Goal: Task Accomplishment & Management: Use online tool/utility

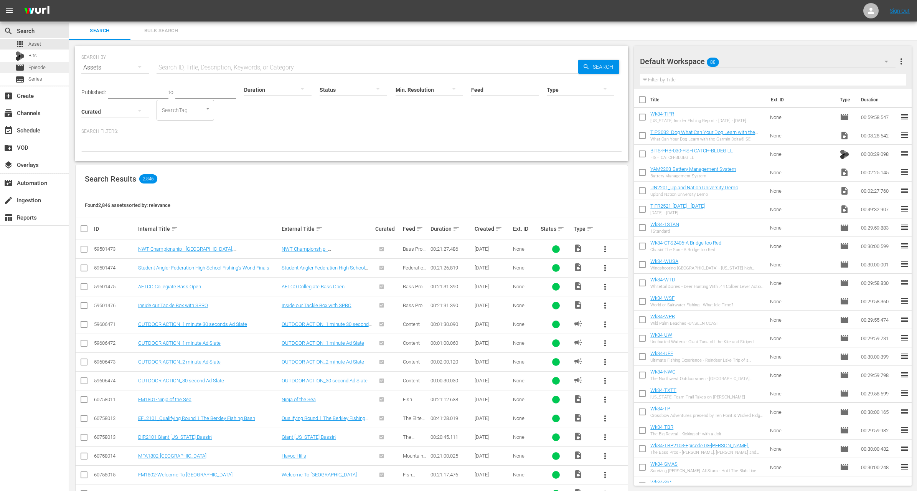
click at [42, 69] on span "Episode" at bounding box center [36, 68] width 17 height 8
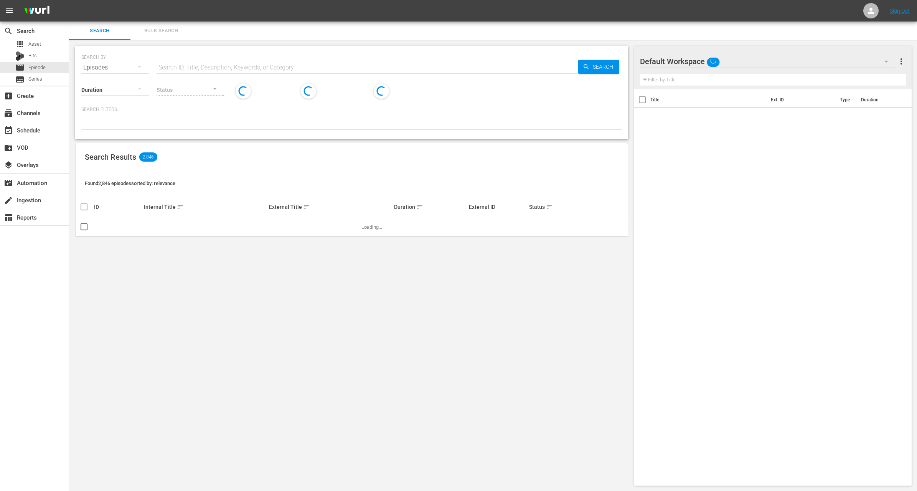
click at [237, 69] on input "text" at bounding box center [368, 67] width 422 height 18
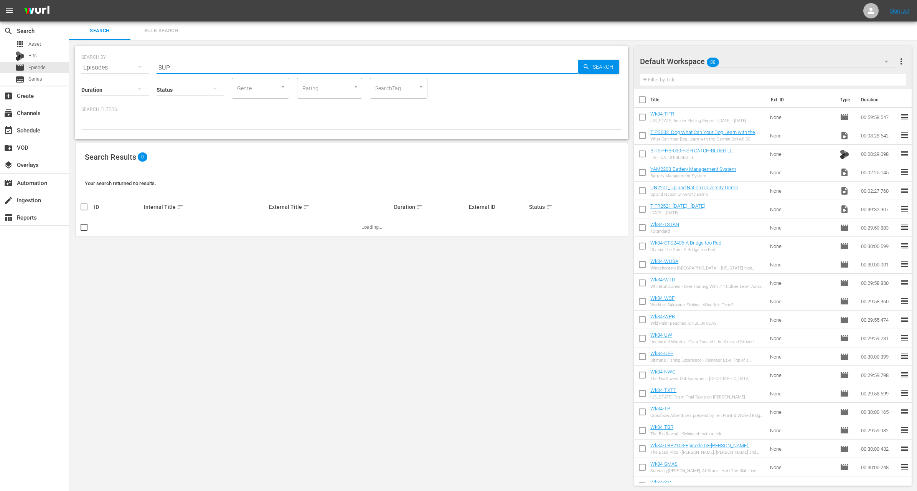
type input "8UP"
click at [211, 111] on p "Search Filters:" at bounding box center [351, 109] width 541 height 7
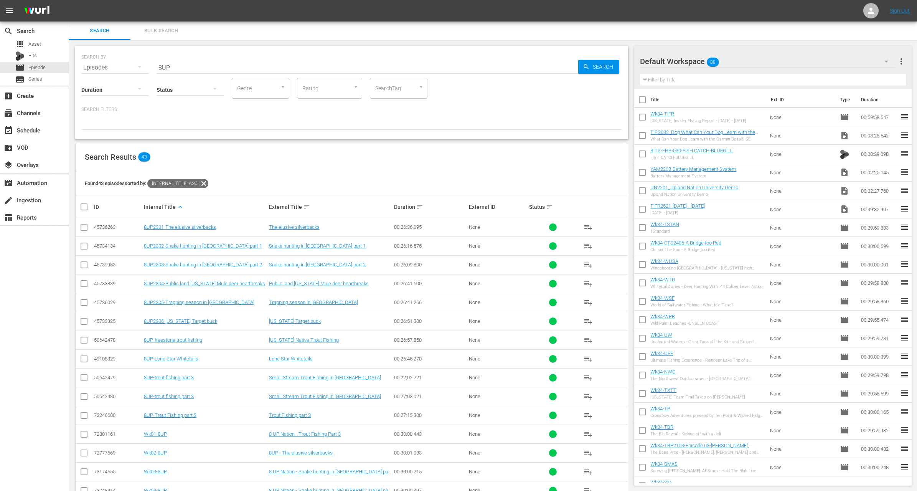
click at [226, 163] on div "Search Results 43" at bounding box center [352, 157] width 552 height 28
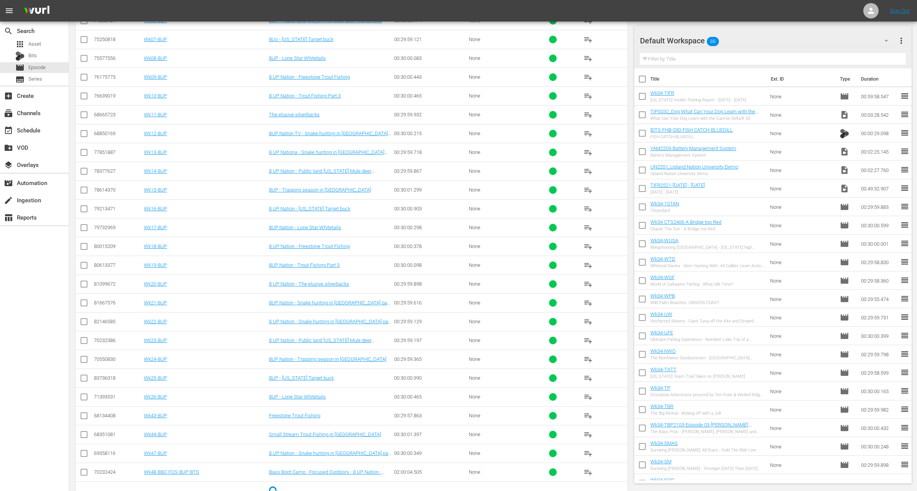
scroll to position [505, 0]
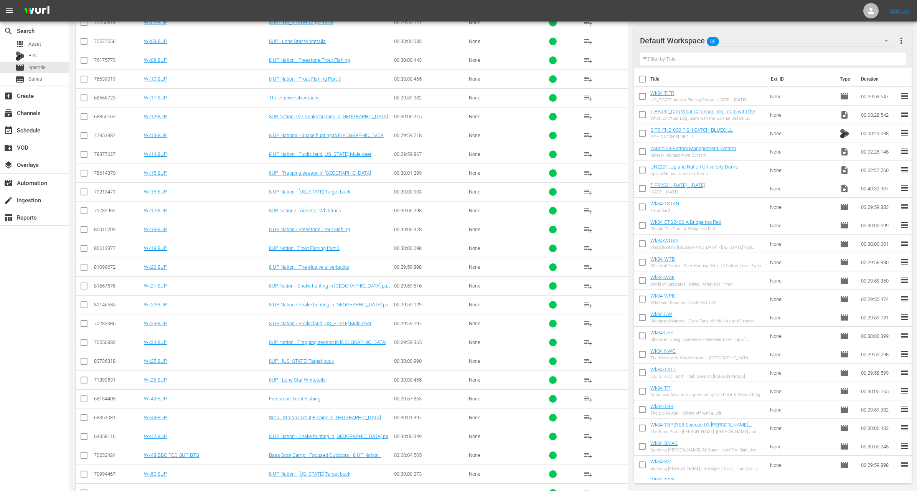
click at [85, 396] on input "checkbox" at bounding box center [83, 400] width 9 height 9
click at [82, 396] on input "checkbox" at bounding box center [83, 400] width 9 height 9
checkbox input "false"
click at [157, 396] on link "Wk43-8UP" at bounding box center [155, 399] width 23 height 6
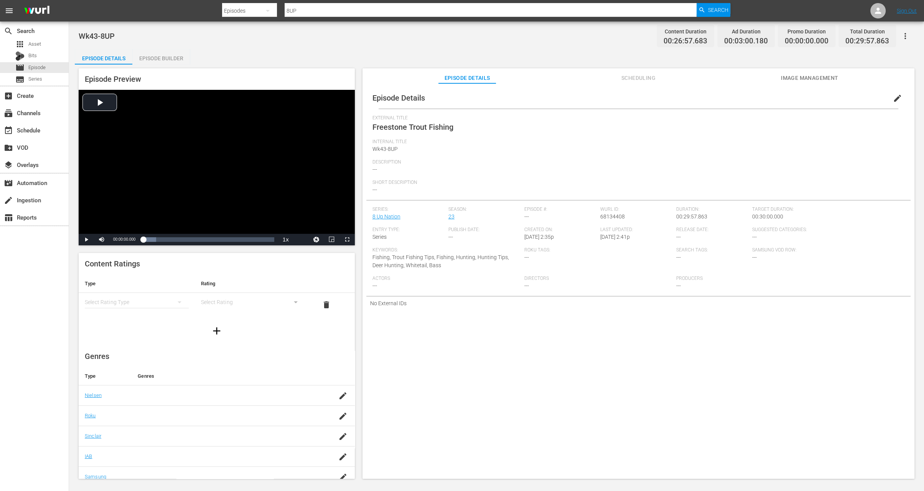
click at [893, 96] on span "edit" at bounding box center [897, 98] width 9 height 9
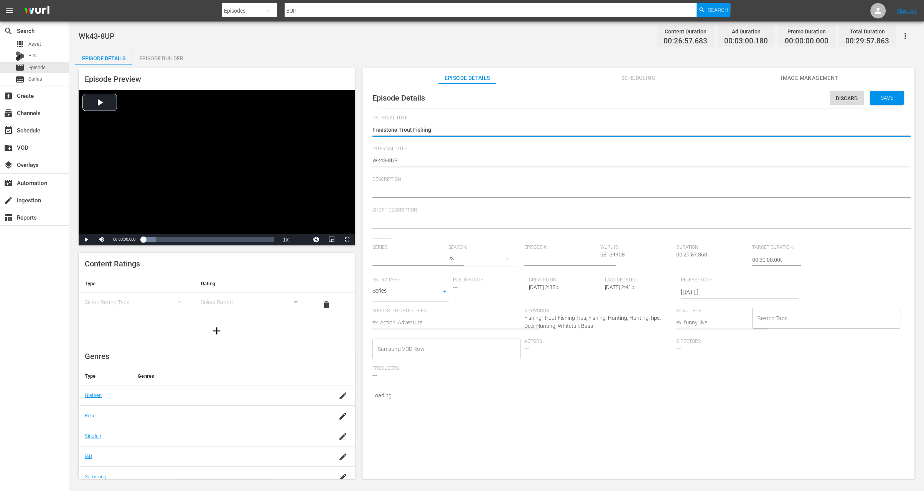
type input "8 Up Nation"
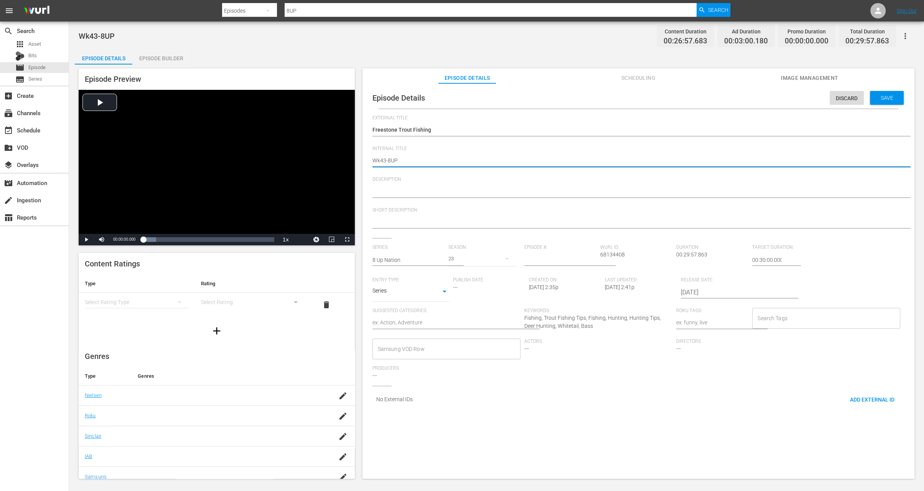
type textarea "Wk3-8UP"
type textarea "Wk35-8UP"
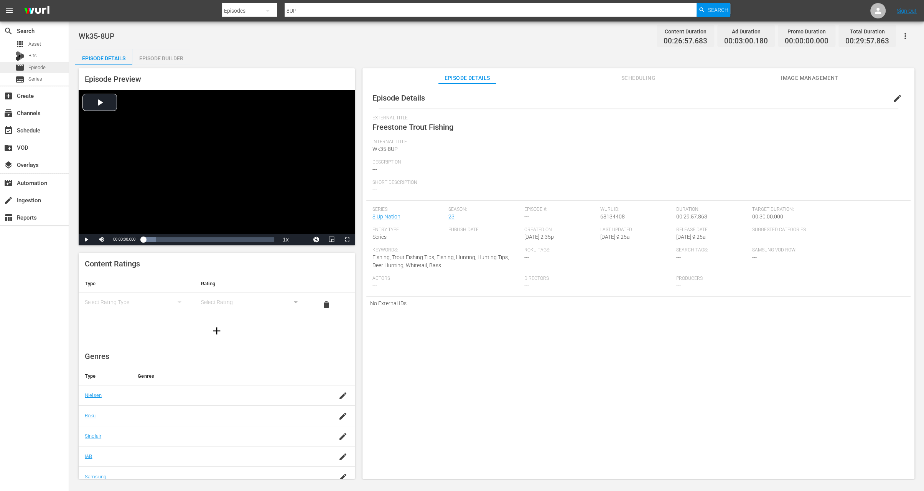
click at [39, 69] on span "Episode" at bounding box center [36, 68] width 17 height 8
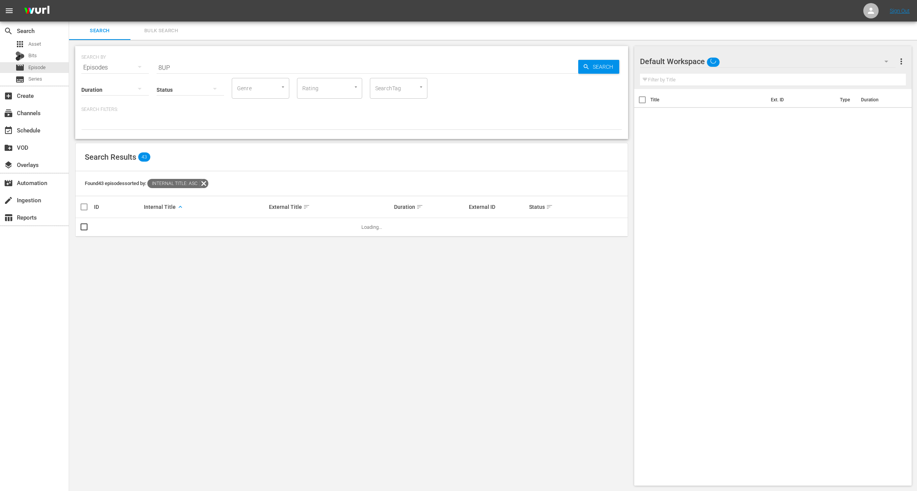
click at [221, 60] on input "8UP" at bounding box center [368, 67] width 422 height 18
paste input "Fly Fishing for Trout"
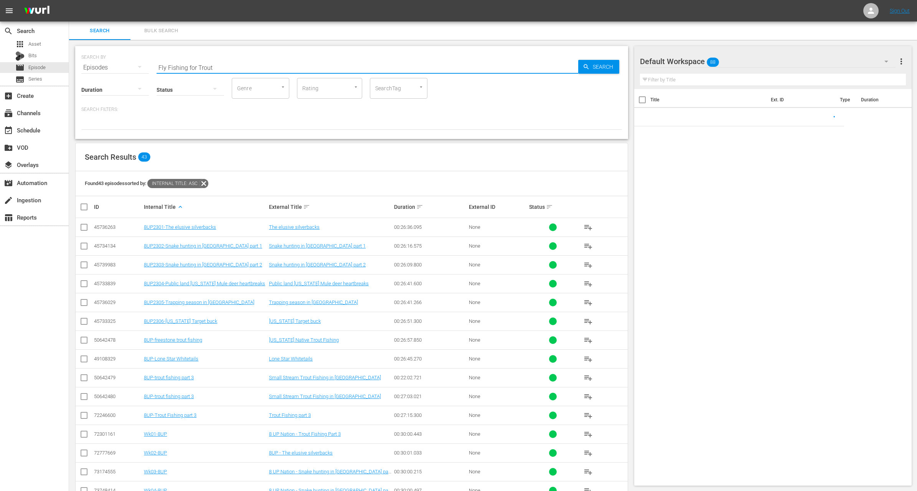
type input "Fly Fishing for Trout"
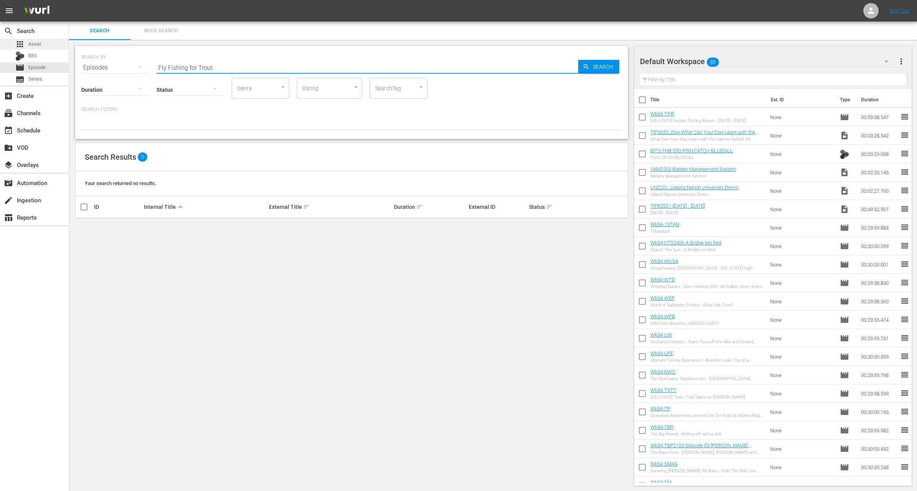
click at [47, 45] on div "apps Asset" at bounding box center [34, 44] width 69 height 11
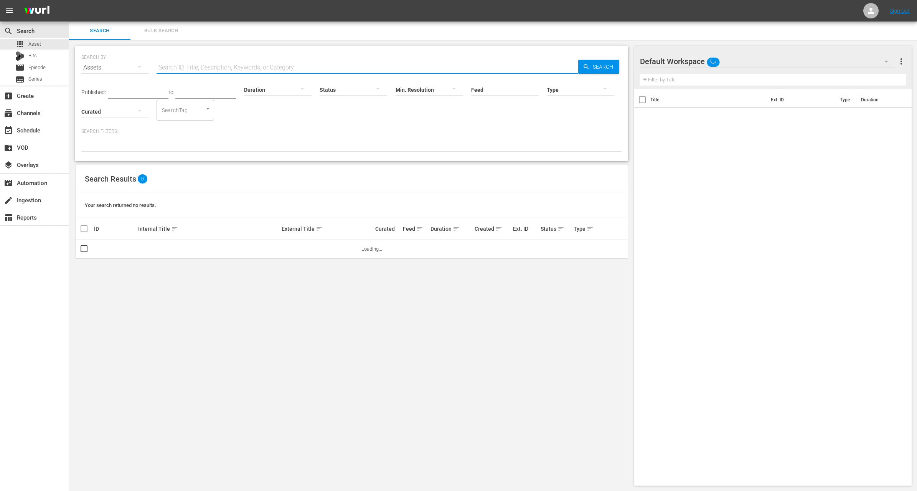
click at [206, 66] on input "text" at bounding box center [368, 67] width 422 height 18
paste input "Fly Fishing for Trout"
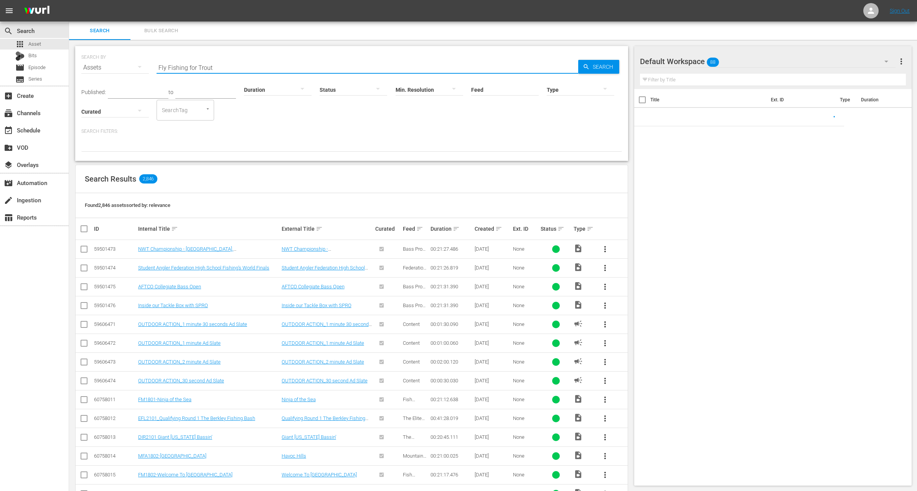
type input "Fly Fishing for Trout"
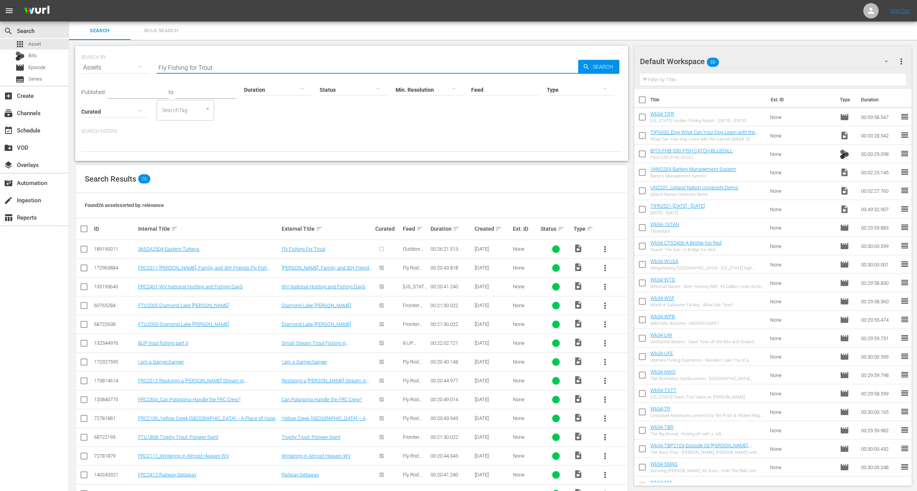
click at [295, 144] on div at bounding box center [351, 145] width 541 height 13
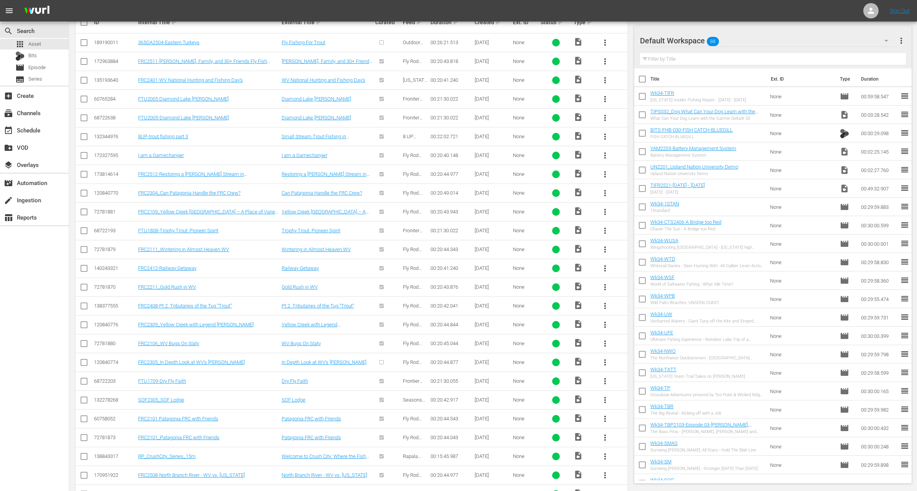
scroll to position [190, 0]
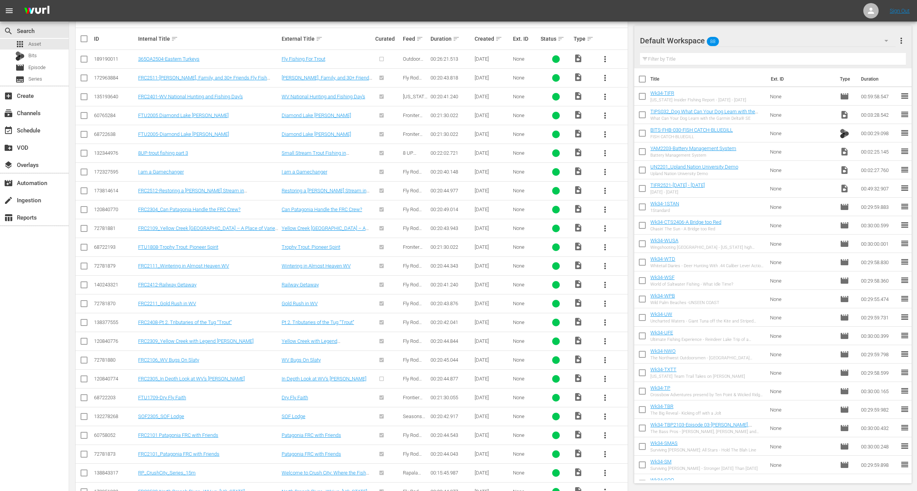
click at [245, 36] on div "Internal Title sort" at bounding box center [208, 38] width 141 height 9
click at [606, 55] on span "more_vert" at bounding box center [604, 58] width 9 height 9
click at [607, 32] on th at bounding box center [611, 38] width 33 height 21
click at [642, 82] on input "checkbox" at bounding box center [642, 81] width 16 height 16
checkbox input "true"
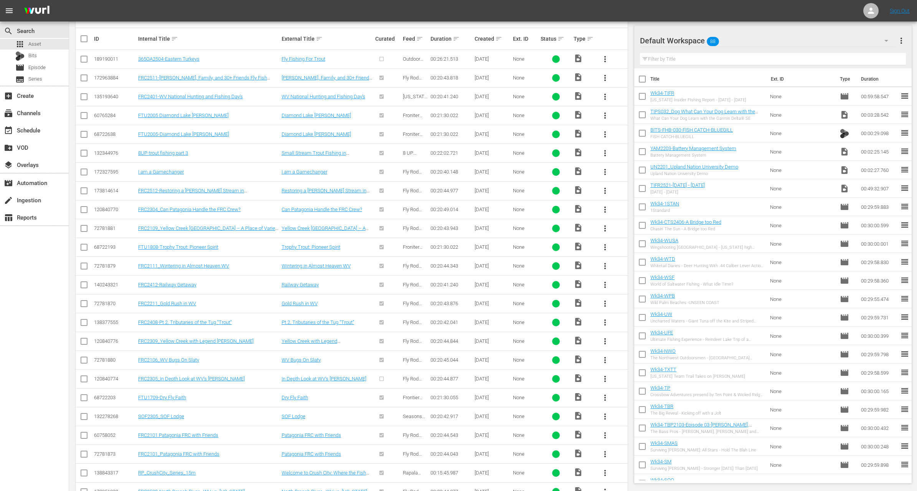
checkbox input "true"
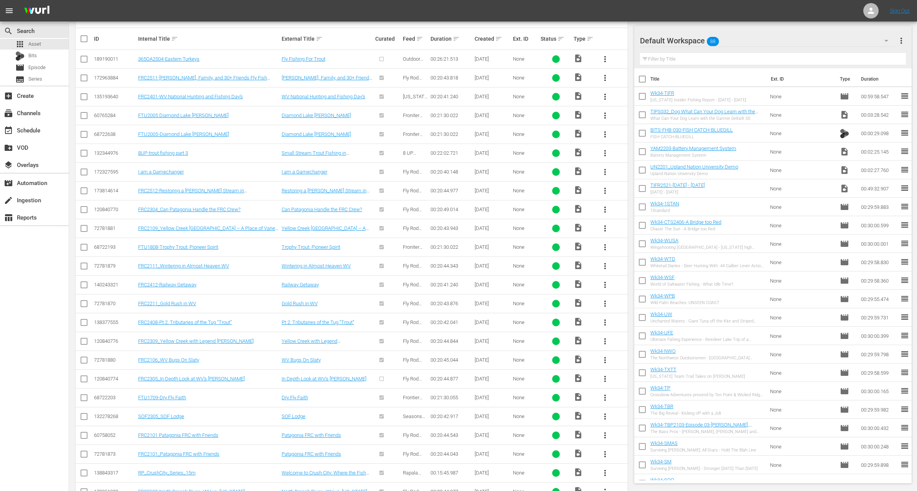
checkbox input "true"
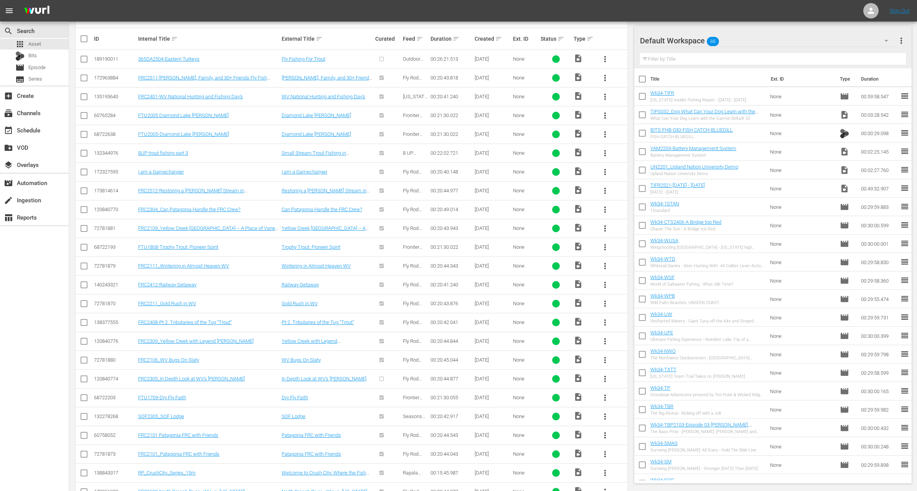
checkbox input "true"
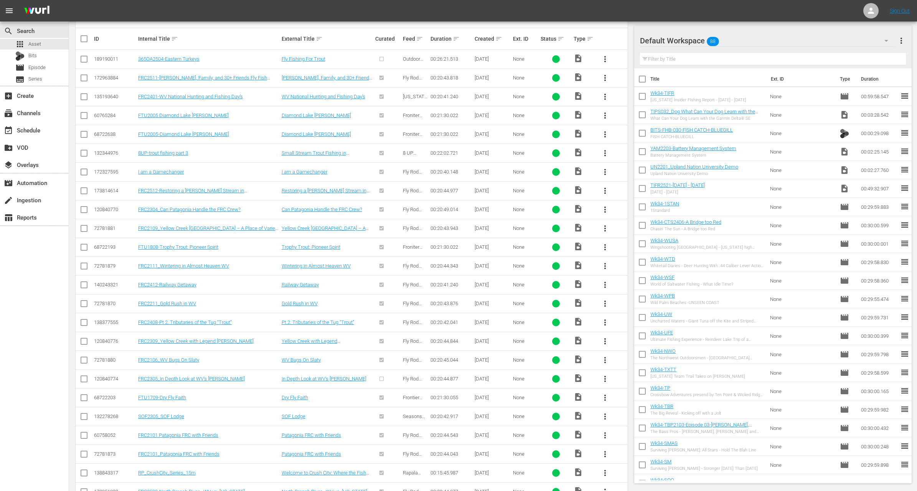
checkbox input "true"
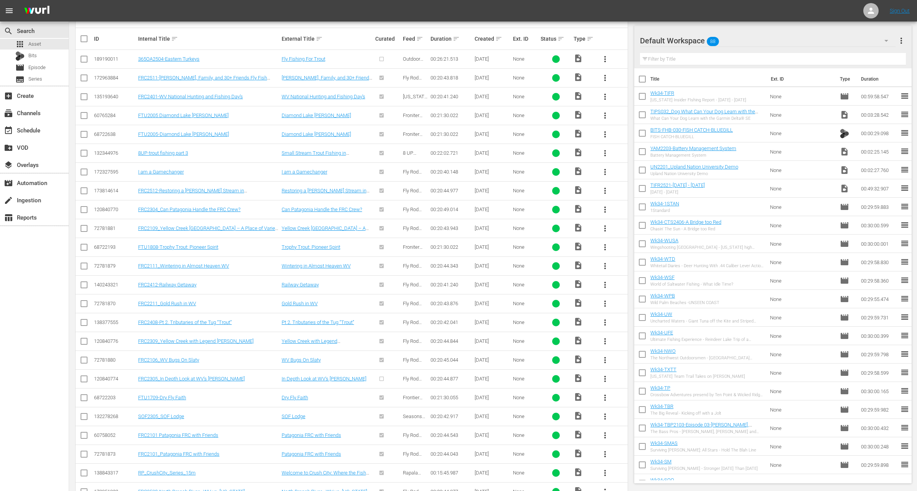
checkbox input "true"
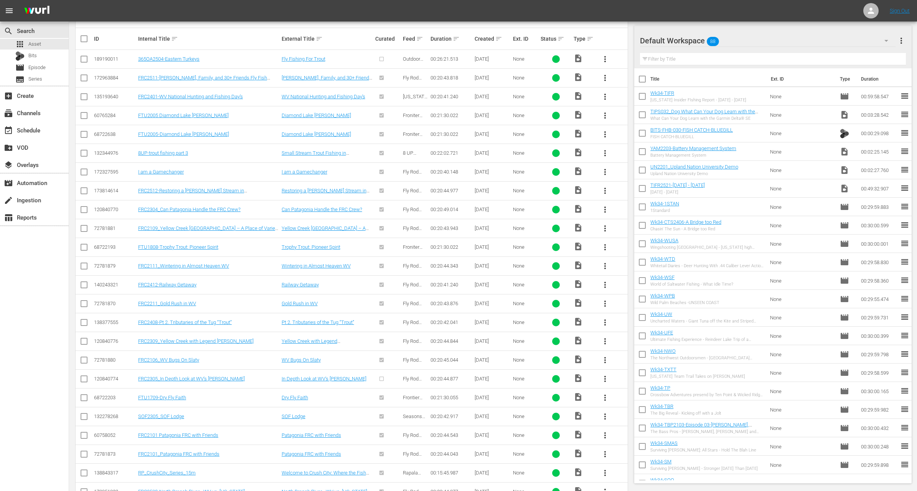
checkbox input "true"
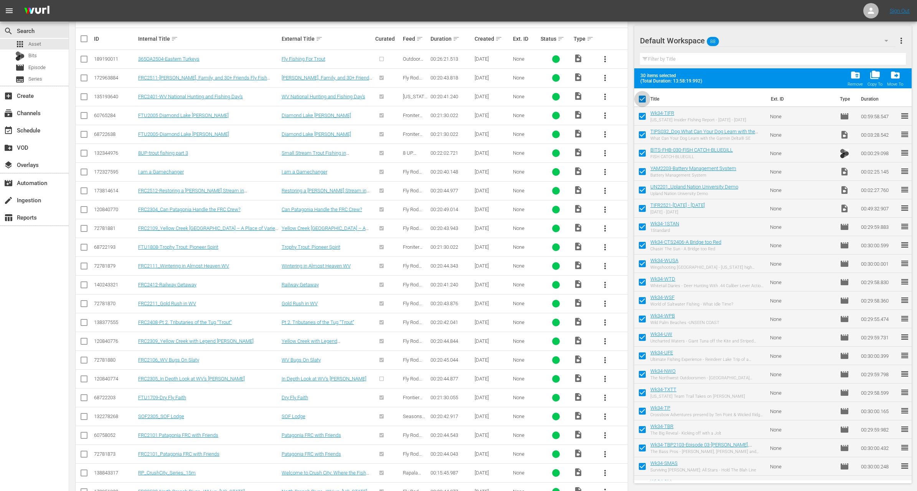
click at [645, 102] on input "checkbox" at bounding box center [642, 100] width 16 height 16
checkbox input "false"
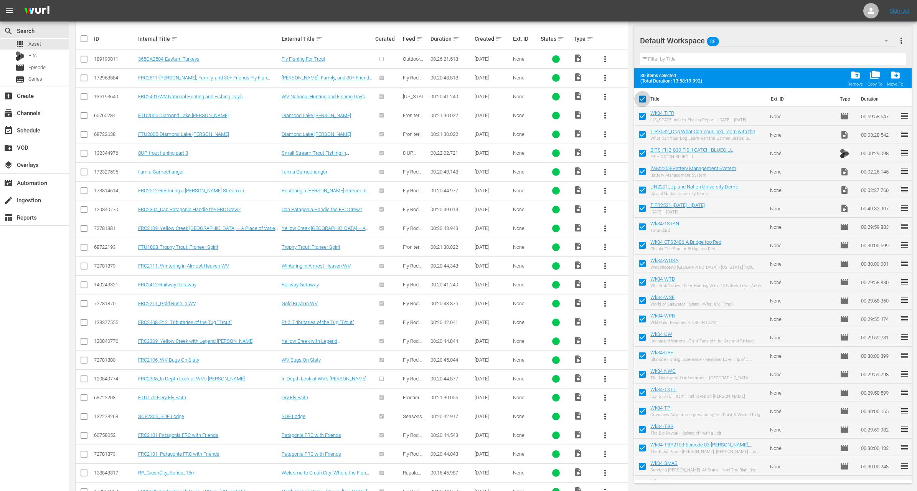
checkbox input "false"
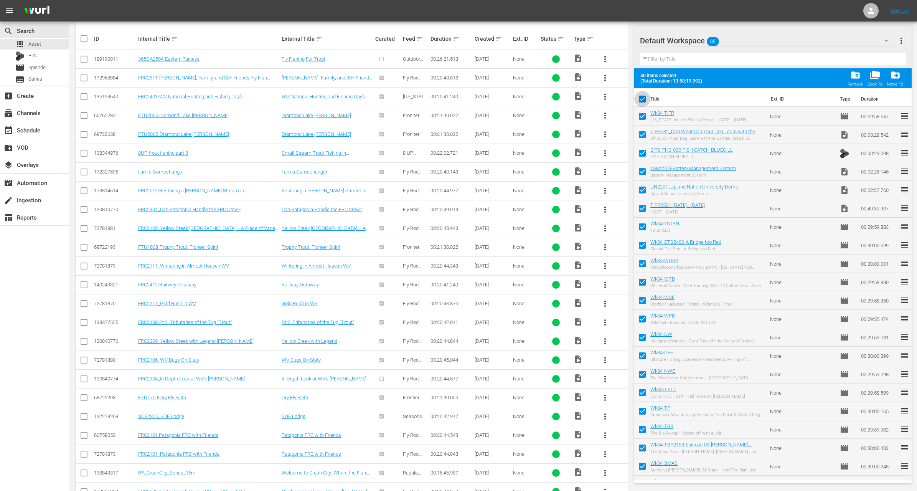
checkbox input "false"
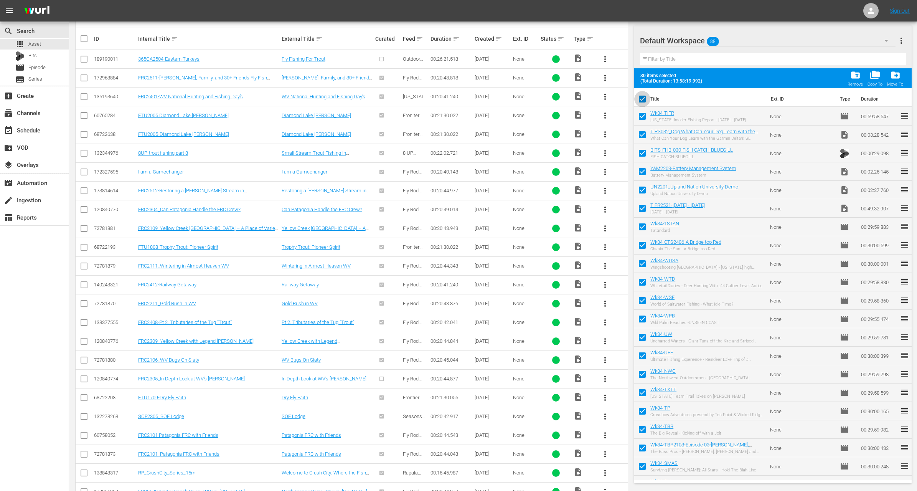
checkbox input "false"
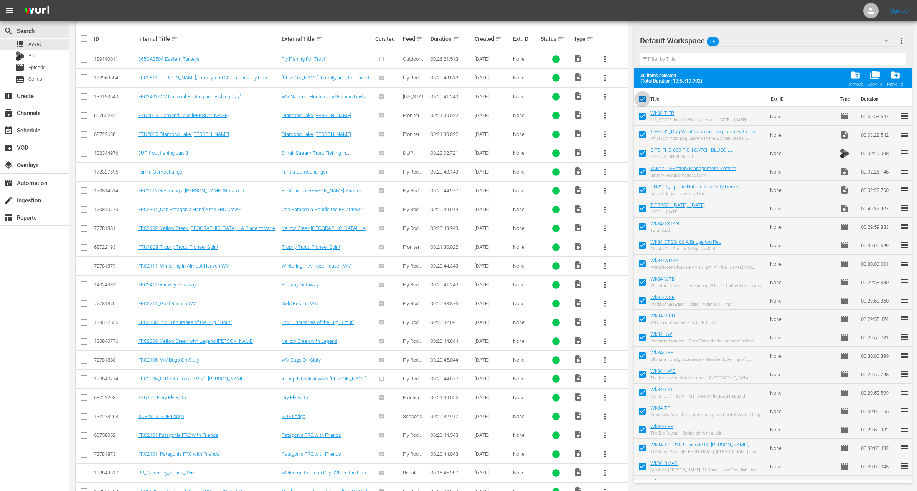
checkbox input "false"
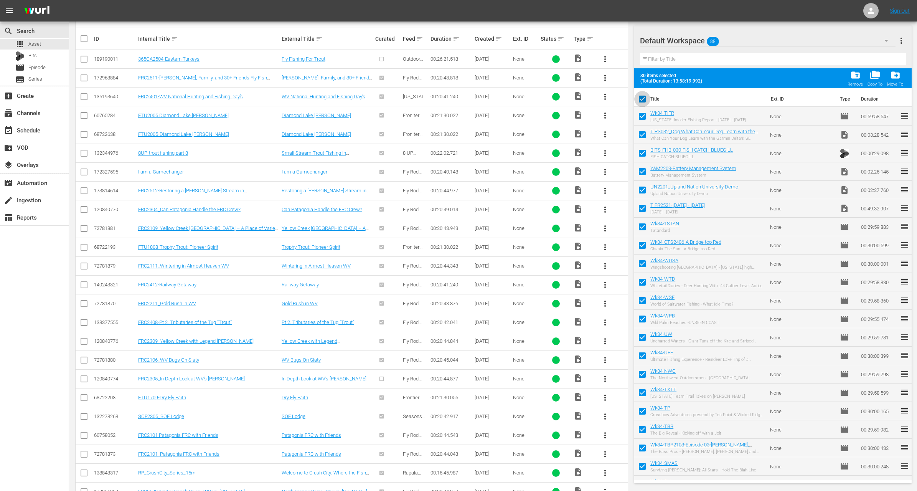
checkbox input "false"
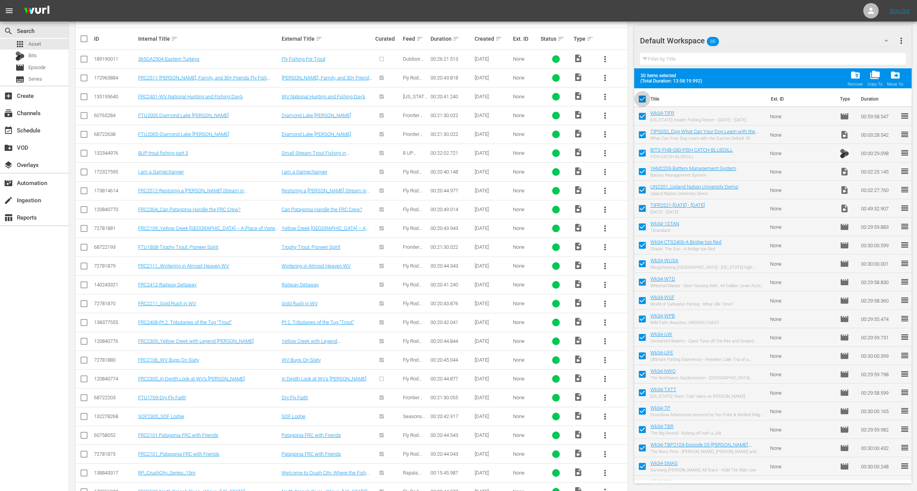
checkbox input "false"
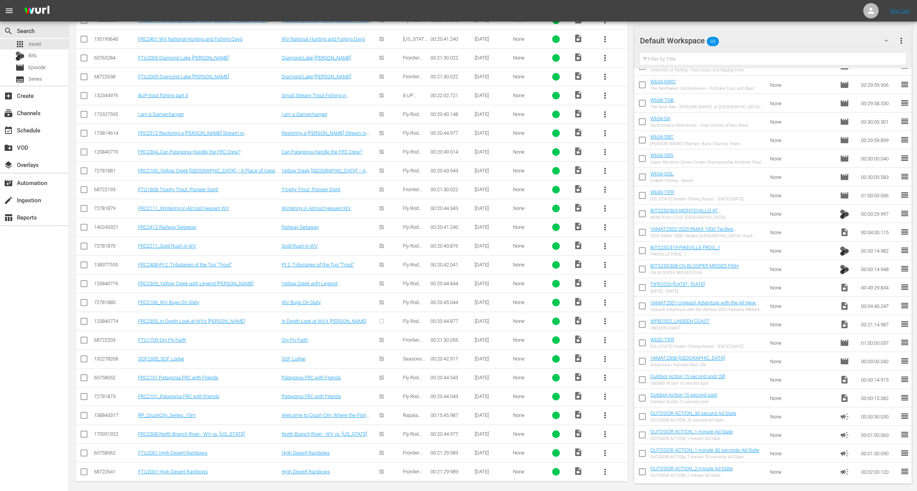
scroll to position [0, 0]
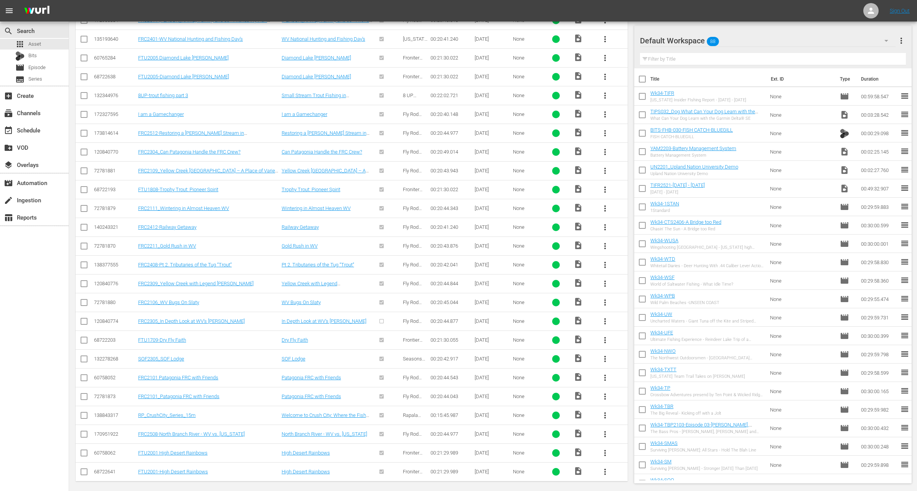
click at [645, 79] on input "checkbox" at bounding box center [642, 81] width 16 height 16
checkbox input "true"
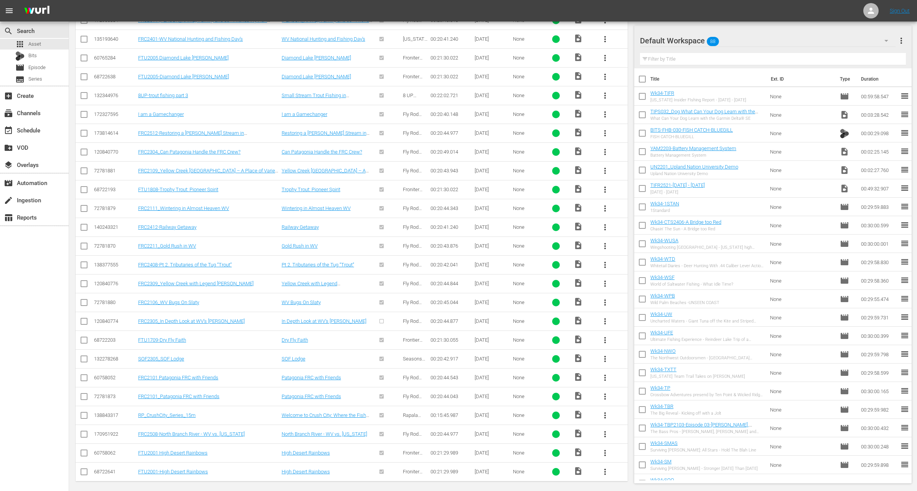
checkbox input "true"
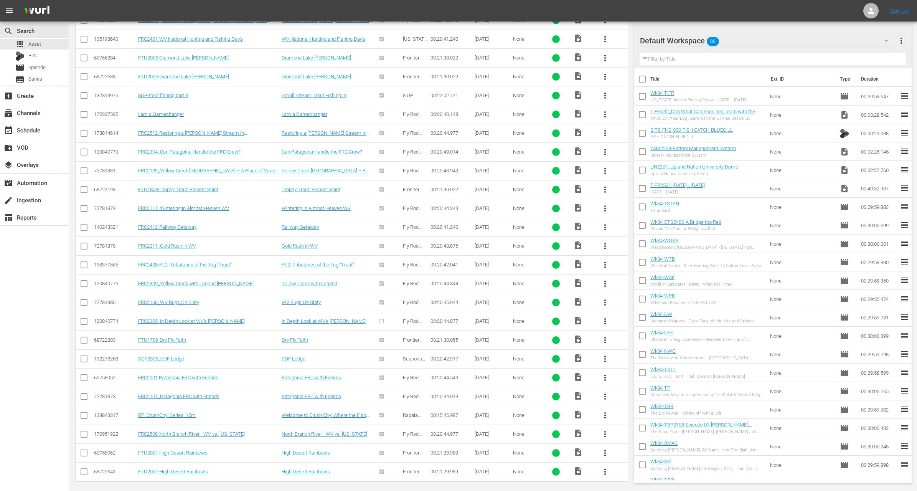
checkbox input "true"
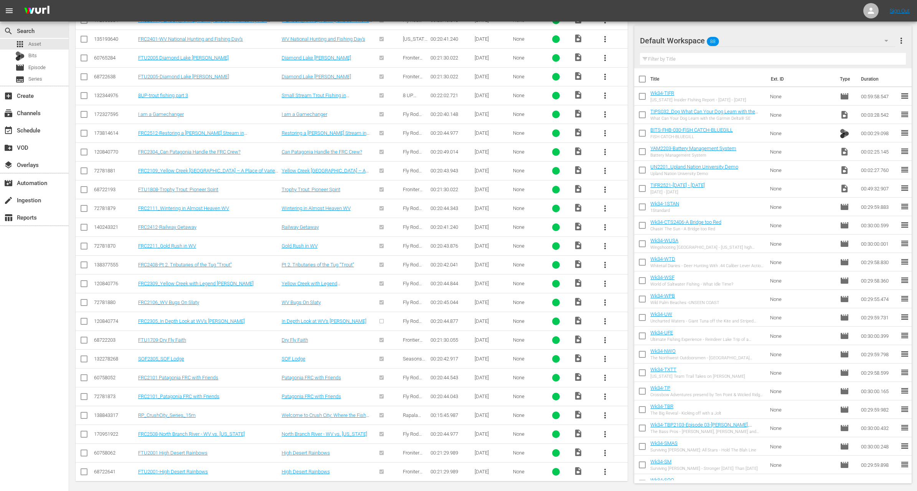
checkbox input "true"
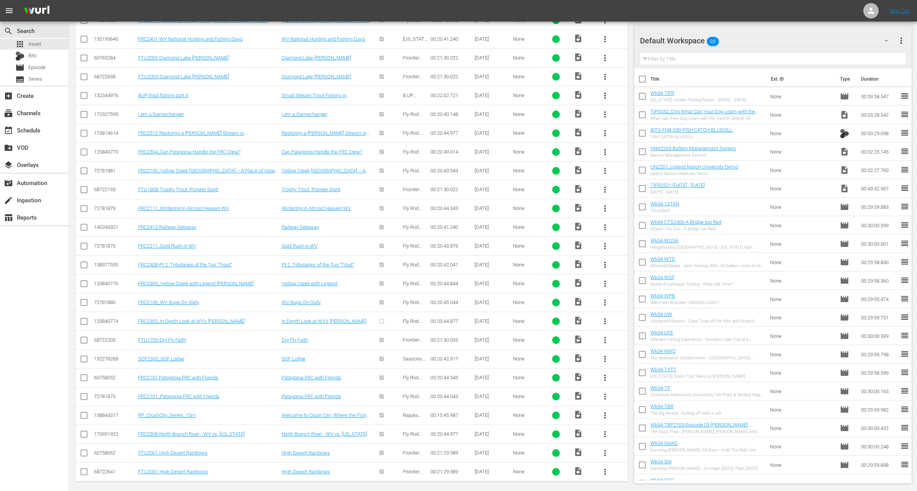
checkbox input "true"
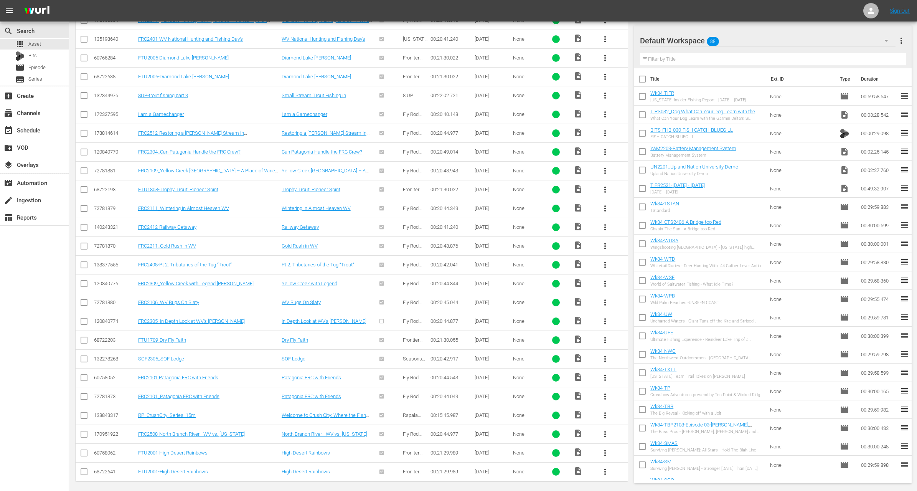
checkbox input "true"
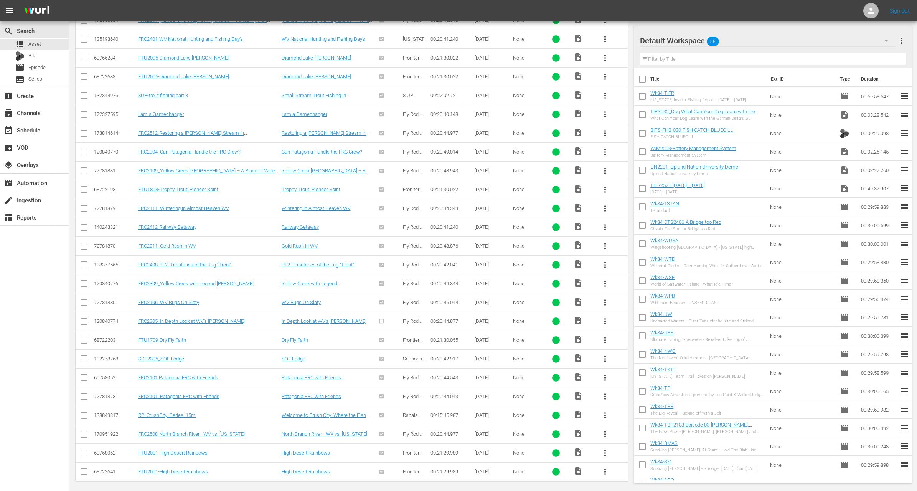
checkbox input "true"
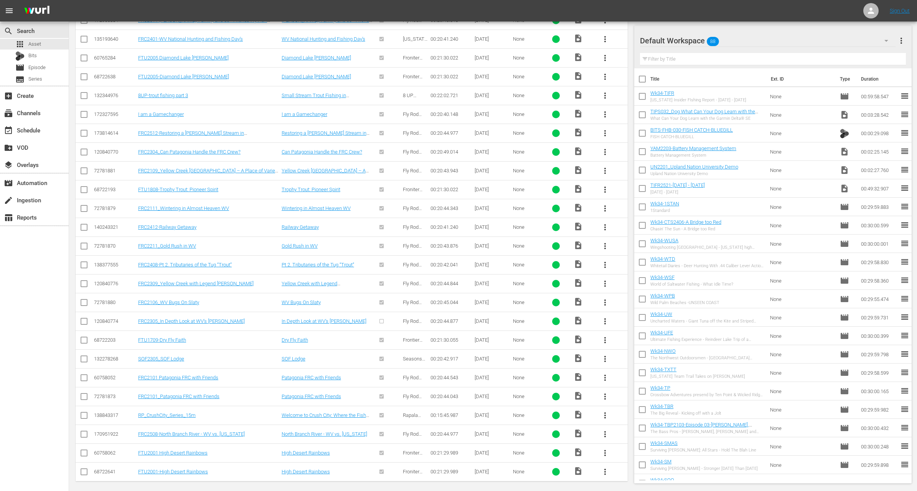
checkbox input "true"
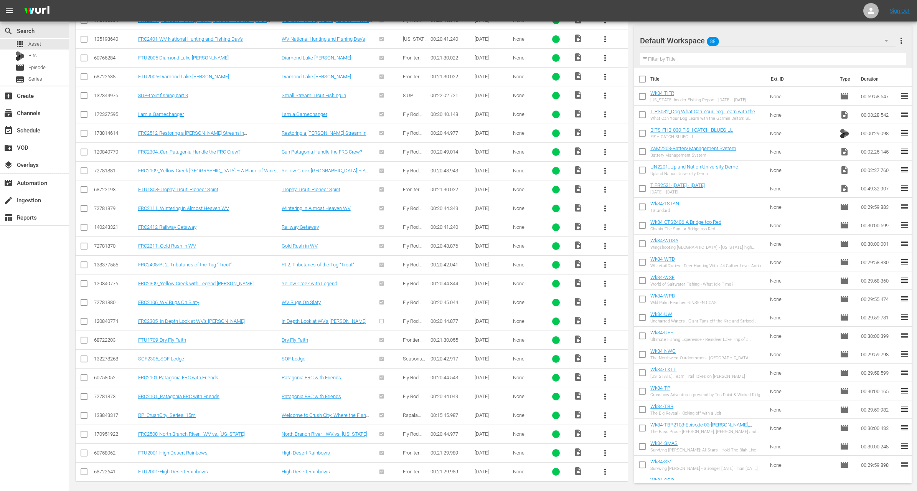
checkbox input "true"
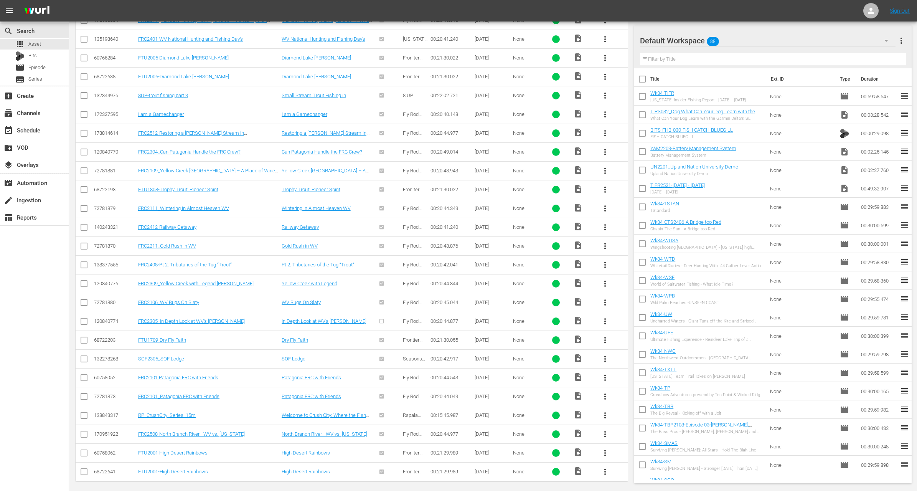
checkbox input "true"
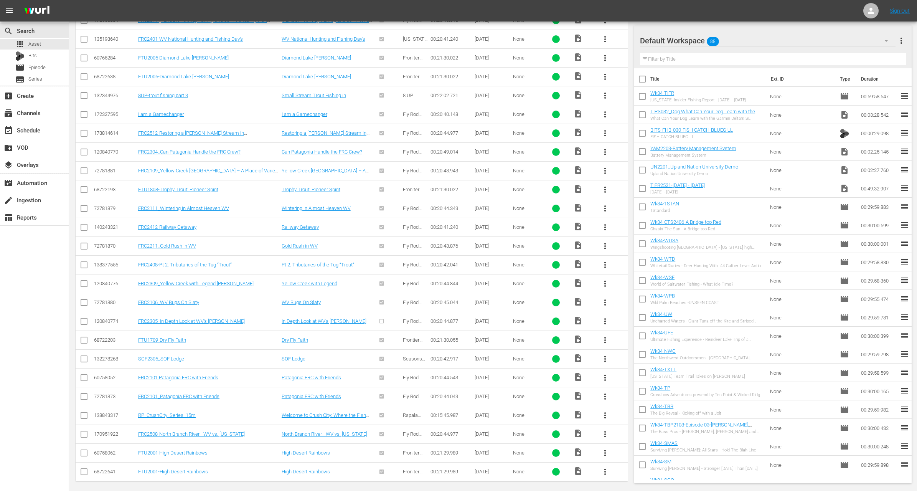
checkbox input "true"
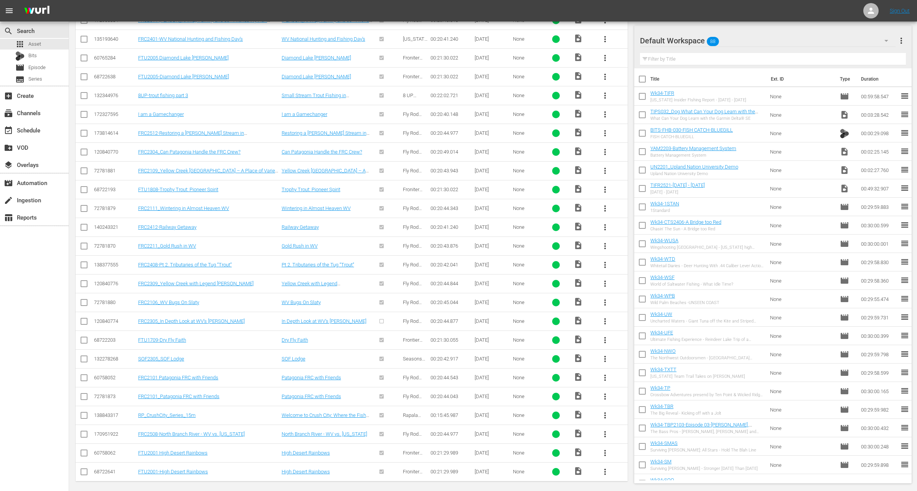
checkbox input "true"
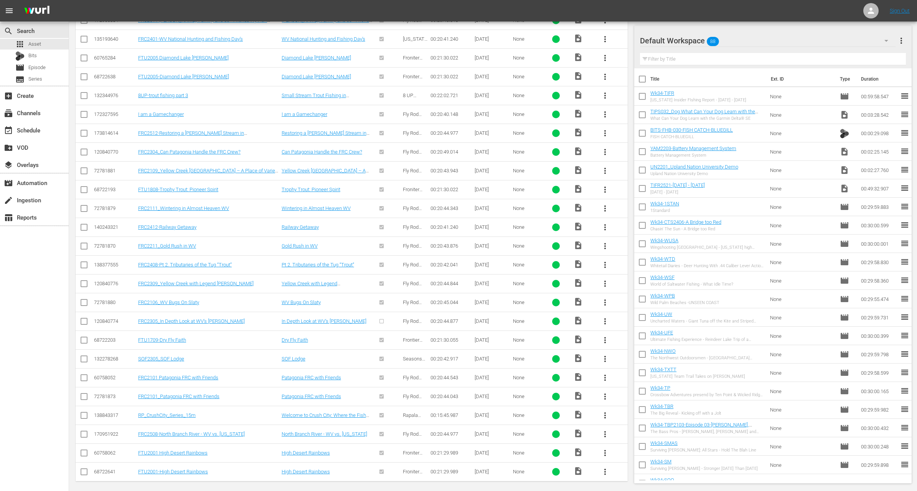
checkbox input "true"
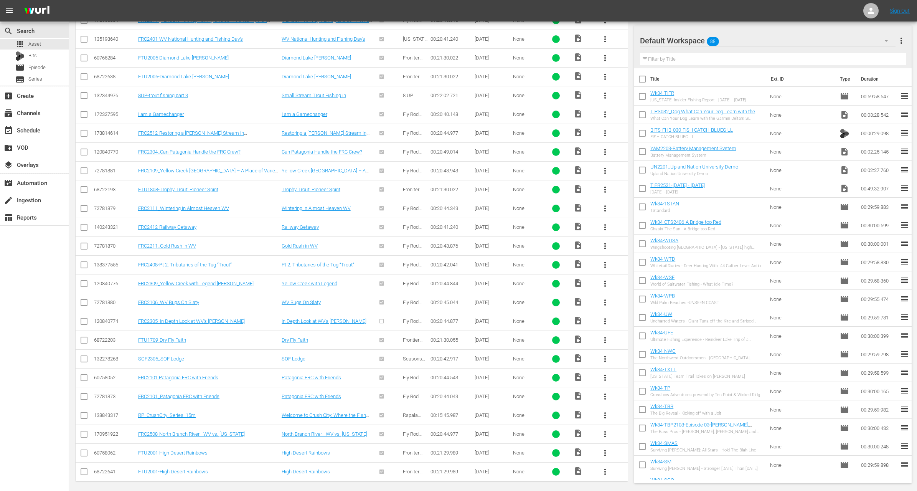
checkbox input "true"
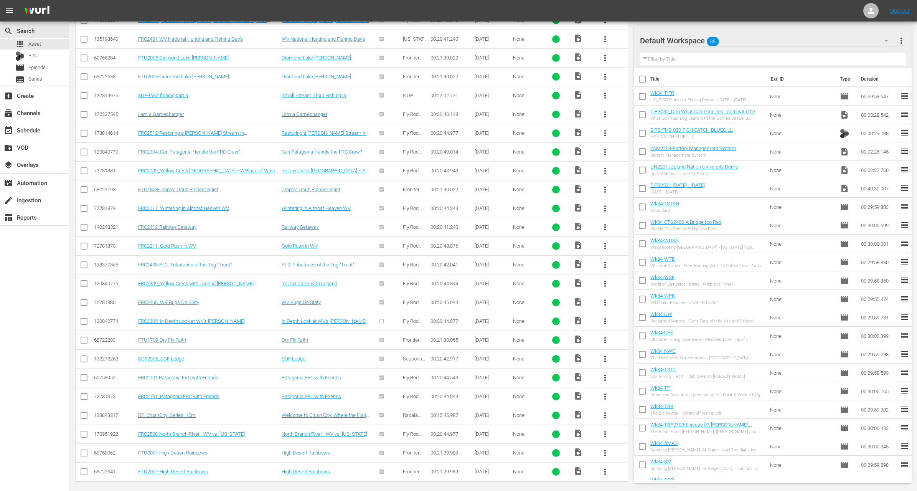
checkbox input "true"
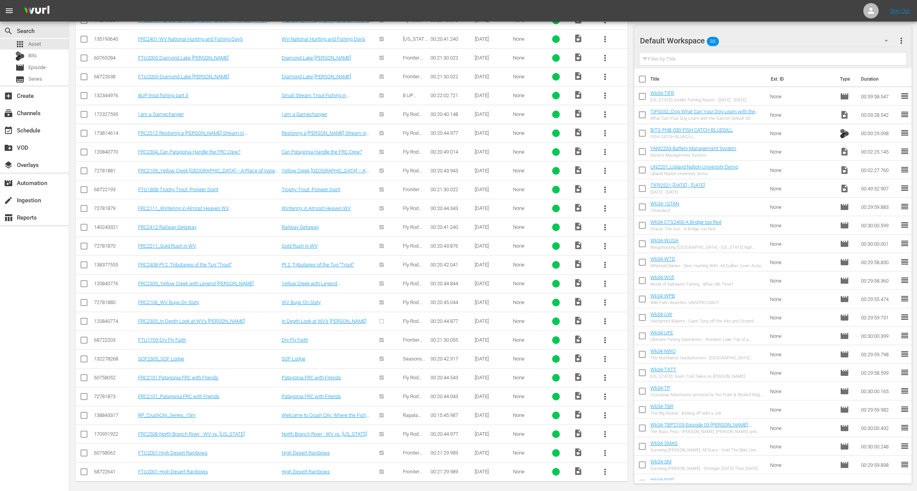
checkbox input "true"
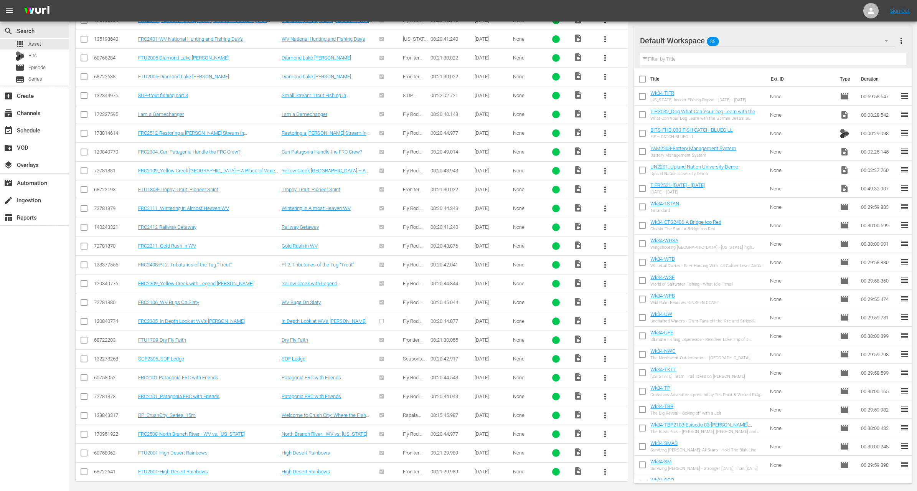
checkbox input "true"
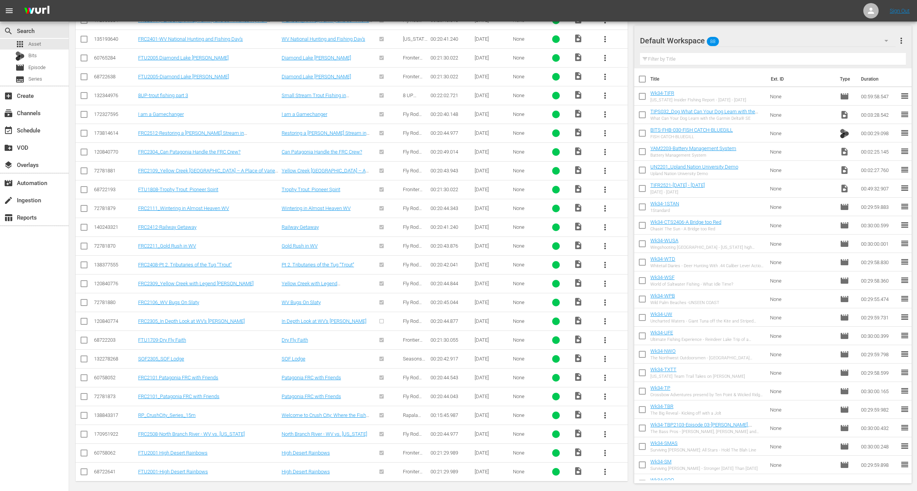
checkbox input "true"
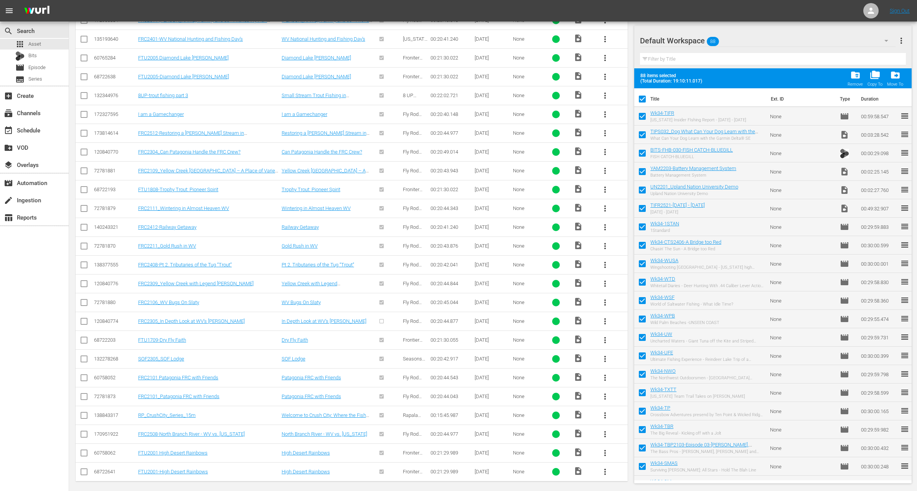
click at [641, 117] on input "checkbox" at bounding box center [642, 118] width 16 height 16
checkbox input "false"
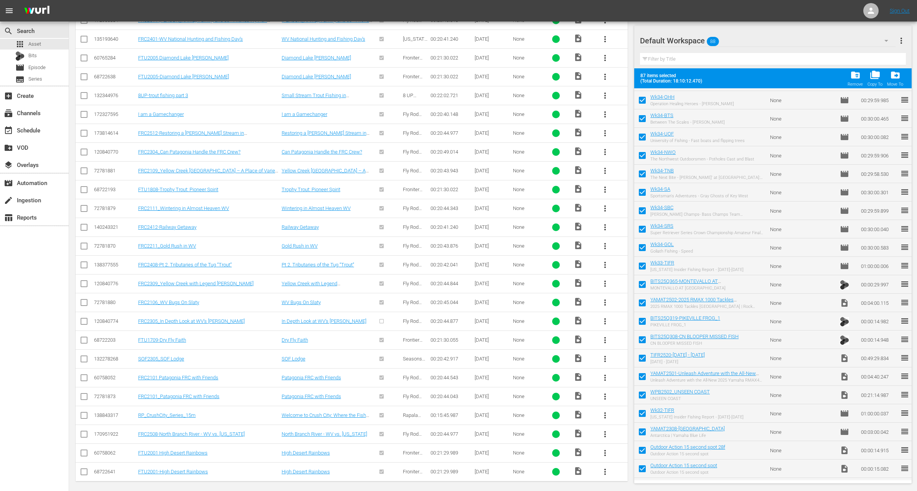
scroll to position [1247, 0]
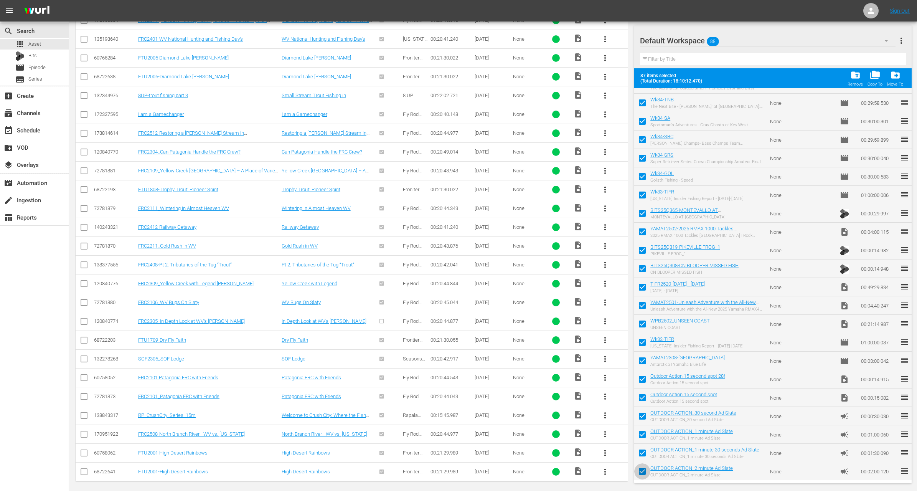
click at [642, 470] on input "checkbox" at bounding box center [642, 473] width 16 height 16
checkbox input "false"
click at [639, 455] on input "checkbox" at bounding box center [642, 454] width 16 height 16
checkbox input "false"
click at [639, 436] on input "checkbox" at bounding box center [642, 436] width 16 height 16
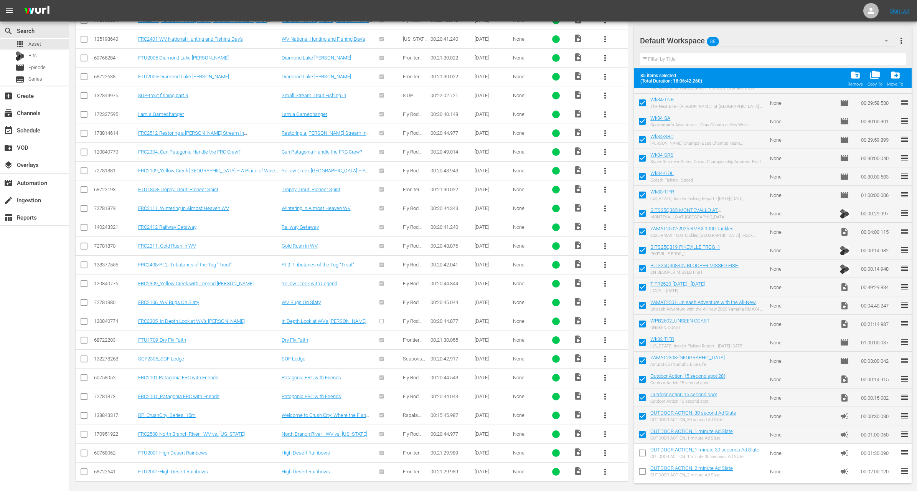
checkbox input "false"
click at [638, 418] on input "checkbox" at bounding box center [642, 417] width 16 height 16
checkbox input "false"
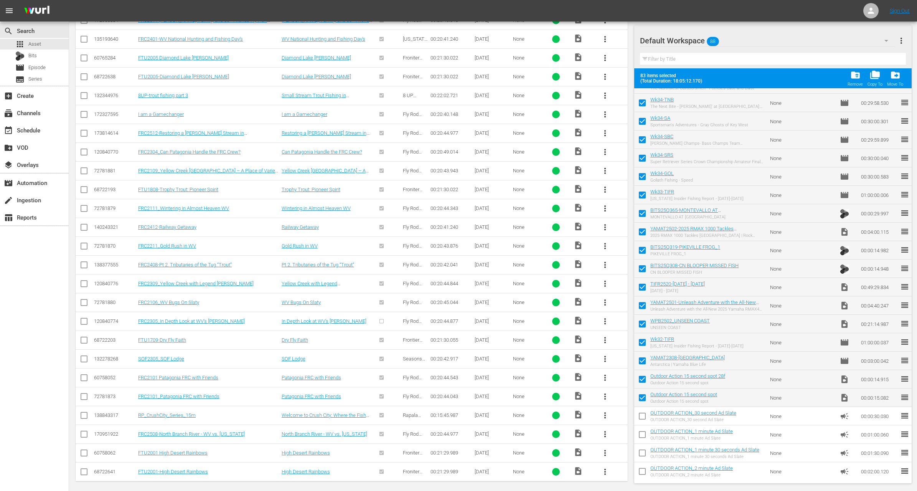
click at [639, 396] on input "checkbox" at bounding box center [642, 399] width 16 height 16
checkbox input "false"
click at [637, 380] on input "checkbox" at bounding box center [642, 381] width 16 height 16
checkbox input "false"
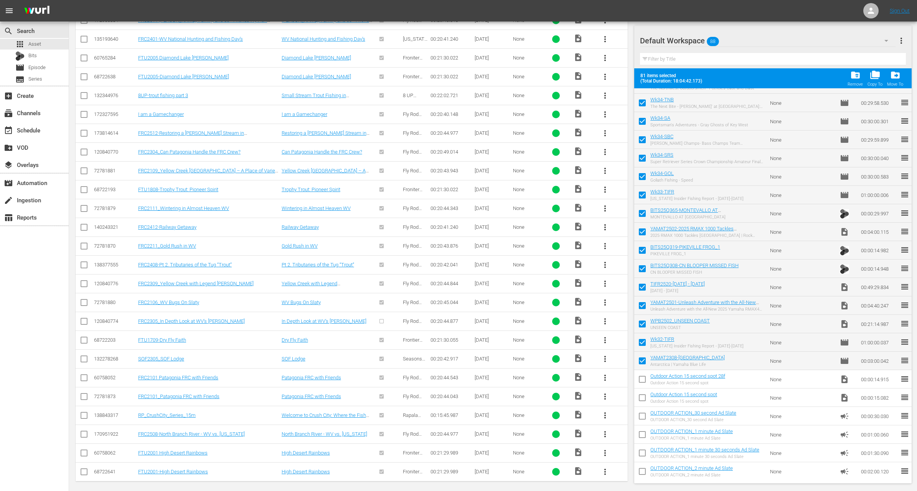
click at [637, 363] on input "checkbox" at bounding box center [642, 362] width 16 height 16
checkbox input "false"
click at [853, 80] on span "folder_delete" at bounding box center [855, 75] width 10 height 10
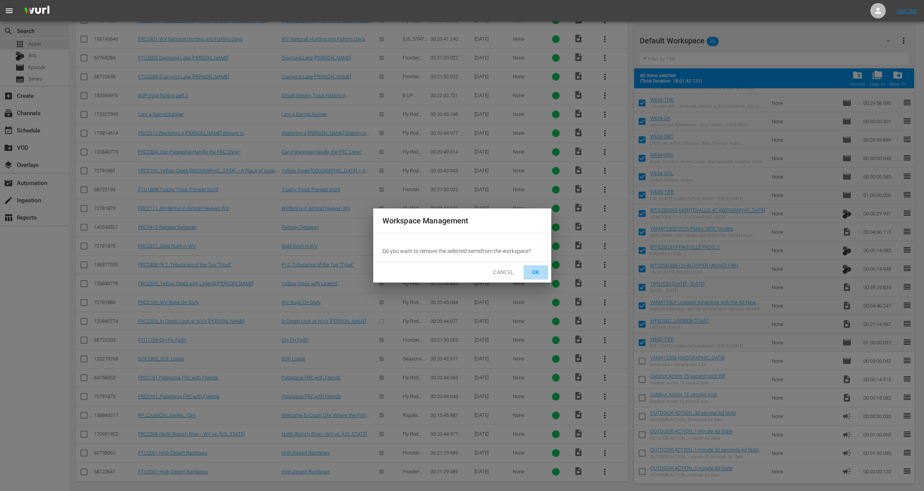
click at [536, 271] on span "OK" at bounding box center [536, 272] width 12 height 10
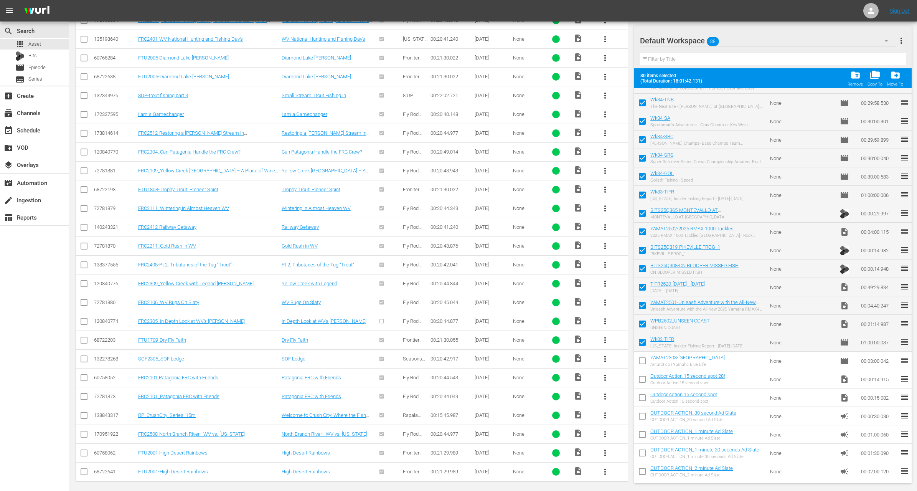
checkbox input "false"
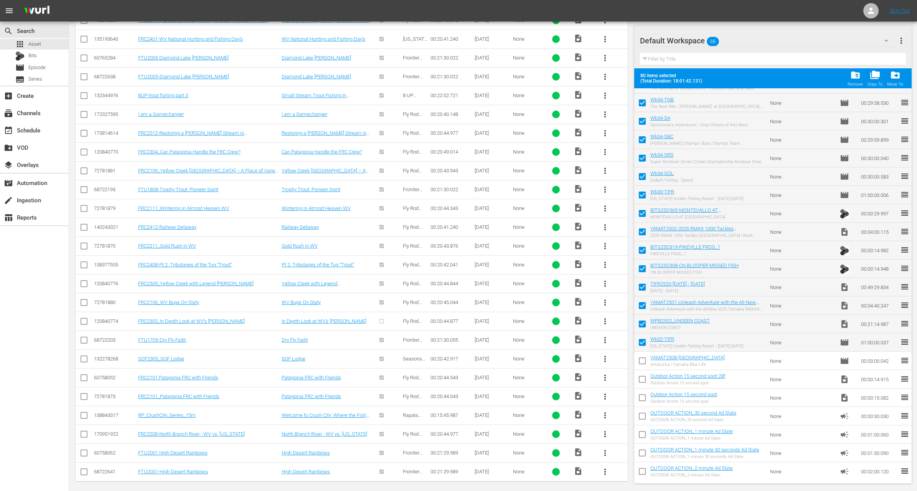
checkbox input "false"
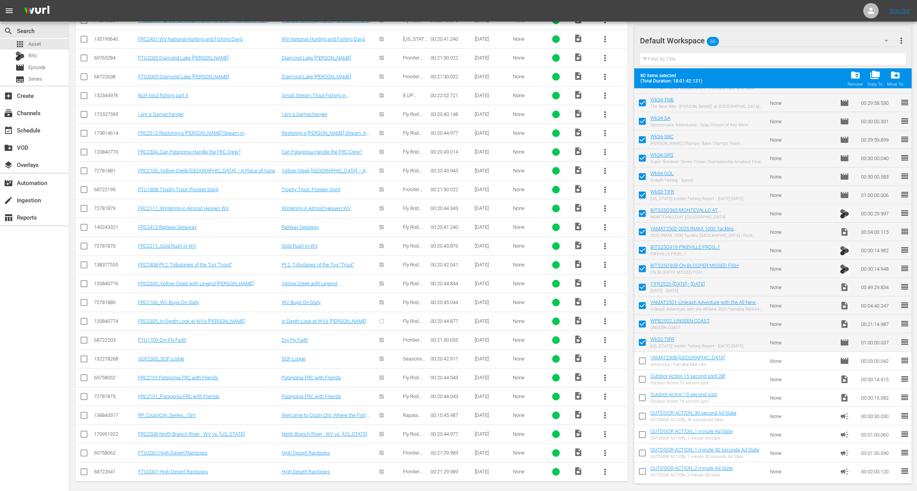
checkbox input "false"
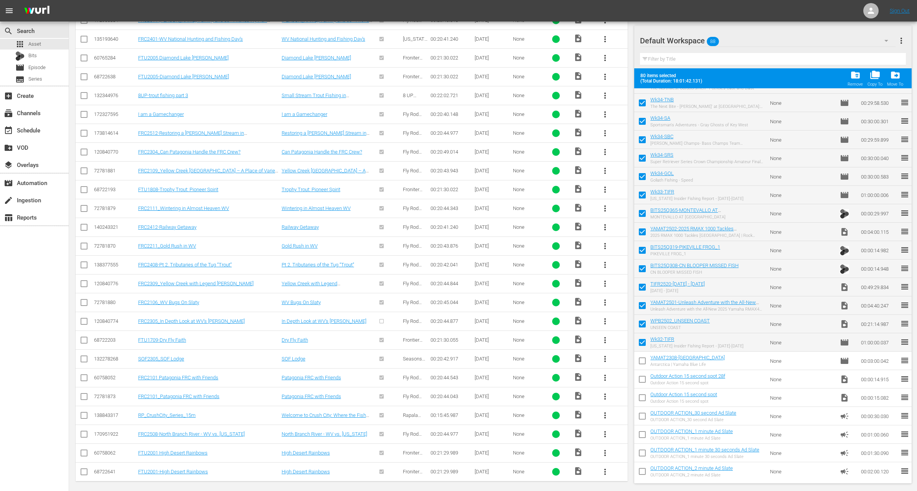
checkbox input "false"
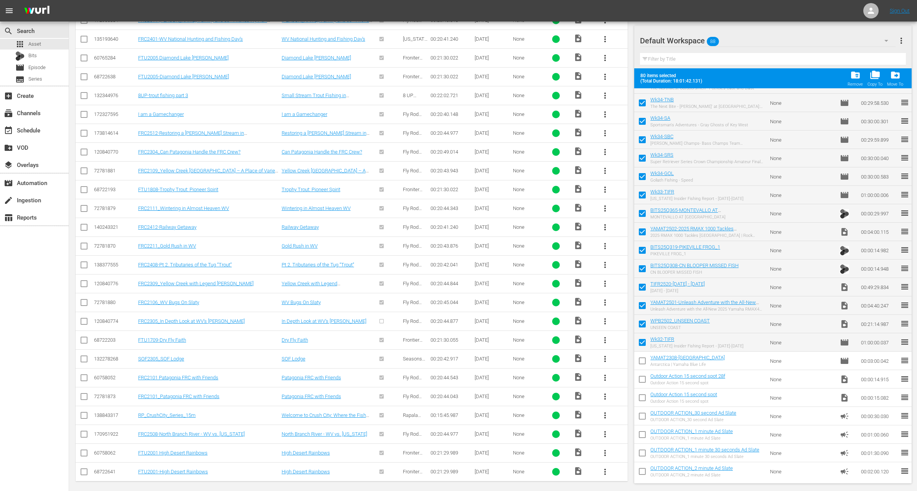
checkbox input "false"
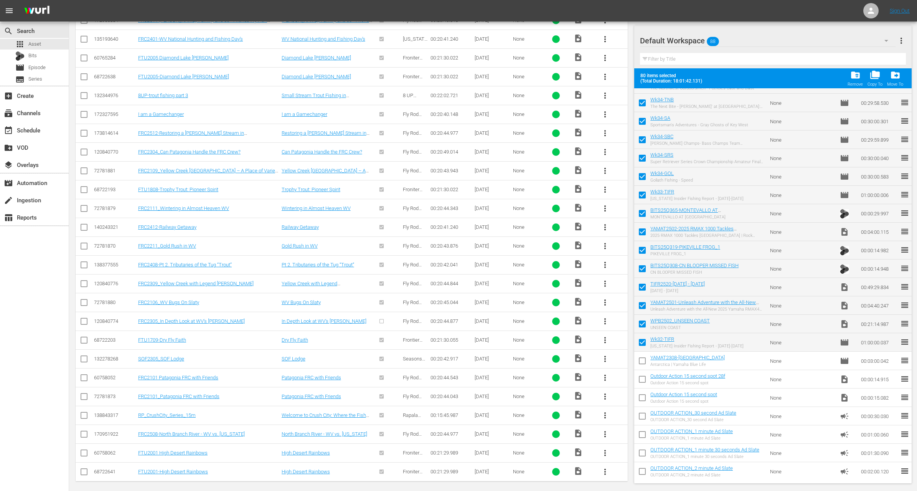
checkbox input "false"
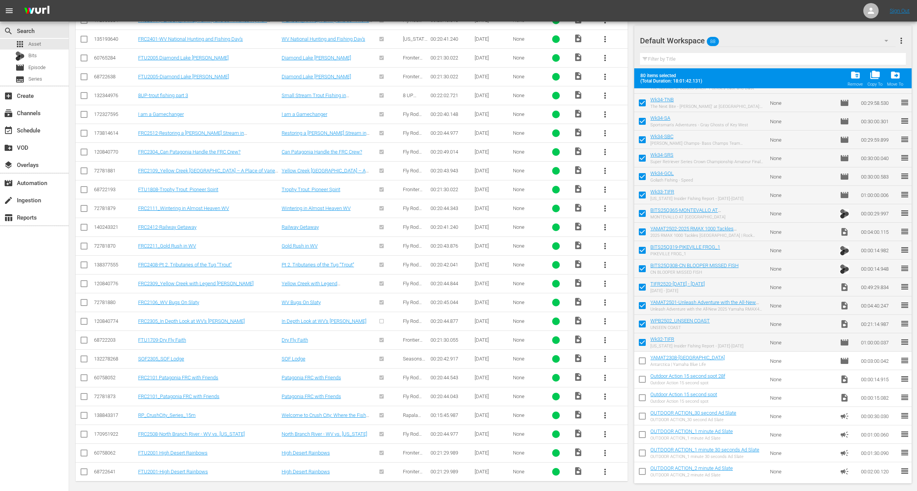
checkbox input "false"
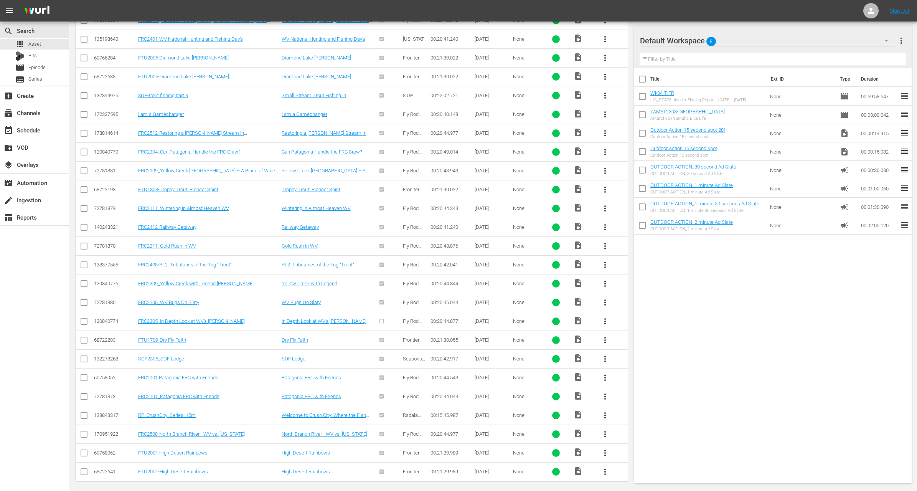
scroll to position [0, 0]
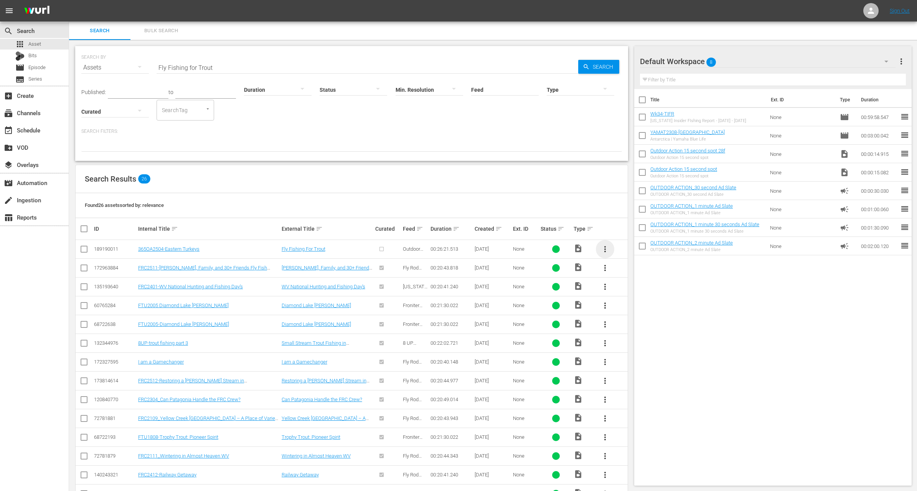
click at [603, 248] on span "more_vert" at bounding box center [604, 248] width 9 height 9
click at [628, 268] on div "Workspace" at bounding box center [646, 270] width 52 height 18
click at [203, 65] on input "Fly Fishing for Trout" at bounding box center [368, 67] width 422 height 18
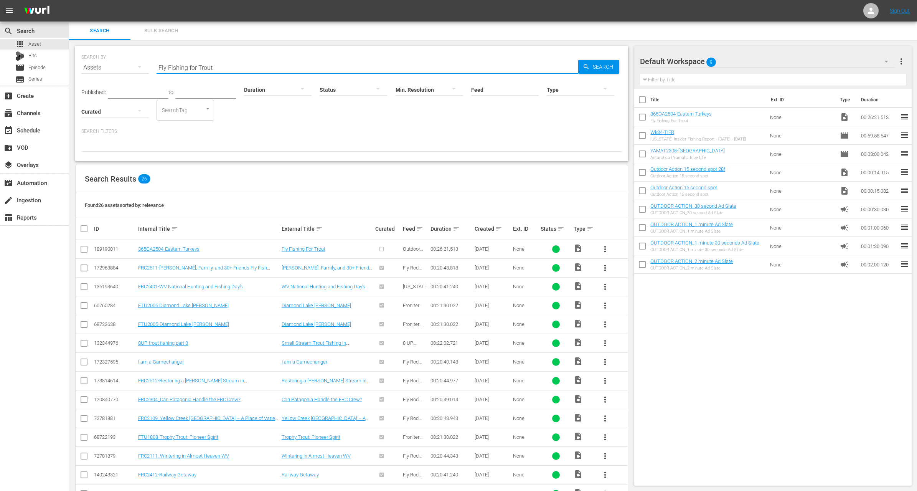
click at [203, 65] on input "Fly Fishing for Trout" at bounding box center [368, 67] width 422 height 18
click at [378, 132] on p "Search Filters:" at bounding box center [351, 131] width 541 height 7
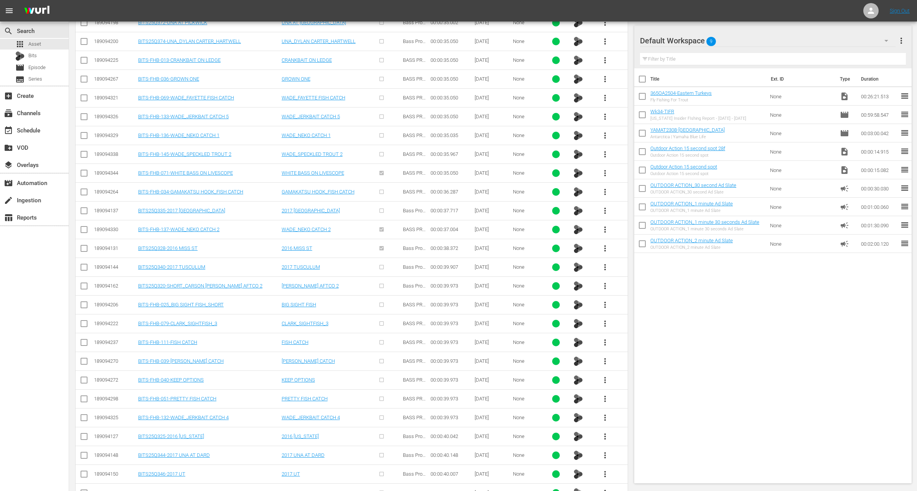
scroll to position [2472, 0]
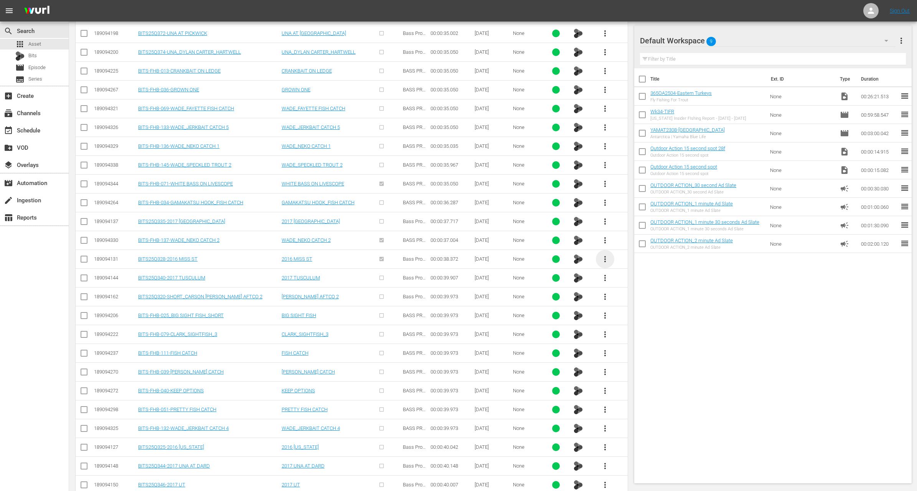
click at [604, 254] on span "more_vert" at bounding box center [604, 258] width 9 height 9
click at [638, 264] on div "Workspace" at bounding box center [646, 260] width 52 height 18
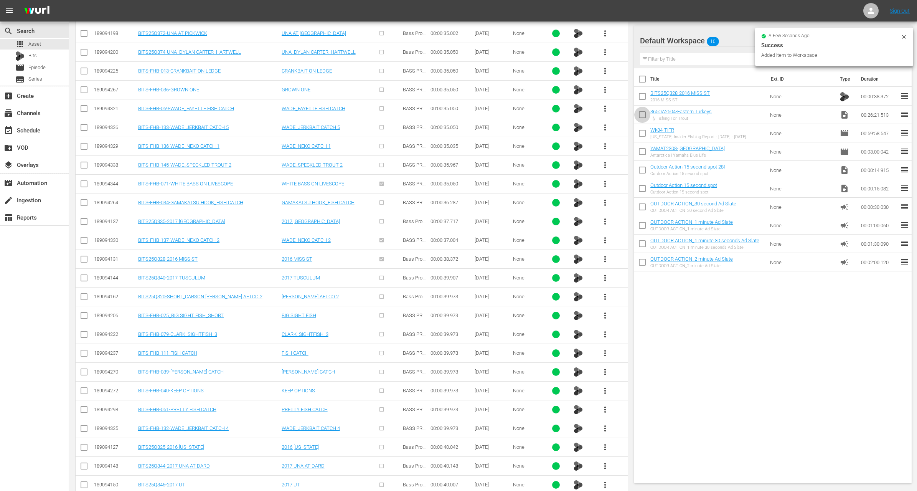
click at [641, 119] on input "checkbox" at bounding box center [642, 116] width 16 height 16
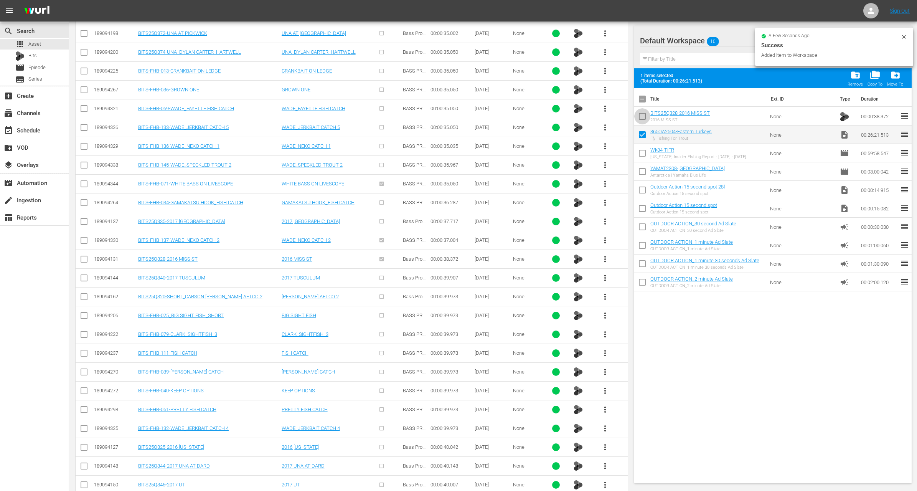
click at [641, 119] on input "checkbox" at bounding box center [642, 118] width 16 height 16
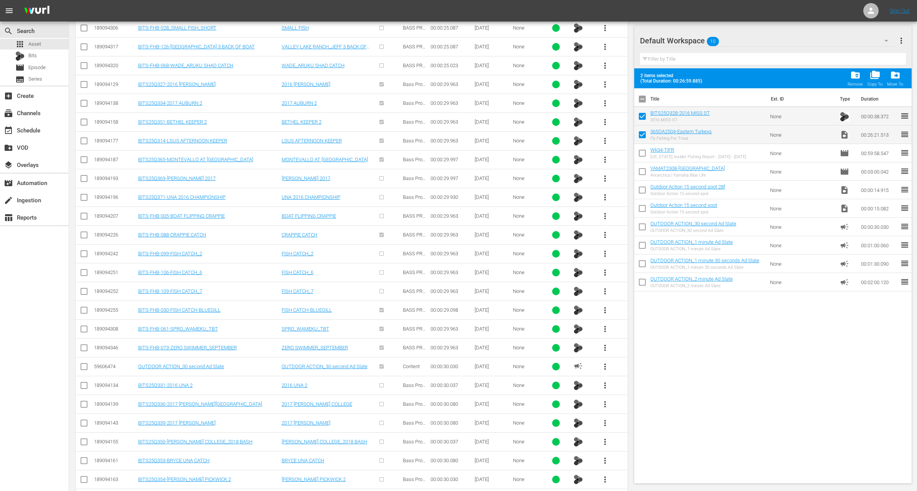
scroll to position [0, 0]
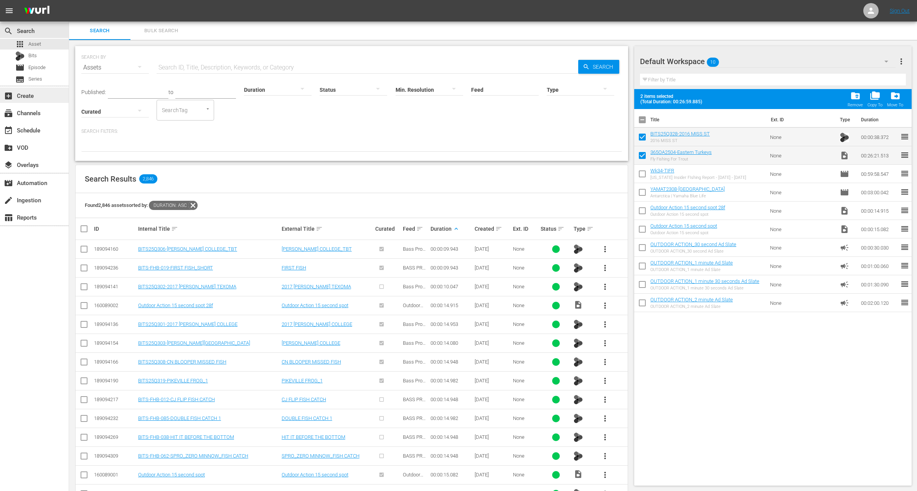
click at [33, 97] on div "add_box Create" at bounding box center [21, 94] width 43 height 7
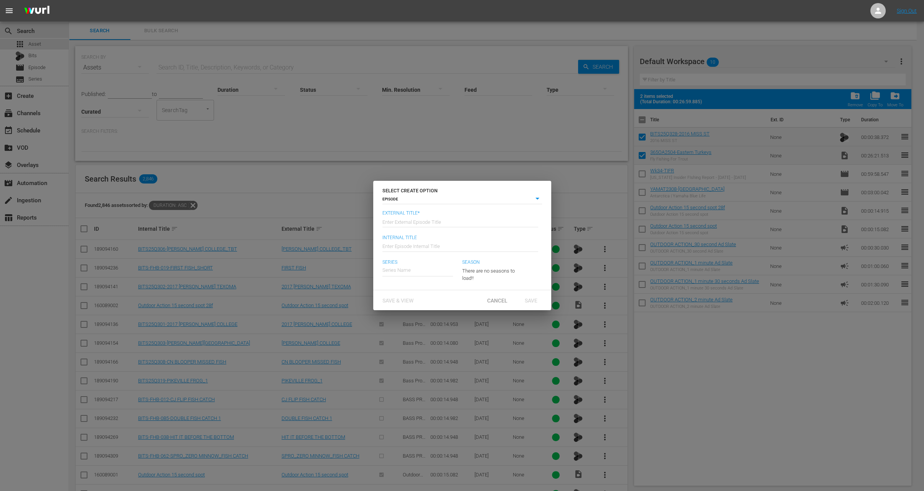
click at [425, 225] on input "text" at bounding box center [461, 221] width 156 height 18
paste input "Fly Fishing for Trout"
click at [431, 294] on div "365 Outdoor Adventures TV" at bounding box center [417, 291] width 59 height 18
click at [529, 302] on span "Save" at bounding box center [531, 300] width 25 height 6
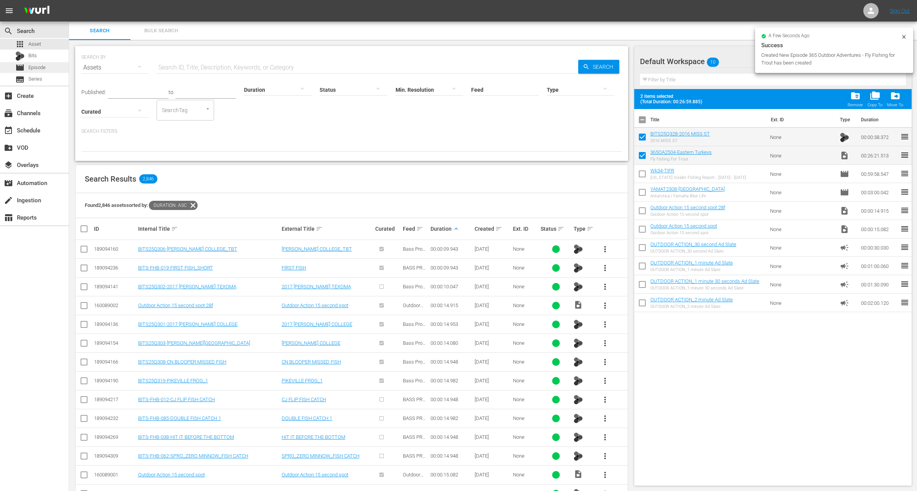
click at [44, 69] on span "Episode" at bounding box center [36, 68] width 17 height 8
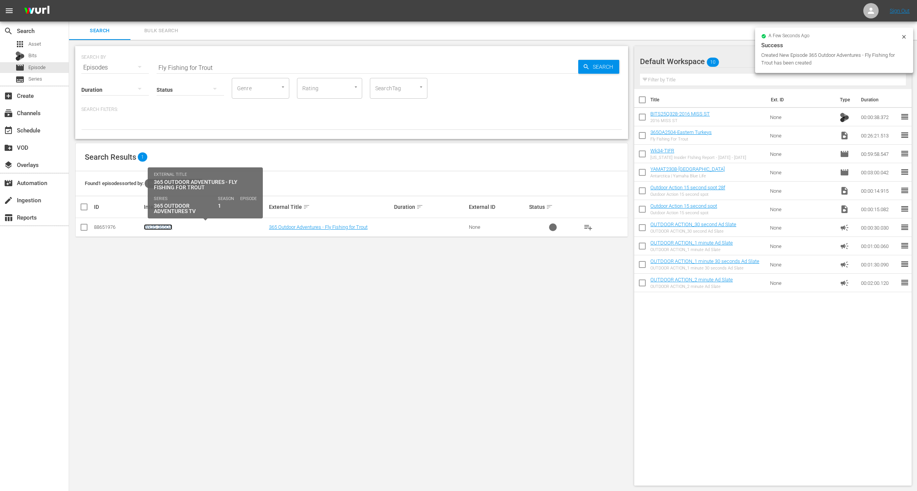
click at [159, 229] on link "Wk35-365OA" at bounding box center [158, 227] width 28 height 6
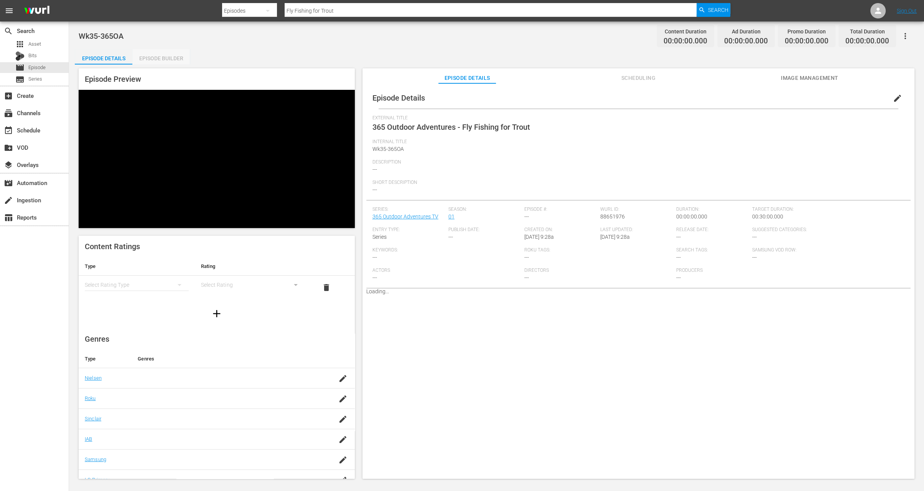
click at [170, 58] on div "Episode Builder" at bounding box center [161, 58] width 58 height 18
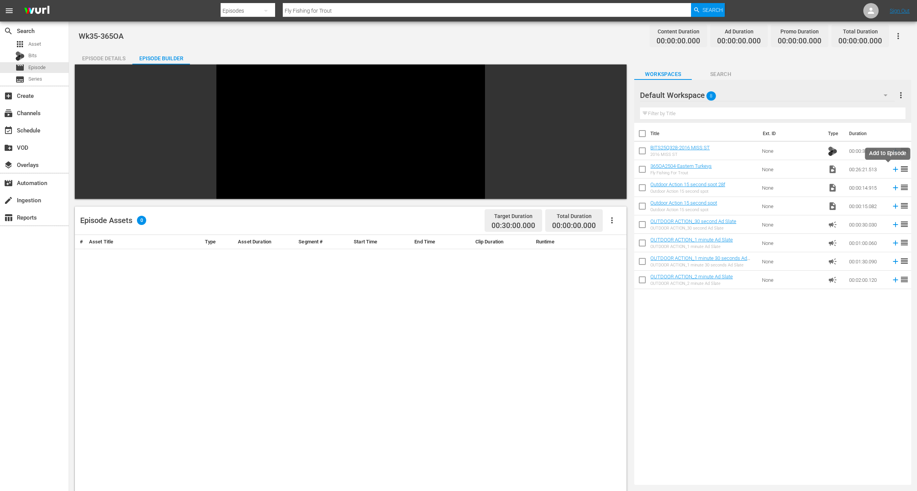
click at [891, 168] on icon at bounding box center [895, 169] width 8 height 8
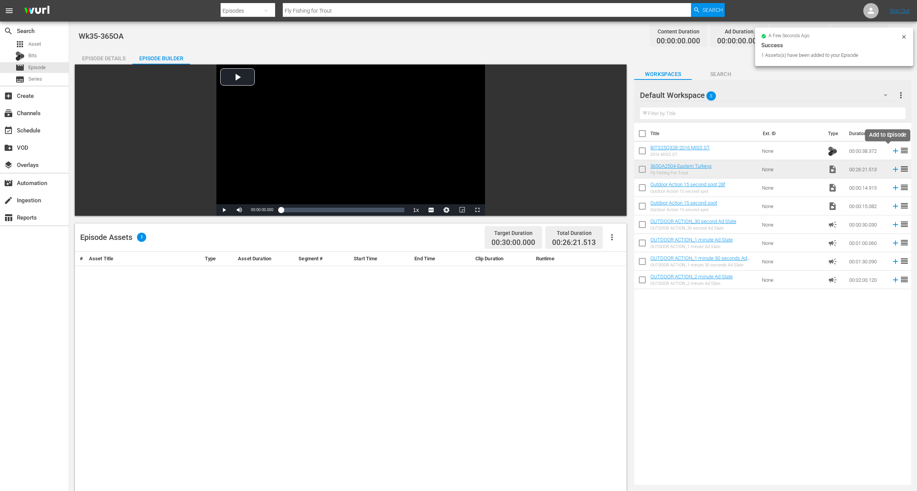
click at [891, 150] on icon at bounding box center [895, 151] width 8 height 8
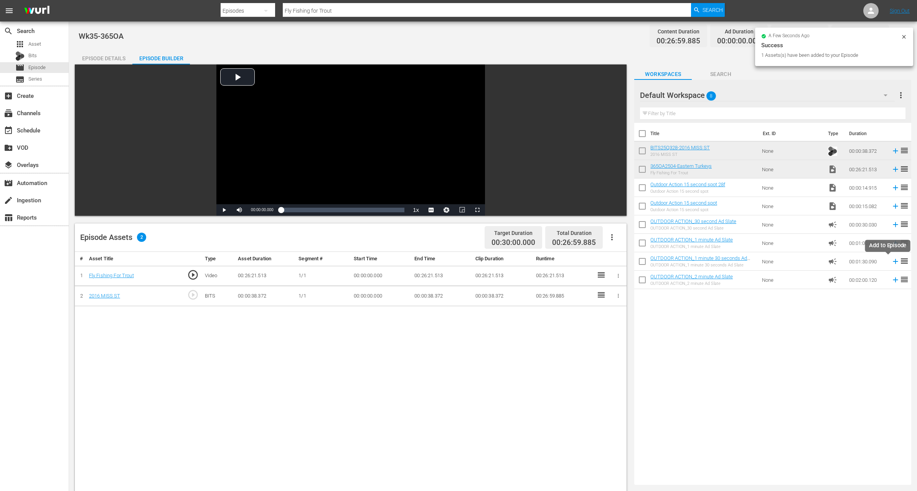
click at [891, 261] on icon at bounding box center [895, 261] width 8 height 8
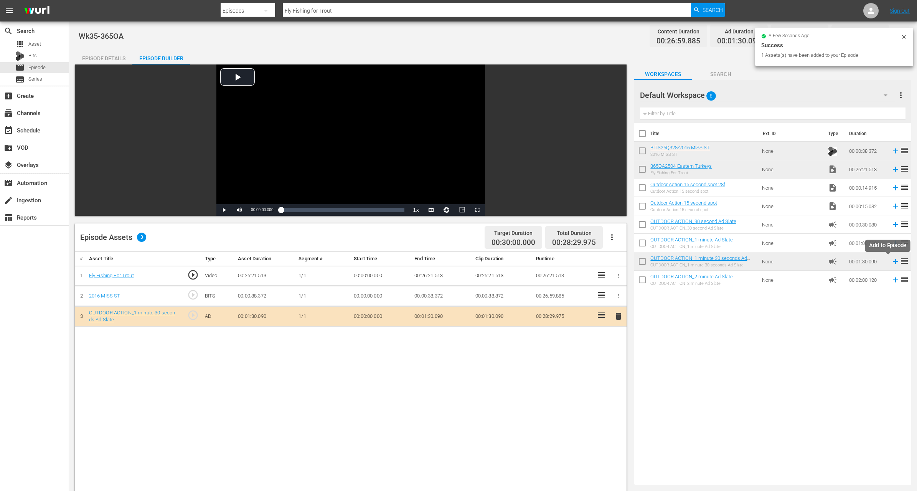
click at [891, 260] on icon at bounding box center [895, 261] width 8 height 8
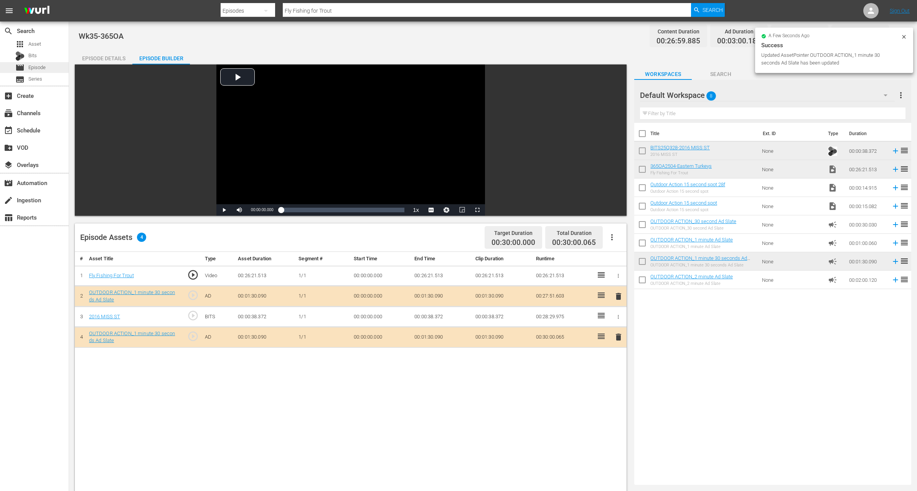
click at [41, 66] on span "Episode" at bounding box center [36, 68] width 17 height 8
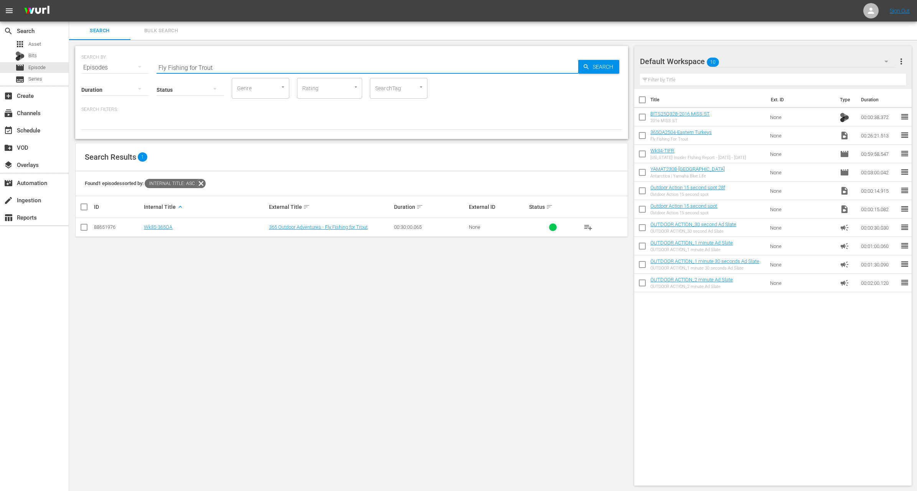
click at [218, 63] on input "Fly Fishing for Trout" at bounding box center [368, 67] width 422 height 18
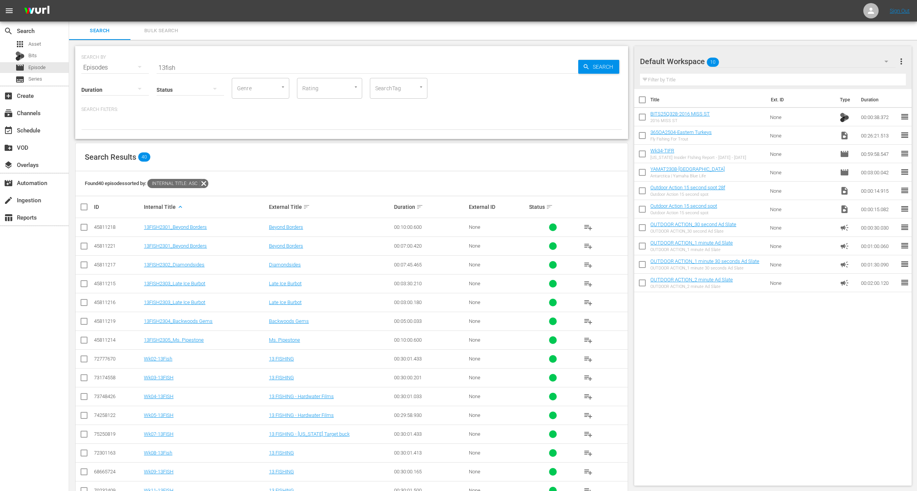
click at [372, 123] on div at bounding box center [351, 123] width 541 height 13
click at [84, 412] on input "checkbox" at bounding box center [83, 416] width 9 height 9
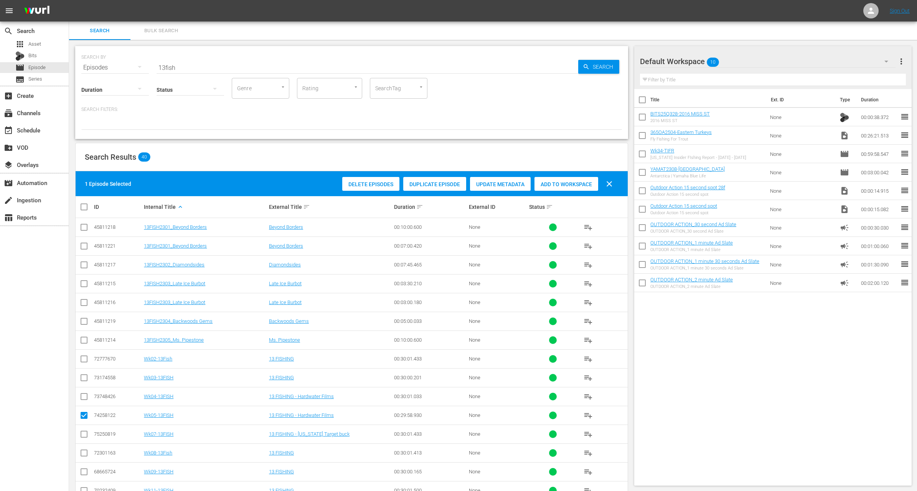
click at [430, 181] on span "Duplicate Episode" at bounding box center [434, 184] width 63 height 6
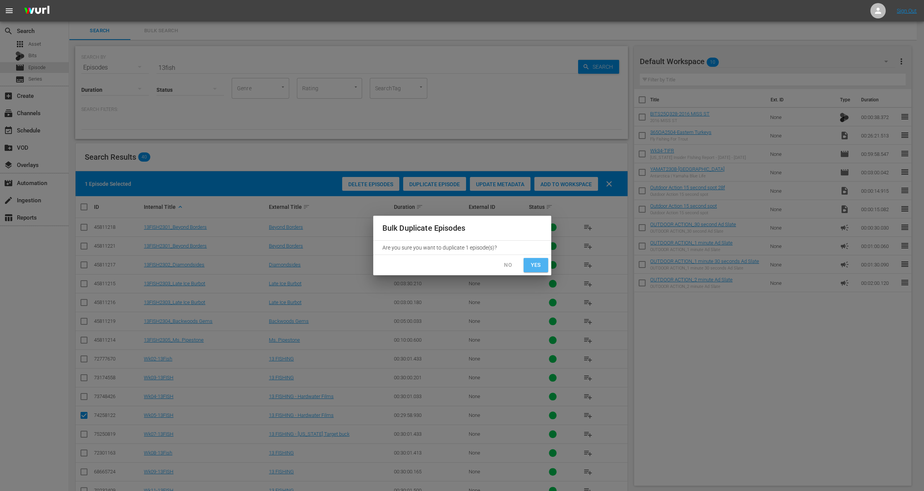
click at [537, 264] on span "Yes" at bounding box center [536, 265] width 12 height 10
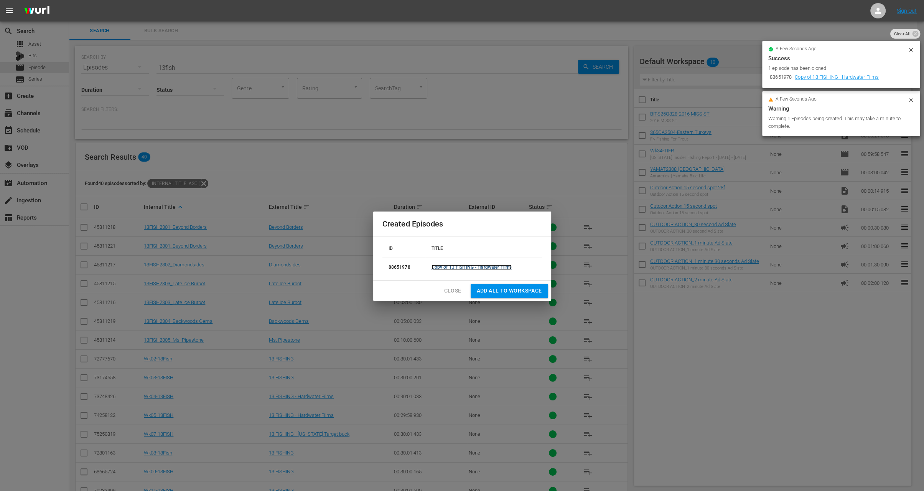
click at [471, 267] on link "Copy of 13 FISHING - Hardwater Films" at bounding box center [472, 266] width 81 height 5
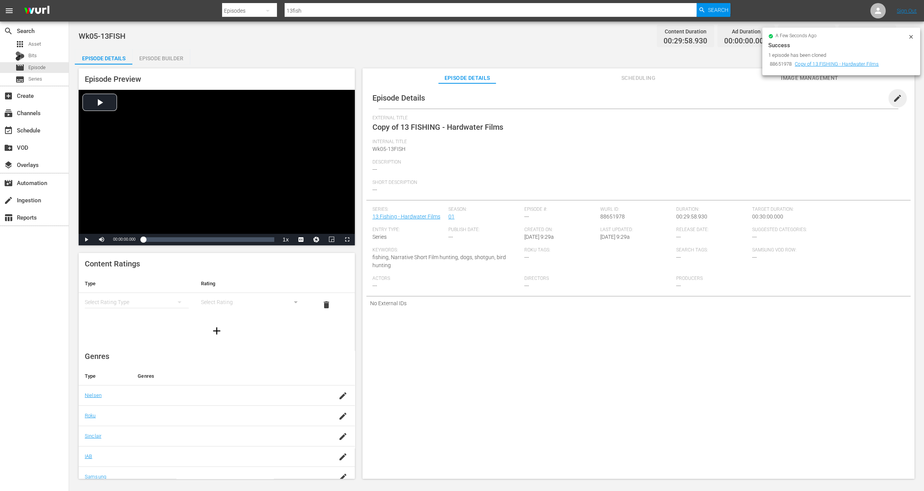
click at [893, 98] on span "edit" at bounding box center [897, 98] width 9 height 9
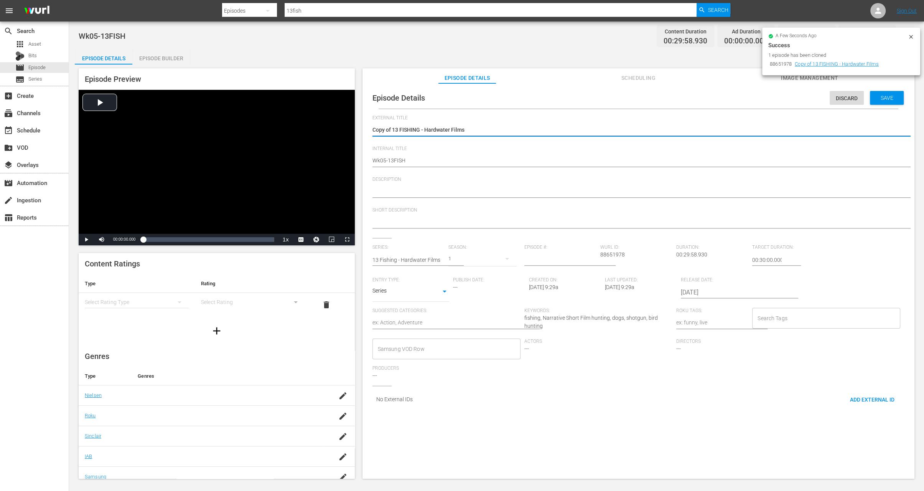
click at [393, 130] on textarea "Copy of 13 FISHING - Hardwater Films" at bounding box center [637, 130] width 528 height 9
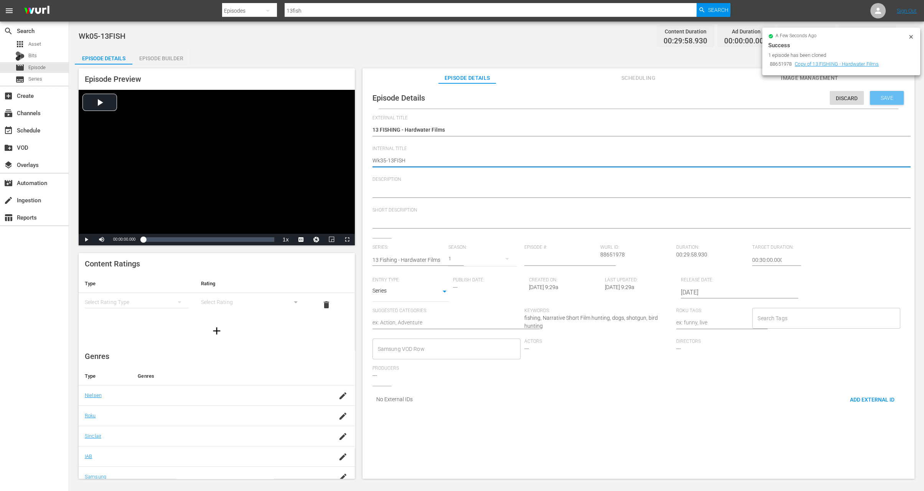
click at [877, 103] on div "Save" at bounding box center [887, 98] width 34 height 14
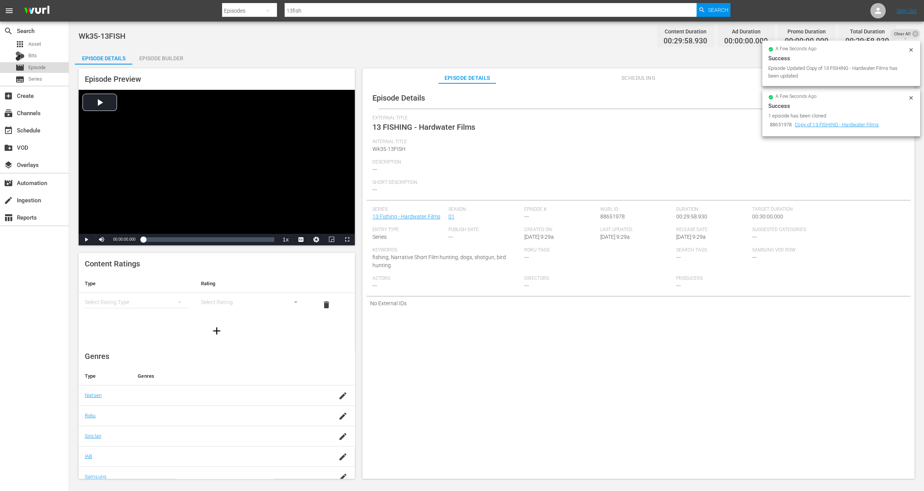
click at [36, 68] on span "Episode" at bounding box center [36, 68] width 17 height 8
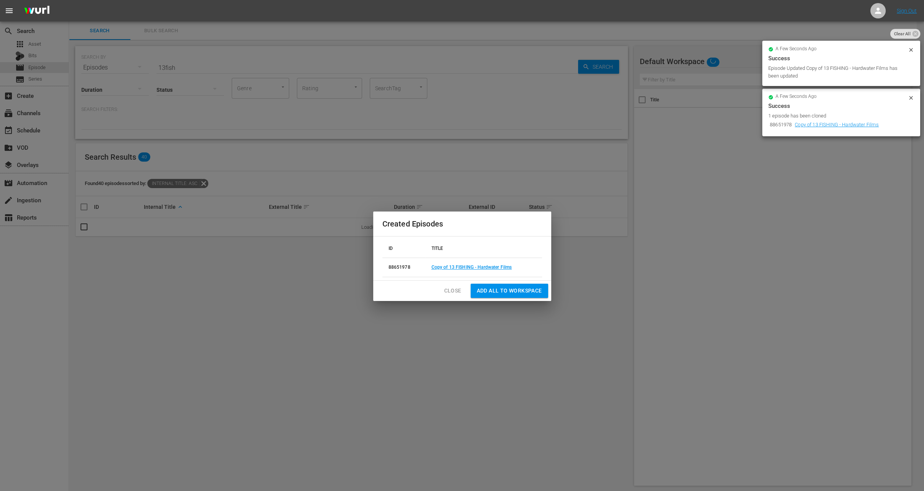
click at [448, 289] on span "Close" at bounding box center [452, 291] width 17 height 10
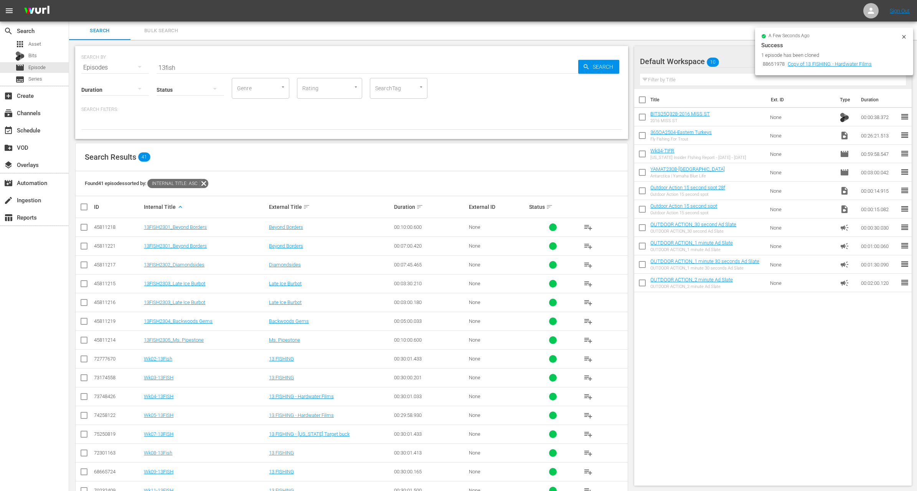
click at [270, 67] on input "13fish" at bounding box center [368, 67] width 422 height 18
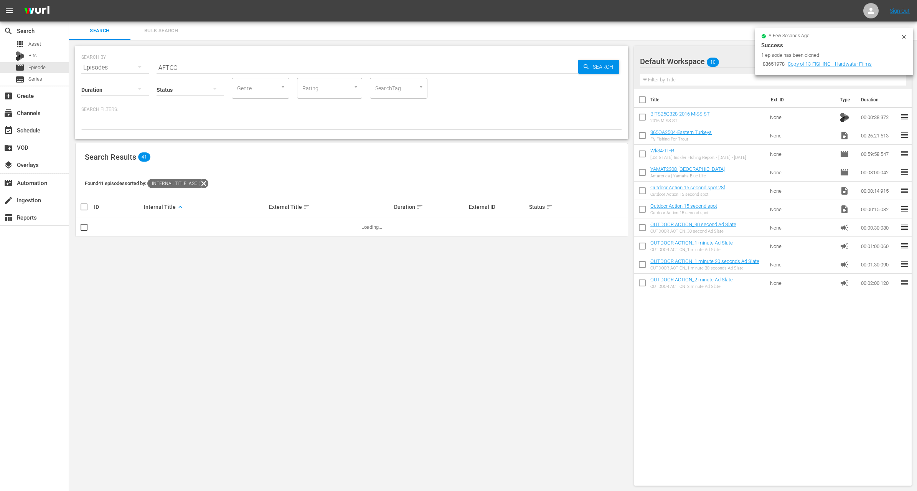
click at [356, 120] on div at bounding box center [351, 123] width 541 height 13
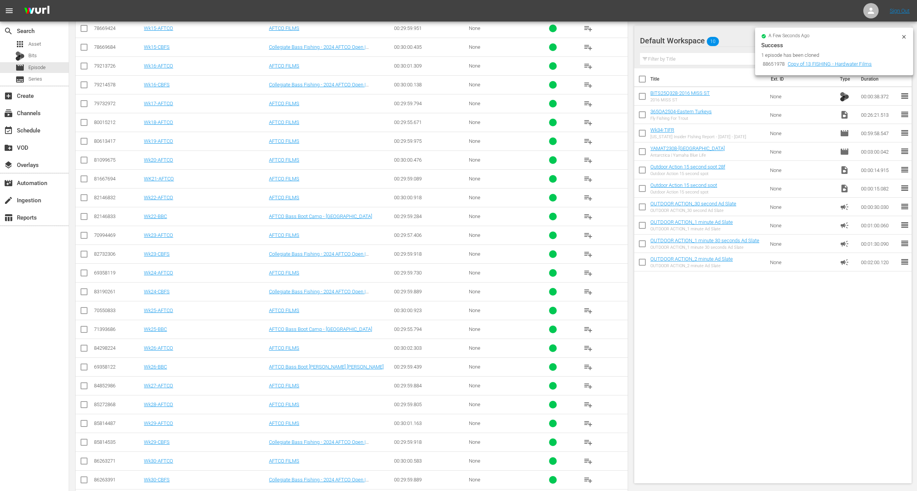
scroll to position [1476, 0]
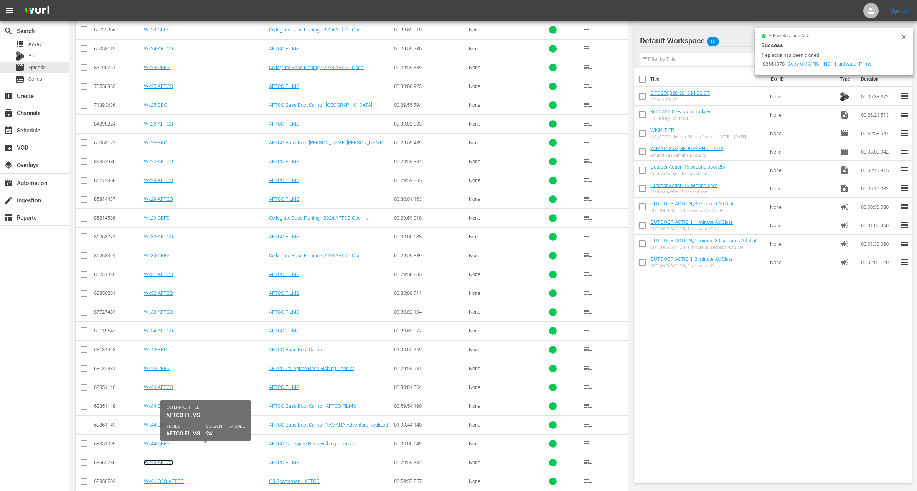
click at [154, 459] on link "Wk45-AFTCO" at bounding box center [158, 462] width 29 height 6
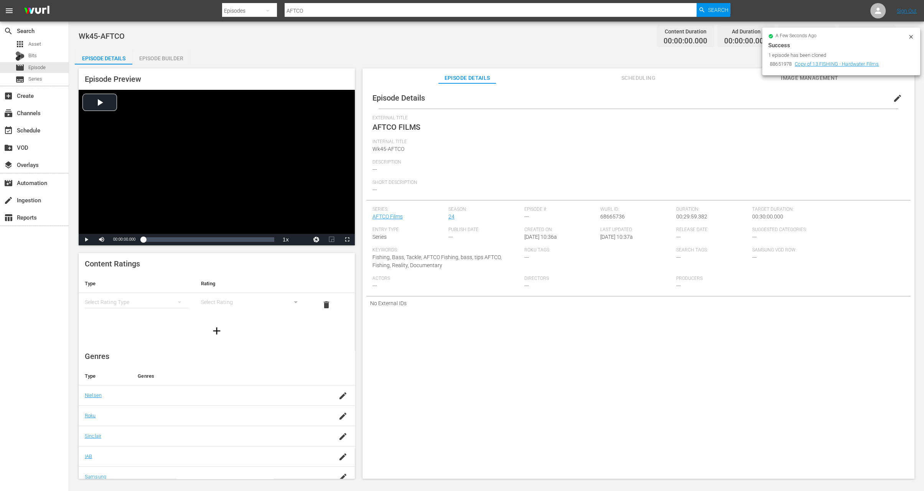
click at [894, 97] on span "edit" at bounding box center [897, 98] width 9 height 9
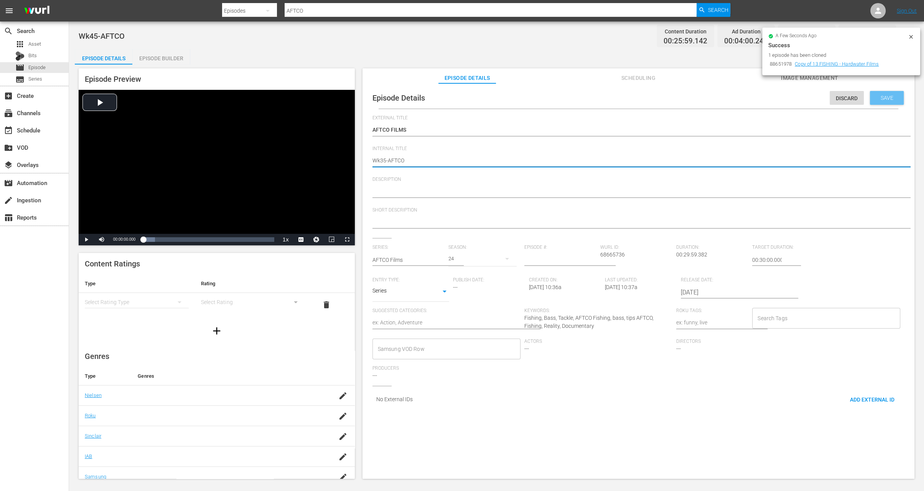
click at [887, 97] on span "Save" at bounding box center [887, 98] width 25 height 6
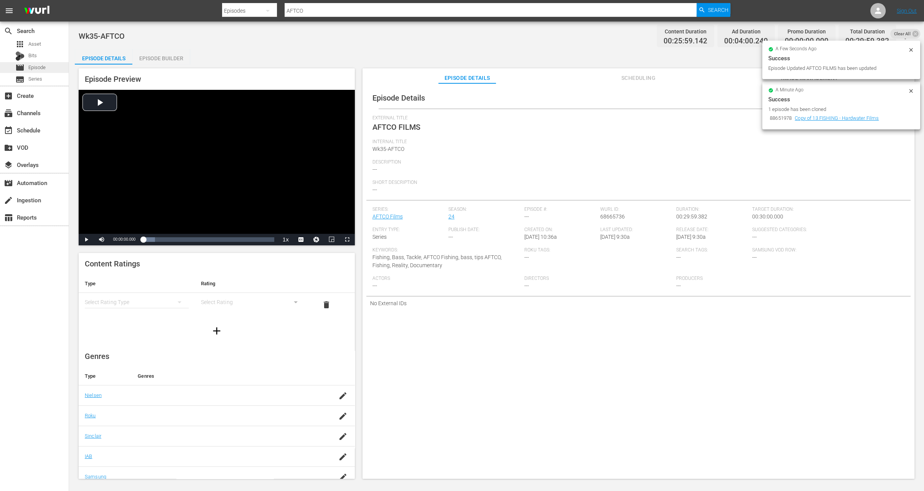
click at [35, 68] on span "Episode" at bounding box center [36, 68] width 17 height 8
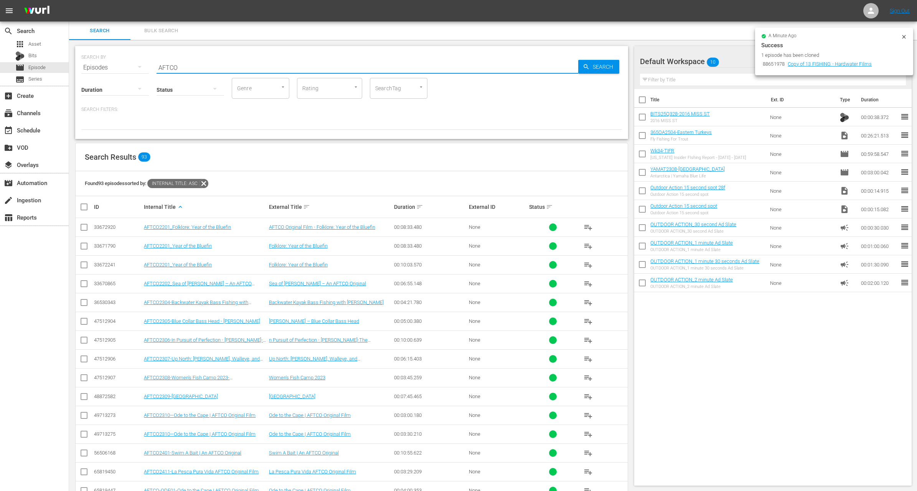
click at [206, 63] on input "AFTCO" at bounding box center [368, 67] width 422 height 18
paste input "[PERSON_NAME]"
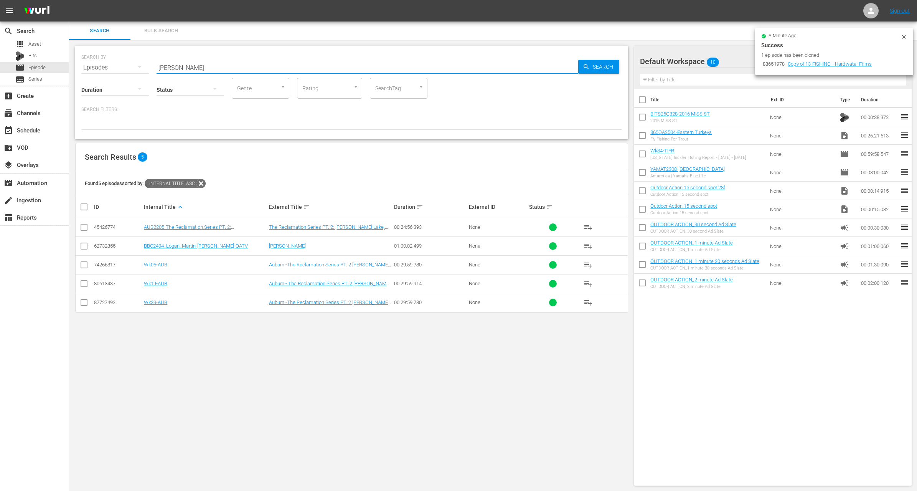
click at [204, 64] on input "[PERSON_NAME]" at bounding box center [368, 67] width 422 height 18
paste input "ake Eufaula"
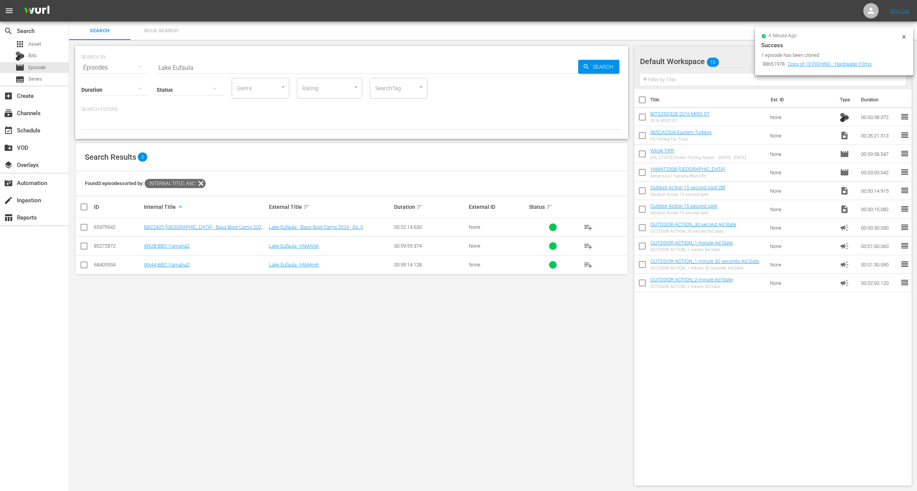
click at [169, 110] on p "Search Filters:" at bounding box center [351, 109] width 541 height 7
click at [643, 120] on input "checkbox" at bounding box center [642, 119] width 16 height 16
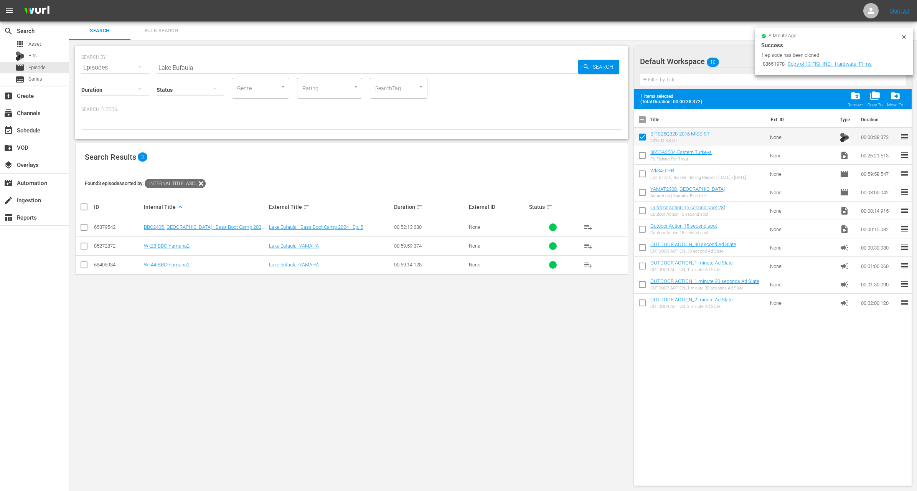
click at [641, 152] on input "checkbox" at bounding box center [642, 157] width 16 height 16
click at [640, 172] on input "checkbox" at bounding box center [642, 175] width 16 height 16
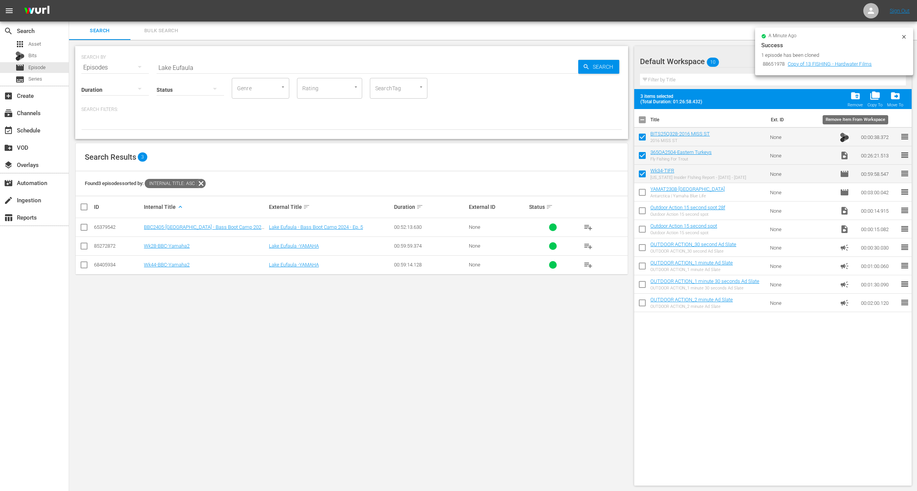
click at [857, 97] on span "folder_delete" at bounding box center [855, 96] width 10 height 10
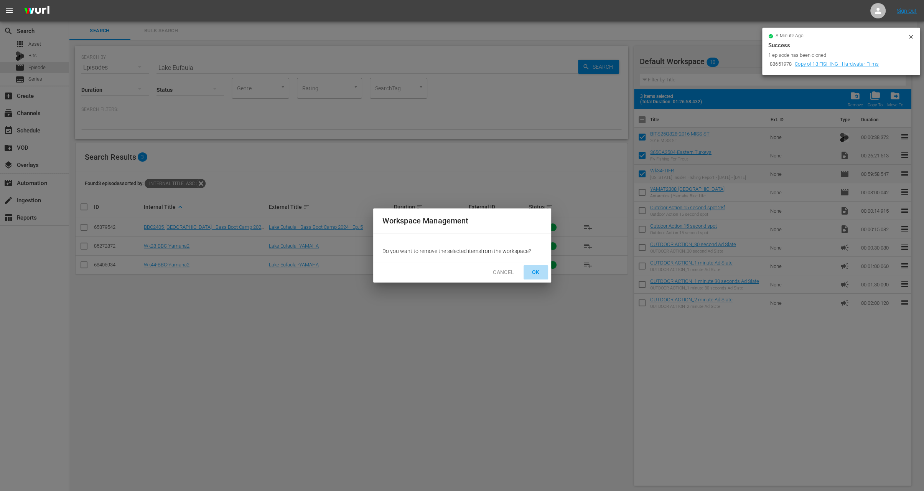
click at [535, 274] on span "OK" at bounding box center [536, 272] width 12 height 10
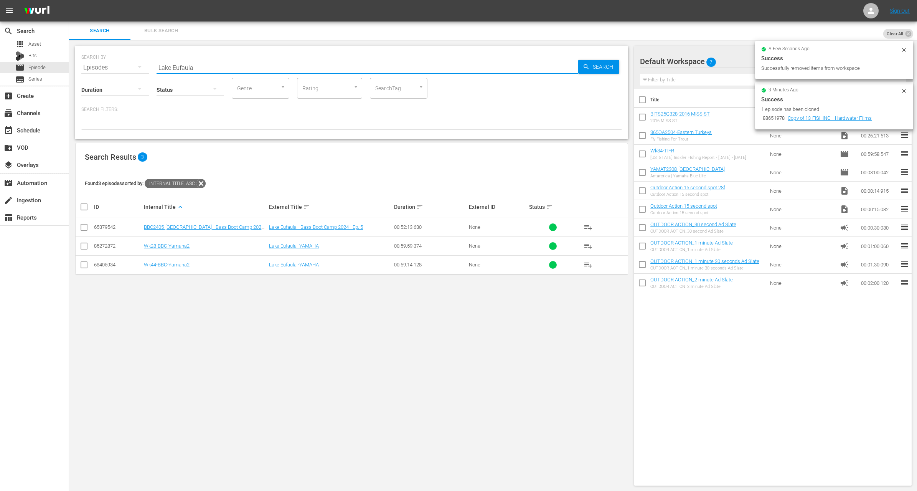
click at [202, 66] on input "Lake Eufaula" at bounding box center [368, 67] width 422 height 18
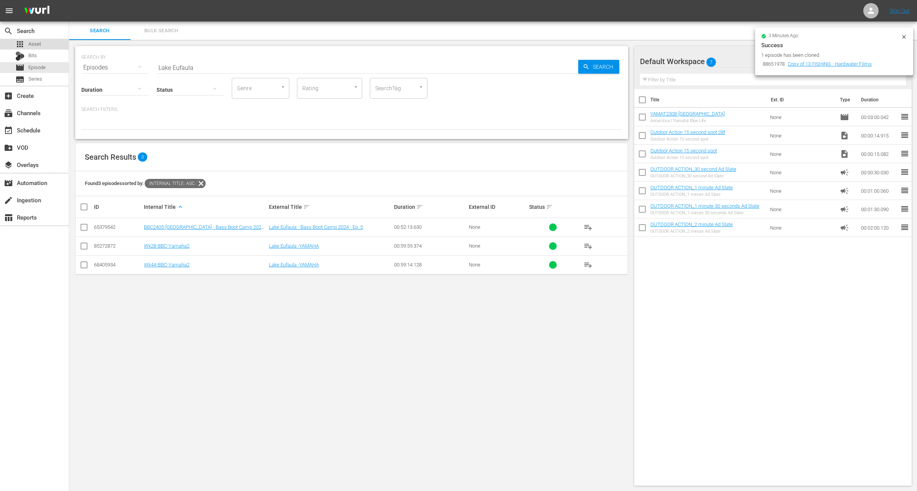
click at [38, 48] on div "apps Asset" at bounding box center [28, 44] width 26 height 11
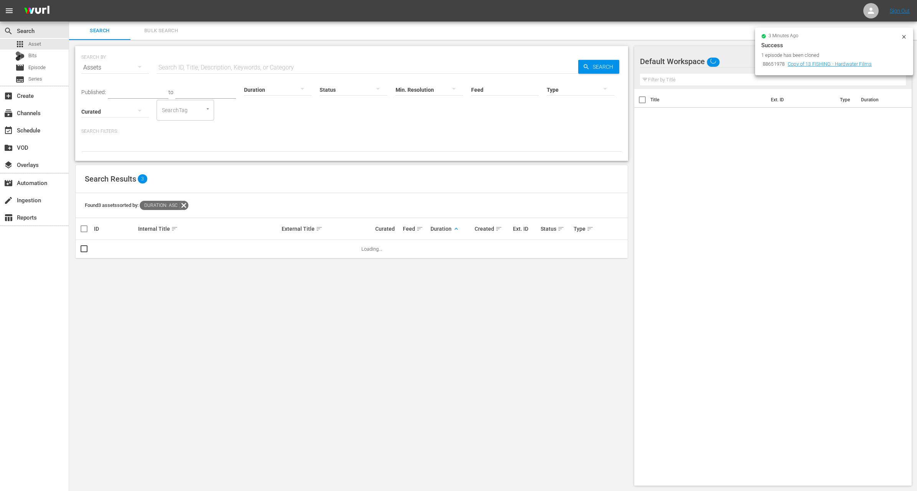
click at [196, 64] on input "text" at bounding box center [368, 67] width 422 height 18
paste input "Lake Eufaula"
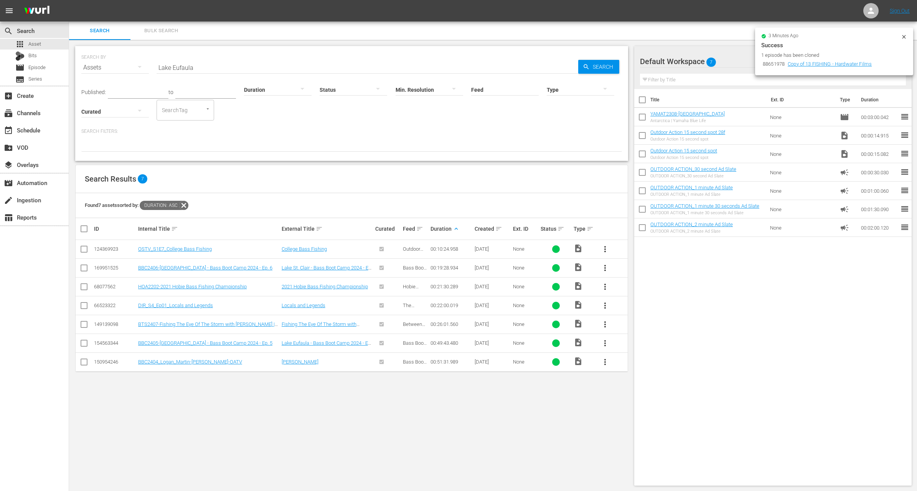
click at [268, 167] on div "Search Results 7" at bounding box center [352, 179] width 552 height 28
click at [607, 339] on span "more_vert" at bounding box center [604, 342] width 9 height 9
click at [633, 369] on div "Workspace" at bounding box center [646, 363] width 52 height 18
click at [359, 66] on input "Lake Eufaula" at bounding box center [368, 67] width 422 height 18
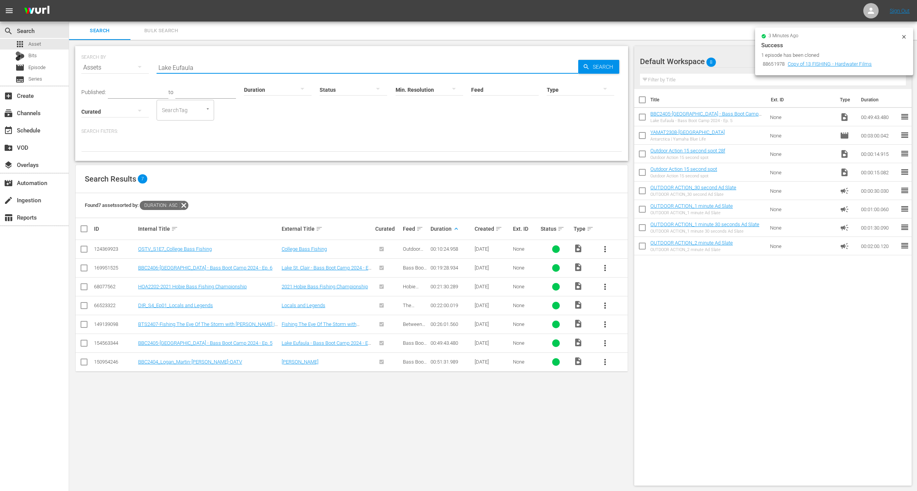
click at [359, 66] on input "Lake Eufaula" at bounding box center [368, 67] width 422 height 18
paste input "When Bison Rule"
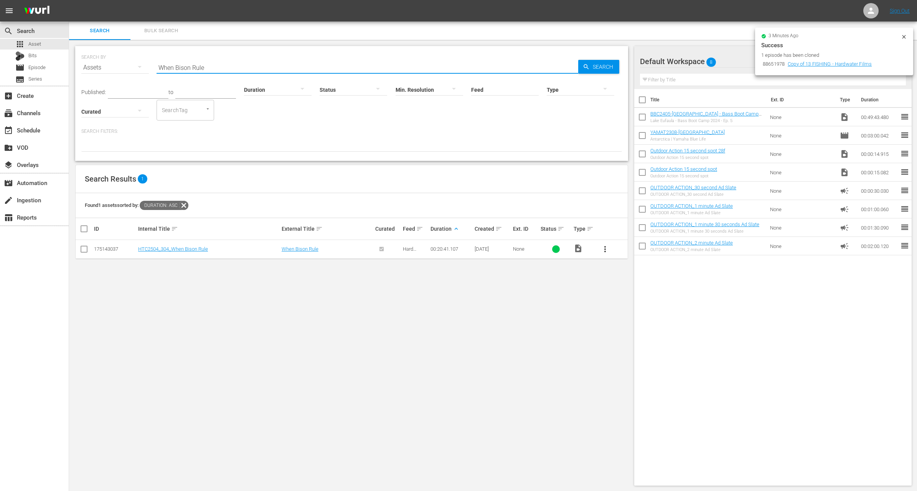
click at [607, 251] on span "more_vert" at bounding box center [604, 248] width 9 height 9
click at [630, 272] on div "Workspace" at bounding box center [646, 270] width 52 height 18
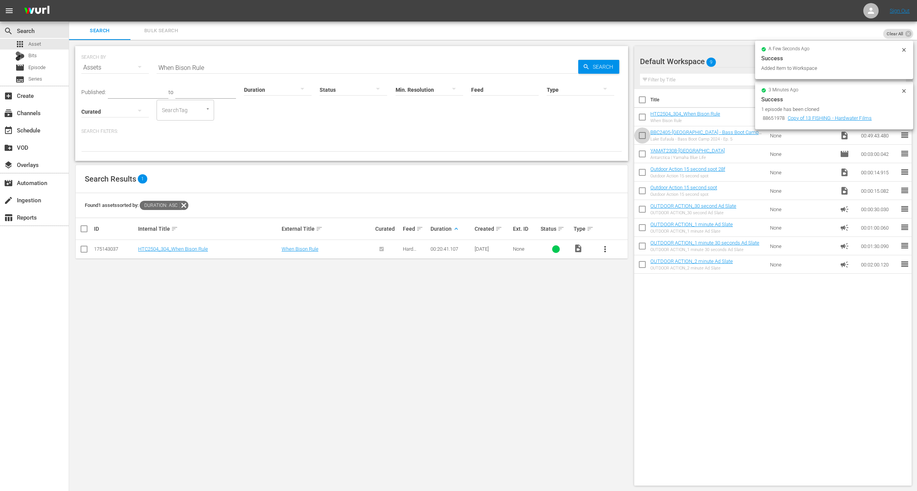
click at [642, 135] on input "checkbox" at bounding box center [642, 137] width 16 height 16
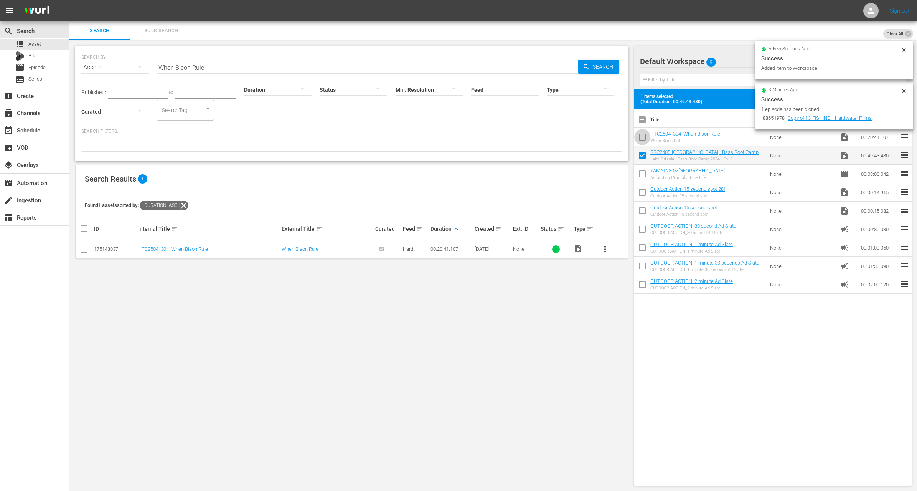
click at [643, 139] on input "checkbox" at bounding box center [642, 138] width 16 height 16
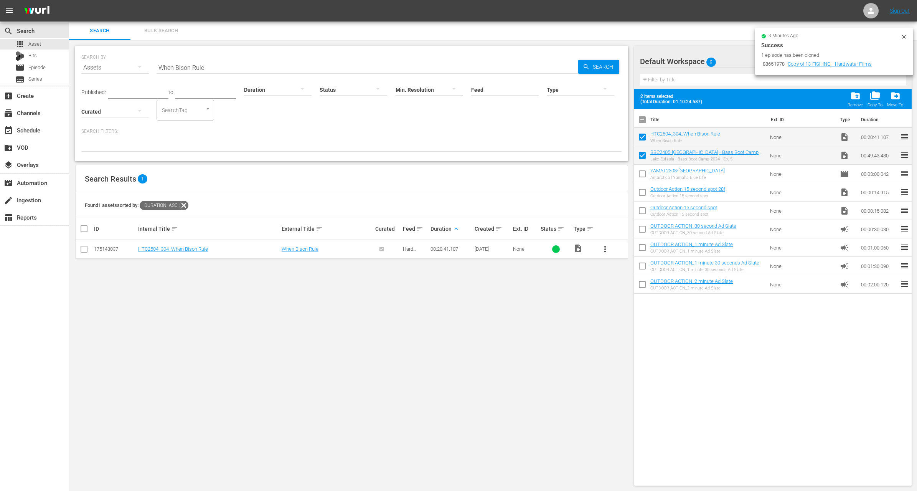
click at [904, 35] on icon at bounding box center [904, 37] width 6 height 6
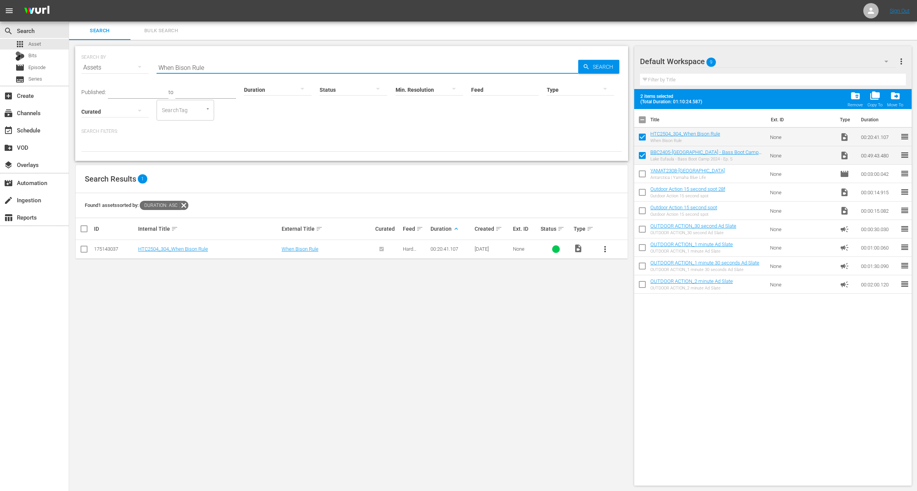
click at [269, 67] on input "When Bison Rule" at bounding box center [368, 67] width 422 height 18
paste input "FREAKY FUN"
click at [608, 252] on span "more_vert" at bounding box center [604, 248] width 9 height 9
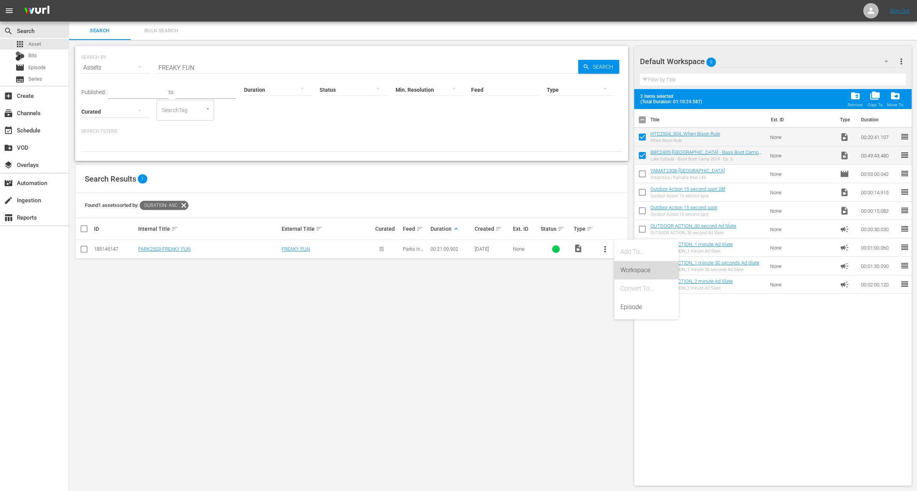
click at [624, 271] on div "Workspace" at bounding box center [646, 270] width 52 height 18
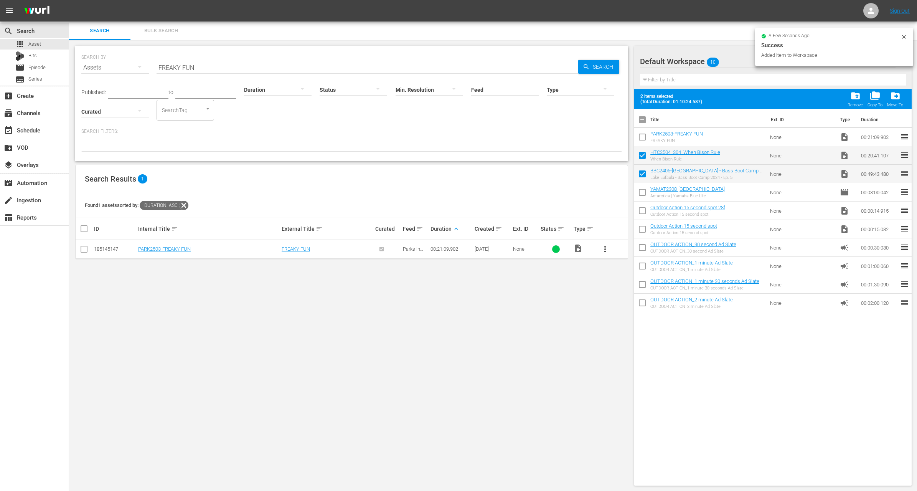
click at [641, 138] on input "checkbox" at bounding box center [642, 138] width 16 height 16
click at [216, 63] on input "FREAKY FUN" at bounding box center [368, 67] width 422 height 18
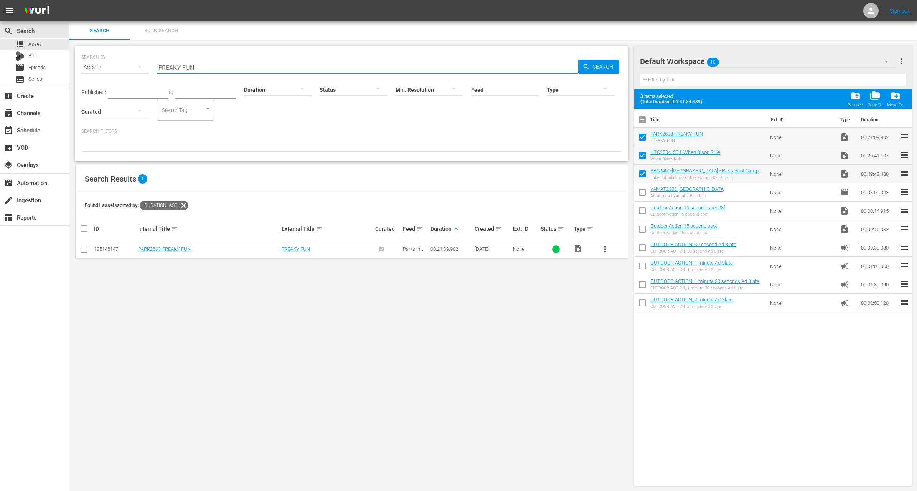
click at [216, 63] on input "FREAKY FUN" at bounding box center [368, 67] width 422 height 18
paste input "[US_STATE] River Muskies"
click at [607, 248] on span "more_vert" at bounding box center [604, 248] width 9 height 9
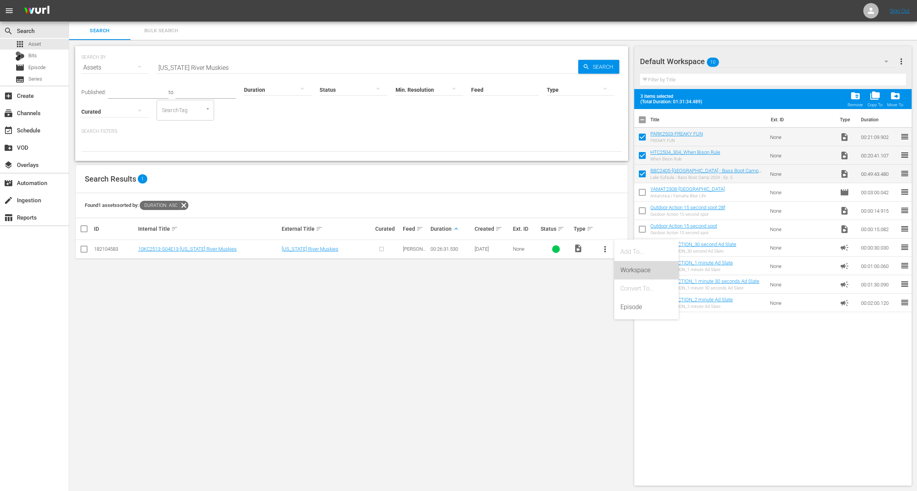
click at [624, 271] on div "Workspace" at bounding box center [646, 270] width 52 height 18
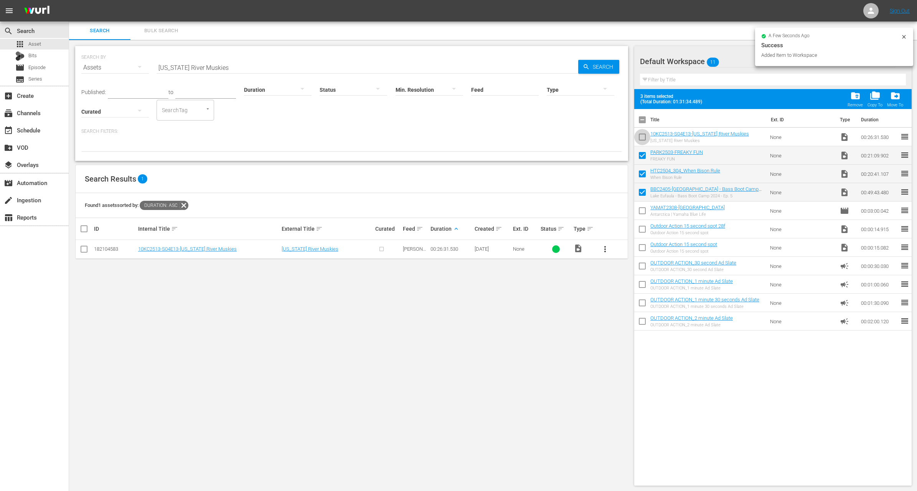
click at [642, 140] on input "checkbox" at bounding box center [642, 138] width 16 height 16
click at [186, 208] on icon at bounding box center [184, 205] width 10 height 10
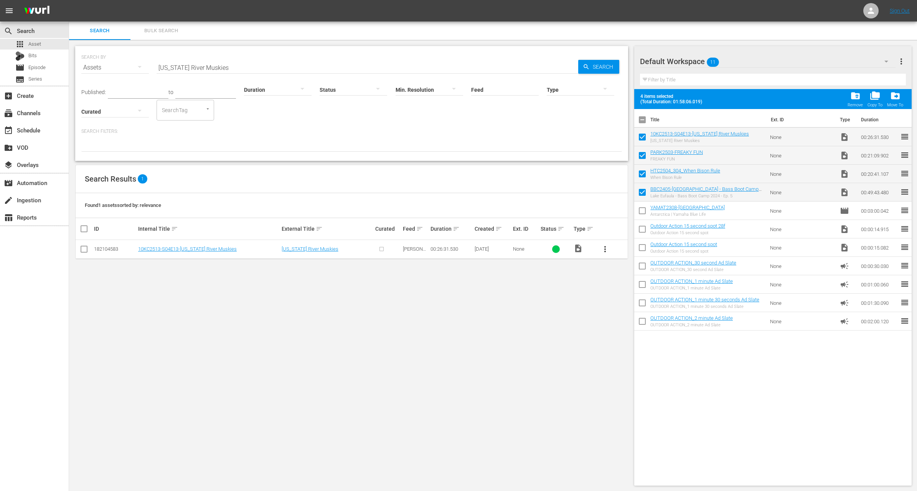
click at [272, 67] on input "[US_STATE] River Muskies" at bounding box center [368, 67] width 422 height 18
click at [327, 128] on div "Published: to Duration Status Min. Resolution Feed Feed Title Type Curated Sear…" at bounding box center [351, 114] width 541 height 75
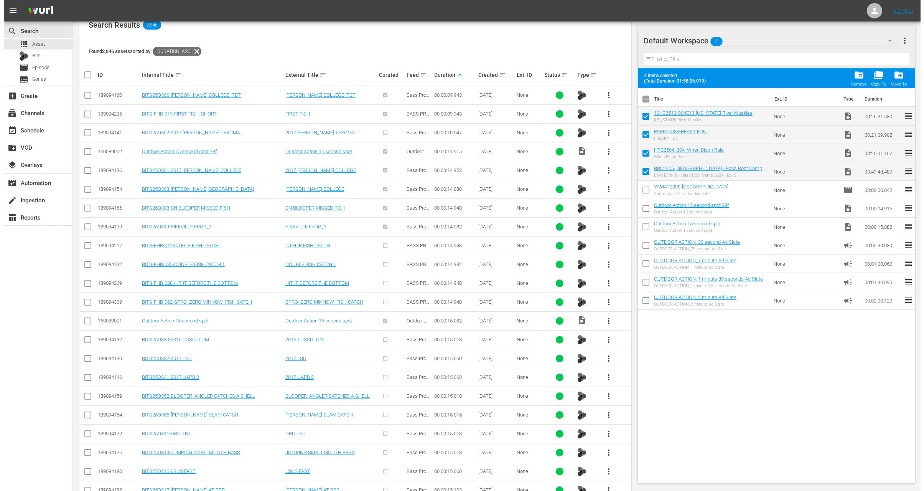
scroll to position [527, 0]
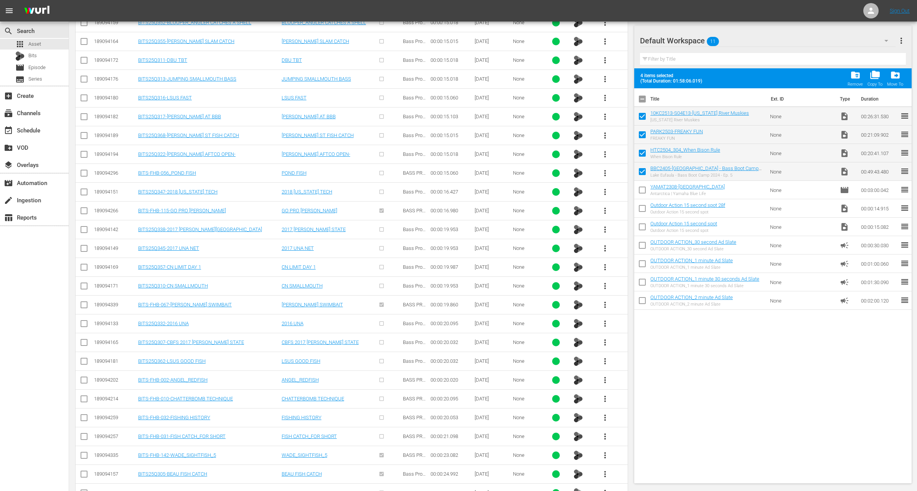
click at [606, 450] on span "more_vert" at bounding box center [604, 454] width 9 height 9
click at [634, 411] on div "Workspace" at bounding box center [646, 409] width 52 height 18
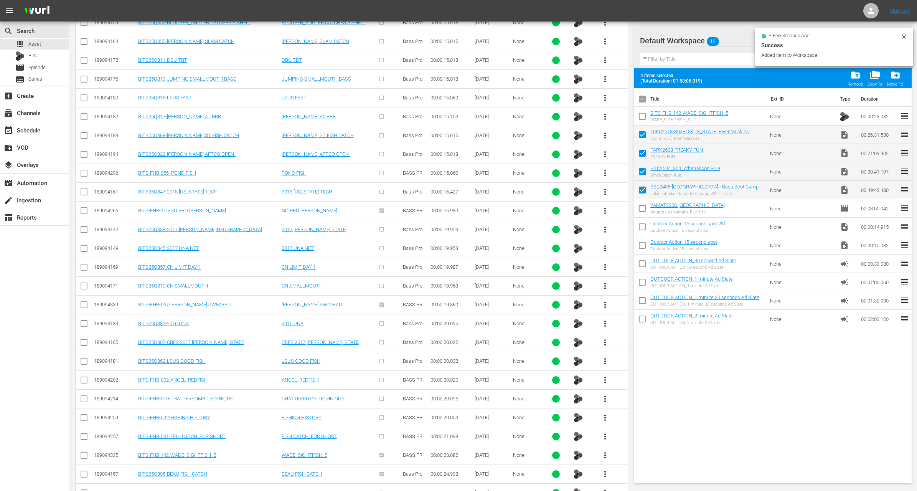
click at [644, 117] on input "checkbox" at bounding box center [642, 118] width 16 height 16
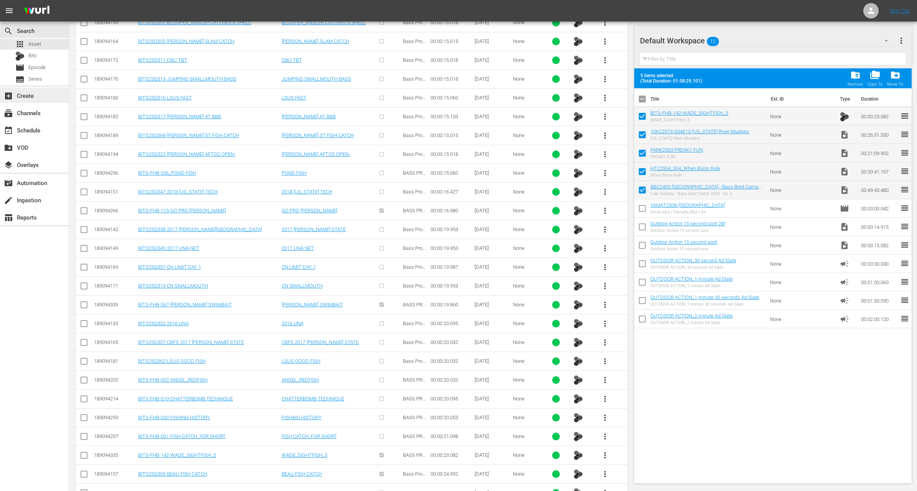
click at [41, 92] on div "add_box Create" at bounding box center [21, 94] width 43 height 7
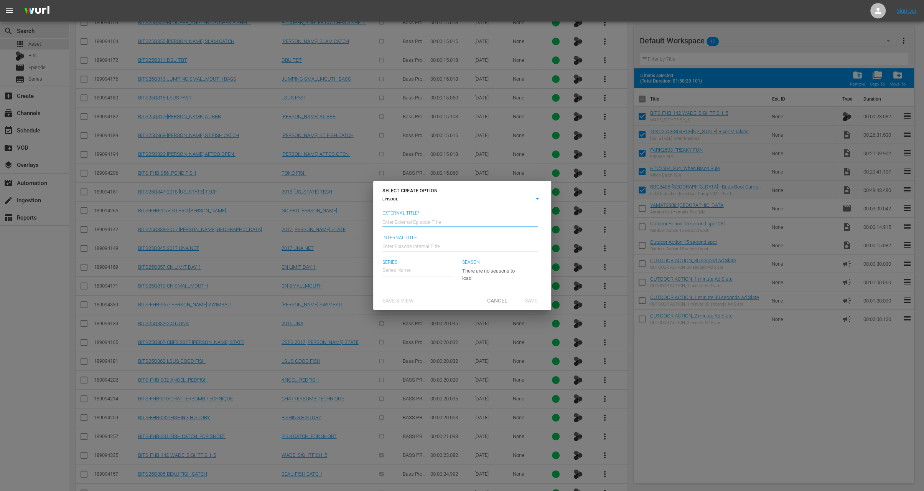
click at [425, 219] on input "text" at bounding box center [461, 221] width 156 height 18
click at [489, 220] on input "Bass Boot Camp - Hard Truths of Conservation - Parks in The [GEOGRAPHIC_DATA] -…" at bounding box center [461, 221] width 156 height 18
drag, startPoint x: 495, startPoint y: 222, endPoint x: 587, endPoint y: 235, distance: 93.7
click at [587, 235] on div "SELECT CREATE OPTION EPISODE episode External Title* Enter External Episode Tit…" at bounding box center [462, 245] width 924 height 491
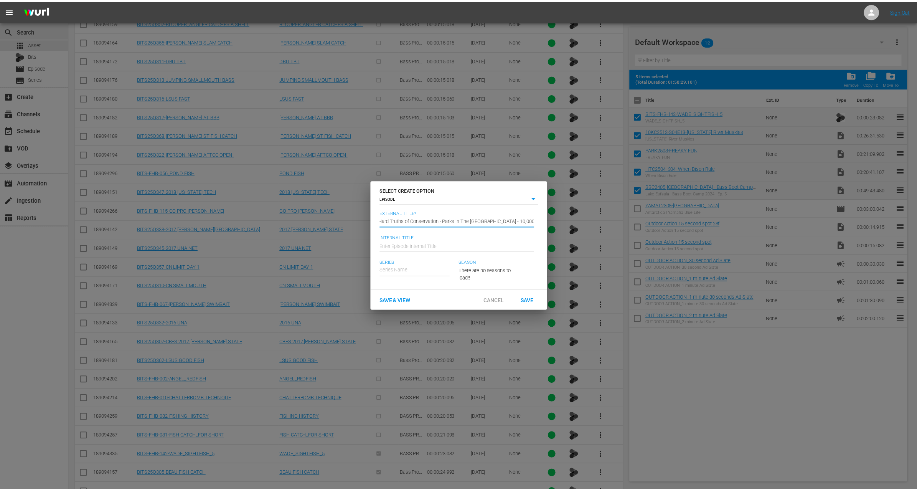
scroll to position [0, 0]
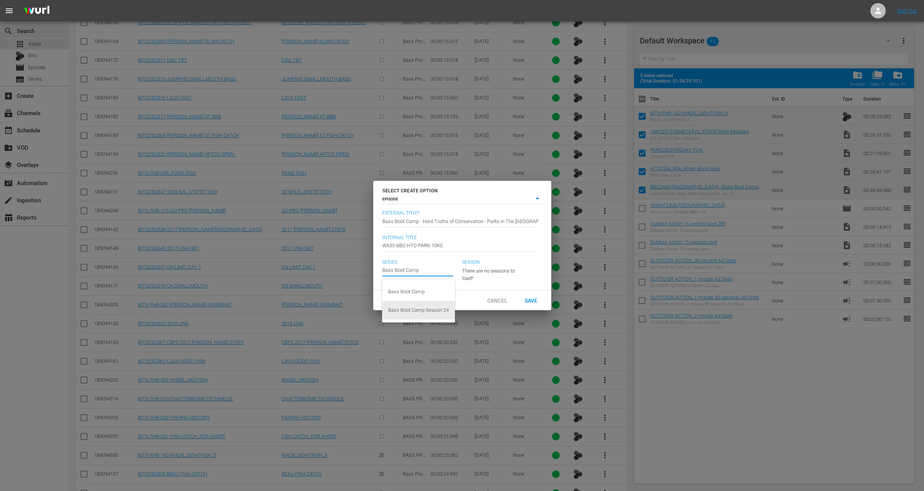
click at [430, 316] on div "Bass Boot Camp Season 24" at bounding box center [418, 310] width 61 height 18
click at [538, 303] on span "Save" at bounding box center [531, 300] width 25 height 6
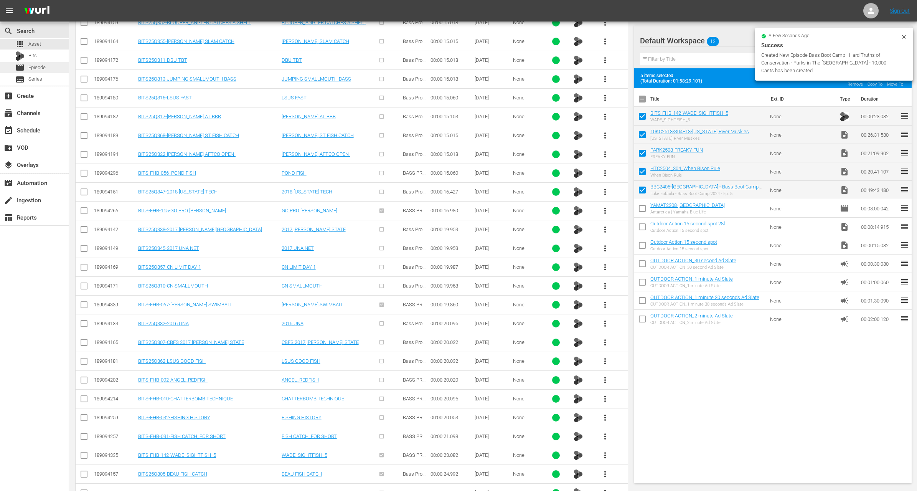
click at [46, 67] on div "movie Episode" at bounding box center [34, 67] width 69 height 11
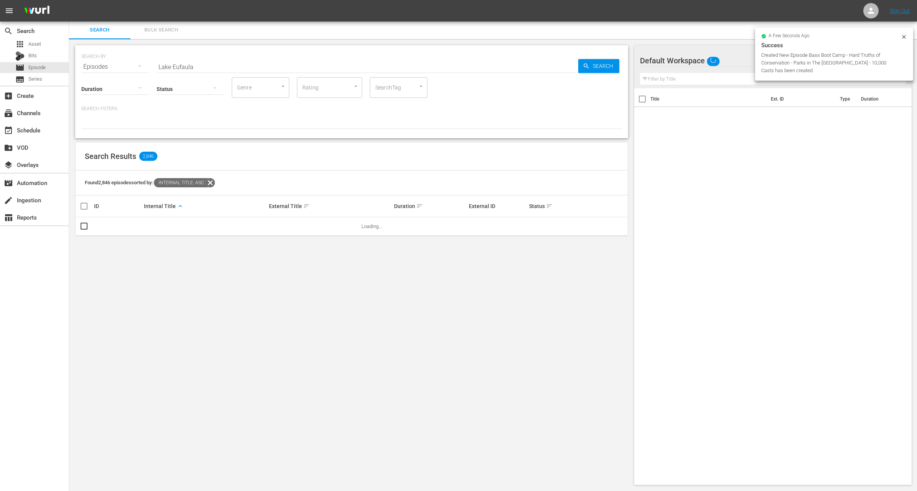
scroll to position [1, 0]
click at [214, 67] on input "Lake Eufaula" at bounding box center [368, 67] width 422 height 18
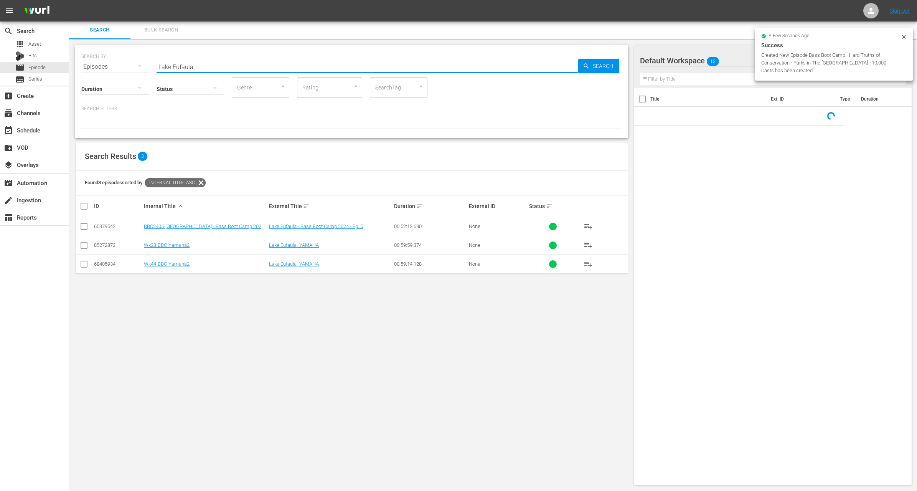
click at [214, 67] on input "Lake Eufaula" at bounding box center [368, 67] width 422 height 18
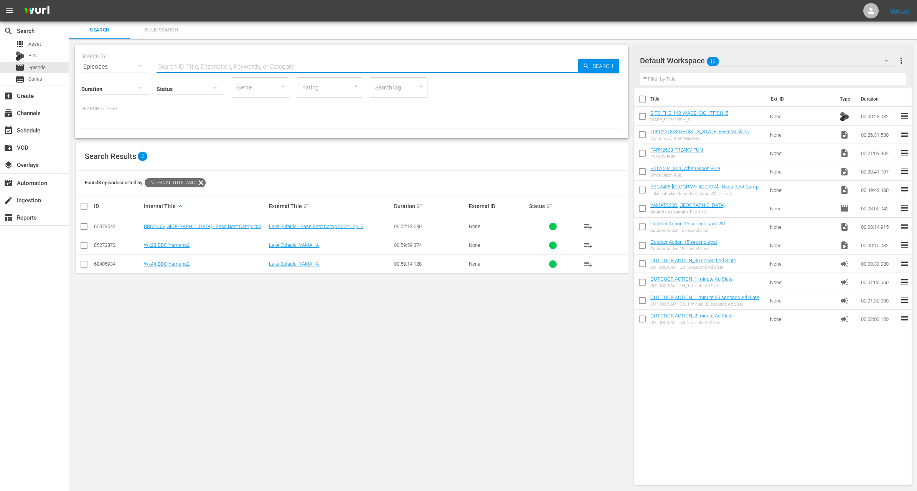
click at [240, 127] on div at bounding box center [351, 122] width 541 height 13
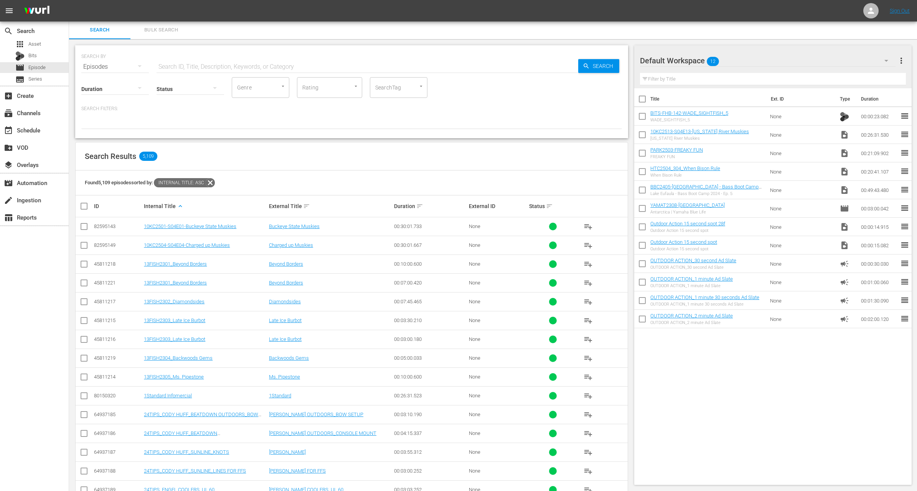
click at [214, 181] on icon at bounding box center [210, 182] width 9 height 9
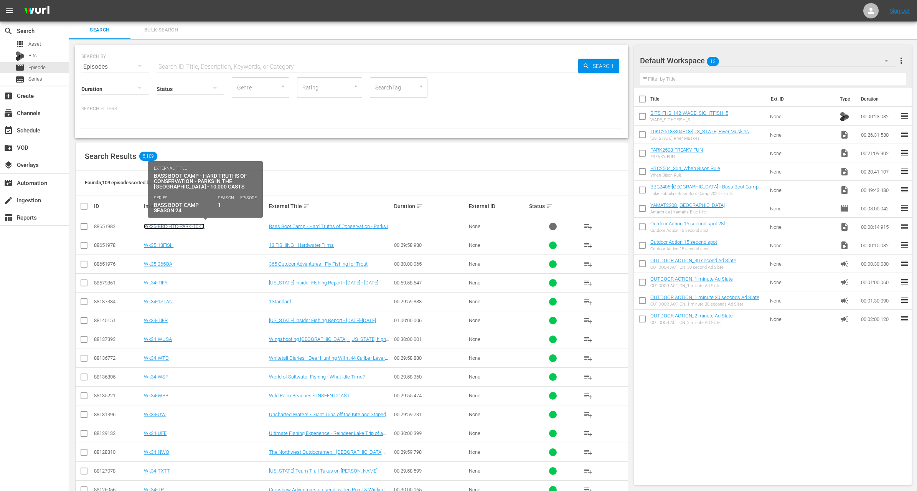
click at [189, 224] on link "Wk35-BBC-HTC-PARK-10KC" at bounding box center [174, 226] width 61 height 6
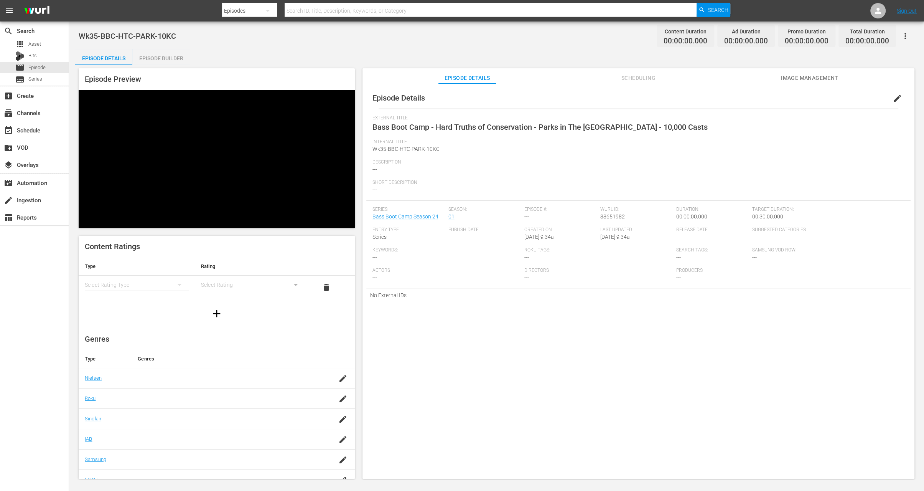
click at [167, 54] on div "Episode Builder" at bounding box center [161, 58] width 58 height 18
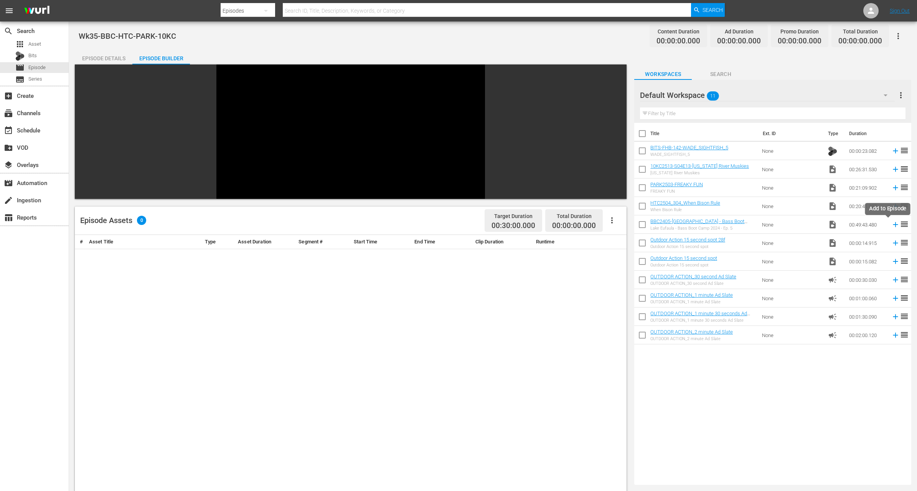
click at [891, 225] on icon at bounding box center [895, 224] width 8 height 8
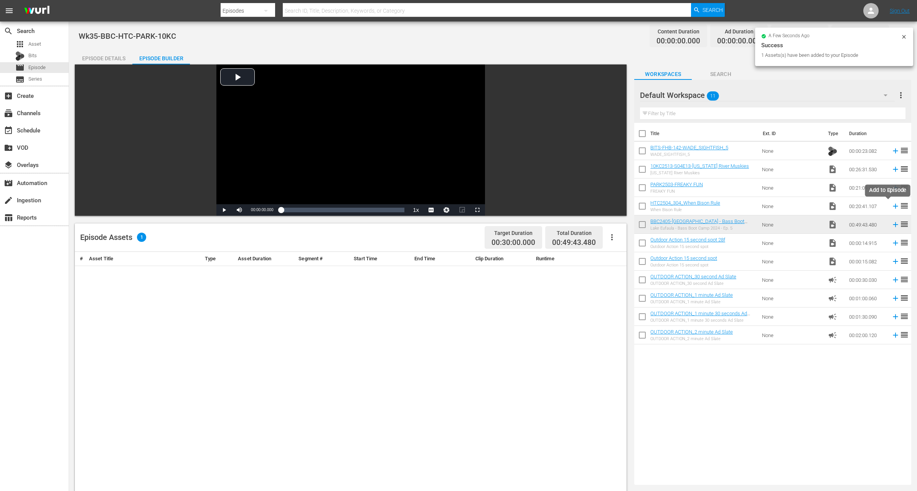
click at [893, 206] on icon at bounding box center [895, 206] width 5 height 5
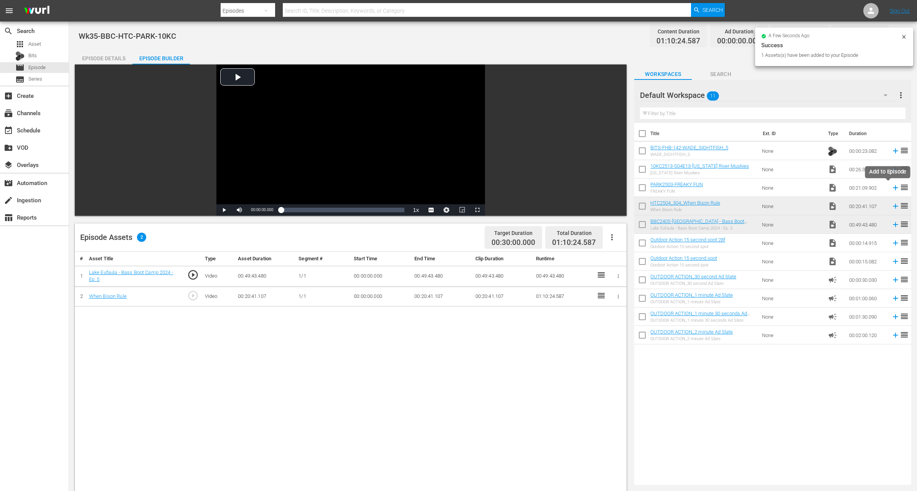
click at [893, 187] on icon at bounding box center [895, 187] width 5 height 5
click at [893, 168] on icon at bounding box center [895, 169] width 5 height 5
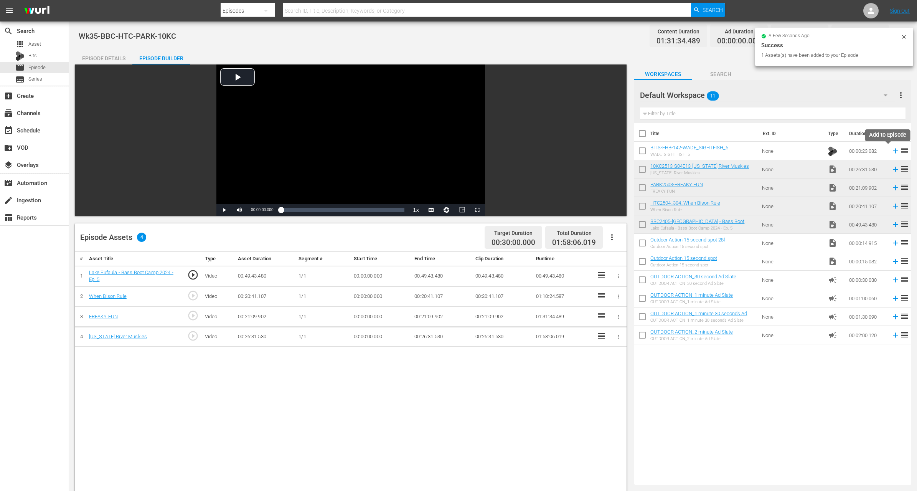
click at [893, 151] on icon at bounding box center [895, 150] width 5 height 5
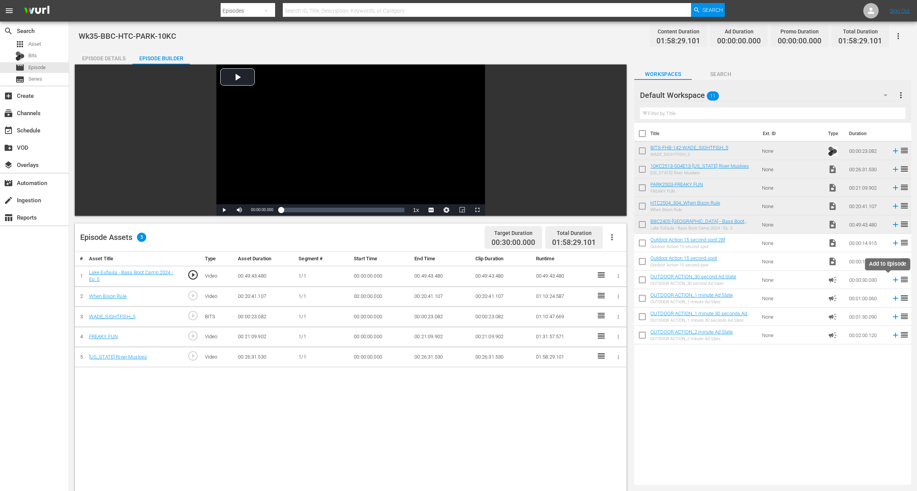
click at [893, 280] on icon at bounding box center [895, 279] width 5 height 5
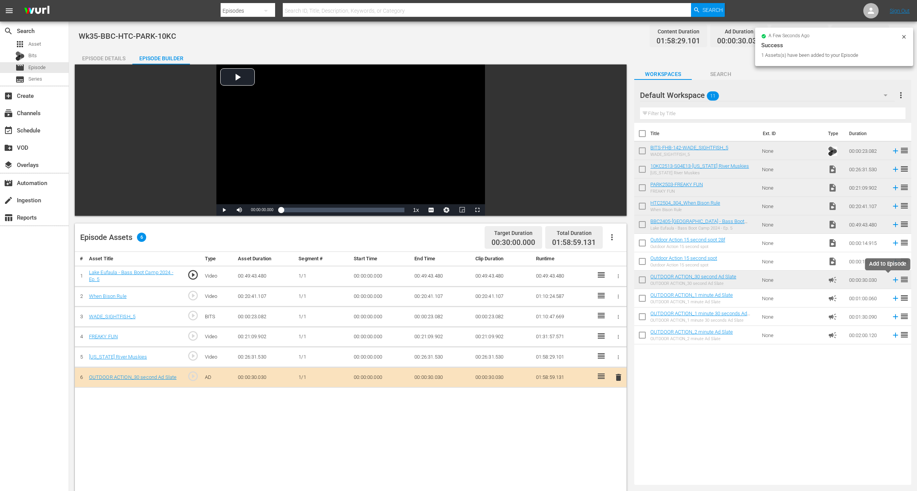
click at [893, 279] on icon at bounding box center [895, 279] width 5 height 5
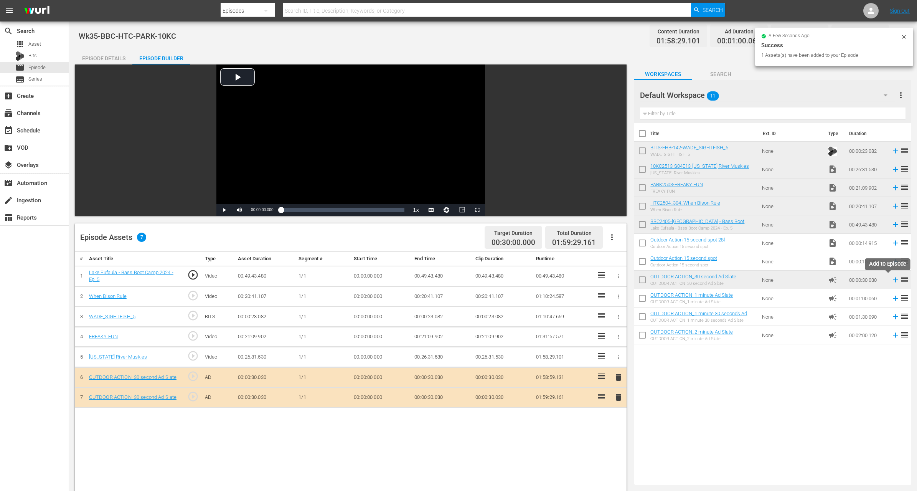
click at [891, 278] on icon at bounding box center [895, 279] width 8 height 8
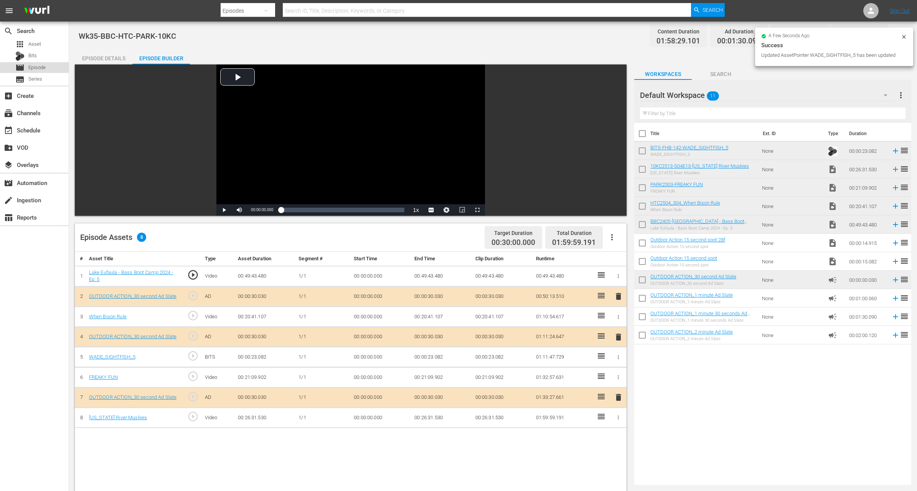
click at [38, 68] on span "Episode" at bounding box center [36, 68] width 17 height 8
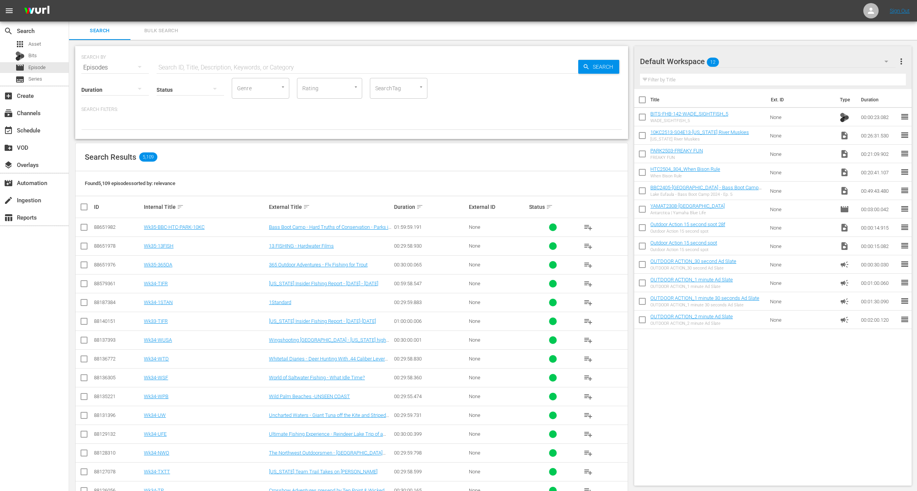
click at [643, 119] on input "checkbox" at bounding box center [642, 119] width 16 height 16
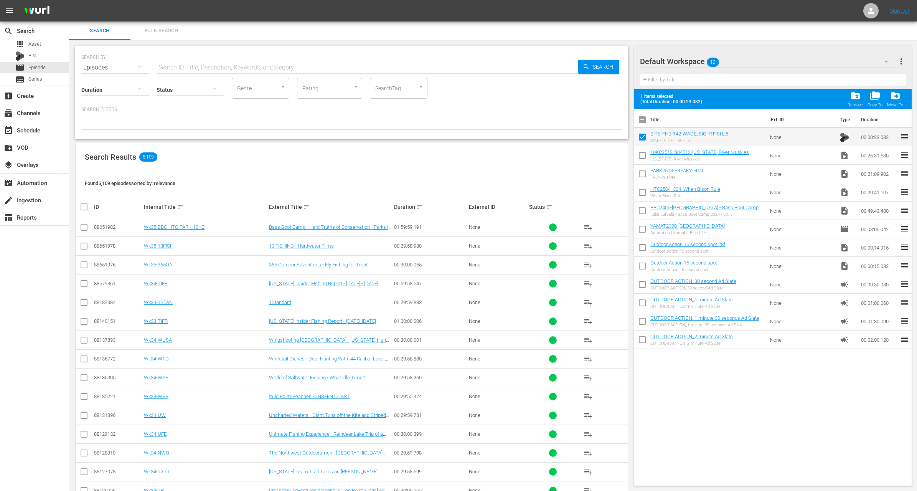
click at [646, 156] on input "checkbox" at bounding box center [642, 157] width 16 height 16
click at [641, 175] on input "checkbox" at bounding box center [642, 175] width 16 height 16
click at [642, 195] on input "checkbox" at bounding box center [642, 194] width 16 height 16
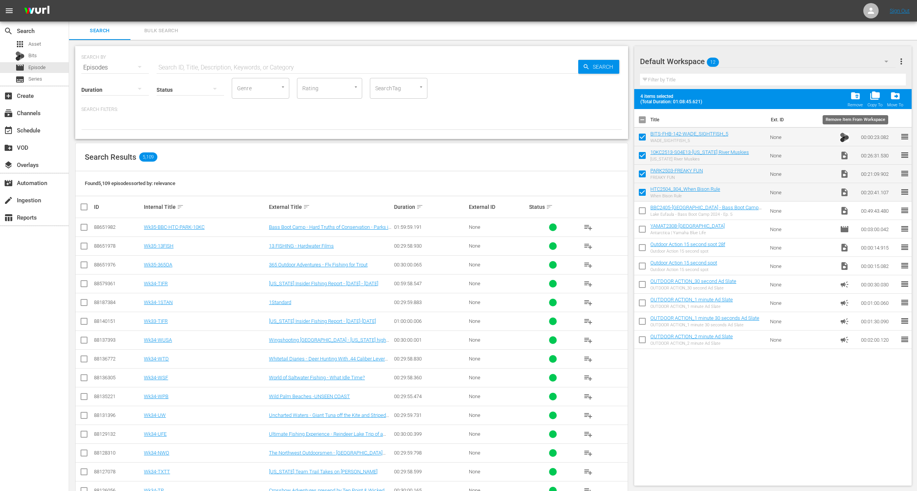
click at [853, 95] on span "folder_delete" at bounding box center [855, 96] width 10 height 10
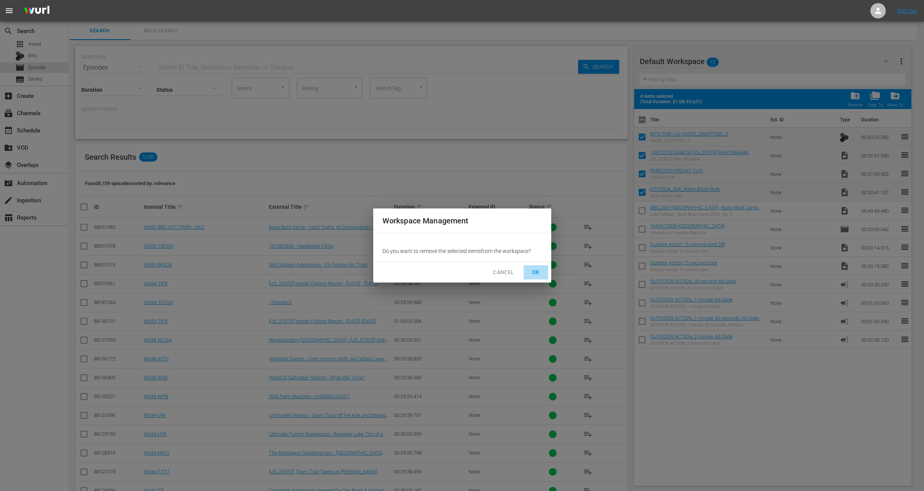
click at [539, 272] on span "OK" at bounding box center [536, 272] width 12 height 10
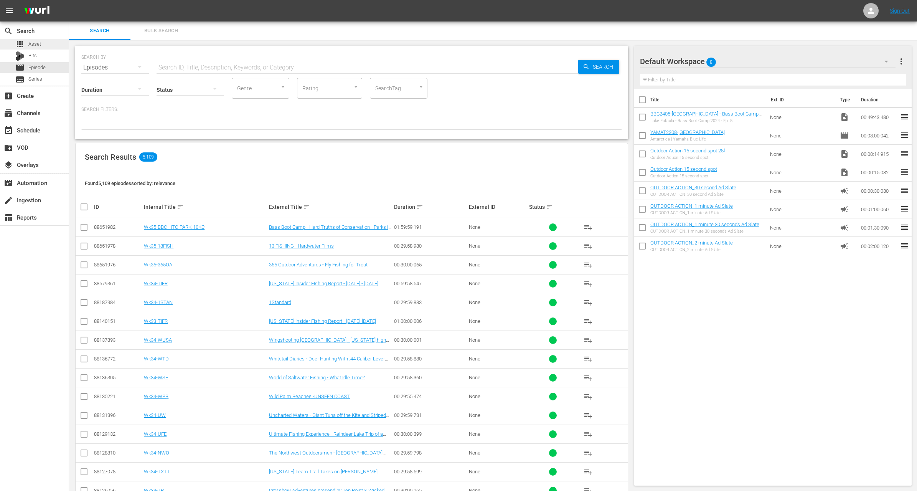
click at [40, 41] on span "Asset" at bounding box center [34, 44] width 13 height 8
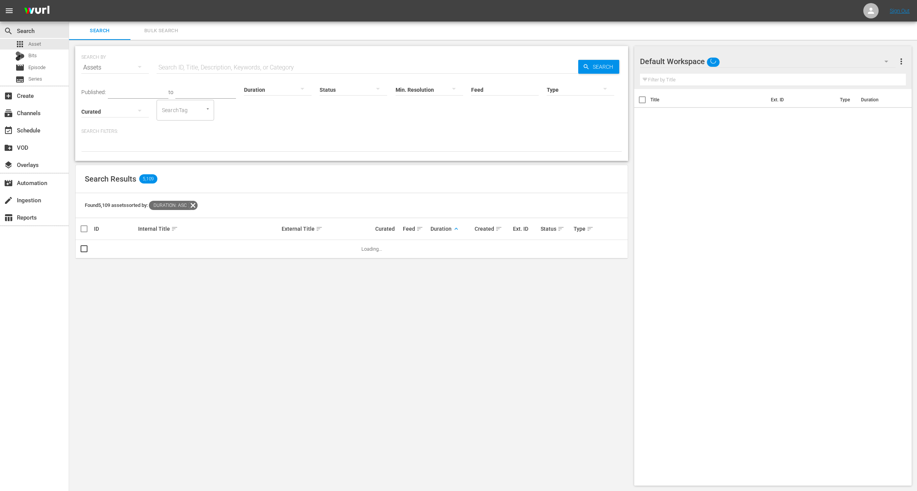
click at [188, 62] on input "text" at bounding box center [368, 67] width 422 height 18
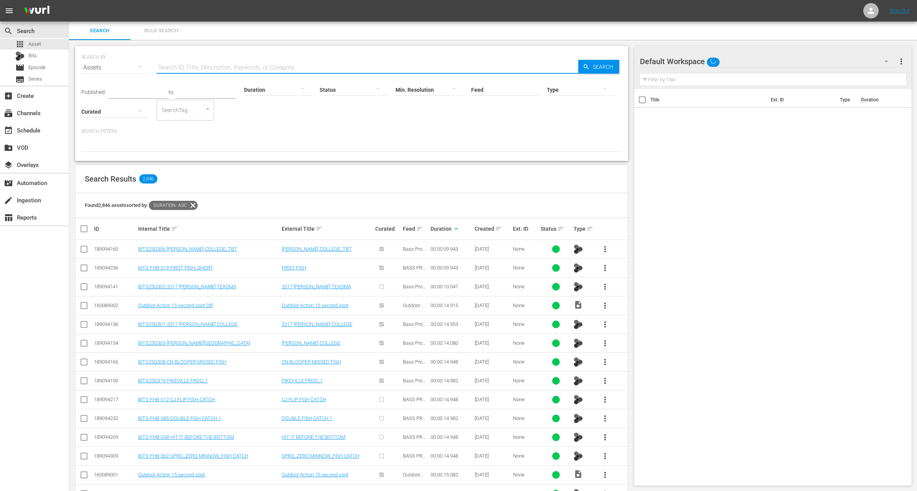
paste input "Soggy Bottom Quail [PERSON_NAME]"
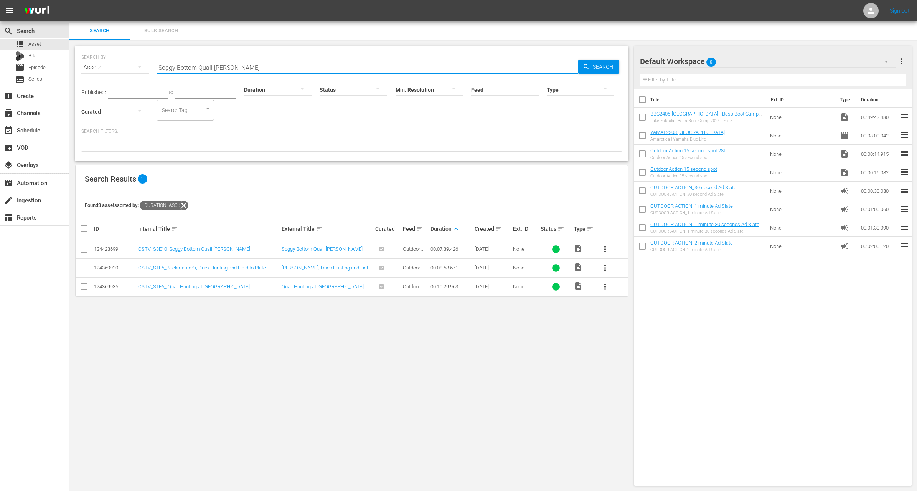
click at [606, 251] on span "more_vert" at bounding box center [604, 248] width 9 height 9
click at [625, 269] on div "Workspace" at bounding box center [646, 270] width 52 height 18
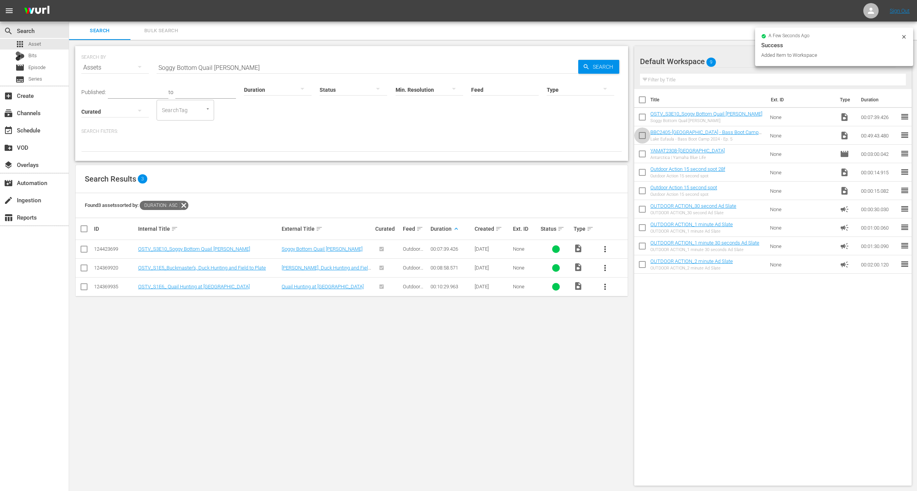
click at [642, 138] on input "checkbox" at bounding box center [642, 137] width 16 height 16
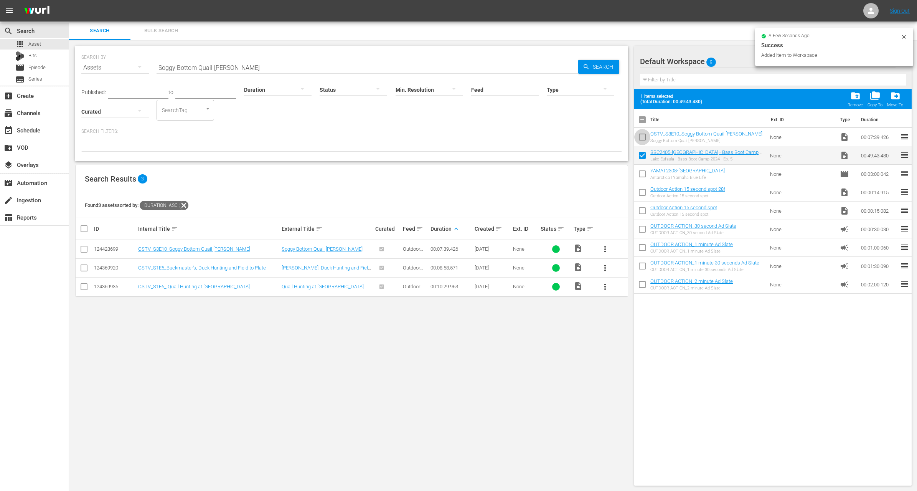
click at [642, 138] on input "checkbox" at bounding box center [642, 138] width 16 height 16
click at [187, 206] on icon at bounding box center [183, 205] width 9 height 9
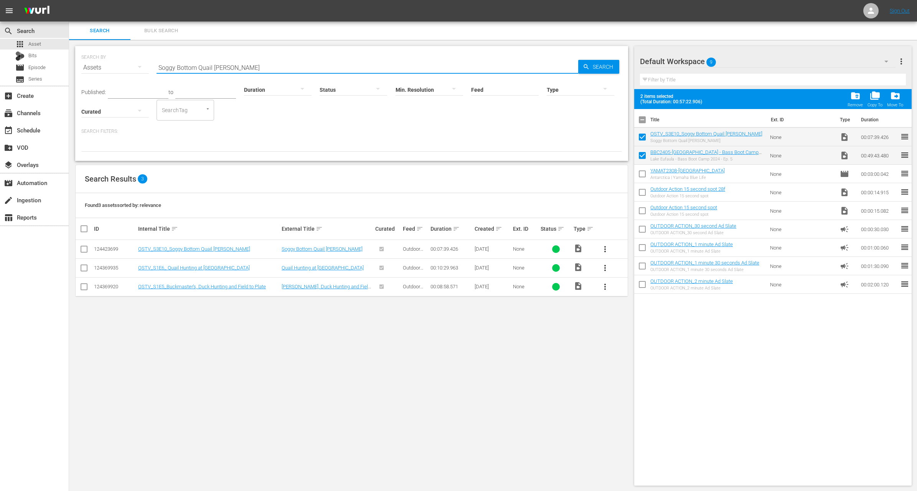
click at [258, 66] on input "Soggy Bottom Quail [PERSON_NAME]" at bounding box center [368, 67] width 422 height 18
click at [318, 137] on div "Search Filters:" at bounding box center [351, 139] width 541 height 23
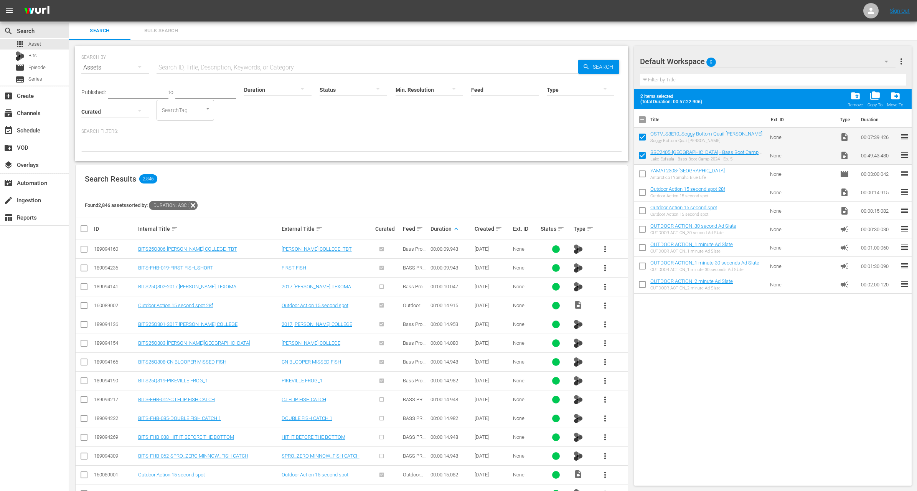
click at [447, 192] on div "Search Results 2,846" at bounding box center [352, 179] width 552 height 28
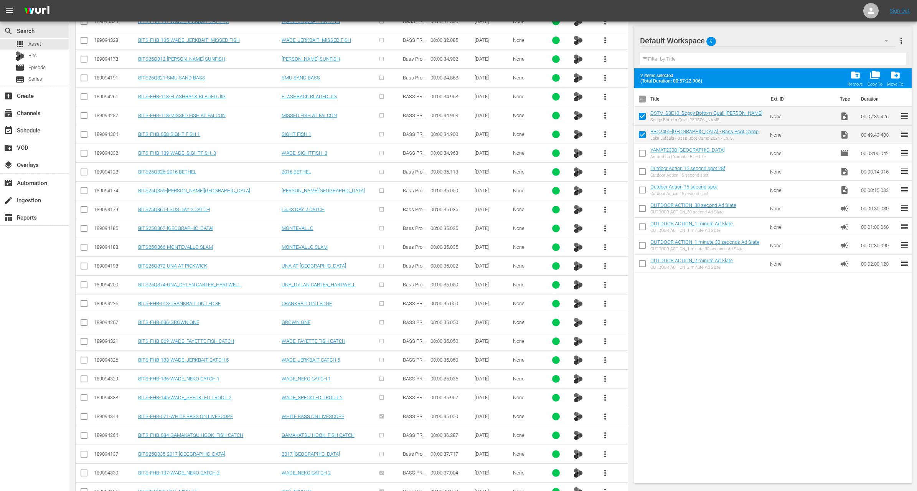
scroll to position [2220, 0]
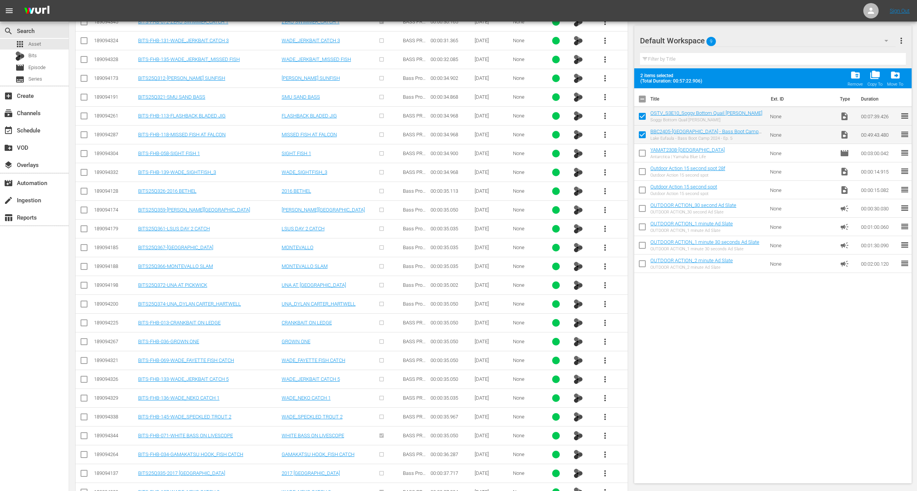
click at [605, 468] on span "more_vert" at bounding box center [604, 472] width 9 height 9
click at [641, 412] on div "Workspace" at bounding box center [646, 413] width 52 height 18
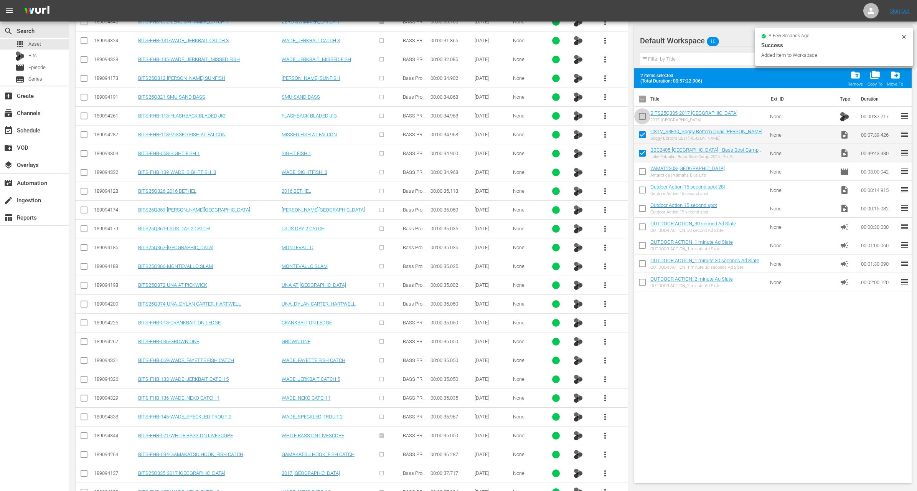
click at [643, 118] on input "checkbox" at bounding box center [642, 118] width 16 height 16
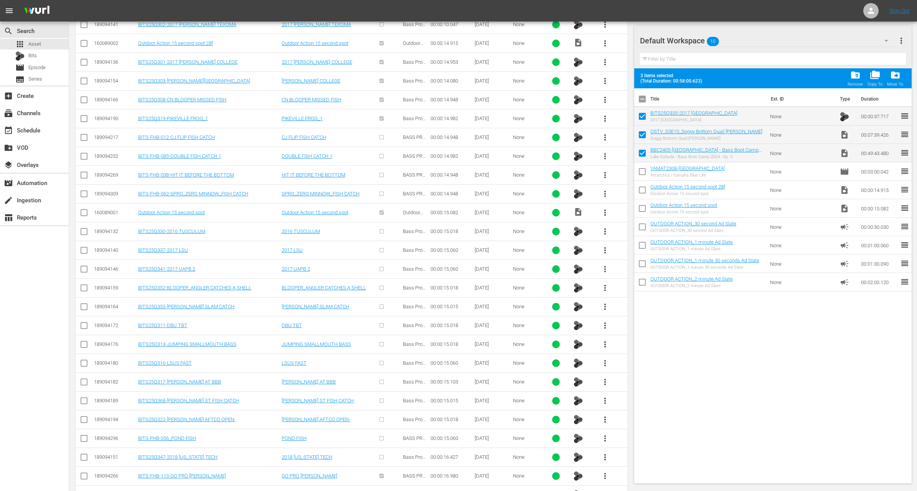
scroll to position [0, 0]
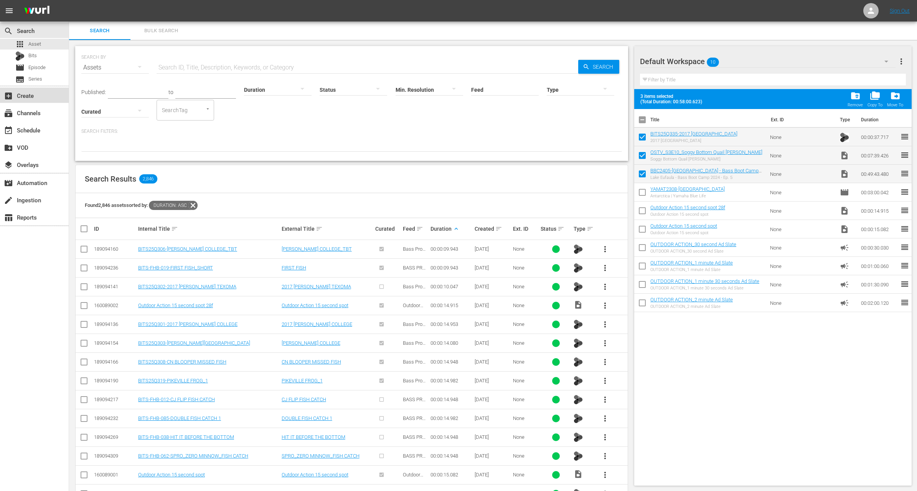
click at [35, 97] on div "add_box Create" at bounding box center [21, 94] width 43 height 7
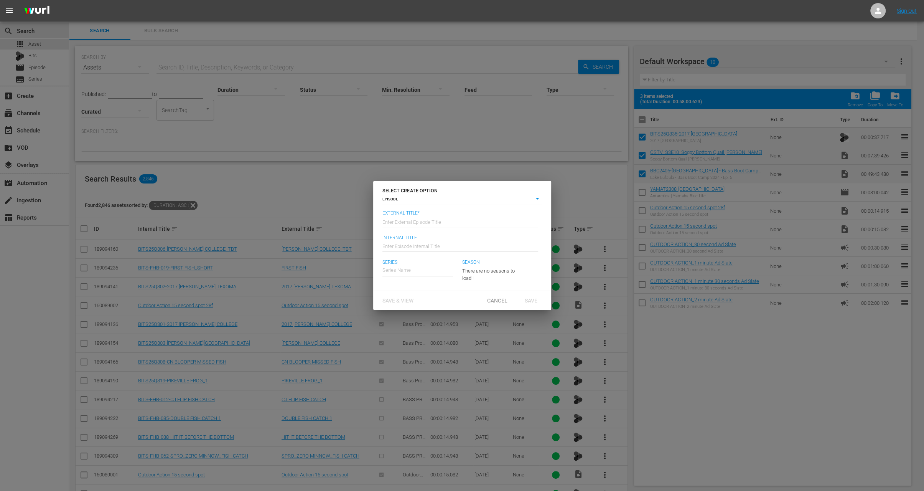
click at [428, 214] on input "text" at bounding box center [461, 221] width 156 height 18
click at [416, 294] on div "Bass Boot Camp" at bounding box center [418, 291] width 61 height 18
click at [539, 303] on span "Save" at bounding box center [531, 300] width 25 height 6
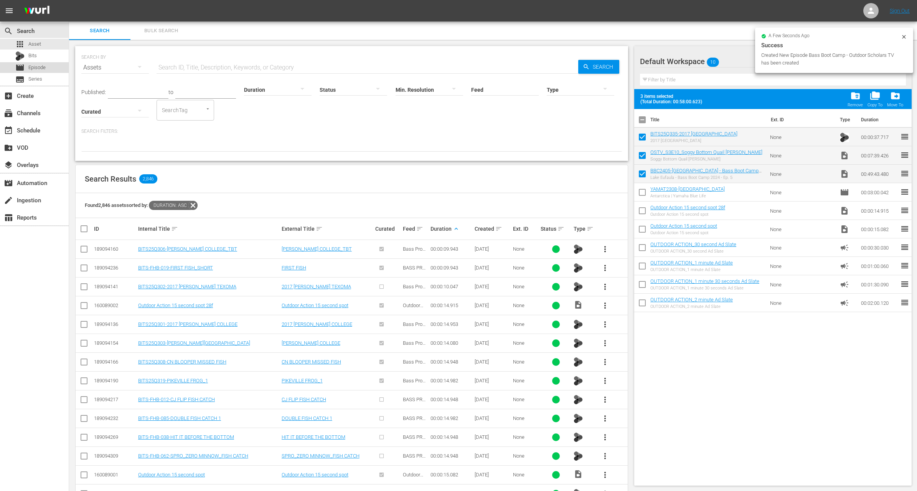
click at [34, 71] on span "Episode" at bounding box center [36, 68] width 17 height 8
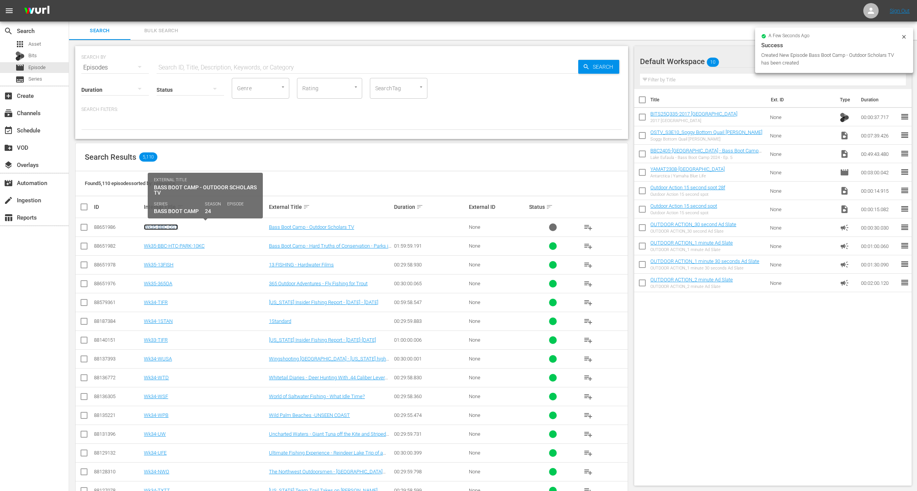
click at [169, 225] on link "Wk35-BBC-OST" at bounding box center [161, 227] width 34 height 6
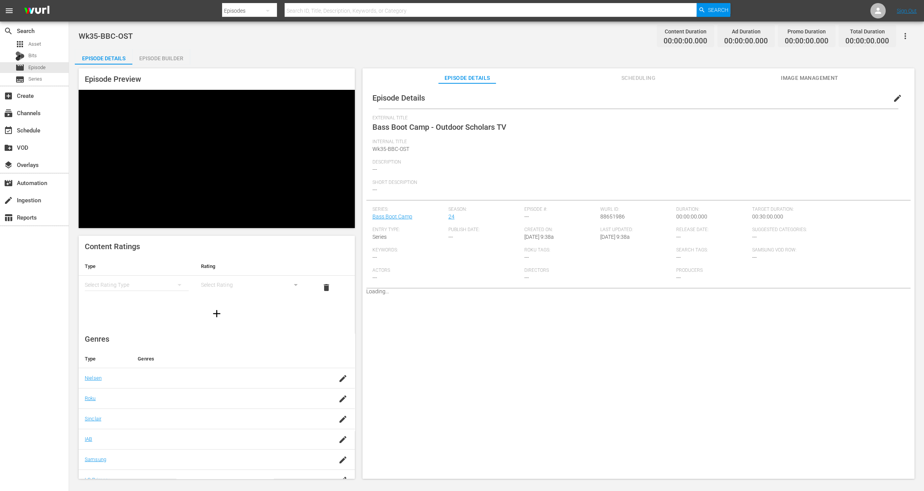
click at [165, 53] on div "Episode Builder" at bounding box center [161, 58] width 58 height 18
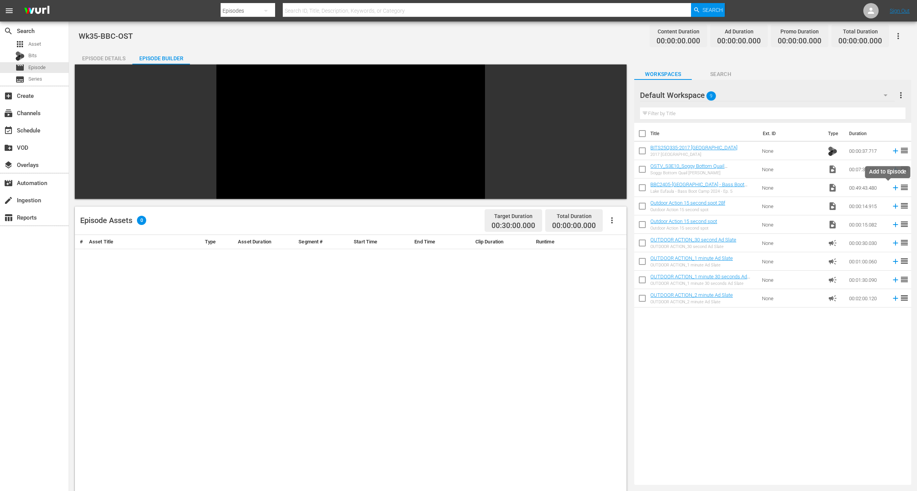
click at [891, 188] on icon at bounding box center [895, 187] width 8 height 8
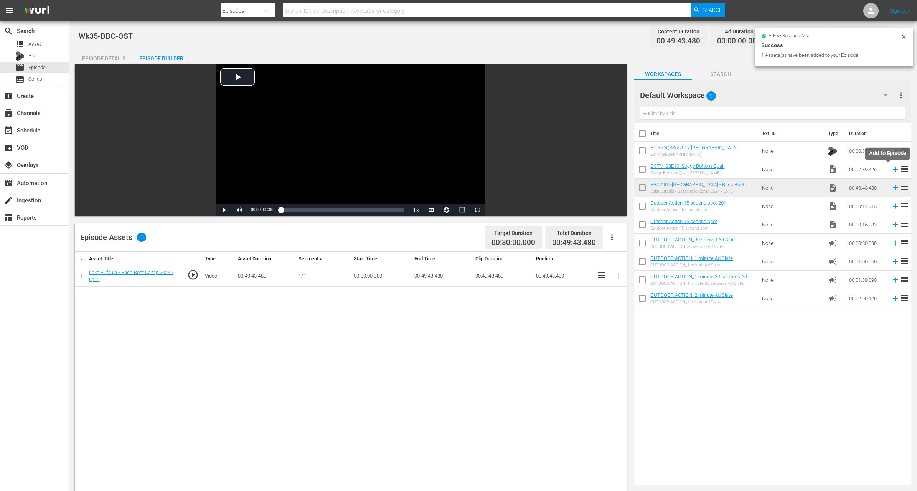
click at [893, 168] on icon at bounding box center [895, 169] width 5 height 5
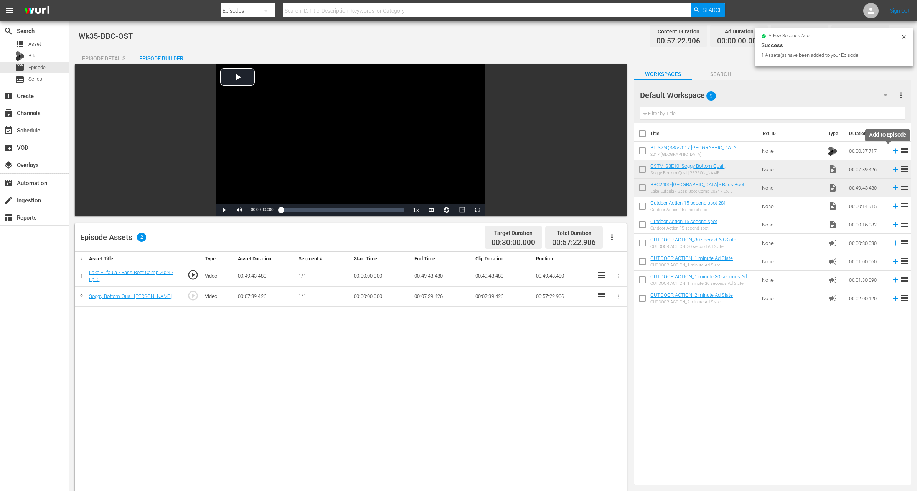
click at [891, 149] on icon at bounding box center [895, 151] width 8 height 8
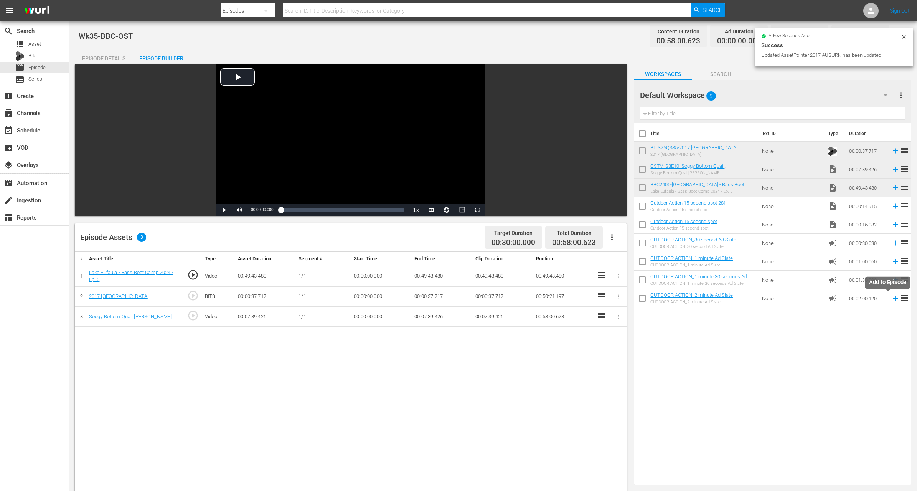
click at [893, 298] on icon at bounding box center [895, 298] width 5 height 5
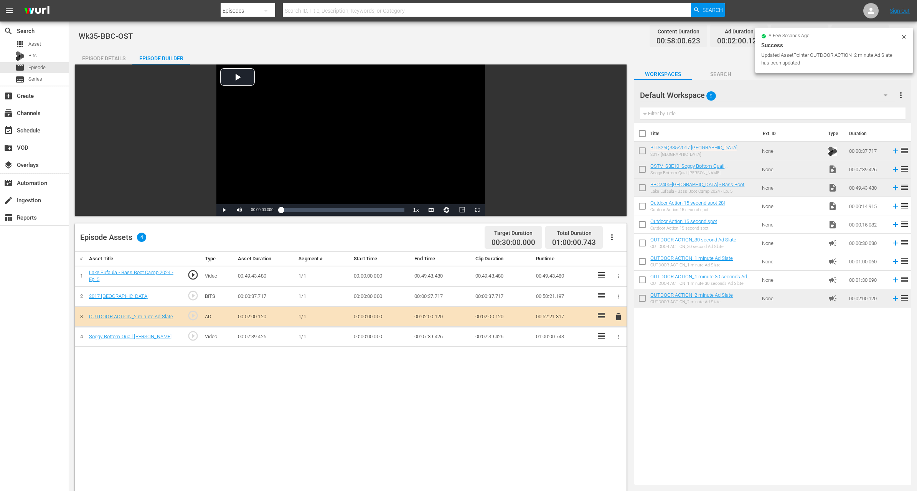
click at [621, 314] on span "delete" at bounding box center [618, 316] width 9 height 9
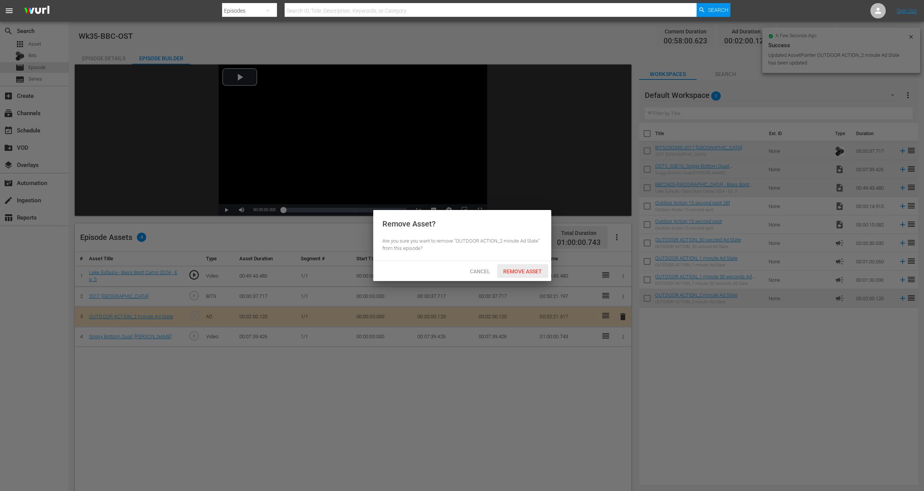
click at [512, 272] on span "Remove Asset" at bounding box center [522, 271] width 51 height 6
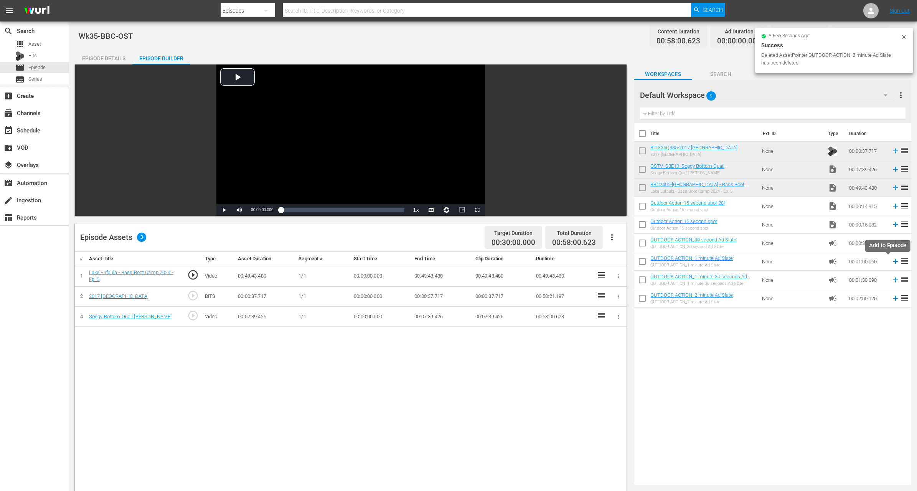
click at [893, 261] on icon at bounding box center [895, 261] width 5 height 5
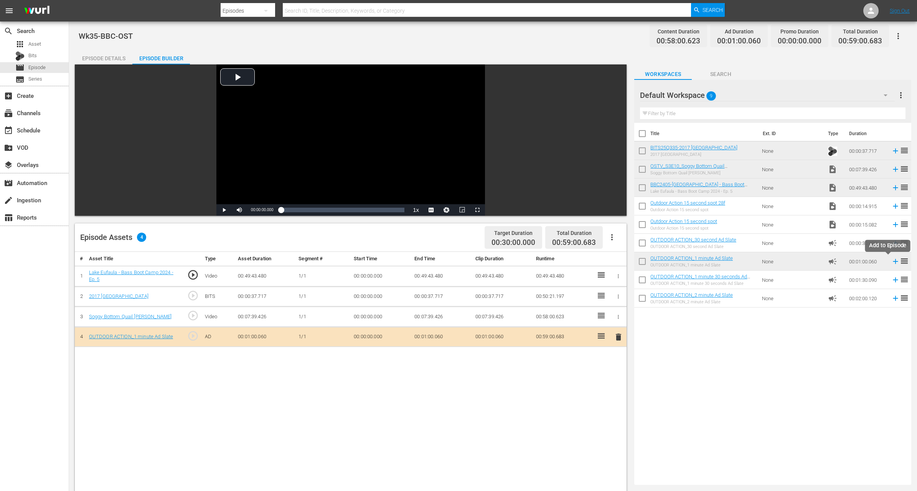
click at [893, 262] on icon at bounding box center [895, 261] width 5 height 5
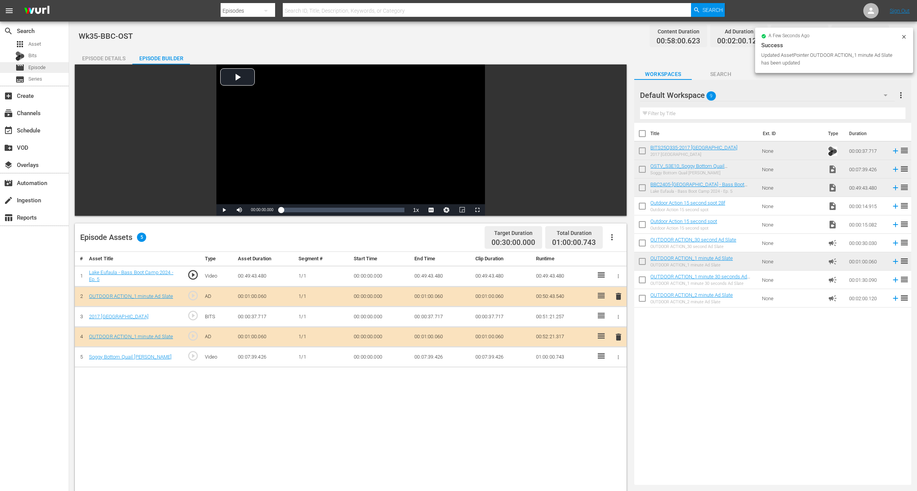
click at [36, 66] on span "Episode" at bounding box center [36, 68] width 17 height 8
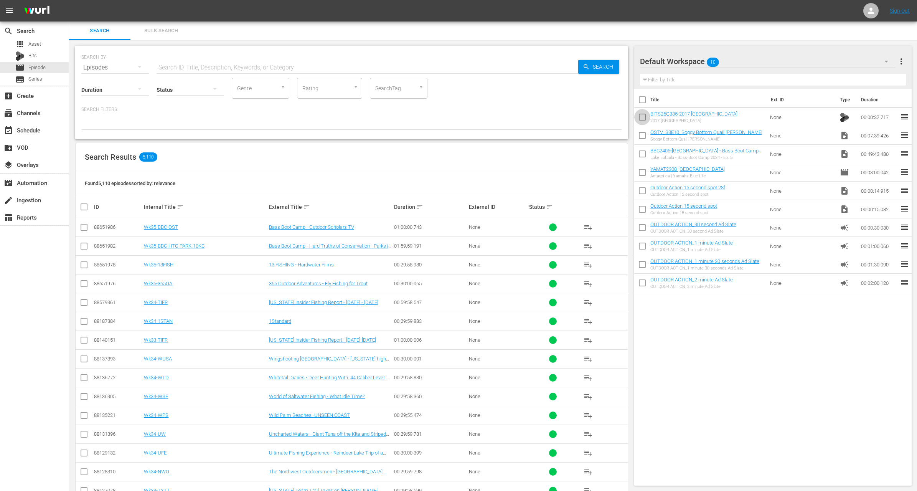
click at [639, 118] on input "checkbox" at bounding box center [642, 119] width 16 height 16
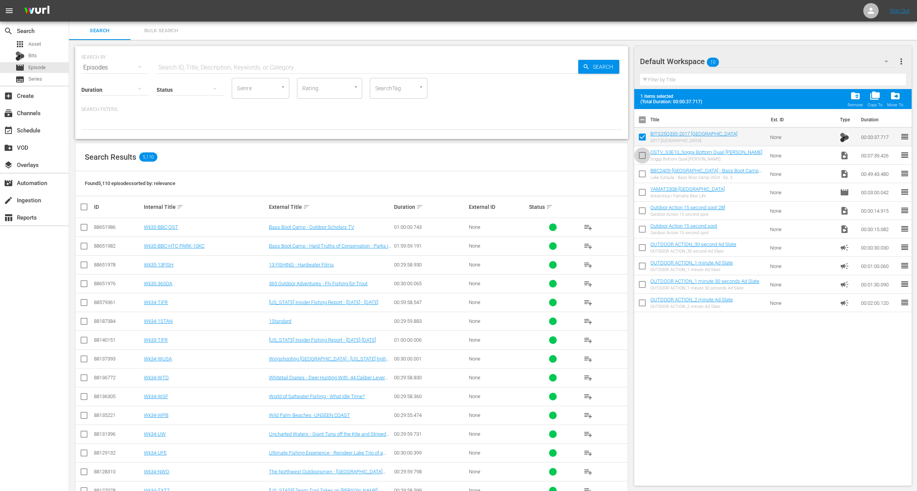
click at [643, 151] on input "checkbox" at bounding box center [642, 157] width 16 height 16
click at [852, 98] on span "folder_delete" at bounding box center [855, 96] width 10 height 10
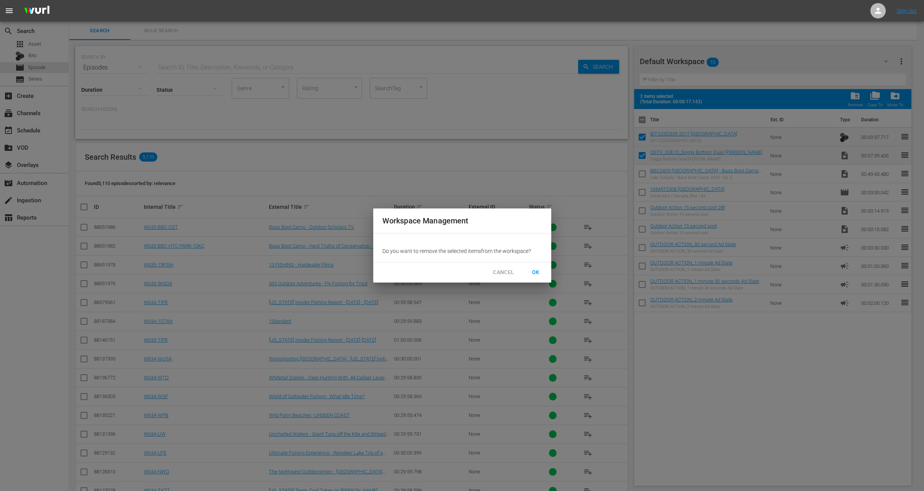
click at [541, 269] on span "OK" at bounding box center [536, 272] width 12 height 10
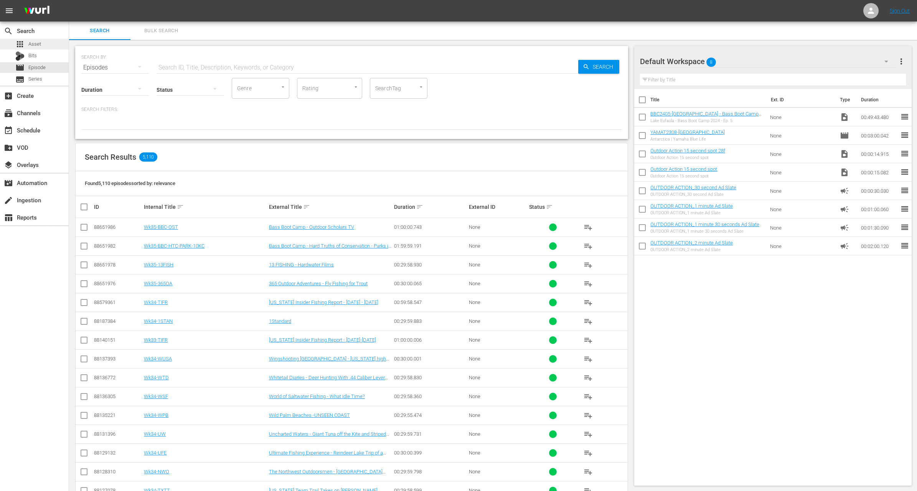
click at [47, 48] on div "apps Asset" at bounding box center [34, 44] width 69 height 11
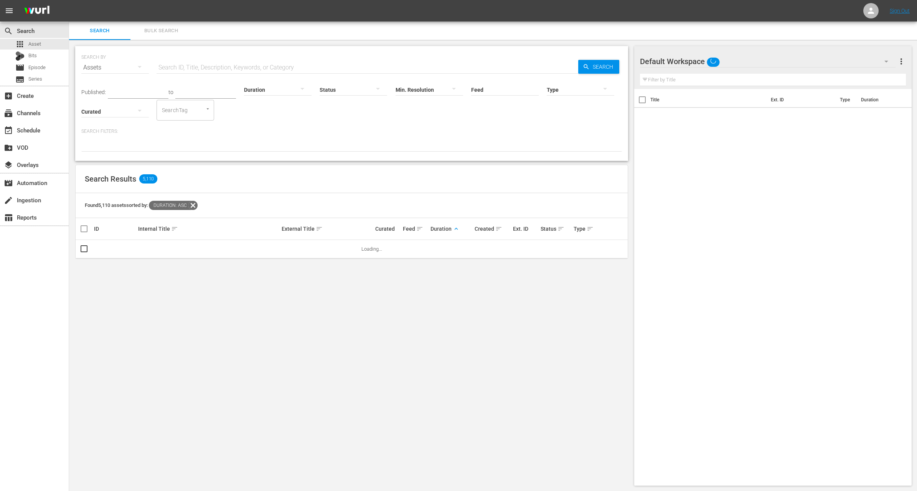
click at [176, 63] on input "text" at bounding box center [368, 67] width 422 height 18
paste input "[PERSON_NAME]"
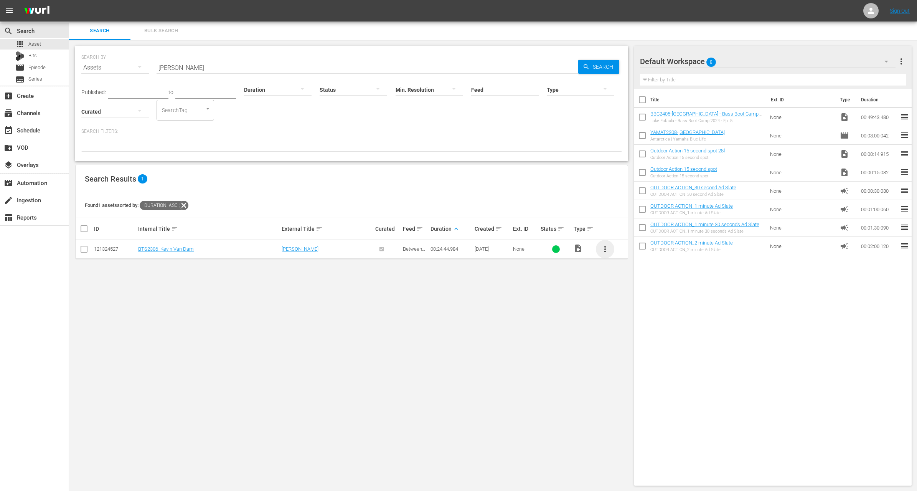
click at [602, 250] on span "more_vert" at bounding box center [604, 248] width 9 height 9
click at [630, 266] on div "Workspace" at bounding box center [646, 270] width 52 height 18
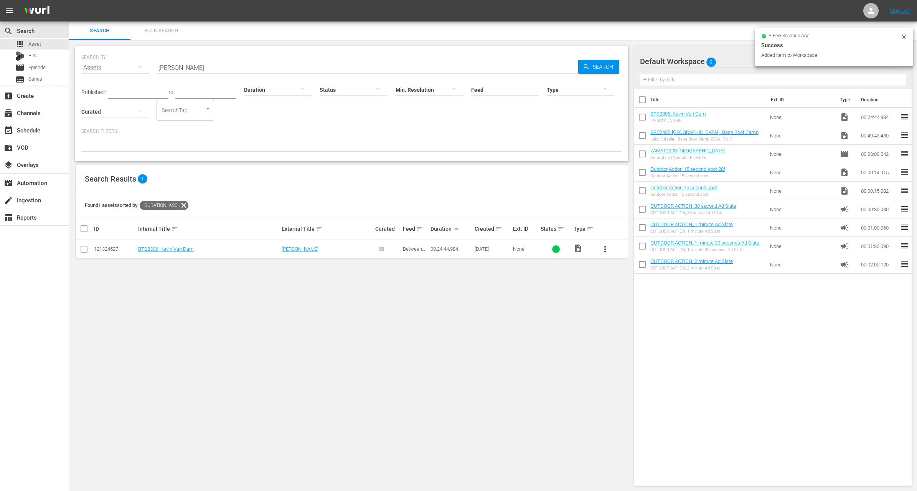
click at [640, 136] on input "checkbox" at bounding box center [642, 137] width 16 height 16
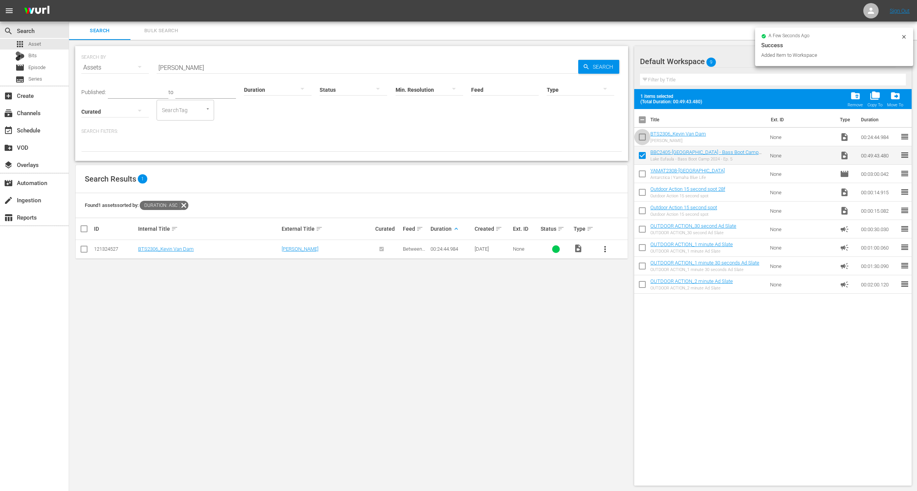
click at [640, 136] on input "checkbox" at bounding box center [642, 138] width 16 height 16
click at [365, 63] on input "[PERSON_NAME]" at bounding box center [368, 67] width 422 height 18
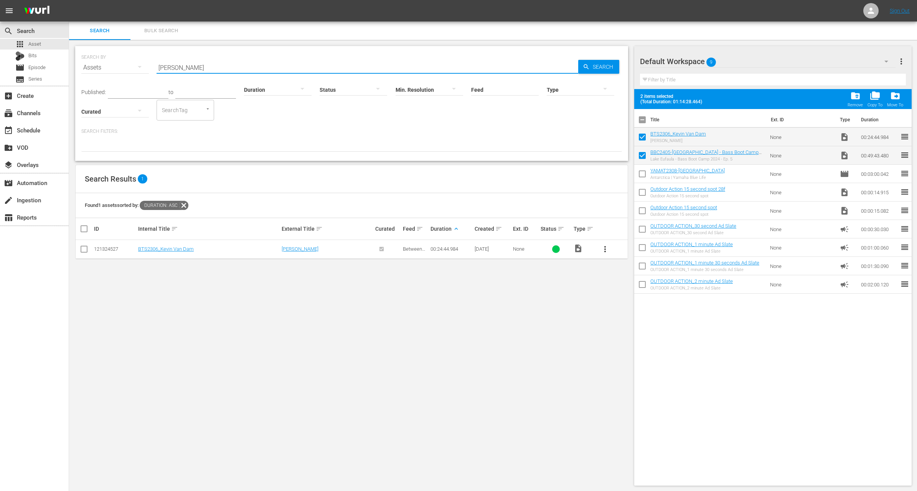
click at [365, 63] on input "[PERSON_NAME]" at bounding box center [368, 67] width 422 height 18
paste input "6 Species in One Episode – Ultimate South African Safari!"
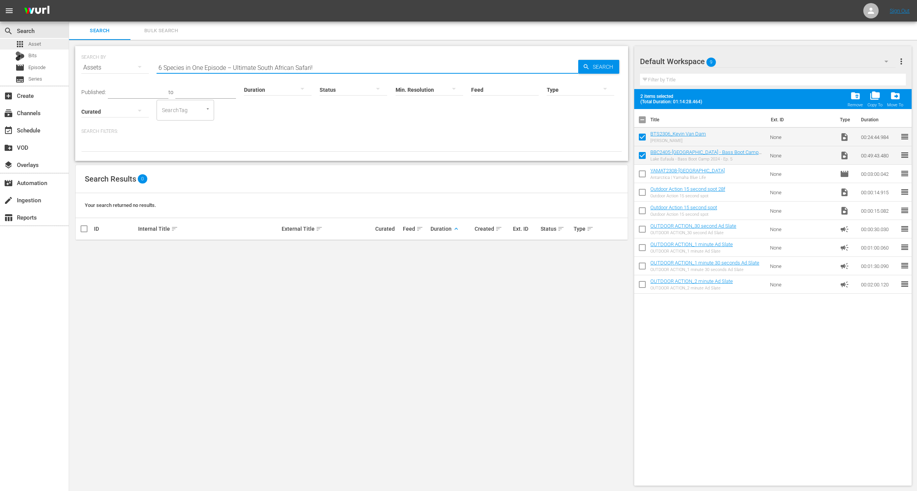
click at [42, 42] on div "apps Asset" at bounding box center [34, 44] width 69 height 11
drag, startPoint x: 225, startPoint y: 66, endPoint x: 343, endPoint y: 74, distance: 118.4
click at [343, 74] on div "SEARCH BY Search By Assets Search ID, Title, Description, Keywords, or Category…" at bounding box center [351, 103] width 553 height 115
click at [230, 71] on input "6 Species in One Episode" at bounding box center [368, 67] width 422 height 18
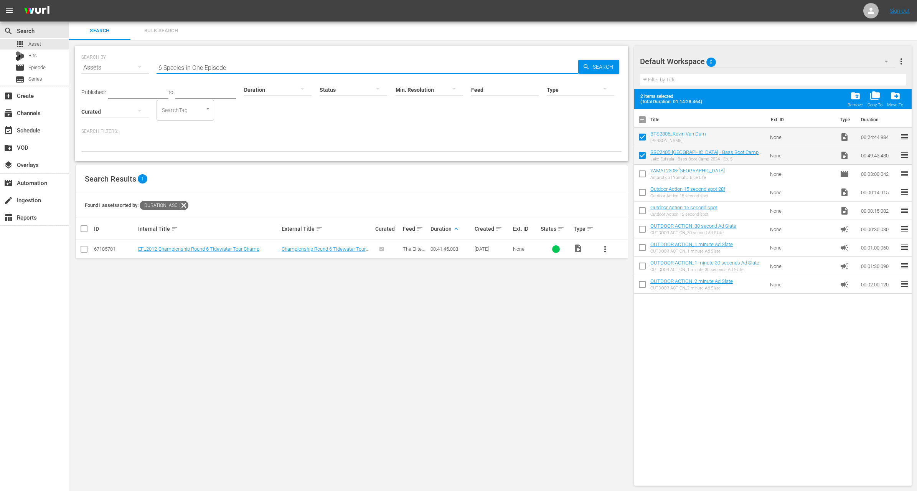
click at [230, 71] on input "6 Species in One Episode" at bounding box center [368, 67] width 422 height 18
paste input "– Ultimate South African Safari!"
drag, startPoint x: 233, startPoint y: 64, endPoint x: 172, endPoint y: 18, distance: 76.4
click at [172, 18] on div "menu Sign Out search Search apps Asset Bits movie Episode subtitles Series add_…" at bounding box center [458, 246] width 917 height 492
click at [244, 62] on input "Ultimate South African Safari!" at bounding box center [368, 67] width 422 height 18
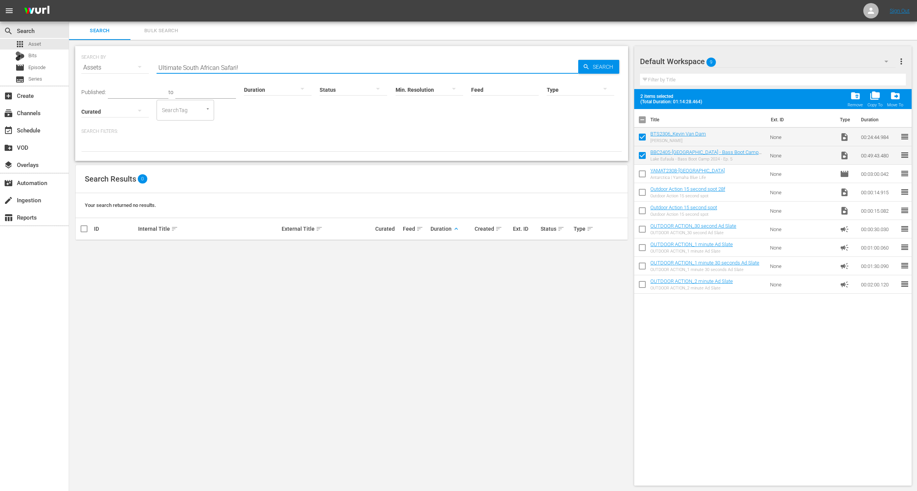
click at [244, 62] on input "Ultimate South African Safari!" at bounding box center [368, 67] width 422 height 18
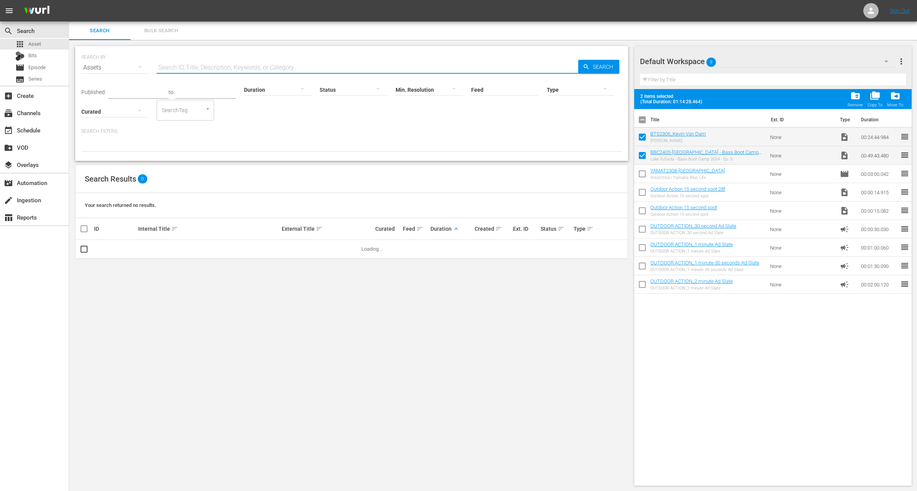
click at [499, 92] on input "Feed" at bounding box center [505, 90] width 68 height 28
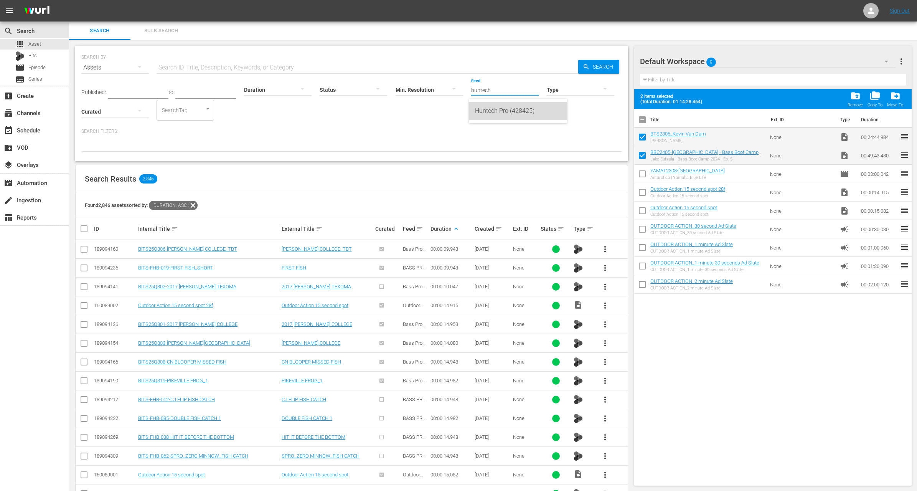
click at [518, 114] on div "Huntech Pro (428425)" at bounding box center [518, 111] width 86 height 18
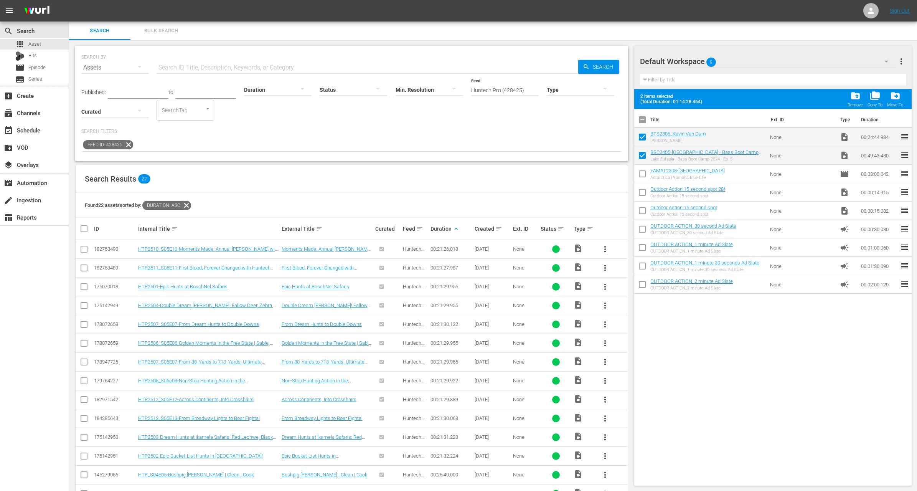
click at [384, 158] on div "SEARCH BY Search By Assets Search ID, Title, Description, Keywords, or Category…" at bounding box center [351, 103] width 553 height 115
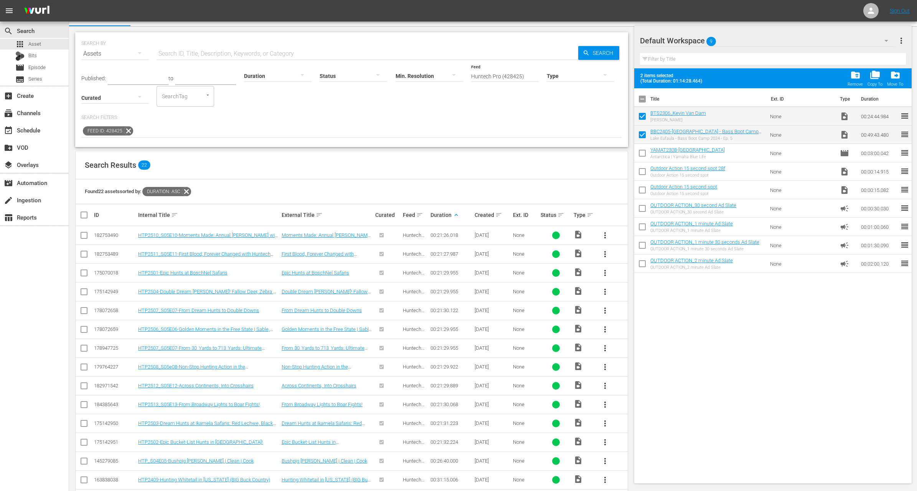
scroll to position [19, 0]
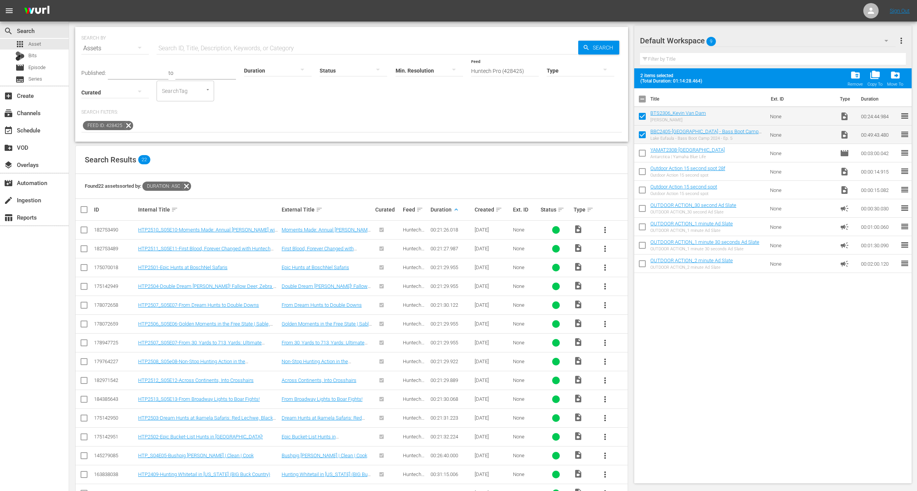
click at [311, 132] on div "Feed ID: 428425" at bounding box center [351, 125] width 541 height 13
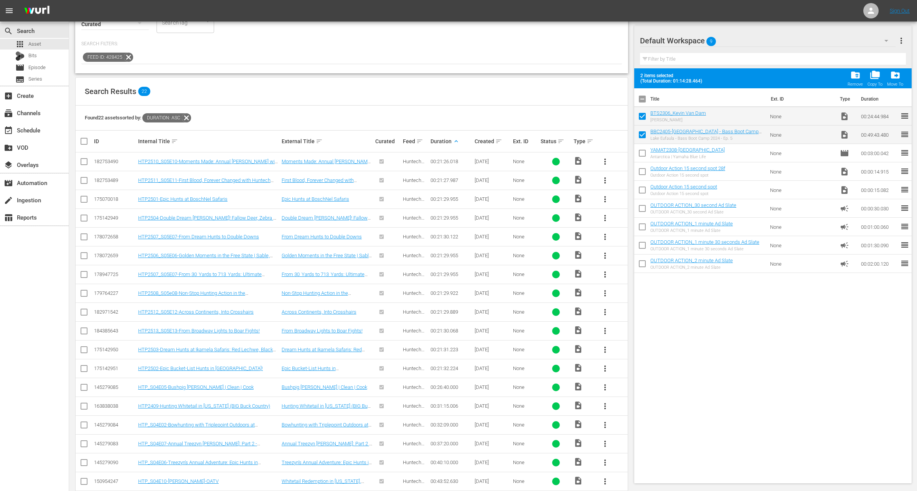
scroll to position [96, 0]
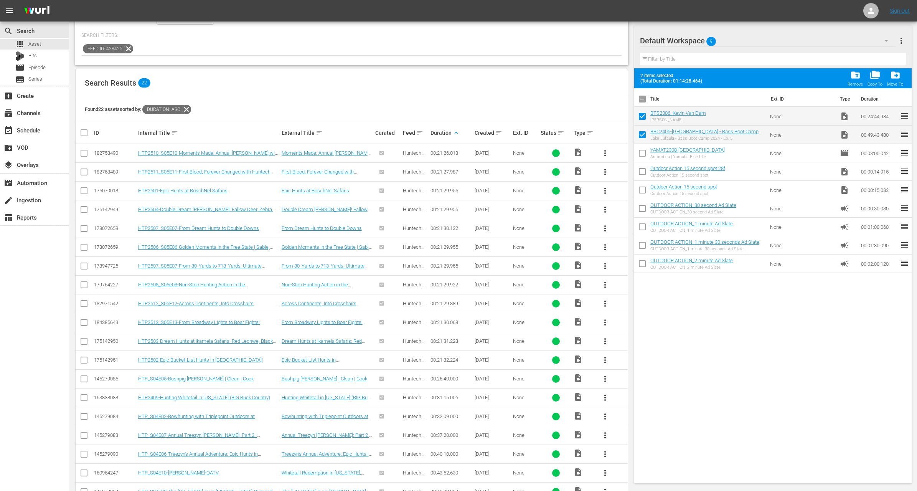
click at [386, 76] on div "Search Results 22" at bounding box center [352, 83] width 552 height 28
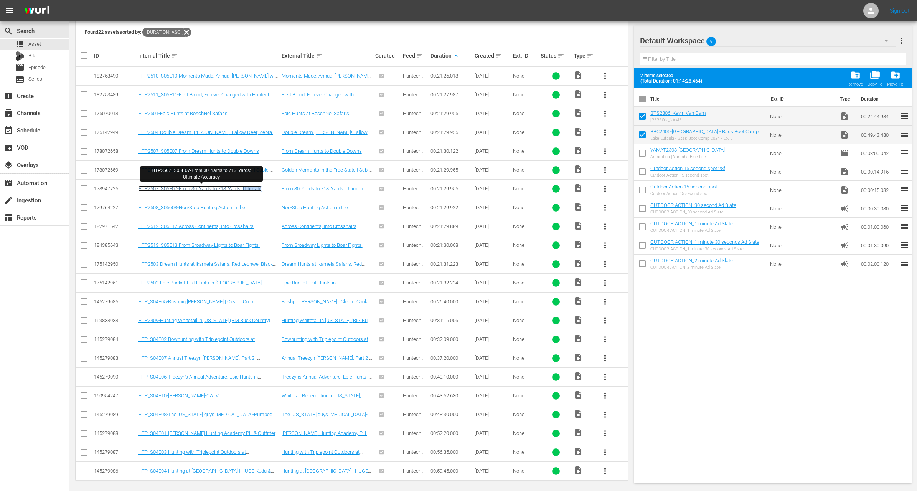
scroll to position [0, 0]
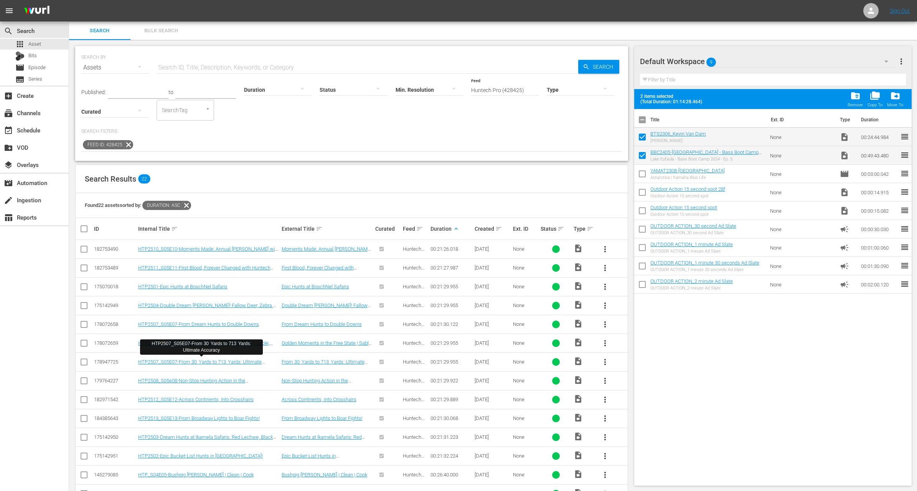
click at [233, 70] on input "text" at bounding box center [368, 67] width 422 height 18
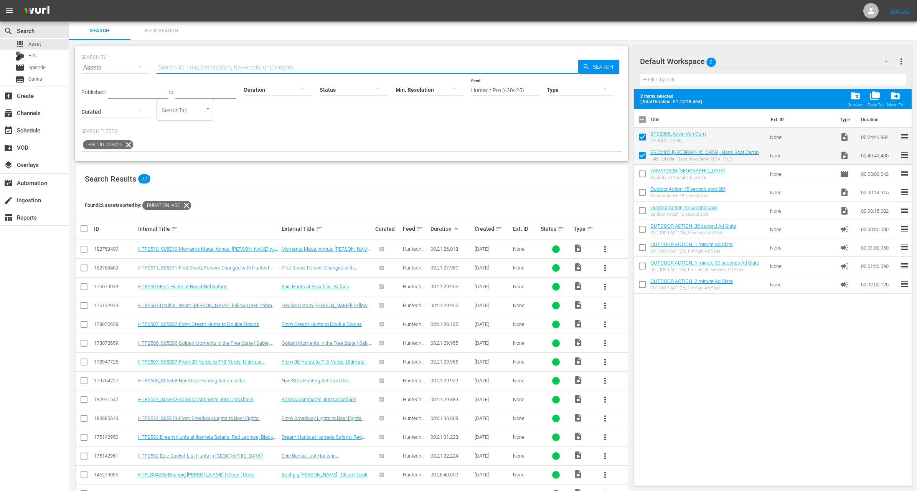
paste input ""Non-Stop Hunting Action in the [GEOGRAPHIC_DATA] ""
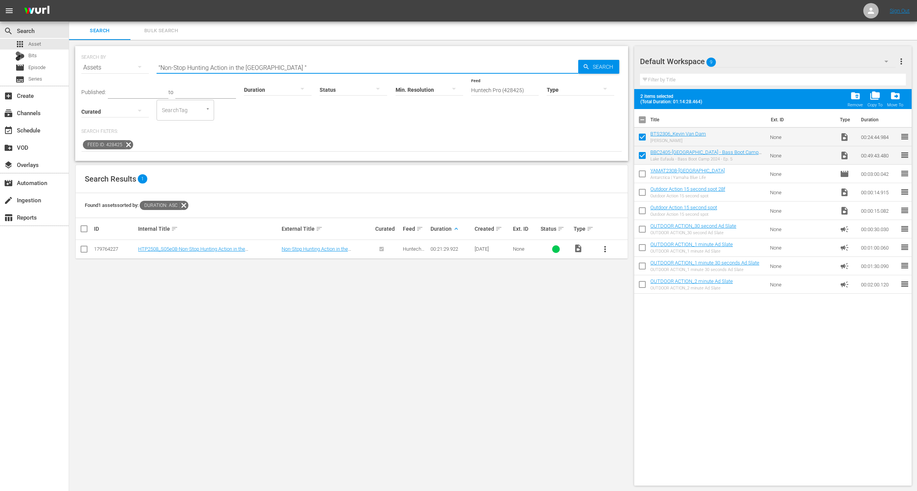
click at [605, 252] on span "more_vert" at bounding box center [604, 248] width 9 height 9
click at [633, 269] on div "Workspace" at bounding box center [646, 270] width 52 height 18
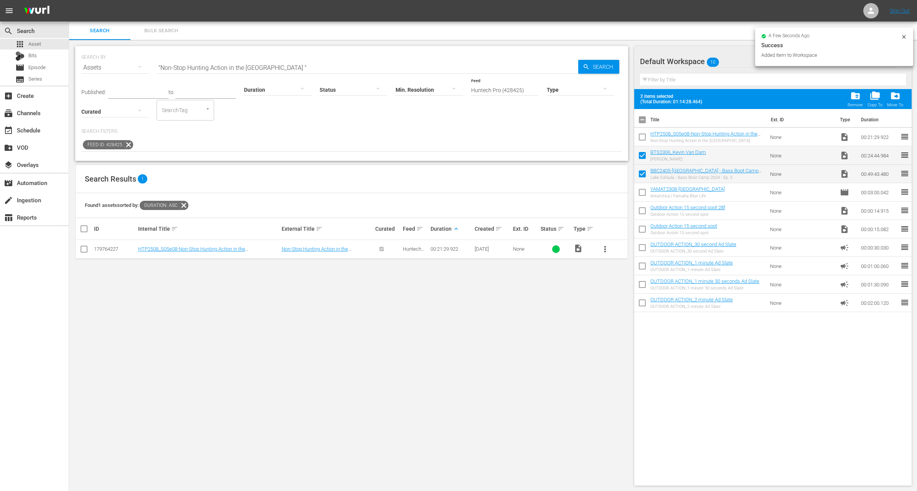
click at [644, 141] on input "checkbox" at bounding box center [642, 138] width 16 height 16
click at [331, 61] on input ""Non-Stop Hunting Action in the [GEOGRAPHIC_DATA] "" at bounding box center [368, 67] width 422 height 18
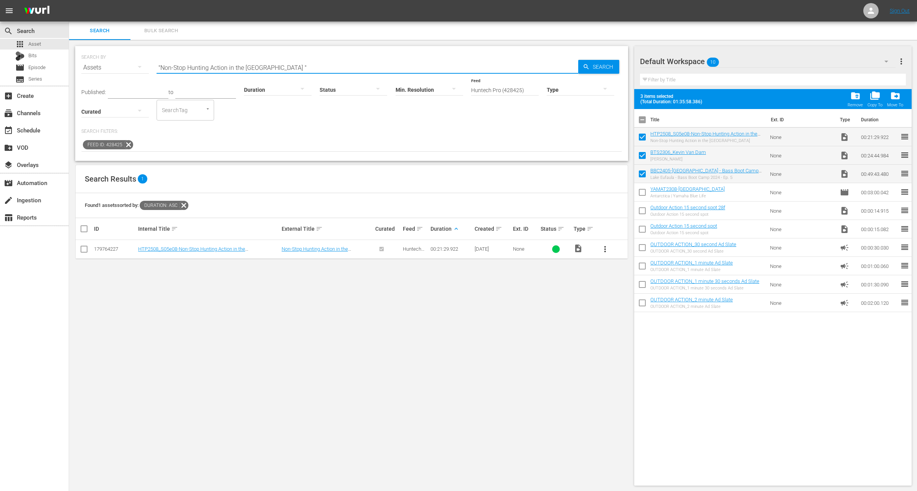
click at [331, 61] on input ""Non-Stop Hunting Action in the [GEOGRAPHIC_DATA] "" at bounding box center [368, 67] width 422 height 18
paste input "Rain of Terror Part 1"
click at [124, 143] on icon at bounding box center [129, 145] width 10 height 10
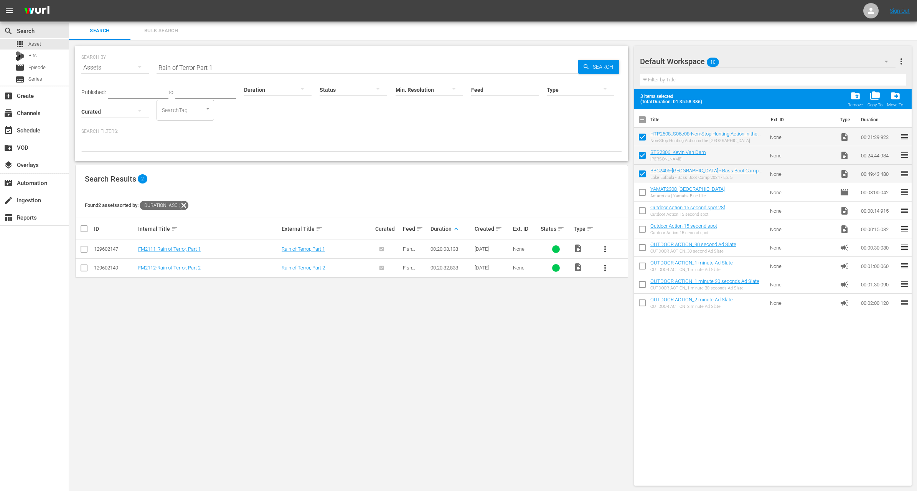
click at [605, 246] on span "more_vert" at bounding box center [604, 248] width 9 height 9
click at [630, 277] on div "Workspace" at bounding box center [646, 270] width 52 height 18
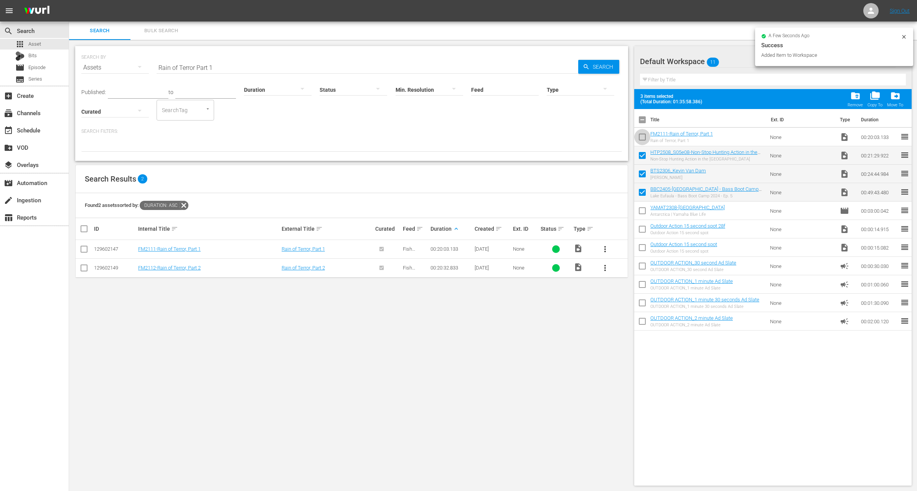
click at [643, 137] on input "checkbox" at bounding box center [642, 138] width 16 height 16
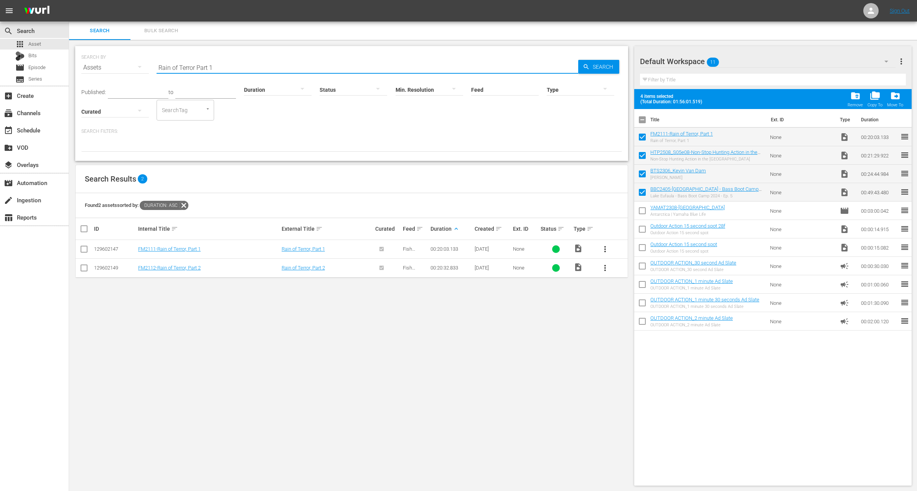
click at [233, 66] on input "Rain of Terror Part 1" at bounding box center [368, 67] width 422 height 18
click at [343, 109] on div "Published: to Duration Status Min. Resolution Feed Feed Title Type Curated Sear…" at bounding box center [351, 99] width 541 height 44
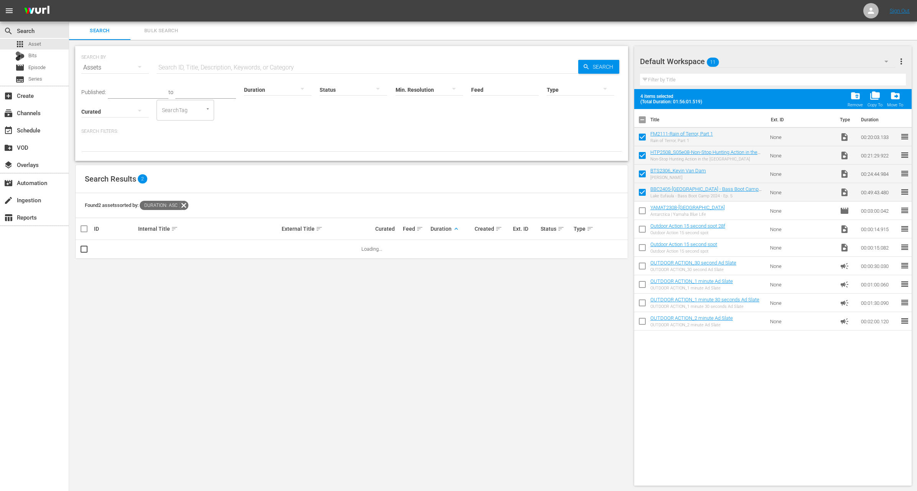
click at [278, 86] on div at bounding box center [278, 89] width 68 height 21
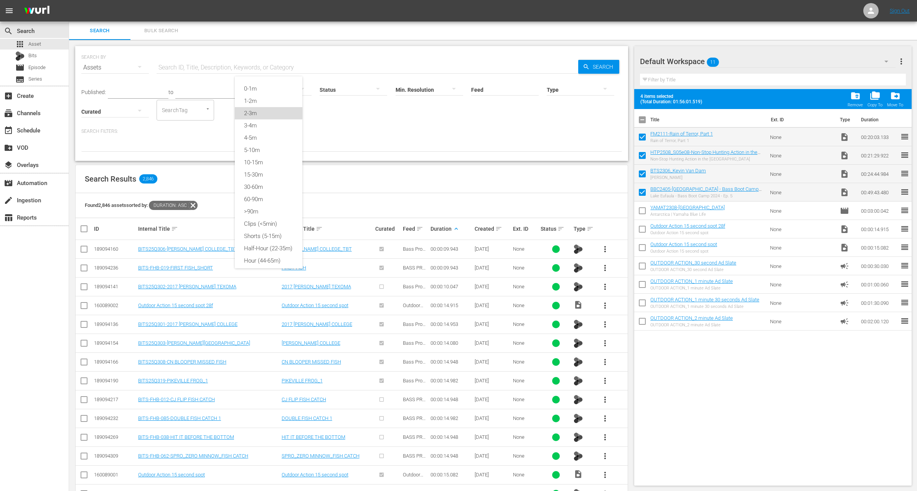
click at [269, 109] on div "2-3m" at bounding box center [269, 113] width 68 height 12
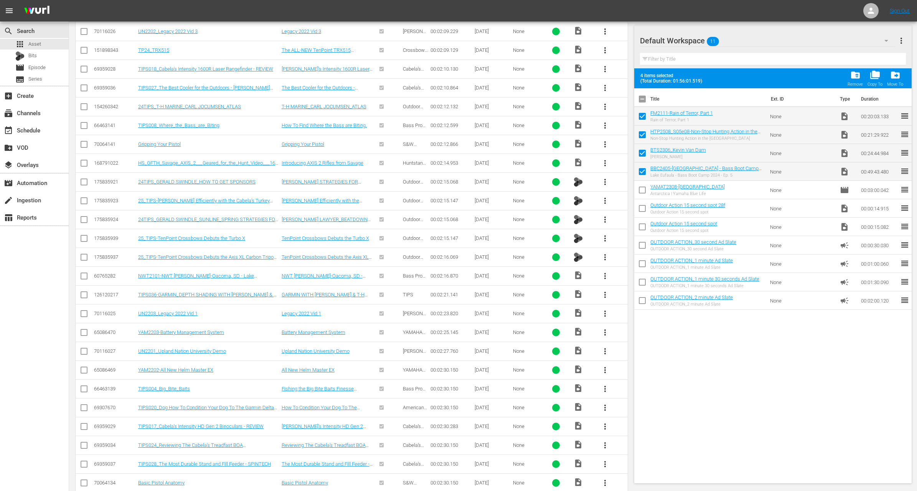
scroll to position [699, 0]
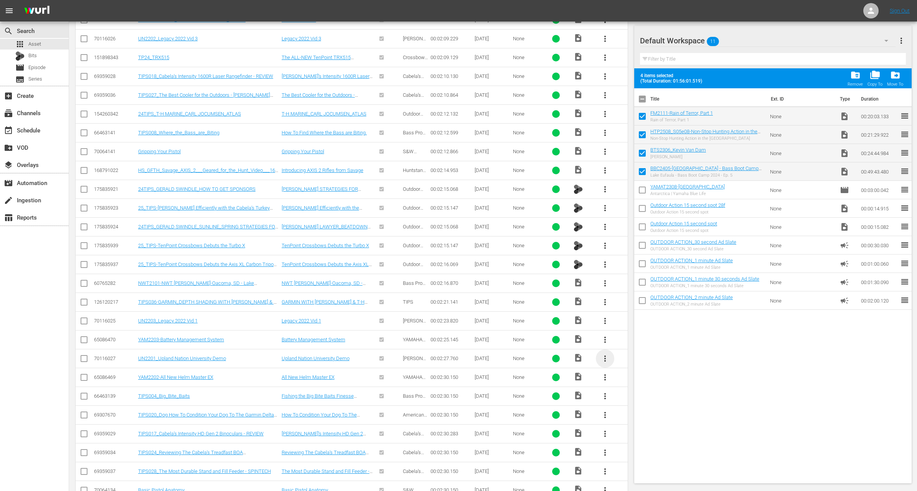
click at [603, 354] on span "more_vert" at bounding box center [604, 358] width 9 height 9
click at [633, 371] on div "Workspace" at bounding box center [646, 373] width 52 height 18
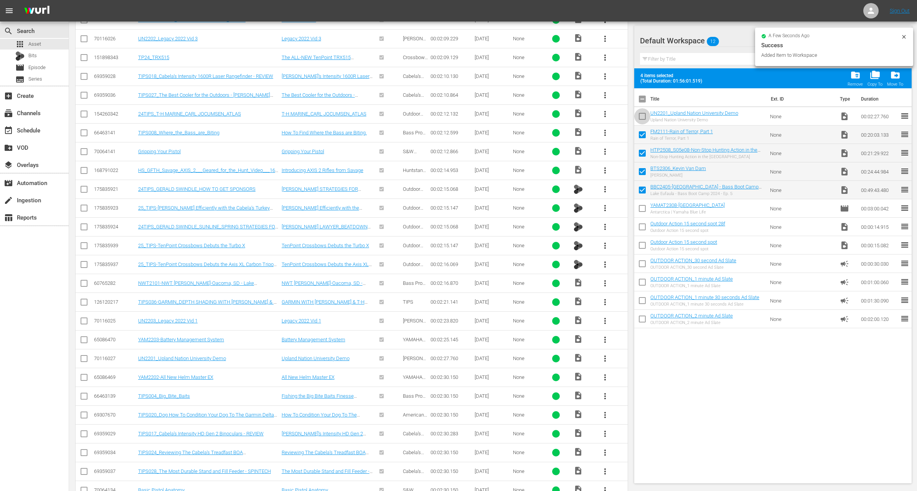
click at [643, 119] on input "checkbox" at bounding box center [642, 118] width 16 height 16
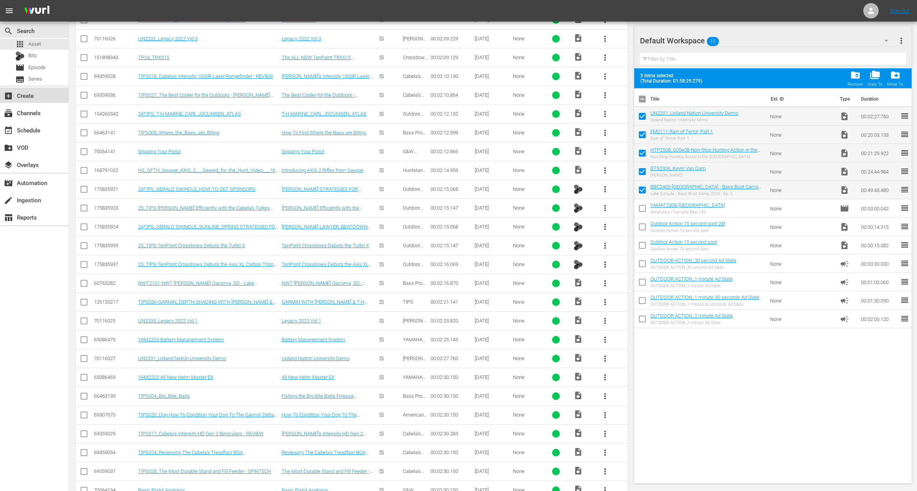
click at [35, 95] on div "add_box Create" at bounding box center [21, 94] width 43 height 7
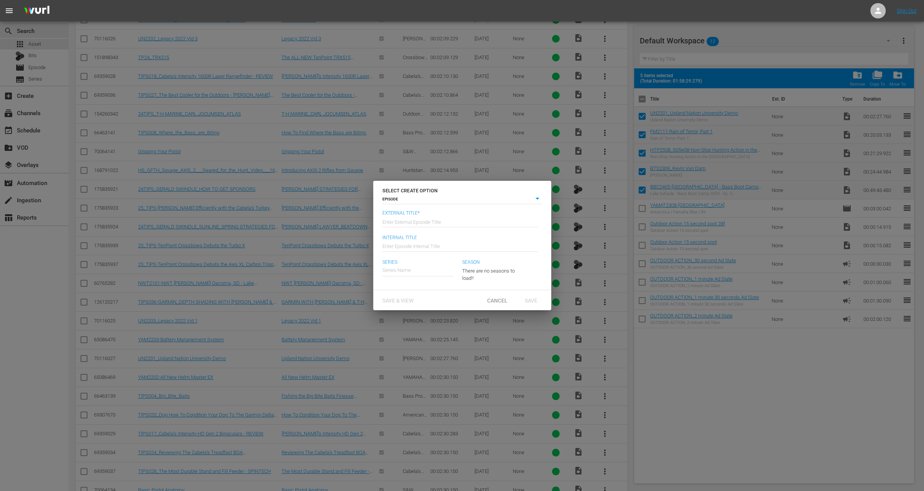
click at [463, 222] on input "text" at bounding box center [461, 221] width 156 height 18
click at [432, 292] on div "Bass Boot Camp" at bounding box center [418, 291] width 61 height 18
click at [541, 303] on span "Save" at bounding box center [531, 300] width 25 height 6
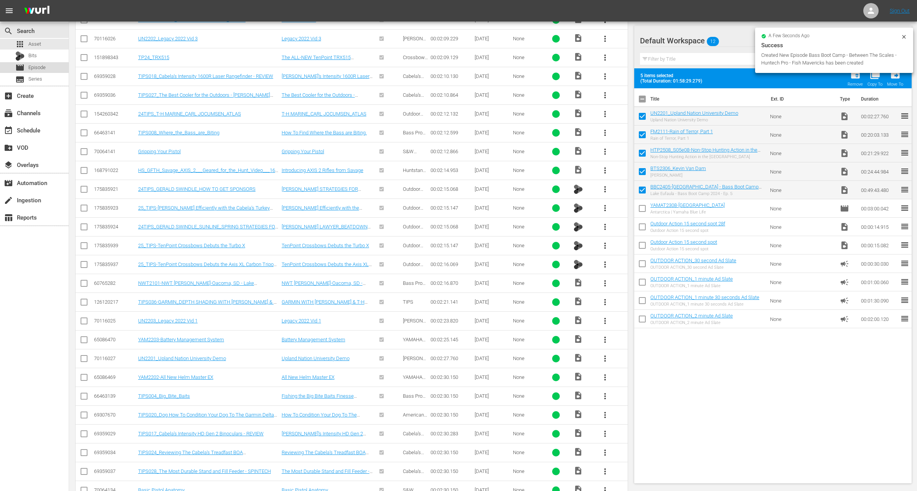
click at [41, 70] on span "Episode" at bounding box center [36, 68] width 17 height 8
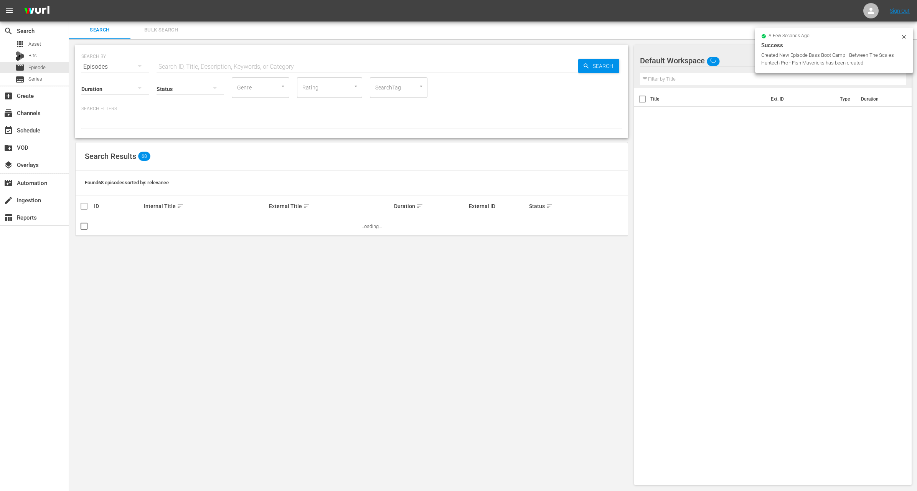
scroll to position [132, 0]
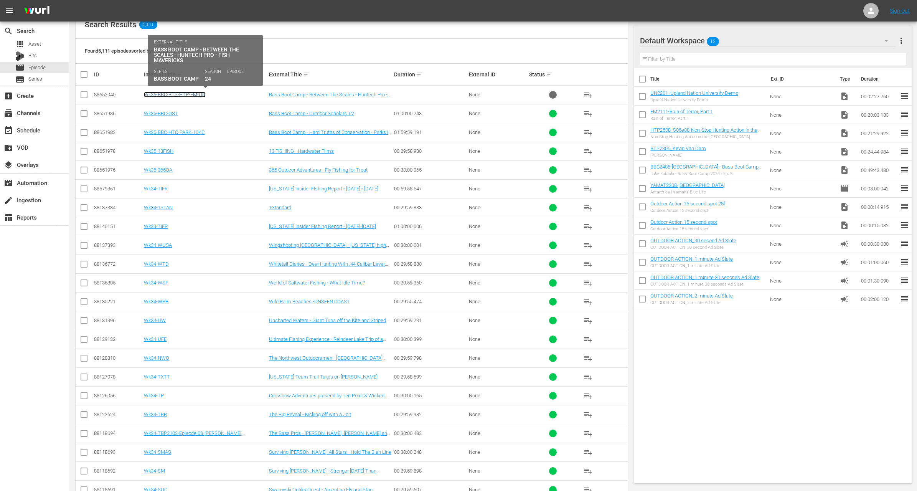
click at [180, 92] on link "Wk35-BBC-BTS-HTP-FM-UN" at bounding box center [175, 95] width 62 height 6
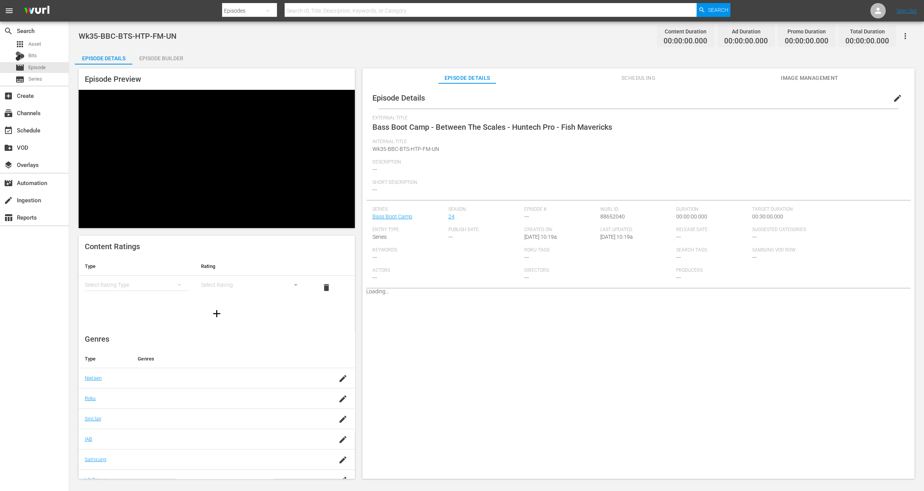
click at [165, 59] on div "Episode Builder" at bounding box center [161, 58] width 58 height 18
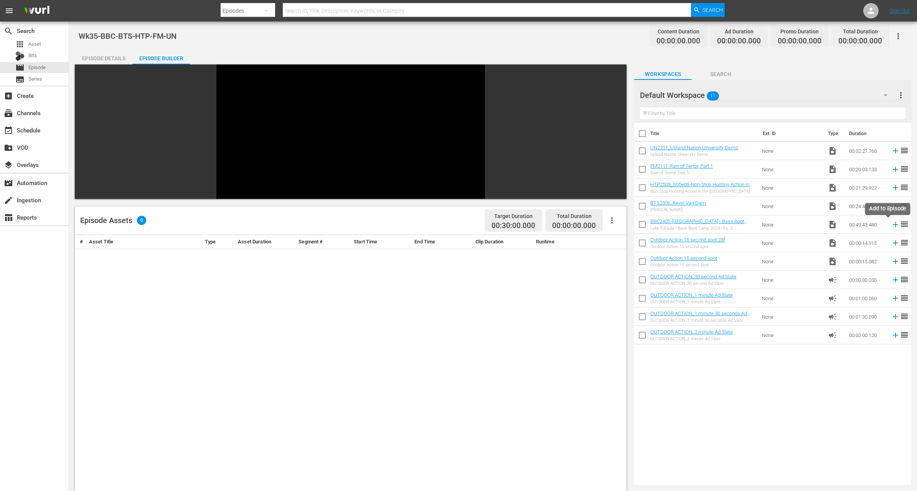
click at [891, 221] on icon at bounding box center [895, 224] width 8 height 8
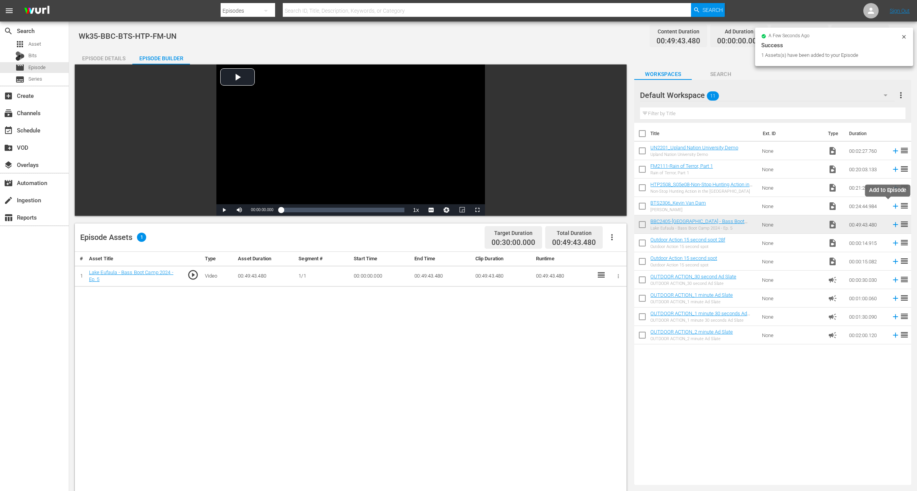
click at [891, 205] on icon at bounding box center [895, 206] width 8 height 8
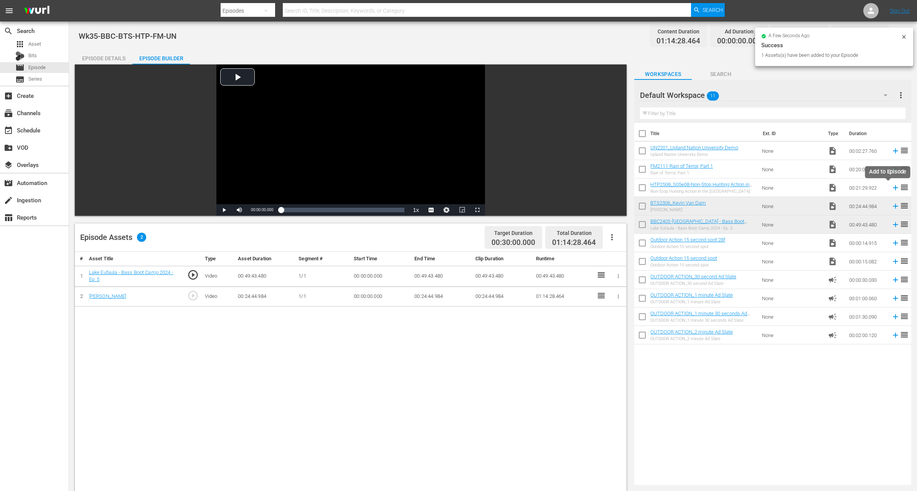
click at [891, 185] on icon at bounding box center [895, 187] width 8 height 8
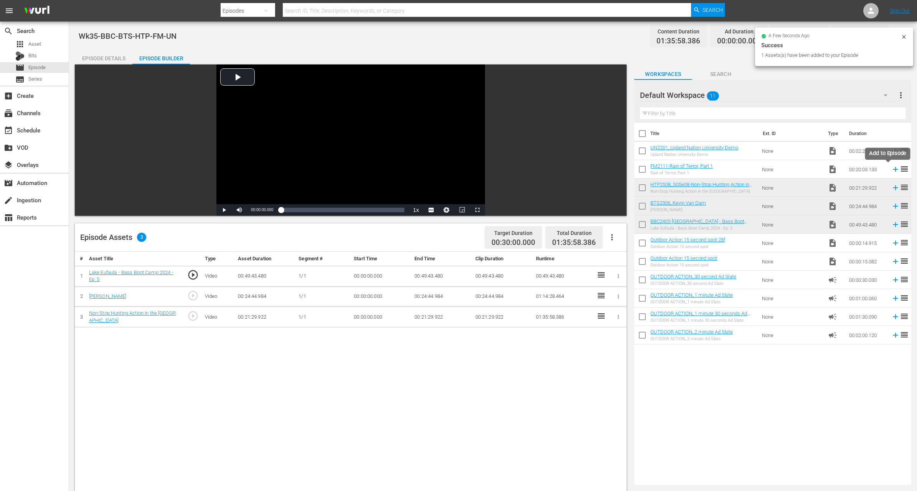
click at [893, 167] on icon at bounding box center [895, 169] width 5 height 5
click at [893, 150] on icon at bounding box center [895, 150] width 5 height 5
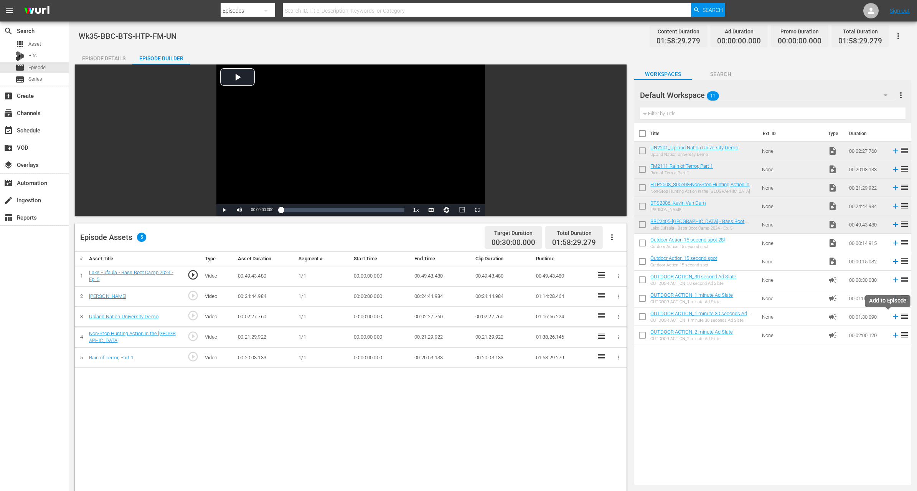
click at [891, 317] on icon at bounding box center [895, 316] width 8 height 8
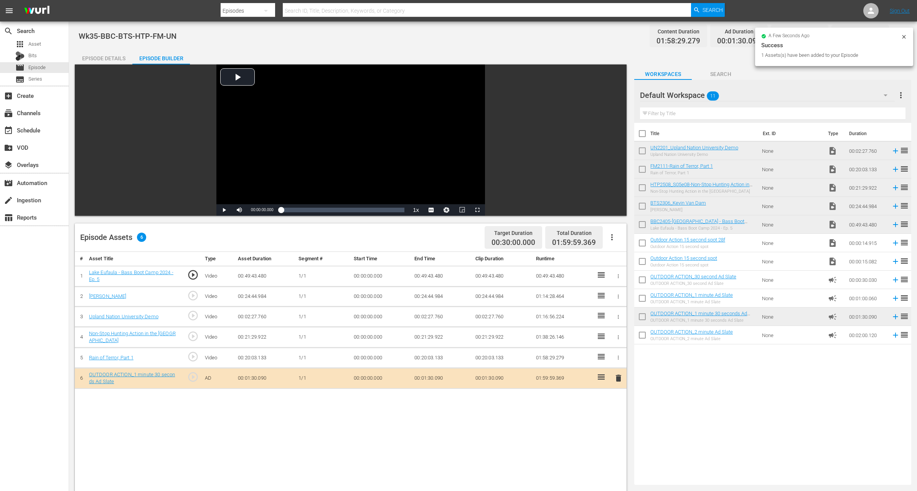
click at [616, 376] on span "delete" at bounding box center [618, 377] width 9 height 9
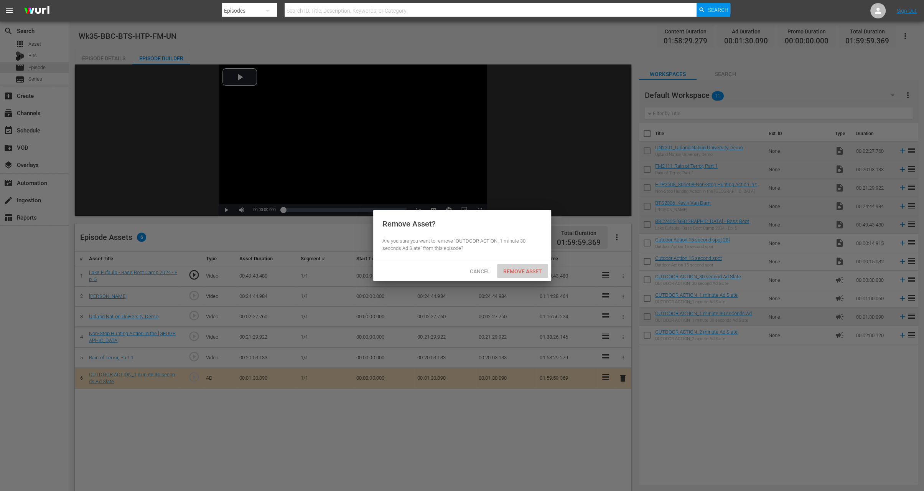
click at [525, 274] on div "Remove Asset" at bounding box center [522, 271] width 51 height 14
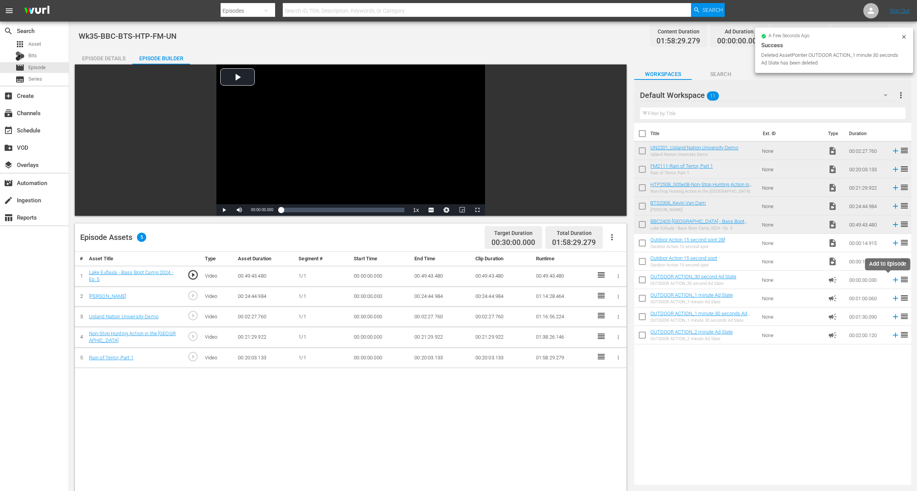
click at [891, 277] on icon at bounding box center [895, 279] width 8 height 8
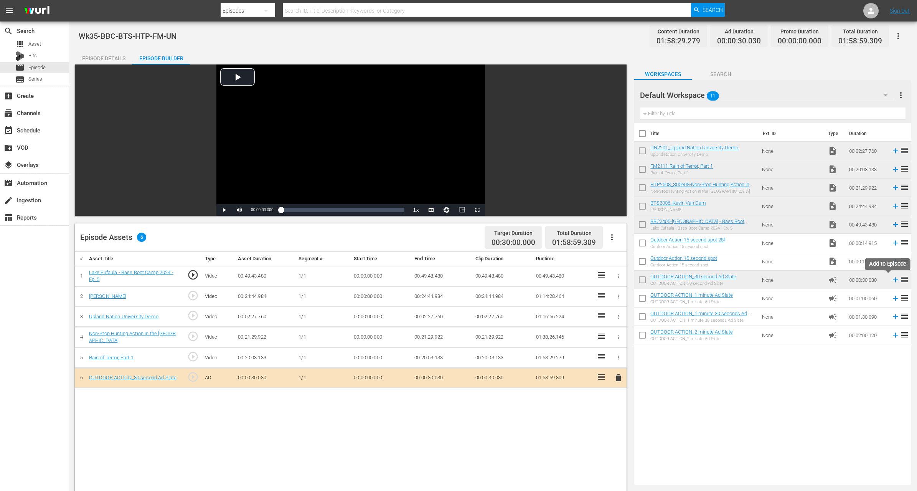
click at [891, 279] on icon at bounding box center [895, 279] width 8 height 8
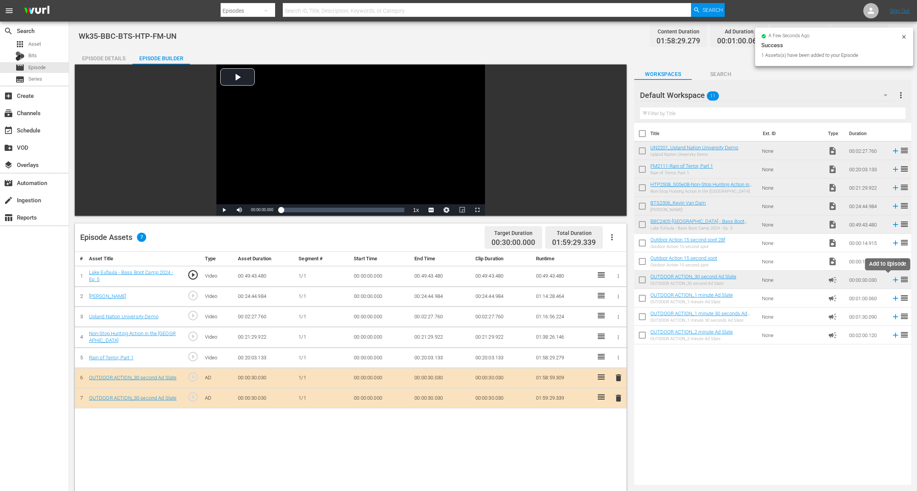
click at [891, 280] on icon at bounding box center [895, 279] width 8 height 8
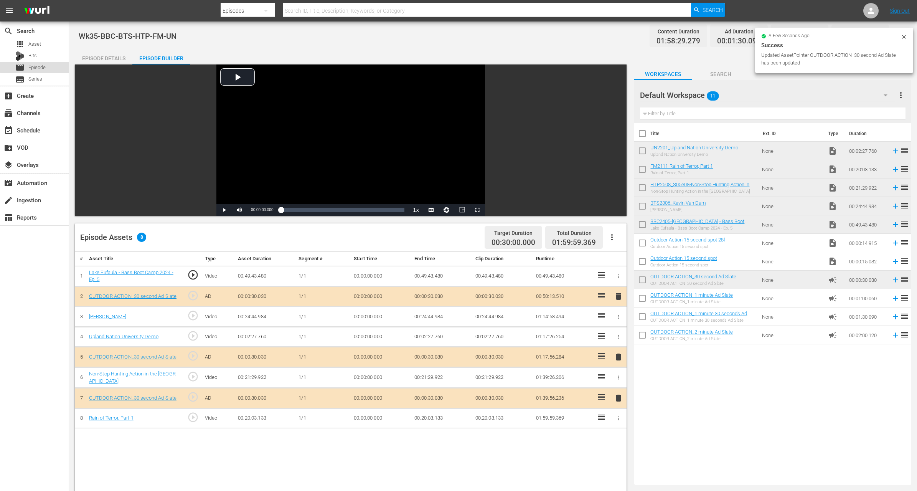
click at [38, 66] on span "Episode" at bounding box center [36, 68] width 17 height 8
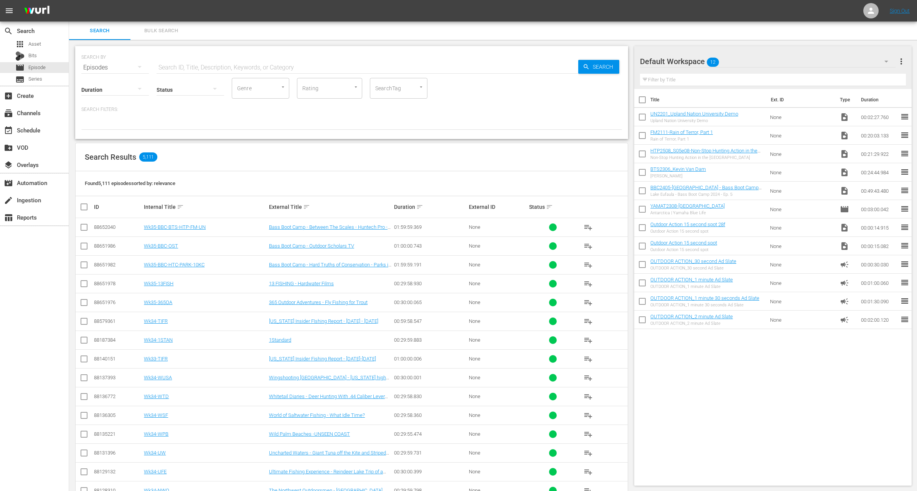
click at [642, 115] on input "checkbox" at bounding box center [642, 119] width 16 height 16
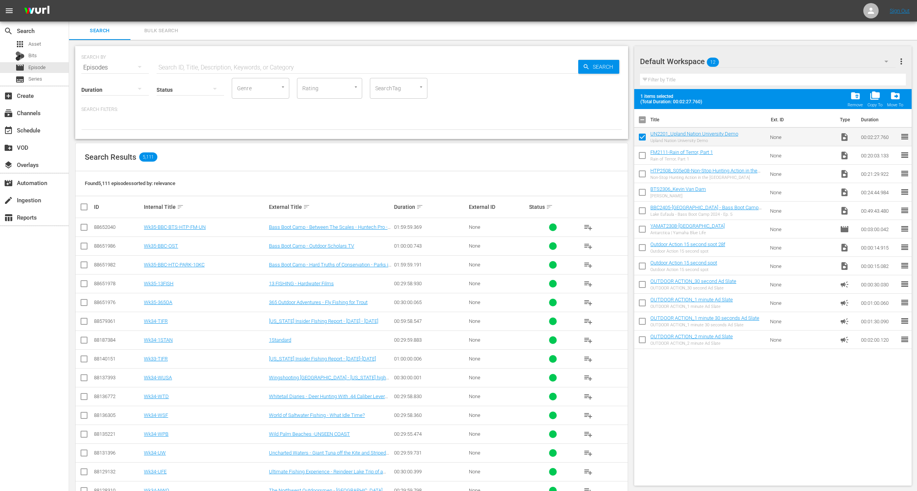
click at [646, 159] on input "checkbox" at bounding box center [642, 157] width 16 height 16
click at [644, 175] on input "checkbox" at bounding box center [642, 175] width 16 height 16
click at [642, 190] on input "checkbox" at bounding box center [642, 194] width 16 height 16
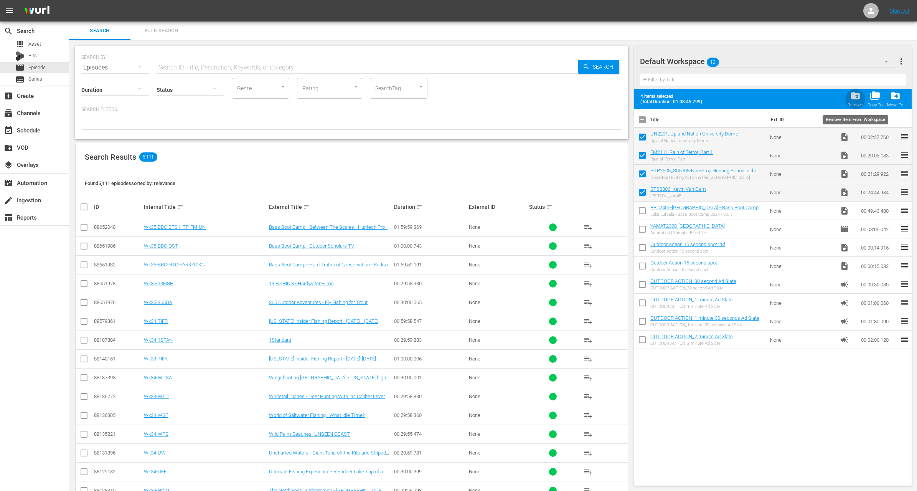
click at [852, 101] on div "folder_delete Remove" at bounding box center [855, 99] width 15 height 17
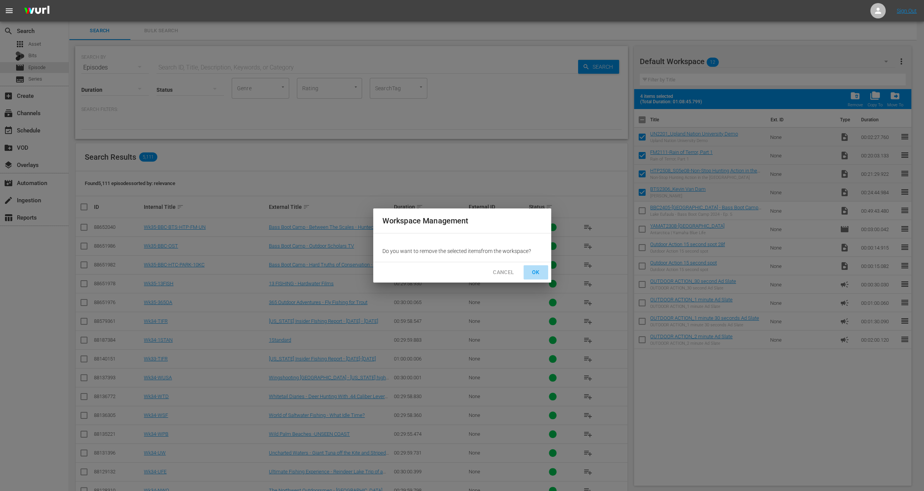
click at [534, 275] on span "OK" at bounding box center [536, 272] width 12 height 10
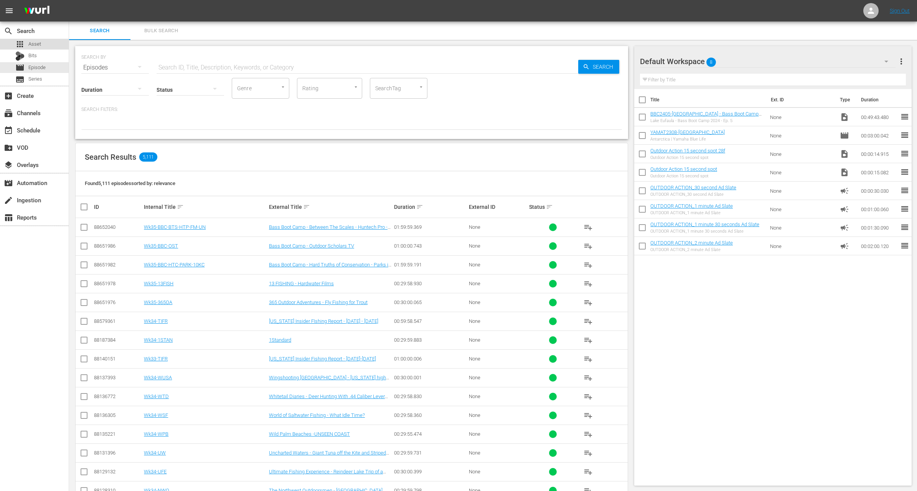
click at [33, 41] on span "Asset" at bounding box center [34, 44] width 13 height 8
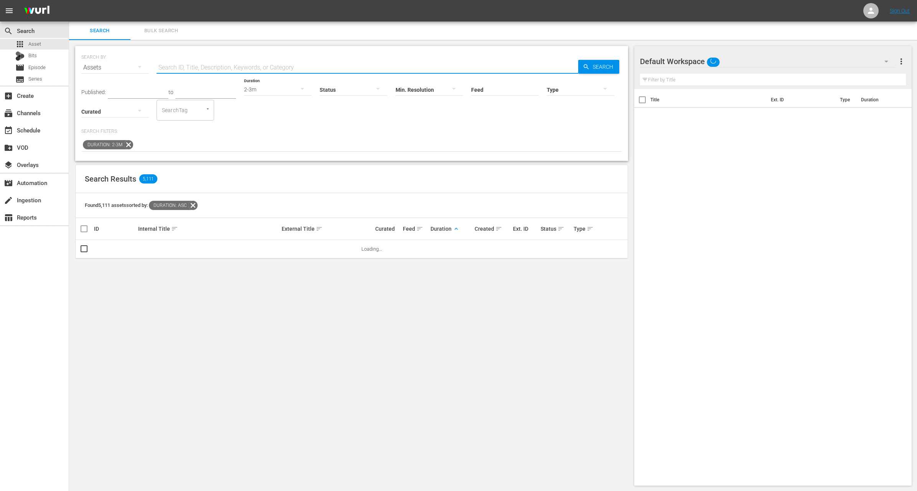
click at [188, 63] on input "text" at bounding box center [368, 67] width 422 height 18
paste input "FREAKY FUN"
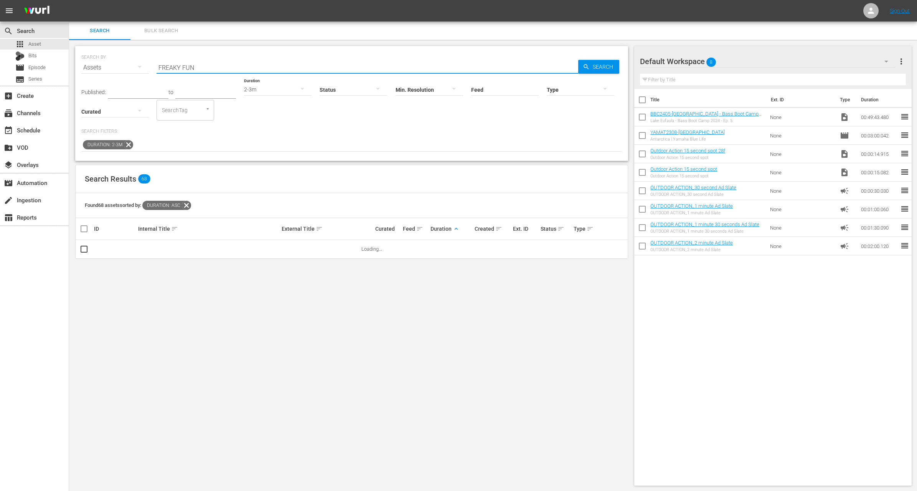
click at [129, 143] on icon at bounding box center [128, 144] width 9 height 9
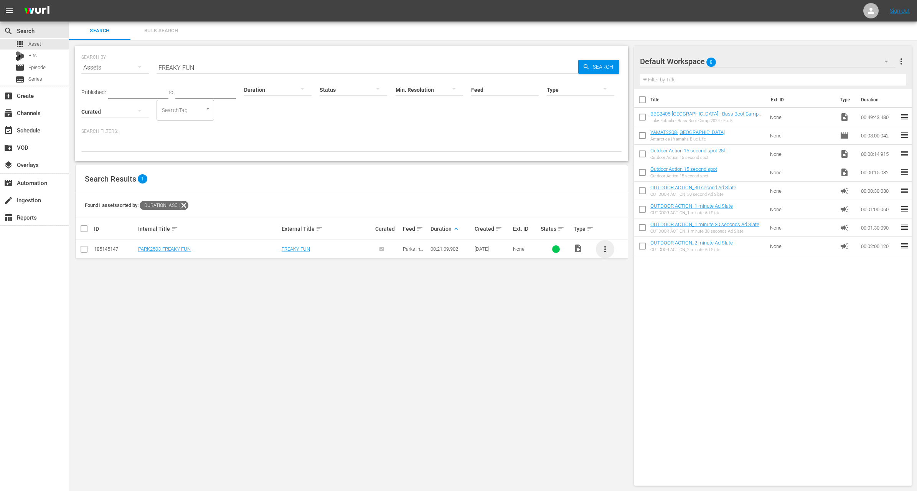
click at [608, 252] on span "more_vert" at bounding box center [604, 248] width 9 height 9
click at [629, 269] on div "Workspace" at bounding box center [646, 270] width 52 height 18
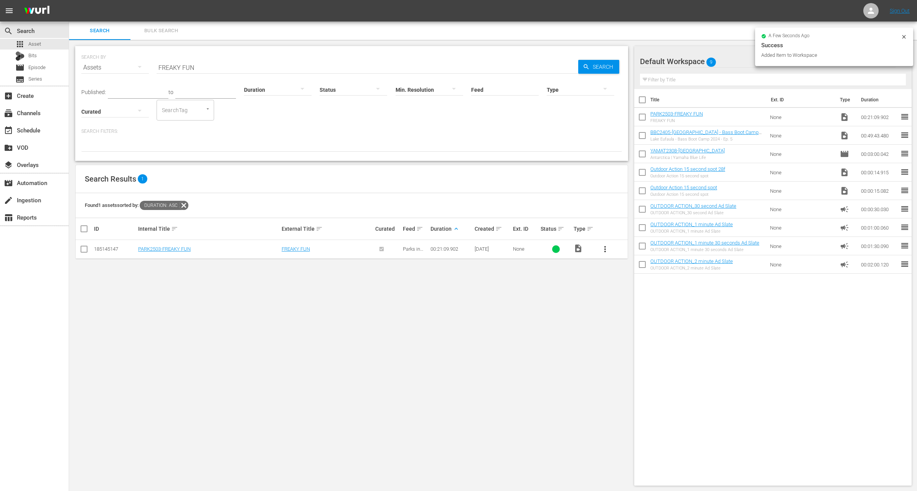
click at [644, 135] on input "checkbox" at bounding box center [642, 137] width 16 height 16
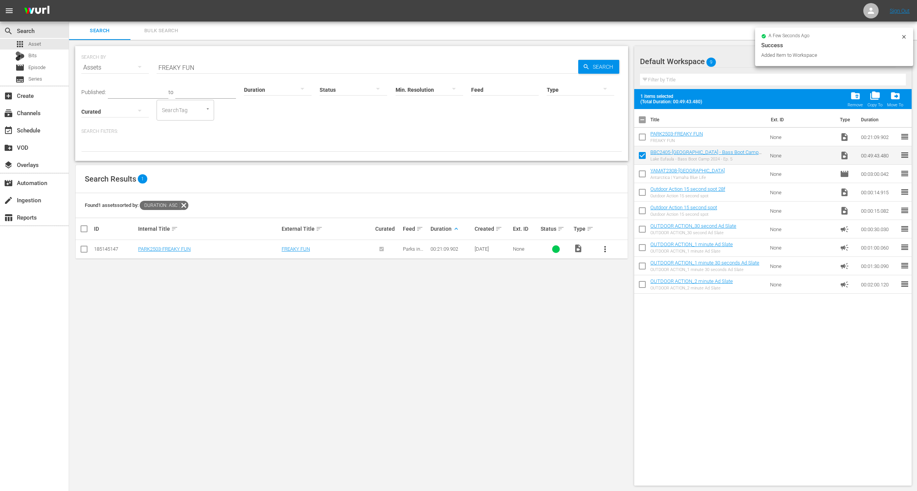
click at [644, 135] on input "checkbox" at bounding box center [642, 138] width 16 height 16
click at [200, 68] on input "FREAKY FUN" at bounding box center [368, 67] width 422 height 18
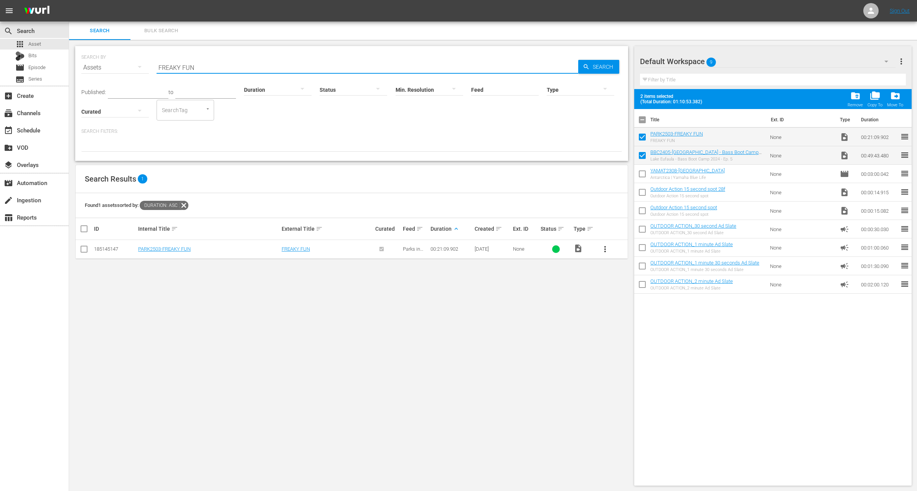
click at [200, 68] on input "FREAKY FUN" at bounding box center [368, 67] width 422 height 18
click at [44, 104] on div "subscriptions Channels" at bounding box center [34, 112] width 69 height 17
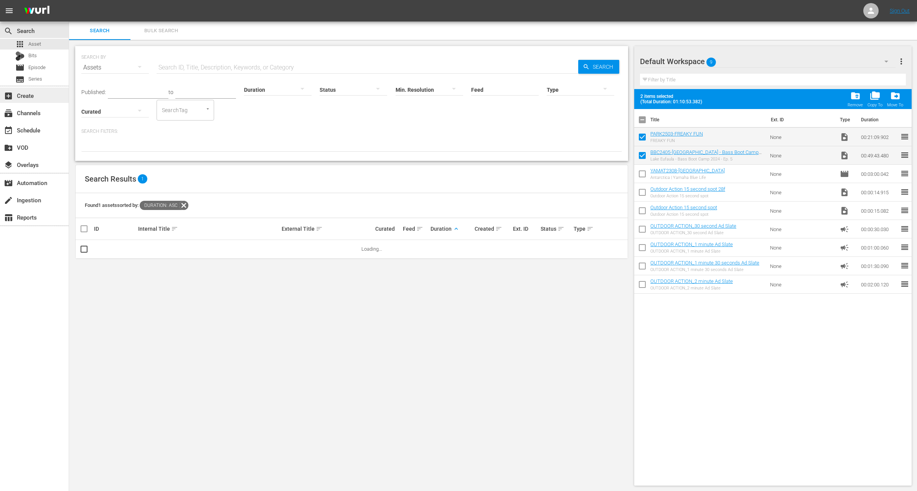
click at [38, 94] on div "add_box Create" at bounding box center [21, 94] width 43 height 7
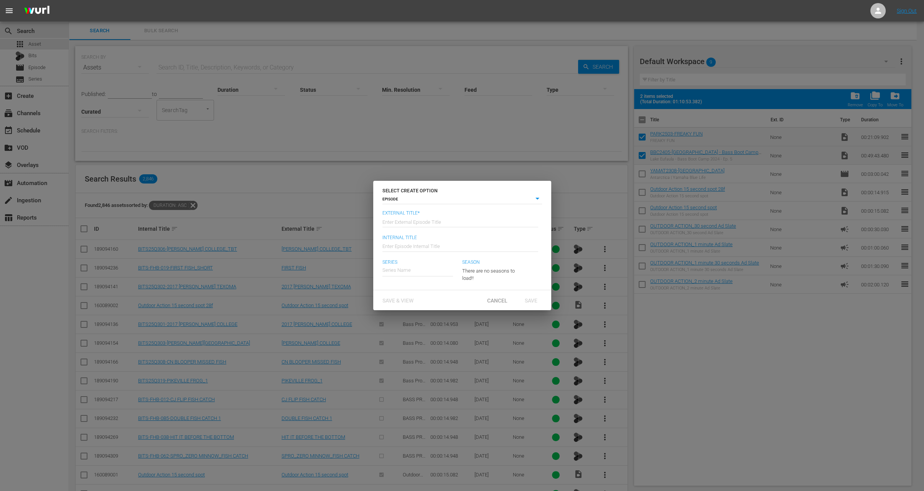
click at [420, 226] on div "Enter External Episode Title" at bounding box center [461, 221] width 156 height 18
click at [424, 312] on div "Bass Boot Camp Season 24" at bounding box center [418, 310] width 61 height 18
click at [536, 307] on div "Save" at bounding box center [532, 300] width 34 height 14
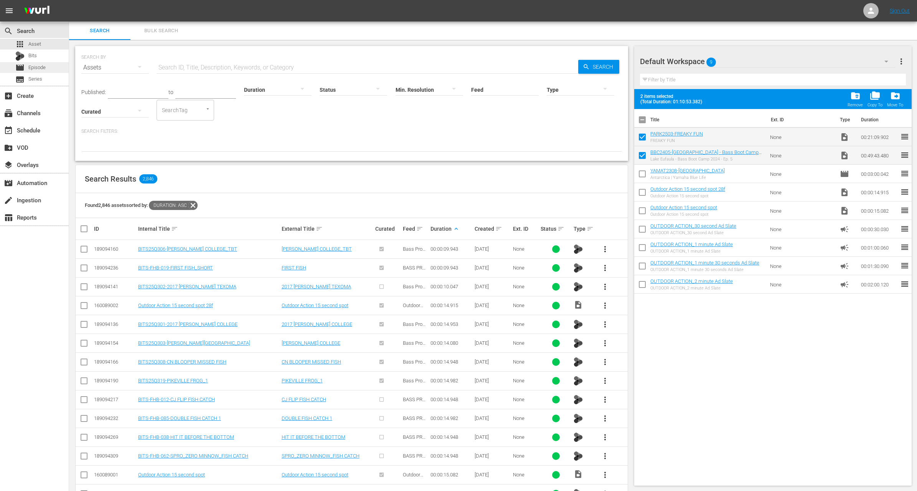
click at [38, 69] on span "Episode" at bounding box center [36, 68] width 17 height 8
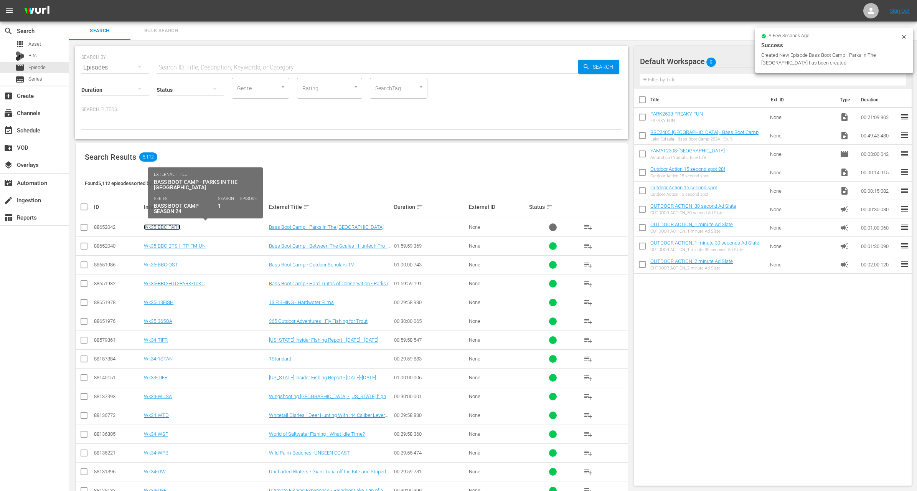
click at [174, 227] on link "Wk35-BBC-PARK" at bounding box center [162, 227] width 36 height 6
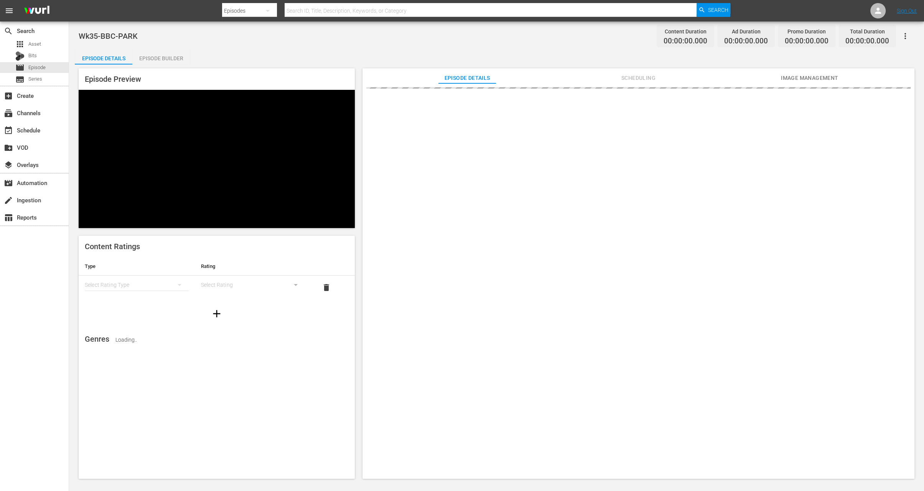
click at [172, 61] on div "Episode Builder" at bounding box center [161, 58] width 58 height 18
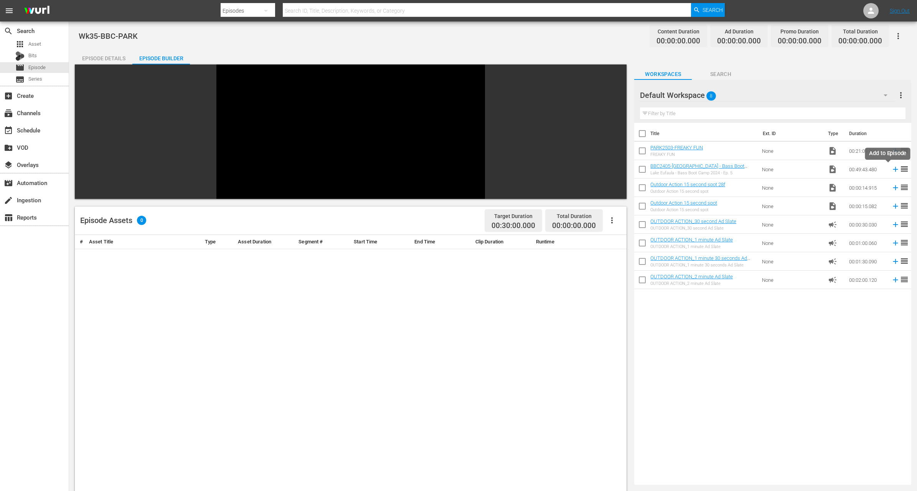
click at [893, 167] on icon at bounding box center [895, 169] width 5 height 5
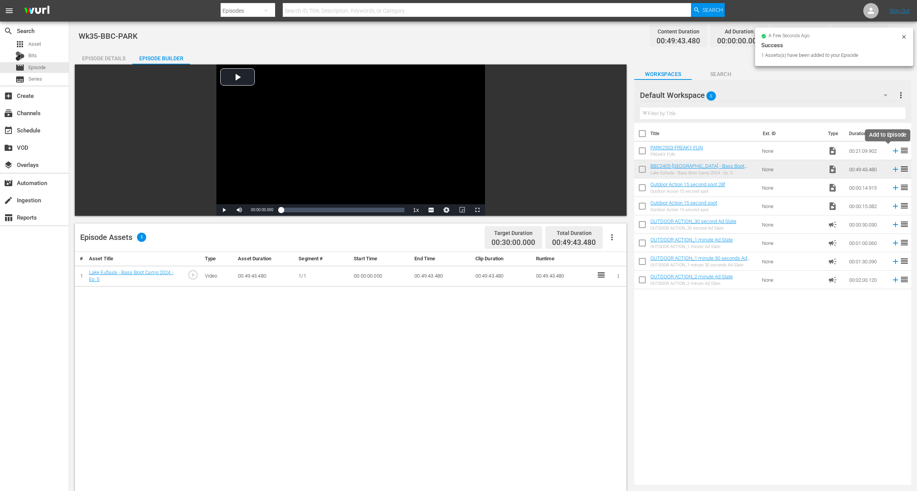
click at [893, 151] on icon at bounding box center [895, 150] width 5 height 5
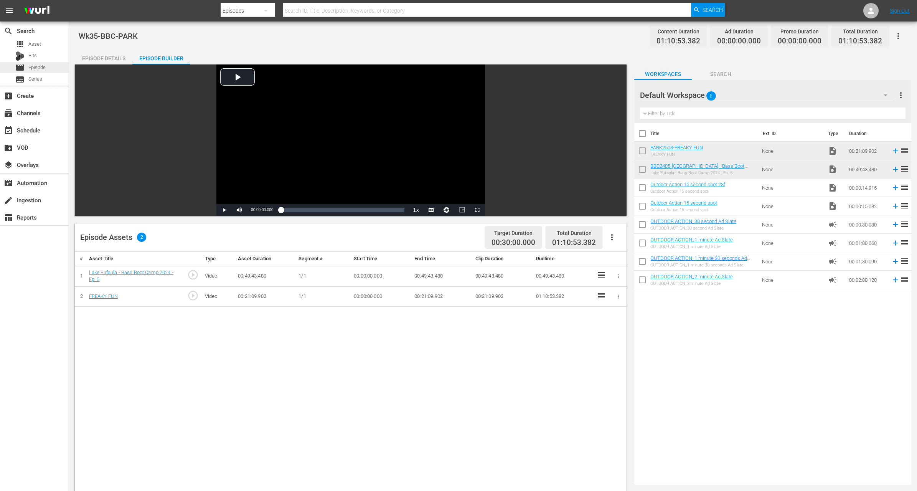
click at [37, 69] on span "Episode" at bounding box center [36, 68] width 17 height 8
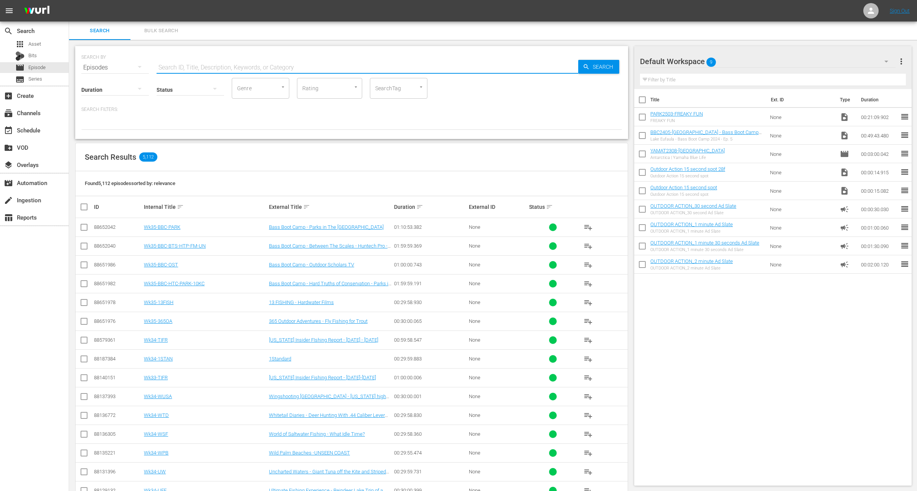
click at [236, 66] on input "text" at bounding box center [368, 67] width 422 height 18
paste input "Episode 1: Across America: Yamaha RMAX 1000 Conquers the West"
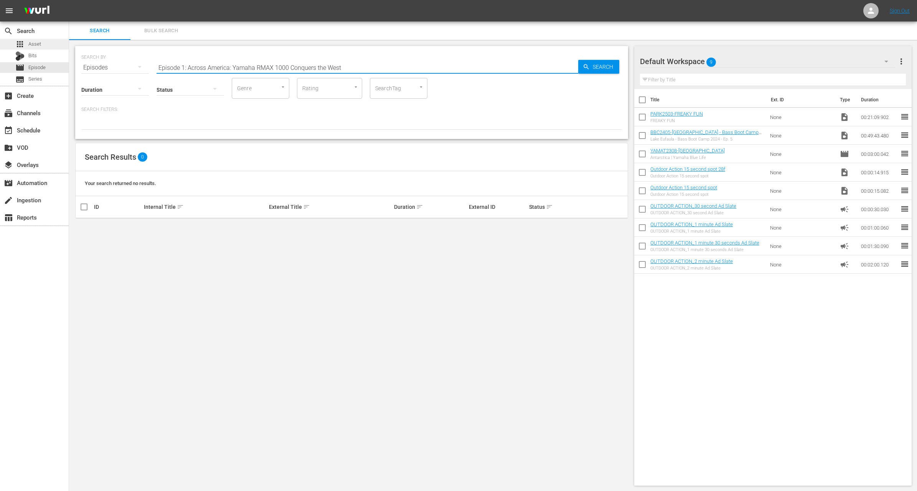
click at [35, 43] on span "Asset" at bounding box center [34, 44] width 13 height 8
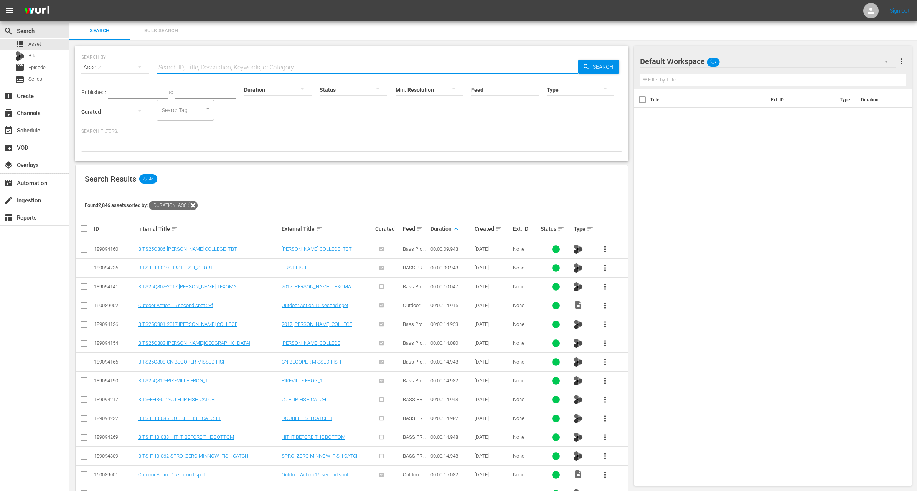
click at [182, 63] on input "text" at bounding box center [368, 67] width 422 height 18
paste input "Episode 1: Across America: Yamaha RMAX 1000 Conquers the West"
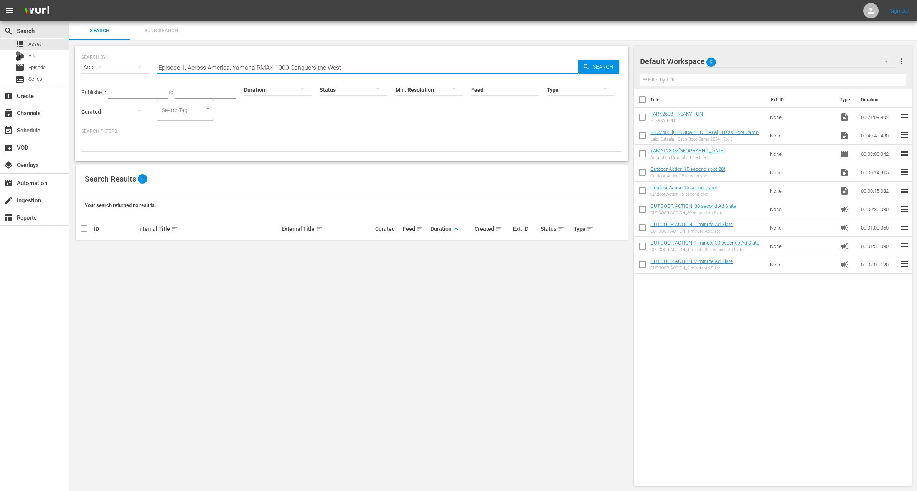
drag, startPoint x: 187, startPoint y: 66, endPoint x: 114, endPoint y: 20, distance: 87.1
click at [114, 20] on div "menu Sign Out search Search apps Asset Bits movie Episode subtitles Series add_…" at bounding box center [458, 246] width 917 height 492
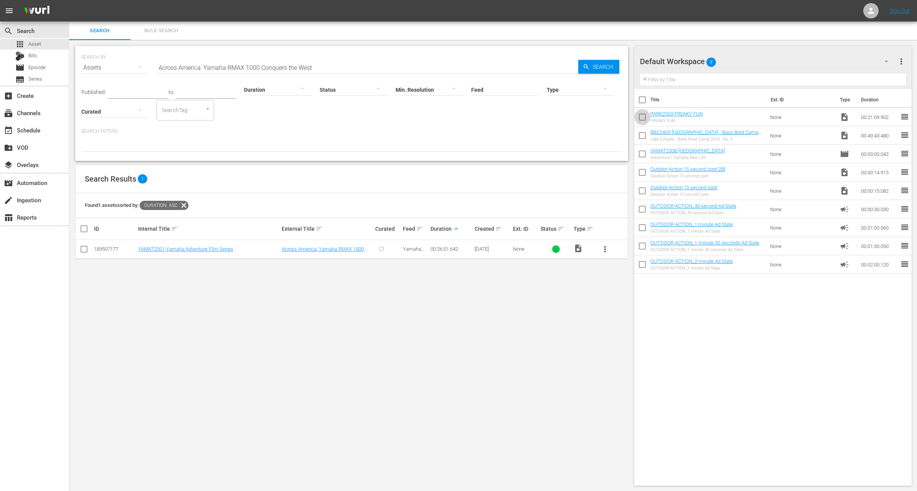
click at [641, 122] on input "checkbox" at bounding box center [642, 119] width 16 height 16
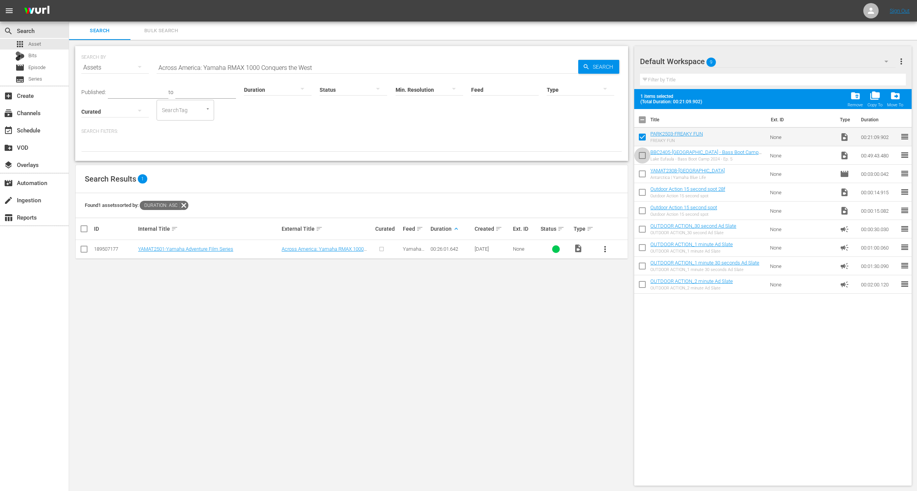
click at [642, 152] on input "checkbox" at bounding box center [642, 157] width 16 height 16
click at [858, 94] on span "folder_delete" at bounding box center [855, 96] width 10 height 10
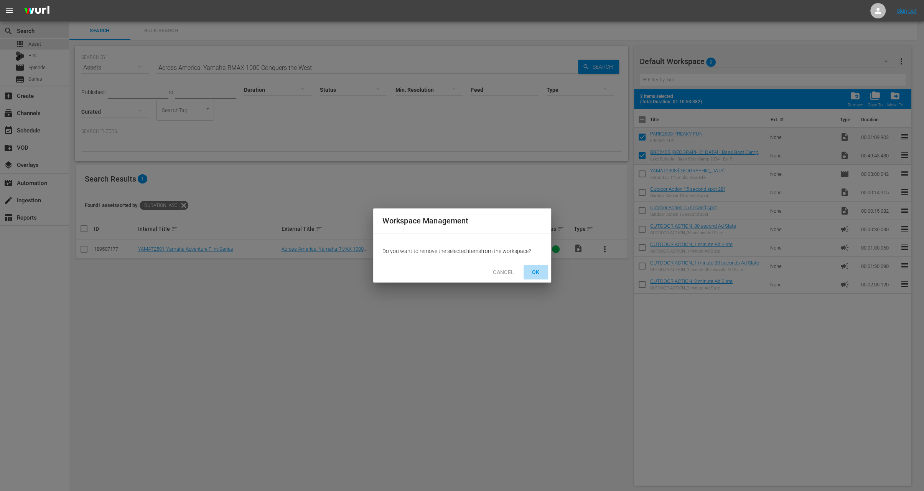
click at [537, 267] on span "OK" at bounding box center [536, 272] width 12 height 10
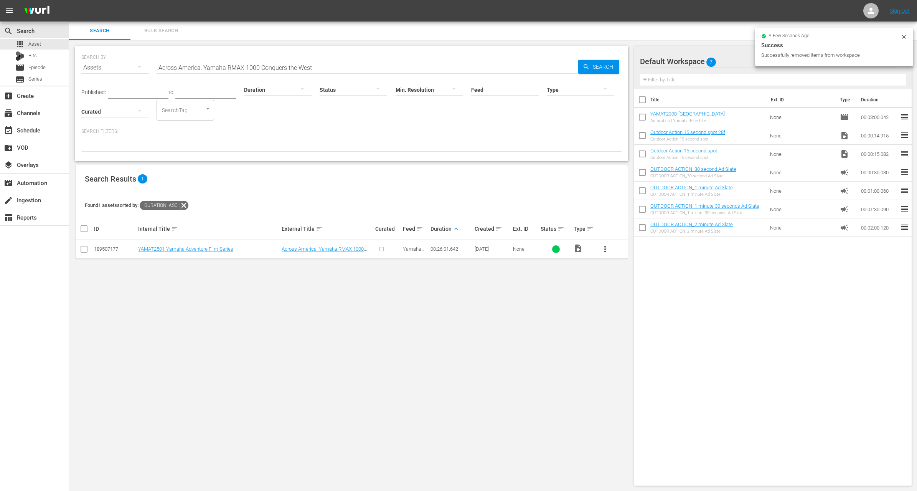
click at [605, 246] on span "more_vert" at bounding box center [604, 248] width 9 height 9
click at [630, 273] on div "Workspace" at bounding box center [646, 270] width 52 height 18
click at [187, 207] on icon at bounding box center [184, 205] width 10 height 10
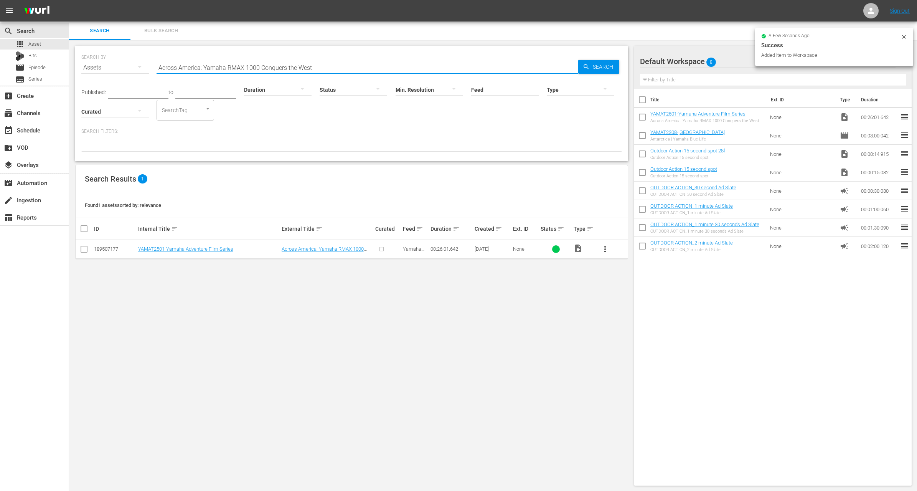
click at [310, 60] on input "Across America: Yamaha RMAX 1000 Conquers the West" at bounding box center [368, 67] width 422 height 18
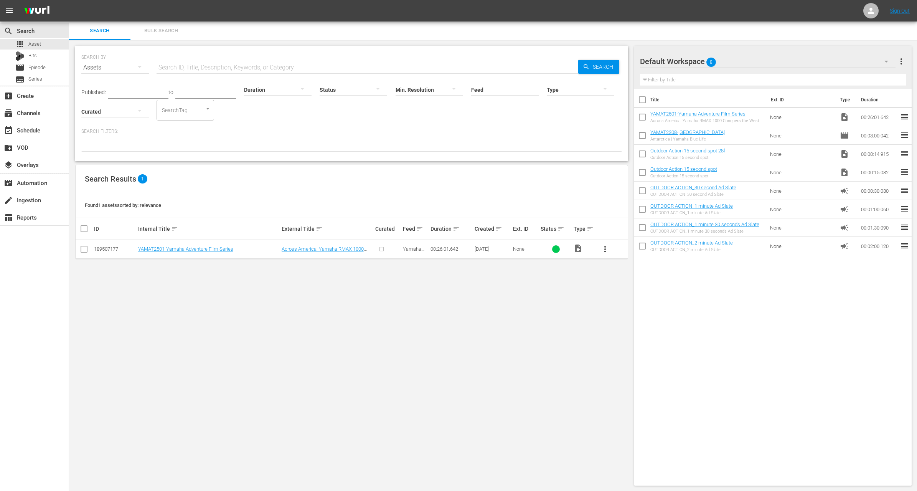
click at [308, 119] on div "Published: to Duration Status Min. Resolution Feed Feed Title Type Curated Sear…" at bounding box center [351, 99] width 541 height 44
click at [293, 89] on button "button" at bounding box center [302, 88] width 18 height 18
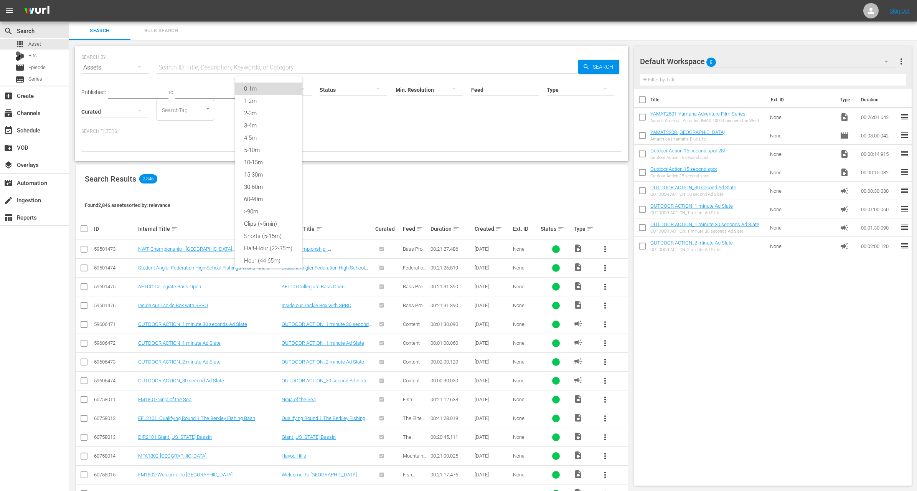
click at [270, 90] on div "0-1m" at bounding box center [269, 88] width 68 height 12
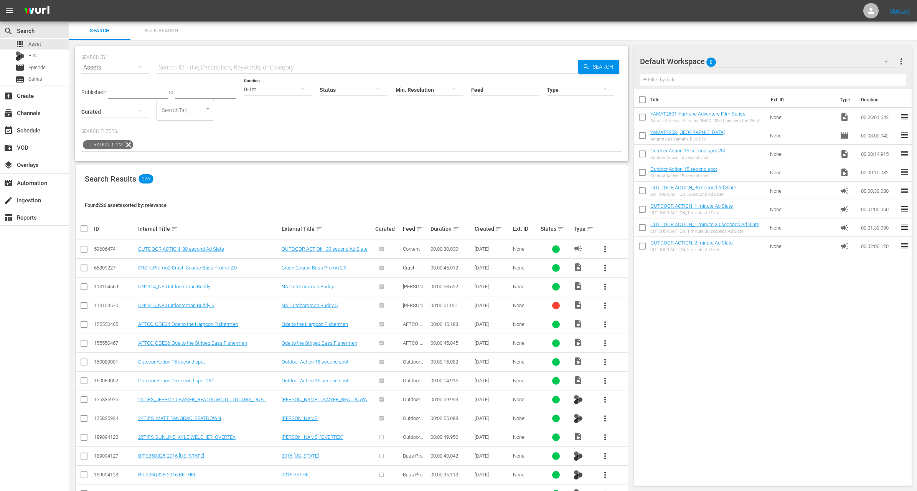
click at [455, 223] on th "Duration sort" at bounding box center [451, 228] width 44 height 21
click at [455, 233] on th "Duration sort" at bounding box center [451, 228] width 44 height 21
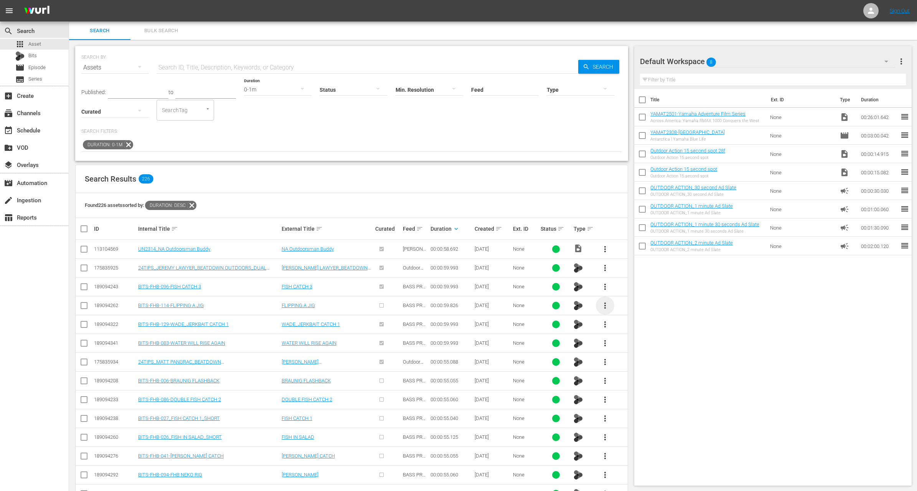
click at [605, 305] on span "more_vert" at bounding box center [604, 305] width 9 height 9
click at [628, 324] on div "Workspace" at bounding box center [646, 326] width 52 height 18
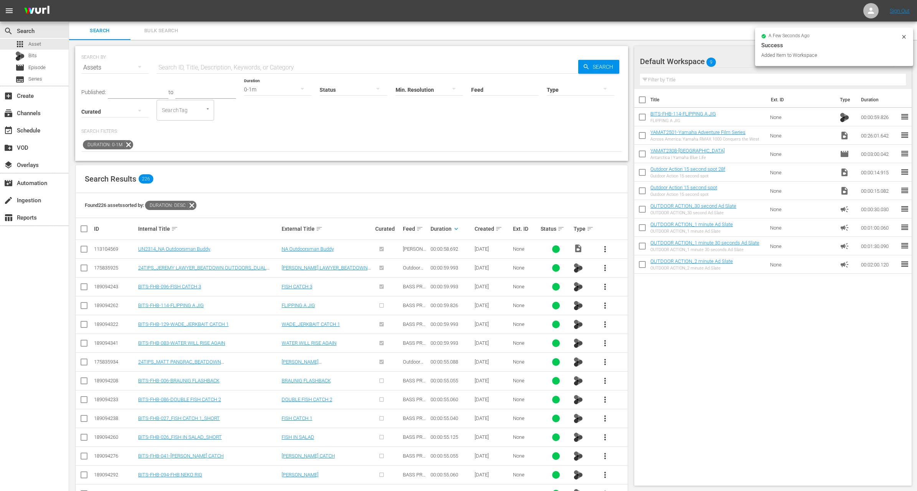
click at [642, 131] on input "checkbox" at bounding box center [642, 137] width 16 height 16
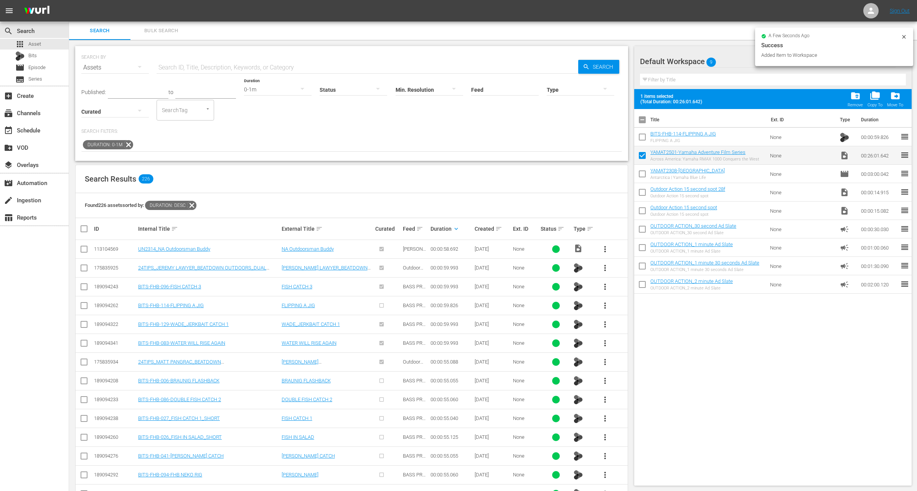
click at [643, 137] on input "checkbox" at bounding box center [642, 138] width 16 height 16
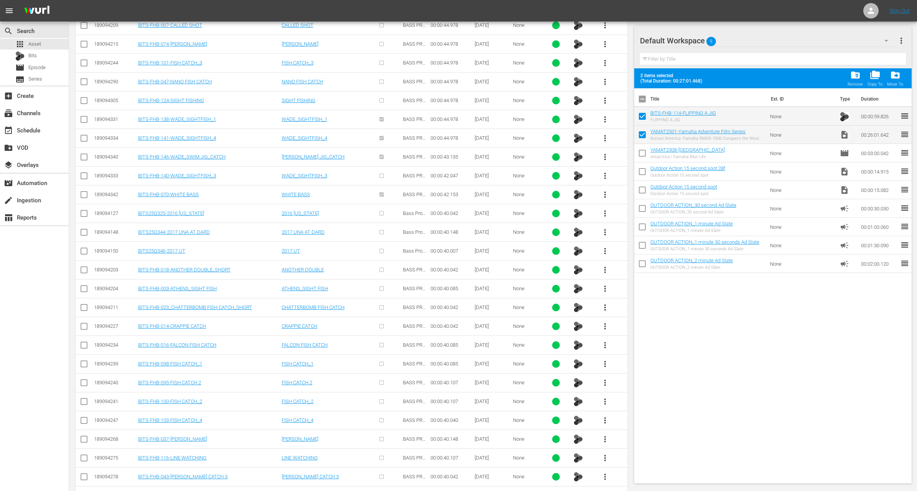
scroll to position [1238, 0]
click at [604, 97] on span "more_vert" at bounding box center [604, 101] width 9 height 9
click at [642, 116] on div "Workspace" at bounding box center [646, 114] width 52 height 18
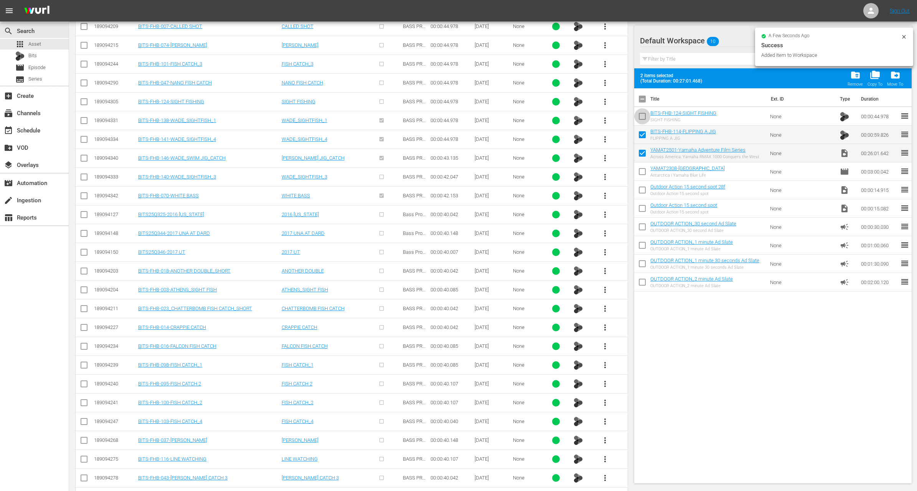
click at [643, 116] on input "checkbox" at bounding box center [642, 118] width 16 height 16
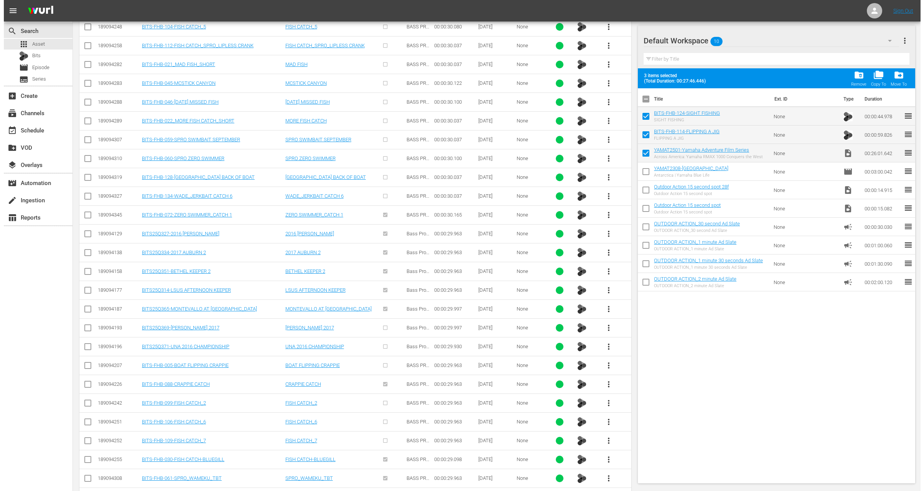
scroll to position [0, 0]
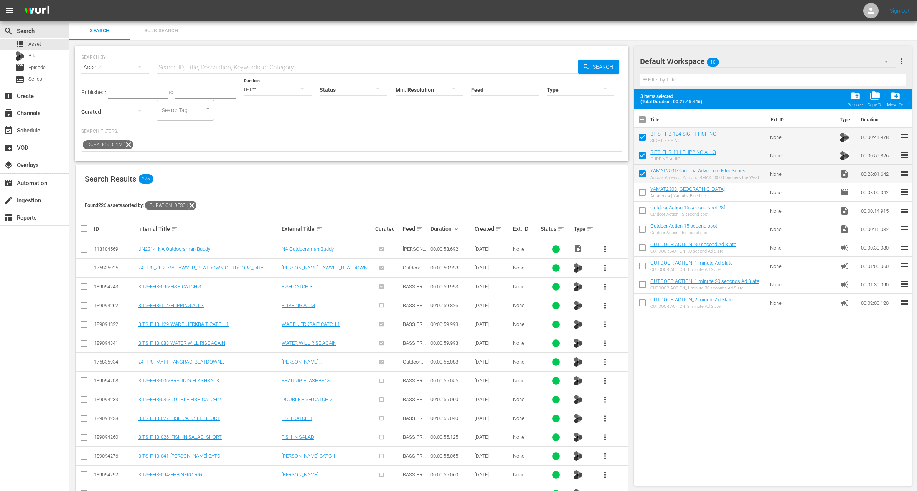
click at [639, 136] on input "checkbox" at bounding box center [642, 138] width 16 height 16
click at [267, 90] on div "0-1m" at bounding box center [278, 89] width 68 height 21
click at [260, 104] on div "1-2m" at bounding box center [269, 101] width 68 height 12
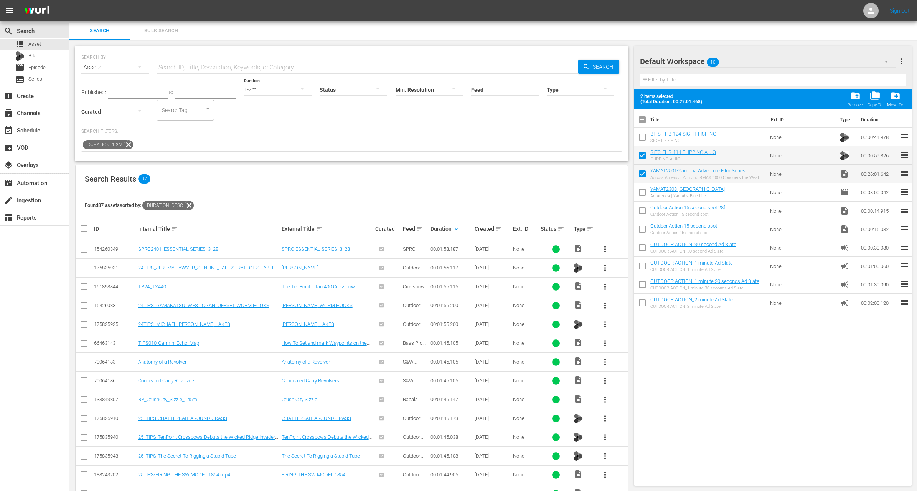
click at [608, 246] on span "more_vert" at bounding box center [604, 248] width 9 height 9
click at [635, 269] on div "Workspace" at bounding box center [646, 270] width 52 height 18
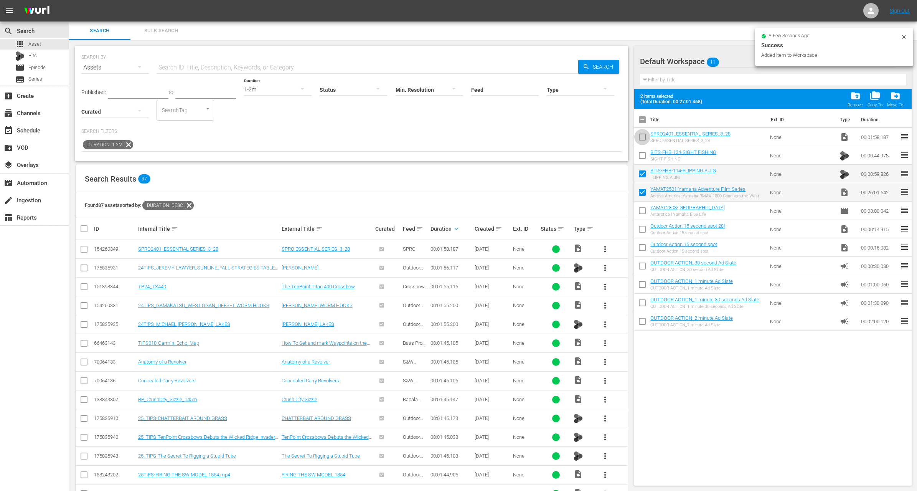
click at [643, 137] on input "checkbox" at bounding box center [642, 138] width 16 height 16
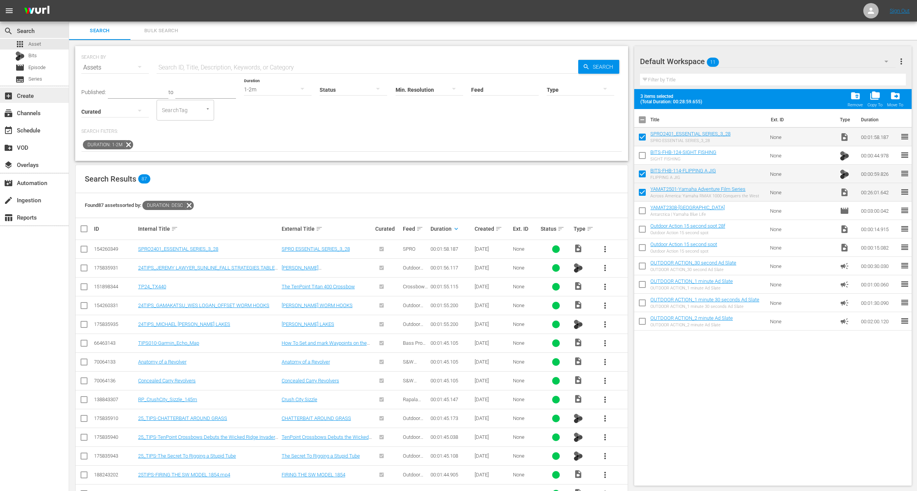
click at [32, 93] on div "add_box Create" at bounding box center [21, 94] width 43 height 7
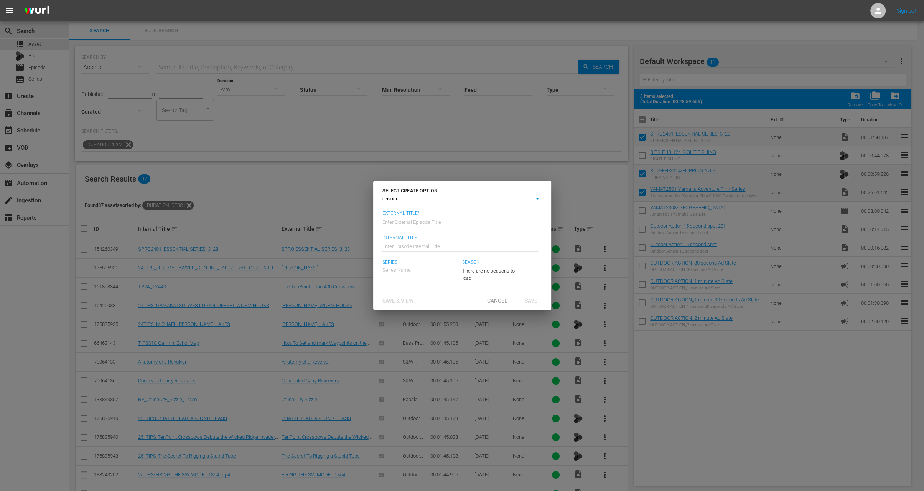
click at [418, 220] on input "text" at bounding box center [461, 221] width 156 height 18
paste input "Episode 1: Across America: Yamaha RMAX 1000 Conquers the West"
drag, startPoint x: 415, startPoint y: 221, endPoint x: 389, endPoint y: 221, distance: 25.3
click at [389, 221] on input "Yamaha Adventure REALized - Episode 1: Across [GEOGRAPHIC_DATA]: Yamaha RMAX 10…" at bounding box center [461, 221] width 156 height 18
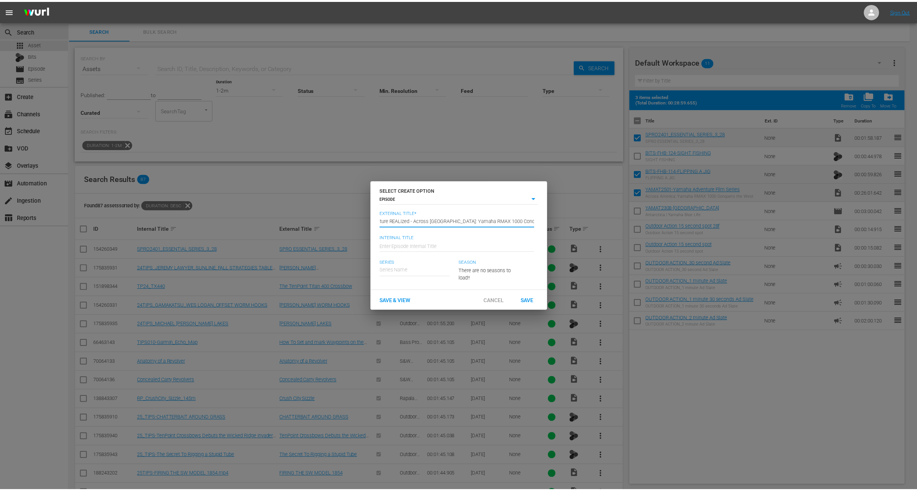
scroll to position [0, 0]
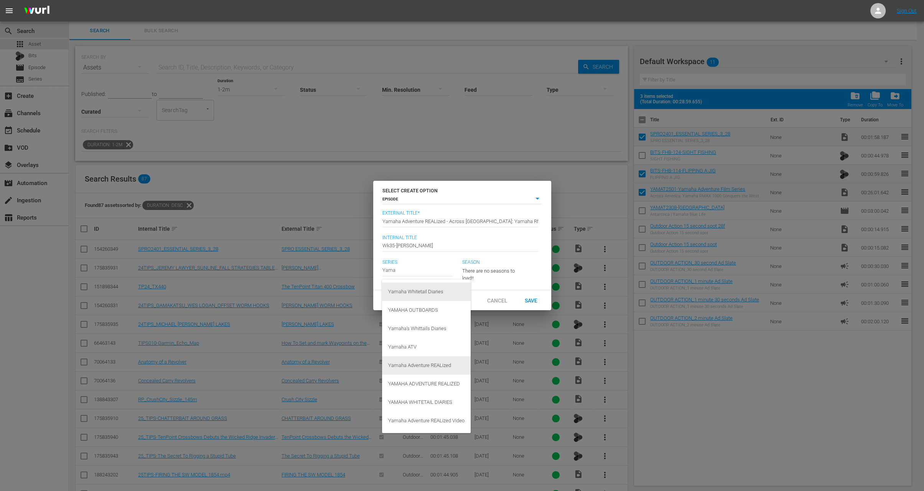
click at [408, 366] on div "Yamaha Adventure REALized" at bounding box center [426, 365] width 76 height 18
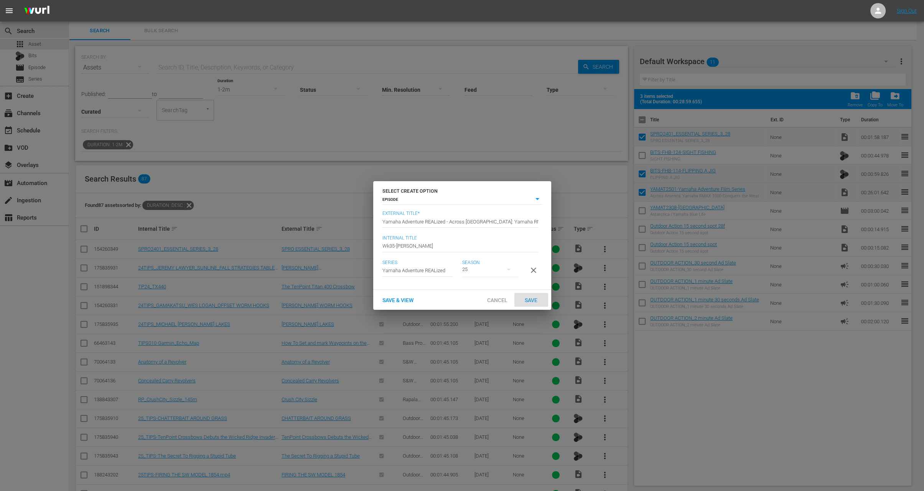
click at [533, 302] on span "Save" at bounding box center [531, 300] width 25 height 6
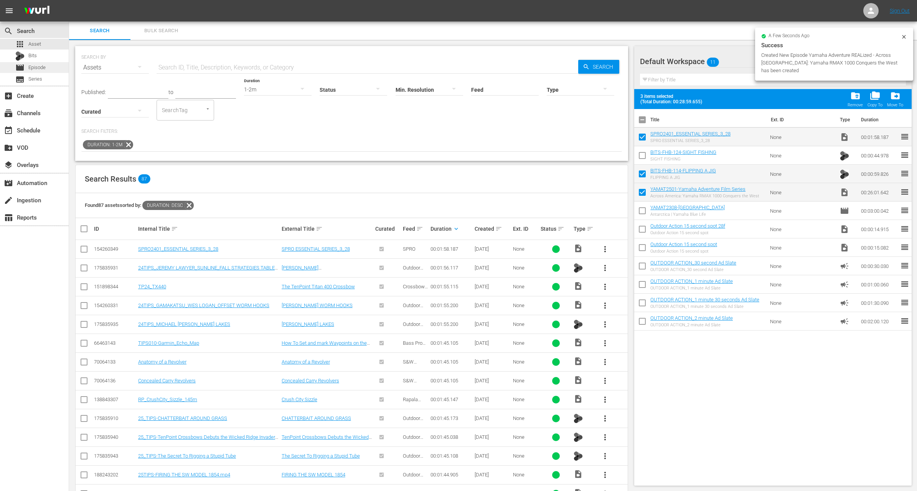
click at [35, 69] on span "Episode" at bounding box center [36, 68] width 17 height 8
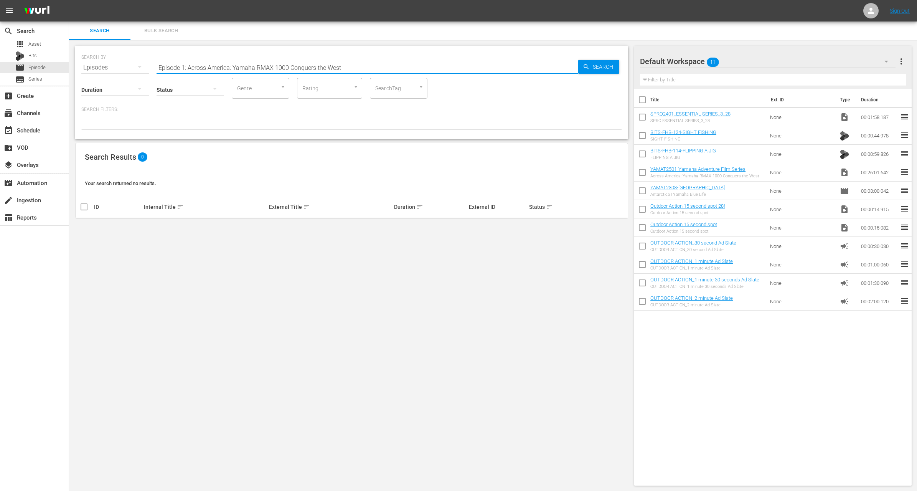
drag, startPoint x: 189, startPoint y: 67, endPoint x: 129, endPoint y: 58, distance: 60.9
click at [129, 58] on div "SEARCH BY Search By Episodes Search ID, Title, Description, Keywords, or Catego…" at bounding box center [351, 63] width 541 height 28
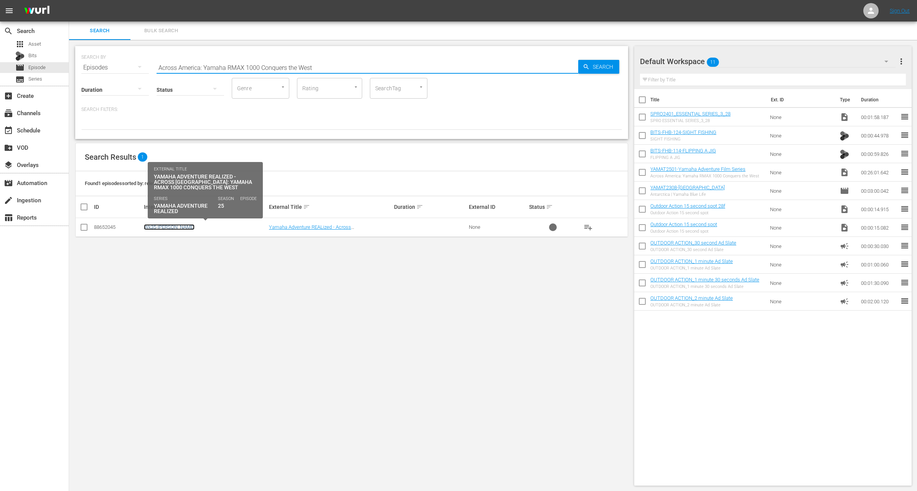
click at [163, 226] on link "Wk35-[PERSON_NAME]" at bounding box center [169, 227] width 51 height 6
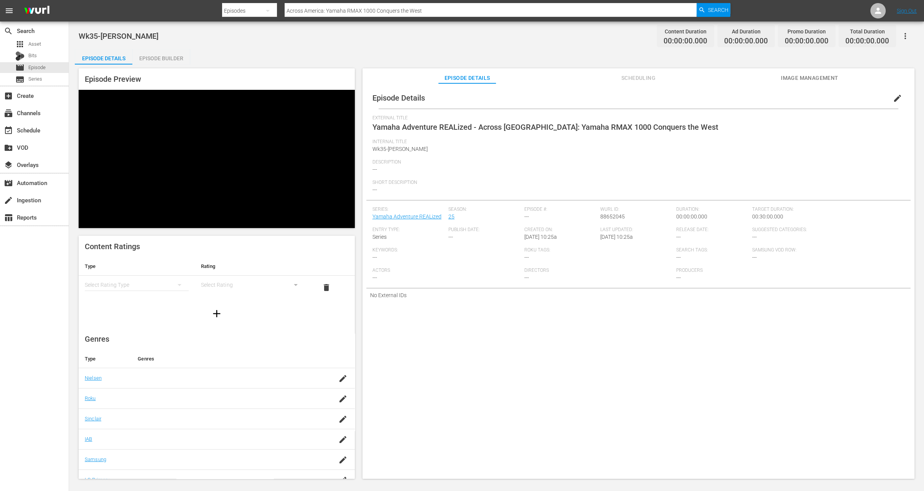
click at [893, 94] on span "edit" at bounding box center [897, 98] width 9 height 9
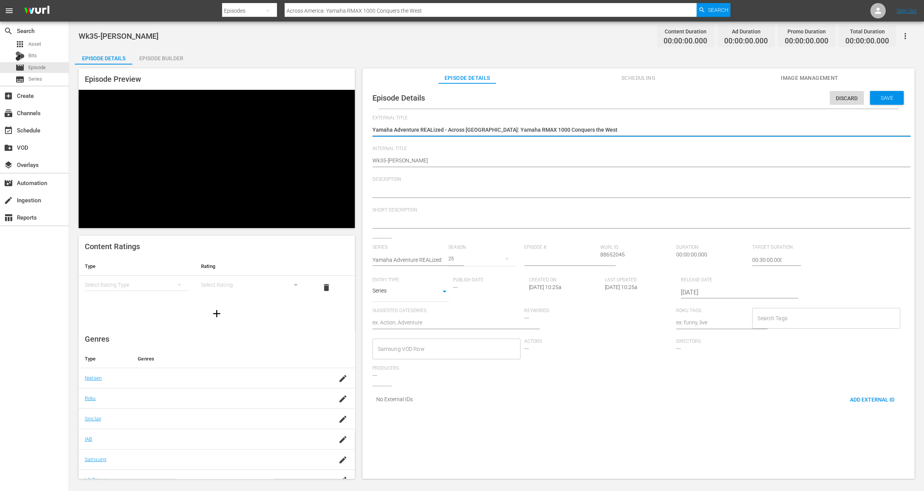
click at [447, 129] on textarea "Yamaha Adventure REALized - Across [GEOGRAPHIC_DATA]: Yamaha RMAX 1000 Conquers…" at bounding box center [637, 130] width 528 height 9
drag, startPoint x: 447, startPoint y: 129, endPoint x: 631, endPoint y: 136, distance: 183.5
click at [631, 136] on div "Yamaha Adventure REALized - Across [GEOGRAPHIC_DATA]: Yamaha RMAX 1000 Conquers…" at bounding box center [637, 130] width 528 height 18
click at [884, 93] on div "Save" at bounding box center [887, 98] width 34 height 14
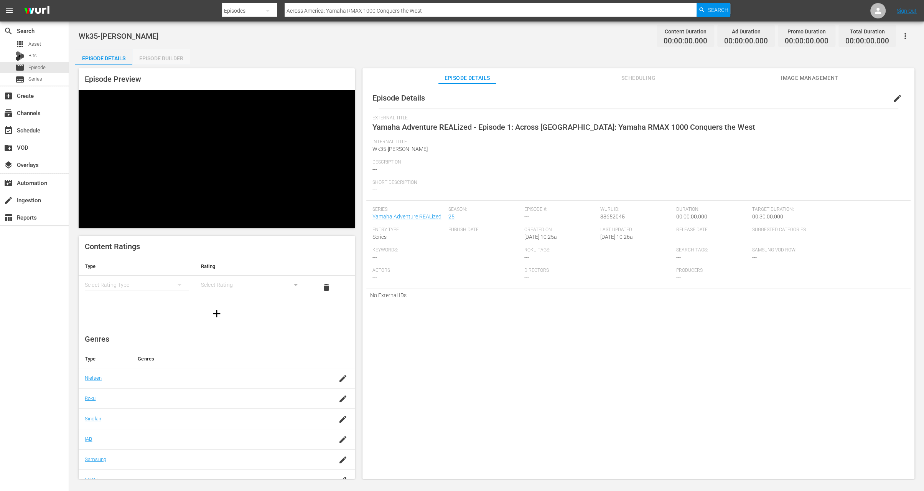
click at [170, 55] on div "Episode Builder" at bounding box center [161, 58] width 58 height 18
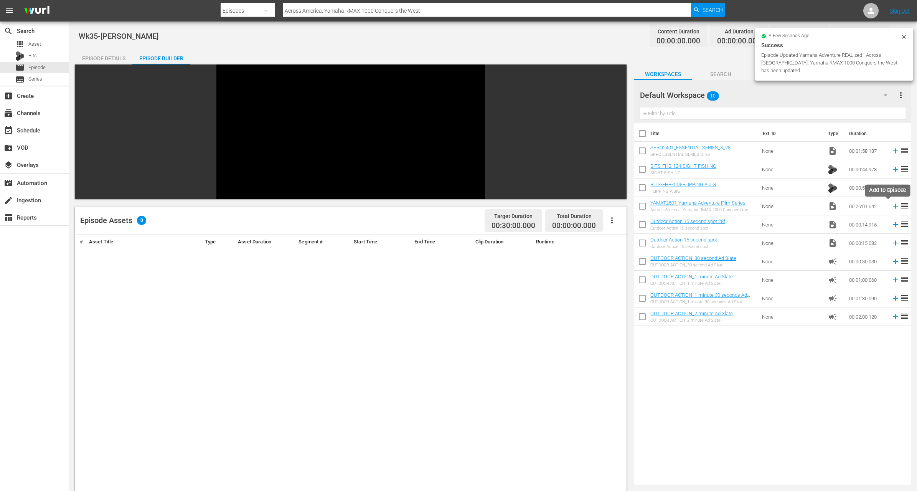
click at [893, 205] on icon at bounding box center [895, 206] width 5 height 5
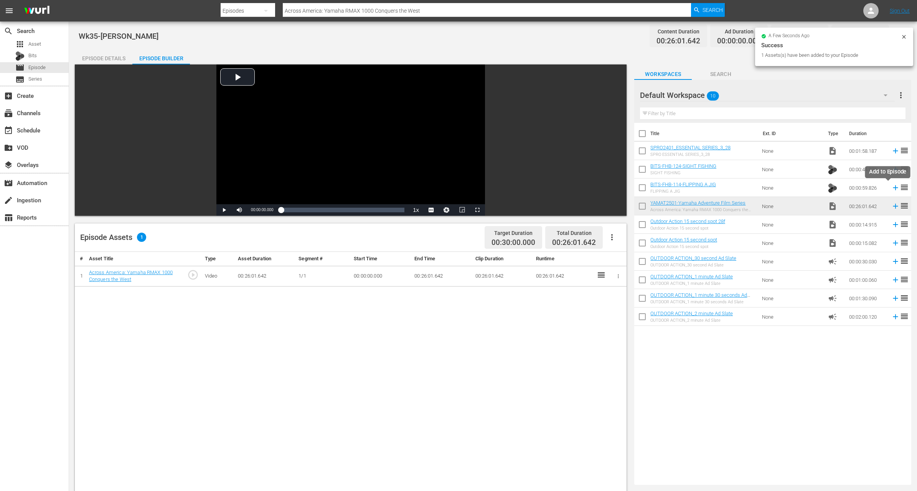
click at [891, 188] on icon at bounding box center [895, 187] width 8 height 8
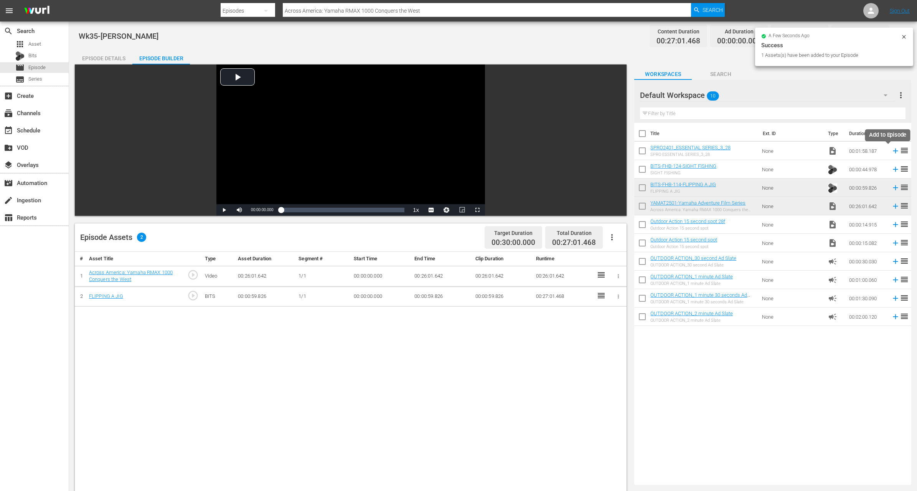
click at [891, 151] on icon at bounding box center [895, 151] width 8 height 8
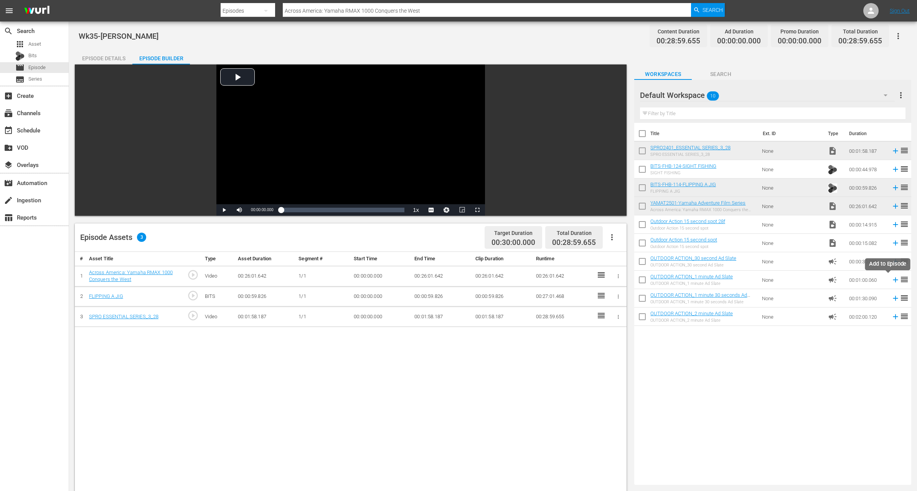
click at [893, 277] on icon at bounding box center [895, 279] width 5 height 5
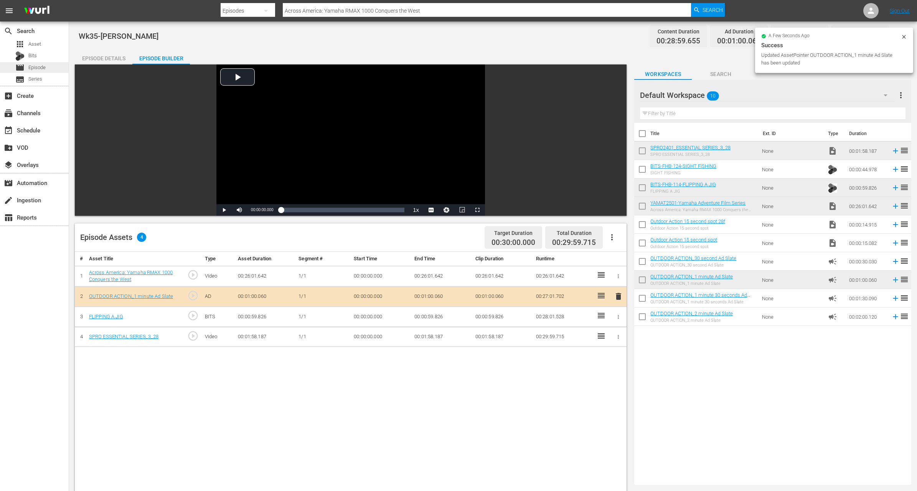
click at [36, 66] on span "Episode" at bounding box center [36, 68] width 17 height 8
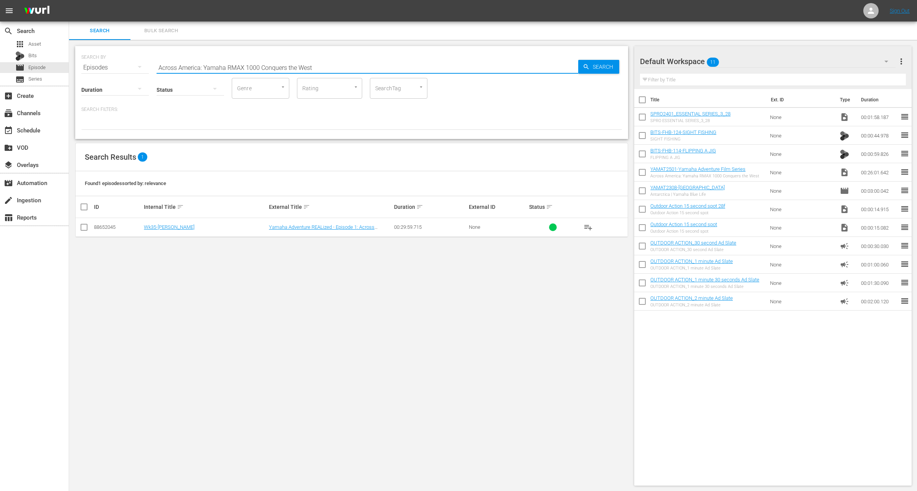
click at [206, 67] on input "Across America: Yamaha RMAX 1000 Conquers the West" at bounding box center [368, 67] width 422 height 18
paste input "The 2025 Minn Kota Owners Tournamen"
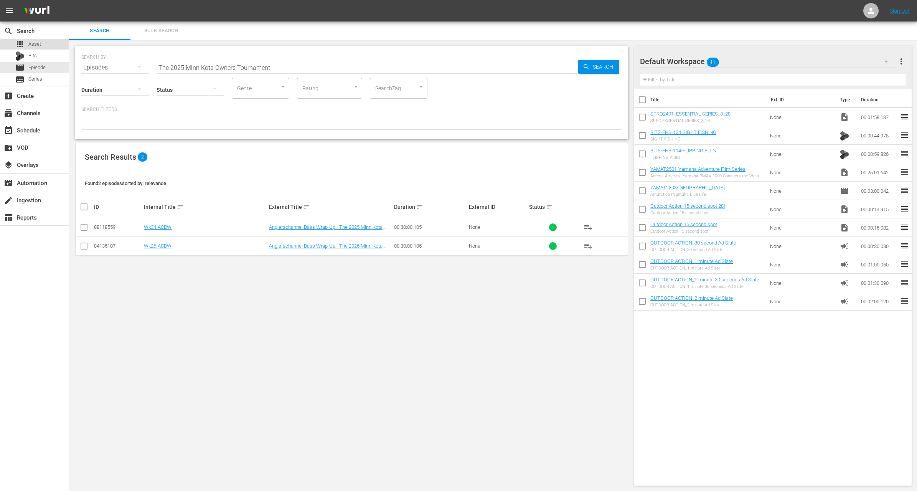
click at [37, 43] on span "Asset" at bounding box center [34, 44] width 13 height 8
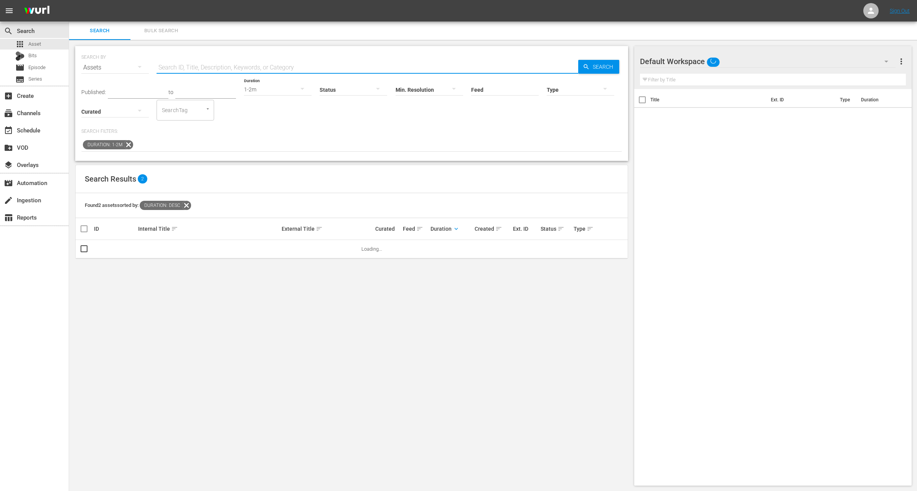
click at [213, 68] on input "text" at bounding box center [368, 67] width 422 height 18
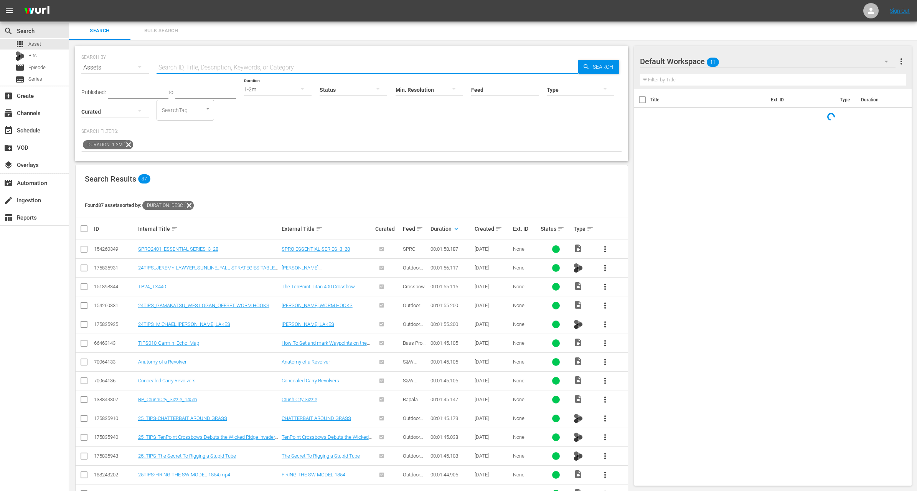
click at [128, 144] on icon at bounding box center [128, 144] width 9 height 9
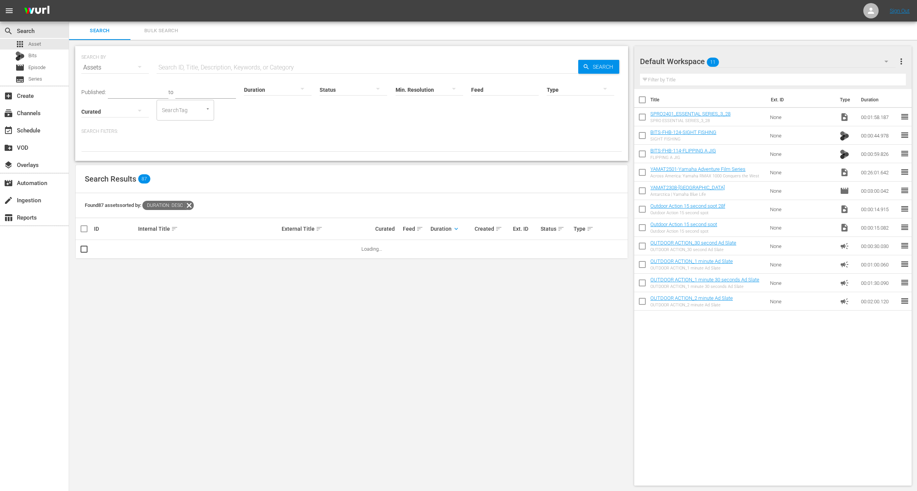
click at [176, 143] on div at bounding box center [351, 145] width 541 height 13
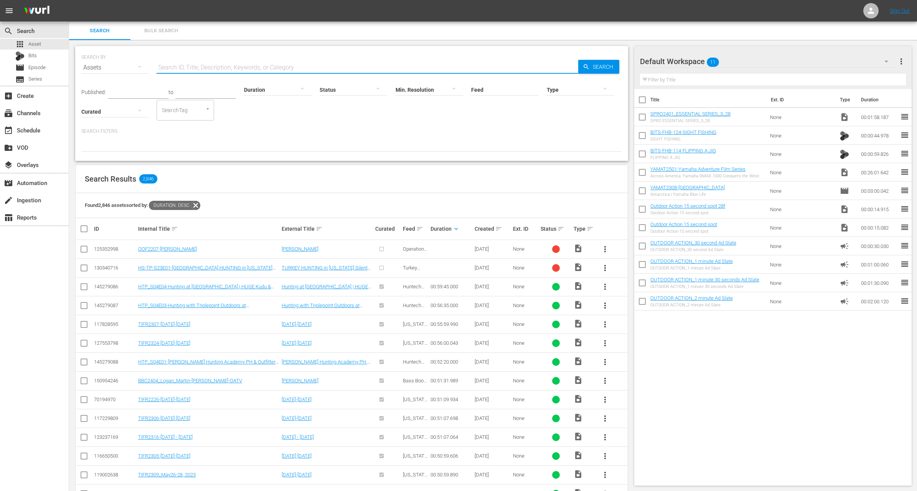
click at [204, 69] on input "text" at bounding box center [368, 67] width 422 height 18
paste input "The 2025 Minn Kota Owners Tournament"
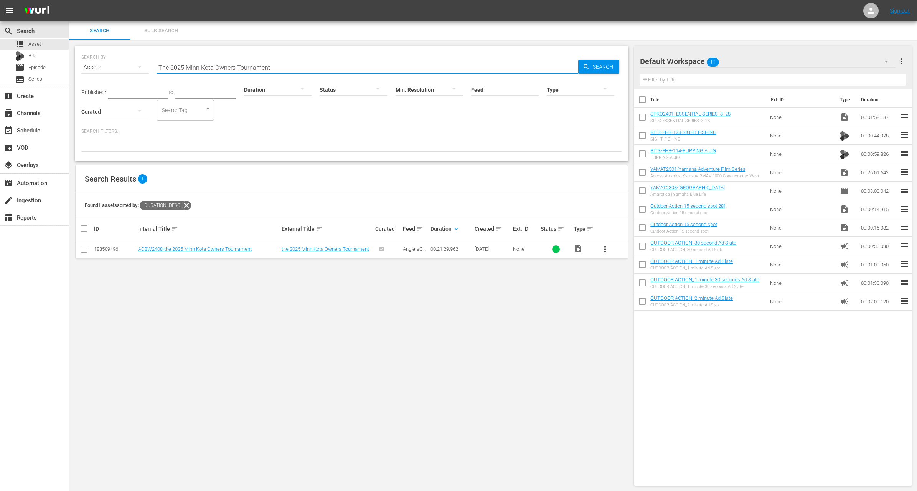
click at [642, 118] on input "checkbox" at bounding box center [642, 119] width 16 height 16
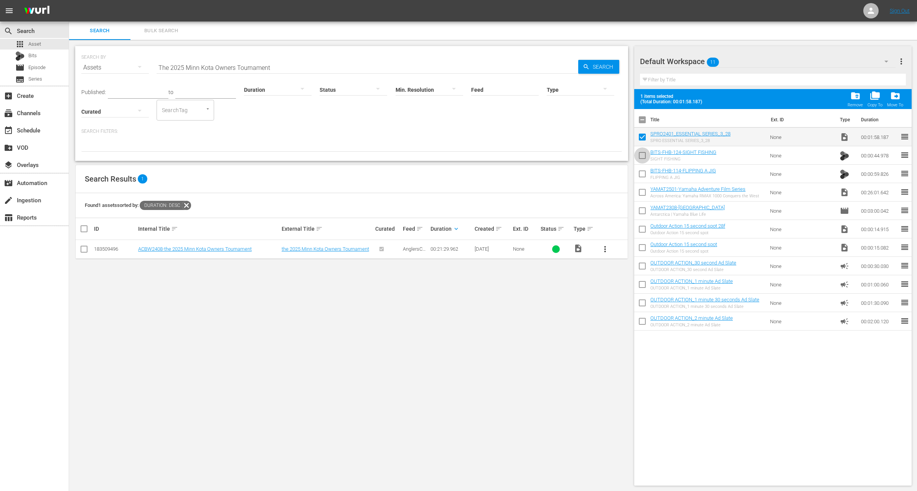
click at [647, 158] on input "checkbox" at bounding box center [642, 157] width 16 height 16
click at [645, 175] on input "checkbox" at bounding box center [642, 175] width 16 height 16
click at [644, 189] on input "checkbox" at bounding box center [642, 194] width 16 height 16
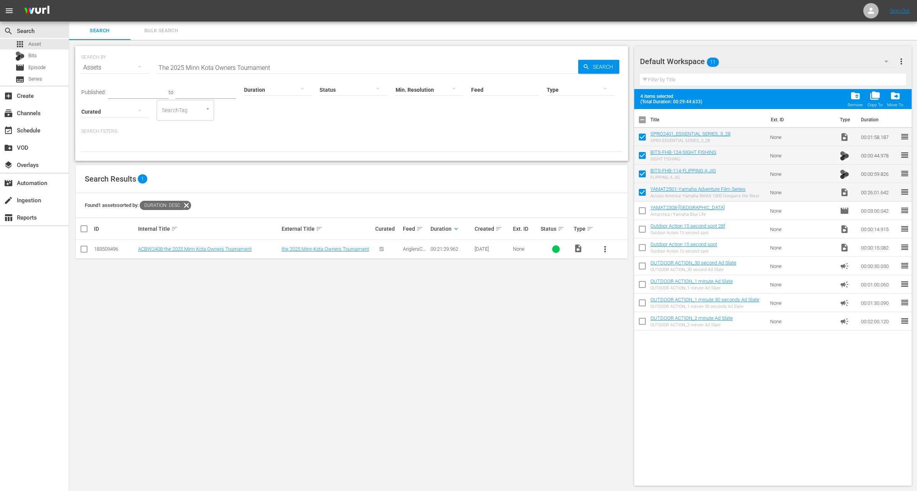
click at [641, 207] on input "checkbox" at bounding box center [642, 212] width 16 height 16
click at [859, 94] on span "folder_delete" at bounding box center [855, 96] width 10 height 10
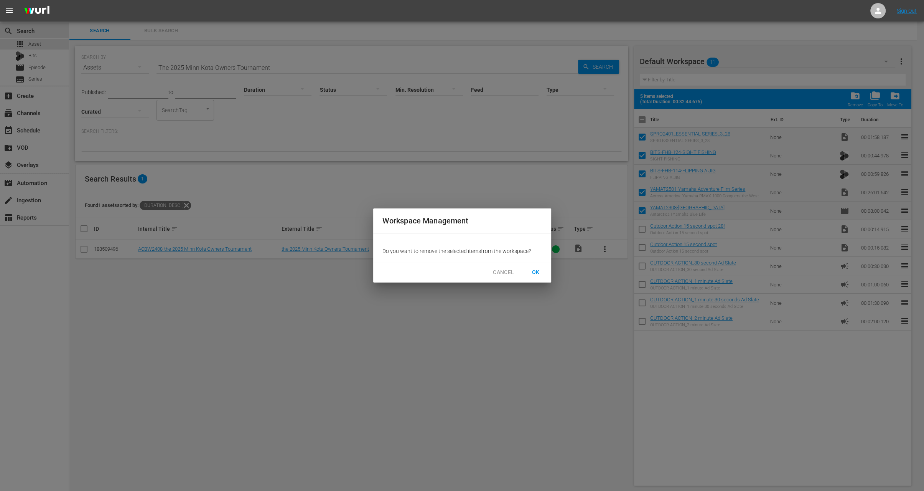
click at [541, 271] on span "OK" at bounding box center [536, 272] width 12 height 10
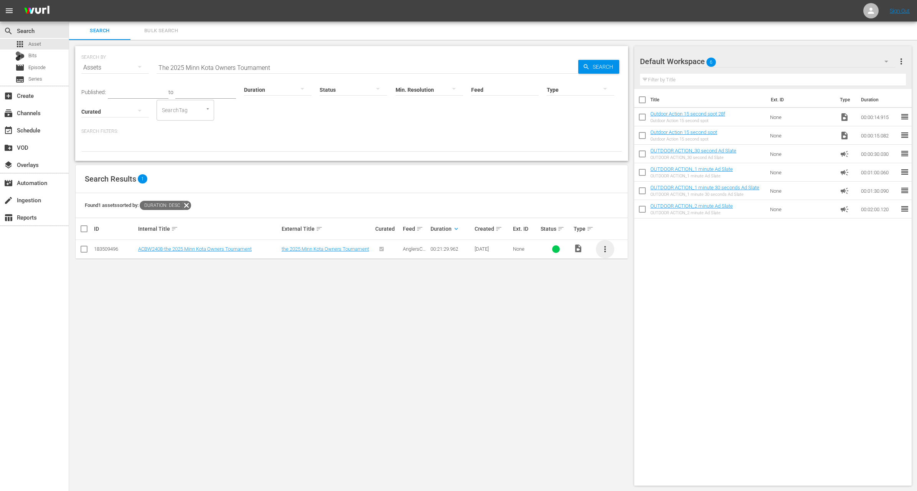
click at [605, 248] on span "more_vert" at bounding box center [604, 248] width 9 height 9
click at [639, 274] on div "Workspace" at bounding box center [646, 270] width 52 height 18
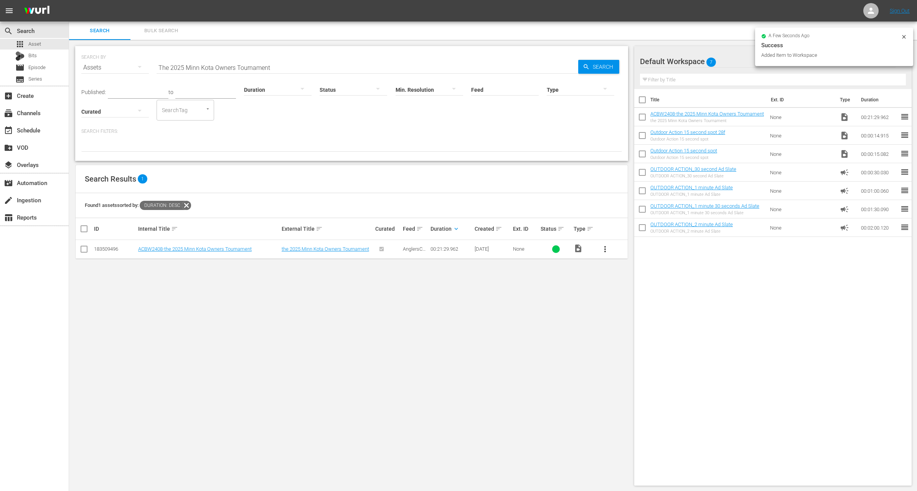
click at [272, 67] on input "The 2025 Minn Kota Owners Tournament" at bounding box center [368, 67] width 422 height 18
click at [274, 84] on div at bounding box center [278, 89] width 68 height 21
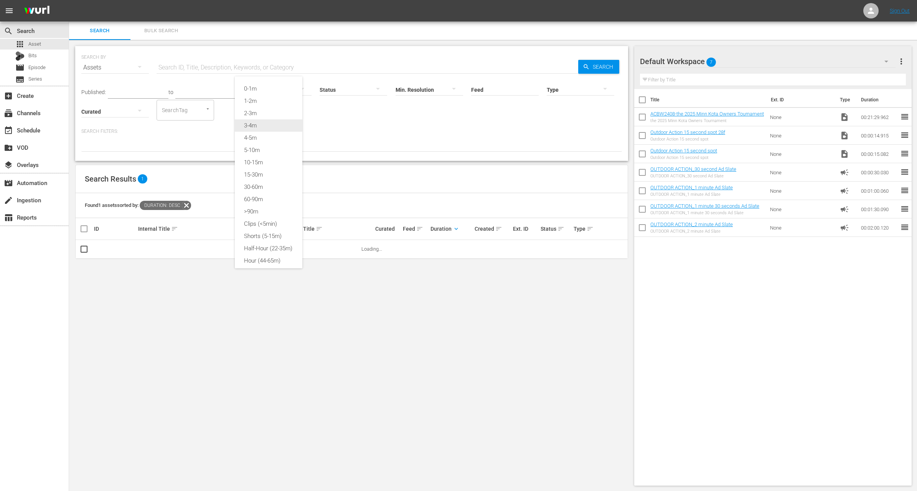
click at [271, 127] on div "3-4m" at bounding box center [269, 125] width 68 height 12
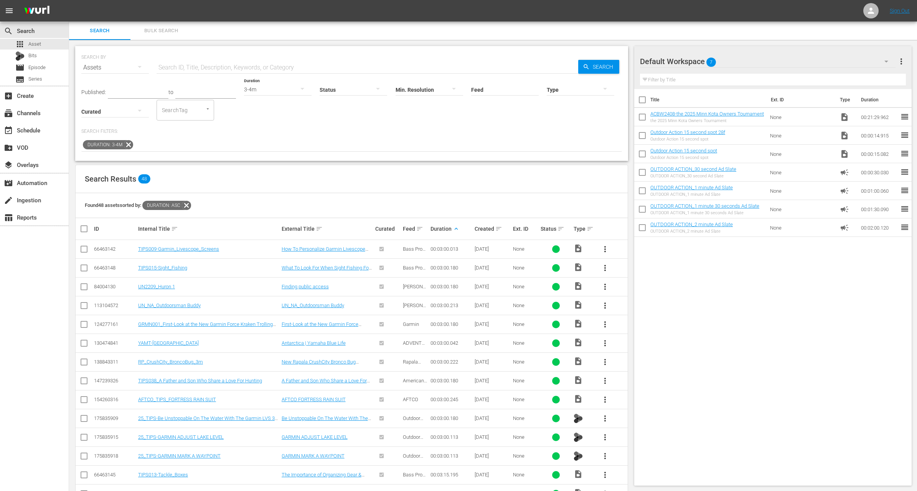
click at [132, 89] on input "text" at bounding box center [138, 93] width 61 height 12
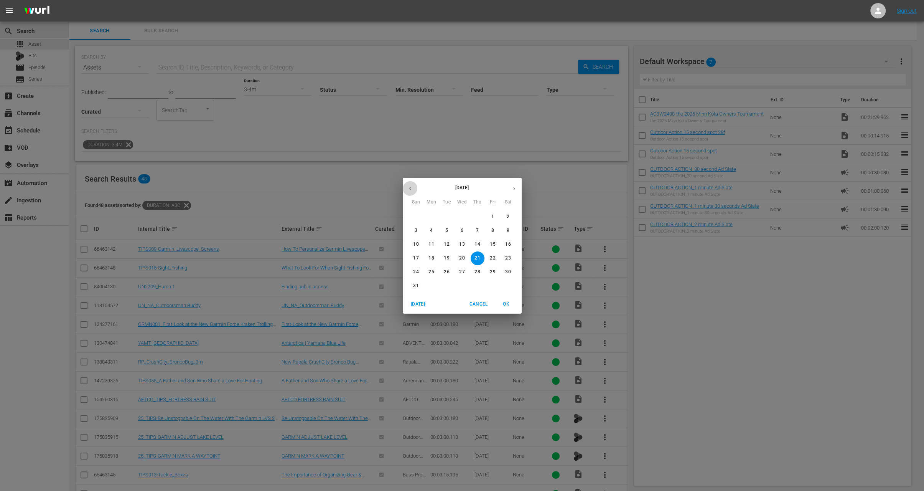
click at [412, 185] on button "button" at bounding box center [410, 188] width 15 height 15
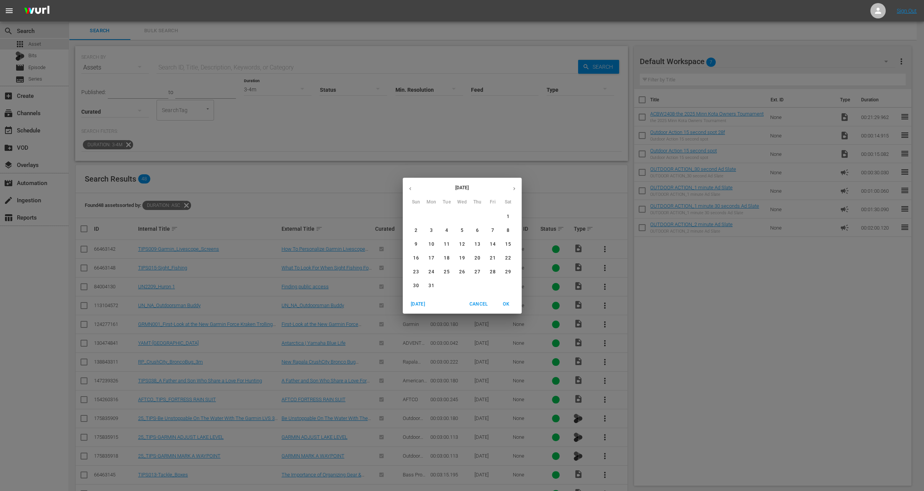
click at [412, 185] on button "button" at bounding box center [410, 188] width 15 height 15
click at [418, 220] on button "1" at bounding box center [416, 217] width 14 height 14
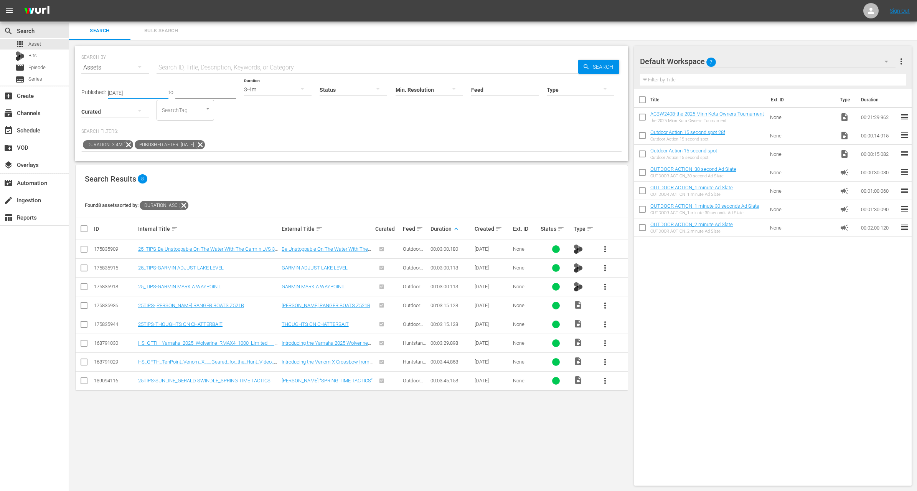
click at [606, 343] on span "more_vert" at bounding box center [604, 342] width 9 height 9
click at [631, 359] on div "Workspace" at bounding box center [646, 363] width 52 height 18
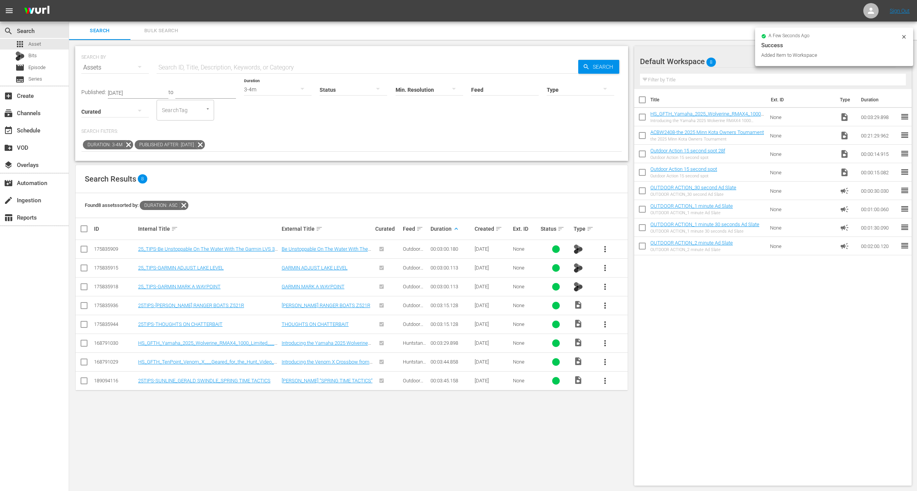
click at [643, 138] on input "checkbox" at bounding box center [642, 137] width 16 height 16
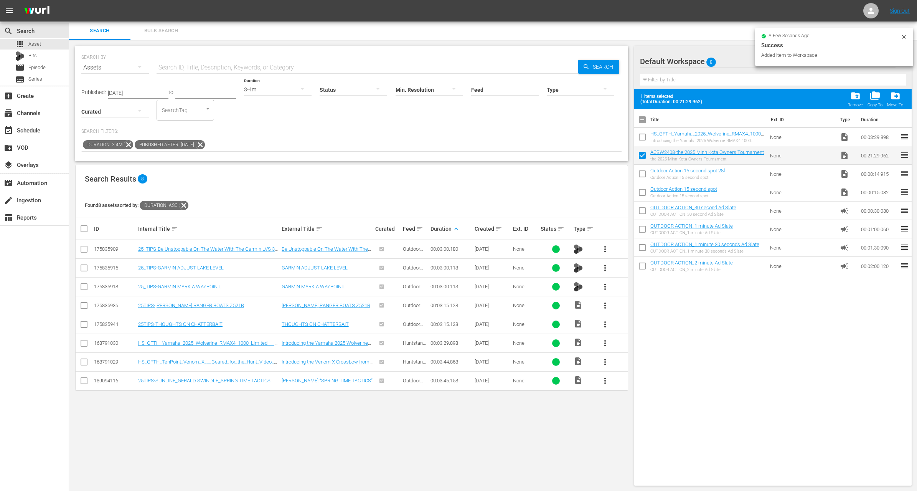
click at [643, 138] on input "checkbox" at bounding box center [642, 138] width 16 height 16
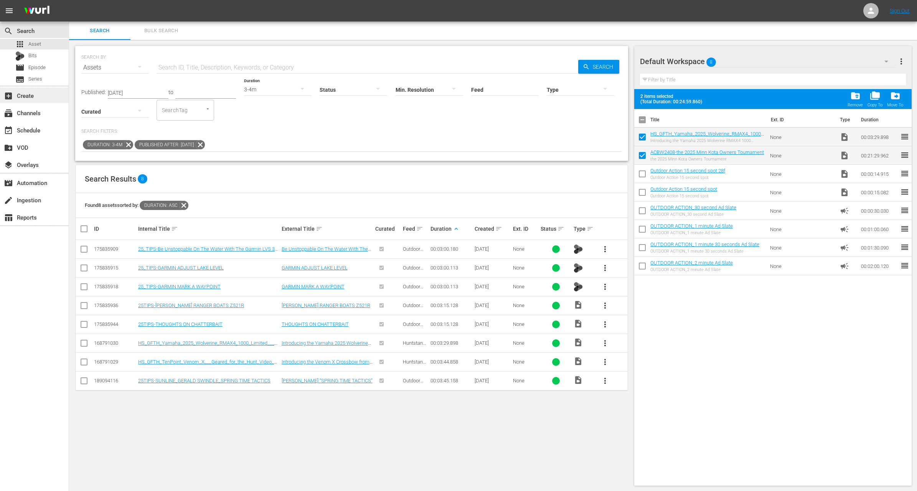
click at [33, 98] on div "add_box Create" at bounding box center [21, 94] width 43 height 7
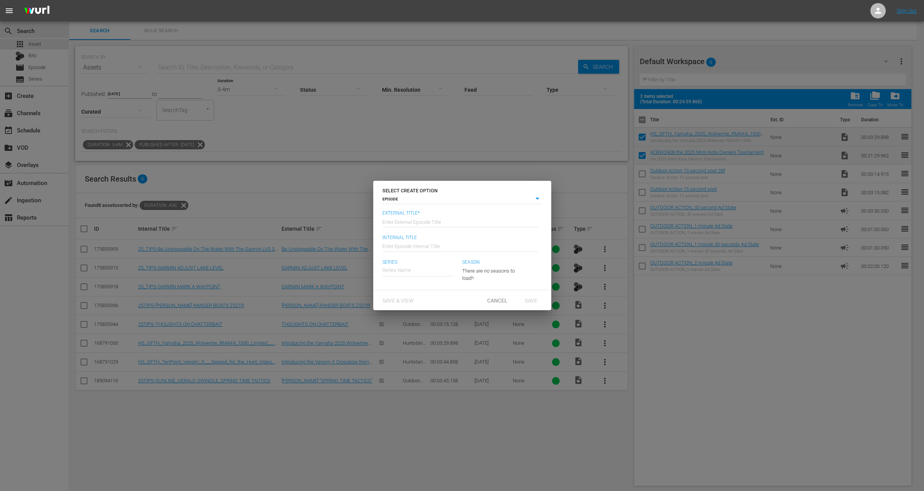
click at [442, 214] on input "text" at bounding box center [461, 221] width 156 height 18
click at [459, 220] on input "Anglers" at bounding box center [461, 221] width 156 height 18
drag, startPoint x: 457, startPoint y: 221, endPoint x: 533, endPoint y: 231, distance: 77.4
click at [533, 231] on div "External Title* Enter External Episode Title Anglers" at bounding box center [463, 222] width 160 height 25
click at [525, 220] on input "Anglers" at bounding box center [461, 221] width 156 height 18
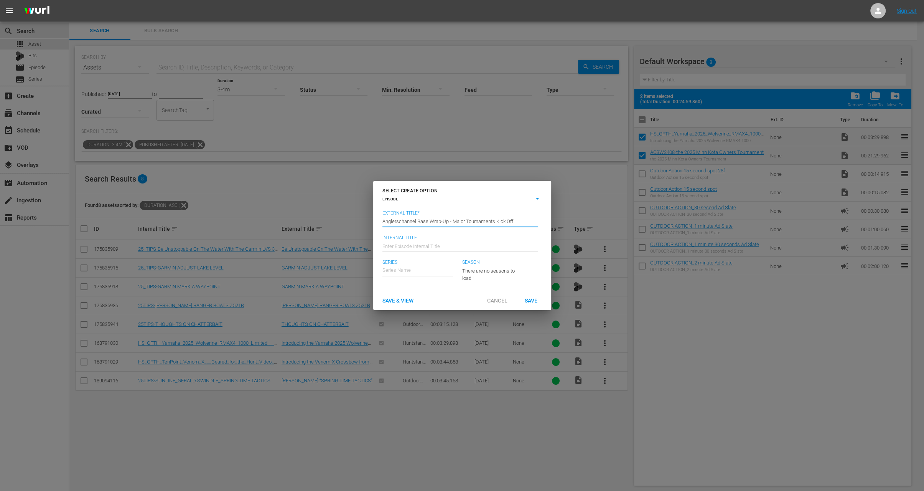
drag, startPoint x: 452, startPoint y: 220, endPoint x: 520, endPoint y: 231, distance: 68.4
click at [520, 231] on div "External Title* Enter External Episode Title Anglerschannel Bass Wrap-Up - Majo…" at bounding box center [463, 222] width 160 height 25
paste input "The 2025 Minn Kota Owners Tournament"
click at [451, 293] on div "Anglerschannel Bass Wrap Up Show" at bounding box center [427, 291] width 79 height 18
click at [500, 267] on button "button" at bounding box center [509, 269] width 18 height 18
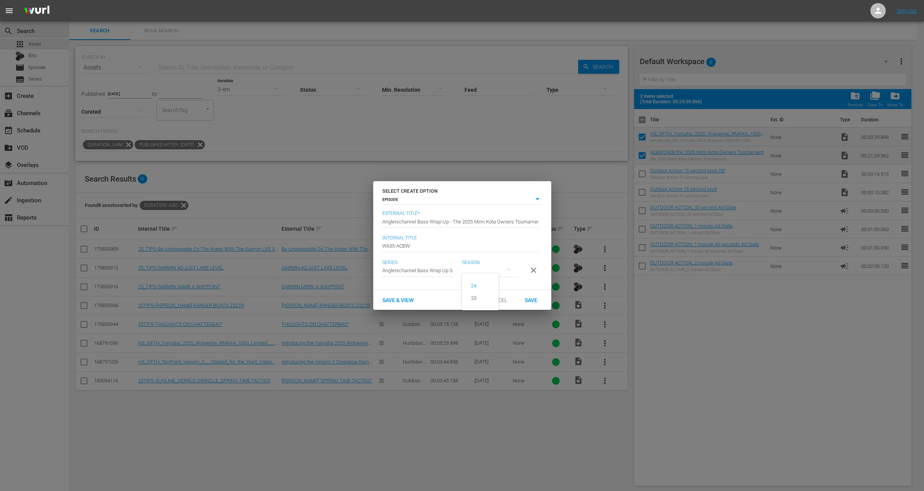
click at [524, 280] on div "24 23" at bounding box center [462, 245] width 924 height 491
click at [529, 303] on span "Save" at bounding box center [531, 300] width 25 height 6
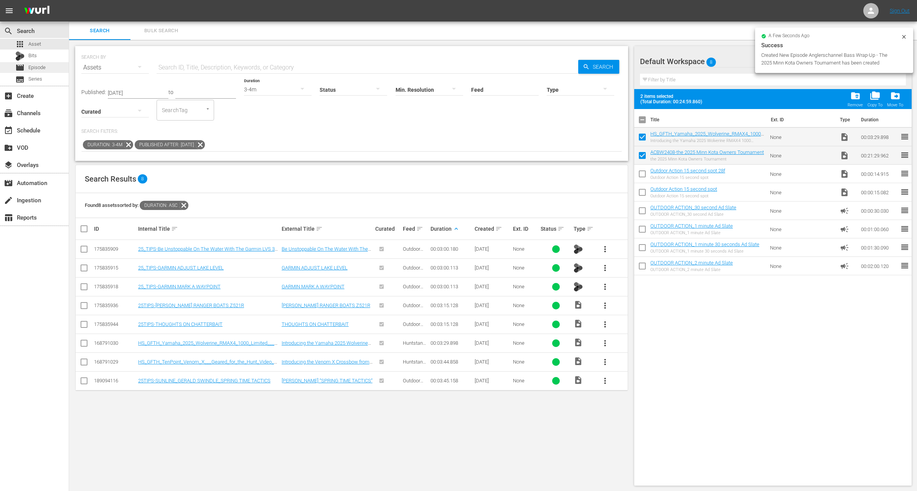
click at [50, 69] on div "movie Episode" at bounding box center [34, 67] width 69 height 11
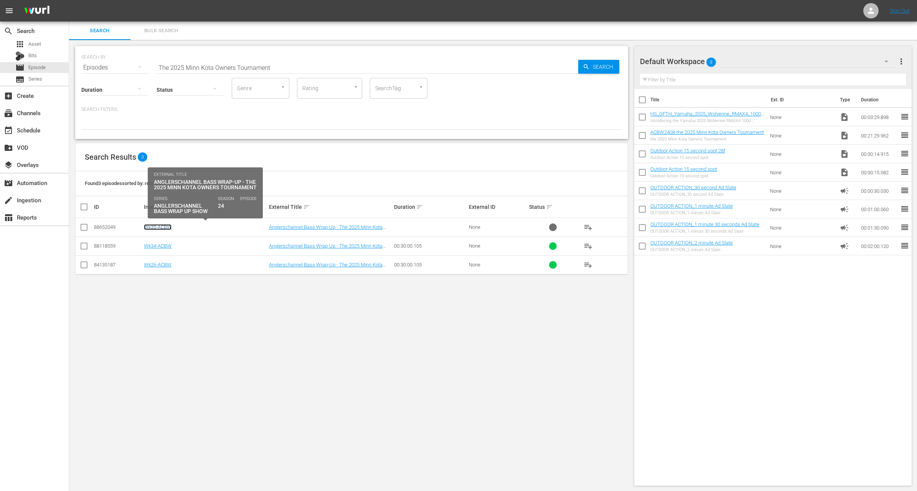
click at [163, 226] on link "Wk35-ACBW" at bounding box center [158, 227] width 28 height 6
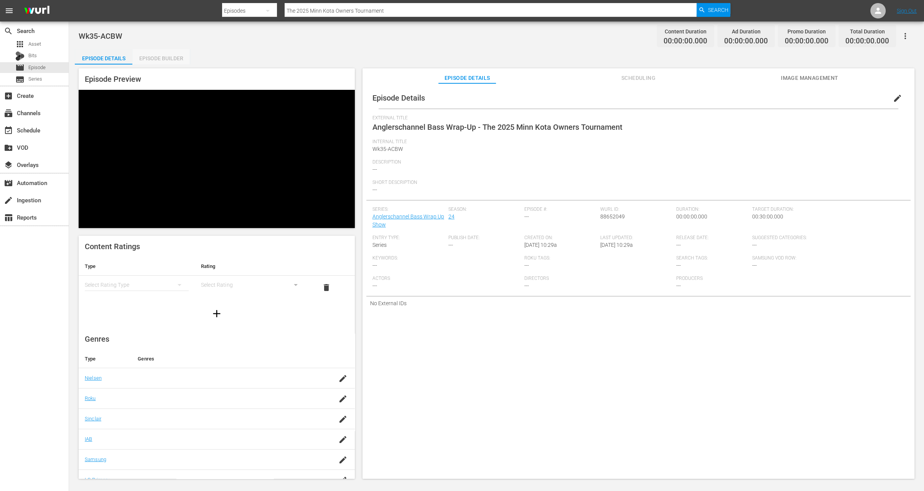
click at [171, 57] on div "Episode Builder" at bounding box center [161, 58] width 58 height 18
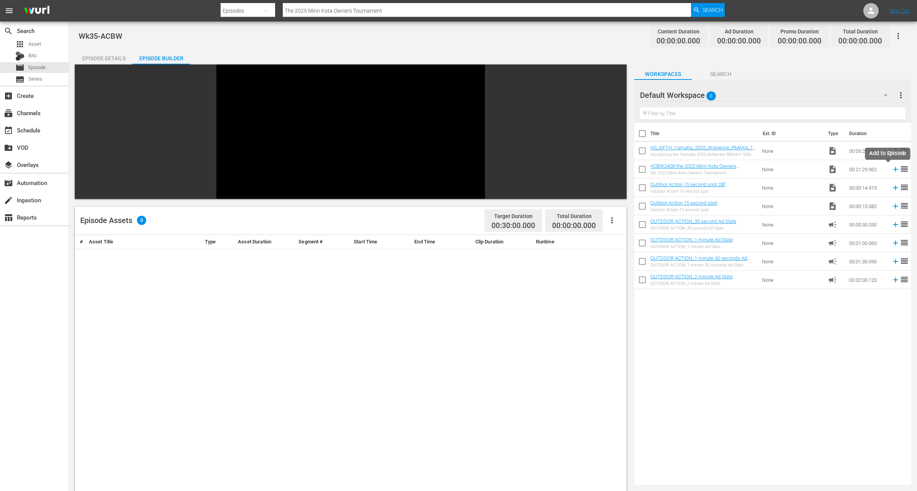
click at [891, 168] on icon at bounding box center [895, 169] width 8 height 8
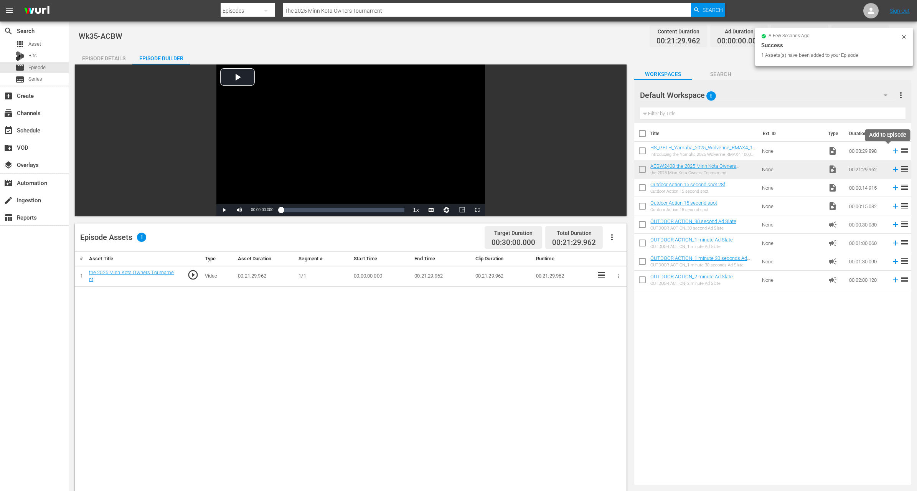
click at [891, 148] on icon at bounding box center [895, 151] width 8 height 8
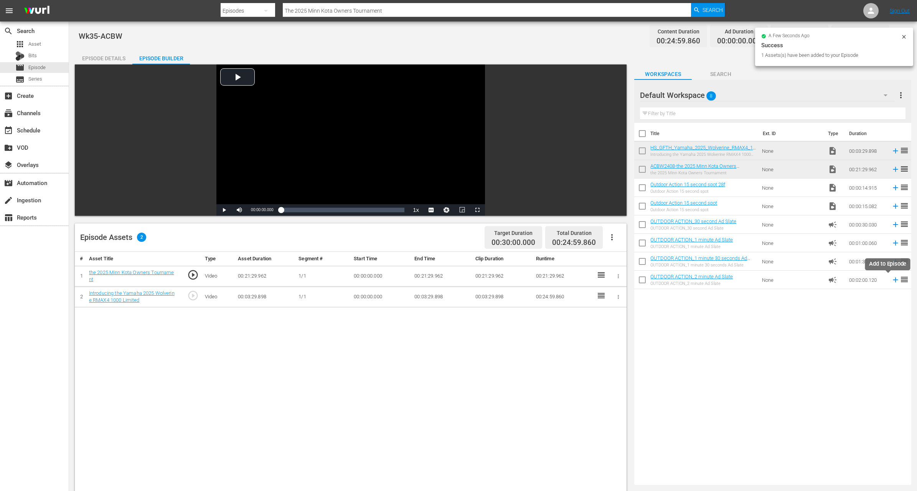
click at [891, 280] on icon at bounding box center [895, 279] width 8 height 8
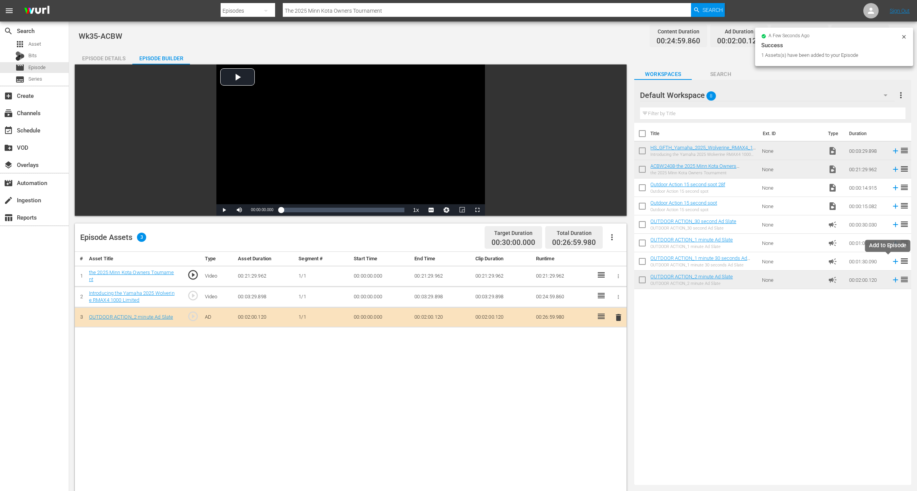
click at [891, 259] on icon at bounding box center [895, 261] width 8 height 8
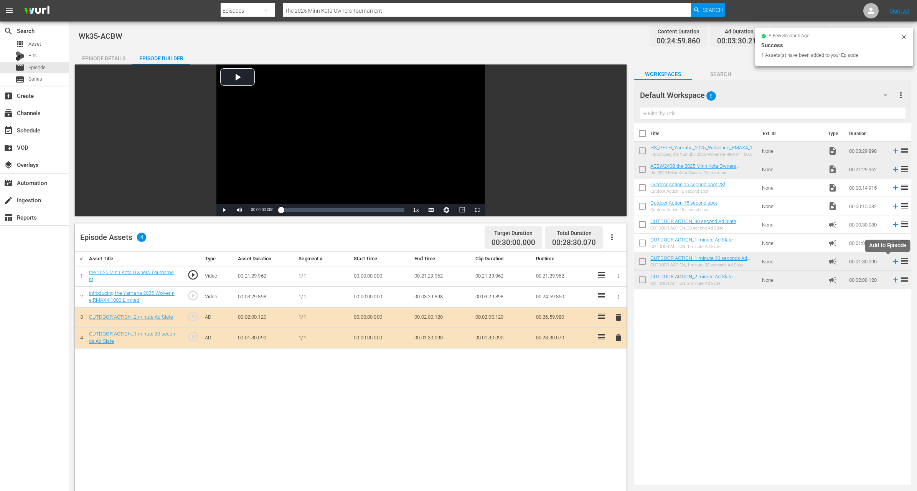
click at [893, 261] on icon at bounding box center [895, 261] width 5 height 5
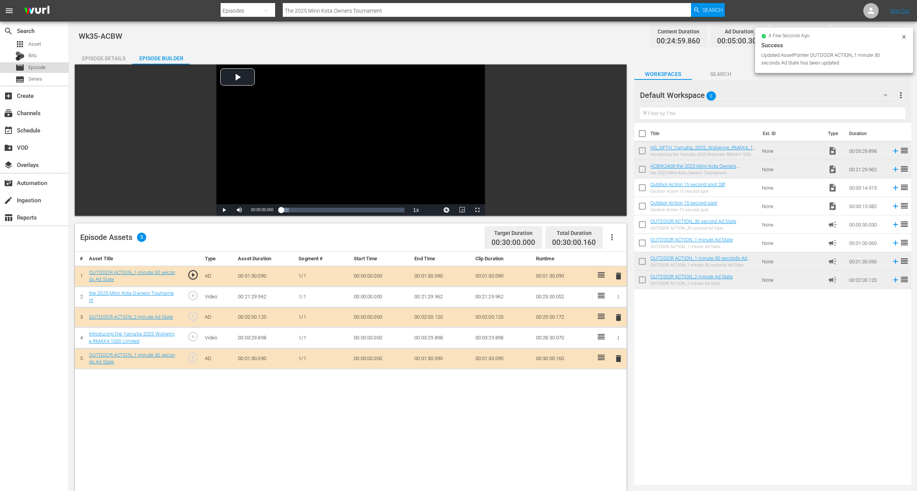
click at [37, 64] on span "Episode" at bounding box center [36, 68] width 17 height 8
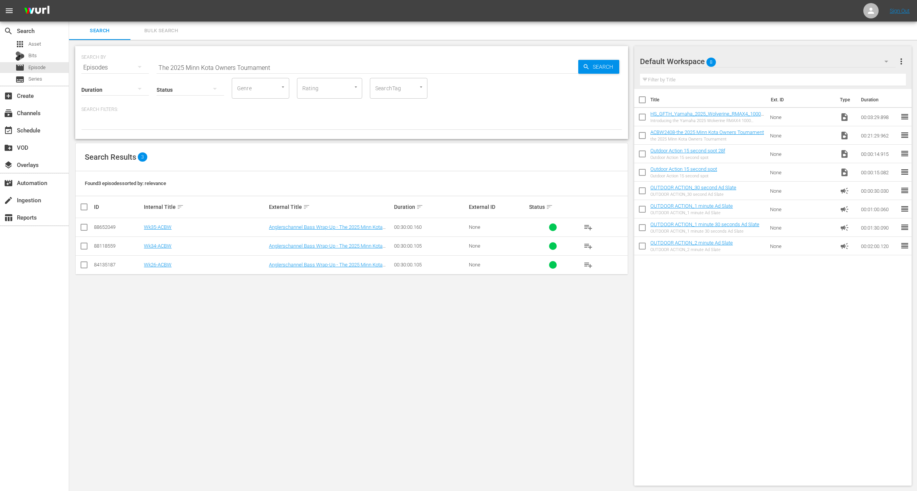
click at [213, 67] on input "The 2025 Minn Kota Owners Tournament" at bounding box center [368, 67] width 422 height 18
paste input "Dove Hunting and TBD"
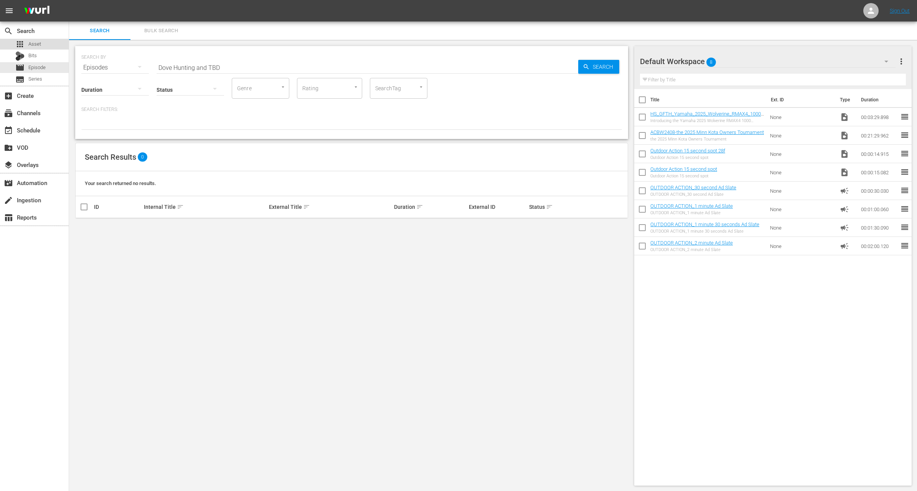
click at [43, 41] on div "apps Asset" at bounding box center [34, 44] width 69 height 11
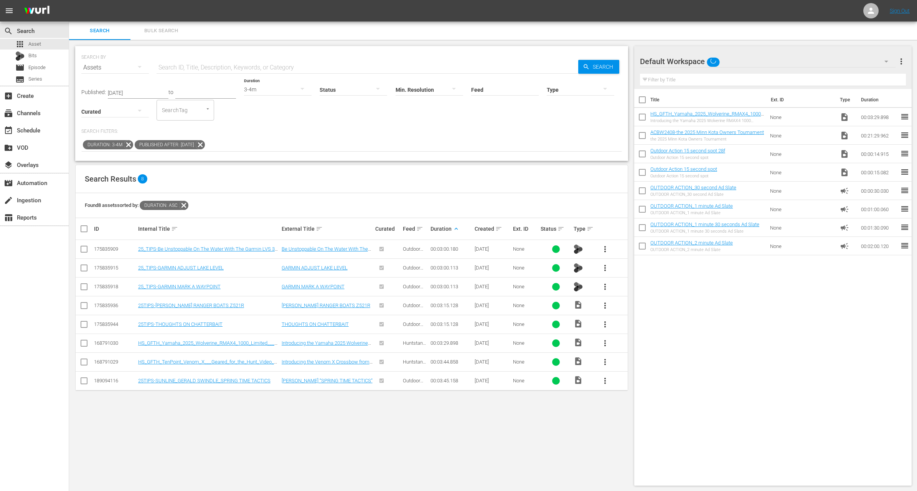
click at [128, 142] on icon at bounding box center [129, 145] width 10 height 10
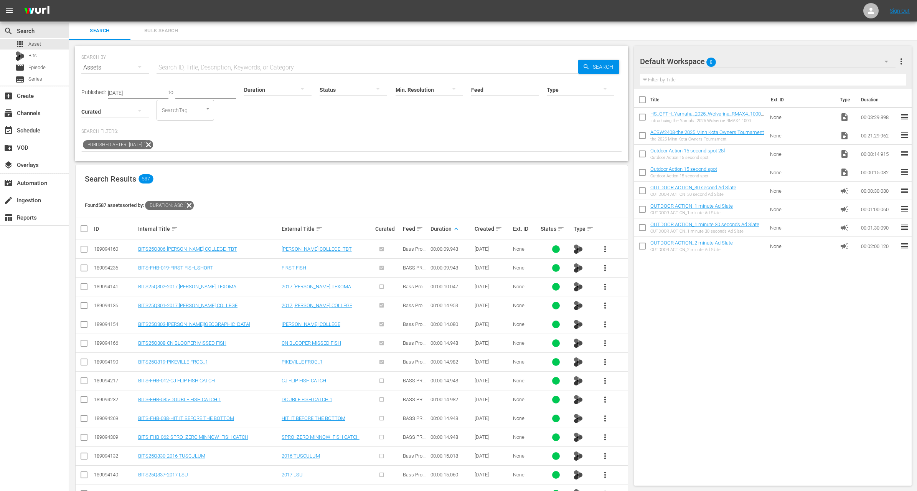
click at [231, 63] on input "text" at bounding box center [368, 67] width 422 height 18
paste input "Dove Hunting and TBD"
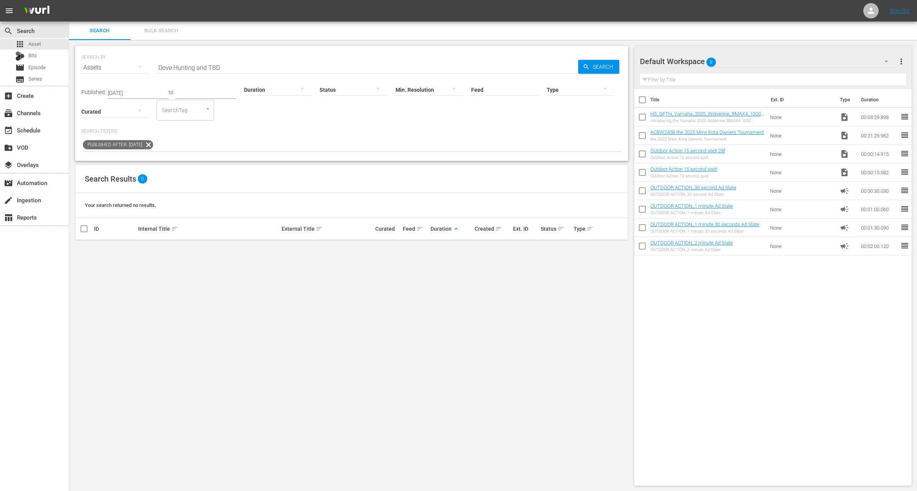
click at [153, 145] on icon at bounding box center [148, 145] width 10 height 10
click at [271, 64] on input "Dove Hunting and TBD" at bounding box center [368, 67] width 422 height 18
paste input "Hunting Big Game With Handguns and Dove Hunting Tips"
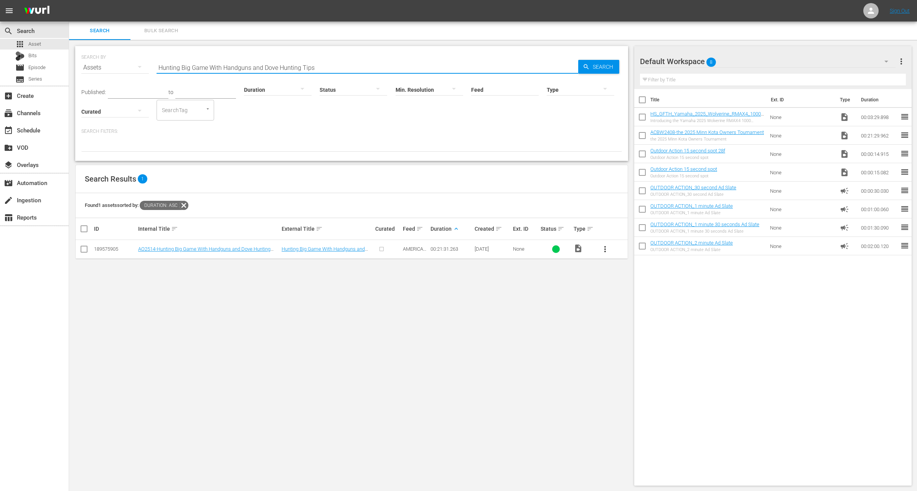
click at [605, 247] on span "more_vert" at bounding box center [604, 248] width 9 height 9
click at [636, 270] on div "Workspace" at bounding box center [646, 270] width 52 height 18
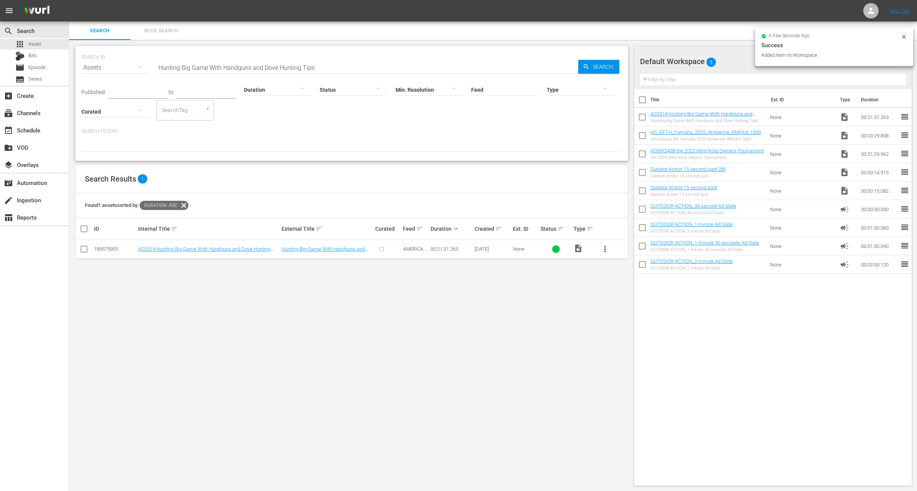
click at [640, 142] on input "checkbox" at bounding box center [642, 137] width 16 height 16
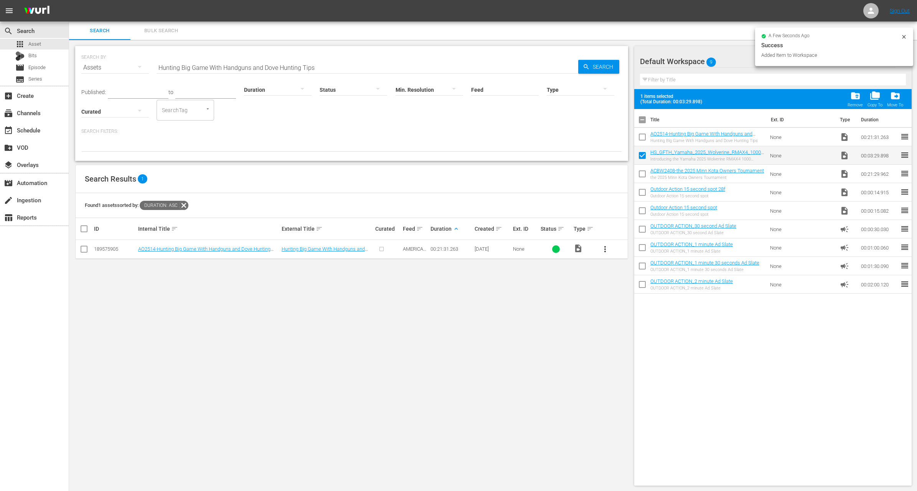
click at [637, 180] on input "checkbox" at bounding box center [642, 175] width 16 height 16
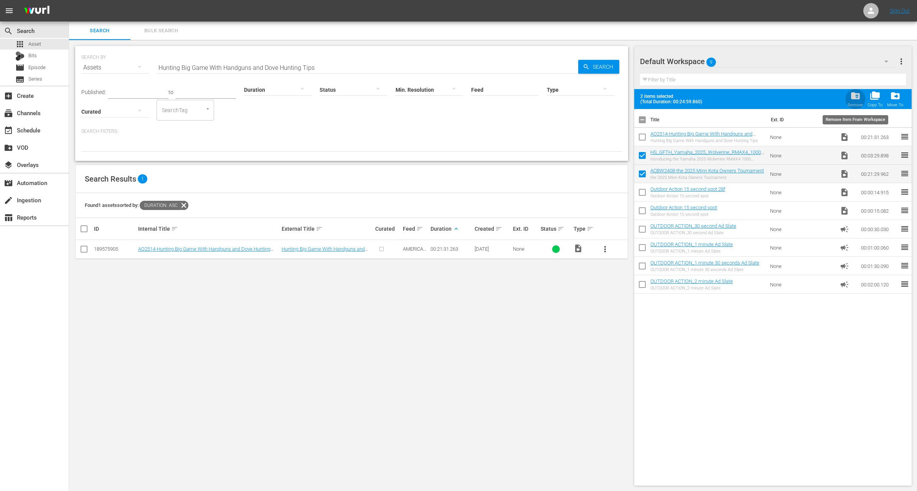
click at [855, 97] on span "folder_delete" at bounding box center [855, 96] width 10 height 10
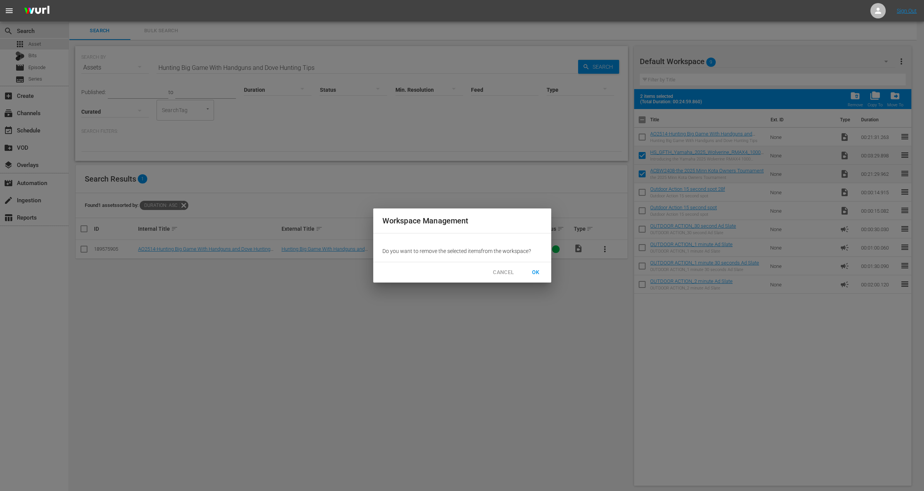
click at [534, 272] on span "OK" at bounding box center [536, 272] width 12 height 10
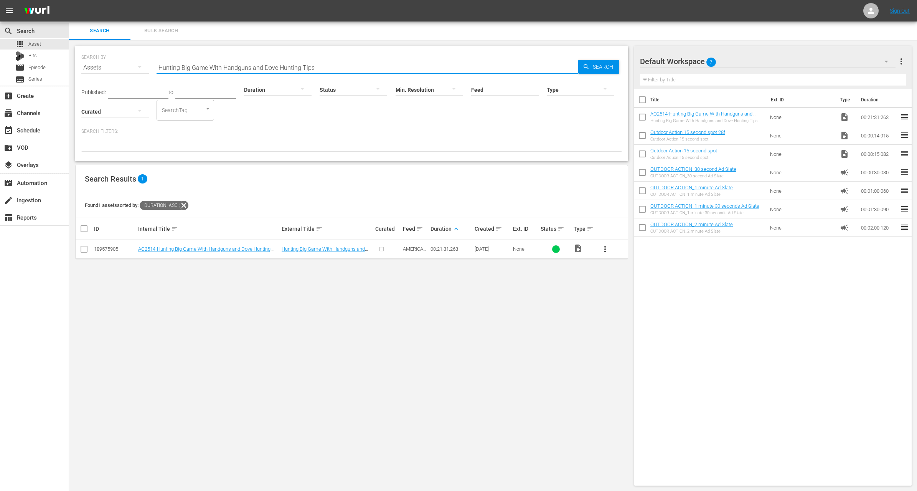
click at [254, 69] on input "Hunting Big Game With Handguns and Dove Hunting Tips" at bounding box center [368, 67] width 422 height 18
click at [410, 64] on input "Hunting Big Game With Handguns and Dove Hunting Tips" at bounding box center [368, 67] width 422 height 18
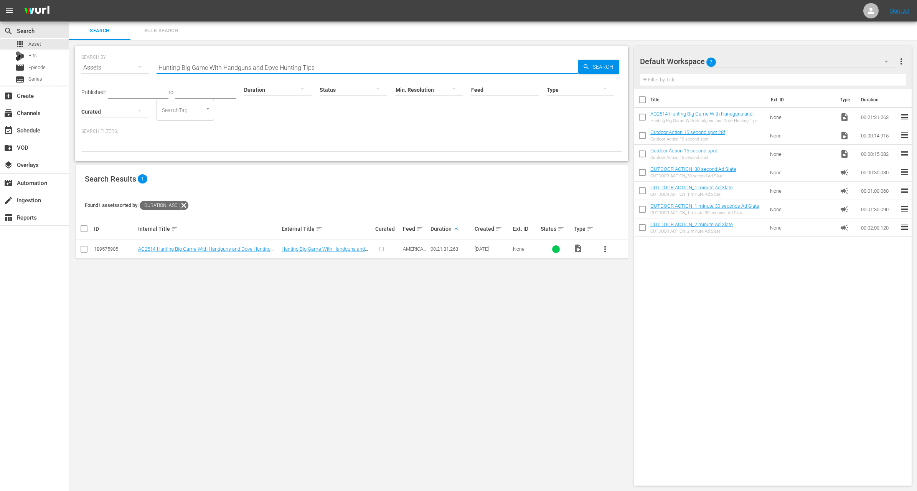
click at [410, 64] on input "Hunting Big Game With Handguns and Dove Hunting Tips" at bounding box center [368, 67] width 422 height 18
click at [400, 133] on p "Search Filters:" at bounding box center [351, 131] width 541 height 7
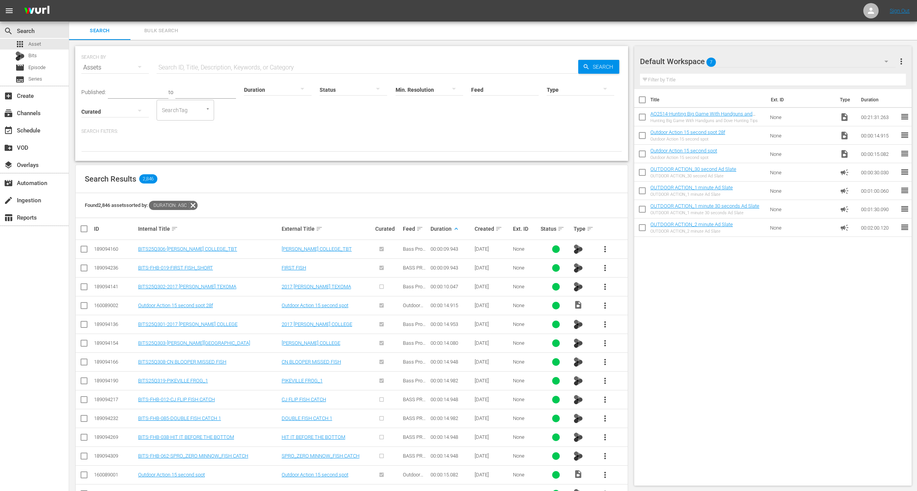
click at [188, 204] on span "Duration: asc" at bounding box center [169, 205] width 40 height 9
click at [198, 204] on icon at bounding box center [193, 205] width 10 height 10
click at [132, 88] on input "text" at bounding box center [138, 93] width 61 height 12
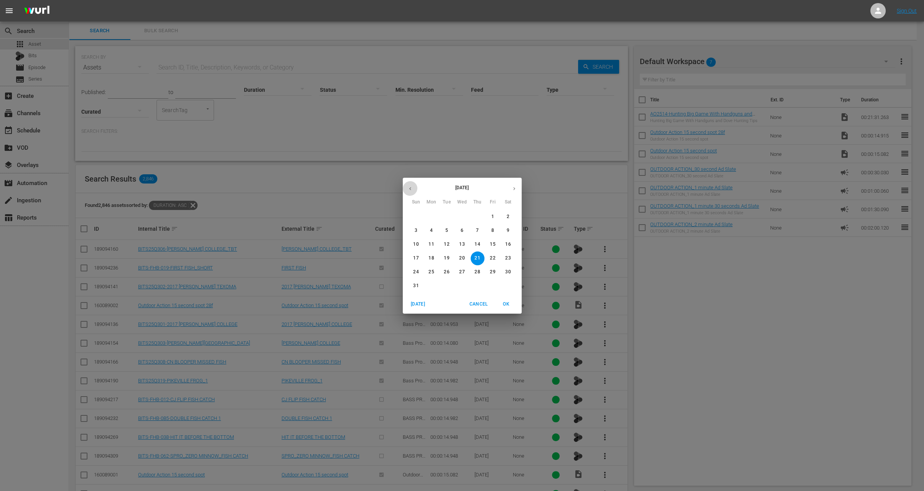
click at [412, 188] on icon "button" at bounding box center [410, 189] width 6 height 6
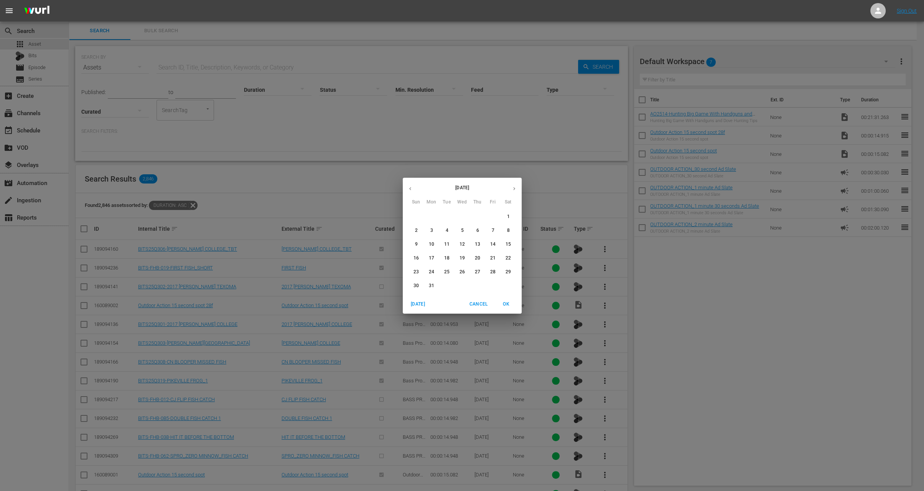
click at [412, 188] on icon "button" at bounding box center [410, 189] width 6 height 6
click at [411, 185] on button "button" at bounding box center [410, 188] width 15 height 15
click at [419, 216] on span "1" at bounding box center [416, 216] width 14 height 7
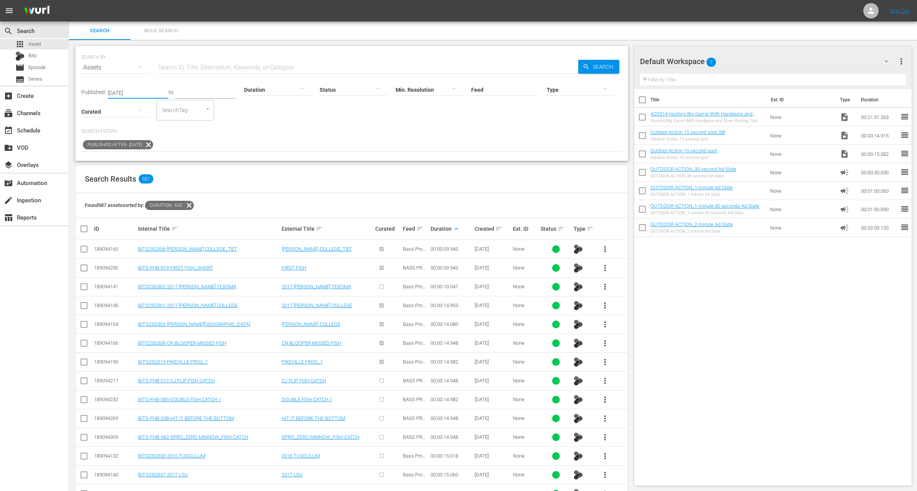
click at [275, 86] on div at bounding box center [278, 89] width 68 height 21
click at [265, 101] on div "1-2m" at bounding box center [269, 101] width 68 height 12
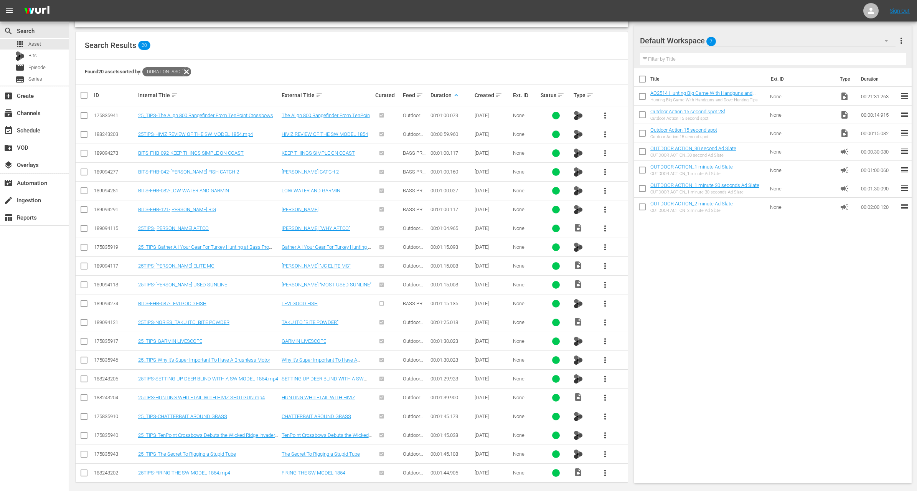
scroll to position [135, 0]
click at [603, 378] on span "more_vert" at bounding box center [604, 376] width 9 height 9
click at [630, 391] on div "Workspace" at bounding box center [646, 395] width 52 height 18
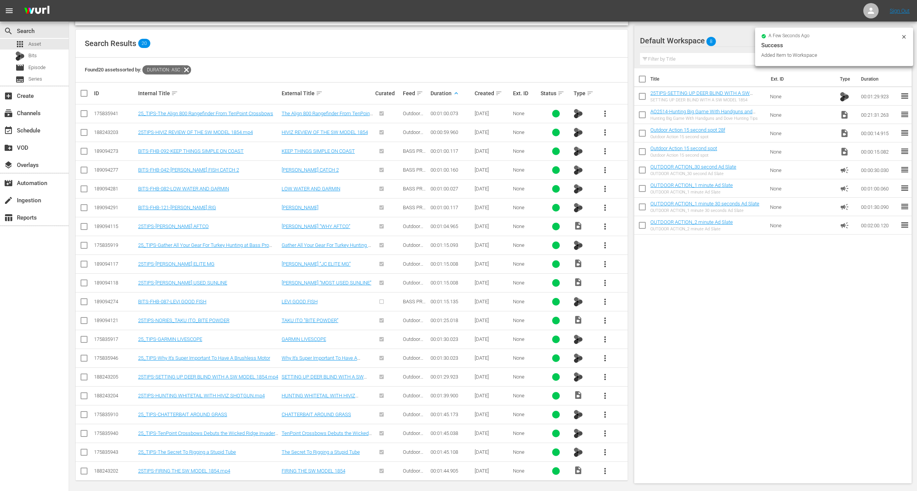
click at [643, 115] on input "checkbox" at bounding box center [642, 116] width 16 height 16
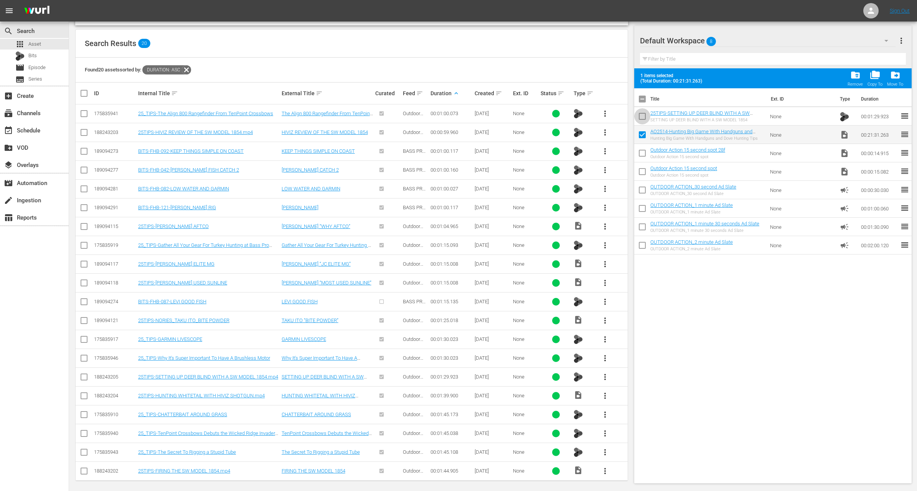
click at [643, 115] on input "checkbox" at bounding box center [642, 118] width 16 height 16
click at [605, 466] on span "more_vert" at bounding box center [604, 470] width 9 height 9
click at [626, 422] on div "Workspace" at bounding box center [646, 427] width 52 height 18
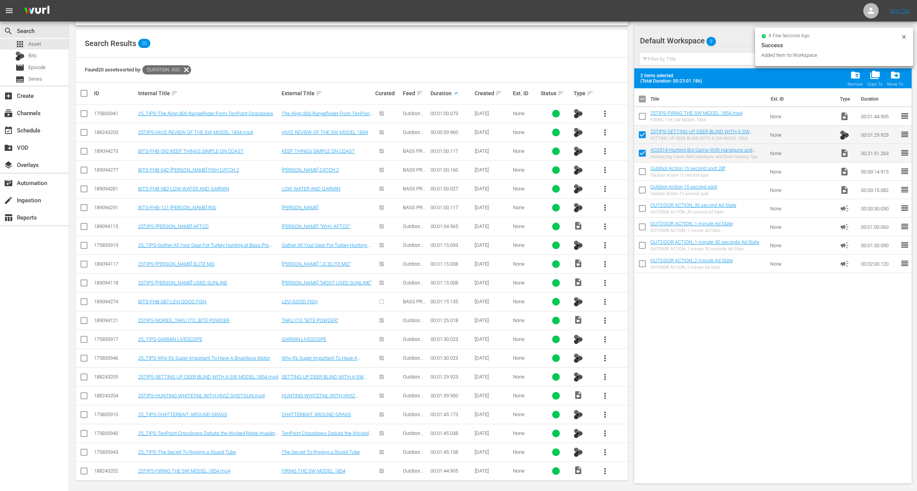
click at [643, 119] on input "checkbox" at bounding box center [642, 118] width 16 height 16
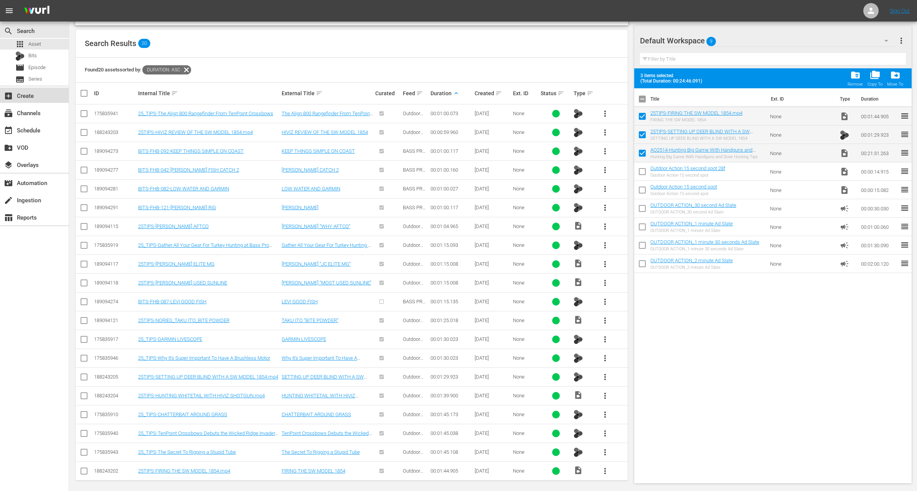
click at [40, 97] on div "add_box Create" at bounding box center [21, 94] width 43 height 7
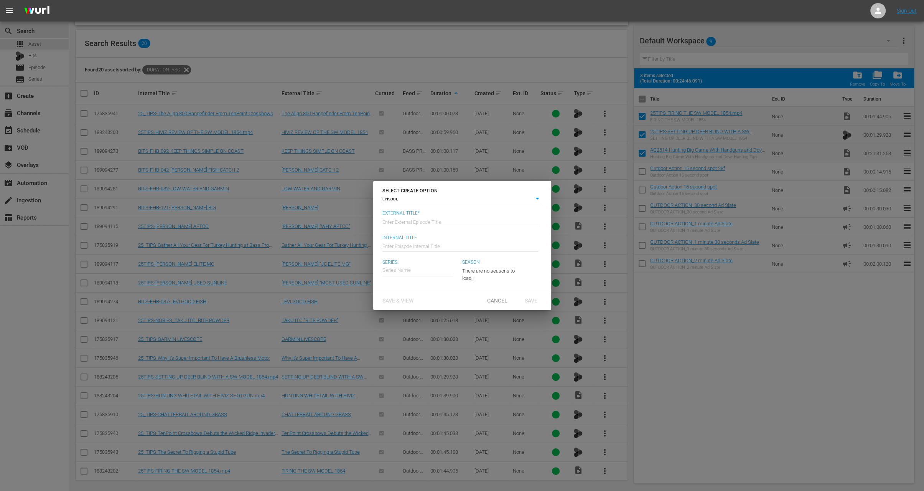
click at [404, 219] on input "text" at bounding box center [461, 221] width 156 height 18
paste input "Hunting Big Game With Handguns and Dove Hunting Tips"
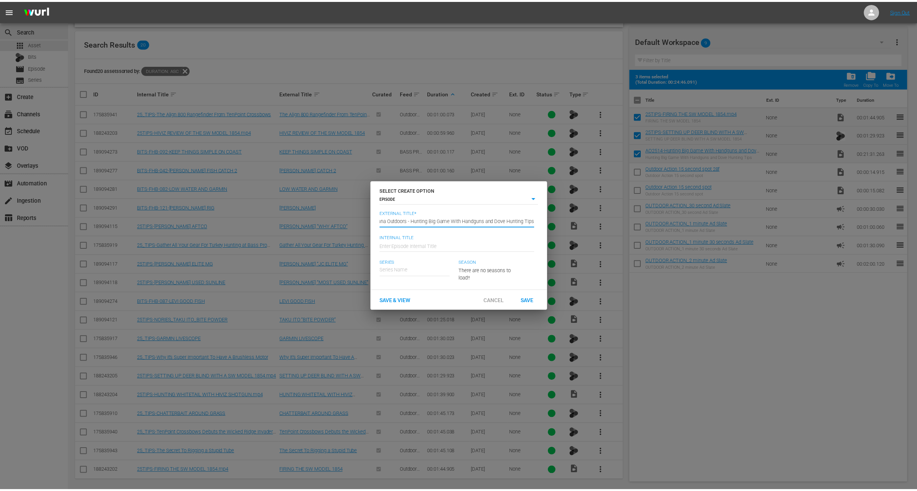
scroll to position [0, 0]
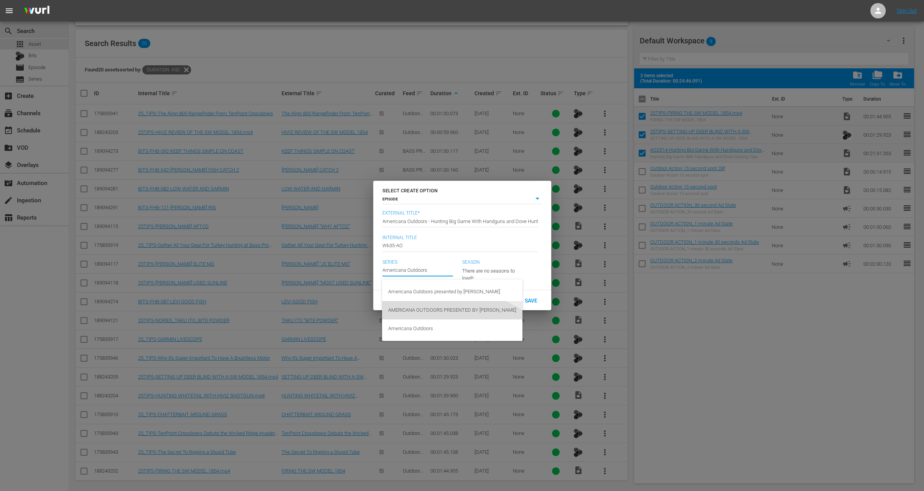
click at [440, 310] on div "AMERICANA OUTDOORS PRESENTED BY [PERSON_NAME]" at bounding box center [452, 310] width 128 height 18
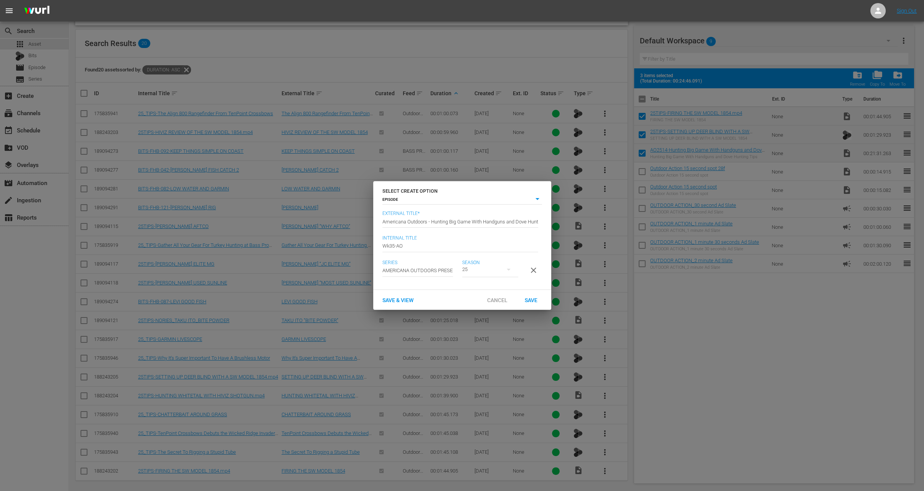
click at [531, 301] on span "Save" at bounding box center [531, 300] width 25 height 6
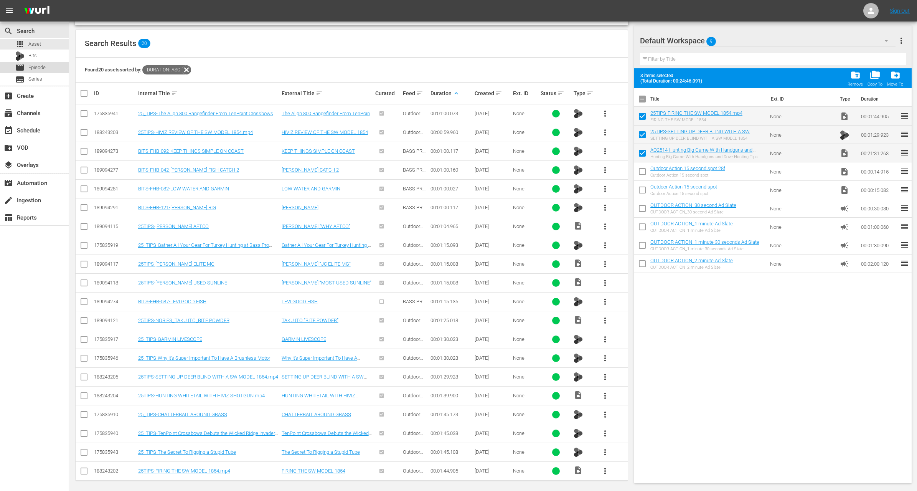
click at [46, 66] on div "movie Episode" at bounding box center [34, 67] width 69 height 11
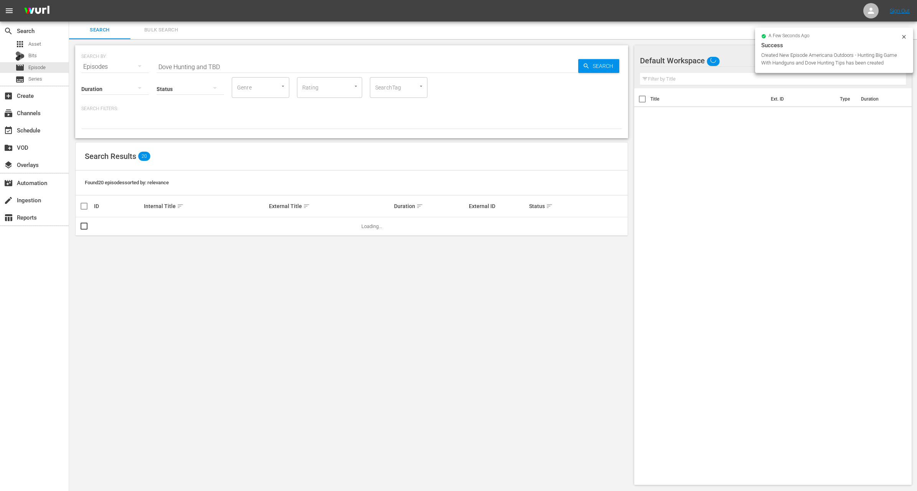
click at [190, 66] on input "Dove Hunting and TBD" at bounding box center [368, 67] width 422 height 18
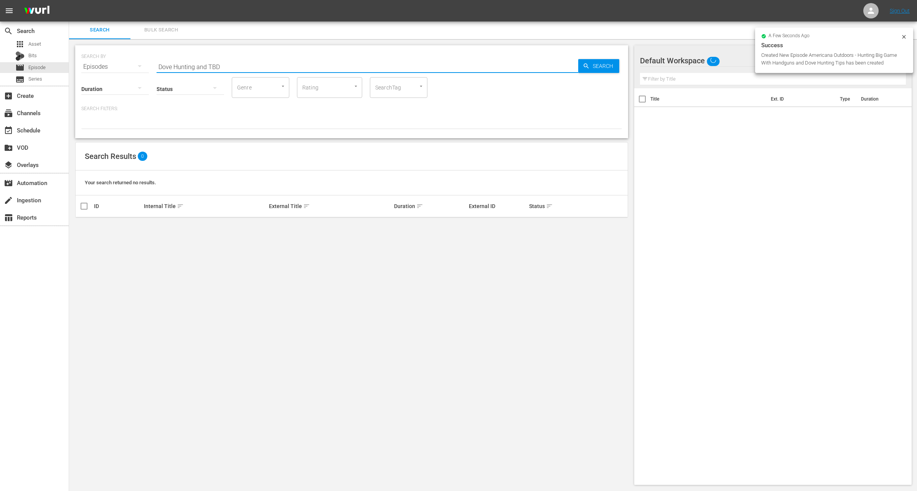
click at [190, 66] on input "Dove Hunting and TBD" at bounding box center [368, 67] width 422 height 18
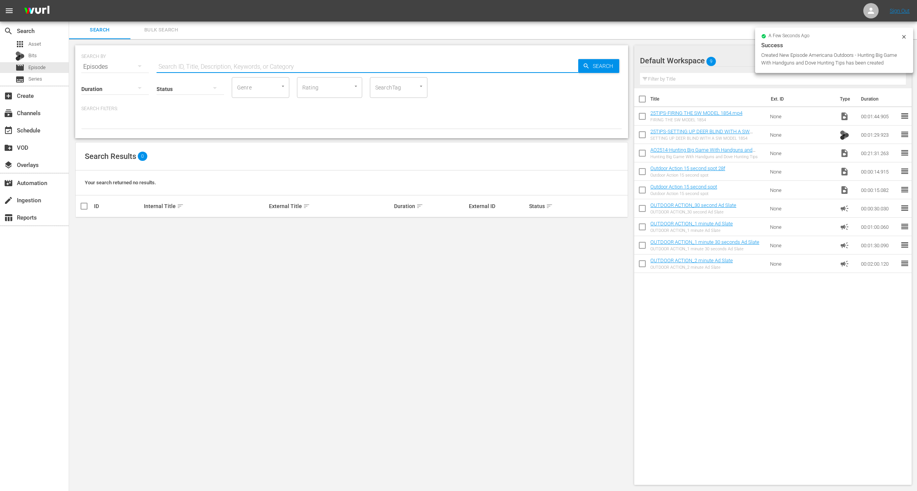
paste input "Hunting Big Game With Handguns and Dove Hunting Tips"
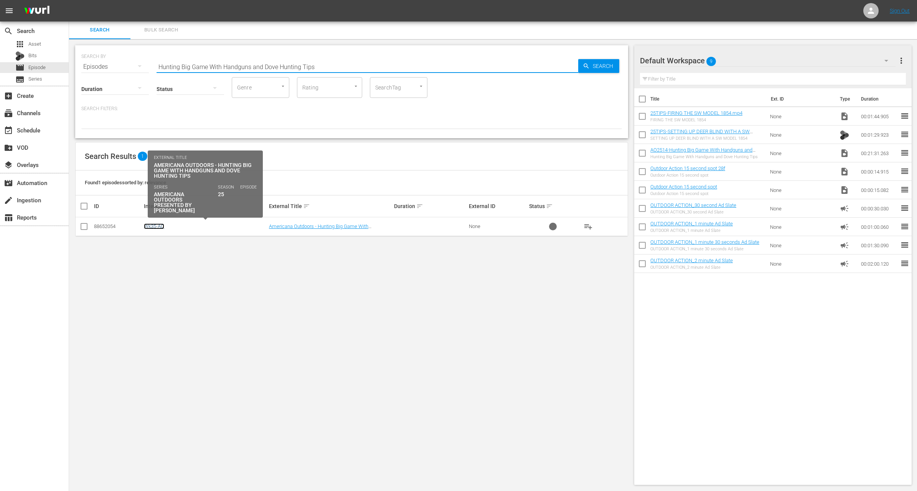
click at [161, 224] on link "Wk35-AO" at bounding box center [154, 226] width 20 height 6
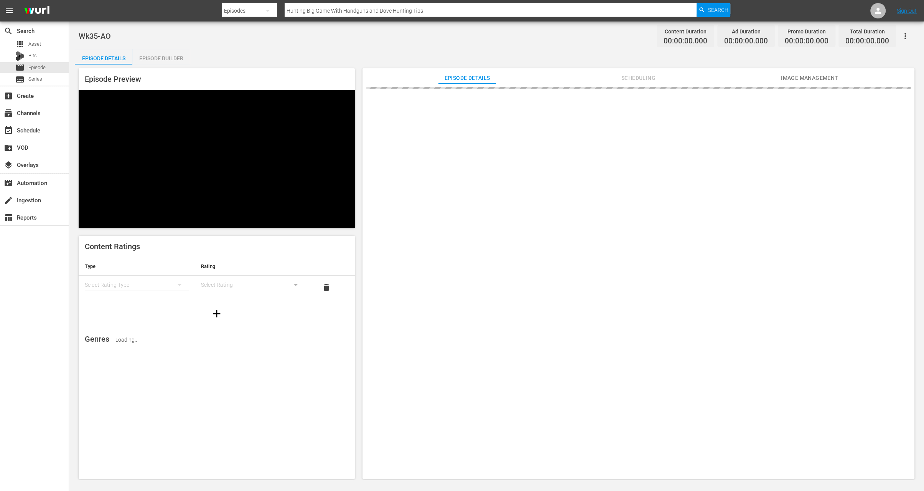
click at [178, 59] on div "Episode Builder" at bounding box center [161, 58] width 58 height 18
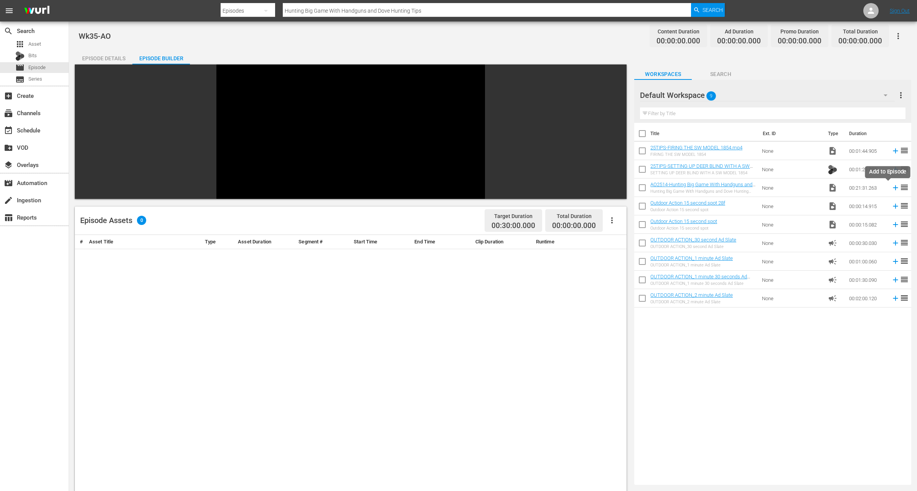
click at [891, 184] on icon at bounding box center [895, 187] width 8 height 8
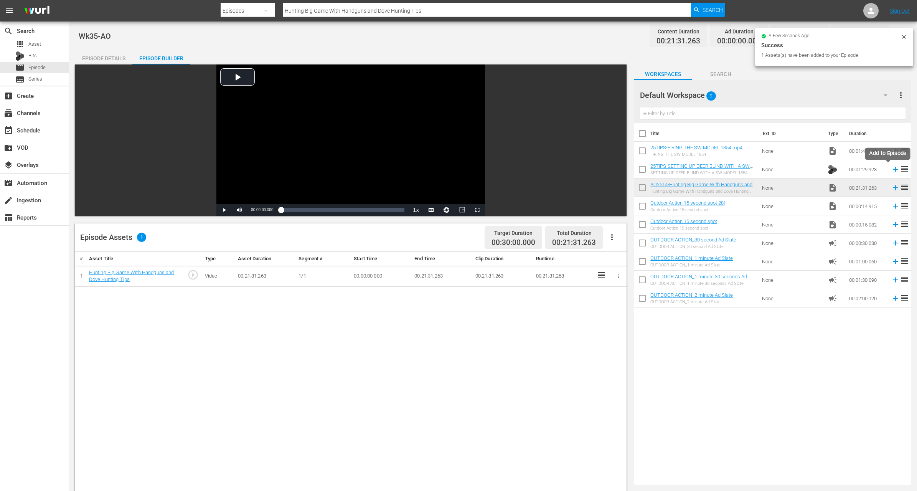
click at [891, 168] on icon at bounding box center [895, 169] width 8 height 8
click at [893, 148] on icon at bounding box center [895, 150] width 5 height 5
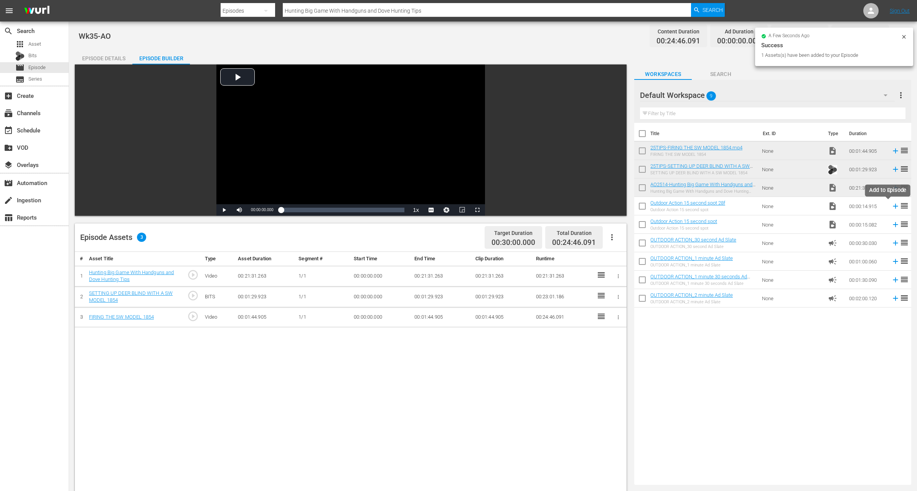
click at [893, 206] on icon at bounding box center [895, 206] width 5 height 5
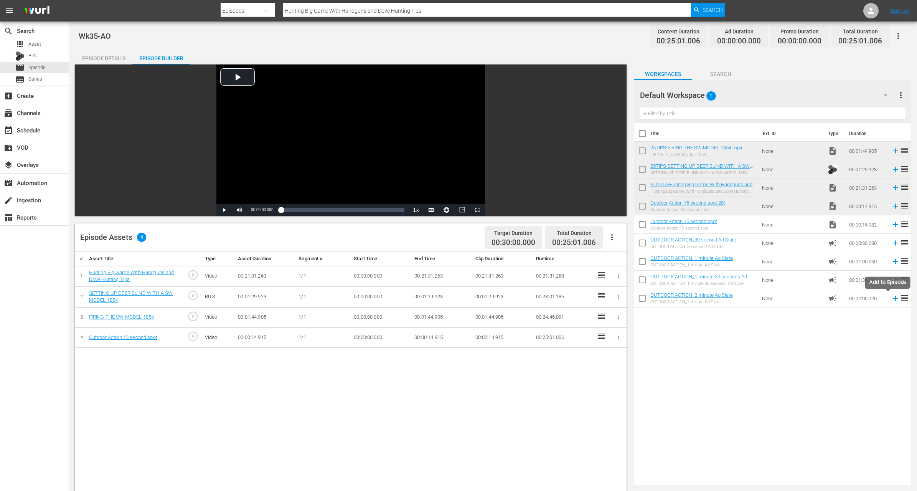
click at [893, 299] on icon at bounding box center [895, 298] width 5 height 5
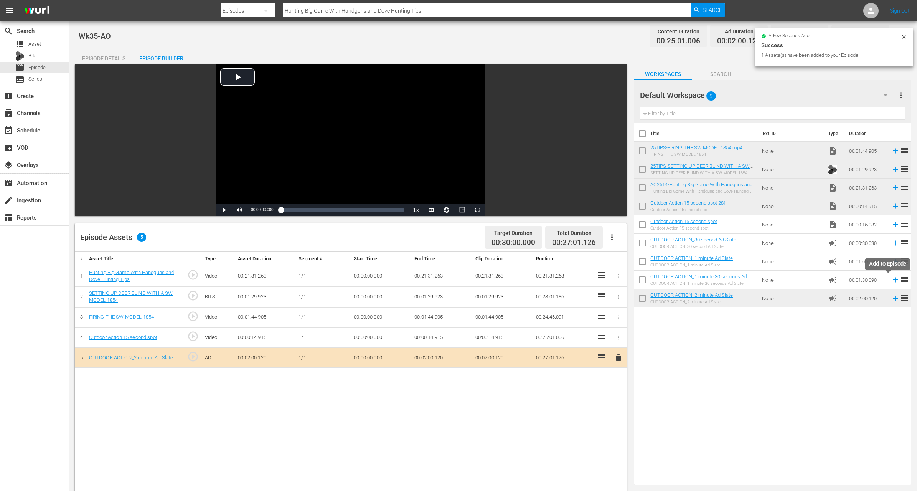
click at [891, 280] on icon at bounding box center [895, 279] width 8 height 8
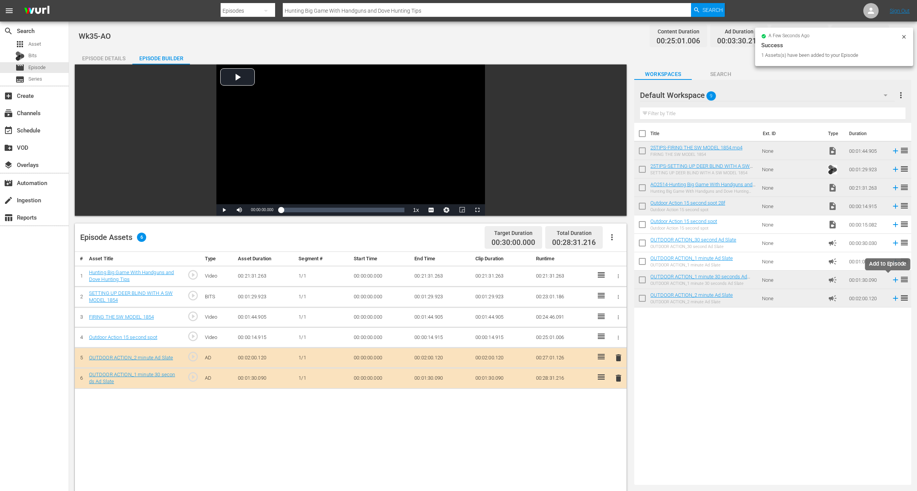
click at [893, 280] on icon at bounding box center [895, 279] width 5 height 5
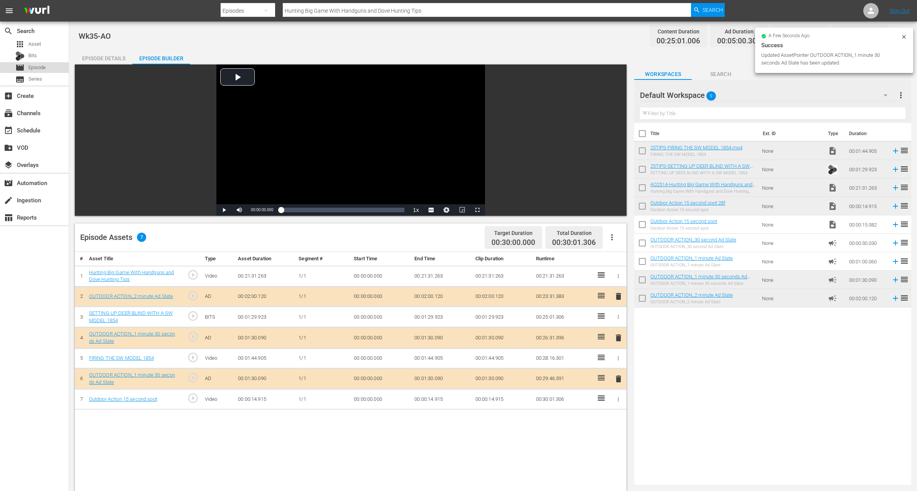
click at [27, 67] on div "movie Episode" at bounding box center [30, 67] width 30 height 11
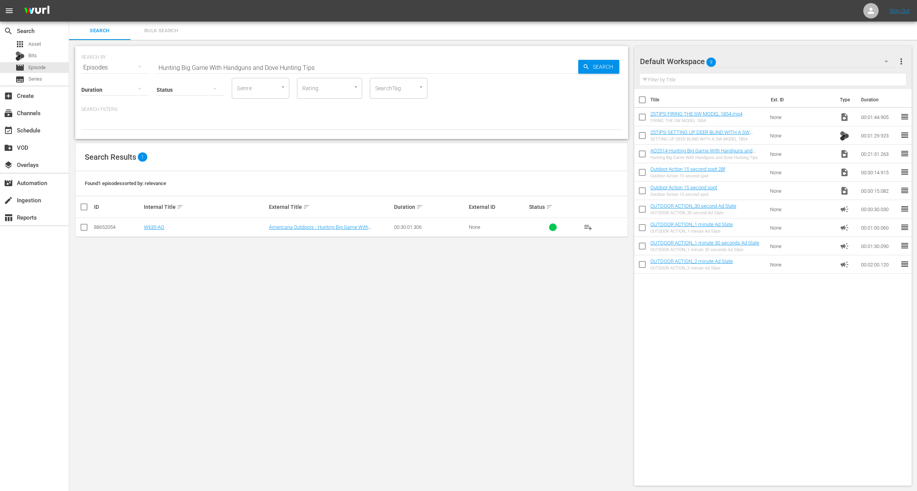
click at [245, 71] on input "Hunting Big Game With Handguns and Dove Hunting Tips" at bounding box center [368, 67] width 422 height 18
paste input "The Reclamation series Pt. 1: Lake [PERSON_NAME], [GEOGRAPHIC_DATA]"
click at [219, 125] on div at bounding box center [351, 123] width 541 height 13
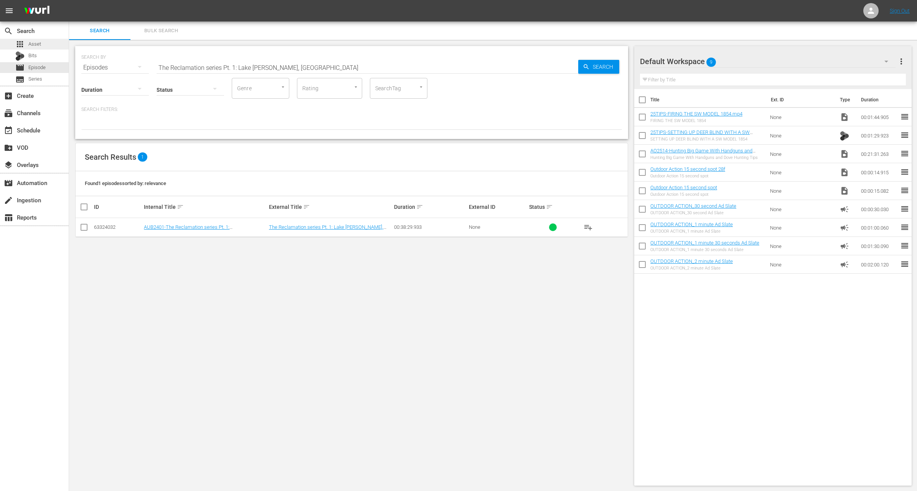
click at [44, 43] on div "apps Asset" at bounding box center [34, 44] width 69 height 11
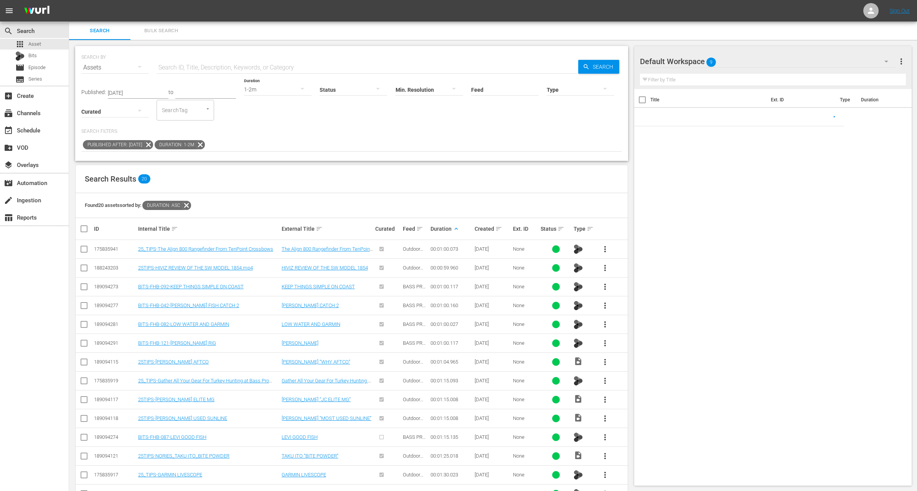
click at [205, 145] on icon at bounding box center [200, 144] width 9 height 9
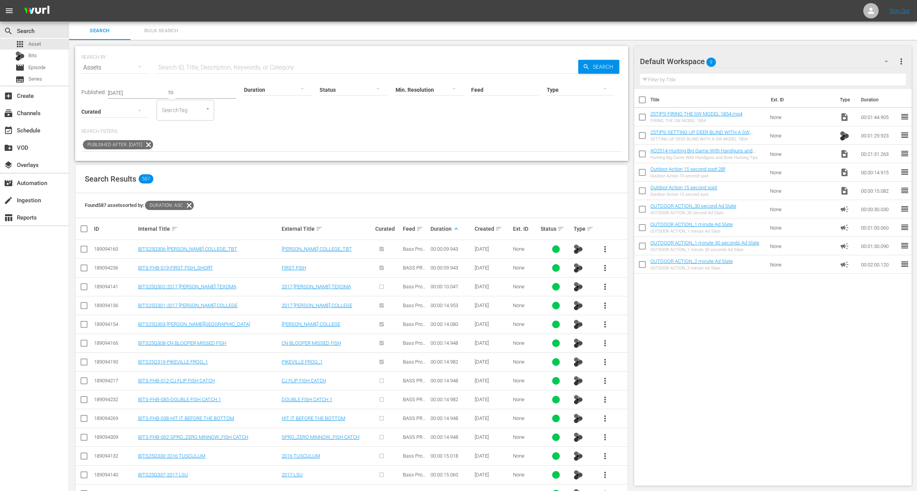
click at [208, 64] on input "text" at bounding box center [368, 67] width 422 height 18
paste input "The Reclamation series Pt. 1: Lake [PERSON_NAME], [GEOGRAPHIC_DATA]"
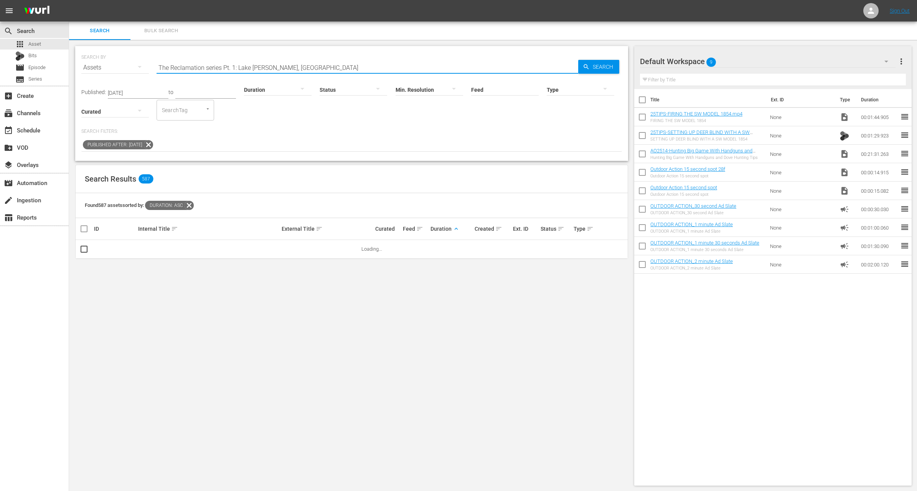
click at [153, 144] on icon at bounding box center [148, 145] width 10 height 10
click at [239, 136] on div "Search Filters:" at bounding box center [351, 139] width 541 height 23
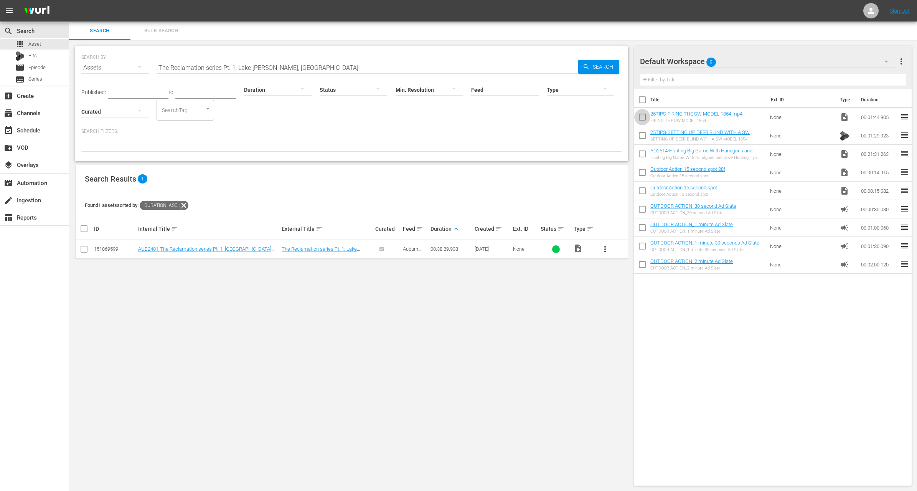
click at [639, 122] on input "checkbox" at bounding box center [642, 119] width 16 height 16
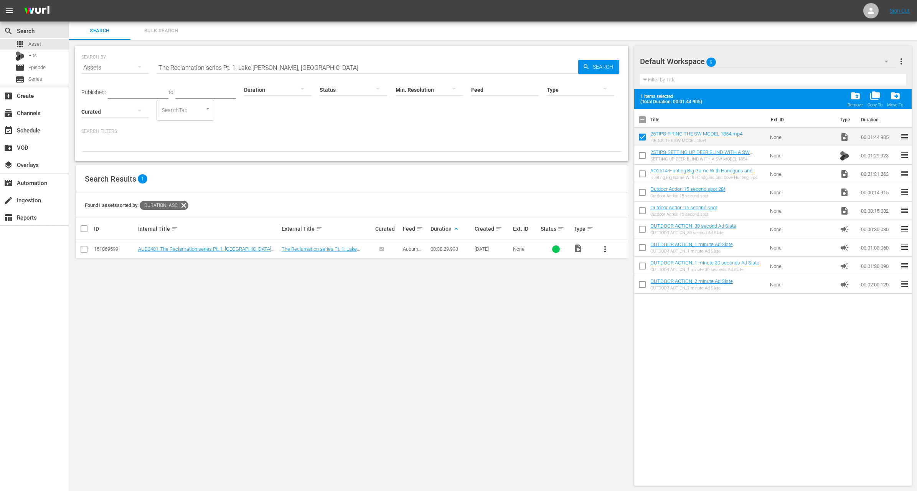
click at [642, 154] on input "checkbox" at bounding box center [642, 157] width 16 height 16
click at [641, 174] on input "checkbox" at bounding box center [642, 175] width 16 height 16
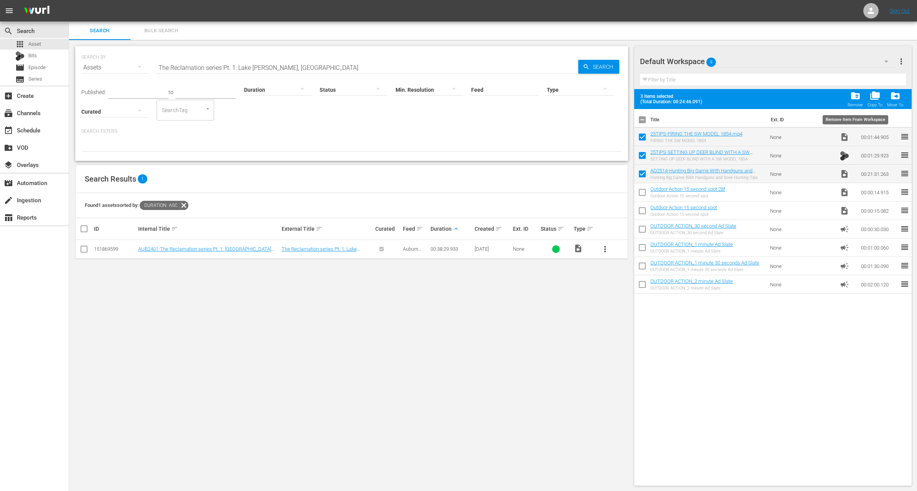
click at [855, 102] on div "folder_delete Remove" at bounding box center [855, 99] width 15 height 17
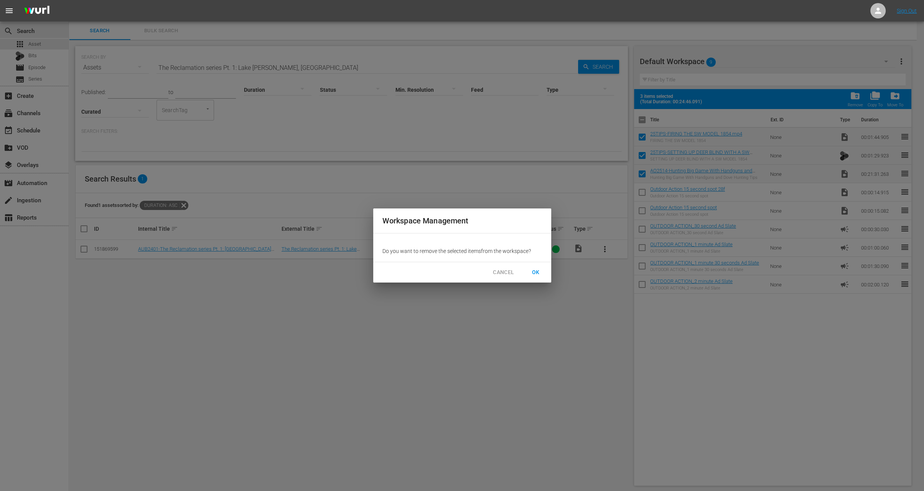
click at [539, 269] on span "OK" at bounding box center [536, 272] width 12 height 10
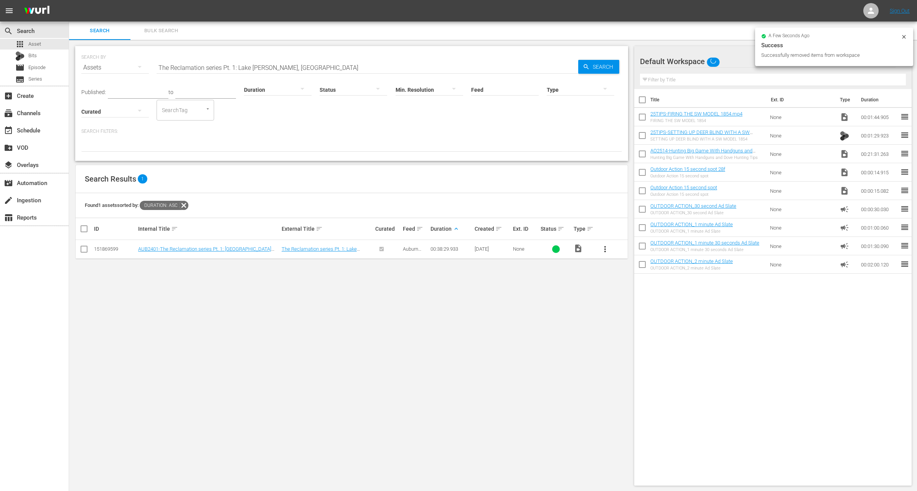
click at [602, 250] on span "more_vert" at bounding box center [604, 248] width 9 height 9
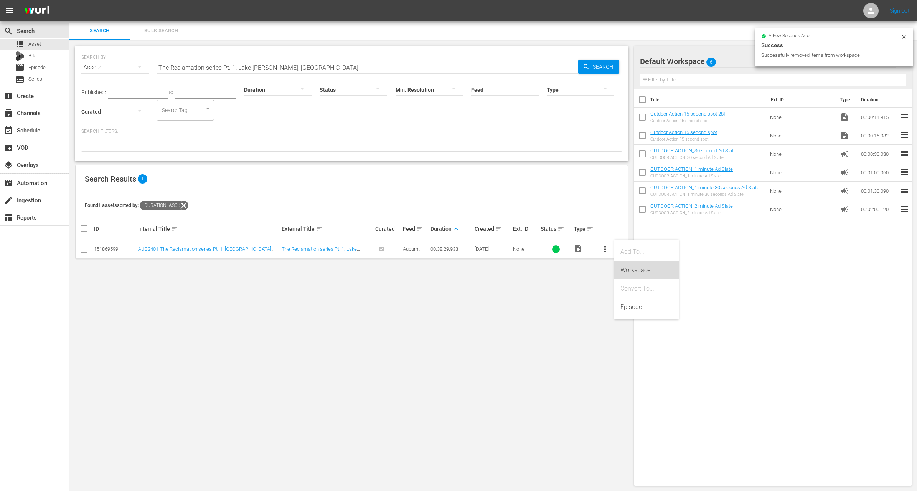
click at [630, 274] on div "Workspace" at bounding box center [646, 270] width 52 height 18
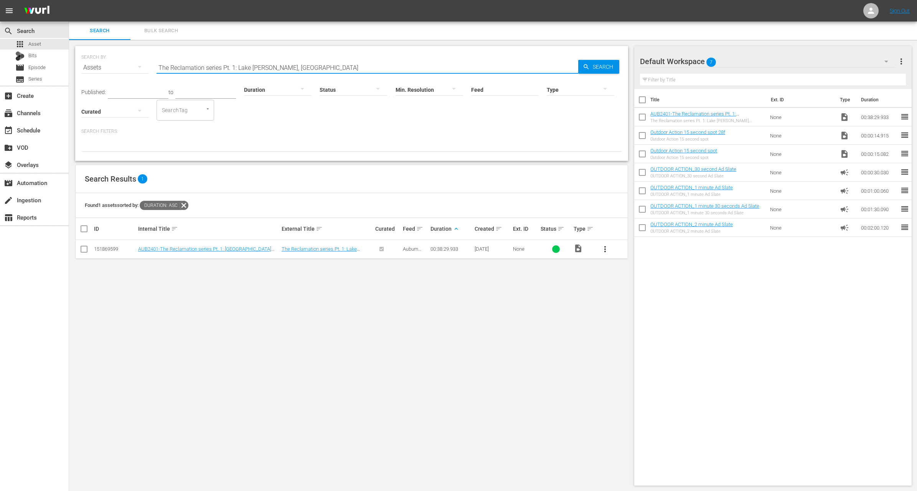
click at [301, 68] on input "The Reclamation series Pt. 1: Lake [PERSON_NAME], [GEOGRAPHIC_DATA]" at bounding box center [368, 67] width 422 height 18
paste input "SRS Crown Championship 3"
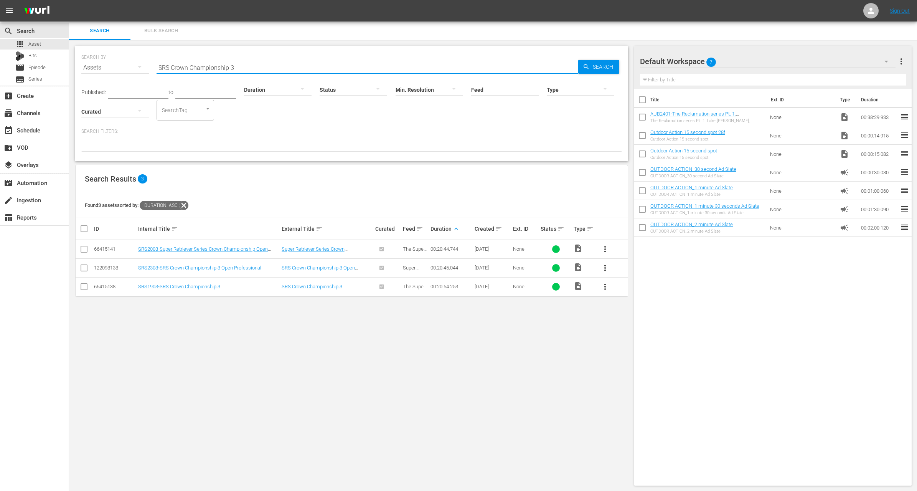
click at [334, 120] on div "Published: to Duration Status Min. Resolution Feed Feed Title Type Curated Sear…" at bounding box center [351, 99] width 541 height 44
click at [603, 289] on span "more_vert" at bounding box center [604, 286] width 9 height 9
click at [639, 305] on div "Workspace" at bounding box center [646, 307] width 52 height 18
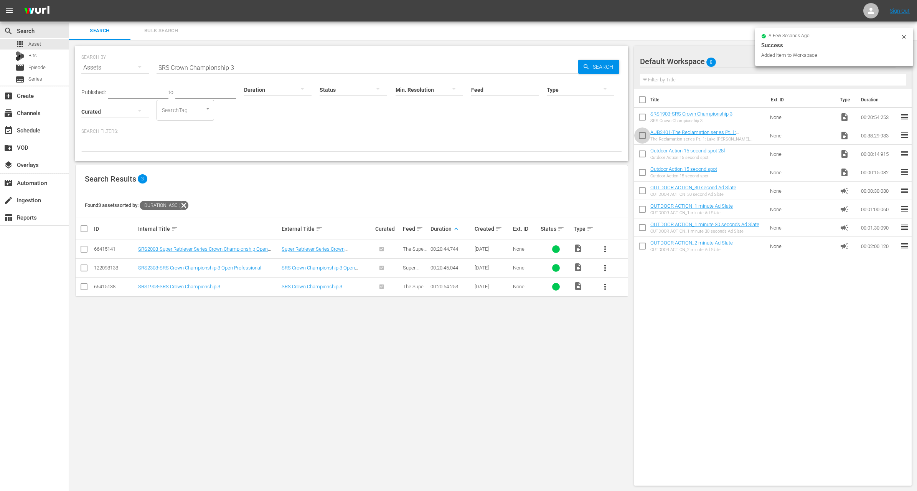
click at [645, 137] on input "checkbox" at bounding box center [642, 137] width 16 height 16
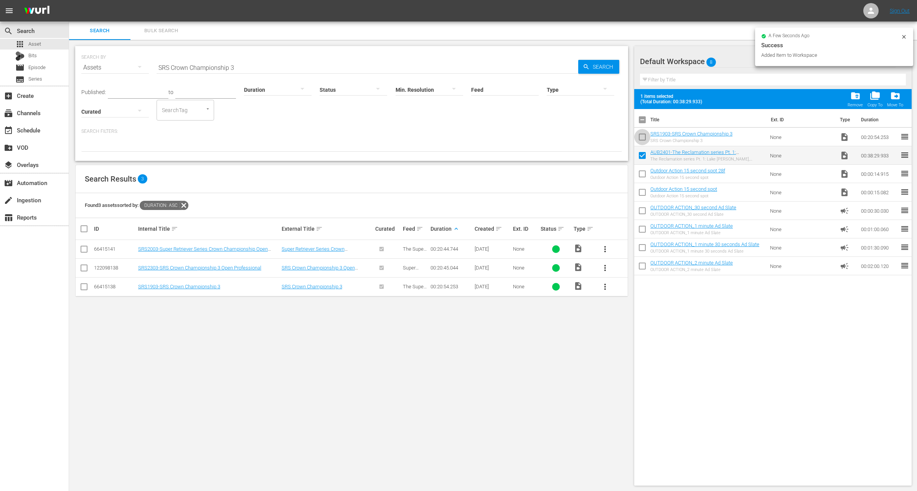
click at [645, 137] on input "checkbox" at bounding box center [642, 138] width 16 height 16
click at [297, 64] on input "SRS Crown Championship 3" at bounding box center [368, 67] width 422 height 18
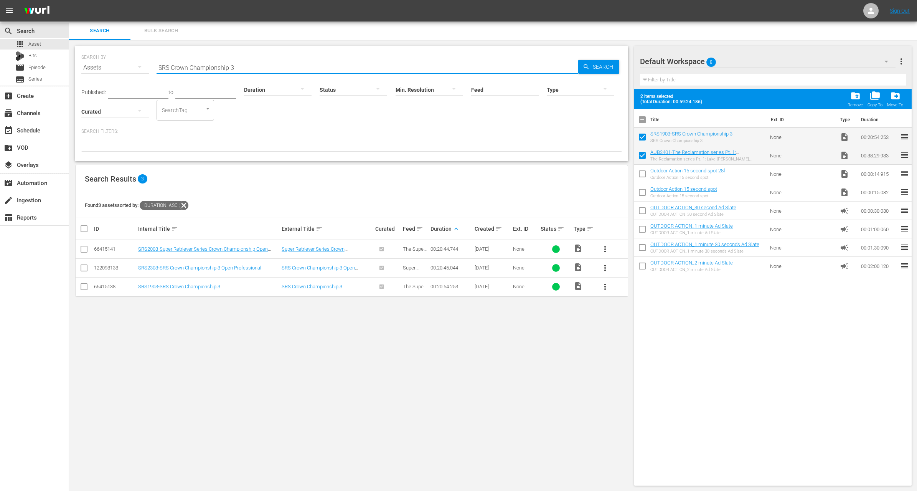
click at [297, 64] on input "SRS Crown Championship 3" at bounding box center [368, 67] width 422 height 18
click at [322, 126] on div "Published: to Duration Status Min. Resolution Feed Feed Title Type Curated Sear…" at bounding box center [351, 114] width 541 height 75
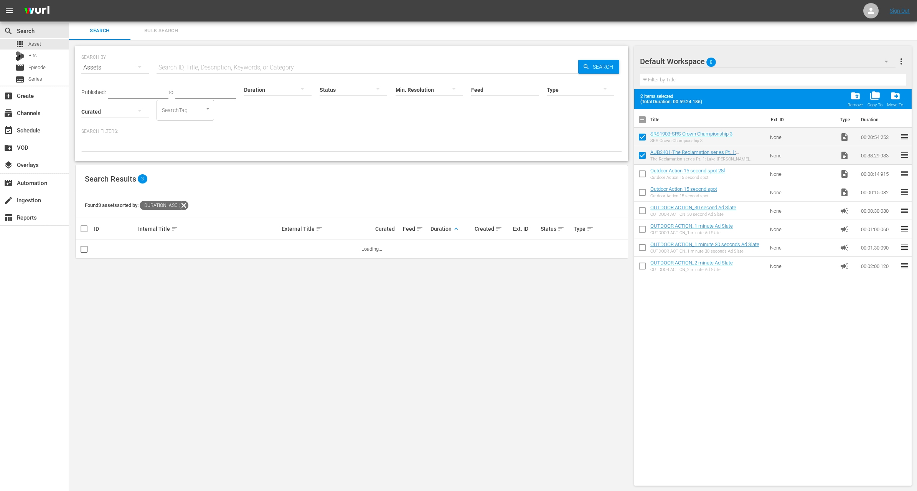
click at [273, 91] on div at bounding box center [278, 89] width 68 height 21
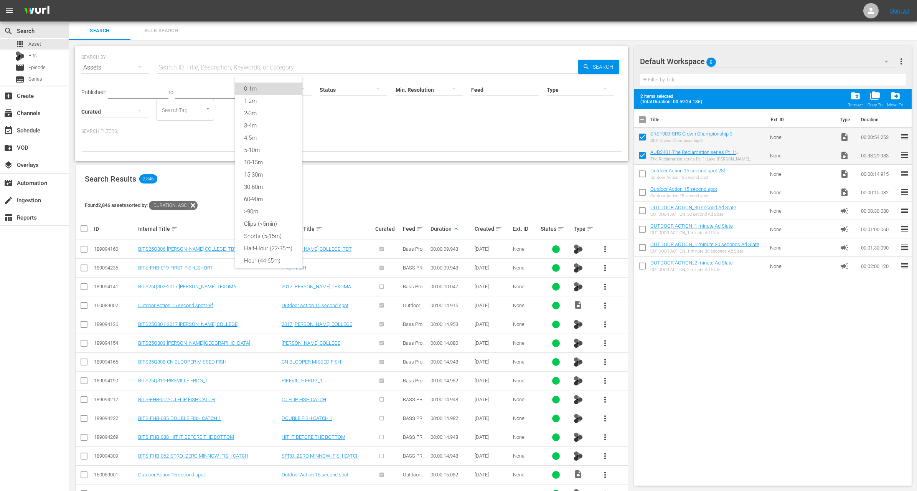
click at [267, 87] on div "0-1m" at bounding box center [269, 88] width 68 height 12
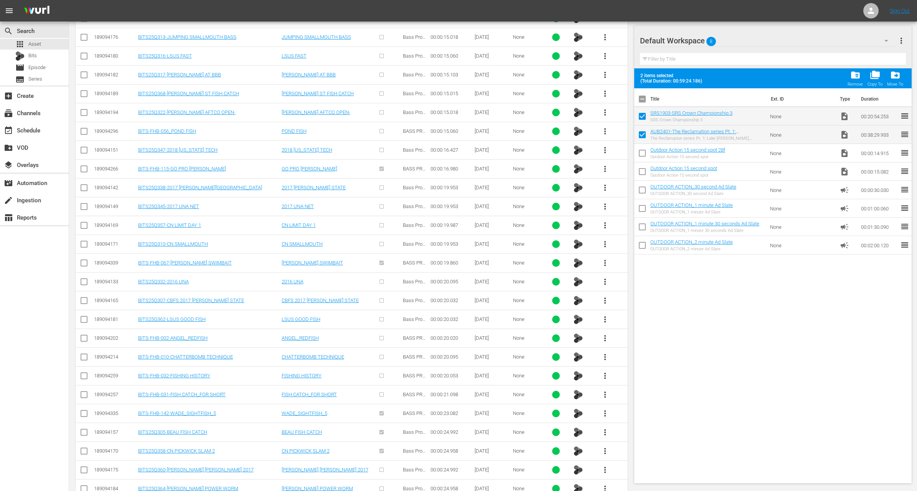
scroll to position [576, 0]
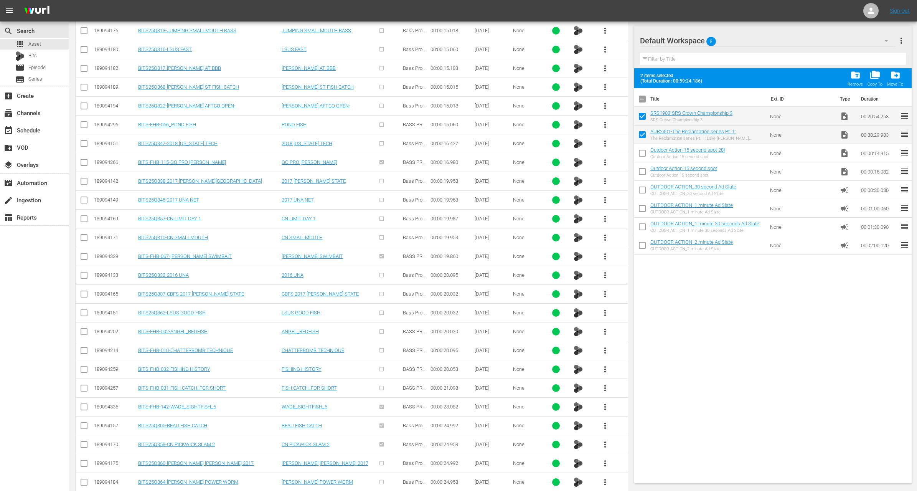
click at [605, 459] on span "more_vert" at bounding box center [604, 463] width 9 height 9
click at [623, 415] on div "Workspace" at bounding box center [646, 416] width 52 height 18
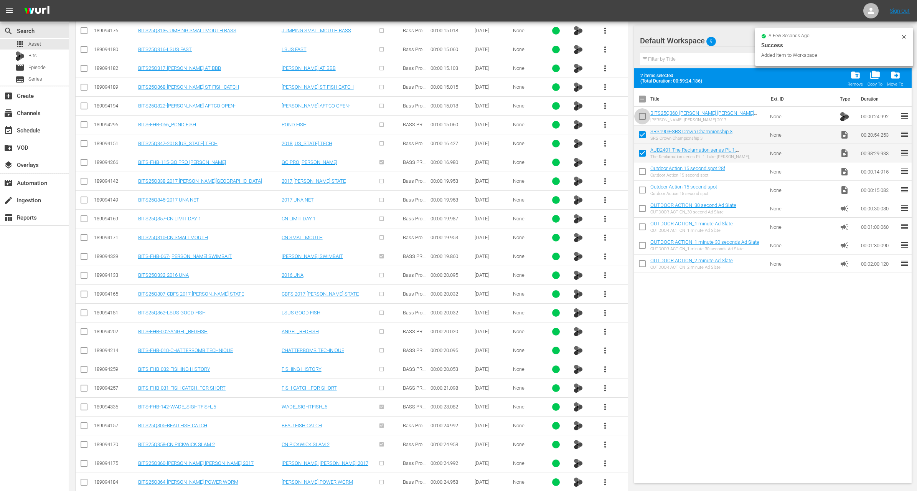
click at [641, 117] on input "checkbox" at bounding box center [642, 118] width 16 height 16
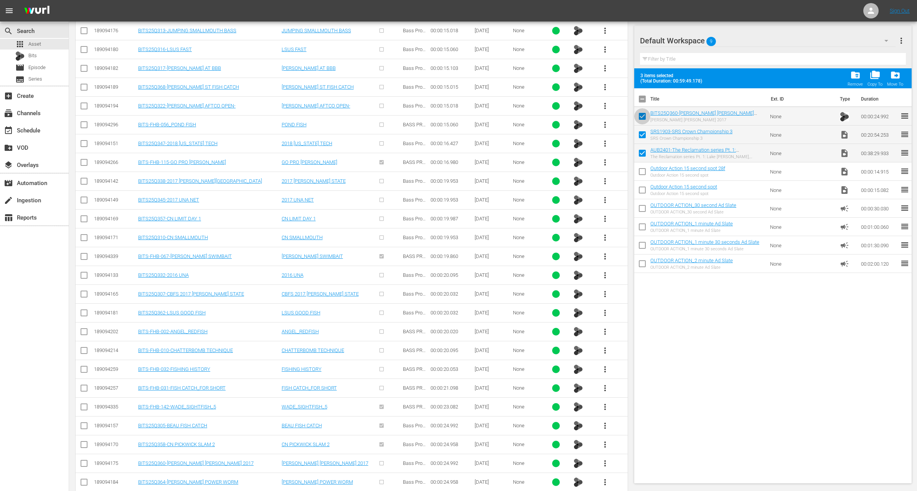
click at [641, 117] on input "checkbox" at bounding box center [642, 118] width 16 height 16
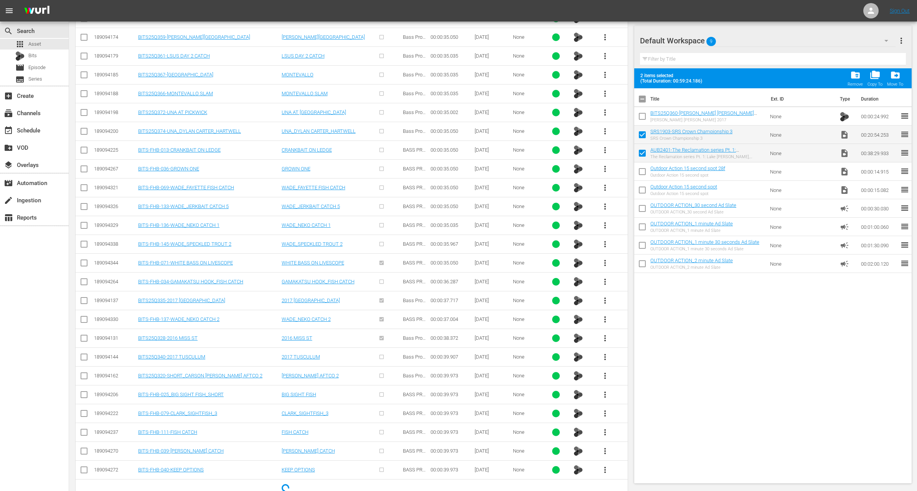
scroll to position [1912, 0]
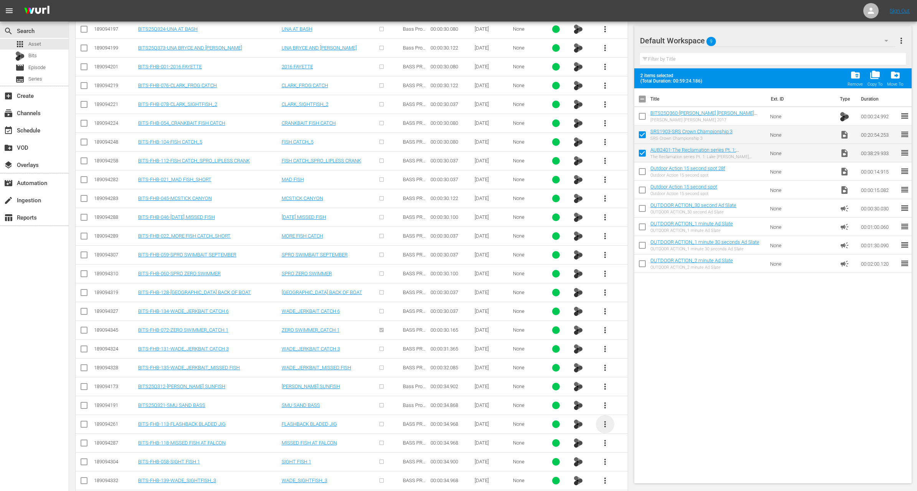
click at [606, 419] on span "more_vert" at bounding box center [604, 423] width 9 height 9
click at [634, 426] on div "Workspace" at bounding box center [646, 429] width 52 height 18
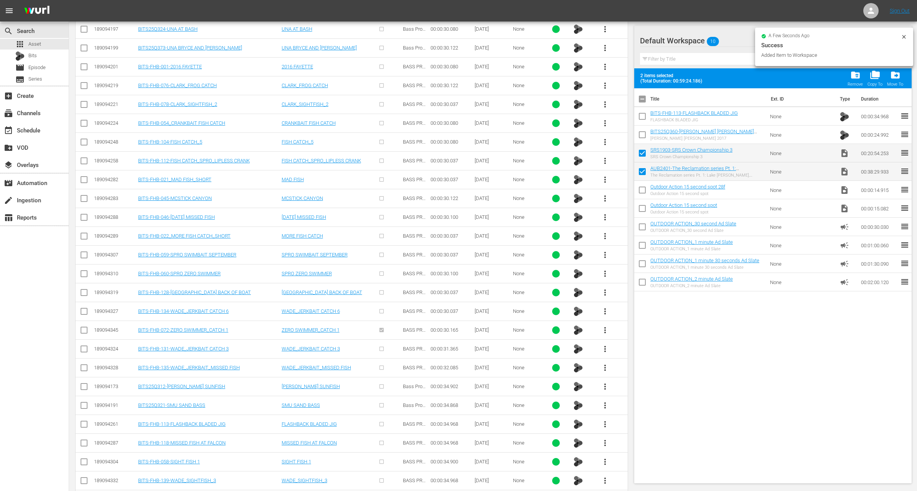
click at [642, 122] on input "checkbox" at bounding box center [642, 118] width 16 height 16
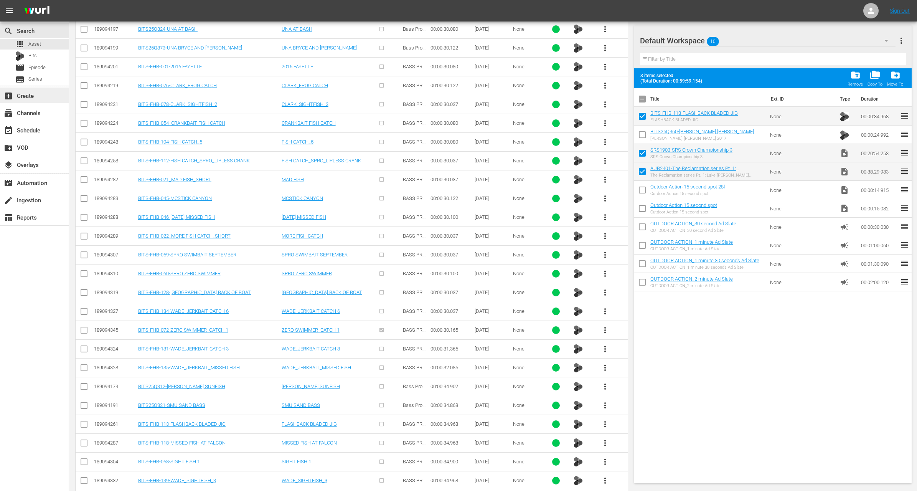
click at [28, 97] on div "add_box Create" at bounding box center [21, 94] width 43 height 7
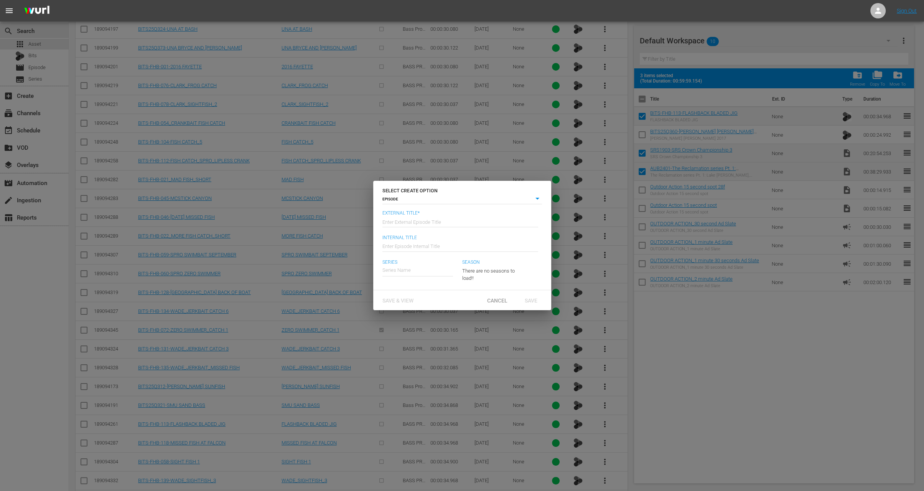
click at [420, 219] on input "text" at bounding box center [461, 221] width 156 height 18
click at [452, 293] on div "Auburn Bass Fishing: The Reclamation" at bounding box center [430, 291] width 84 height 18
click at [488, 268] on div "23" at bounding box center [490, 269] width 56 height 21
click at [479, 322] on div "4" at bounding box center [472, 323] width 21 height 8
click at [533, 303] on span "Save" at bounding box center [531, 300] width 25 height 6
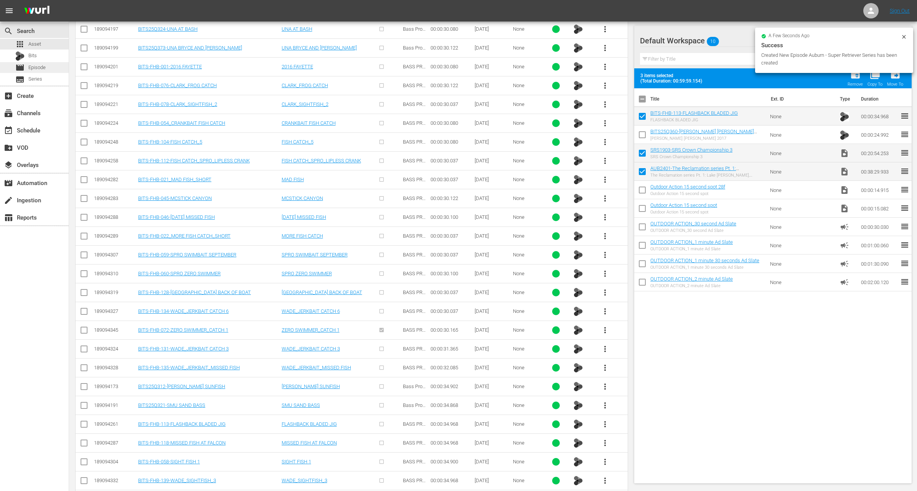
click at [32, 68] on span "Episode" at bounding box center [36, 68] width 17 height 8
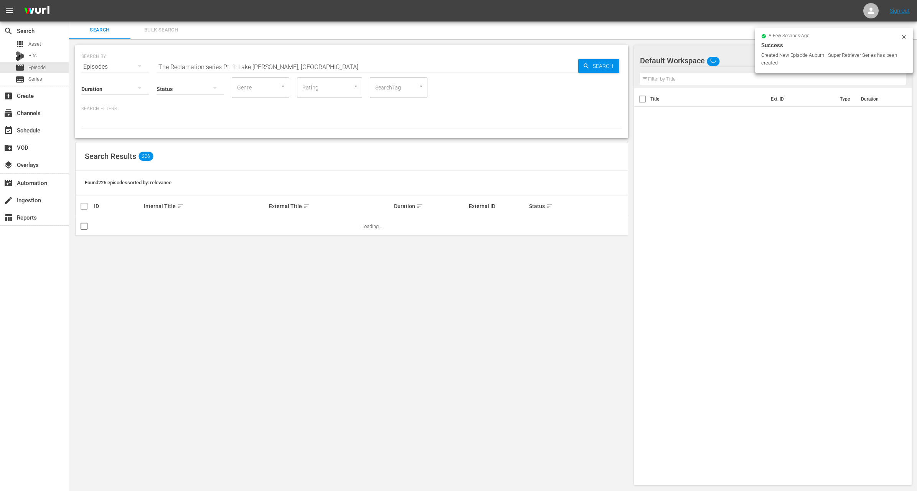
scroll to position [1, 0]
click at [214, 66] on input "The Reclamation series Pt. 1: Lake [PERSON_NAME], [GEOGRAPHIC_DATA]" at bounding box center [368, 67] width 422 height 18
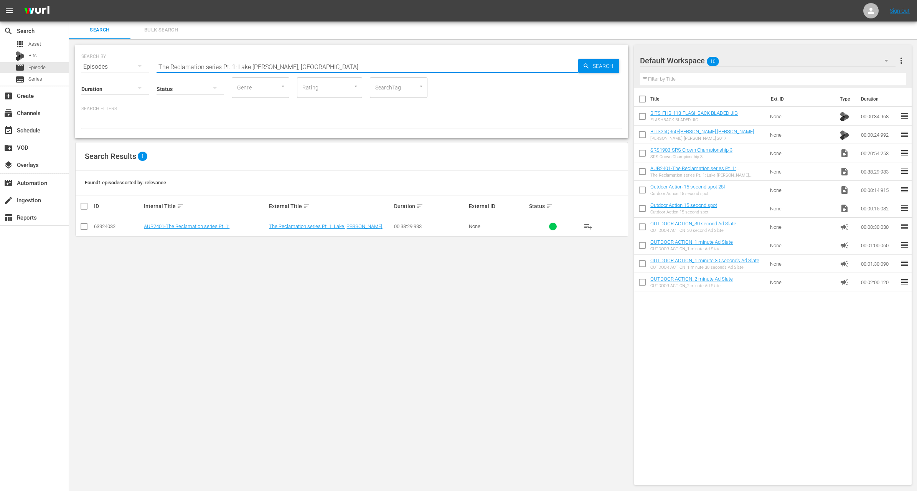
click at [214, 66] on input "The Reclamation series Pt. 1: Lake [PERSON_NAME], [GEOGRAPHIC_DATA]" at bounding box center [368, 67] width 422 height 18
click at [254, 116] on div at bounding box center [351, 122] width 541 height 13
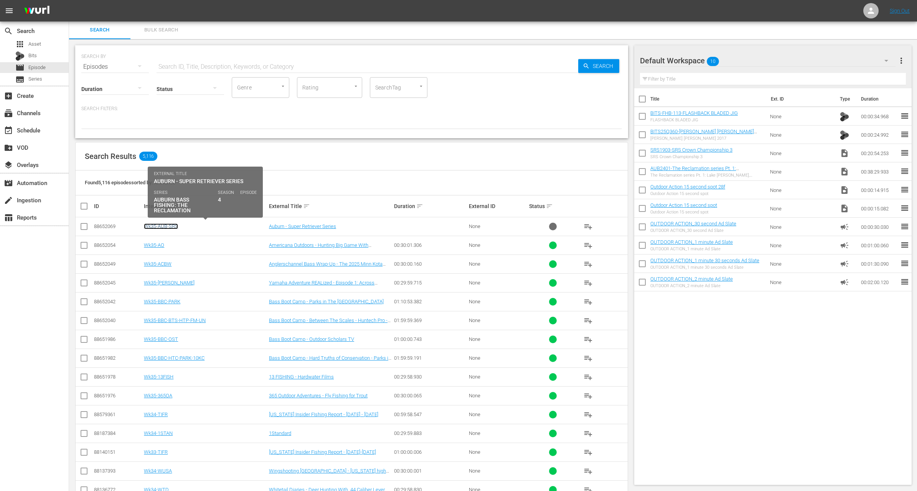
click at [171, 225] on link "Wk35-AUB-SRS" at bounding box center [161, 226] width 34 height 6
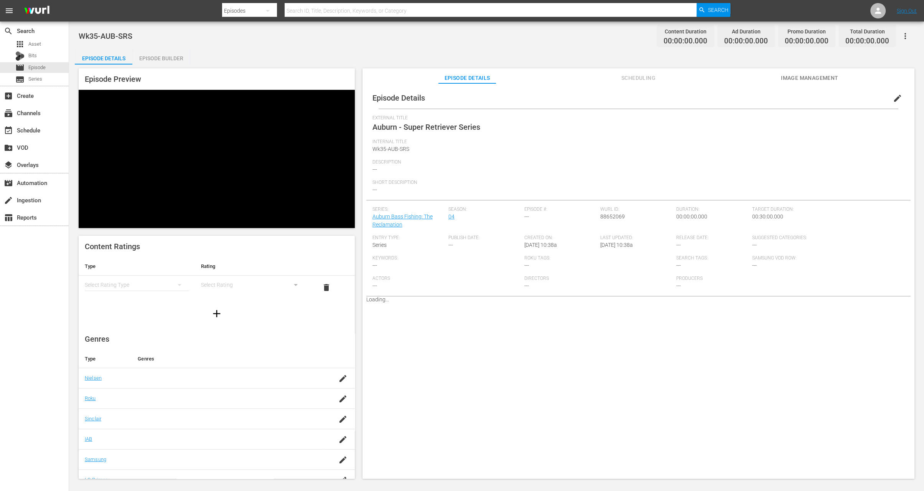
click at [162, 58] on div "Episode Builder" at bounding box center [161, 58] width 58 height 18
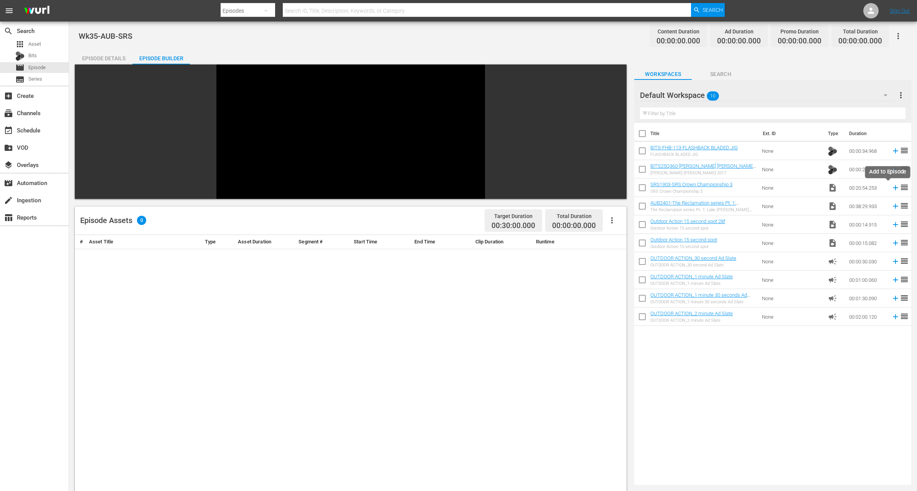
click at [893, 187] on icon at bounding box center [895, 187] width 5 height 5
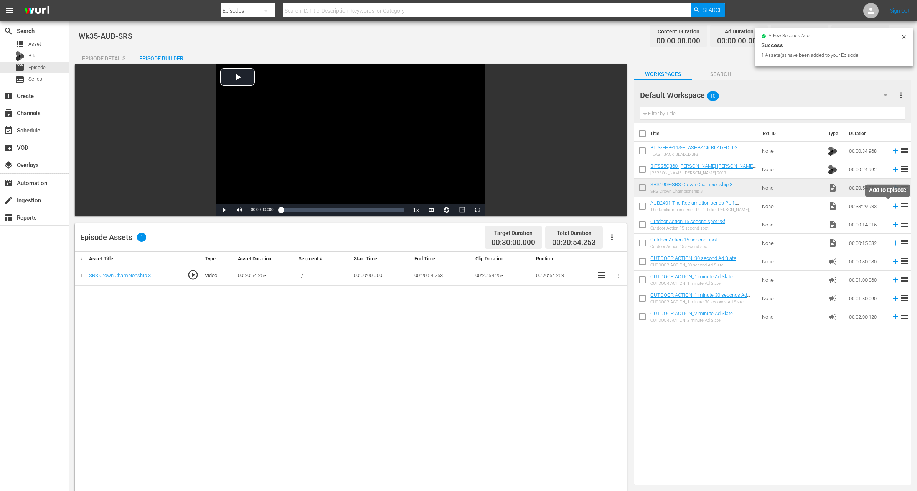
click at [893, 206] on icon at bounding box center [895, 206] width 5 height 5
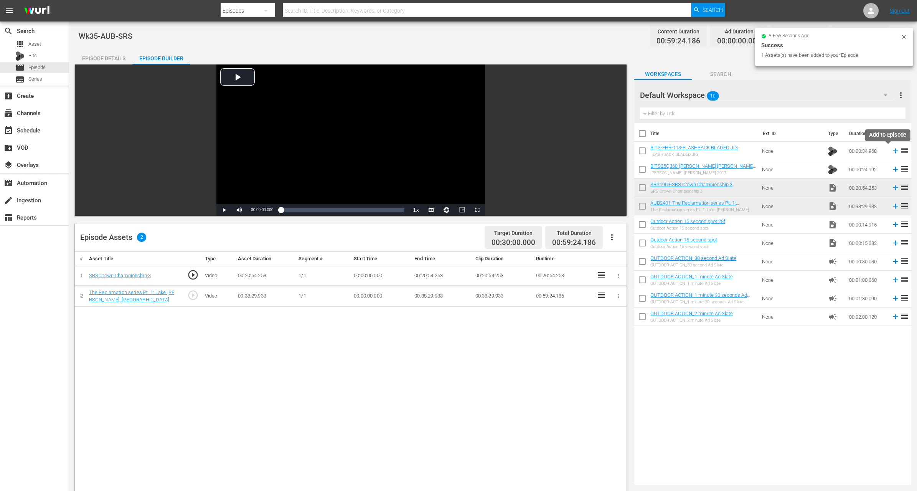
click at [891, 152] on icon at bounding box center [895, 151] width 8 height 8
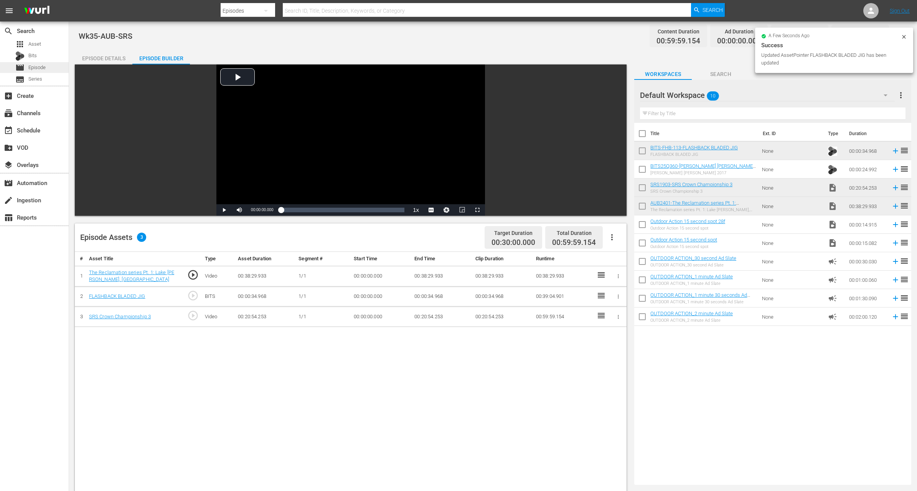
click at [37, 68] on span "Episode" at bounding box center [36, 68] width 17 height 8
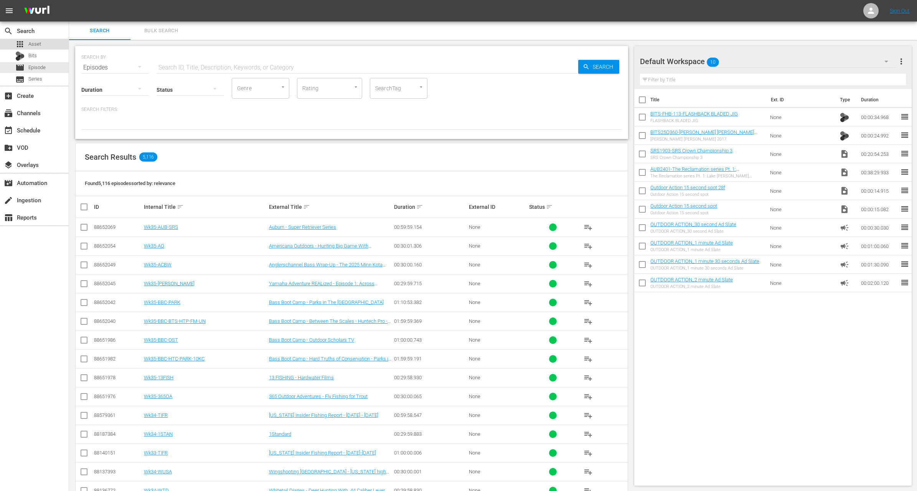
click at [32, 41] on span "Asset" at bounding box center [34, 44] width 13 height 8
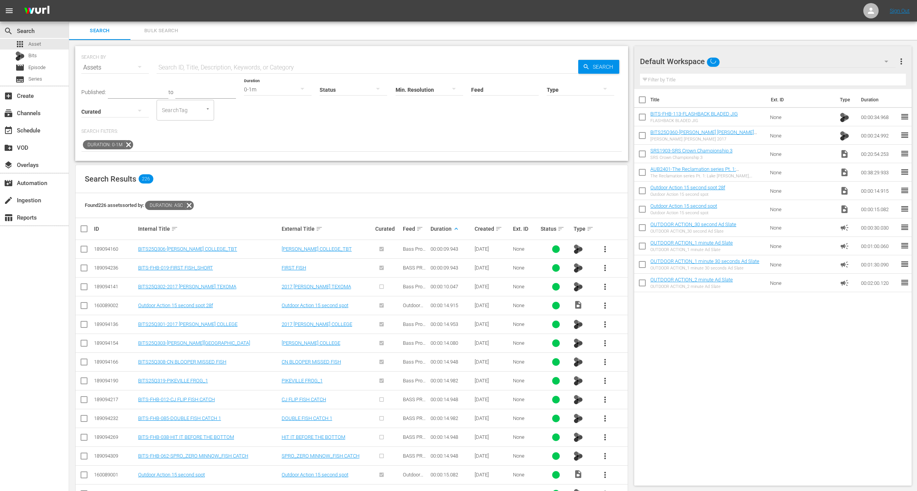
click at [127, 144] on icon at bounding box center [129, 145] width 10 height 10
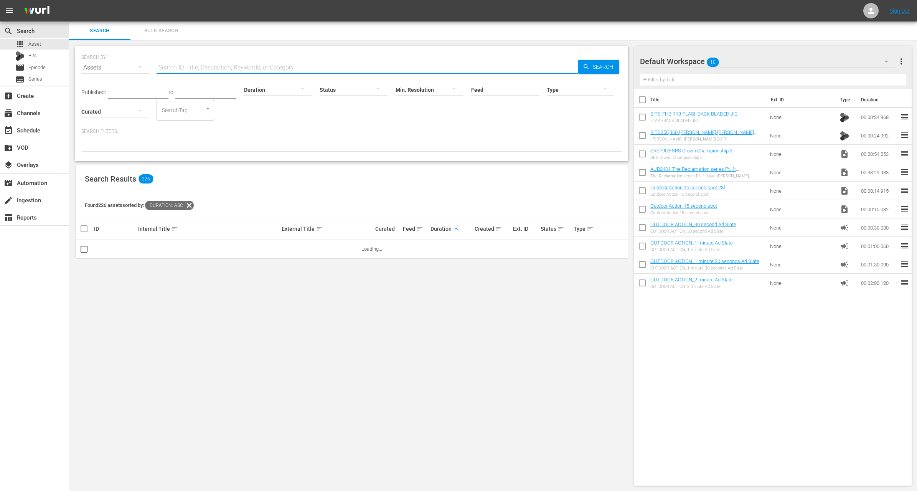
click at [223, 64] on input "text" at bounding box center [368, 67] width 422 height 18
paste input "How to Use this Gear for Deer Hunting"
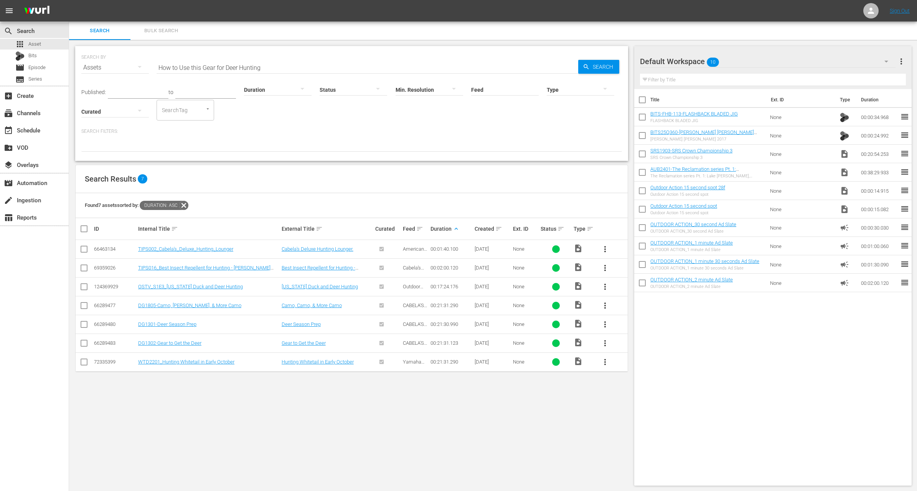
click at [187, 203] on icon at bounding box center [184, 205] width 10 height 10
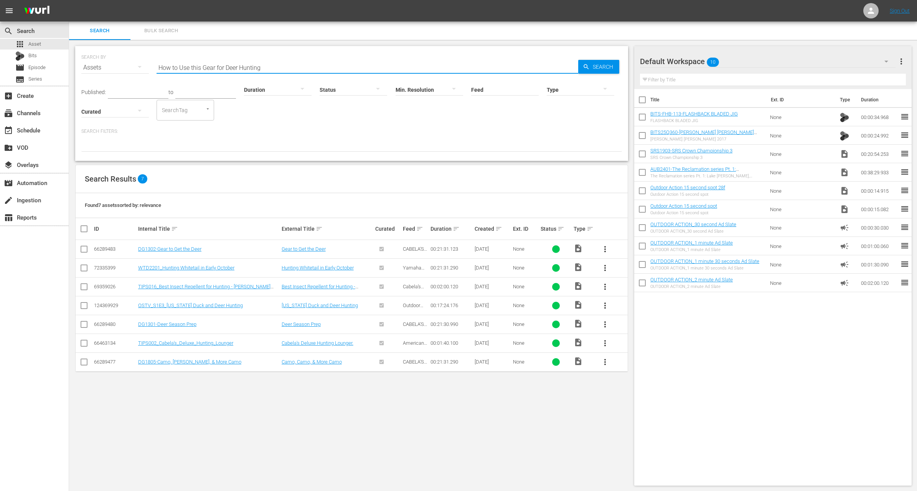
click at [267, 65] on input "How to Use this Gear for Deer Hunting" at bounding box center [368, 67] width 422 height 18
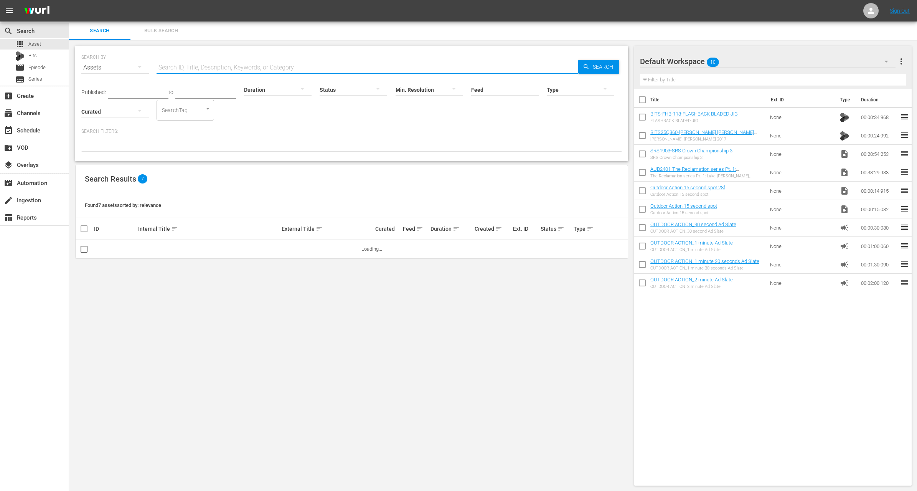
click at [570, 87] on div at bounding box center [581, 89] width 68 height 21
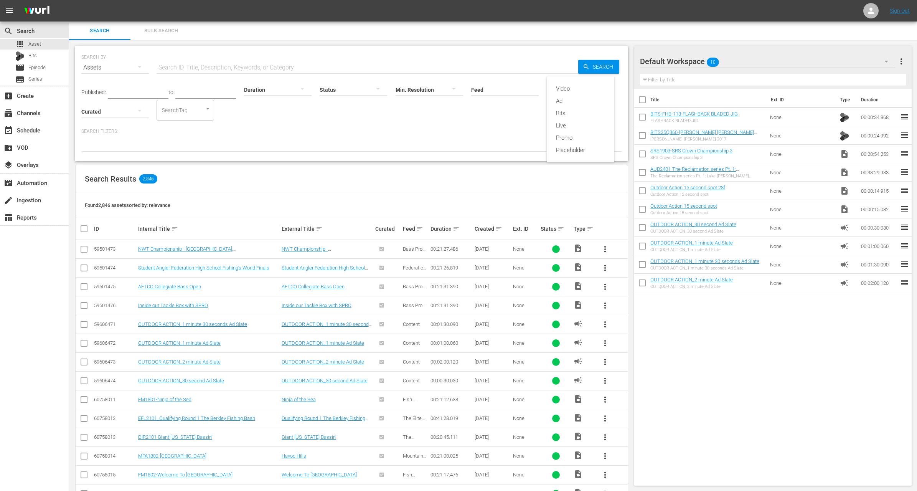
click at [478, 131] on div "Video Ad Bits Live Promo Placeholder" at bounding box center [458, 245] width 917 height 491
click at [487, 92] on input "Feed" at bounding box center [505, 90] width 68 height 28
click at [520, 110] on div "CABELA'S DEER GEAR (420180)" at bounding box center [518, 111] width 86 height 18
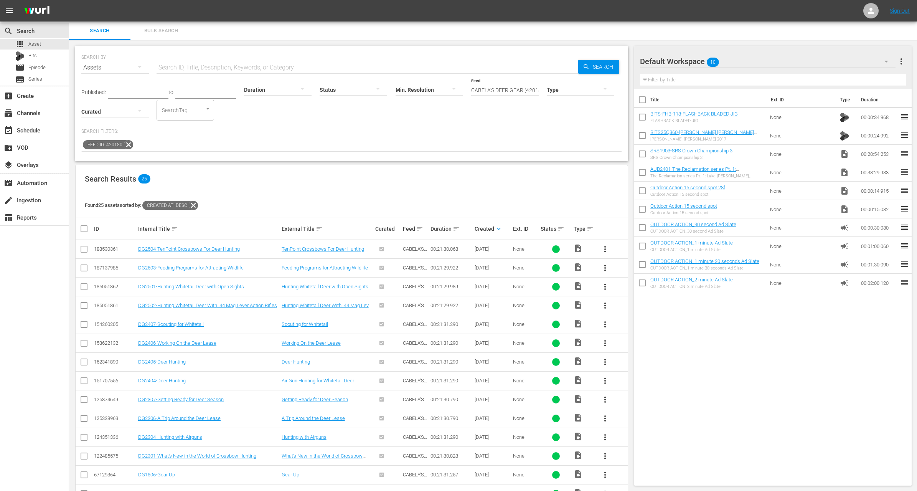
click at [218, 66] on input "text" at bounding box center [368, 67] width 422 height 18
paste input "TenPoint Crossbows For Deer Hunting"
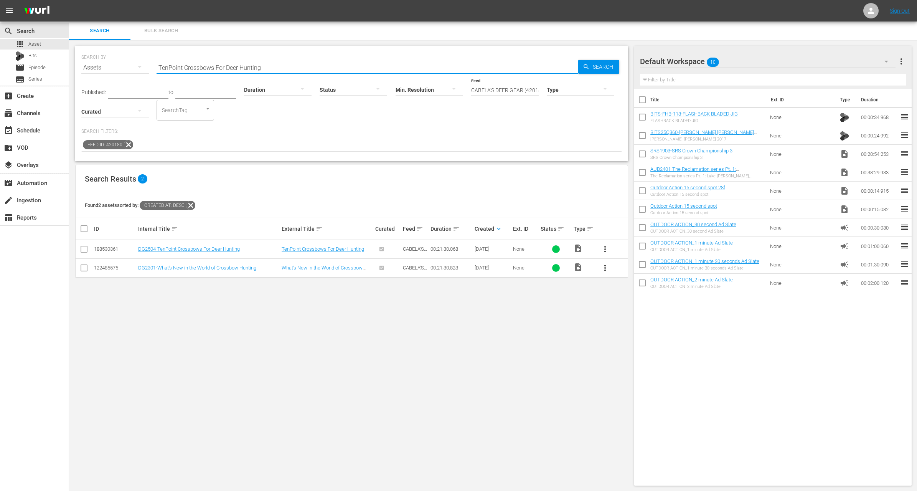
click at [602, 247] on span "more_vert" at bounding box center [604, 248] width 9 height 9
click at [635, 268] on div "Workspace" at bounding box center [646, 270] width 52 height 18
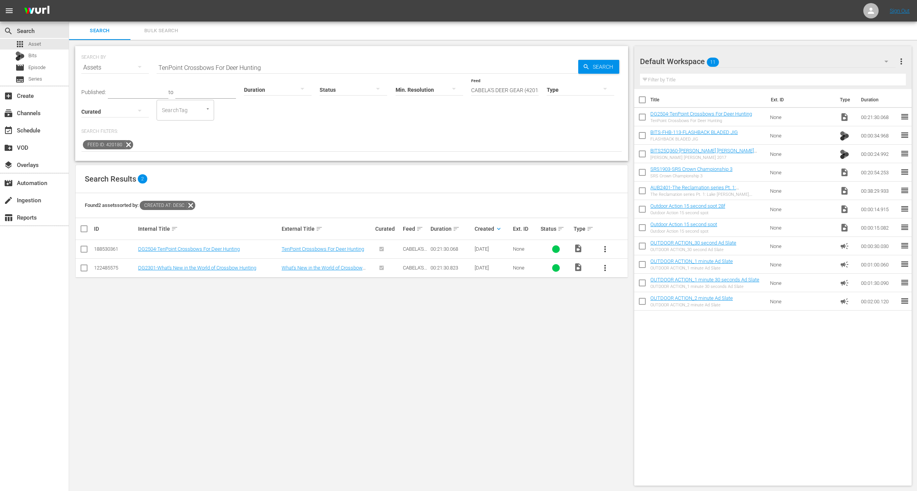
click at [642, 193] on input "checkbox" at bounding box center [642, 192] width 16 height 16
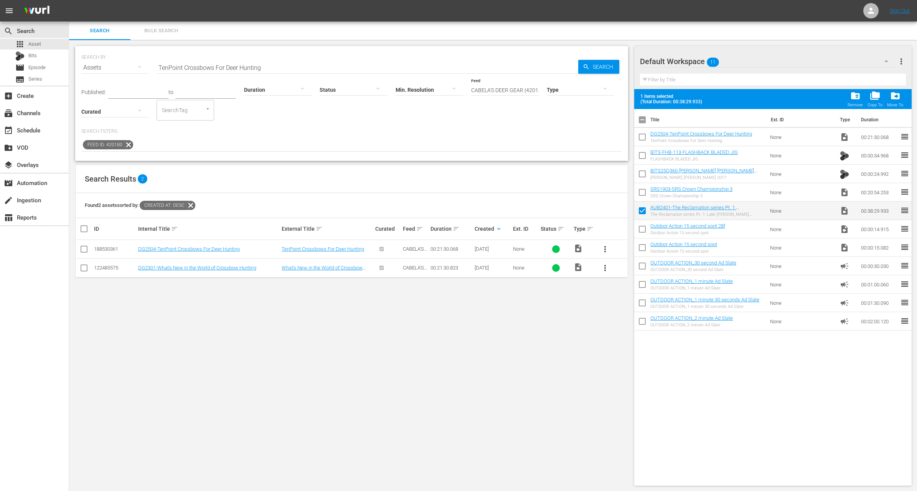
click at [644, 138] on input "checkbox" at bounding box center [642, 138] width 16 height 16
click at [645, 206] on input "checkbox" at bounding box center [642, 212] width 16 height 16
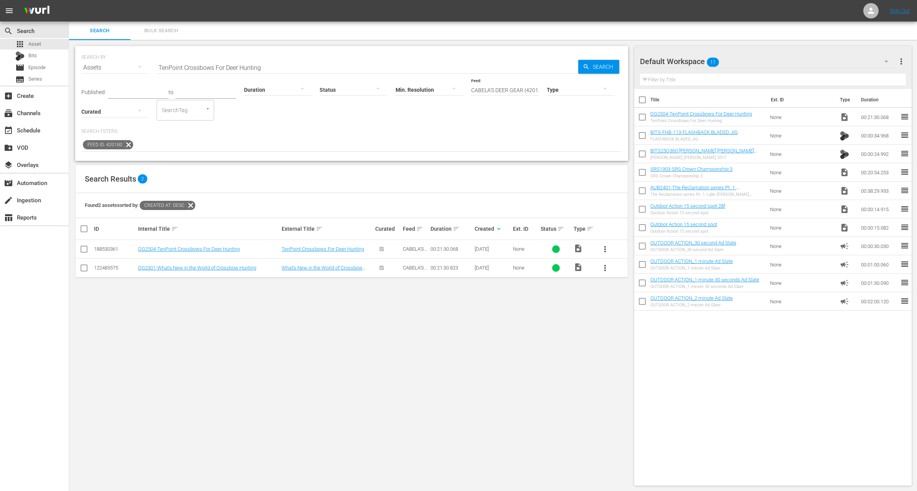
click at [642, 169] on input "checkbox" at bounding box center [642, 174] width 16 height 16
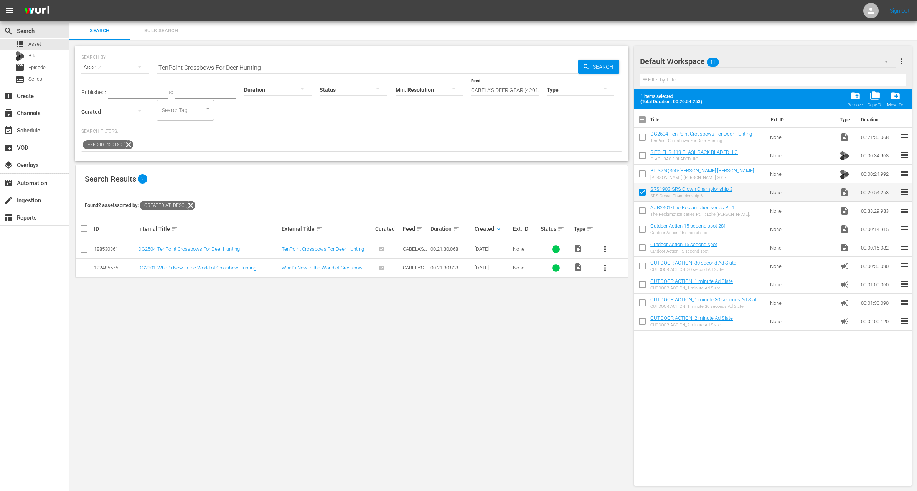
click at [641, 166] on span at bounding box center [642, 174] width 16 height 16
click at [642, 176] on input "checkbox" at bounding box center [642, 175] width 16 height 16
click at [639, 153] on input "checkbox" at bounding box center [642, 157] width 16 height 16
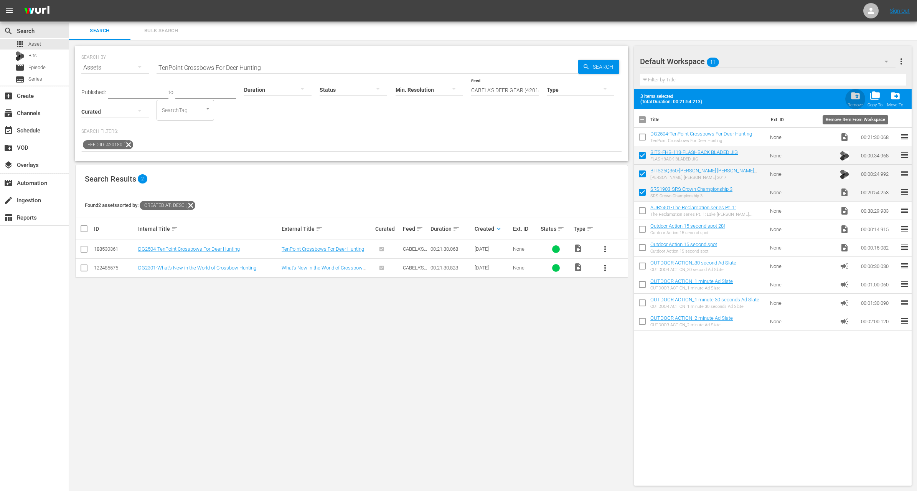
click at [851, 100] on span "folder_delete" at bounding box center [855, 96] width 10 height 10
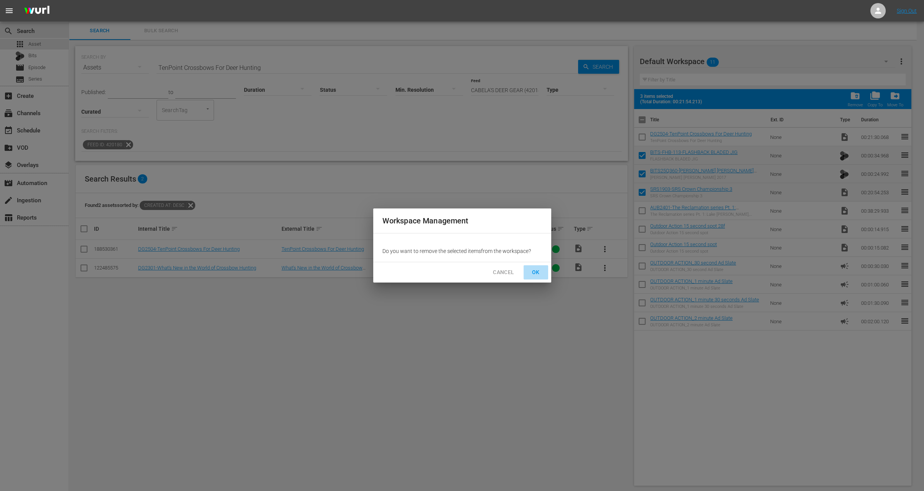
click at [537, 272] on span "OK" at bounding box center [536, 272] width 12 height 10
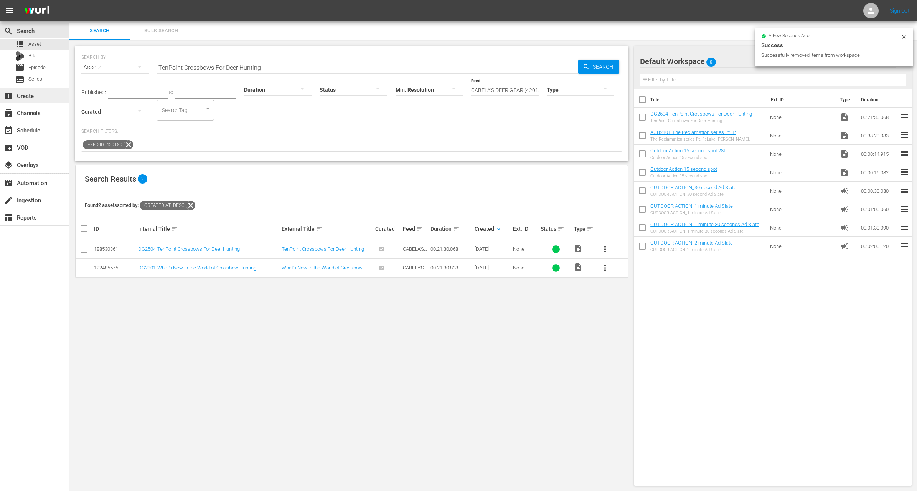
click at [35, 94] on div "add_box Create" at bounding box center [21, 94] width 43 height 7
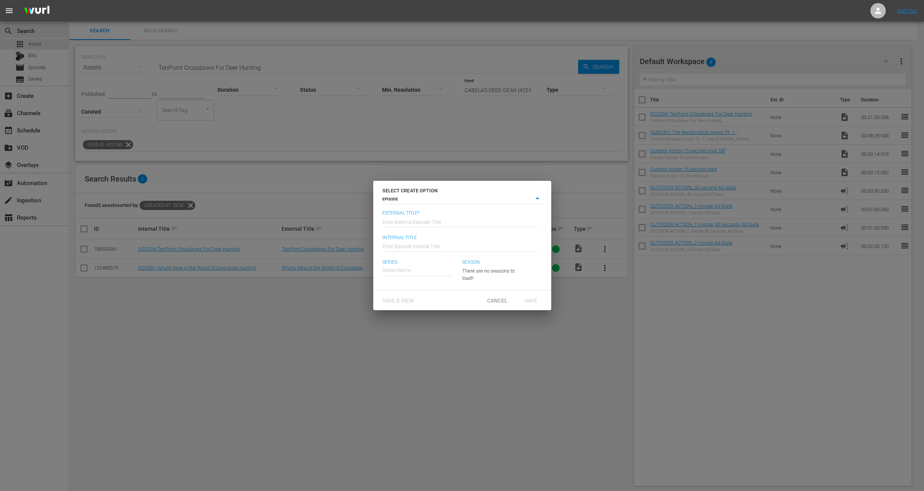
click at [412, 218] on input "text" at bounding box center [461, 221] width 156 height 18
click at [432, 287] on div "Auburn Bass Fishing: The Reclamation" at bounding box center [430, 291] width 84 height 18
click at [505, 265] on icon "button" at bounding box center [508, 269] width 9 height 9
click at [478, 323] on div "4" at bounding box center [472, 323] width 21 height 8
click at [523, 303] on span "Save" at bounding box center [531, 300] width 25 height 6
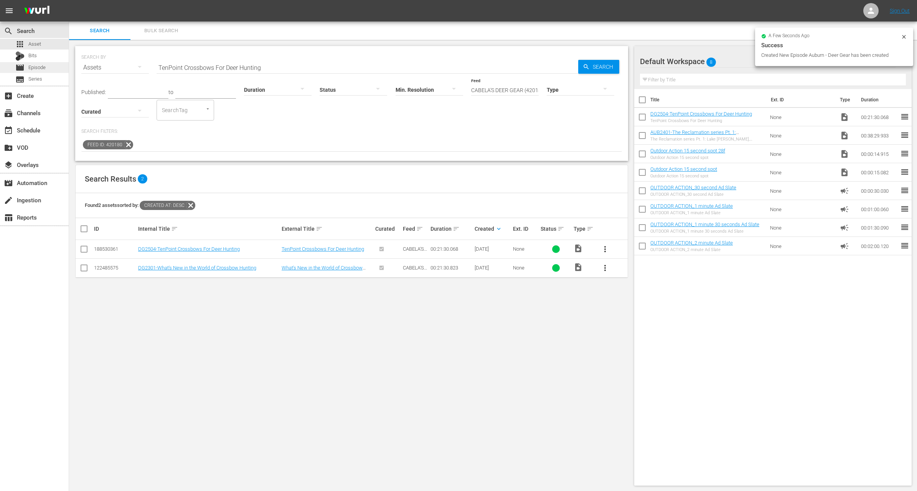
click at [45, 68] on span "Episode" at bounding box center [36, 68] width 17 height 8
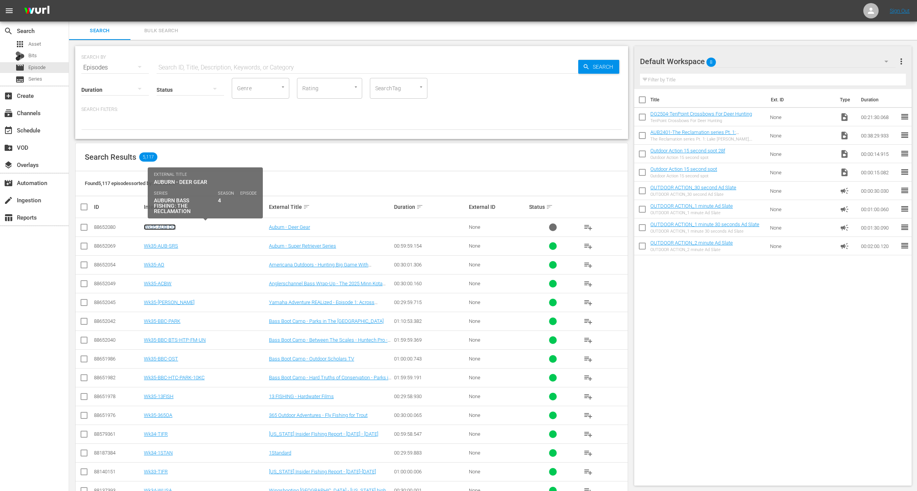
click at [170, 225] on link "Wk35-AUB-DG" at bounding box center [160, 227] width 32 height 6
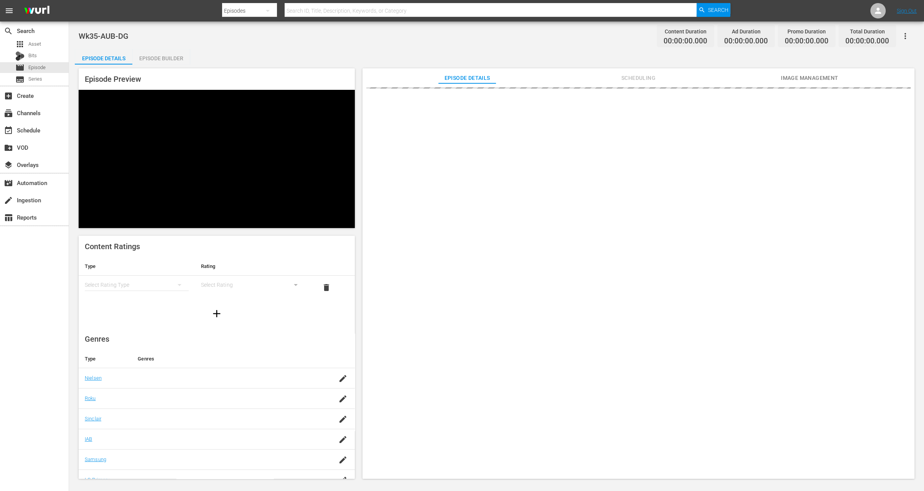
click at [170, 60] on div "Episode Builder" at bounding box center [161, 58] width 58 height 18
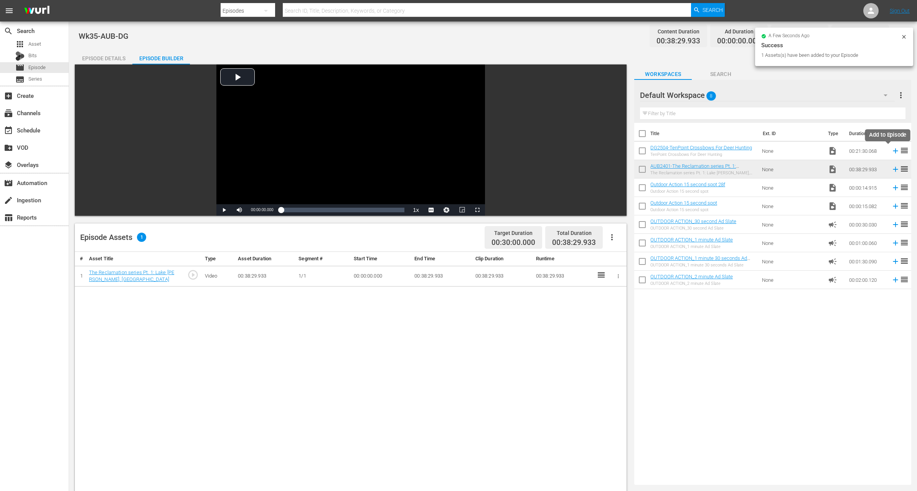
click at [891, 149] on icon at bounding box center [895, 151] width 8 height 8
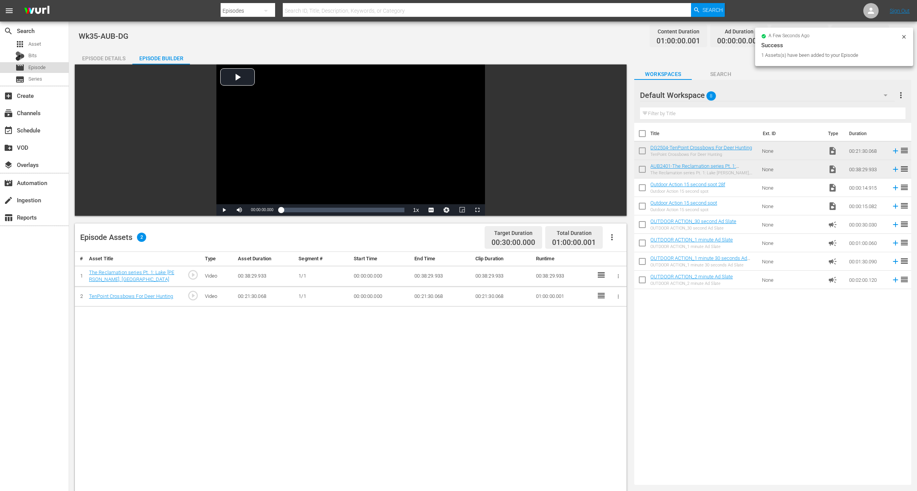
click at [32, 67] on span "Episode" at bounding box center [36, 68] width 17 height 8
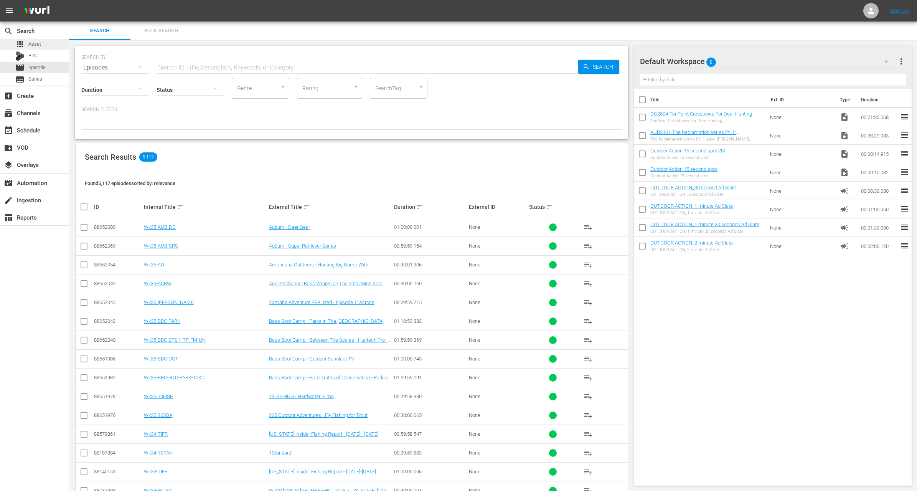
click at [37, 43] on span "Asset" at bounding box center [34, 44] width 13 height 8
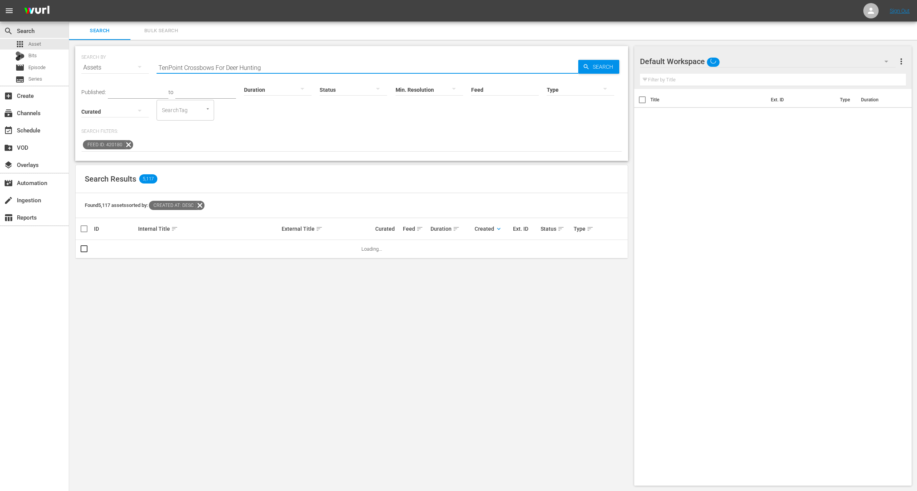
click at [185, 68] on input "TenPoint Crossbows For Deer Hunting" at bounding box center [368, 67] width 422 height 18
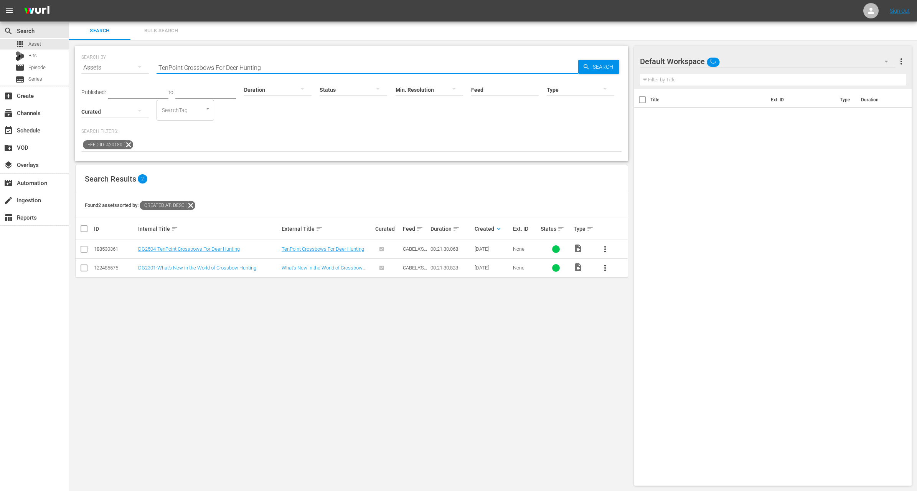
click at [185, 68] on input "TenPoint Crossbows For Deer Hunting" at bounding box center [368, 67] width 422 height 18
paste input "When Bison Rule"
type input "When Bison Rule"
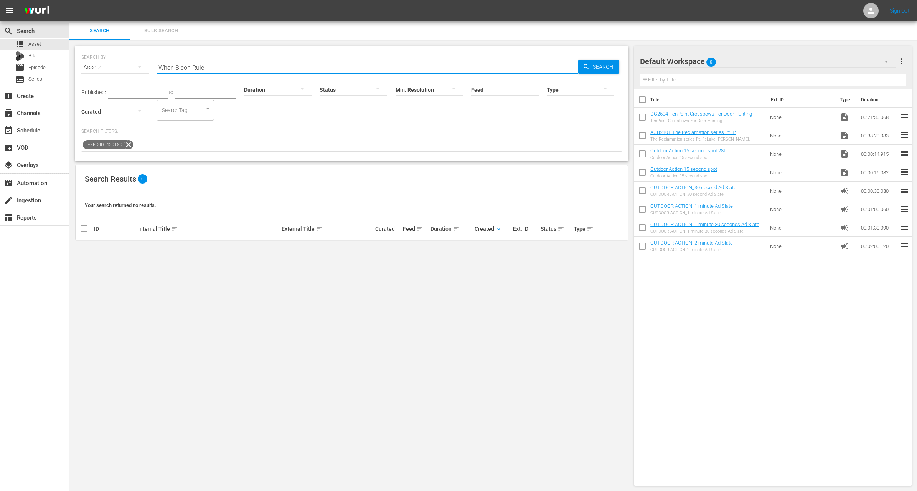
click at [126, 142] on icon at bounding box center [129, 145] width 10 height 10
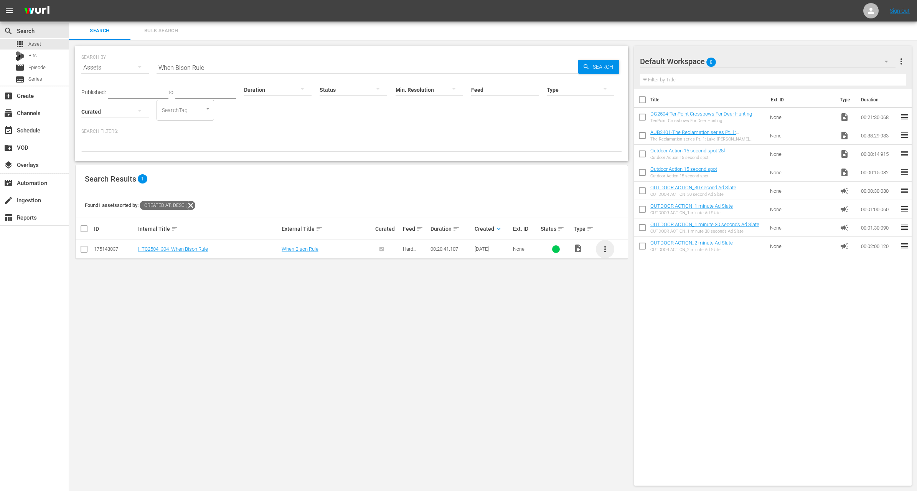
click at [600, 246] on span "more_vert" at bounding box center [604, 248] width 9 height 9
click at [628, 269] on div "Workspace" at bounding box center [646, 270] width 52 height 18
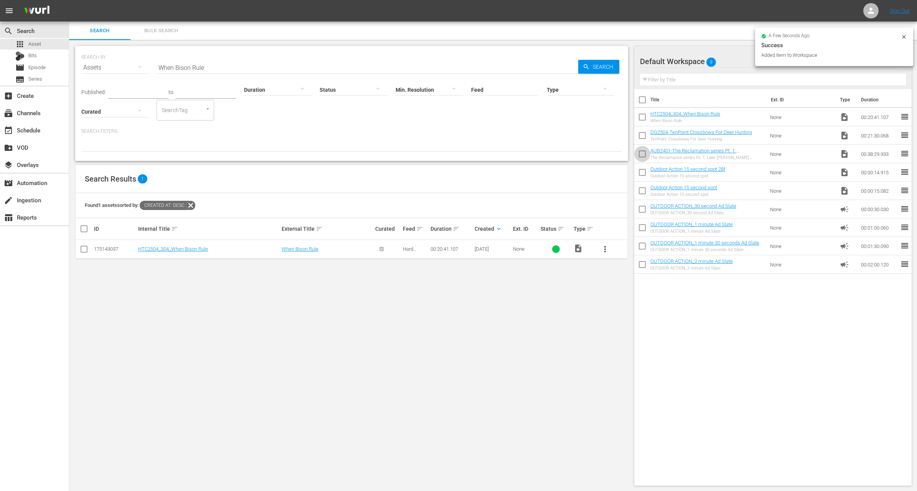
click at [640, 150] on input "checkbox" at bounding box center [642, 155] width 16 height 16
checkbox input "true"
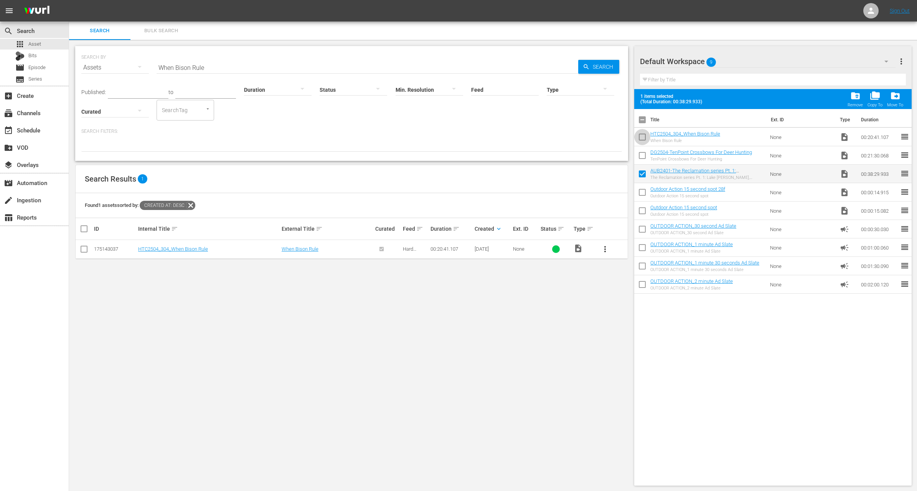
click at [642, 134] on input "checkbox" at bounding box center [642, 138] width 16 height 16
checkbox input "true"
click at [261, 66] on input "When Bison Rule" at bounding box center [368, 67] width 422 height 18
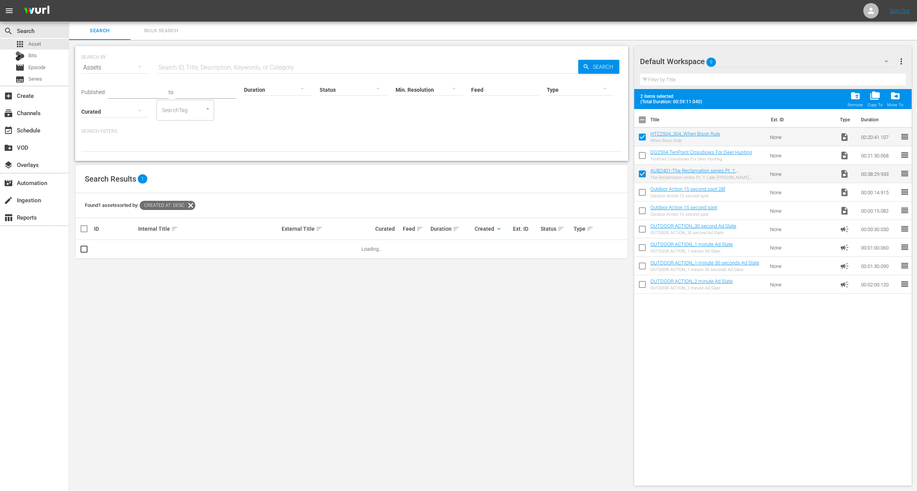
click at [275, 86] on div at bounding box center [278, 89] width 68 height 21
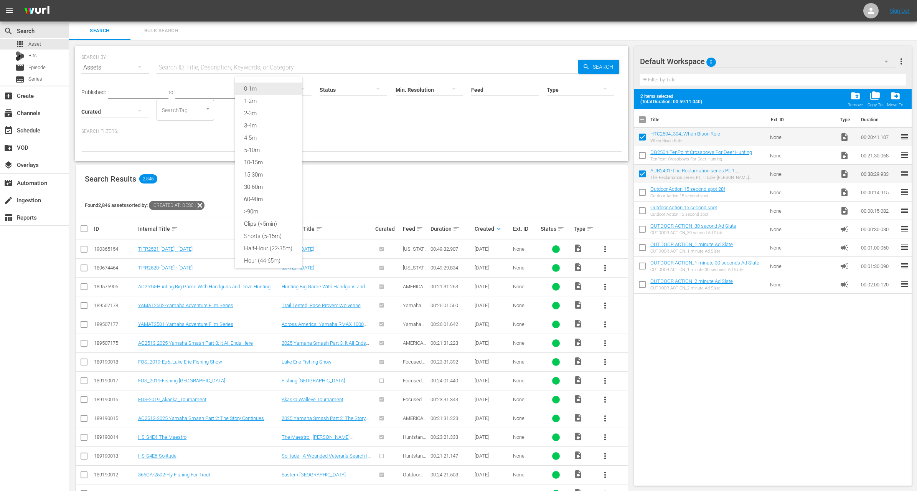
click at [274, 87] on div "0-1m" at bounding box center [269, 88] width 68 height 12
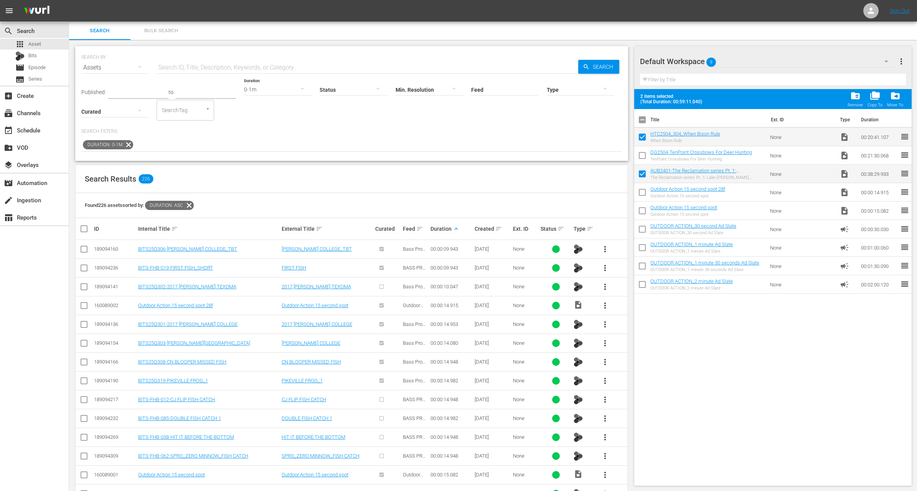
click at [605, 398] on span "more_vert" at bounding box center [604, 399] width 9 height 9
click at [630, 415] on div "Workspace" at bounding box center [646, 419] width 52 height 18
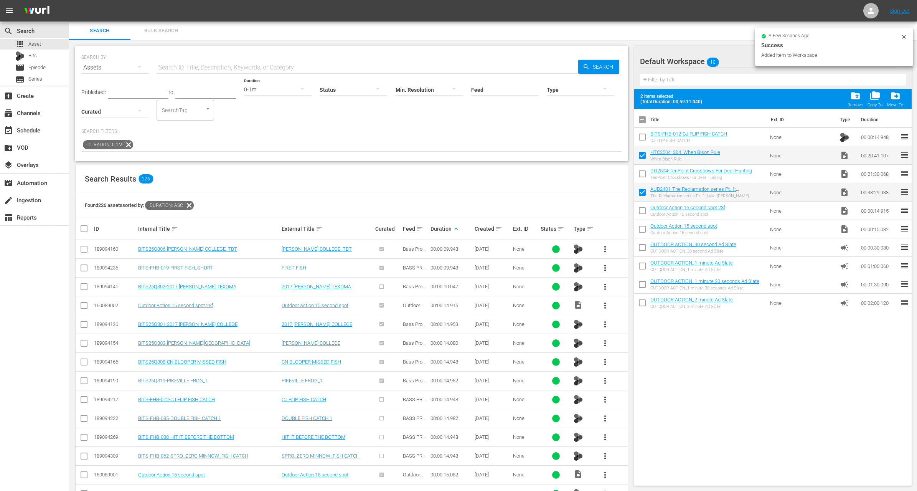
click at [645, 138] on input "checkbox" at bounding box center [642, 138] width 16 height 16
checkbox input "true"
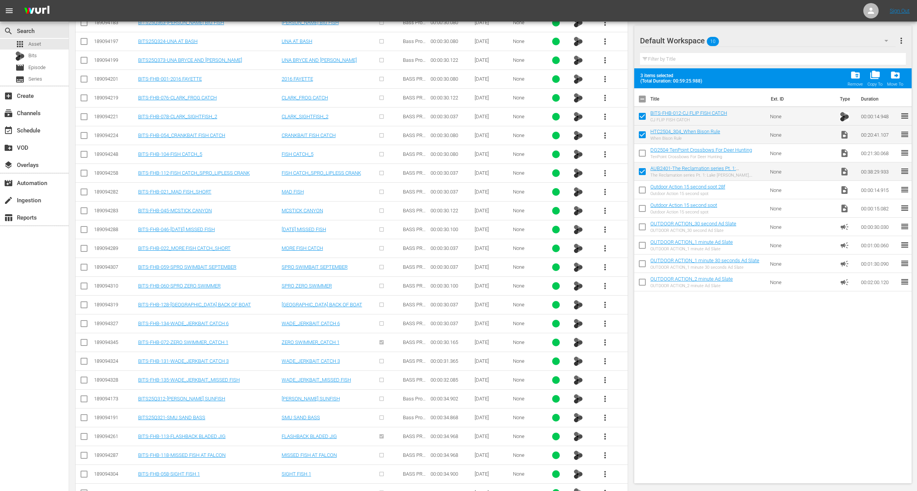
scroll to position [1896, 0]
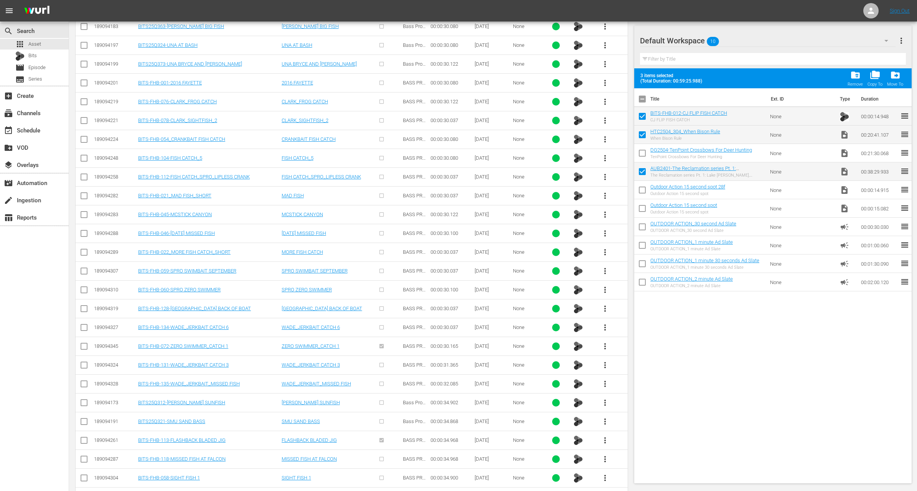
click at [607, 473] on span "more_vert" at bounding box center [604, 477] width 9 height 9
click at [633, 424] on div "Workspace" at bounding box center [646, 421] width 52 height 18
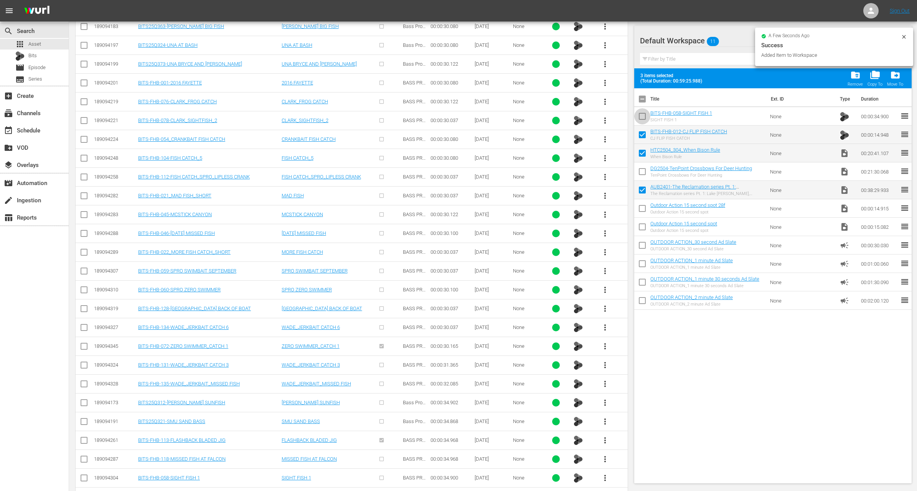
click at [645, 115] on input "checkbox" at bounding box center [642, 118] width 16 height 16
checkbox input "true"
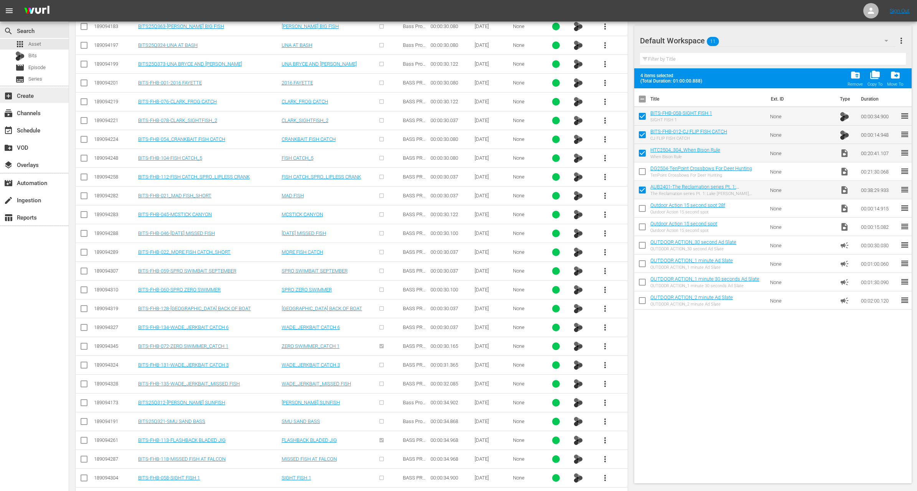
click at [23, 96] on div "add_box Create" at bounding box center [21, 94] width 43 height 7
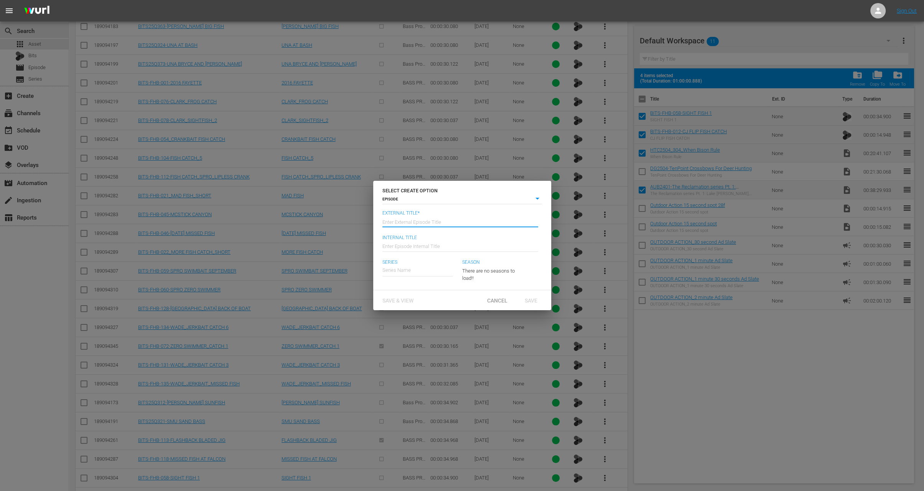
click at [401, 222] on input "text" at bounding box center [461, 221] width 156 height 18
type input "H"
type input "Auburn - Hard Truths"
type input "Wk35-AUB-HTC"
click at [435, 286] on div "Auburn Bass Fishing: The Reclamation" at bounding box center [430, 291] width 84 height 18
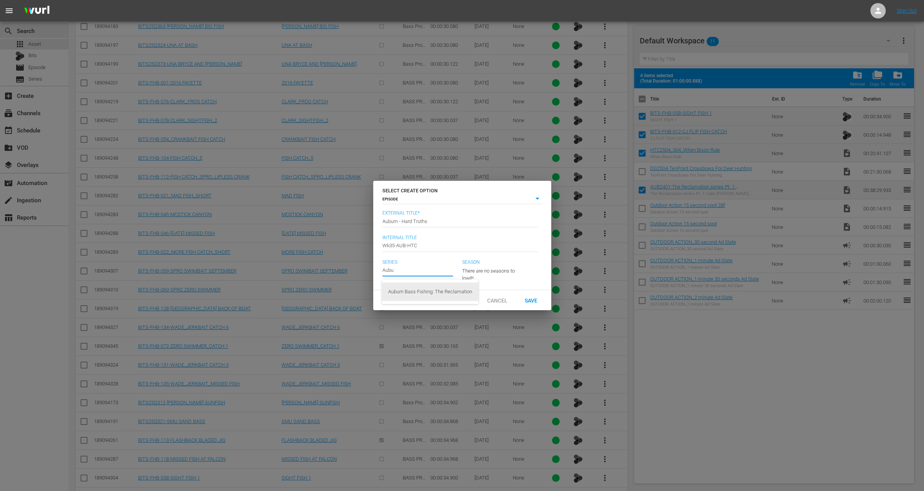
type input "Auburn Bass Fishing: The Reclamation"
click at [515, 266] on button "button" at bounding box center [509, 269] width 18 height 18
click at [482, 319] on div "4" at bounding box center [472, 323] width 21 height 8
click at [539, 303] on span "Save" at bounding box center [531, 300] width 25 height 6
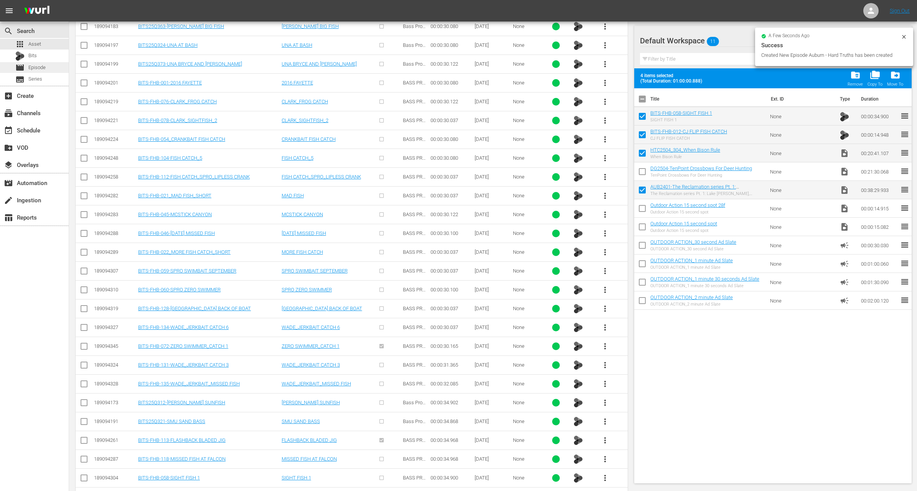
click at [38, 66] on span "Episode" at bounding box center [36, 68] width 17 height 8
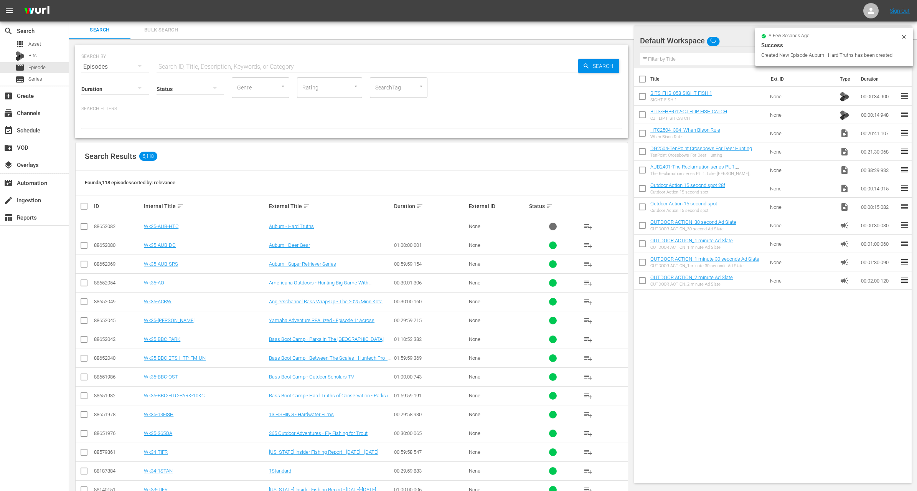
scroll to position [132, 0]
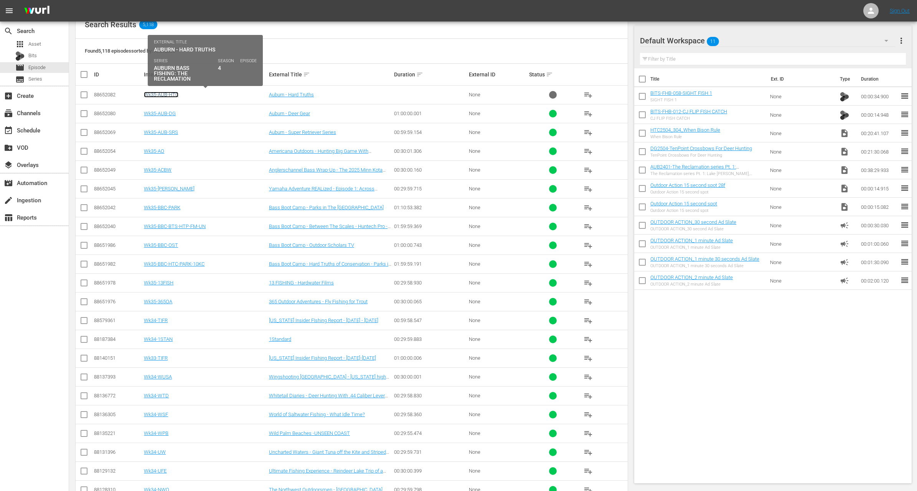
click at [174, 94] on link "Wk35-AUB-HTC" at bounding box center [161, 95] width 35 height 6
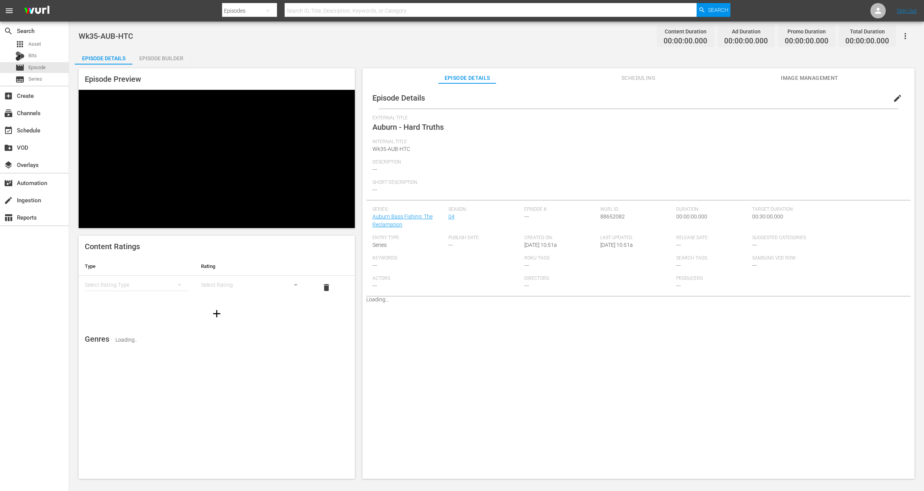
click at [156, 59] on div "Episode Builder" at bounding box center [161, 58] width 58 height 18
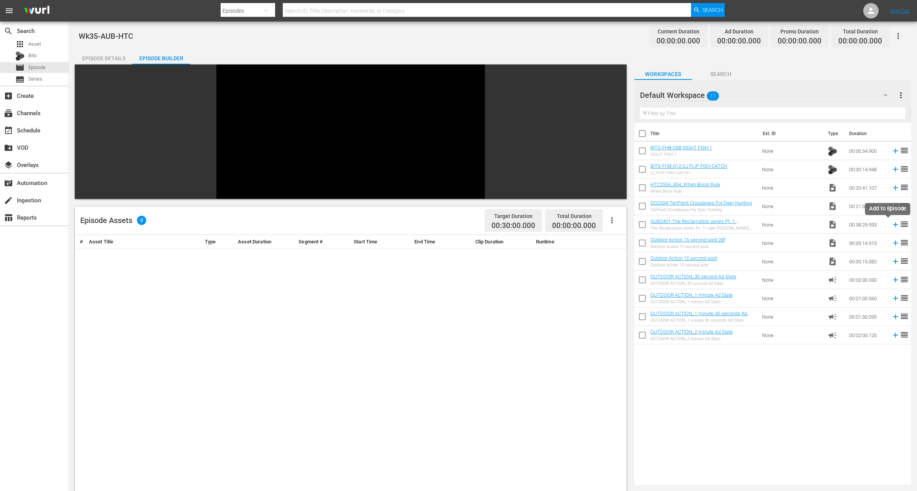
click at [891, 224] on icon at bounding box center [895, 224] width 8 height 8
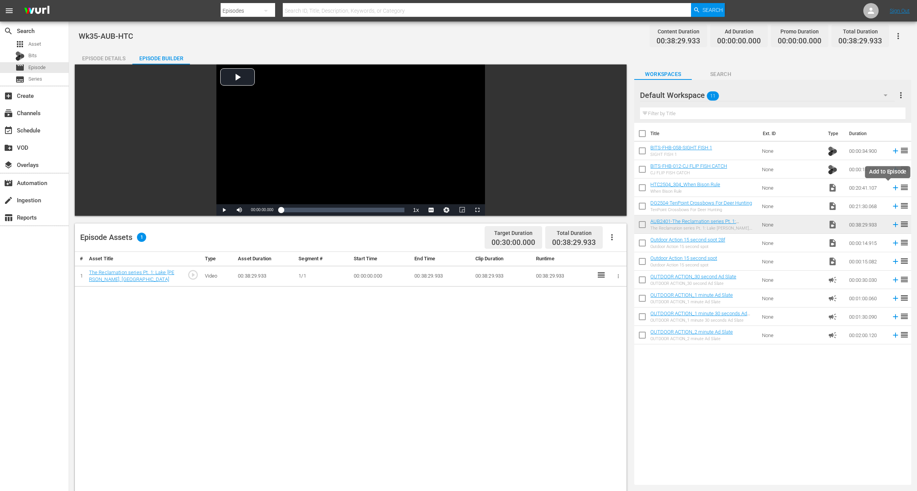
click at [891, 186] on icon at bounding box center [895, 187] width 8 height 8
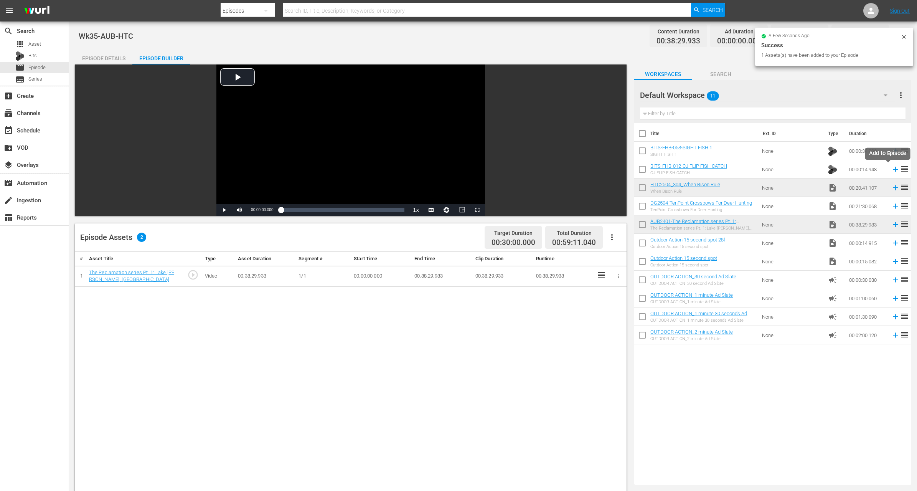
click at [893, 168] on icon at bounding box center [895, 169] width 5 height 5
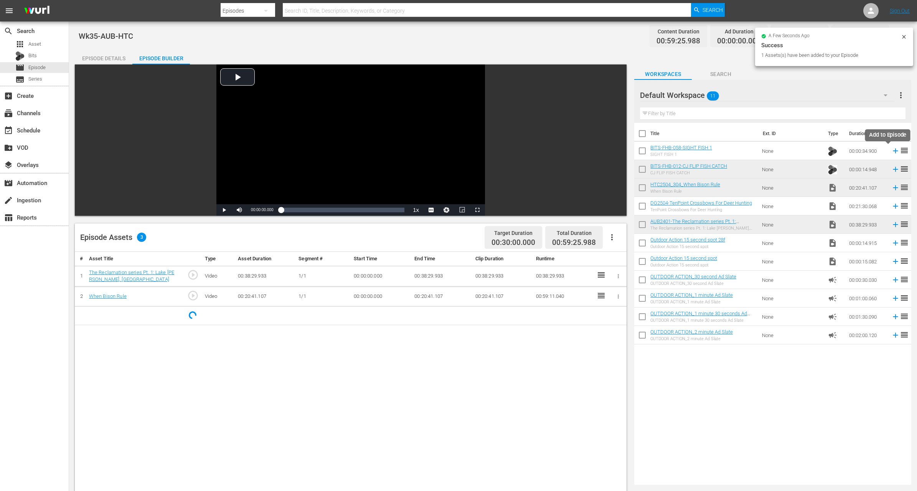
click at [891, 149] on icon at bounding box center [895, 151] width 8 height 8
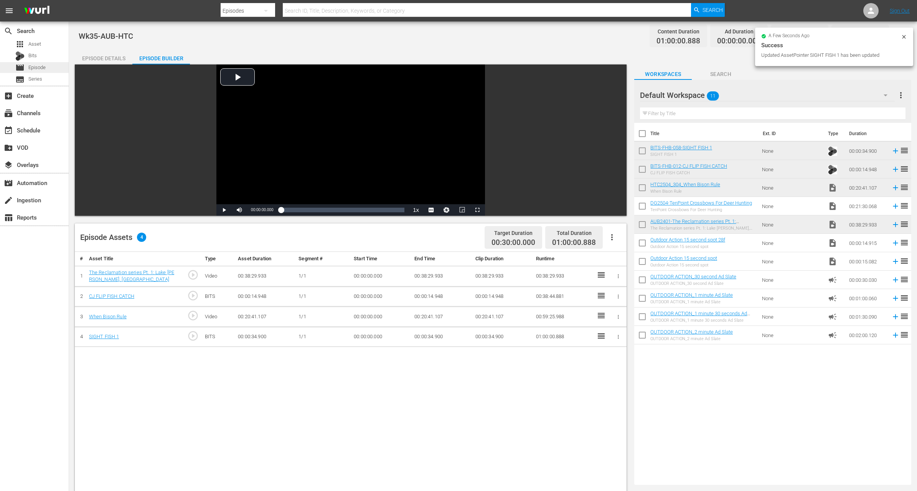
click at [36, 68] on span "Episode" at bounding box center [36, 68] width 17 height 8
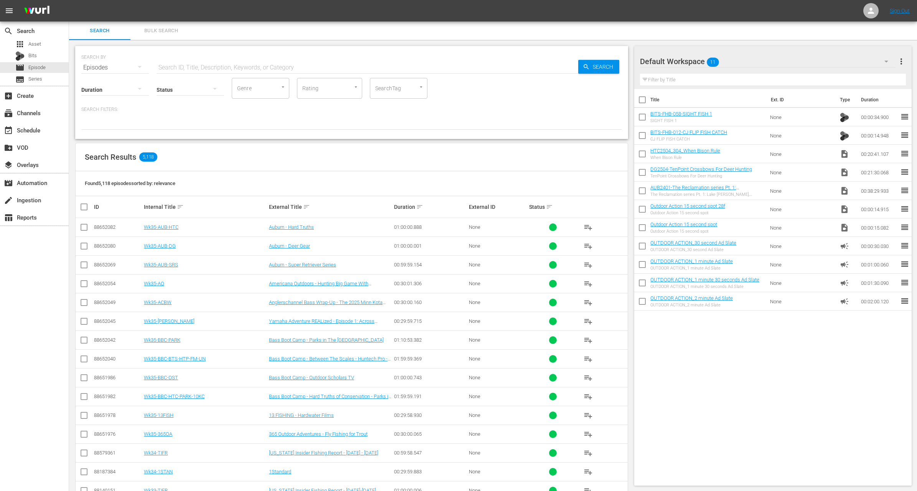
click at [259, 67] on input "text" at bounding box center [368, 67] width 422 height 18
click at [22, 44] on span "apps" at bounding box center [19, 44] width 9 height 9
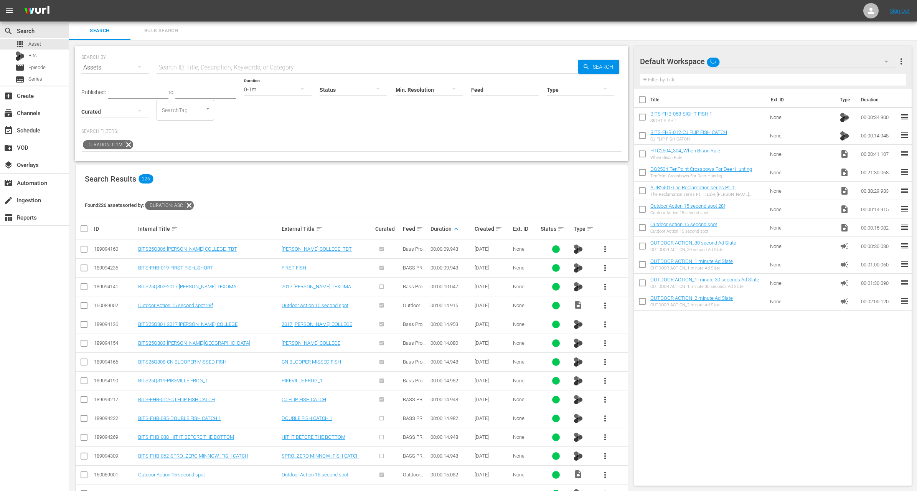
click at [126, 141] on icon at bounding box center [129, 145] width 10 height 10
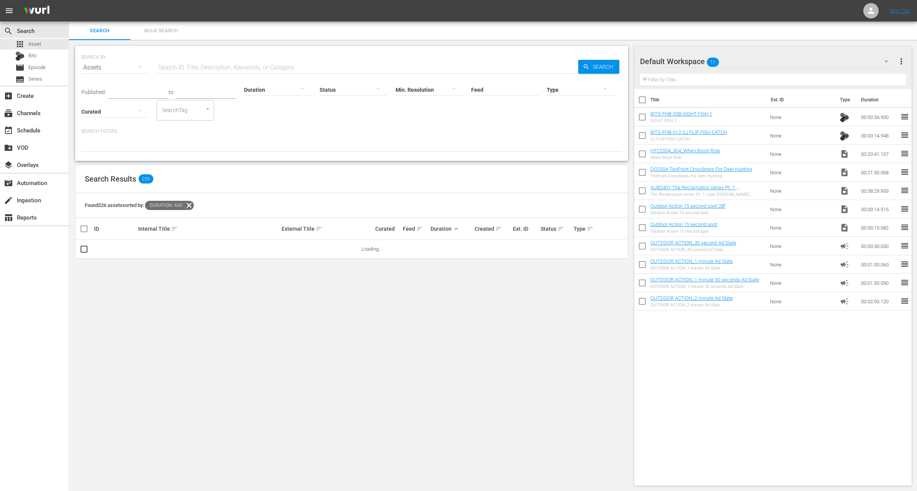
click at [195, 64] on input "text" at bounding box center [368, 67] width 422 height 18
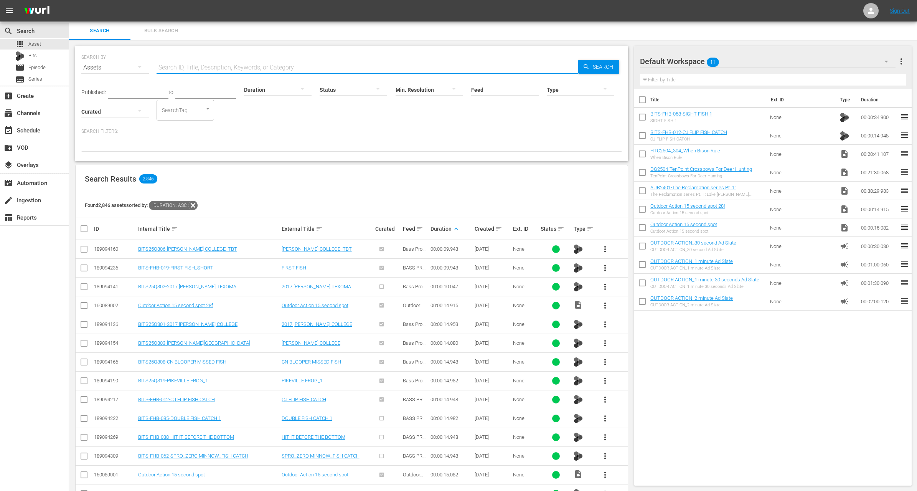
paste input "Father & Son Sturgeon"
type input "Father & Son Sturgeon"
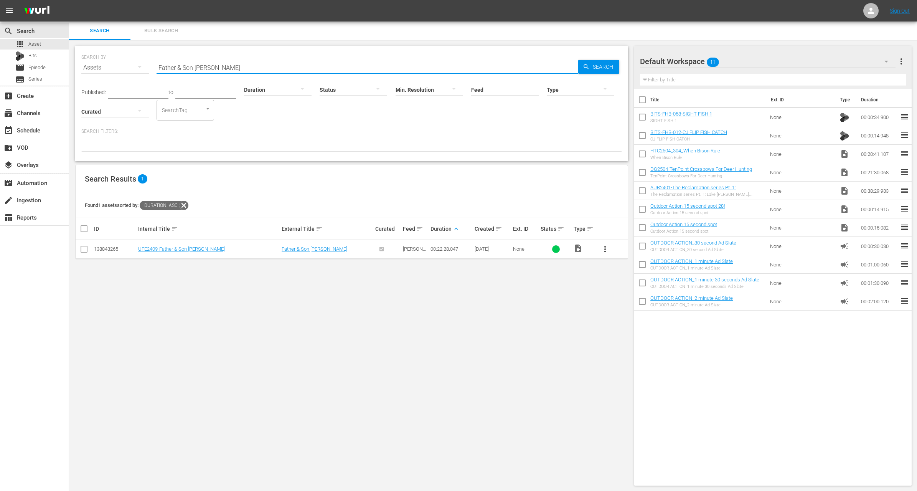
click at [607, 244] on span "more_vert" at bounding box center [604, 248] width 9 height 9
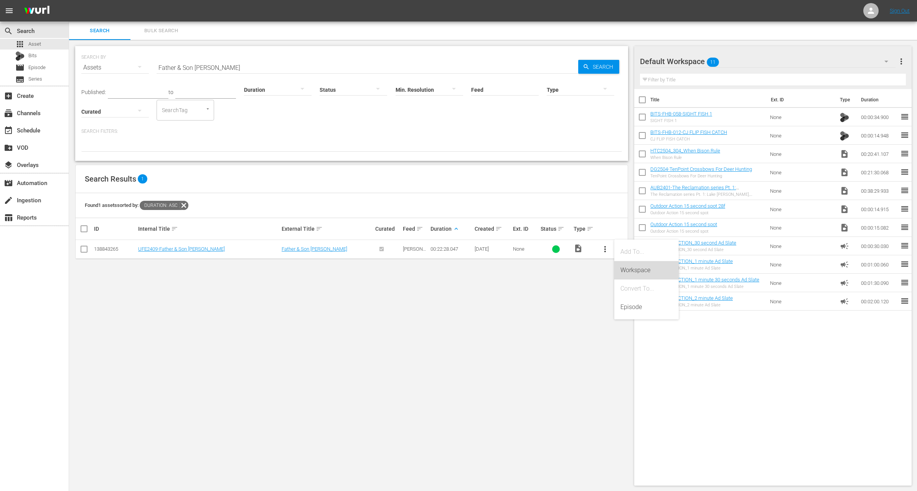
click at [635, 265] on div "Workspace" at bounding box center [646, 270] width 52 height 18
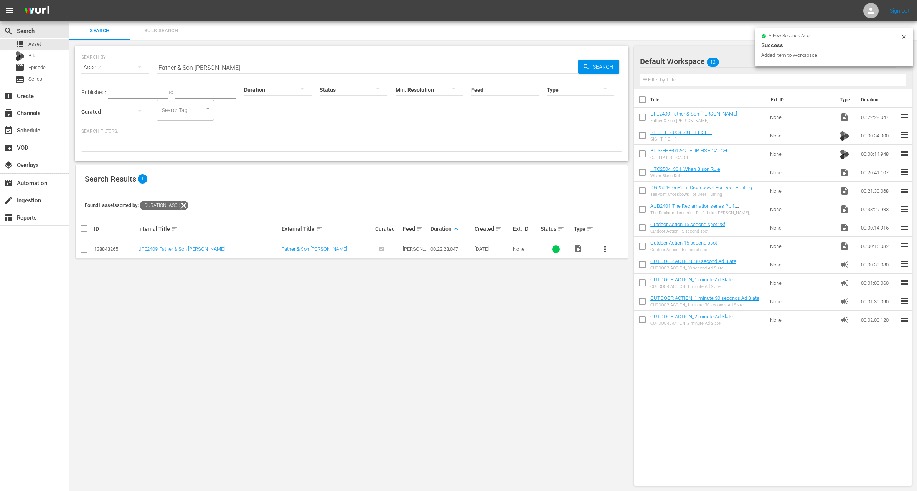
click at [640, 115] on input "checkbox" at bounding box center [642, 119] width 16 height 16
checkbox input "true"
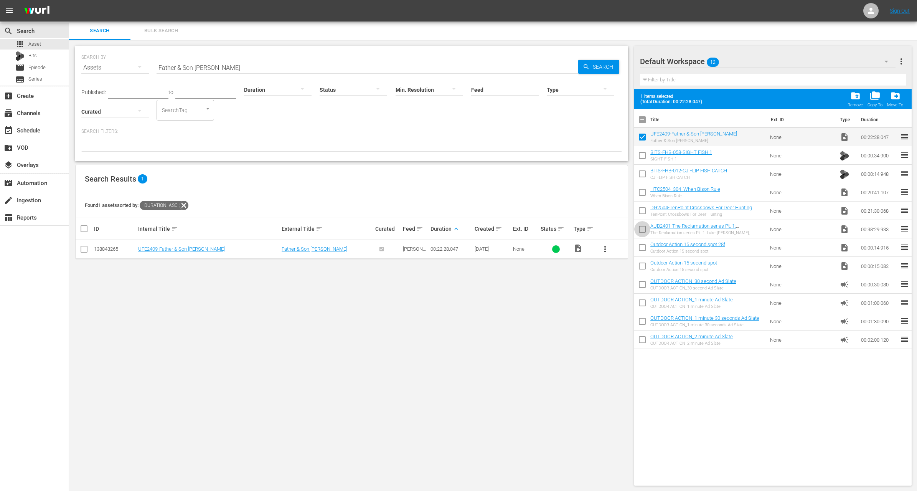
click at [638, 227] on input "checkbox" at bounding box center [642, 231] width 16 height 16
checkbox input "true"
click at [37, 92] on div "add_box Create" at bounding box center [21, 94] width 43 height 7
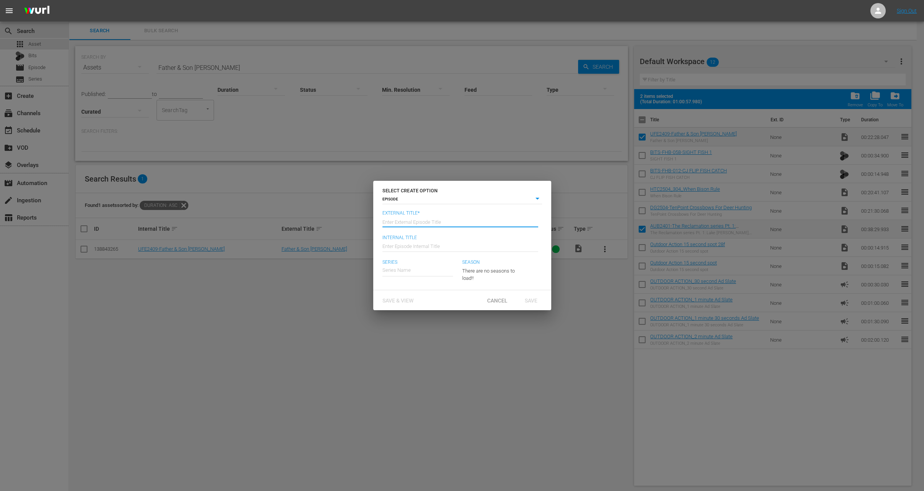
click at [426, 223] on input "text" at bounding box center [461, 221] width 156 height 18
type input "Auburn - Ultimate FIshing Experience"
type input "Wk35-AUB-UFE"
click at [444, 284] on div "Auburn Bass Fishing: The Reclamation" at bounding box center [430, 291] width 84 height 18
type input "Auburn Bass Fishing: The Reclamation"
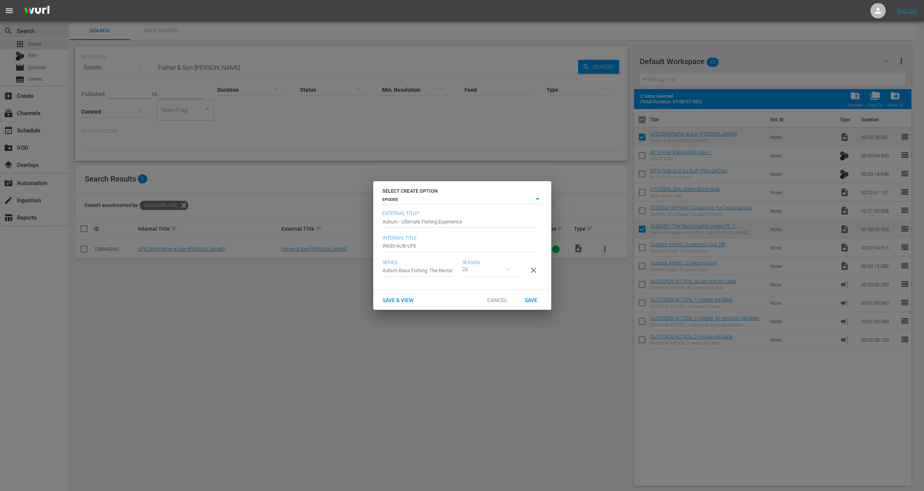
click at [503, 269] on button "button" at bounding box center [509, 269] width 18 height 18
click at [480, 320] on div "4" at bounding box center [472, 323] width 21 height 8
click at [529, 301] on span "Save" at bounding box center [531, 300] width 25 height 6
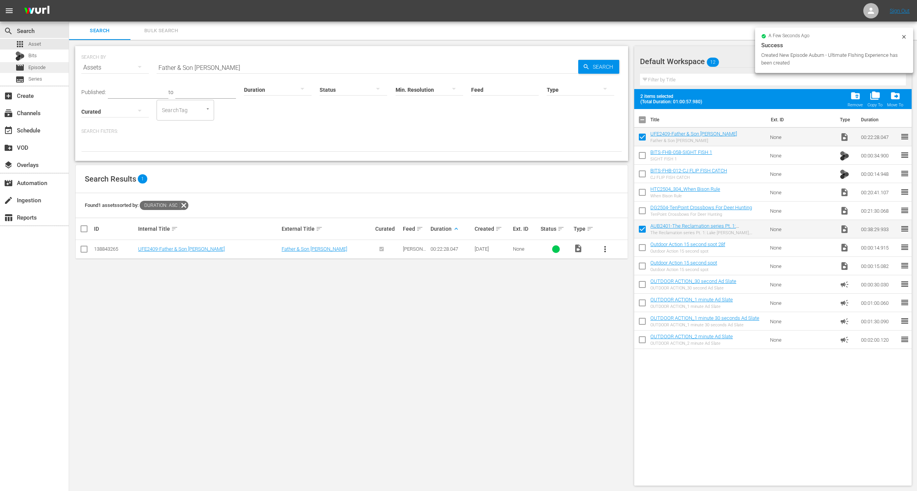
click at [46, 69] on div "movie Episode" at bounding box center [34, 67] width 69 height 11
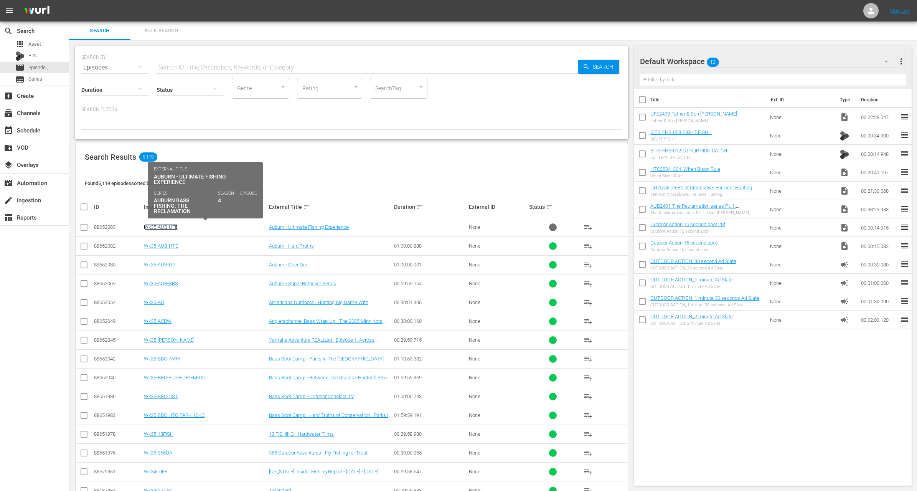
click at [162, 227] on link "Wk35-AUB-UFE" at bounding box center [161, 227] width 34 height 6
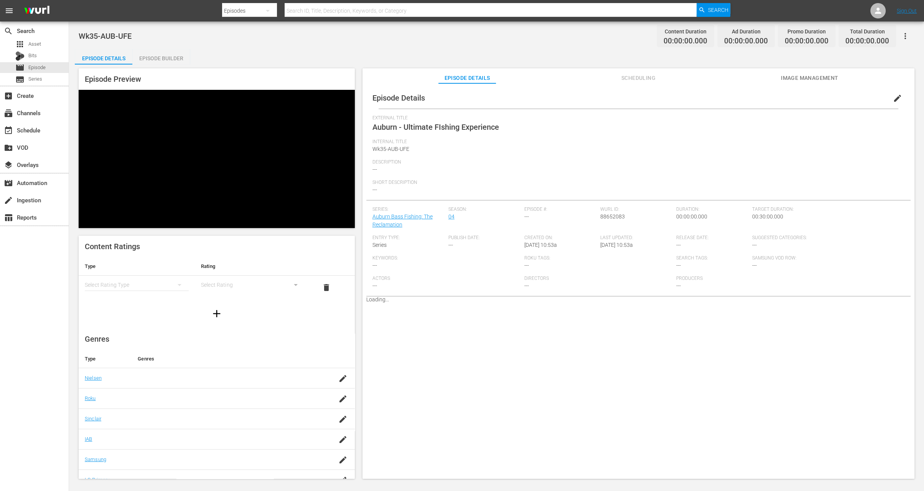
click at [170, 60] on div "Episode Builder" at bounding box center [161, 58] width 58 height 18
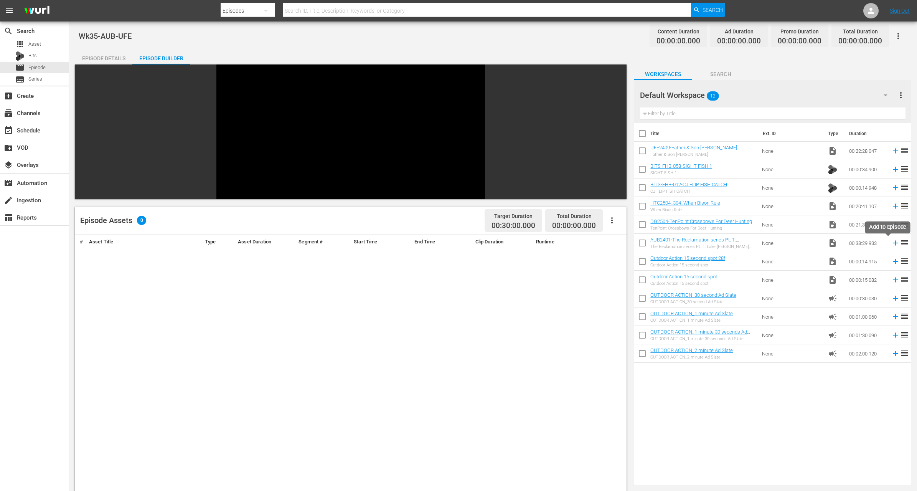
click at [893, 243] on icon at bounding box center [895, 243] width 5 height 5
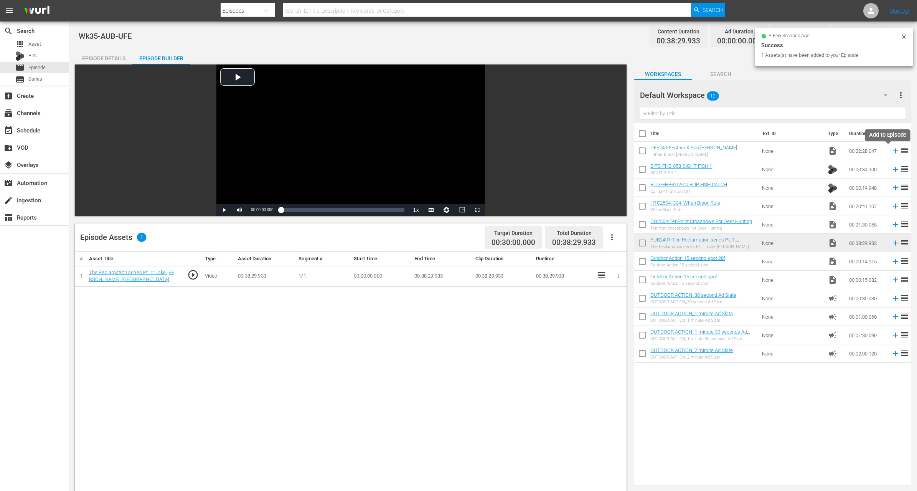
click at [891, 148] on icon at bounding box center [895, 151] width 8 height 8
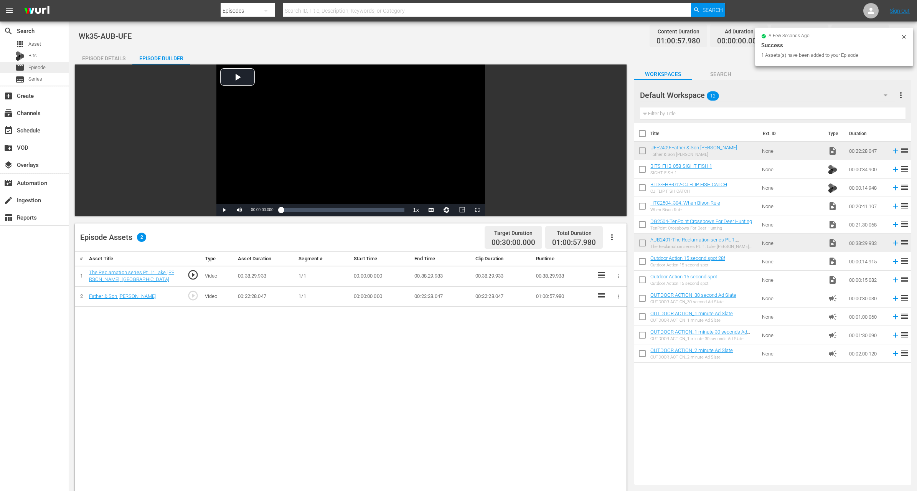
click at [37, 66] on span "Episode" at bounding box center [36, 68] width 17 height 8
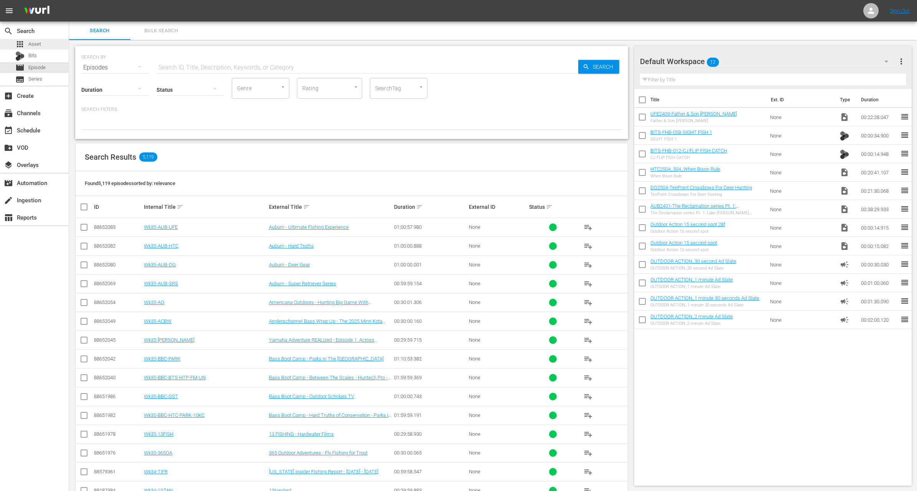
click at [46, 44] on div "apps Asset" at bounding box center [34, 44] width 69 height 11
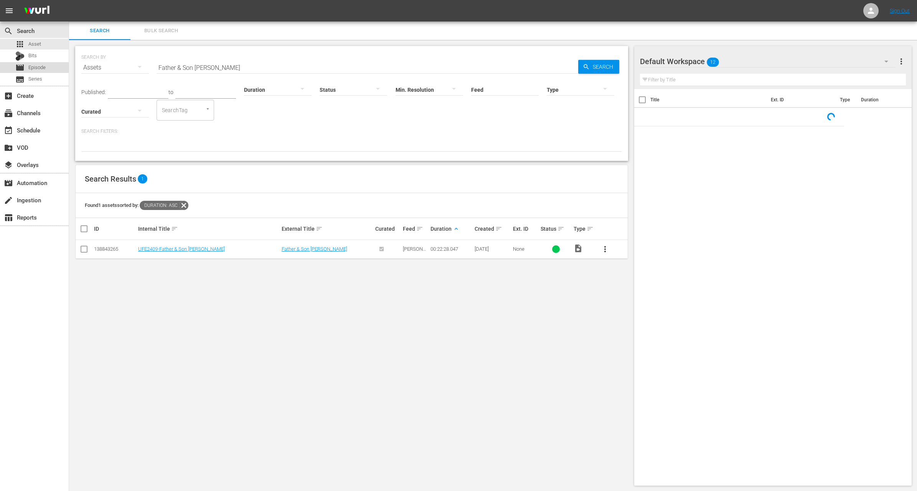
click at [41, 63] on div "movie Episode" at bounding box center [30, 67] width 30 height 11
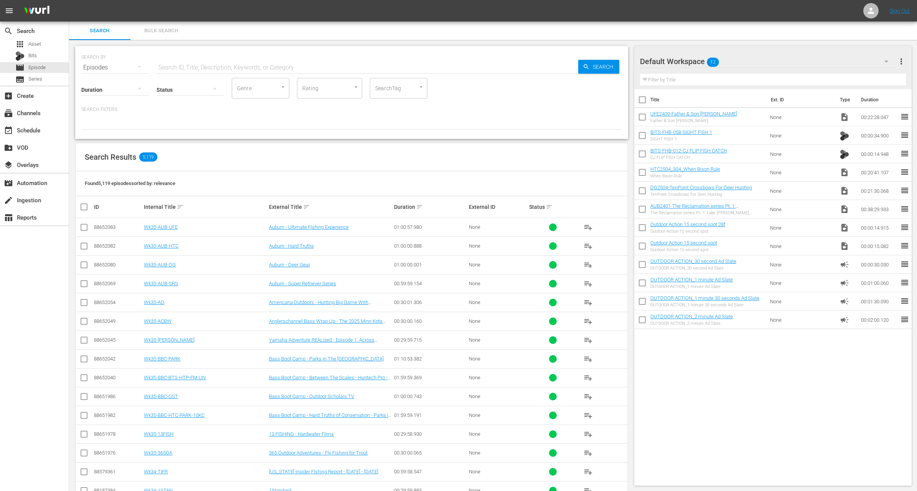
click at [221, 68] on input "text" at bounding box center [368, 67] width 422 height 18
paste input "Bass Champs Team Championship Pt2"
type input "Bass Champs Team Championship Pt2"
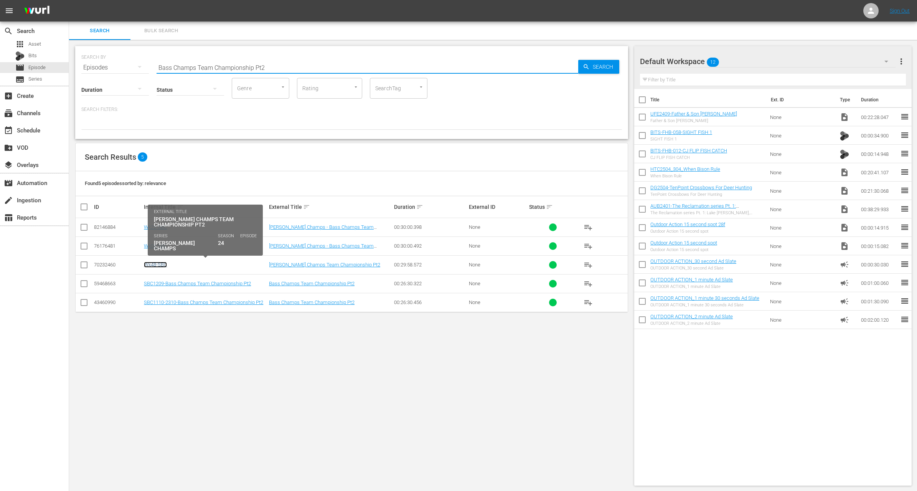
click at [156, 266] on link "Wk48-SBC" at bounding box center [155, 265] width 23 height 6
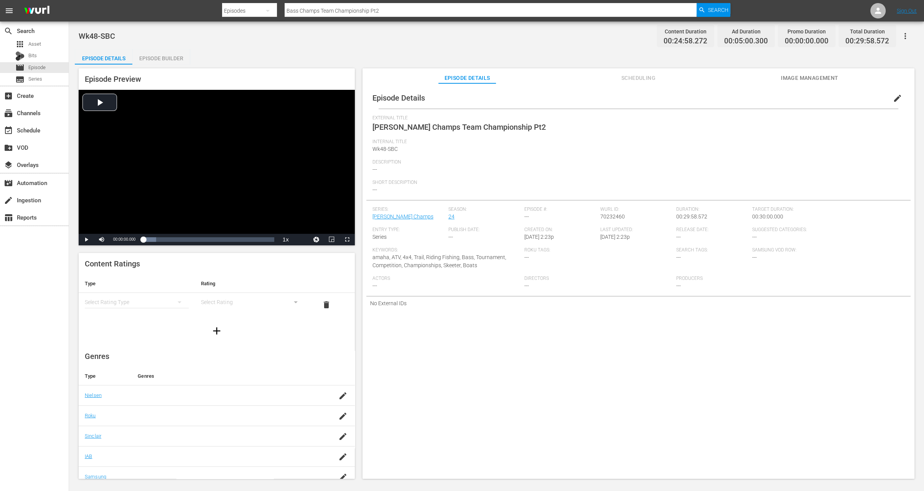
click at [893, 99] on span "edit" at bounding box center [897, 98] width 9 height 9
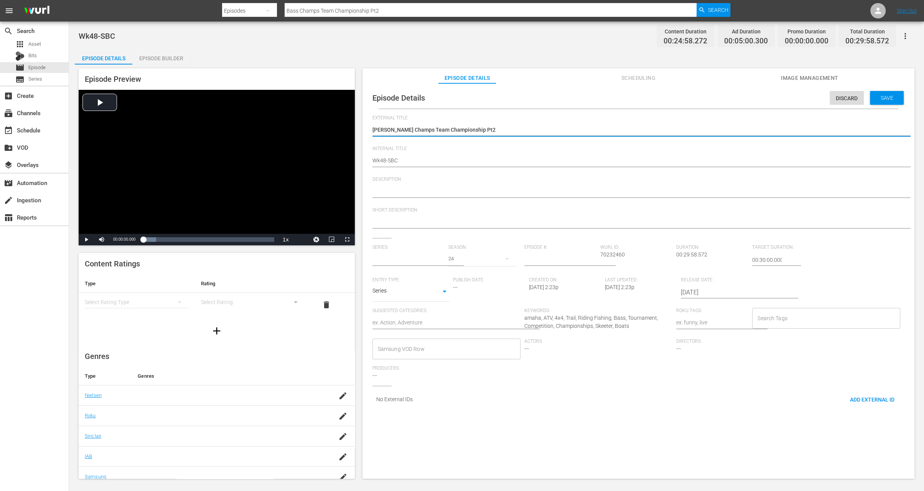
type input "Skeeter Bass Champs"
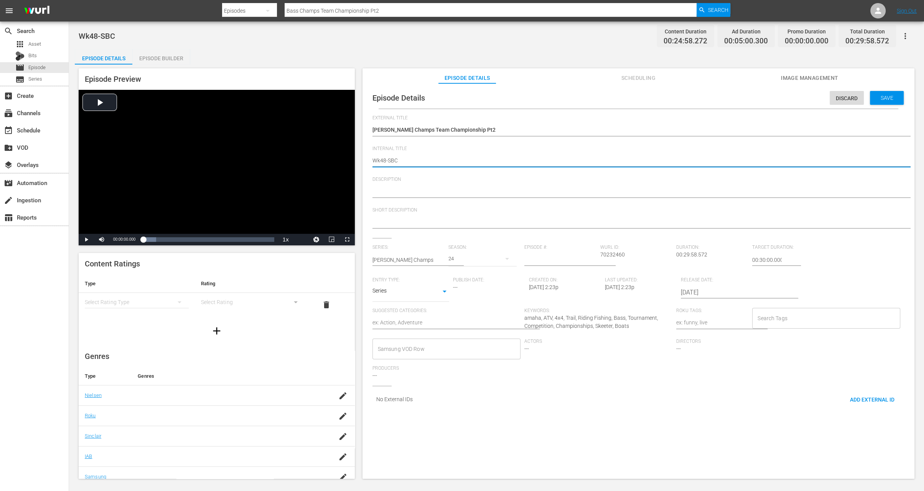
type textarea "Wk4-SBC"
type textarea "Wk-SBC"
type textarea "Wk3-SBC"
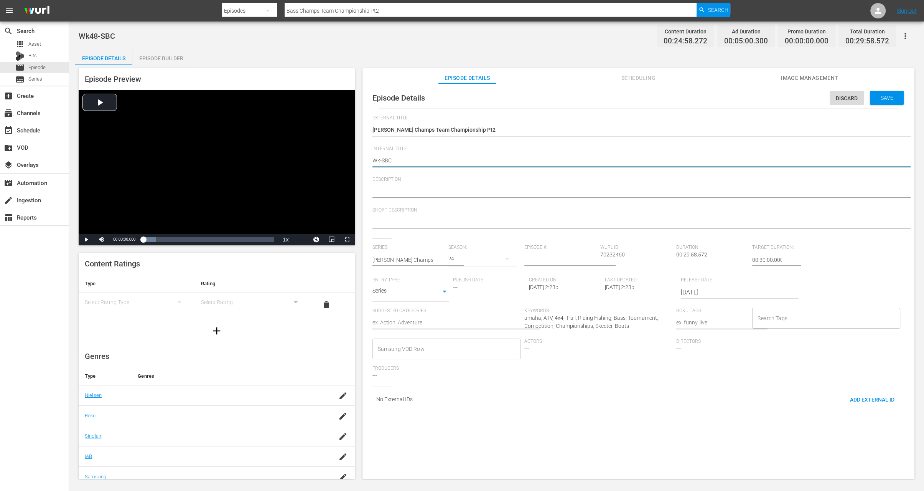
type textarea "Wk3-SBC"
type textarea "Wk35-SBC"
click at [882, 104] on div "Save" at bounding box center [887, 98] width 34 height 14
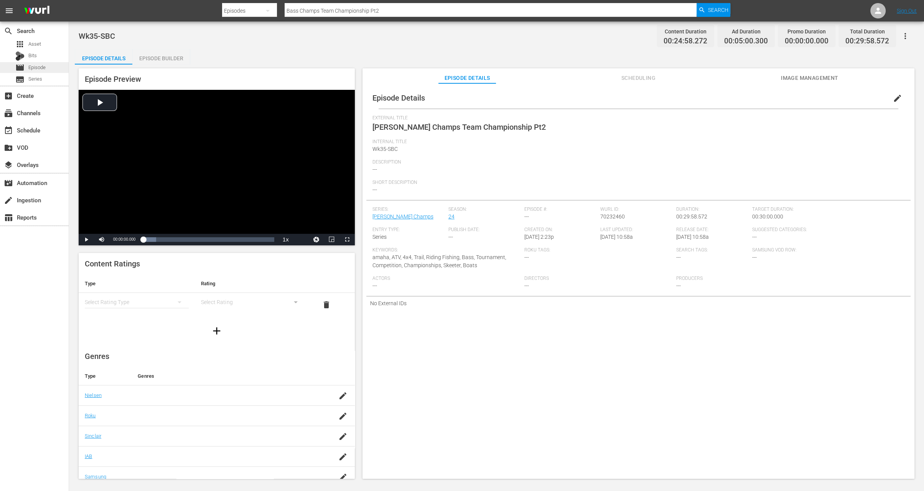
click at [40, 66] on span "Episode" at bounding box center [36, 68] width 17 height 8
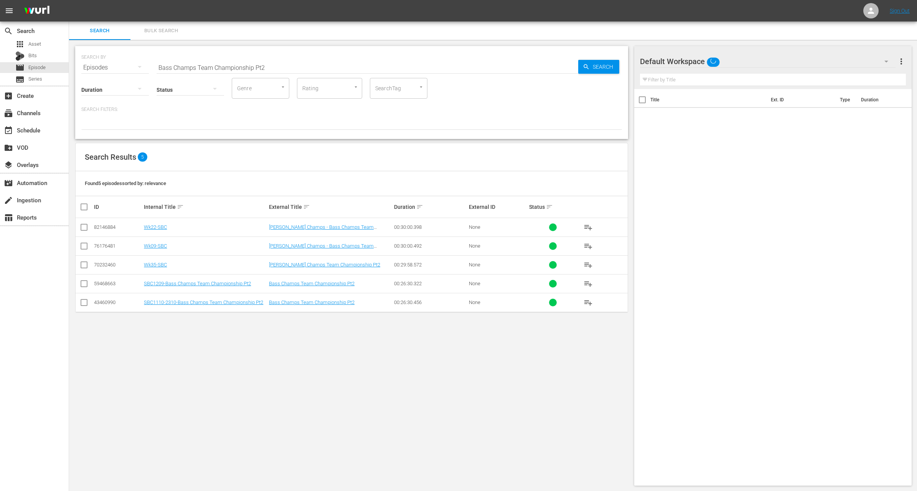
click at [206, 64] on input "Bass Champs Team Championship Pt2" at bounding box center [368, 67] width 422 height 18
paste input "[PERSON_NAME]"
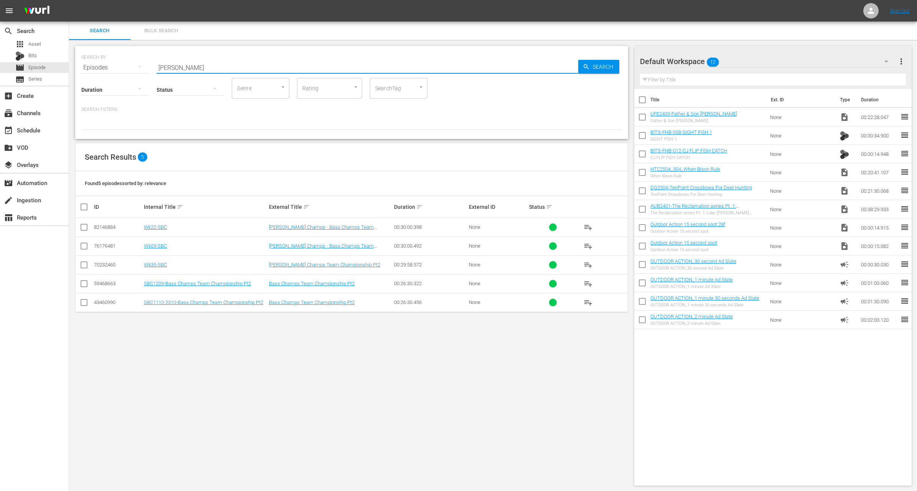
type input "[PERSON_NAME]"
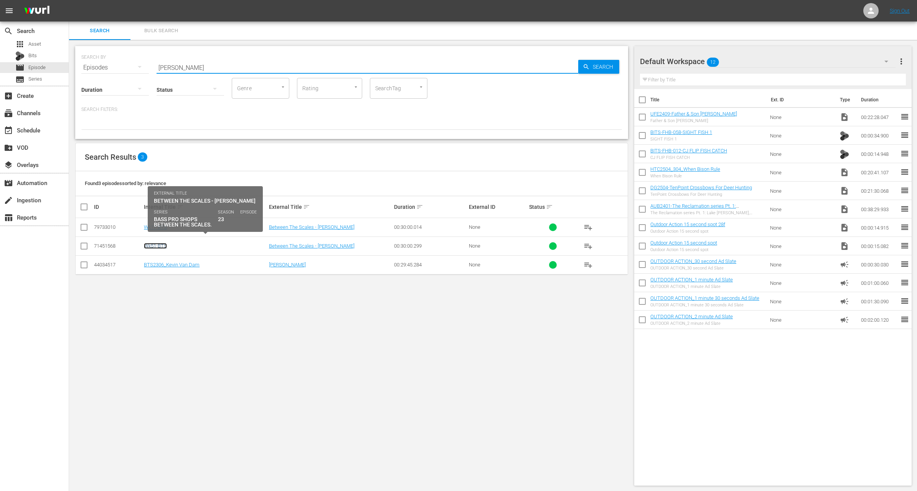
click at [162, 246] on link "Wk51-BTS" at bounding box center [155, 246] width 23 height 6
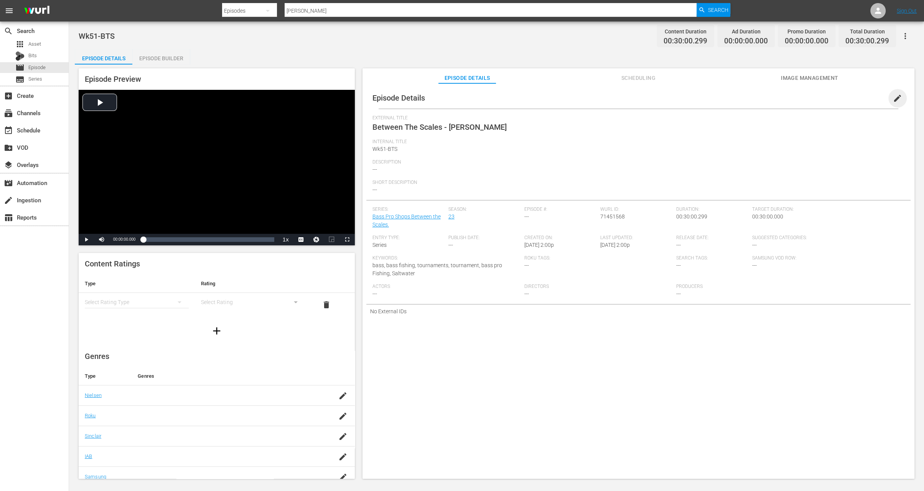
click at [893, 99] on span "edit" at bounding box center [897, 98] width 9 height 9
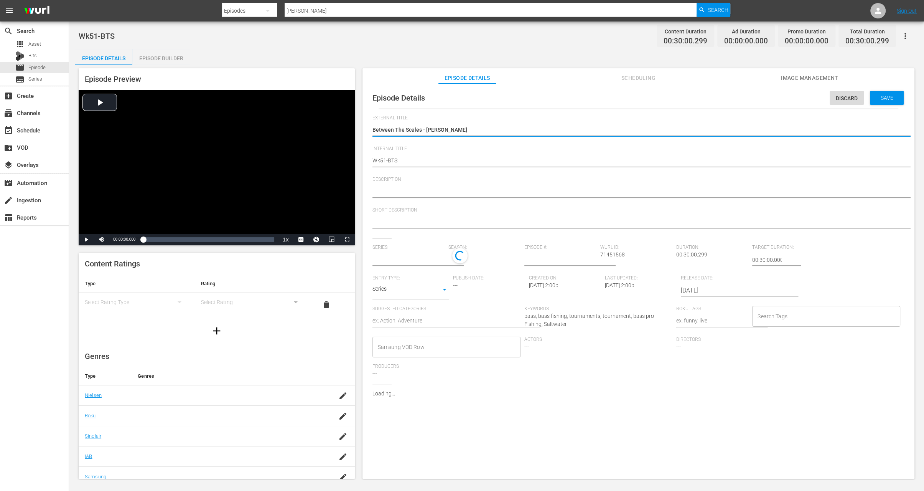
type input "Bass Pro Shops Between the Scales."
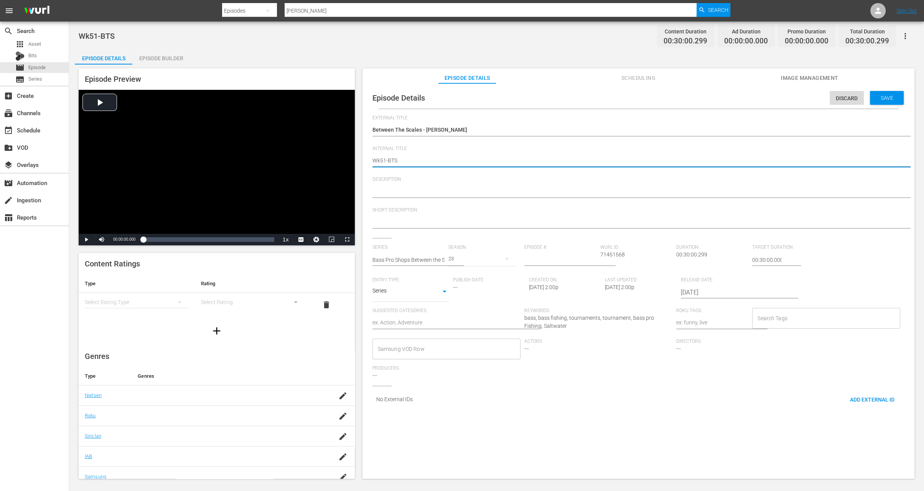
type textarea "Wk5-BTS"
type textarea "Wk-BTS"
type textarea "Wk3-BTS"
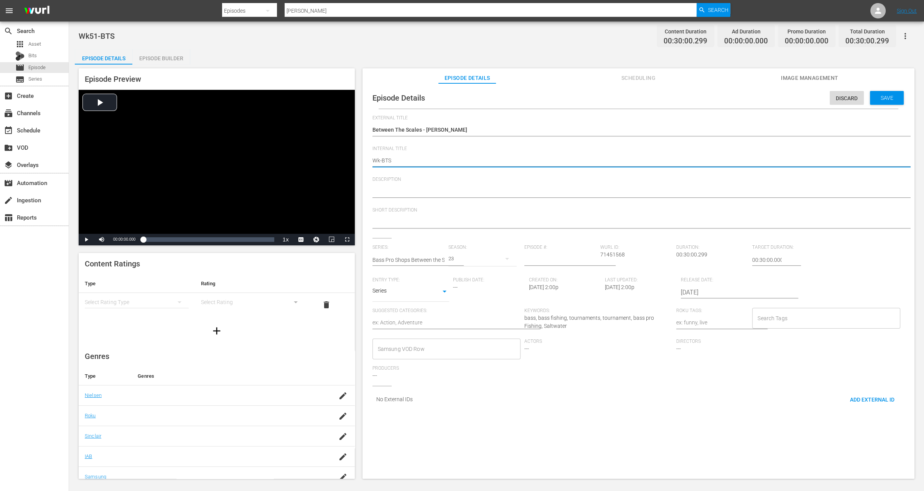
type textarea "Wk3-BTS"
type textarea "Wk35-BTS"
click at [885, 94] on div "Save" at bounding box center [887, 98] width 34 height 14
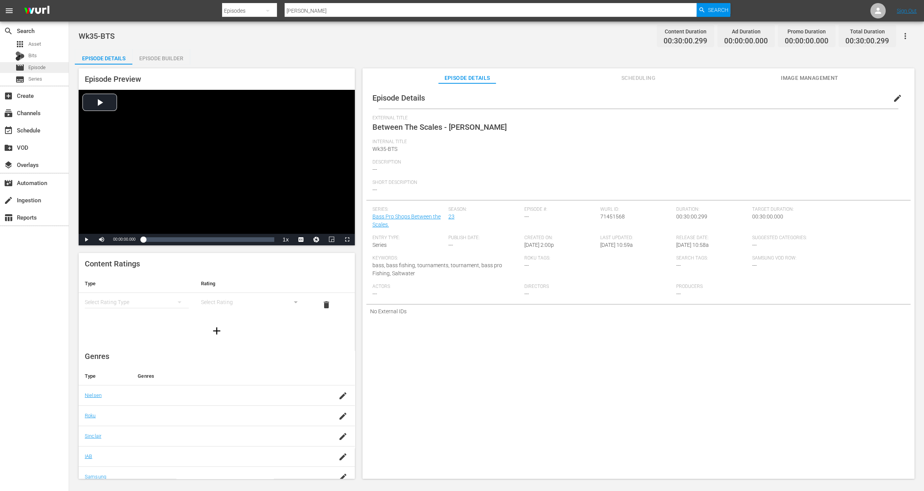
click at [41, 67] on span "Episode" at bounding box center [36, 68] width 17 height 8
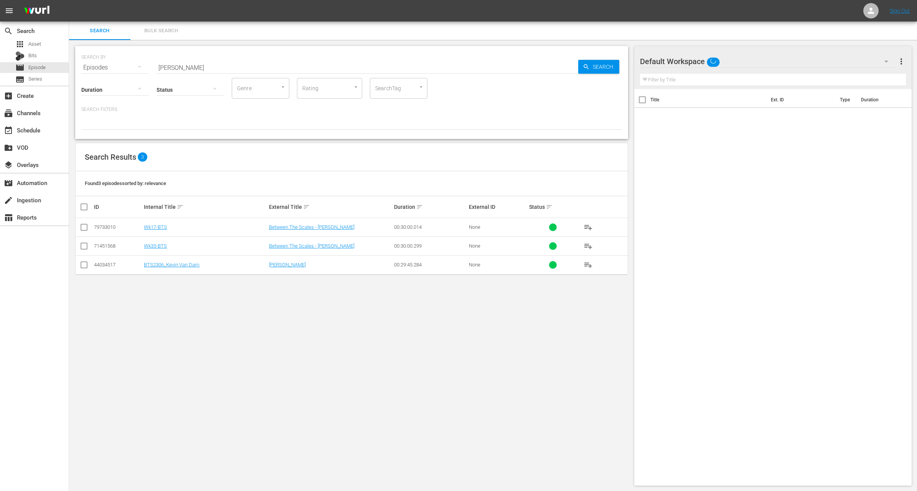
click at [241, 69] on input "[PERSON_NAME]" at bounding box center [368, 67] width 422 height 18
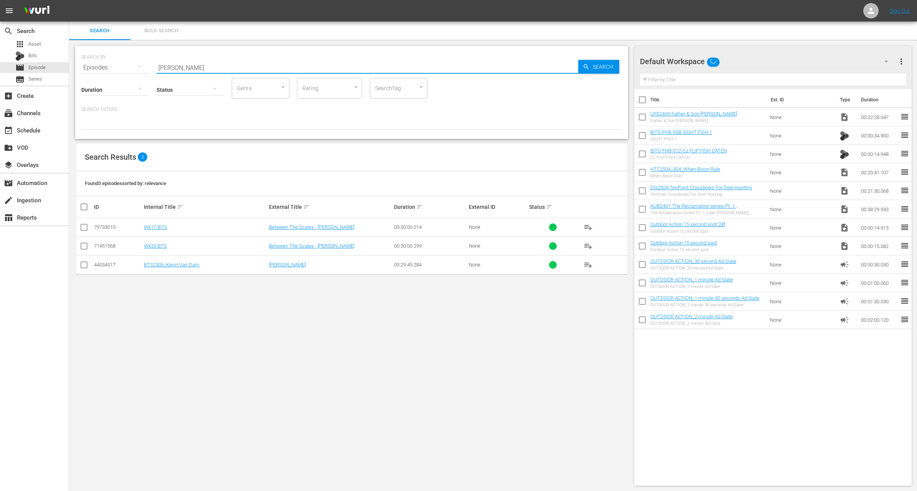
click at [241, 69] on input "[PERSON_NAME]" at bounding box center [368, 67] width 422 height 18
paste input "Project Dreamboat"
type input "Project Dreamboat"
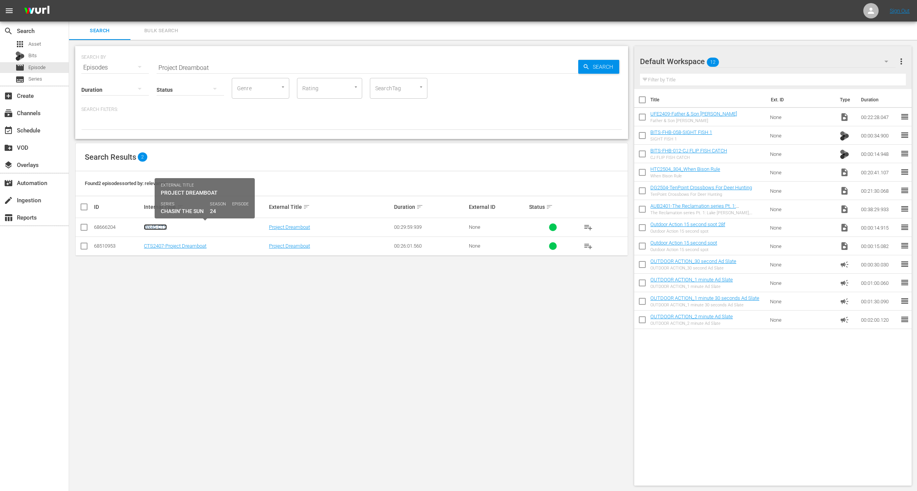
click at [156, 227] on link "Wk45-CTS" at bounding box center [155, 227] width 23 height 6
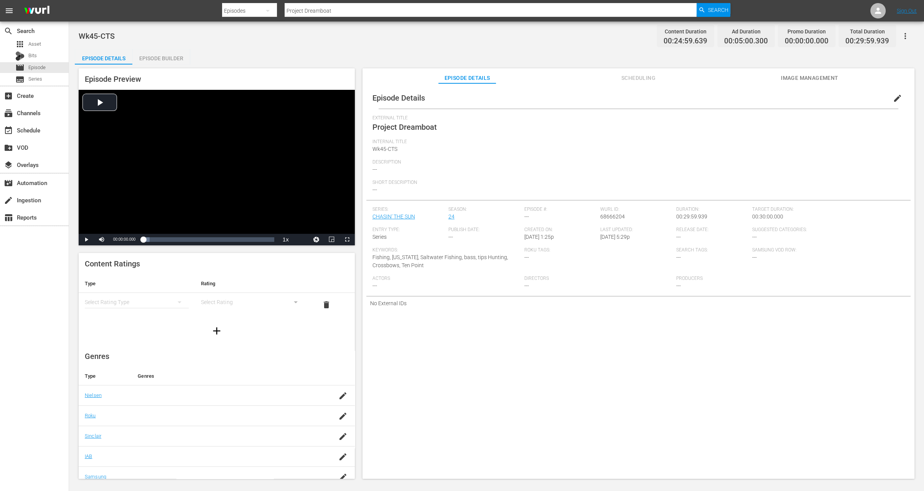
click at [894, 97] on span "edit" at bounding box center [897, 98] width 9 height 9
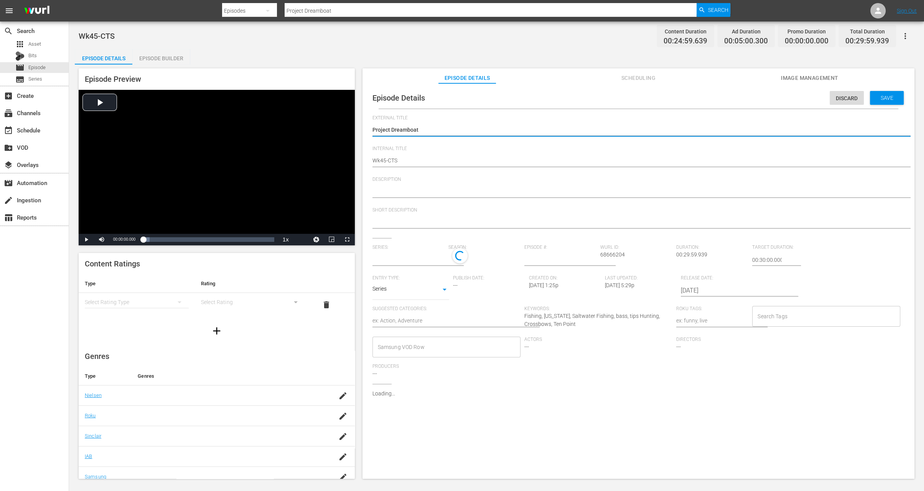
type input "CHASIN' THE SUN"
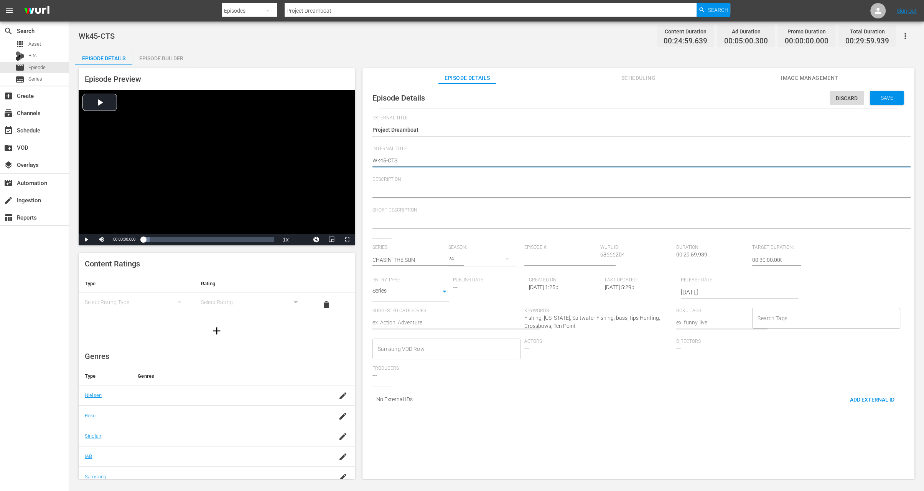
type textarea "Wk4-CTS"
type textarea "Wk43-CTS"
type textarea "Wk435-CTS"
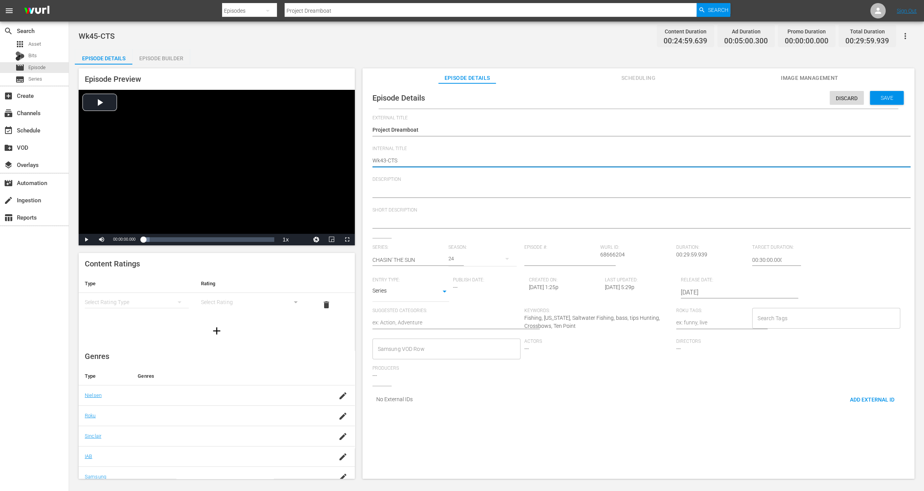
type textarea "Wk435-CTS"
type textarea "Wk35-CTS"
click at [884, 101] on div "Save" at bounding box center [887, 98] width 34 height 14
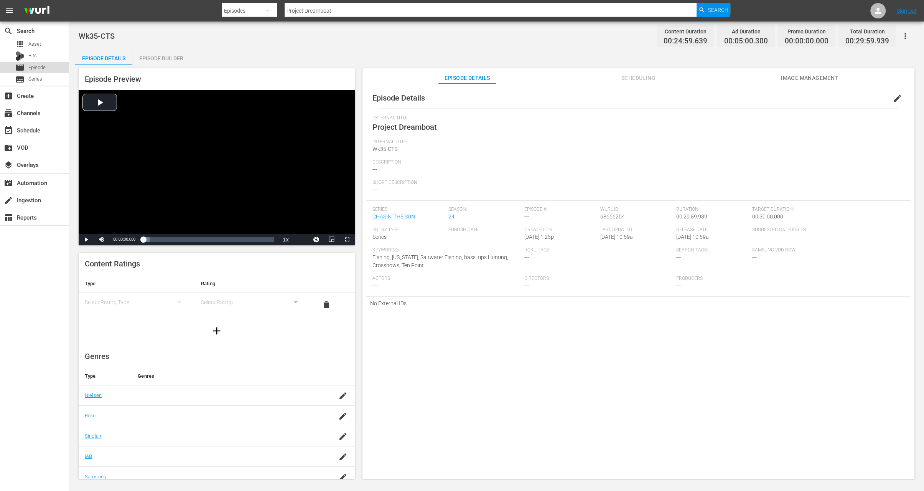
click at [43, 68] on span "Episode" at bounding box center [36, 68] width 17 height 8
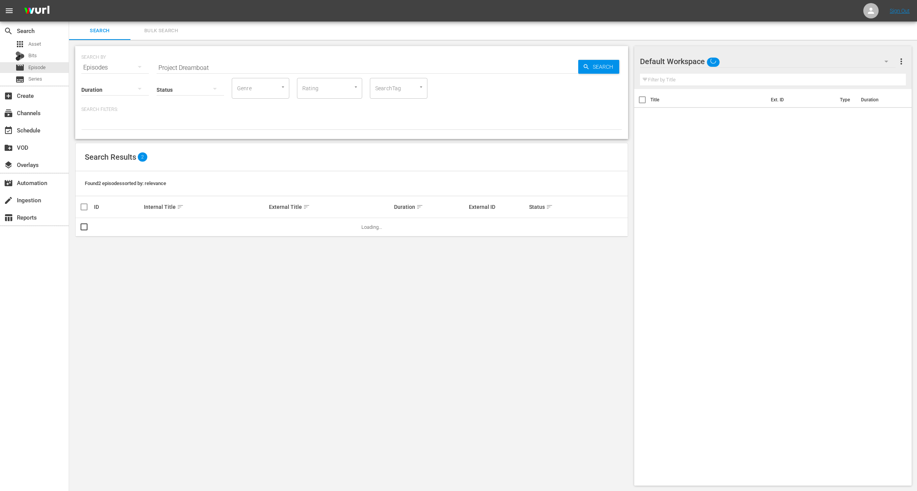
click at [251, 68] on input "Project Dreamboat" at bounding box center [368, 67] width 422 height 18
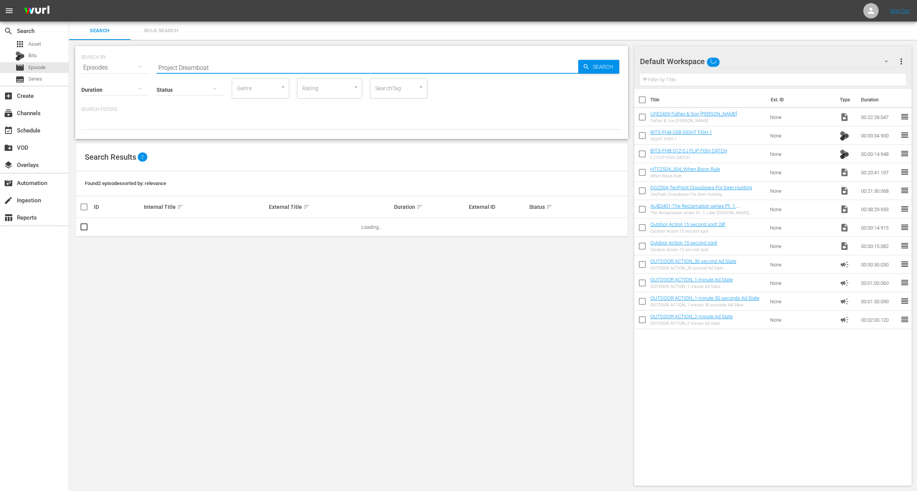
paste input "2024 Big Bass Bash | Kentucky Lake - Part 1"
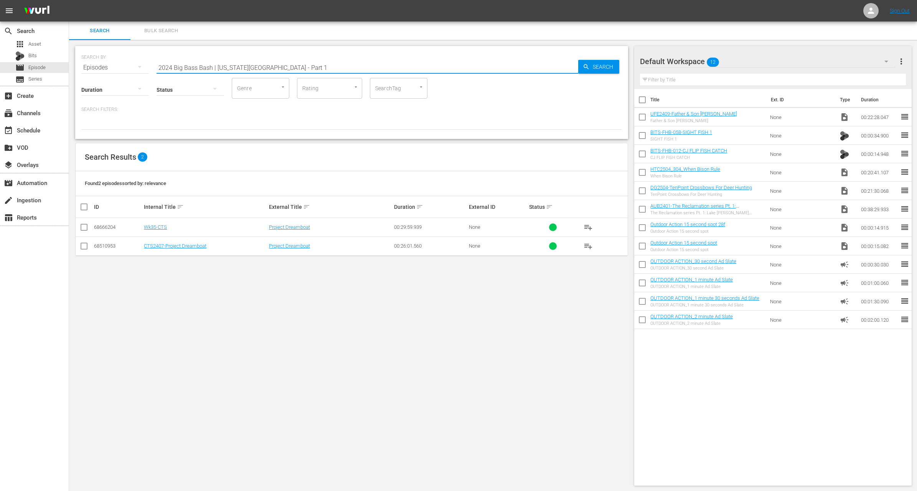
type input "2024 Big Bass Bash | Kentucky Lake - Part 1"
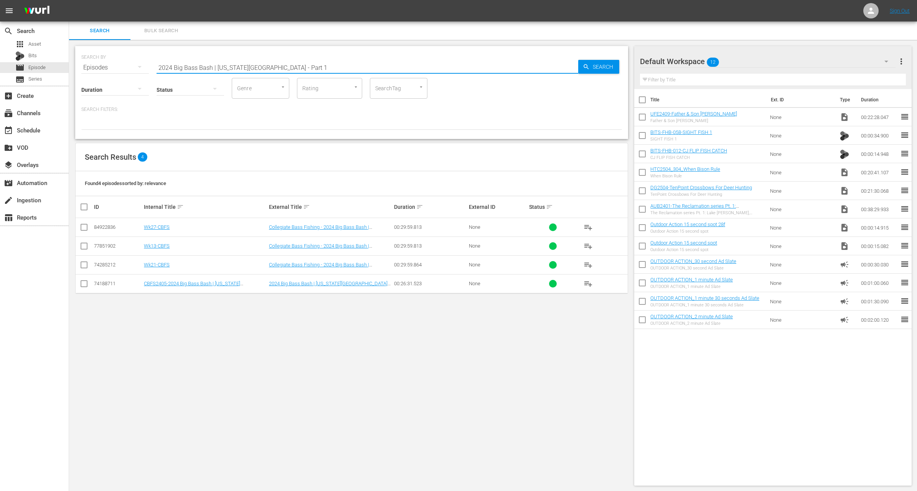
click at [82, 266] on input "checkbox" at bounding box center [83, 266] width 9 height 9
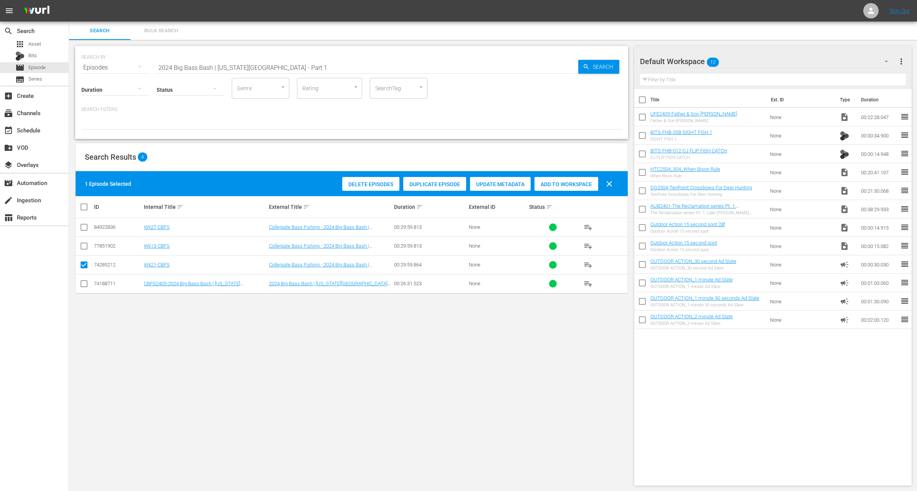
click at [433, 178] on div "Duplicate Episode" at bounding box center [434, 184] width 63 height 15
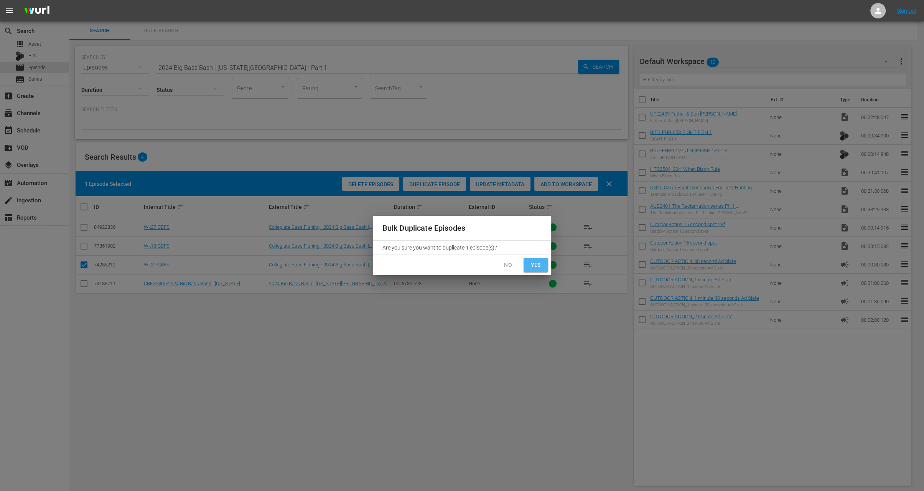
click at [540, 267] on span "Yes" at bounding box center [536, 265] width 12 height 10
checkbox input "false"
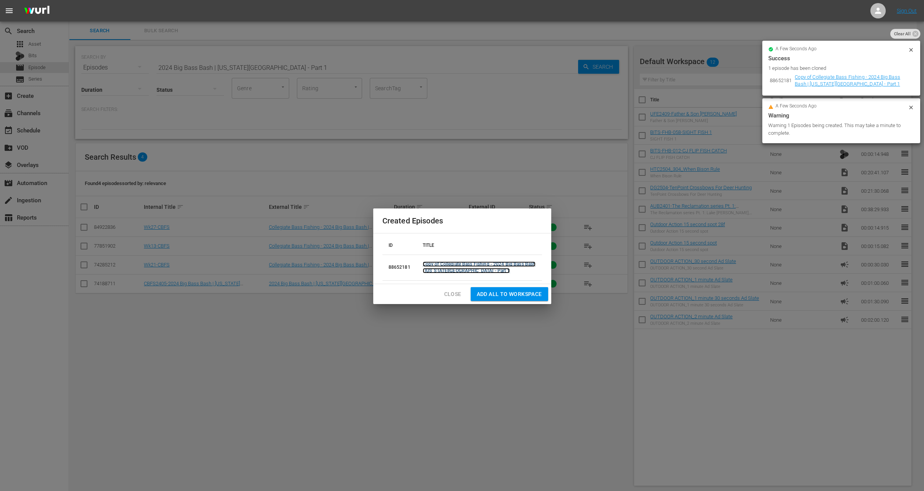
click at [442, 262] on link "Copy of Collegiate Bass Fishing - 2024 Big Bass Bash | Kentucky Lake - Part 1" at bounding box center [479, 267] width 113 height 12
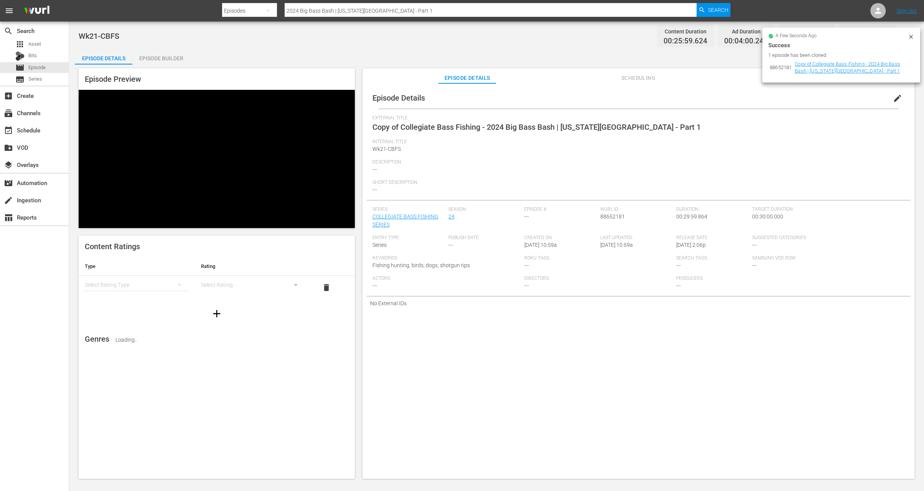
click at [911, 37] on icon at bounding box center [910, 36] width 3 height 3
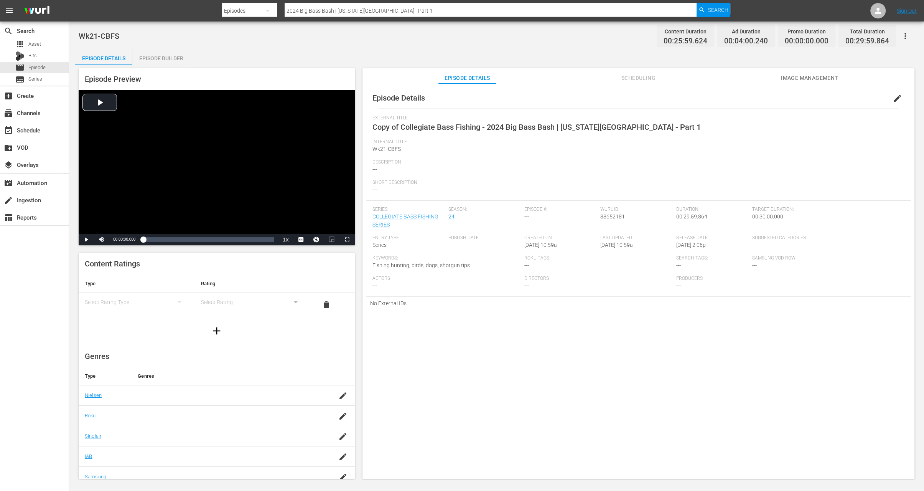
click at [893, 98] on span "edit" at bounding box center [897, 98] width 9 height 9
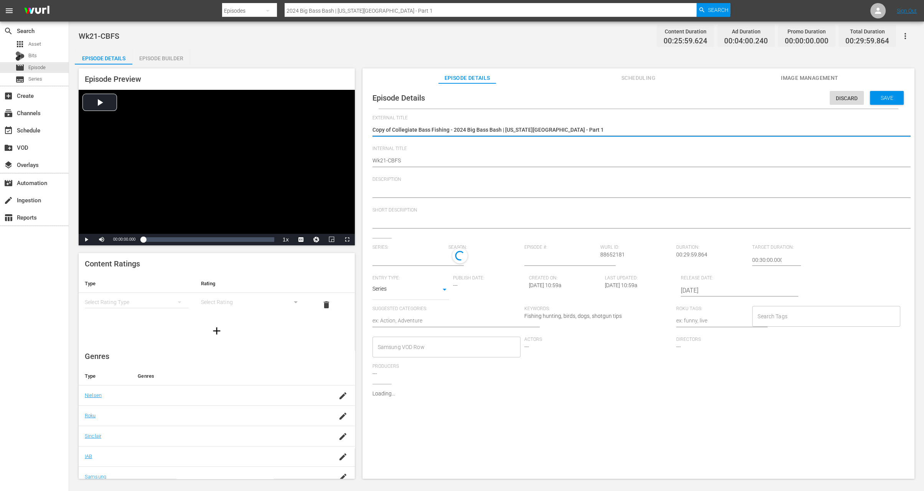
type input "COLLEGIATE BASS FISHING SERIES"
click at [392, 129] on textarea "Copy of Collegiate Bass Fishing - 2024 Big Bass Bash | Kentucky Lake - Part 1" at bounding box center [637, 130] width 528 height 9
type textarea "Copy ofCollegiate Bass Fishing - 2024 Big Bass Bash | Kentucky Lake - Part 1"
type textarea "Copy oCollegiate Bass Fishing - 2024 Big Bass Bash | Kentucky Lake - Part 1"
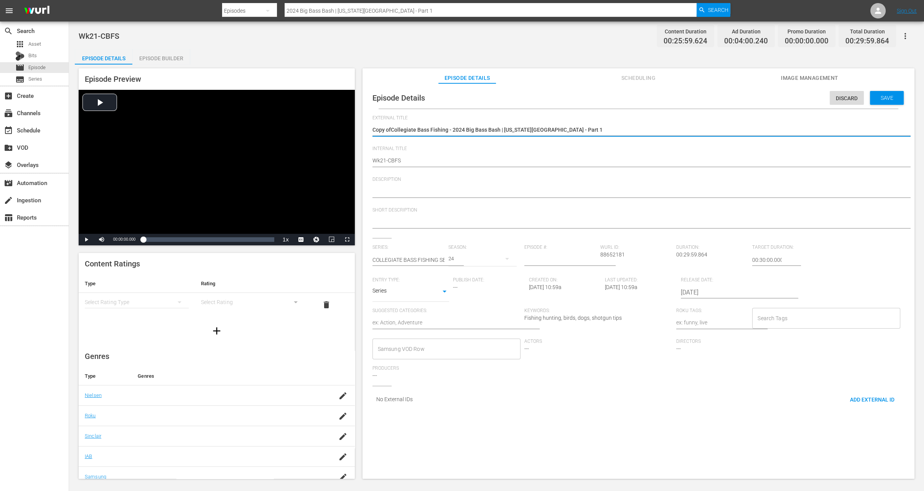
type textarea "Copy oCollegiate Bass Fishing - 2024 Big Bass Bash | Kentucky Lake - Part 1"
type textarea "Copy Collegiate Bass Fishing - 2024 Big Bass Bash | Kentucky Lake - Part 1"
type textarea "CopyCollegiate Bass Fishing - 2024 Big Bass Bash | Kentucky Lake - Part 1"
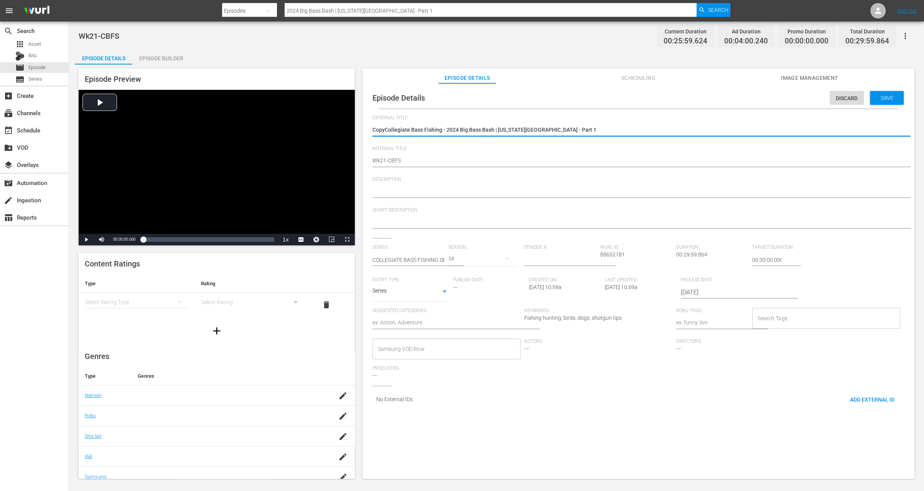
type textarea "CopCollegiate Bass Fishing - 2024 Big Bass Bash | Kentucky Lake - Part 1"
type textarea "CoCollegiate Bass Fishing - 2024 Big Bass Bash | Kentucky Lake - Part 1"
type textarea "CCollegiate Bass Fishing - 2024 Big Bass Bash | Kentucky Lake - Part 1"
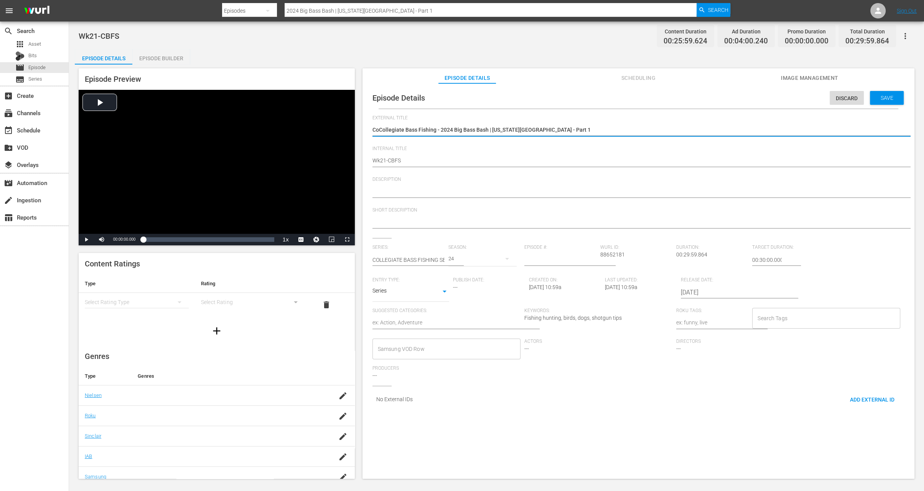
type textarea "CCollegiate Bass Fishing - 2024 Big Bass Bash | Kentucky Lake - Part 1"
type textarea "Collegiate Bass Fishing - 2024 Big Bass Bash | Kentucky Lake - Part 1"
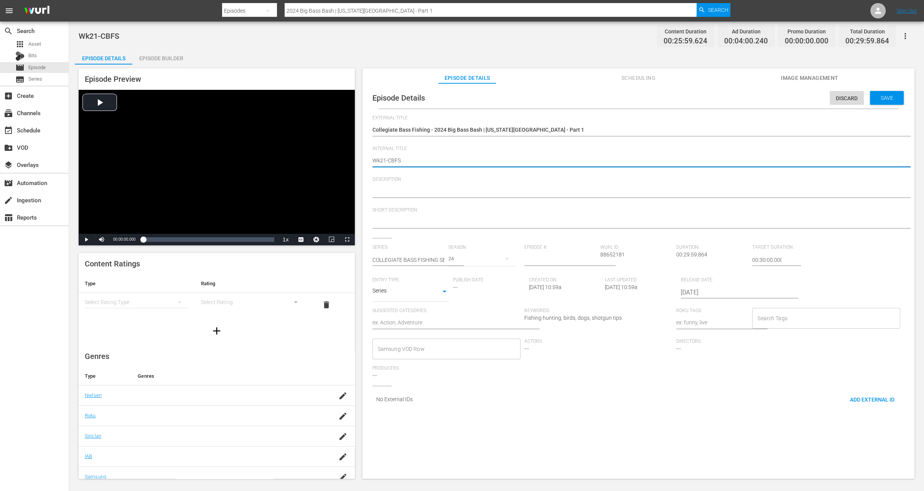
type textarea "Wk2-CBFS"
type textarea "Wk-CBFS"
type textarea "Wk4-CBFS"
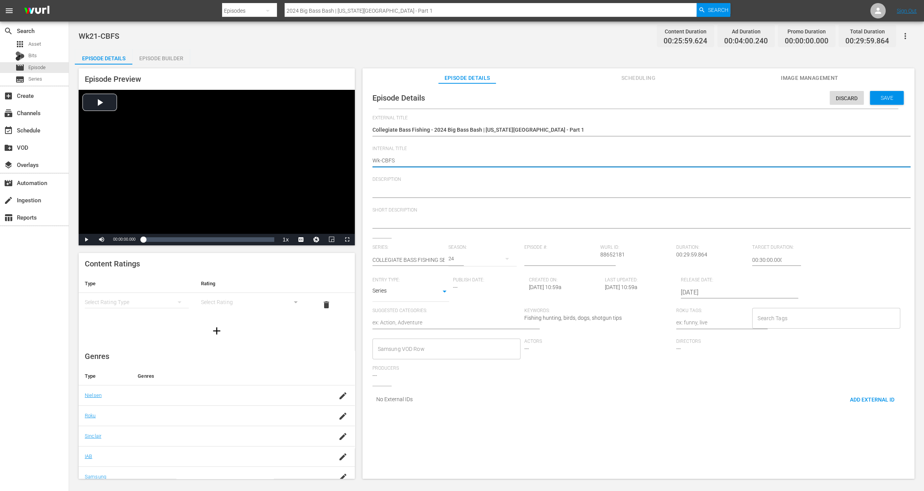
type textarea "Wk4-CBFS"
type textarea "Wk45-CBFS"
type textarea "Wk4-CBFS"
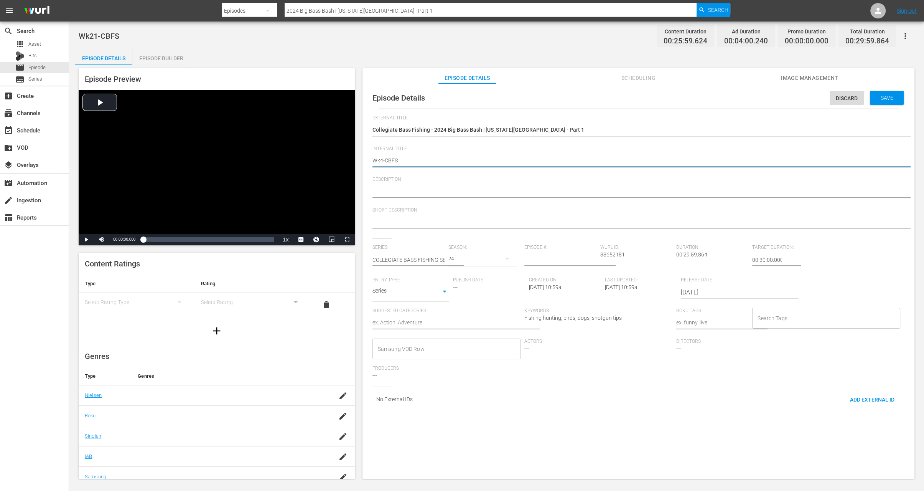
type textarea "Wk-CBFS"
type textarea "Wk3-CBFS"
type textarea "Wk35-CBFS"
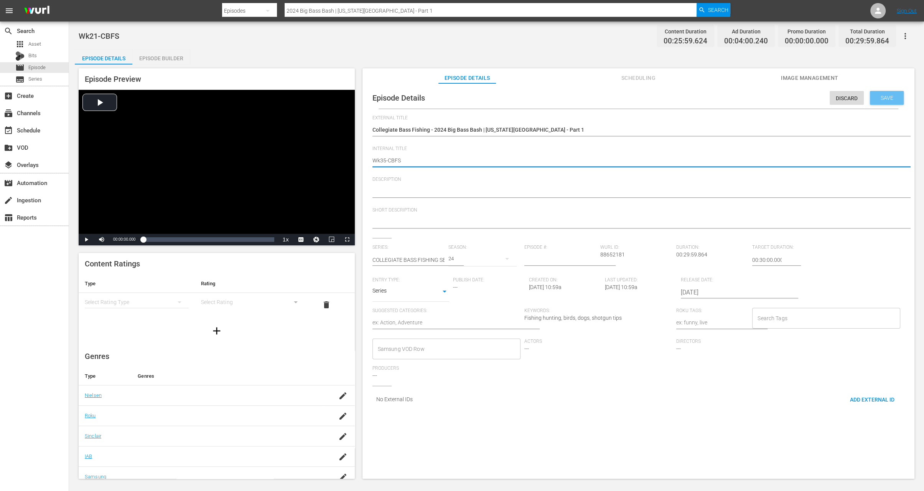
type textarea "Wk35-CBFS"
click at [885, 100] on span "Save" at bounding box center [887, 98] width 25 height 6
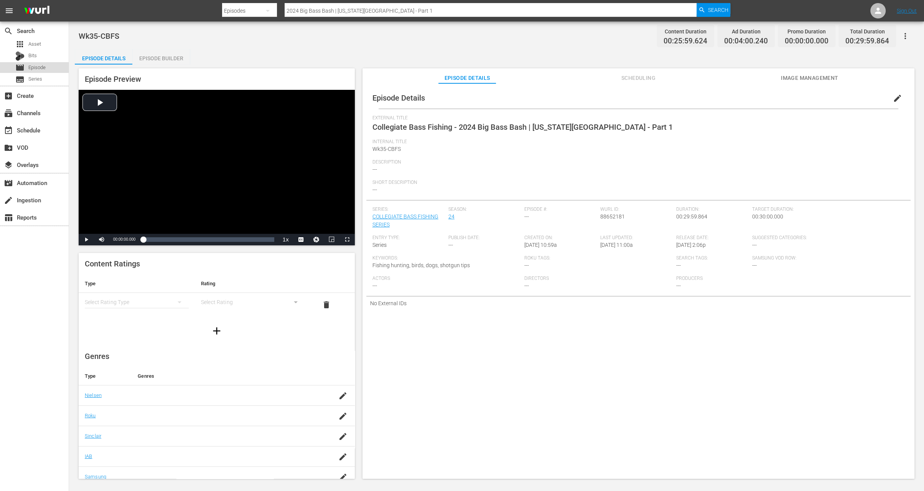
click at [44, 66] on span "Episode" at bounding box center [36, 68] width 17 height 8
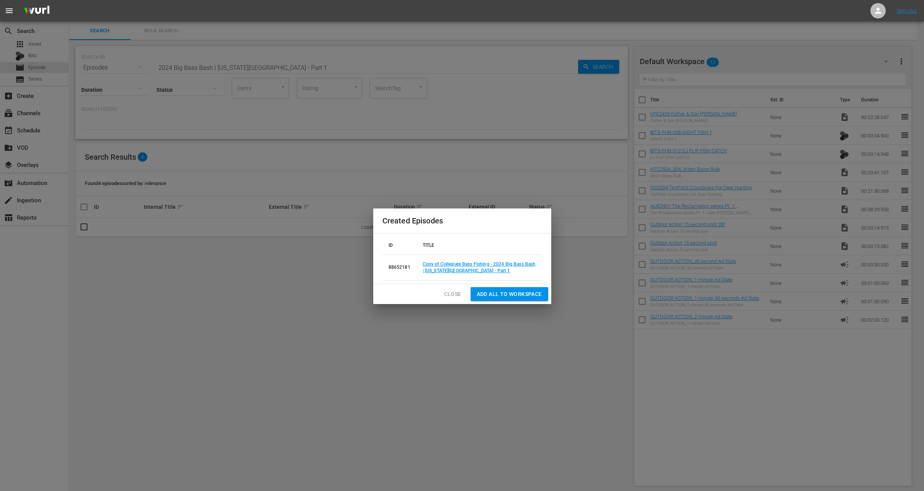
click at [455, 299] on button "Close" at bounding box center [453, 294] width 30 height 14
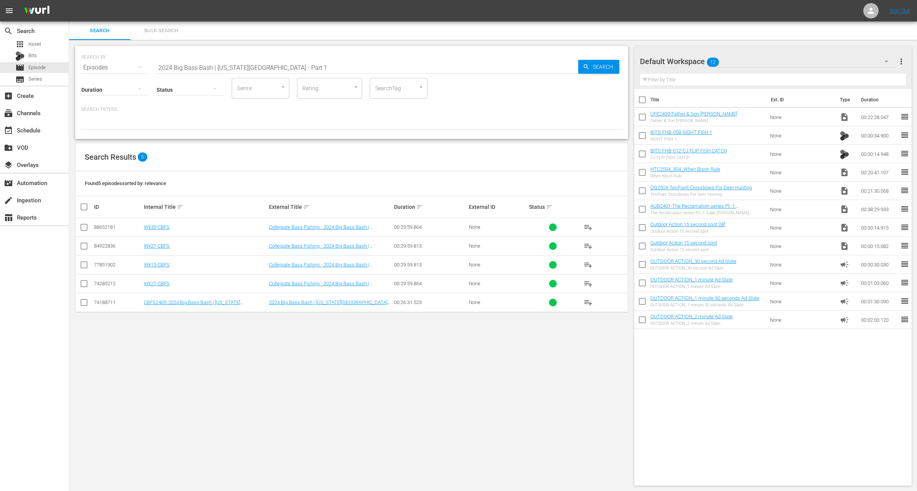
click at [279, 64] on input "2024 Big Bass Bash | Kentucky Lake - Part 1" at bounding box center [368, 67] width 422 height 18
paste input "How to Use this Gear for Deer Hunting"
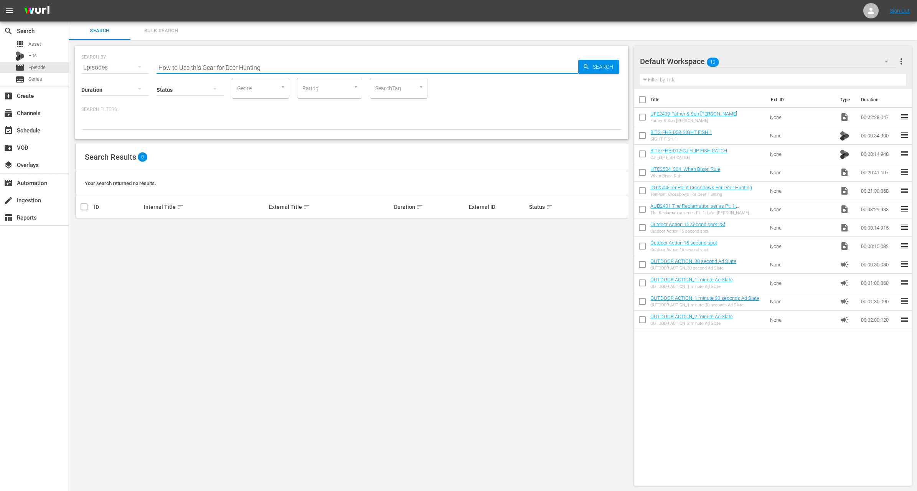
click at [271, 70] on input "How to Use this Gear for Deer Hunting" at bounding box center [368, 67] width 422 height 18
paste input "Worship Music and Bassin’"
type input "Worship Music and Bassin’"
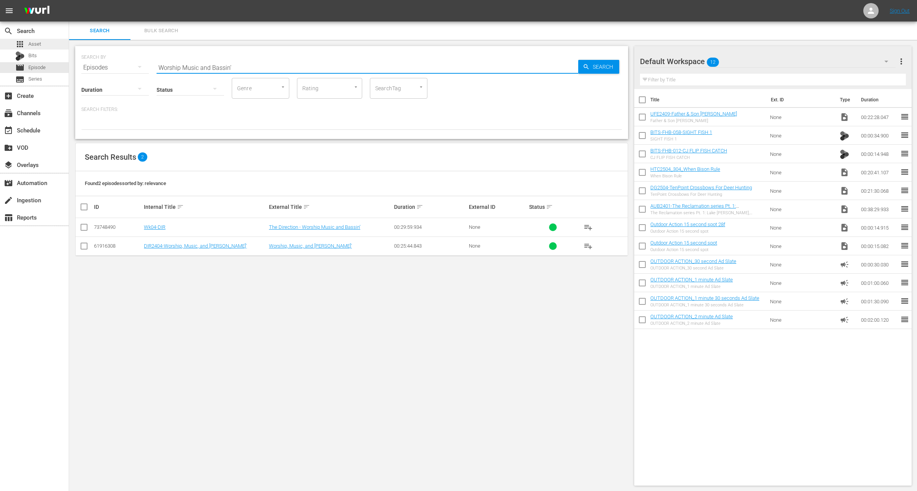
click at [43, 45] on div "apps Asset" at bounding box center [34, 44] width 69 height 11
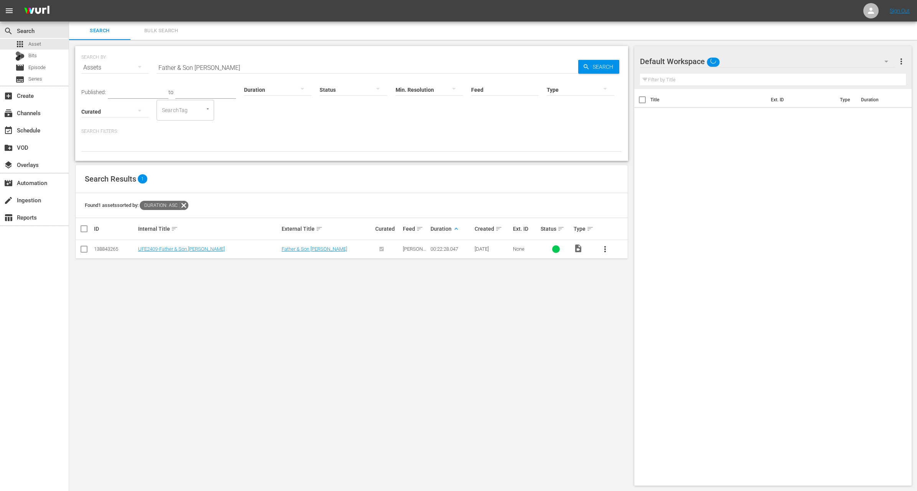
click at [193, 65] on input "Father & Son Sturgeon" at bounding box center [368, 67] width 422 height 18
paste input "Worship Music and Bassin’"
type input "Worship Music and Bassin’"
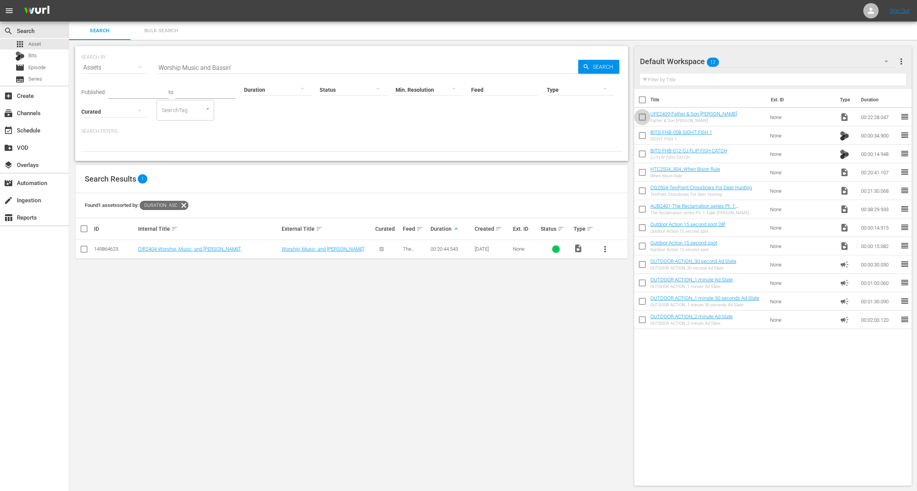
click at [645, 119] on input "checkbox" at bounding box center [642, 119] width 16 height 16
checkbox input "true"
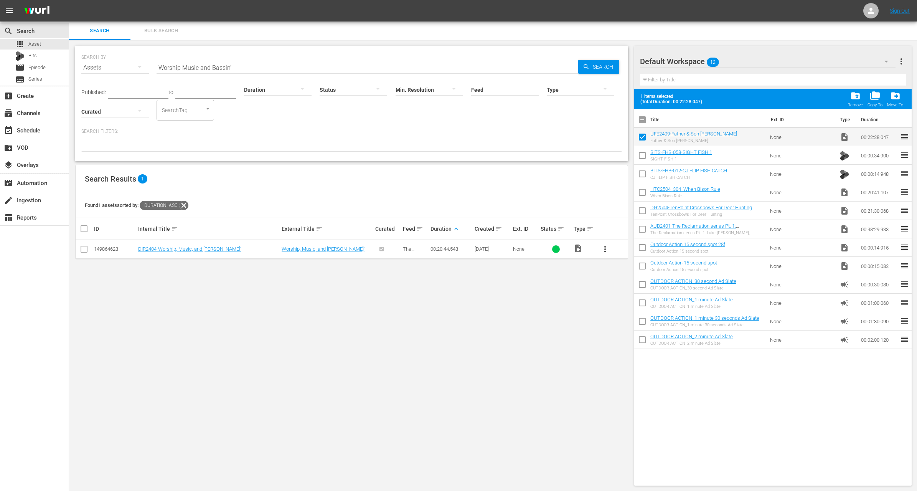
click at [640, 230] on input "checkbox" at bounding box center [642, 231] width 16 height 16
checkbox input "true"
click at [639, 219] on input "checkbox" at bounding box center [642, 212] width 16 height 16
checkbox input "true"
click at [636, 195] on input "checkbox" at bounding box center [642, 194] width 16 height 16
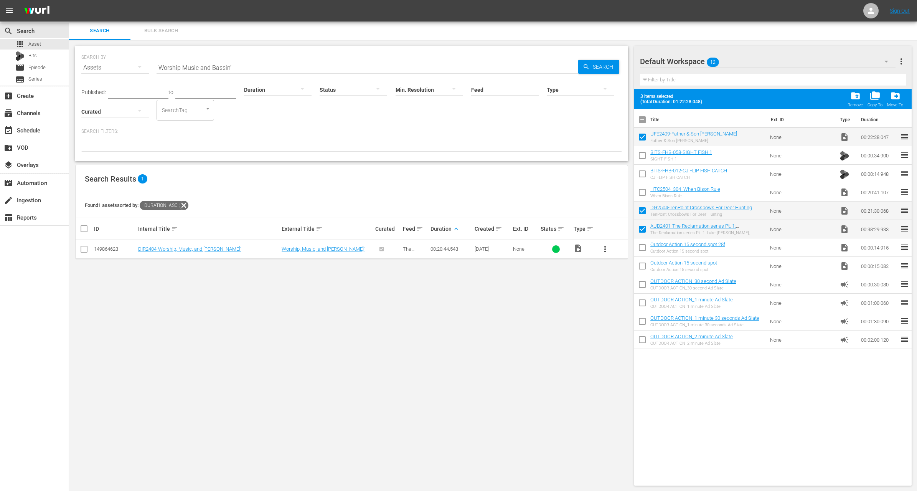
checkbox input "true"
click at [640, 176] on input "checkbox" at bounding box center [642, 175] width 16 height 16
checkbox input "true"
click at [642, 155] on input "checkbox" at bounding box center [642, 157] width 16 height 16
checkbox input "true"
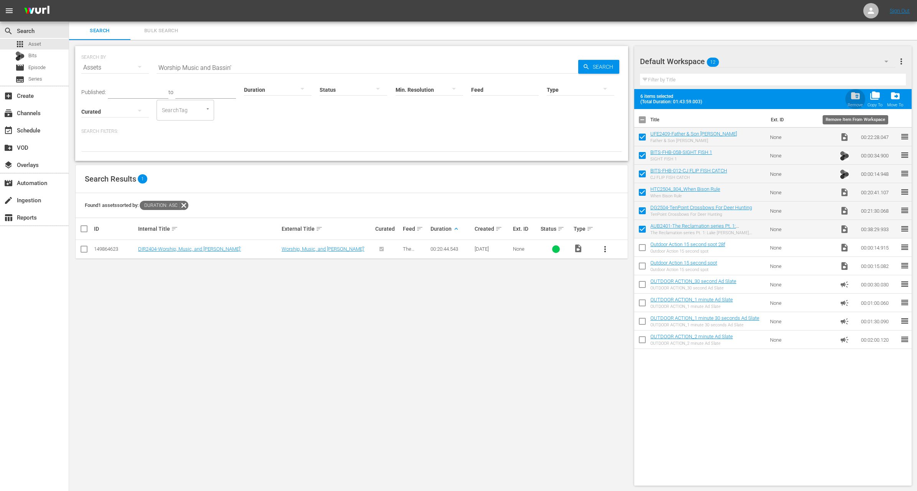
click at [854, 92] on span "folder_delete" at bounding box center [855, 96] width 10 height 10
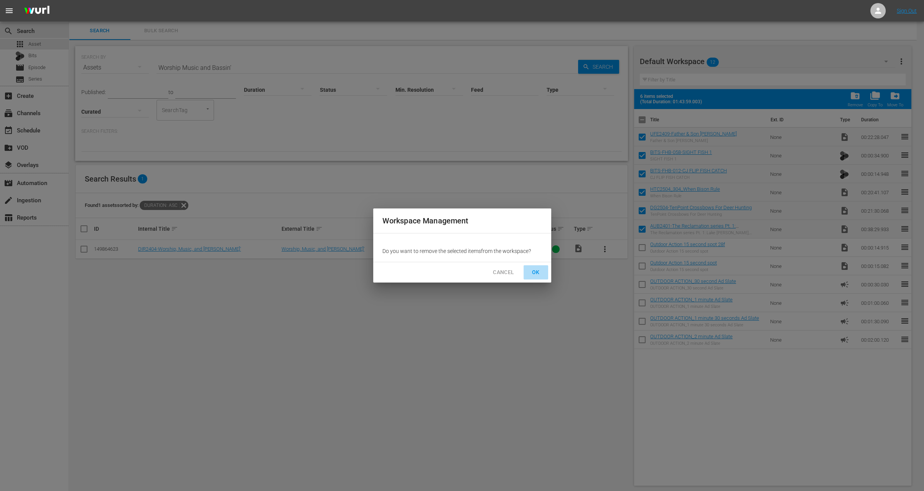
click at [534, 270] on span "OK" at bounding box center [536, 272] width 12 height 10
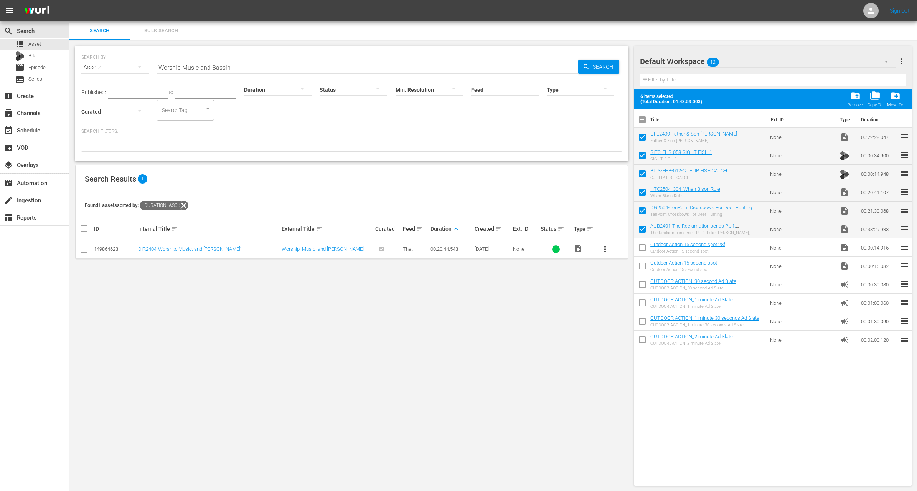
checkbox input "false"
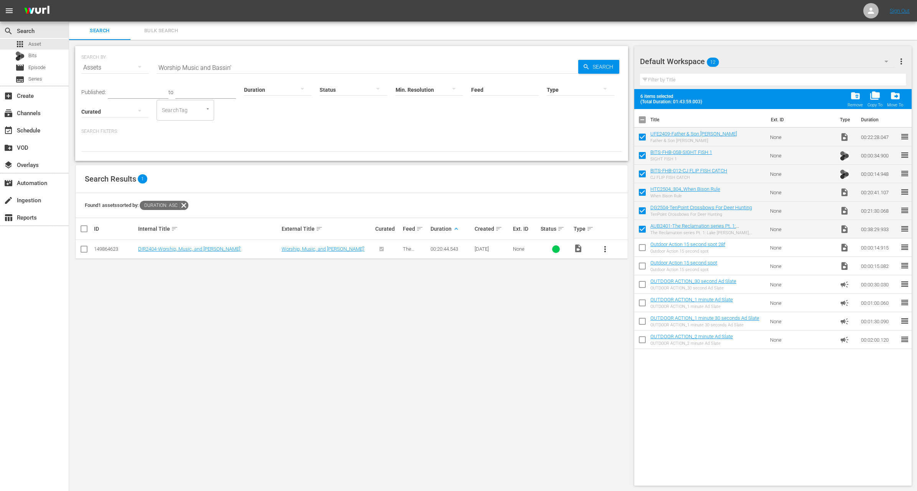
checkbox input "false"
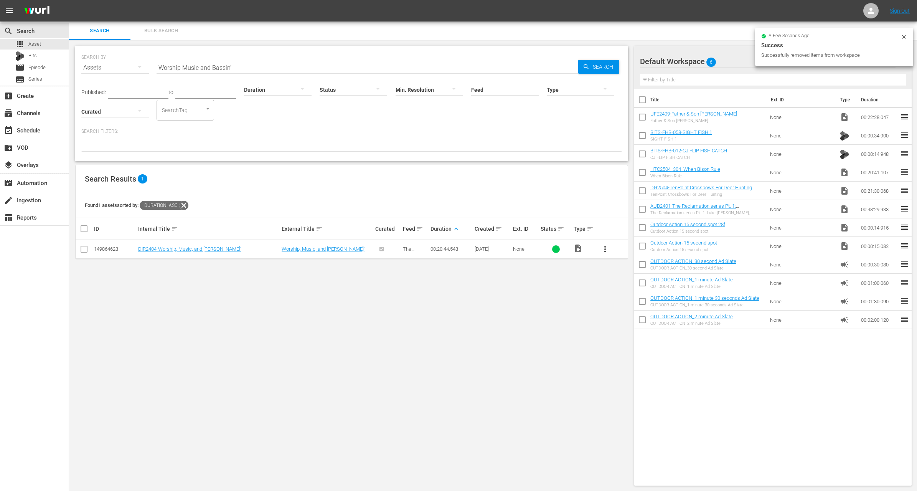
click at [609, 248] on span "more_vert" at bounding box center [604, 248] width 9 height 9
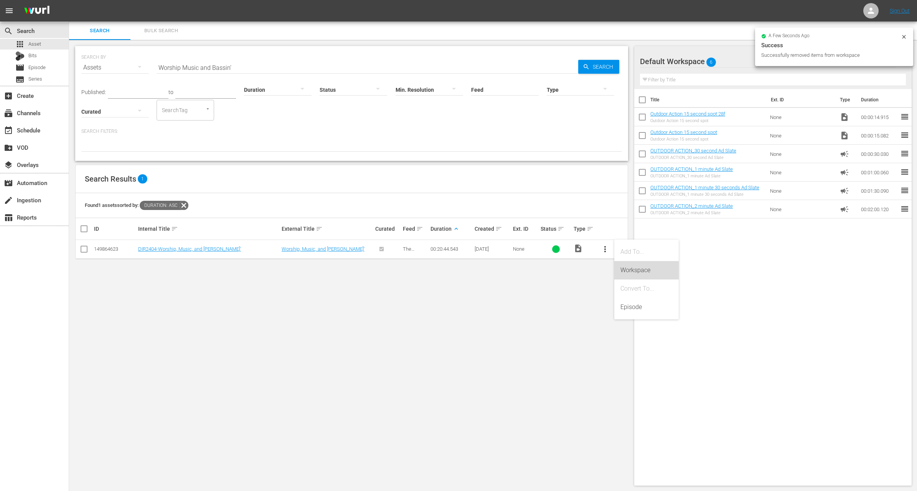
click at [627, 266] on div "Workspace" at bounding box center [646, 270] width 52 height 18
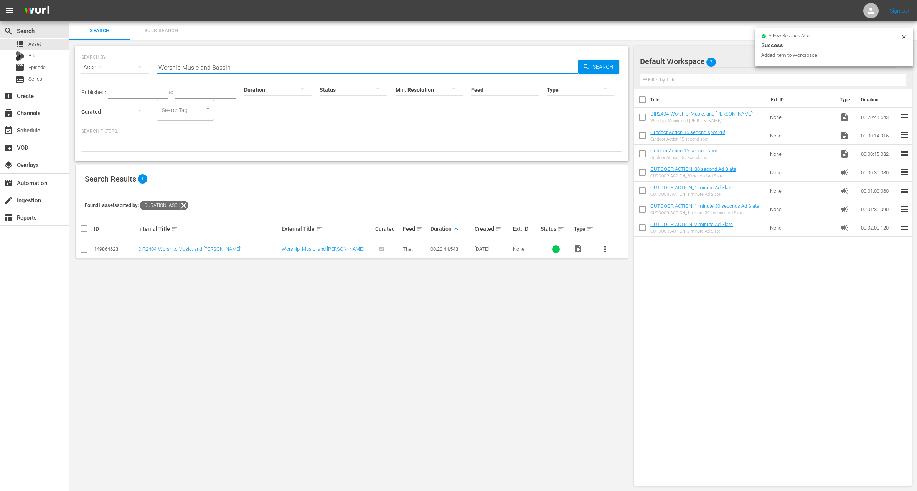
click at [276, 66] on input "Worship Music and Bassin’" at bounding box center [368, 67] width 422 height 18
click at [313, 127] on div "Published: to Duration Status Min. Resolution Feed Feed Title Type Curated Sear…" at bounding box center [351, 114] width 541 height 75
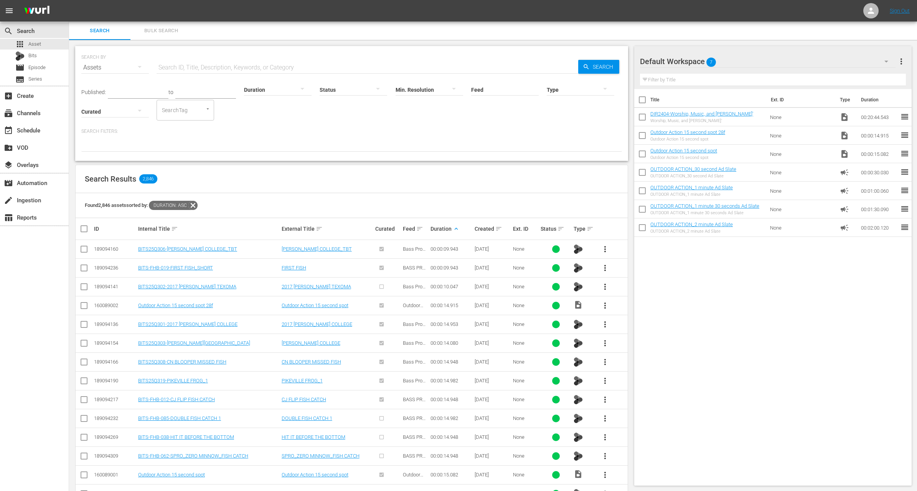
click at [258, 86] on div at bounding box center [278, 89] width 68 height 21
click at [266, 102] on div "1-2m" at bounding box center [269, 101] width 68 height 12
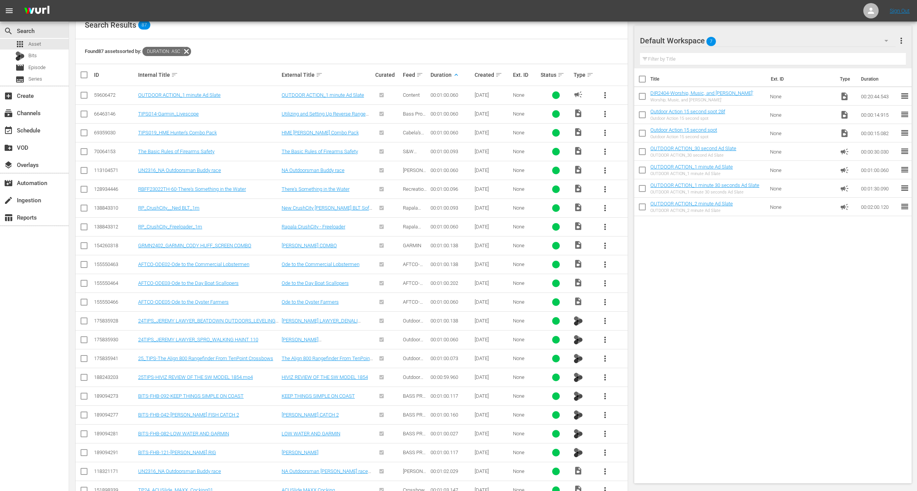
scroll to position [527, 0]
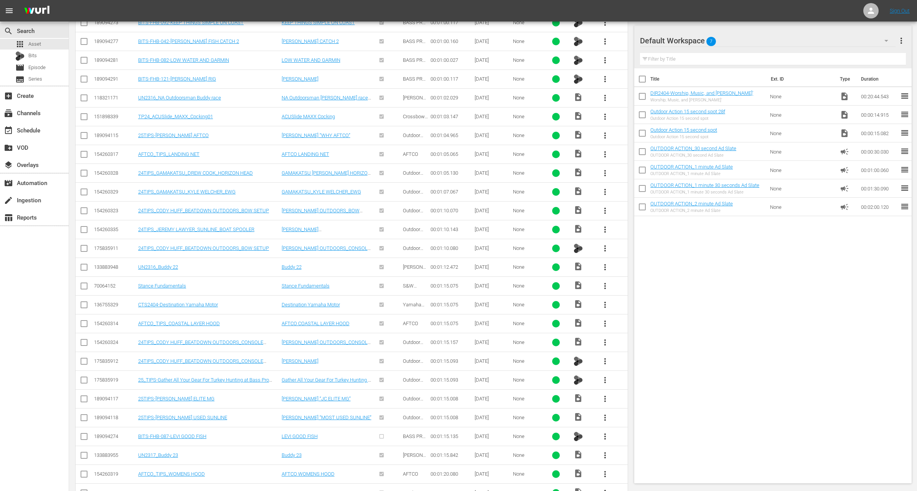
click at [604, 356] on span "more_vert" at bounding box center [604, 360] width 9 height 9
click at [637, 379] on div "Workspace" at bounding box center [646, 377] width 52 height 18
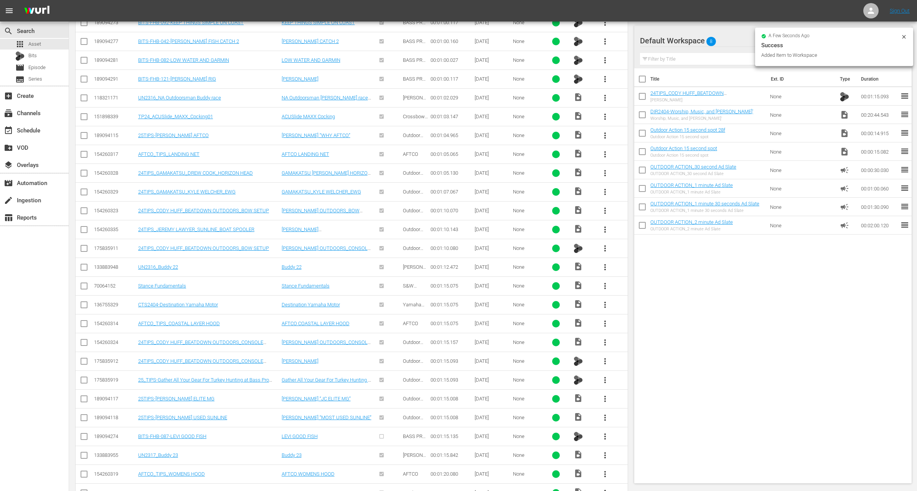
click at [643, 117] on input "checkbox" at bounding box center [642, 116] width 16 height 16
checkbox input "true"
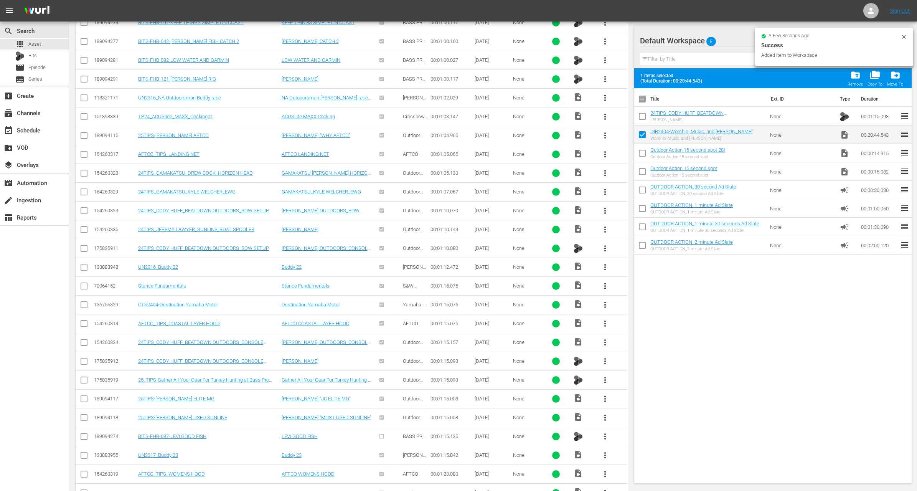
click at [643, 117] on input "checkbox" at bounding box center [642, 118] width 16 height 16
checkbox input "true"
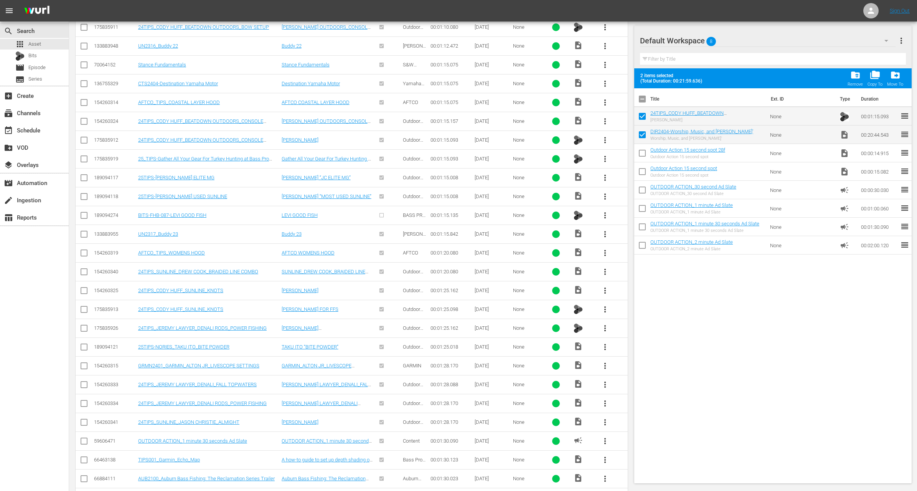
scroll to position [0, 0]
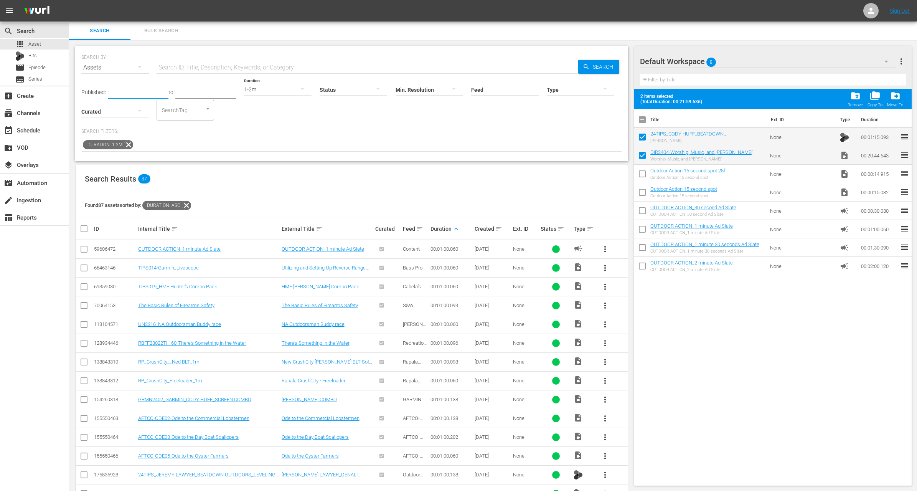
click at [132, 91] on input "text" at bounding box center [138, 93] width 61 height 12
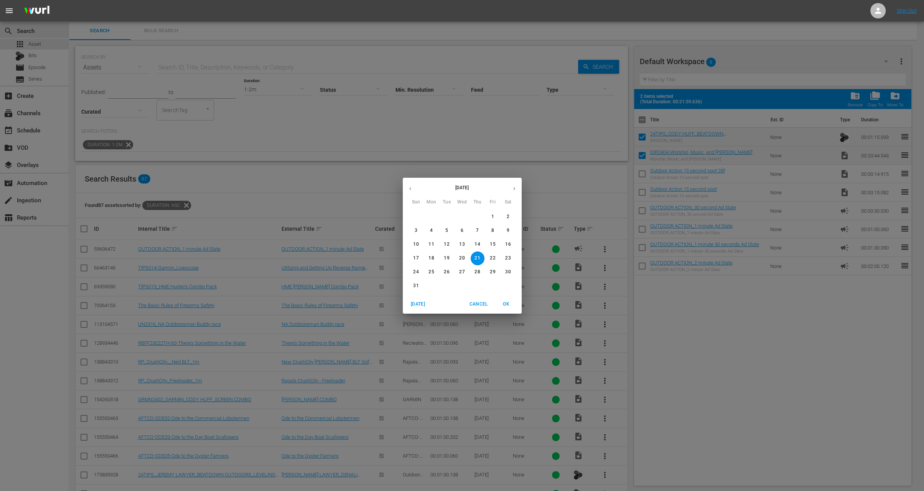
click at [412, 186] on icon "button" at bounding box center [410, 189] width 6 height 6
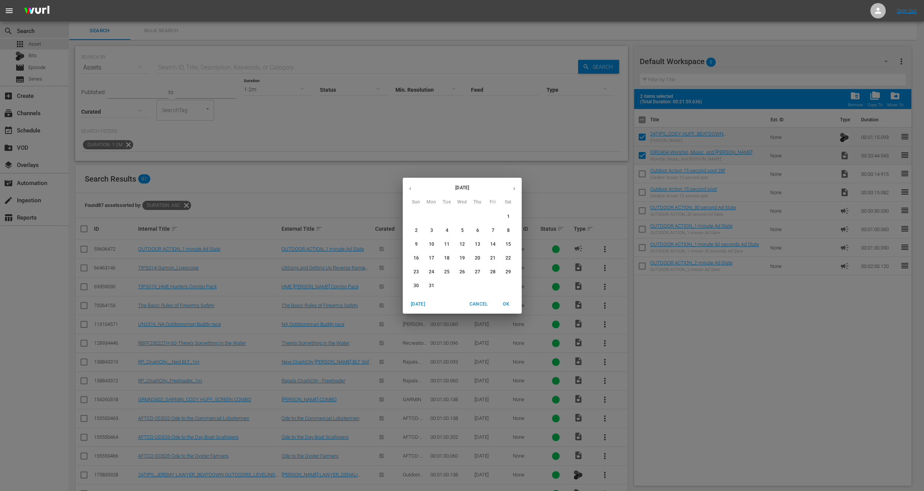
click at [412, 186] on icon "button" at bounding box center [410, 189] width 6 height 6
click at [417, 218] on span "1" at bounding box center [416, 216] width 14 height 7
type input "[DATE]"
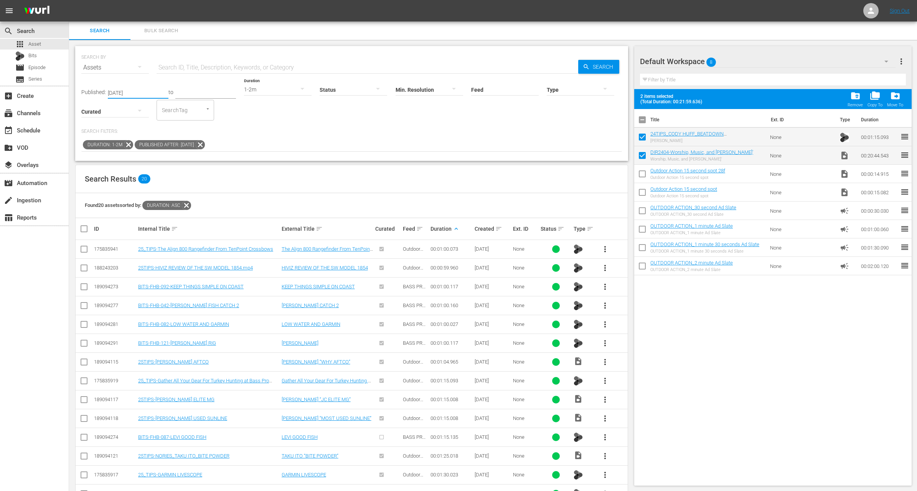
click at [605, 434] on span "more_vert" at bounding box center [604, 436] width 9 height 9
click at [645, 391] on div "Workspace" at bounding box center [646, 395] width 52 height 18
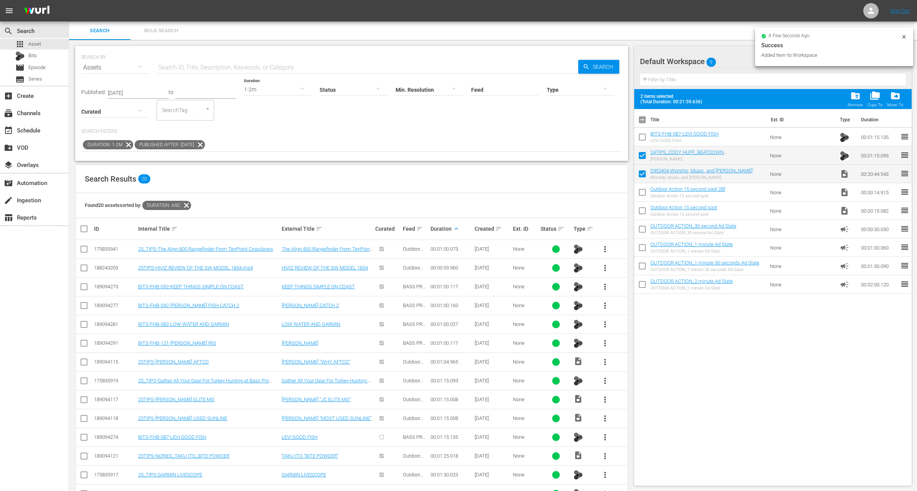
click at [642, 136] on input "checkbox" at bounding box center [642, 138] width 16 height 16
checkbox input "true"
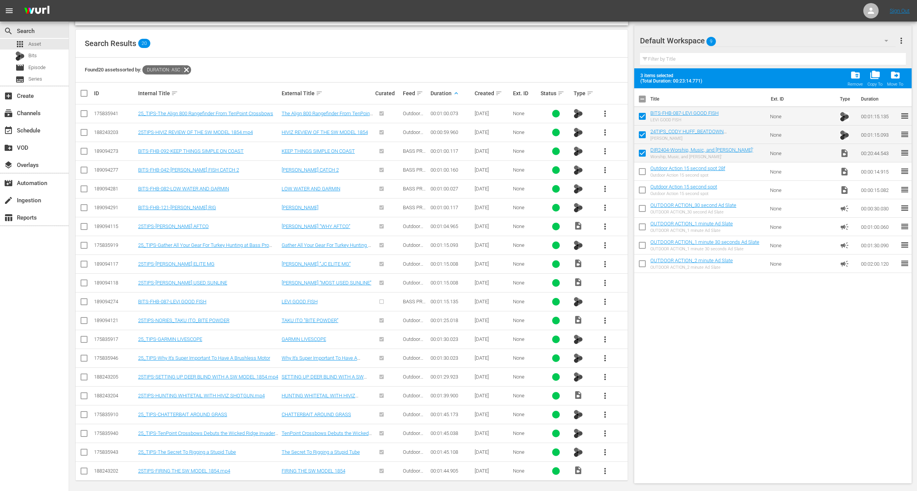
scroll to position [112, 0]
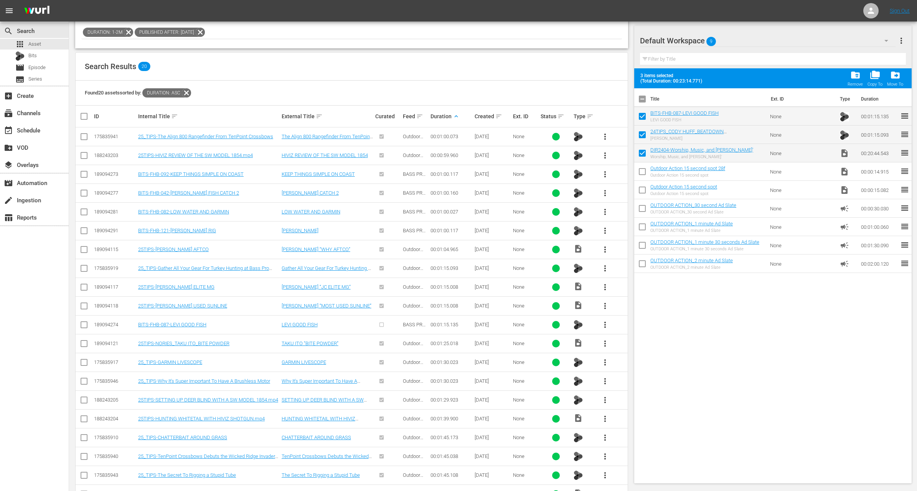
click at [644, 171] on input "checkbox" at bounding box center [642, 173] width 16 height 16
checkbox input "true"
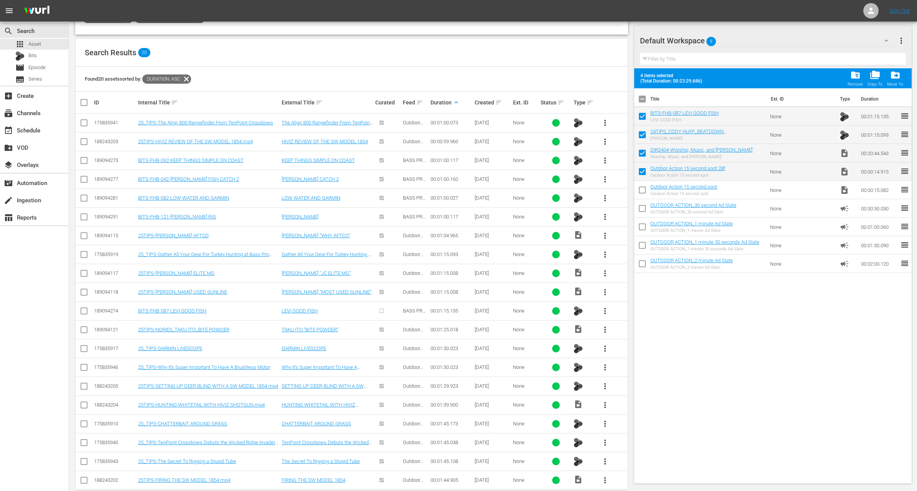
scroll to position [135, 0]
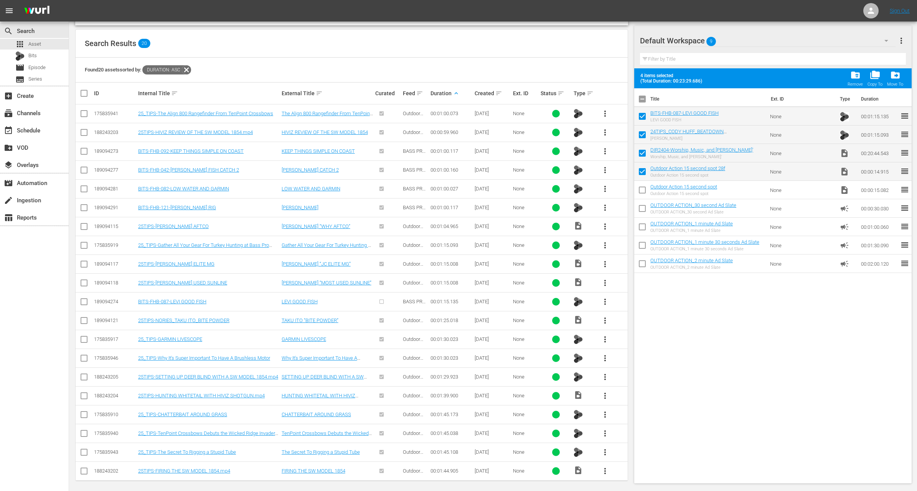
click at [604, 373] on span "more_vert" at bounding box center [604, 376] width 9 height 9
click at [628, 392] on div "Workspace" at bounding box center [646, 395] width 52 height 18
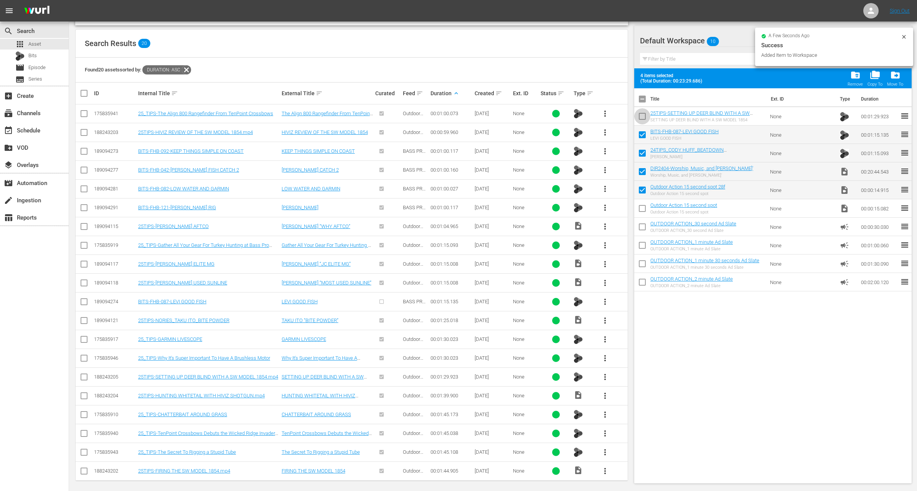
click at [643, 114] on input "checkbox" at bounding box center [642, 118] width 16 height 16
checkbox input "true"
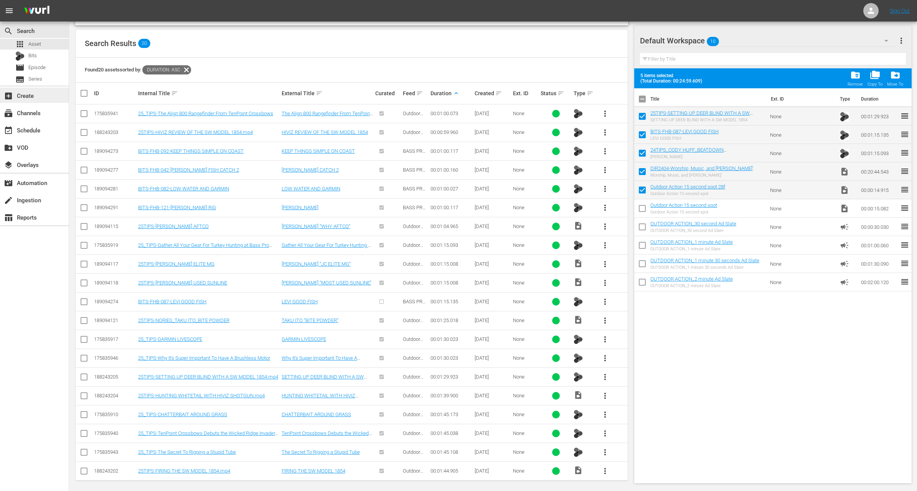
click at [36, 97] on div "add_box Create" at bounding box center [21, 94] width 43 height 7
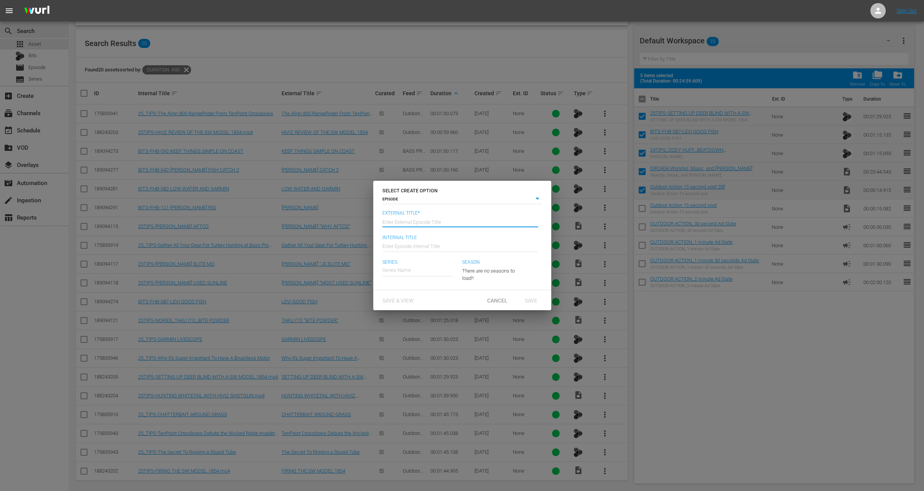
click at [423, 223] on input "text" at bounding box center [461, 221] width 156 height 18
paste input "Worship Music and Bassin’"
type input "The Direction - Worship Music and Bassin’"
type input "Wk35-DIR"
click at [404, 286] on div "The Direction" at bounding box center [402, 291] width 29 height 18
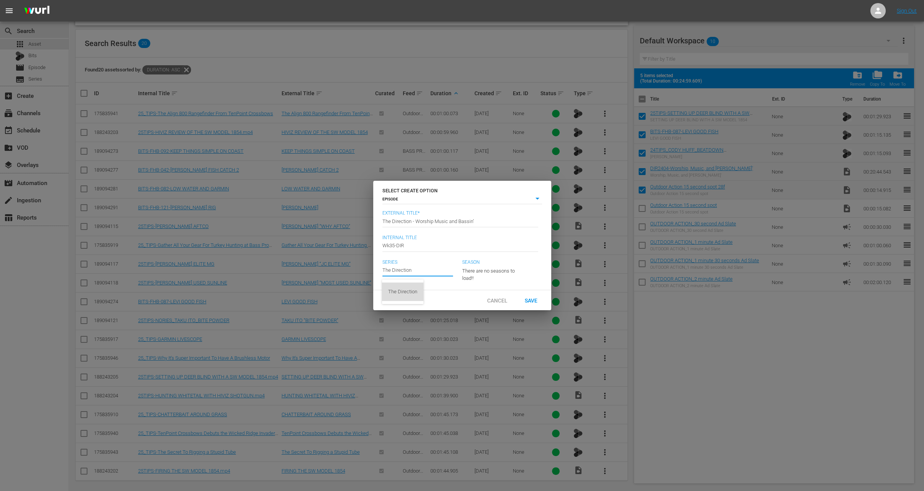
type input "The Direction"
click at [491, 267] on div "23" at bounding box center [490, 269] width 56 height 21
click at [483, 305] on span "7" at bounding box center [480, 310] width 37 height 12
click at [534, 307] on div "Save" at bounding box center [532, 300] width 34 height 14
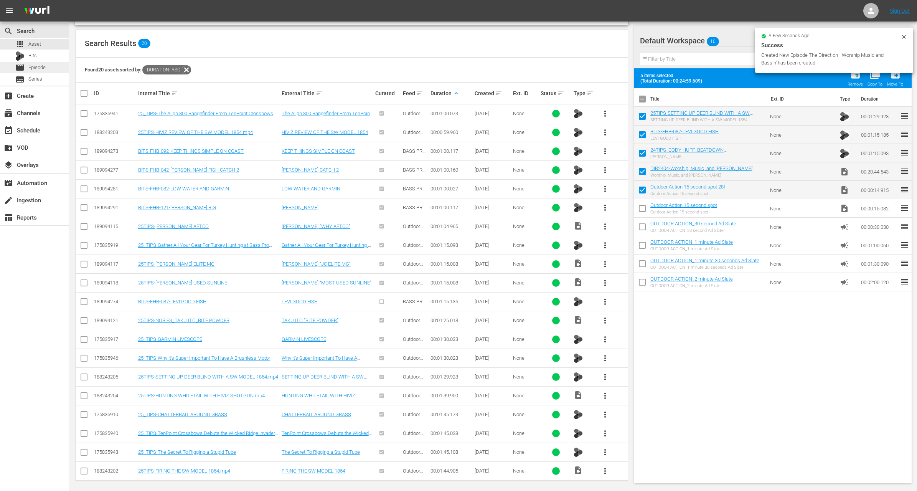
click at [38, 68] on span "Episode" at bounding box center [36, 68] width 17 height 8
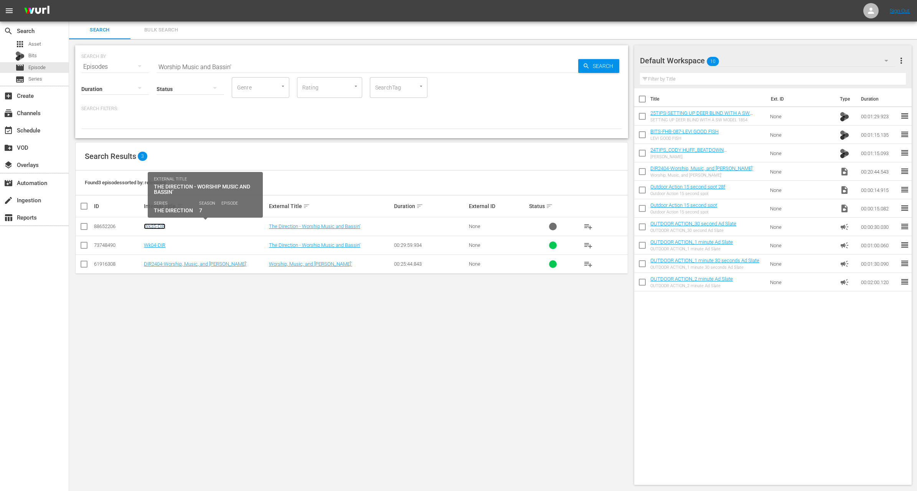
click at [160, 225] on link "Wk35-DIR" at bounding box center [154, 226] width 21 height 6
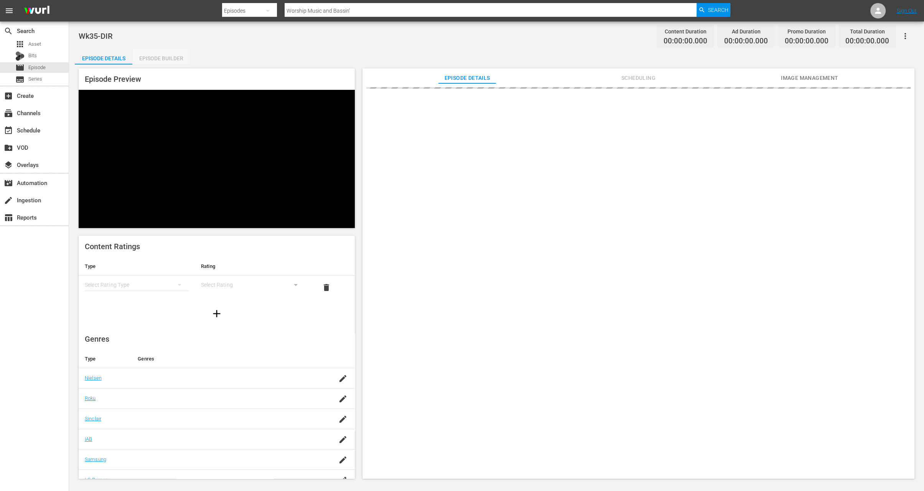
click at [166, 59] on div "Episode Builder" at bounding box center [161, 58] width 58 height 18
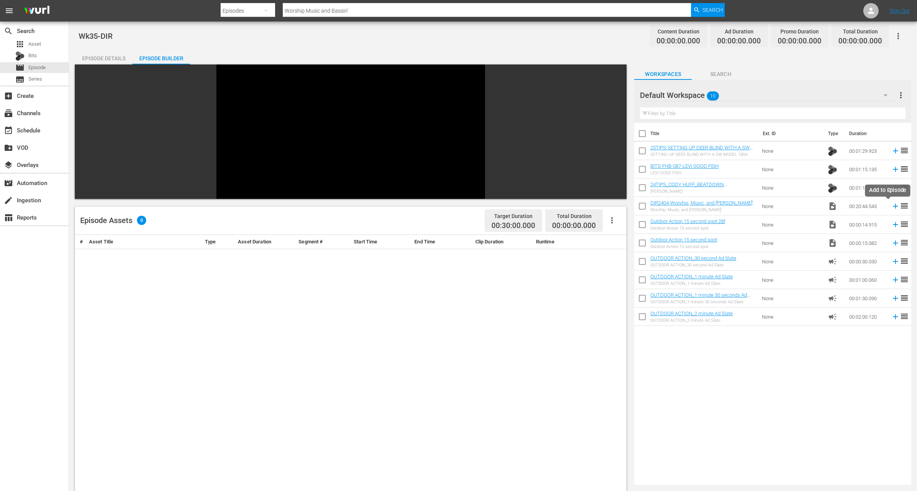
click at [891, 203] on icon at bounding box center [895, 206] width 8 height 8
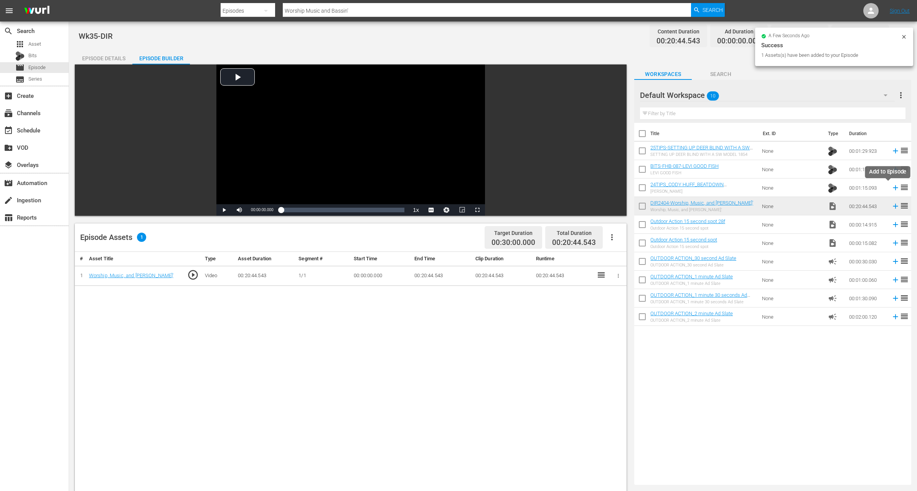
click at [893, 186] on icon at bounding box center [895, 187] width 5 height 5
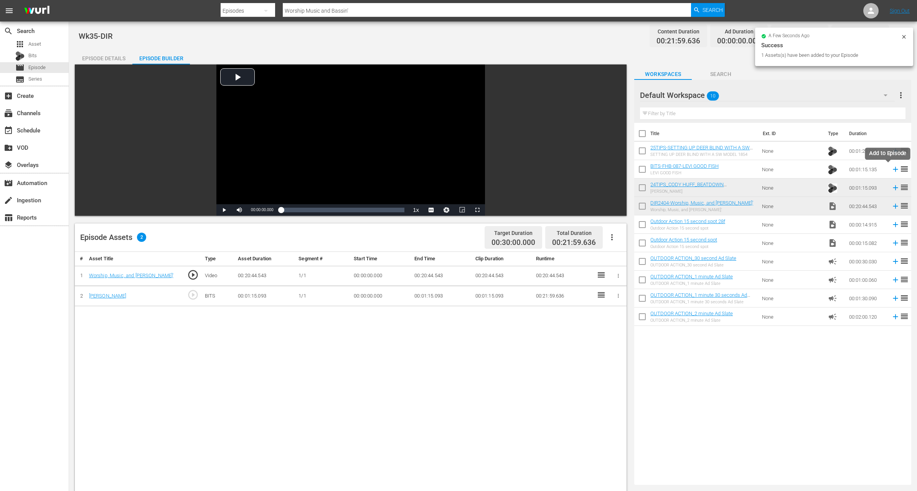
click at [893, 169] on icon at bounding box center [895, 169] width 5 height 5
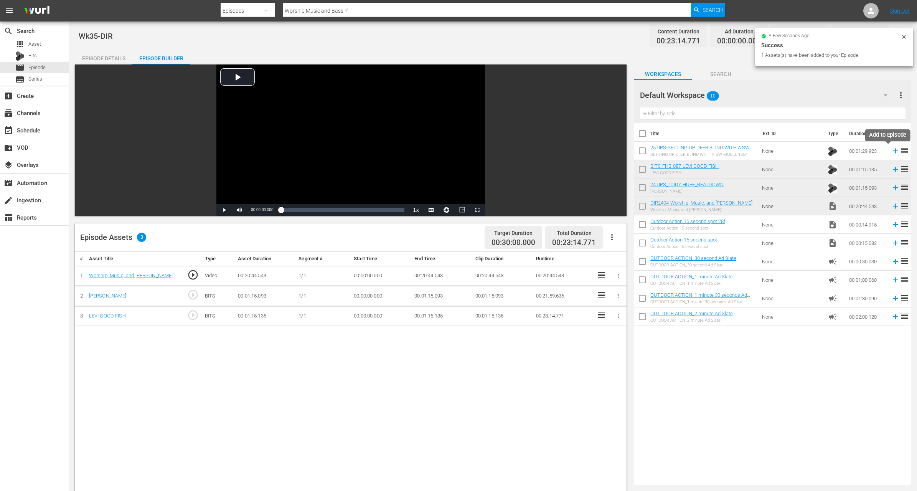
click at [891, 148] on icon at bounding box center [895, 151] width 8 height 8
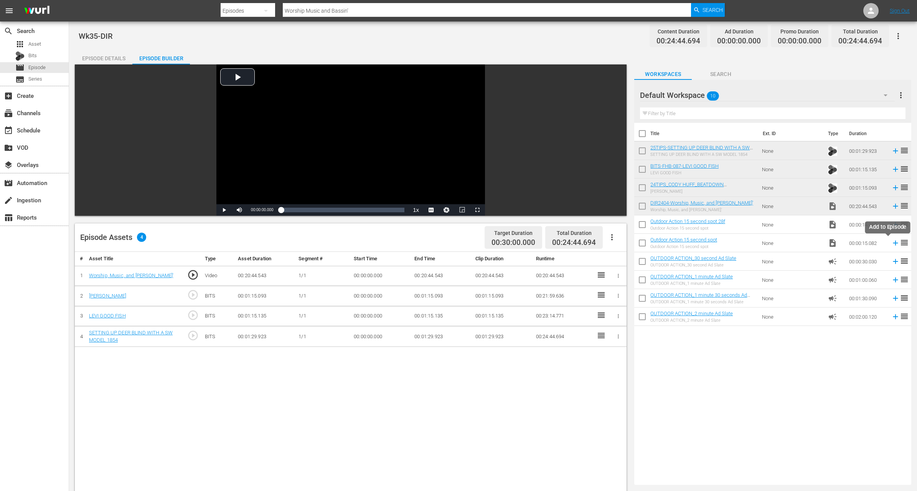
click at [891, 241] on icon at bounding box center [895, 243] width 8 height 8
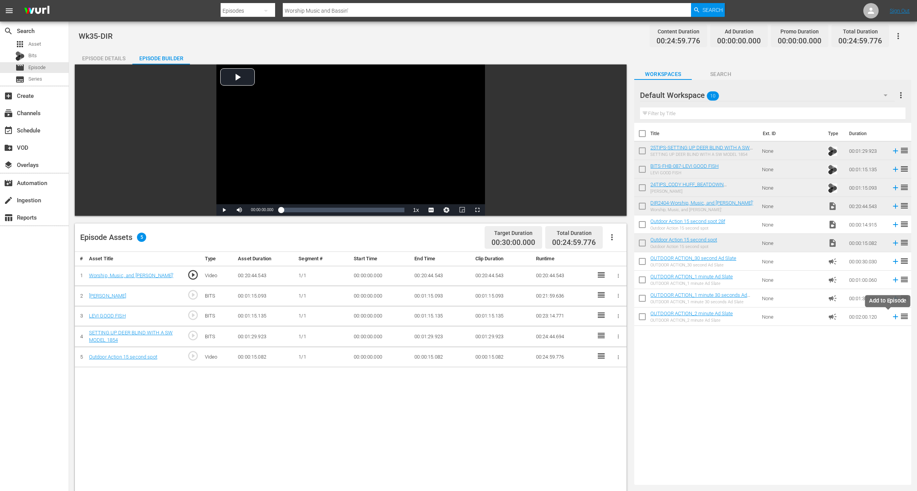
click at [893, 317] on icon at bounding box center [895, 316] width 5 height 5
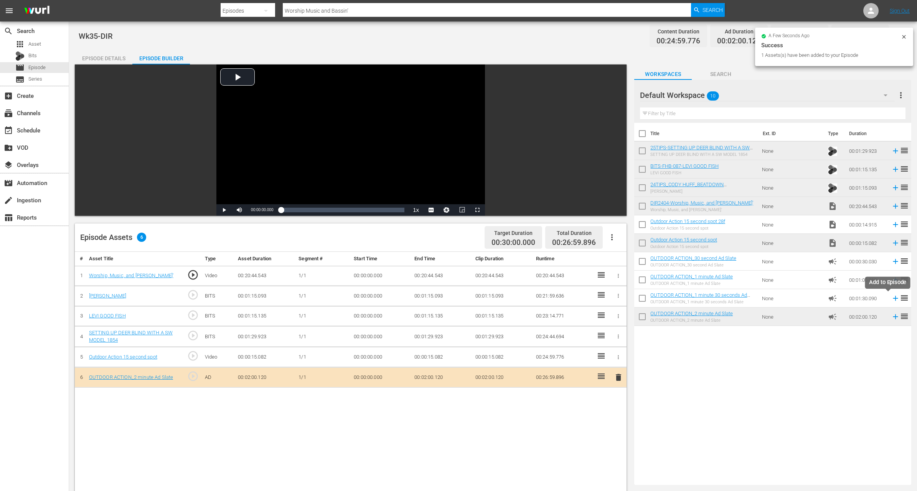
click at [891, 299] on icon at bounding box center [895, 298] width 8 height 8
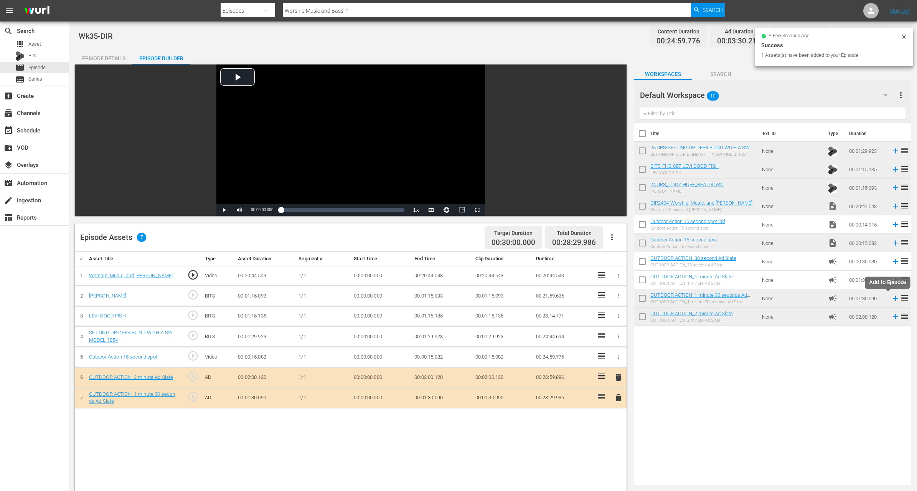
click at [891, 299] on icon at bounding box center [895, 298] width 8 height 8
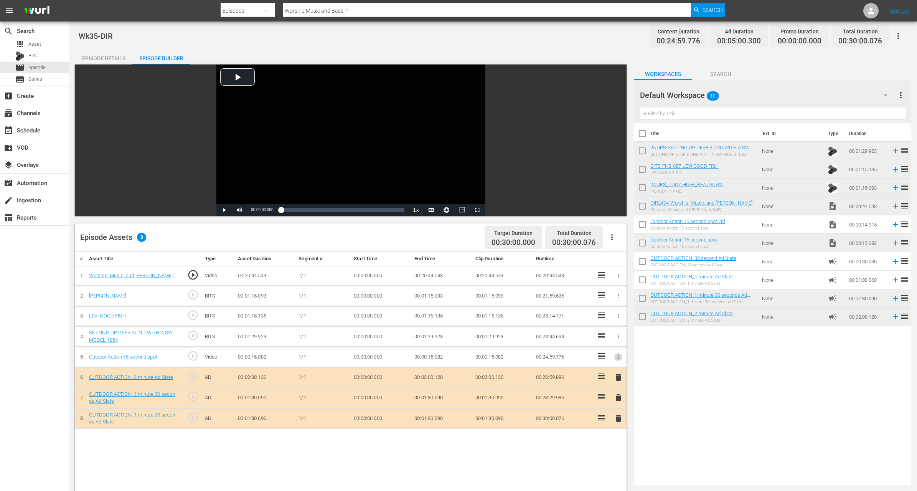
click at [617, 356] on icon "button" at bounding box center [618, 357] width 6 height 6
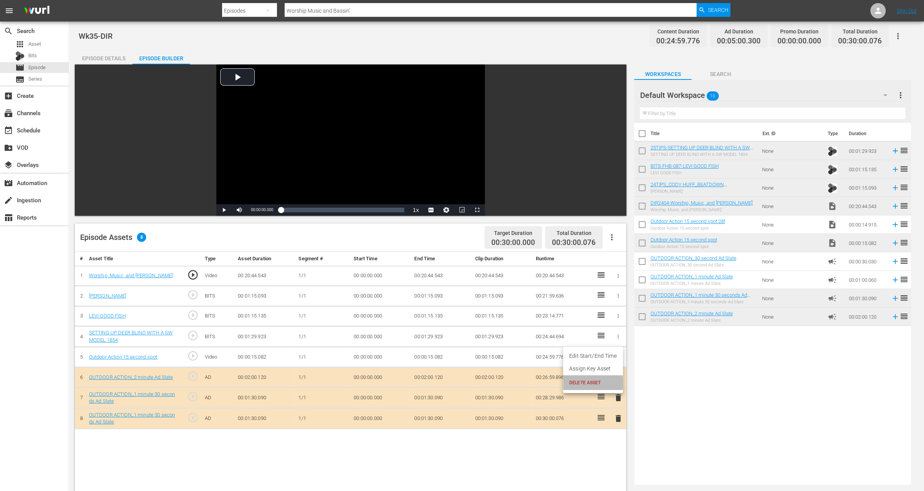
click at [587, 383] on span "DELETE ASSET" at bounding box center [593, 382] width 48 height 7
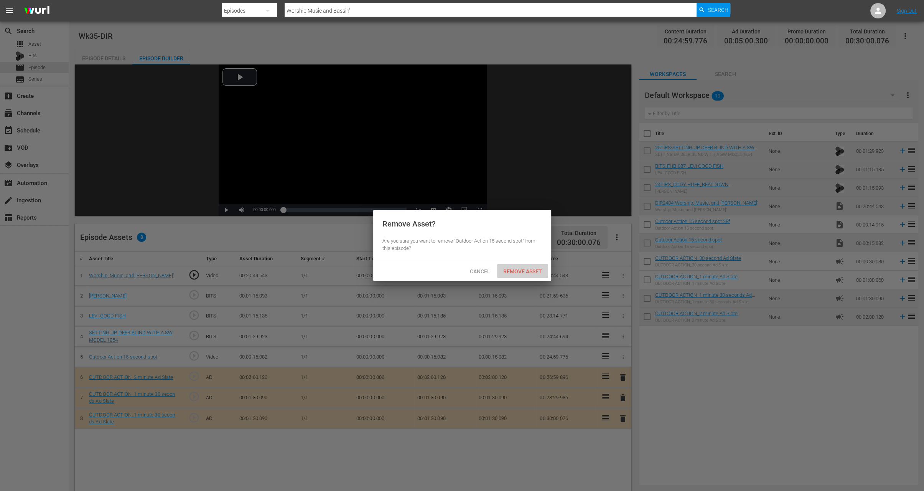
click at [524, 273] on span "Remove Asset" at bounding box center [522, 271] width 51 height 6
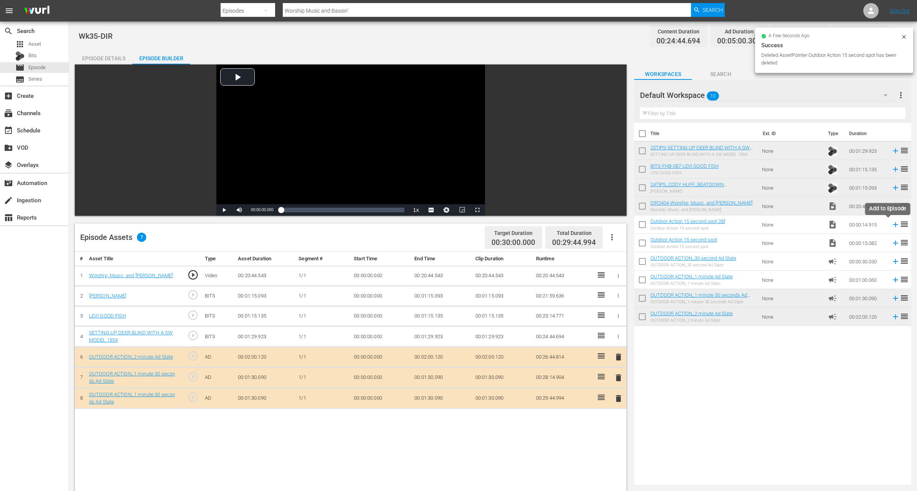
click at [891, 225] on icon at bounding box center [895, 224] width 8 height 8
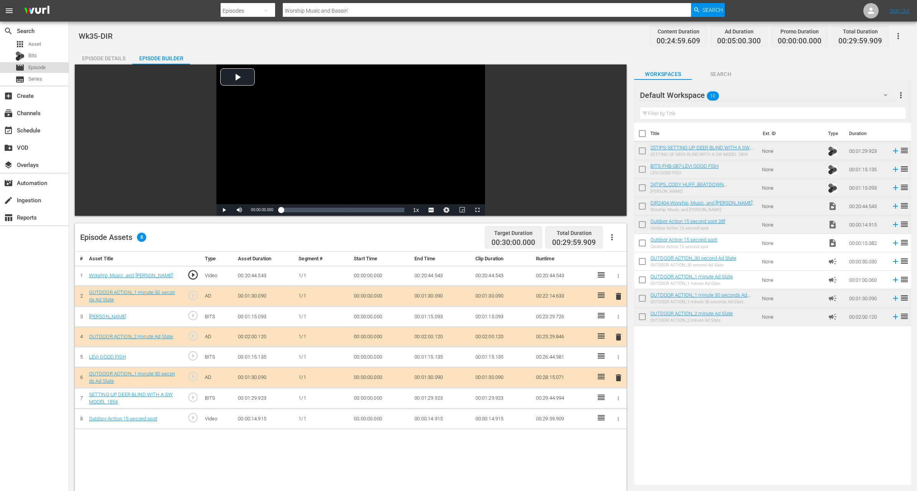
click at [36, 66] on span "Episode" at bounding box center [36, 68] width 17 height 8
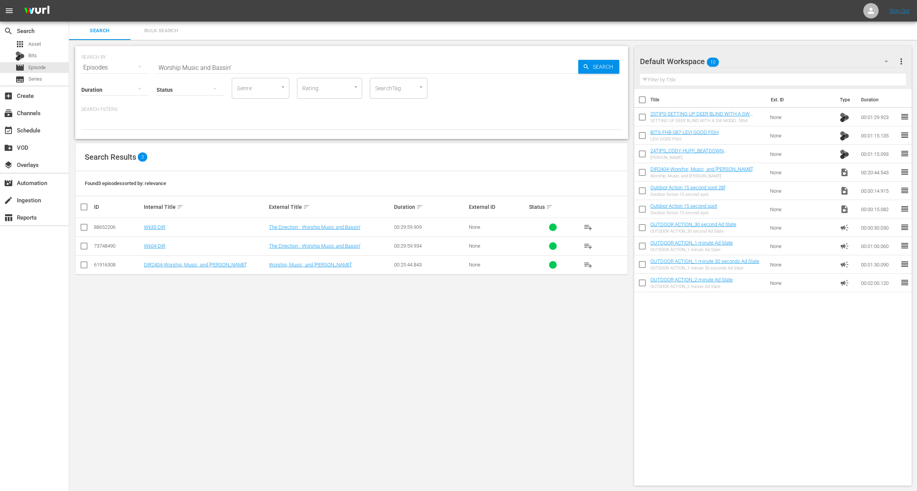
click at [221, 68] on input "Worship Music and Bassin’" at bounding box center [368, 67] width 422 height 18
paste input "The Port Arthur Pass"
type input "The Port Arthur Pass"
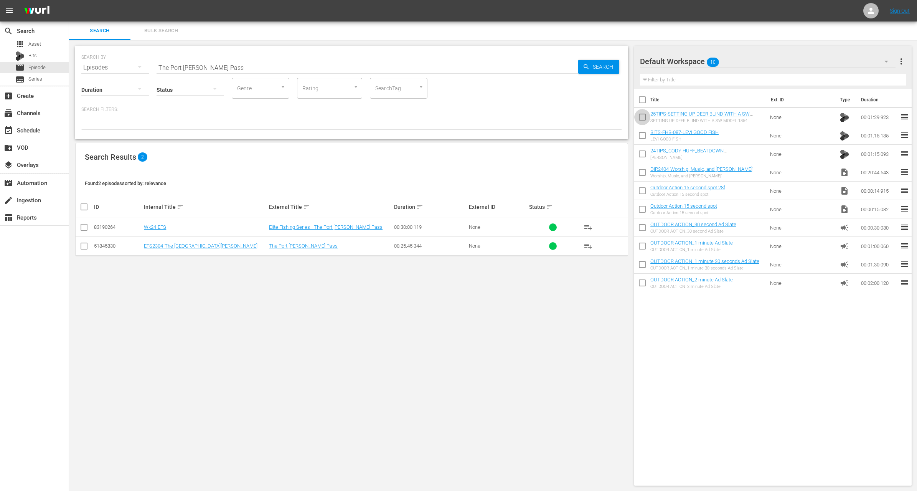
click at [640, 115] on input "checkbox" at bounding box center [642, 119] width 16 height 16
checkbox input "true"
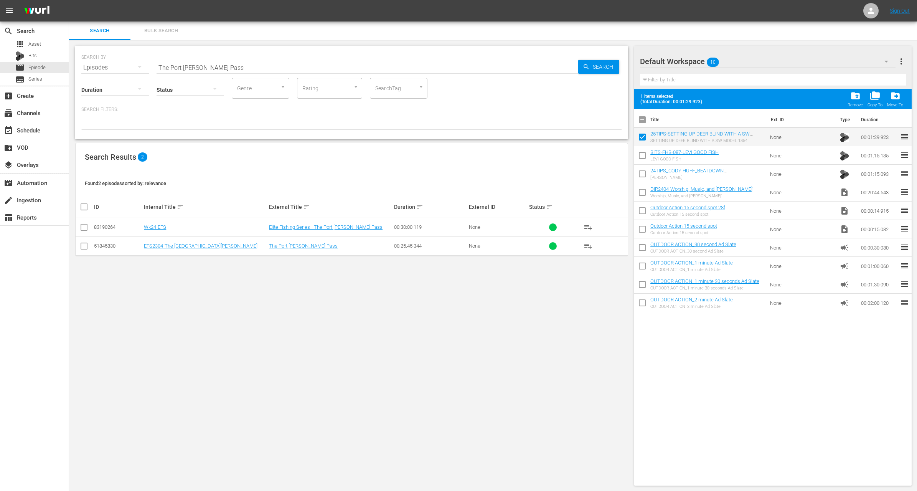
click at [640, 160] on input "checkbox" at bounding box center [642, 157] width 16 height 16
checkbox input "true"
click at [641, 177] on input "checkbox" at bounding box center [642, 175] width 16 height 16
checkbox input "true"
click at [641, 190] on input "checkbox" at bounding box center [642, 194] width 16 height 16
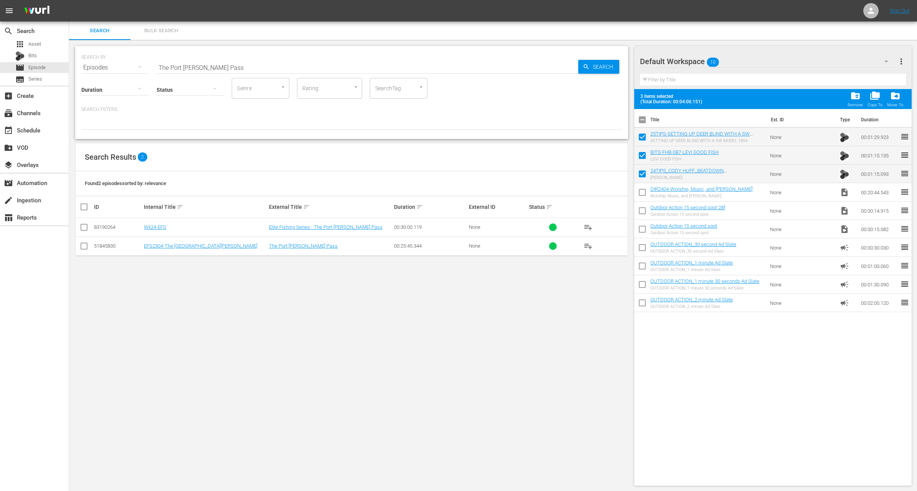
checkbox input "true"
click at [859, 96] on span "folder_delete" at bounding box center [855, 96] width 10 height 10
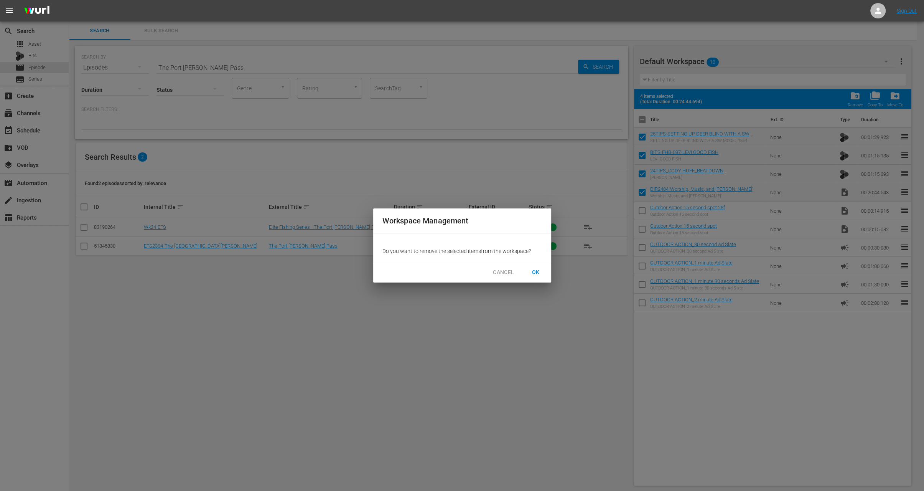
click at [538, 270] on span "OK" at bounding box center [536, 272] width 12 height 10
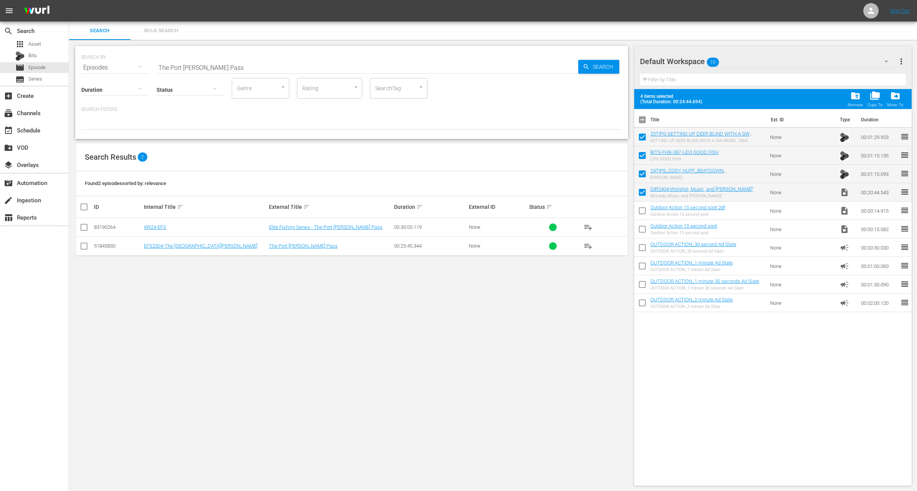
checkbox input "false"
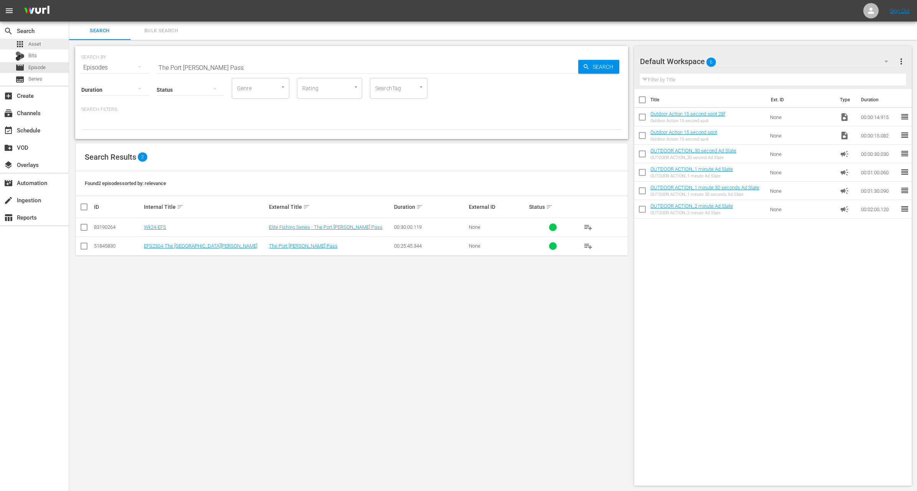
click at [38, 42] on span "Asset" at bounding box center [34, 44] width 13 height 8
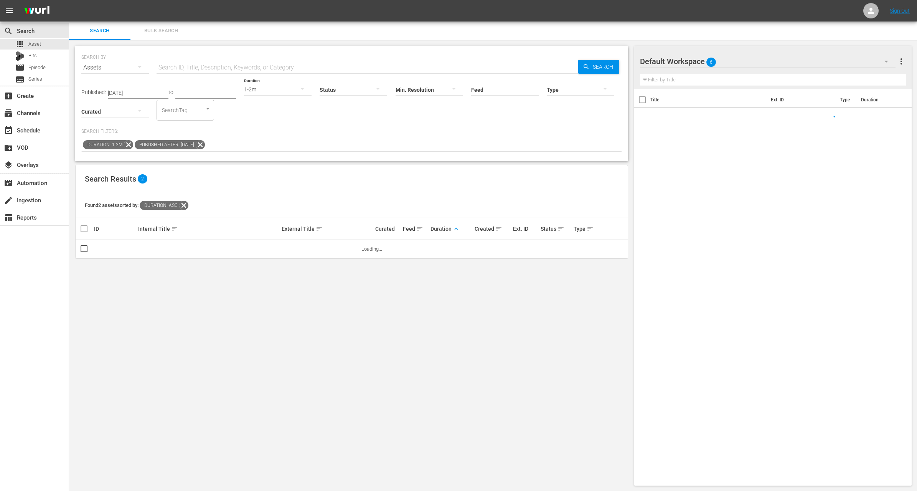
click at [199, 64] on input "text" at bounding box center [368, 67] width 422 height 18
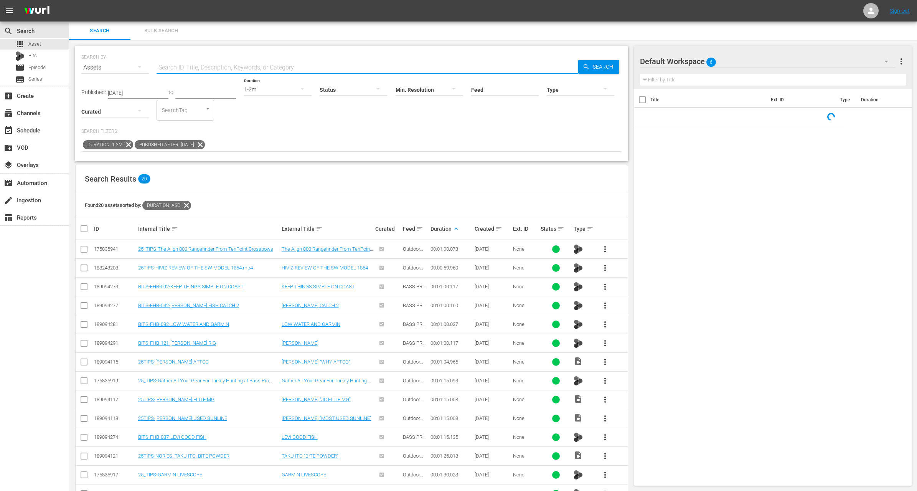
paste input "The Port Arthur Pass"
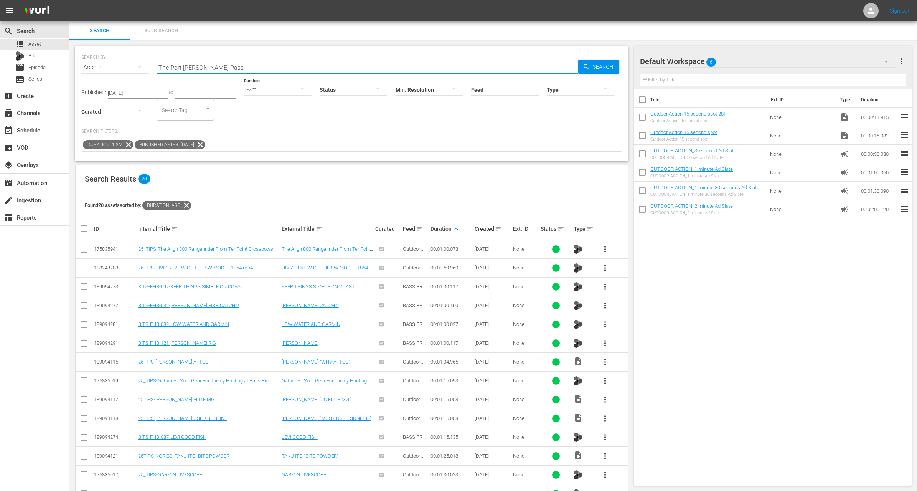
type input "The Port Arthur Pass"
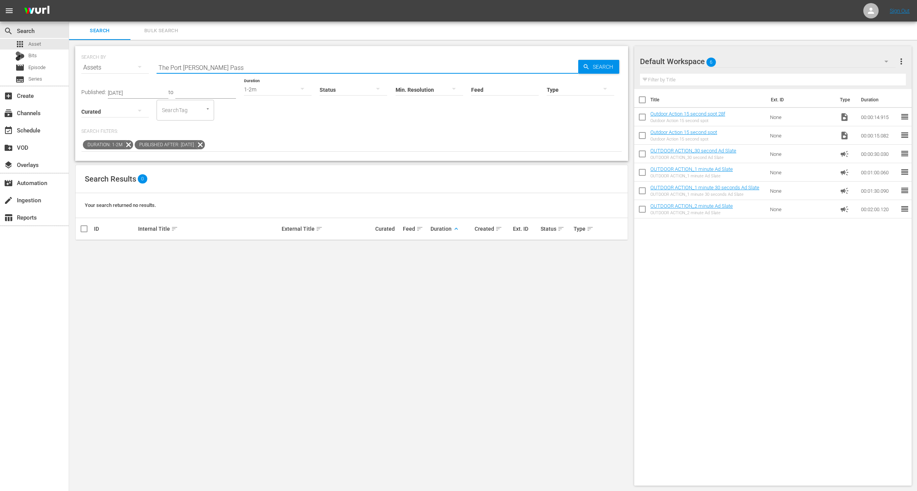
click at [205, 145] on icon at bounding box center [200, 145] width 10 height 10
click at [128, 145] on icon at bounding box center [129, 145] width 10 height 10
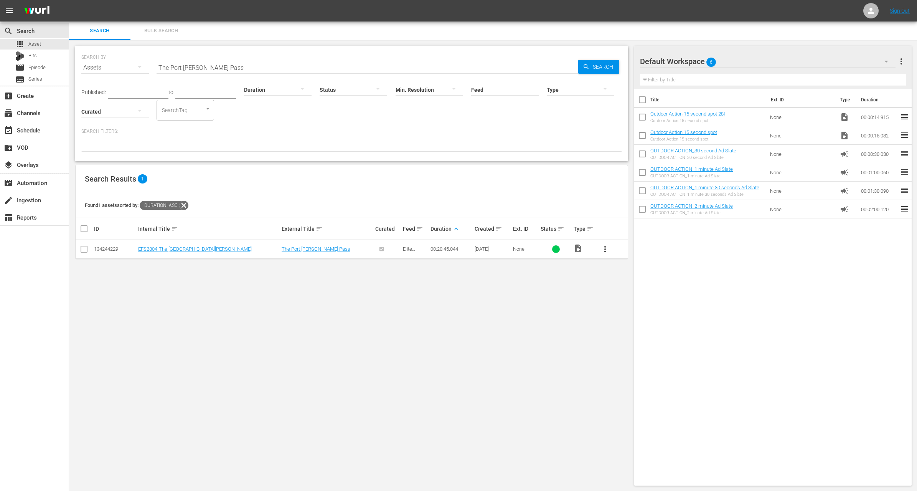
click at [602, 249] on span "more_vert" at bounding box center [604, 248] width 9 height 9
click at [633, 268] on div "Workspace" at bounding box center [646, 270] width 52 height 18
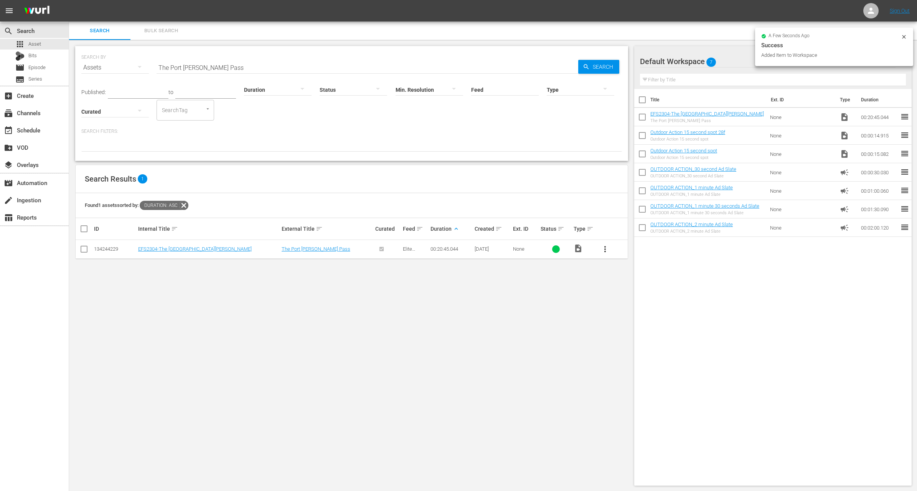
click at [234, 68] on input "The Port Arthur Pass" at bounding box center [368, 67] width 422 height 18
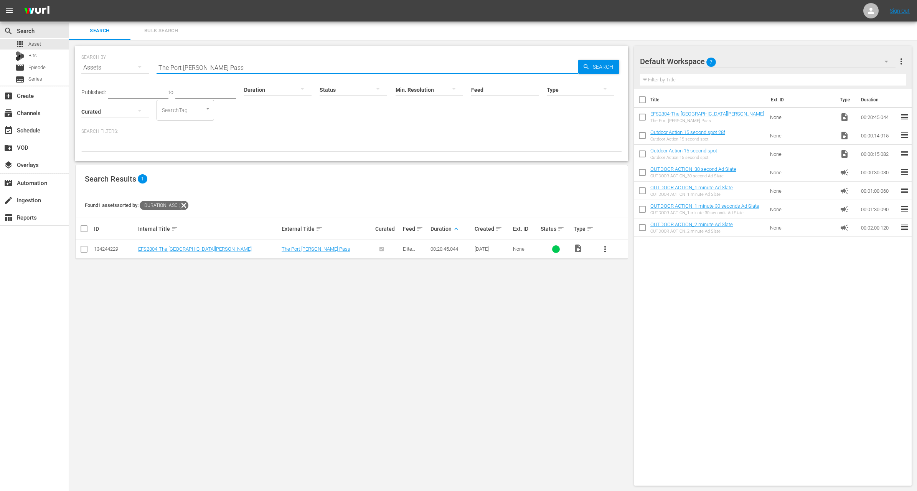
click at [277, 86] on div at bounding box center [278, 89] width 68 height 21
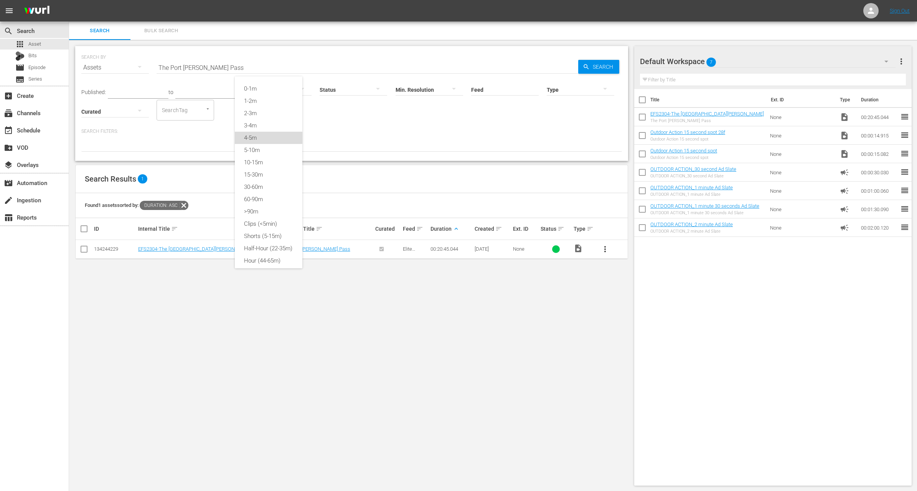
click at [264, 135] on div "4-5m" at bounding box center [269, 138] width 68 height 12
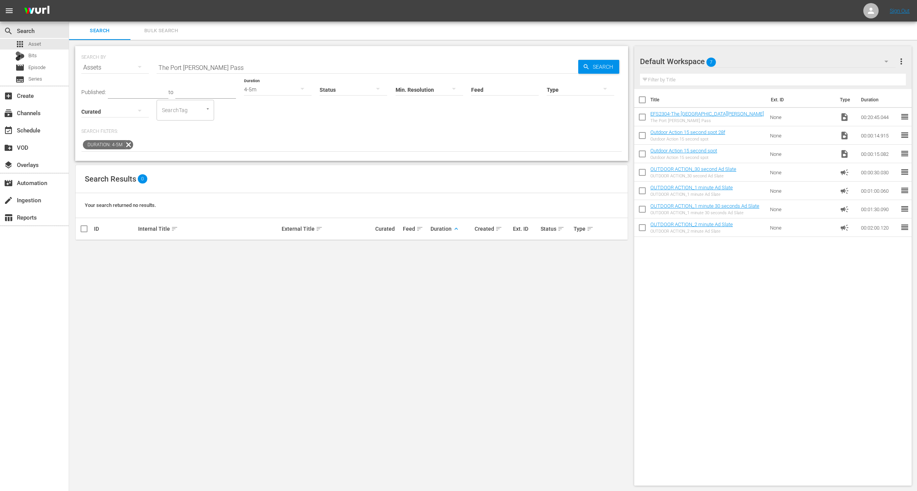
click at [228, 64] on input "The Port Arthur Pass" at bounding box center [368, 67] width 422 height 18
click at [299, 165] on div "Search Results 0 Your search returned no results. ID Internal Title sort Extern…" at bounding box center [351, 203] width 553 height 76
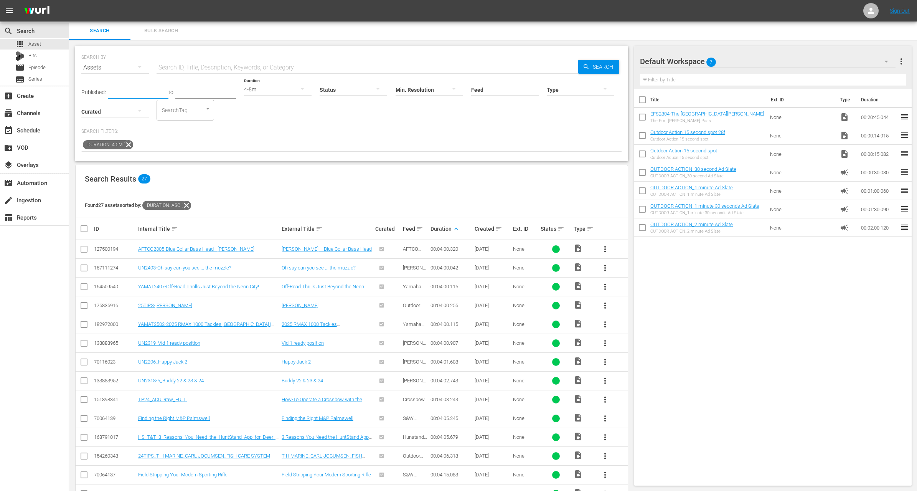
click at [123, 89] on input "text" at bounding box center [138, 93] width 61 height 12
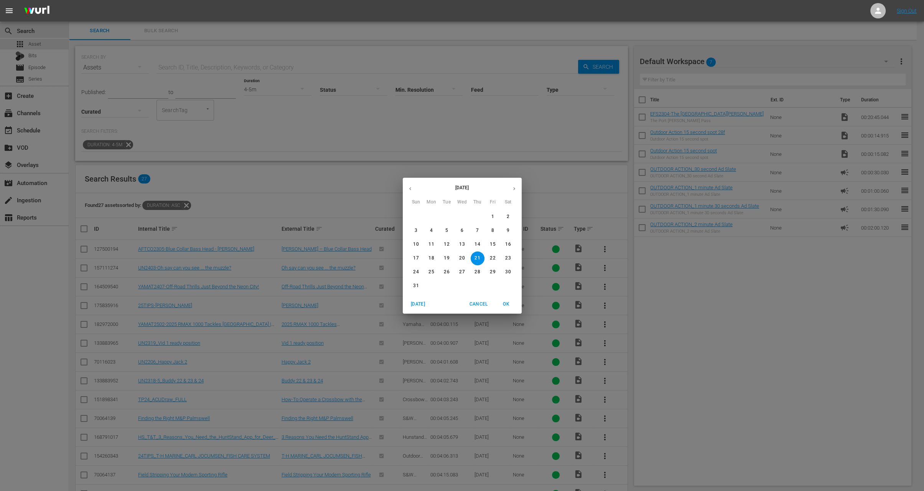
click at [409, 188] on icon "button" at bounding box center [410, 188] width 2 height 3
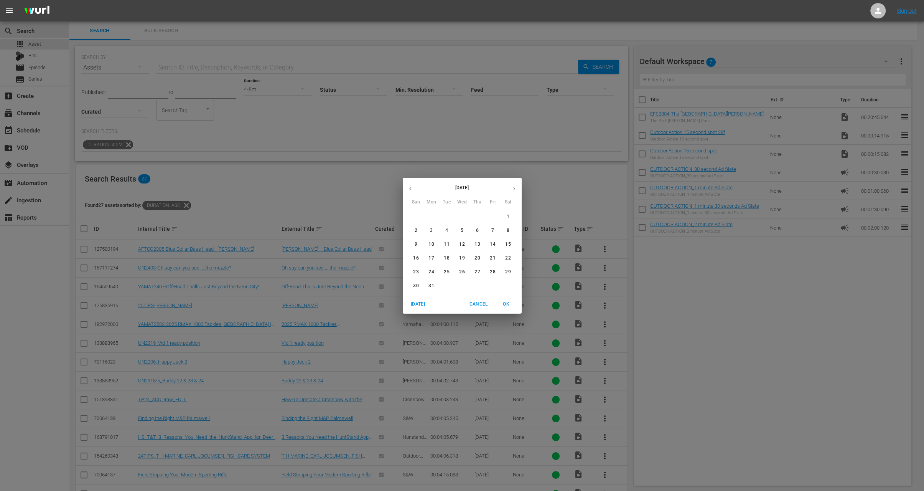
click at [409, 188] on icon "button" at bounding box center [410, 188] width 2 height 3
click at [416, 215] on p "1" at bounding box center [416, 216] width 3 height 7
type input "[DATE]"
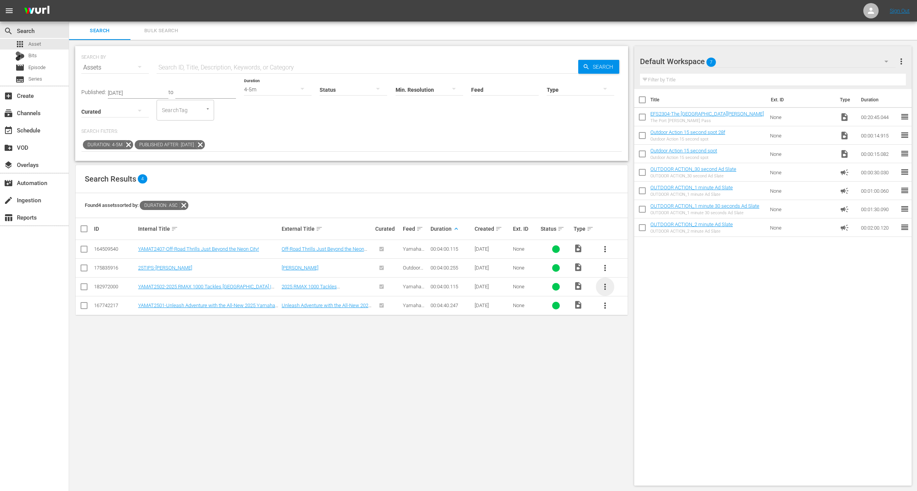
click at [603, 285] on span "more_vert" at bounding box center [604, 286] width 9 height 9
click at [632, 310] on div "Workspace" at bounding box center [646, 307] width 52 height 18
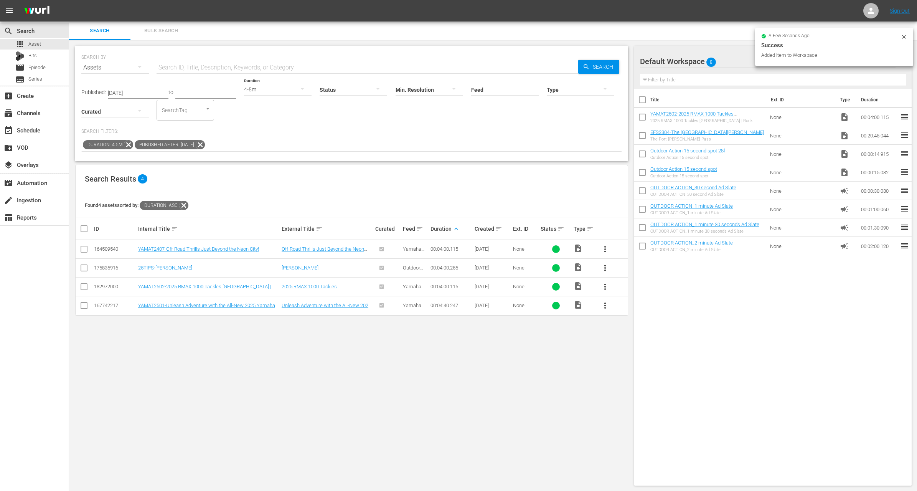
click at [641, 139] on input "checkbox" at bounding box center [642, 137] width 16 height 16
checkbox input "true"
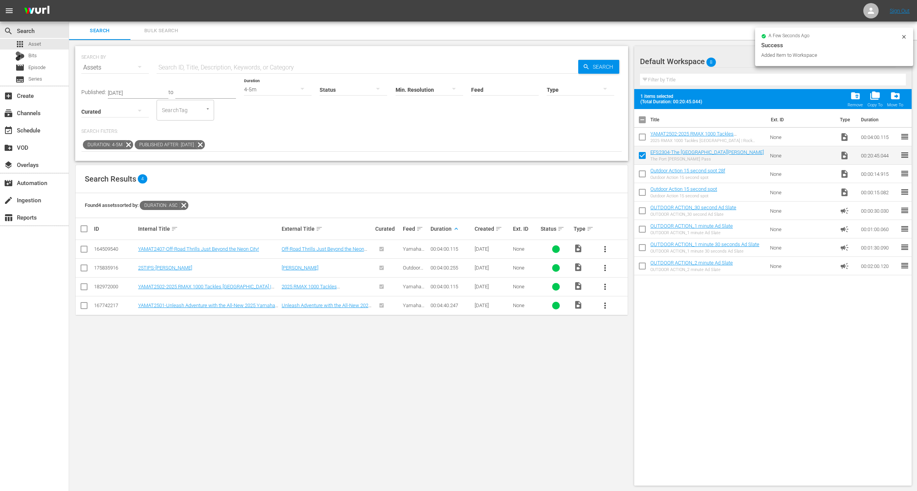
click at [641, 139] on input "checkbox" at bounding box center [642, 138] width 16 height 16
checkbox input "true"
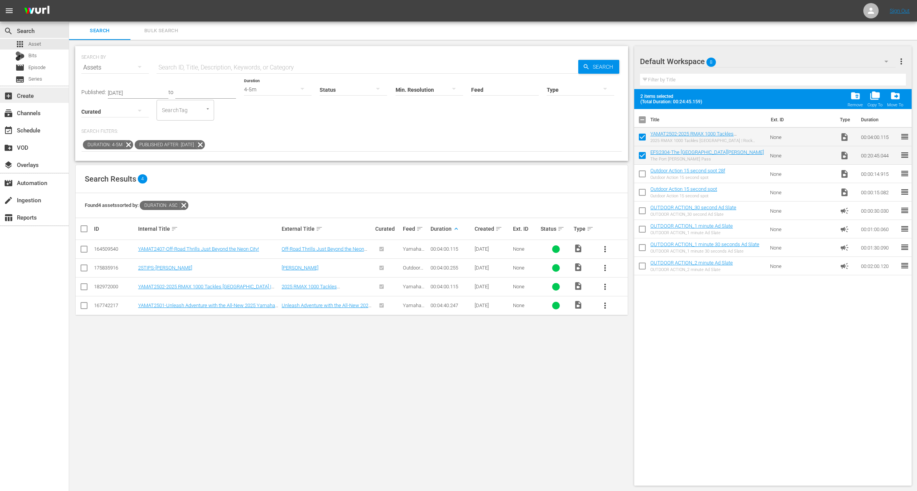
click at [42, 98] on div "add_box Create" at bounding box center [34, 94] width 69 height 15
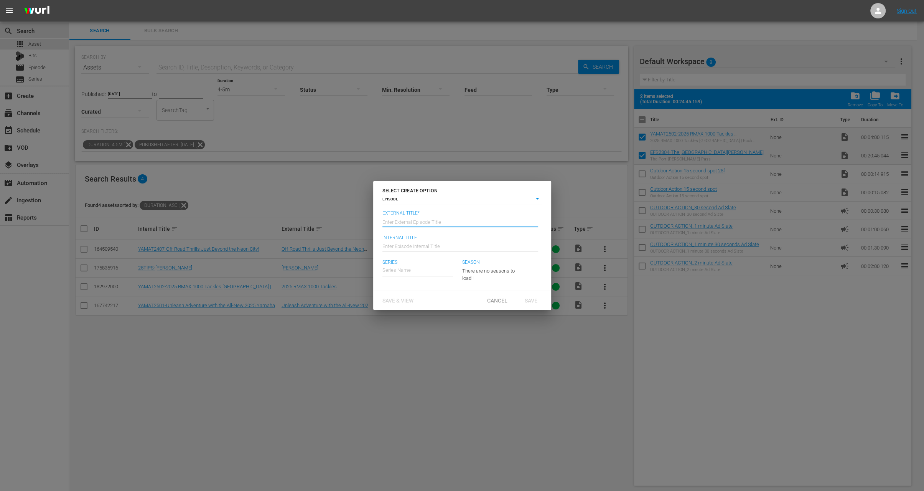
click at [402, 224] on input "text" at bounding box center [461, 221] width 156 height 18
paste input "The Port Arthur Pass"
type input "Elite Fishing Series - The Port Arthur Pass"
type input "Wk35-EFS"
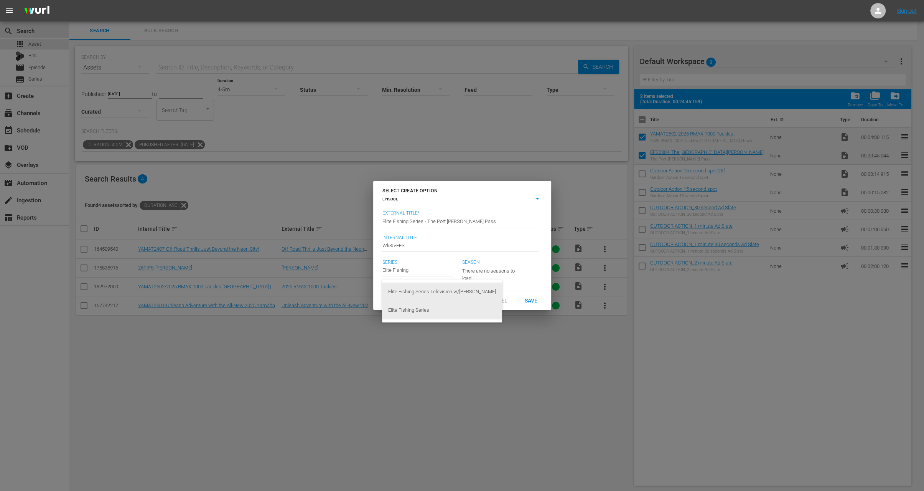
click at [426, 308] on div "Elite Fishing Series" at bounding box center [442, 310] width 108 height 18
type input "Elite Fishing Series"
click at [500, 269] on button "button" at bounding box center [509, 269] width 18 height 18
click at [518, 283] on div "23" at bounding box center [462, 245] width 924 height 491
click at [536, 301] on span "Save" at bounding box center [531, 300] width 25 height 6
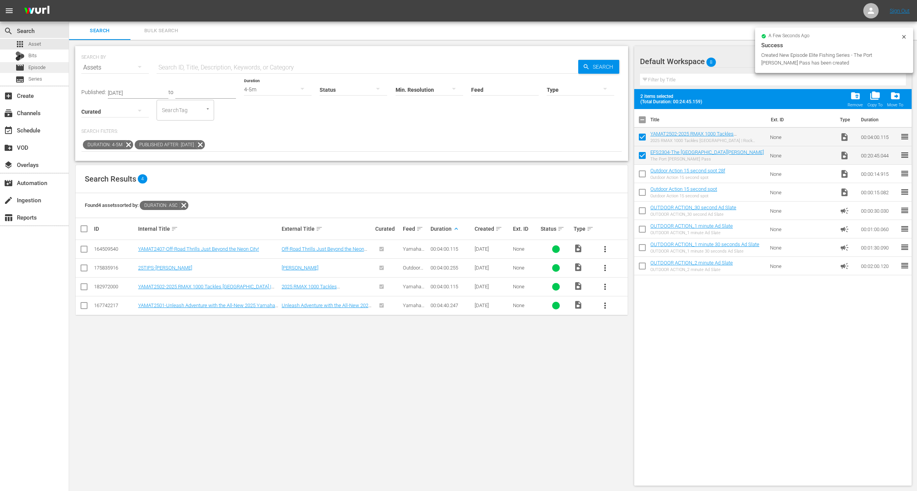
click at [50, 68] on div "movie Episode" at bounding box center [34, 67] width 69 height 11
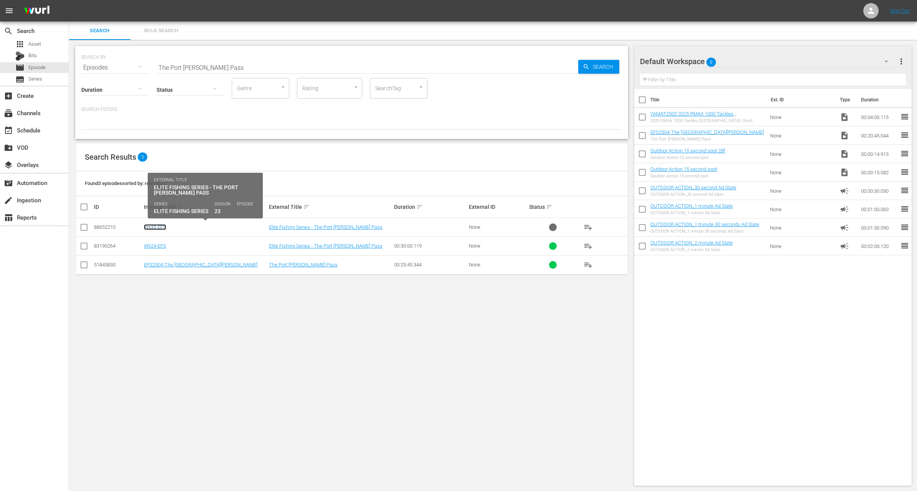
click at [162, 226] on link "Wk35-EFS" at bounding box center [155, 227] width 22 height 6
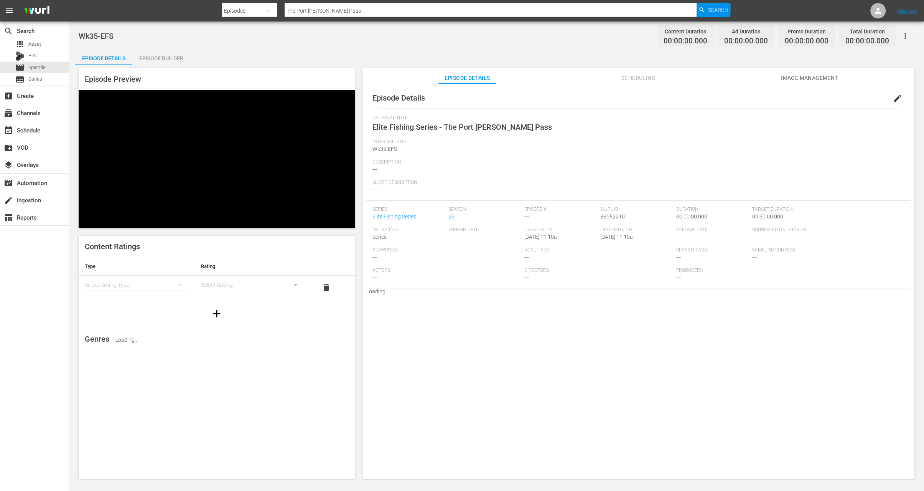
click at [156, 58] on div "Episode Builder" at bounding box center [161, 58] width 58 height 18
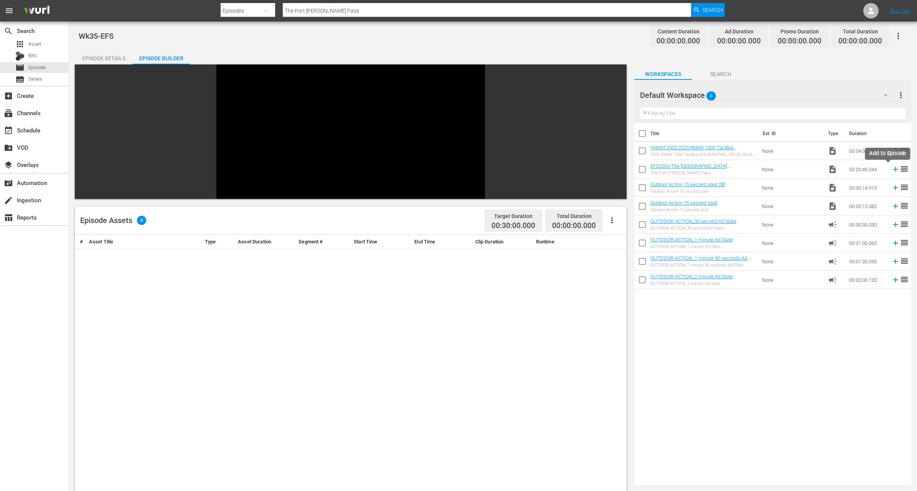
click at [891, 166] on icon at bounding box center [895, 169] width 8 height 8
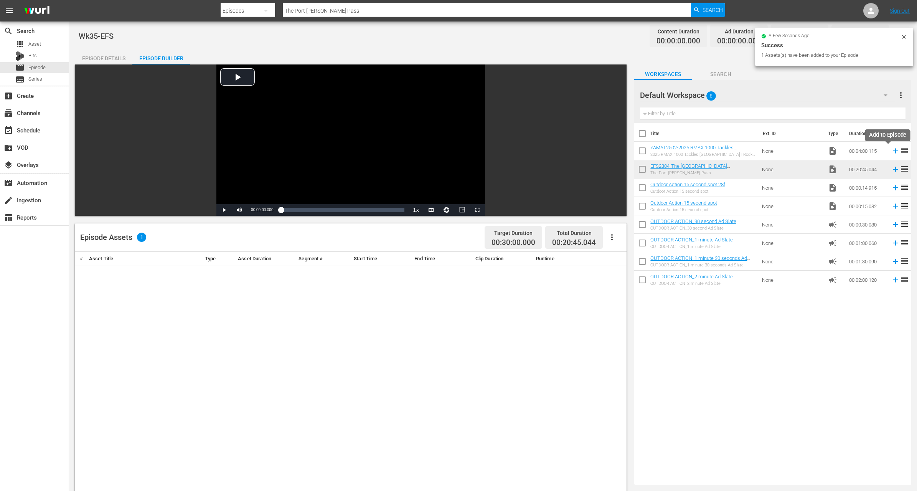
click at [891, 150] on icon at bounding box center [895, 151] width 8 height 8
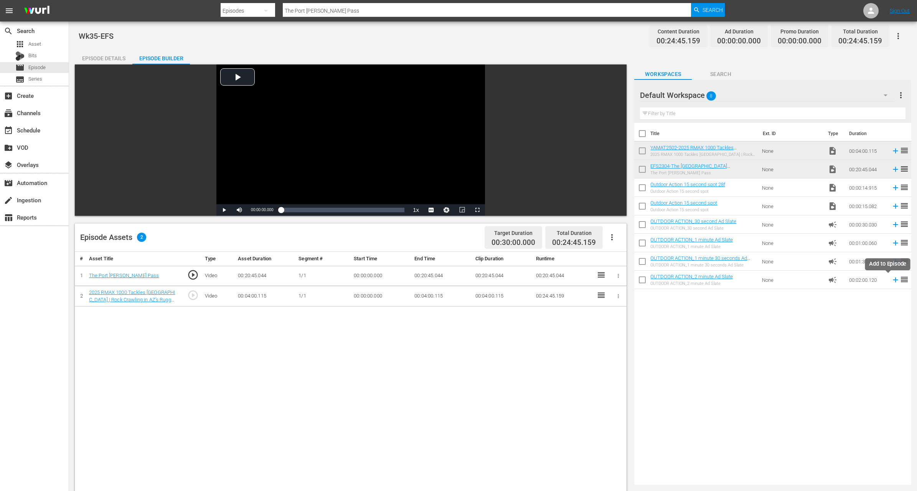
click at [893, 280] on icon at bounding box center [895, 279] width 5 height 5
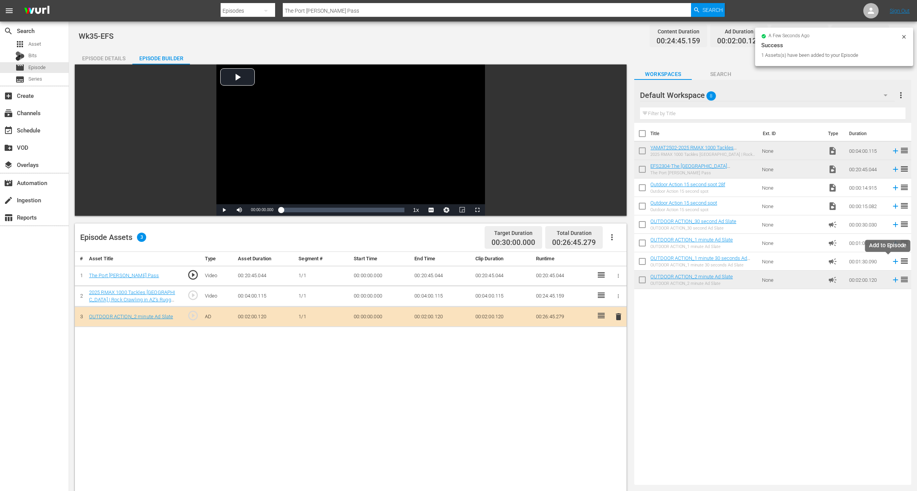
click at [891, 260] on icon at bounding box center [895, 261] width 8 height 8
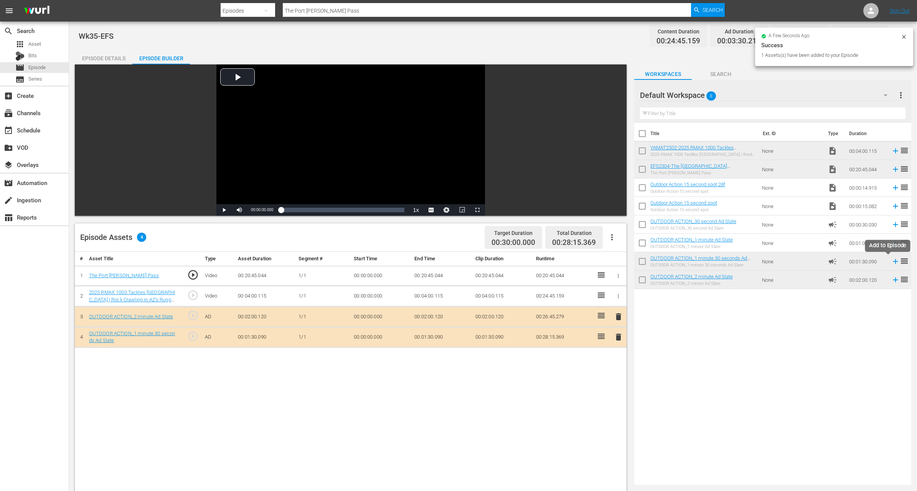
click at [891, 261] on icon at bounding box center [895, 261] width 8 height 8
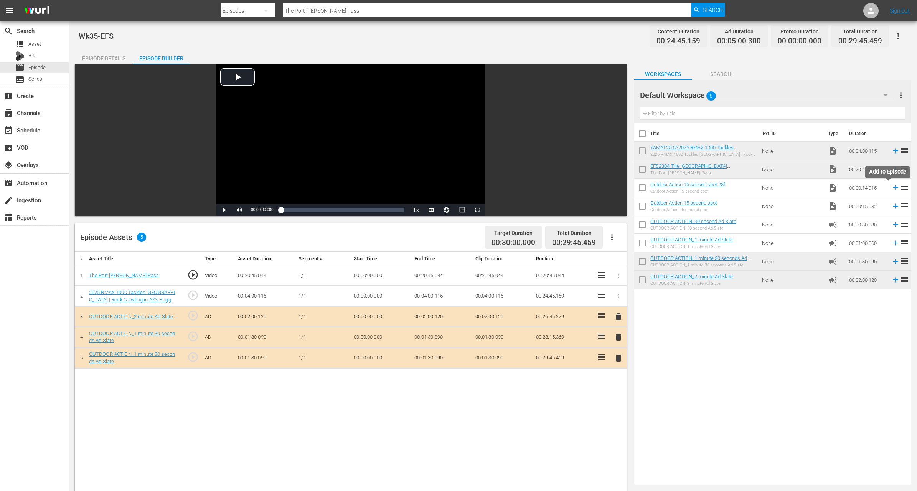
click at [891, 189] on icon at bounding box center [895, 187] width 8 height 8
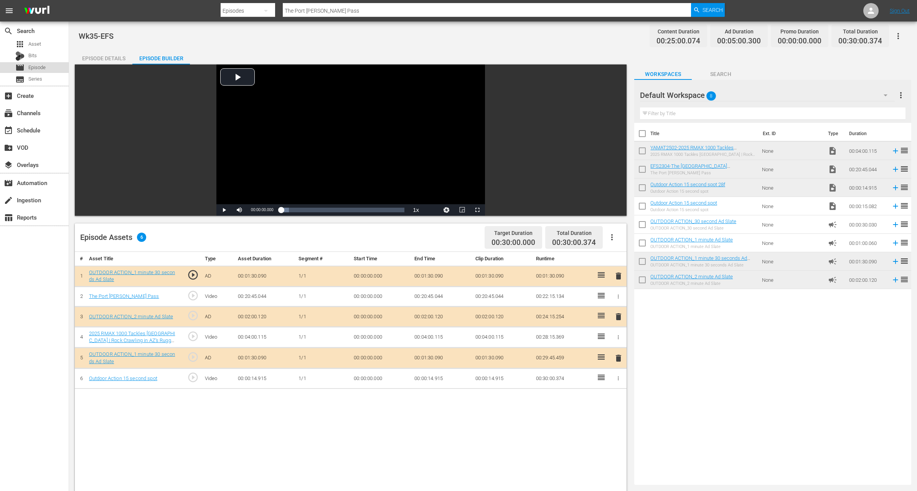
click at [38, 65] on span "Episode" at bounding box center [36, 68] width 17 height 8
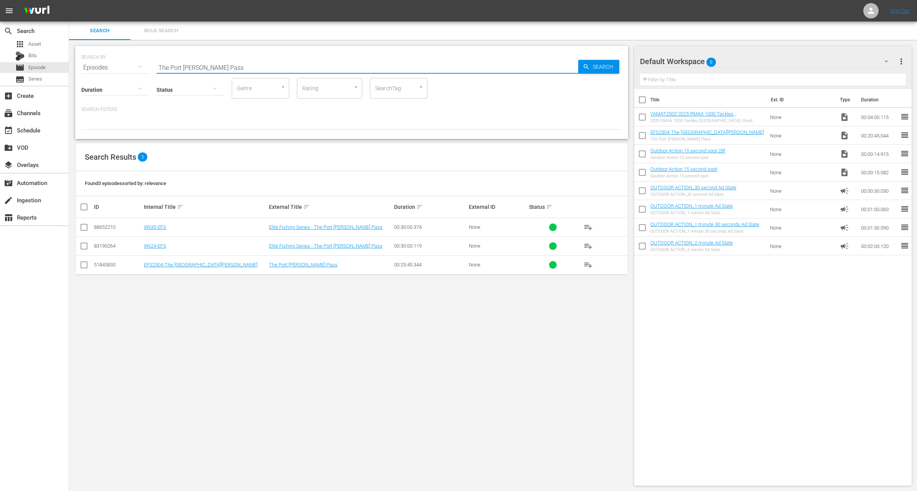
click at [263, 64] on input "The Port Arthur Pass" at bounding box center [368, 67] width 422 height 18
paste input "2024 World Walleye Championship - Lake Huron, Alpena, Michigan"
type input "2024 World Walleye Championship - Lake Huron, Alpena, Michigan"
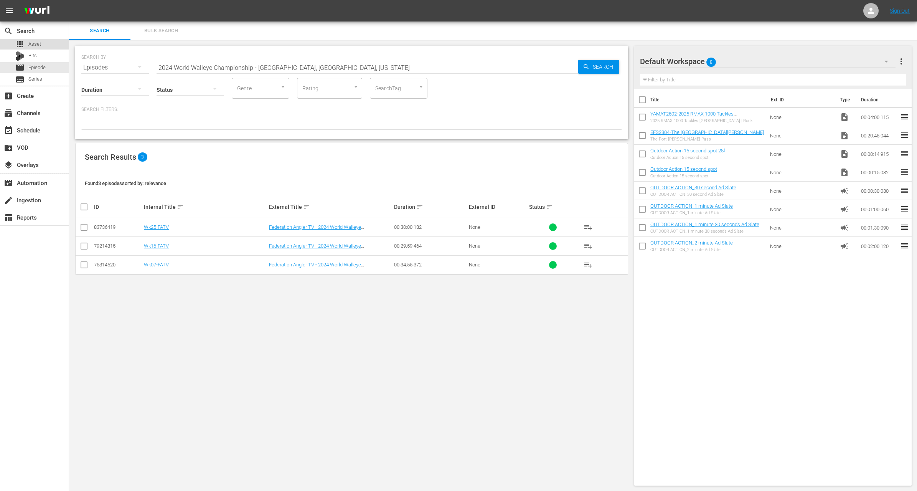
click at [35, 41] on span "Asset" at bounding box center [34, 44] width 13 height 8
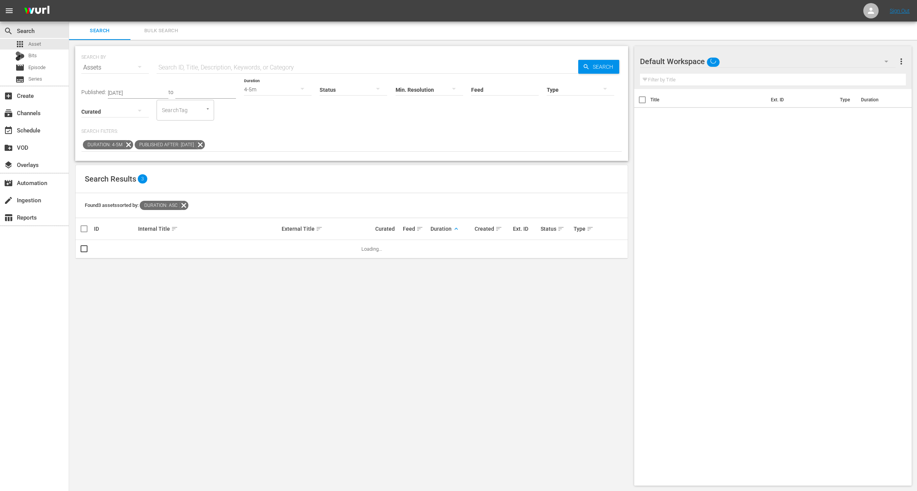
click at [127, 143] on icon at bounding box center [129, 145] width 10 height 10
click at [153, 144] on icon at bounding box center [148, 144] width 9 height 9
click at [219, 61] on input "text" at bounding box center [368, 67] width 422 height 18
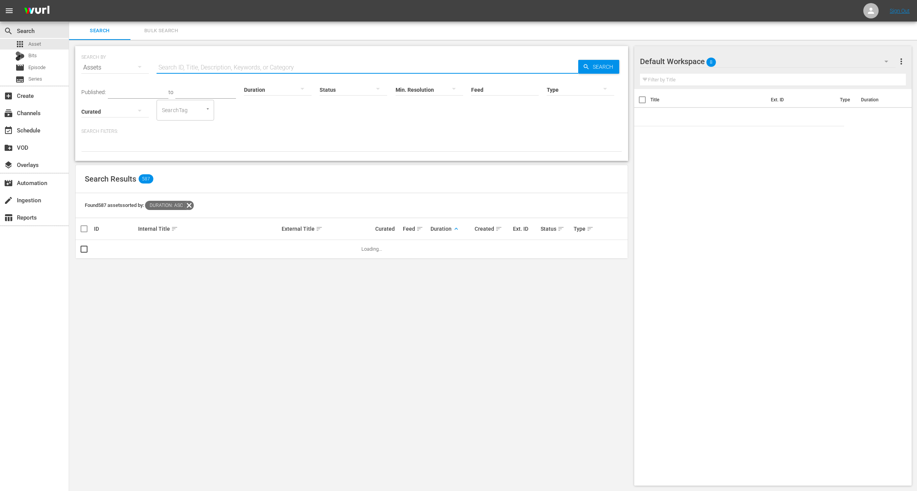
paste input "2024 World Walleye Championship - Lake Huron, Alpena, Michigan"
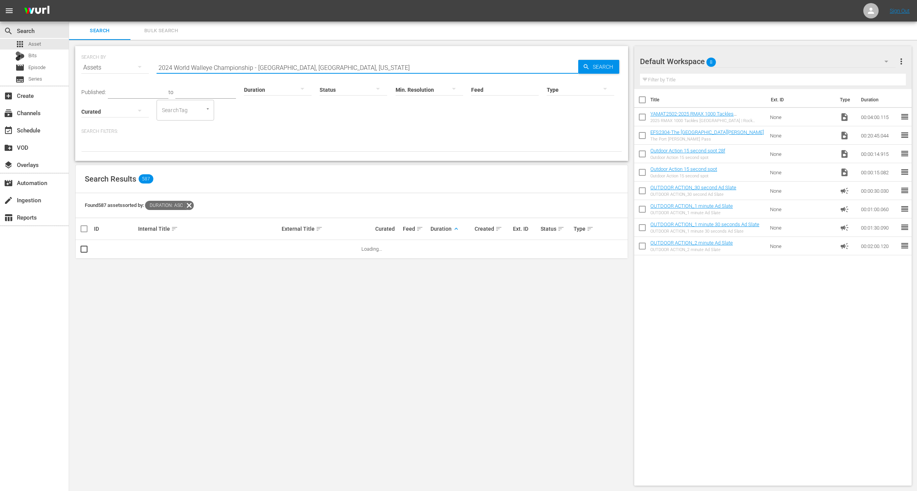
type input "2024 World Walleye Championship - Lake Huron, Alpena, Michigan"
click at [641, 140] on input "checkbox" at bounding box center [642, 137] width 16 height 16
checkbox input "true"
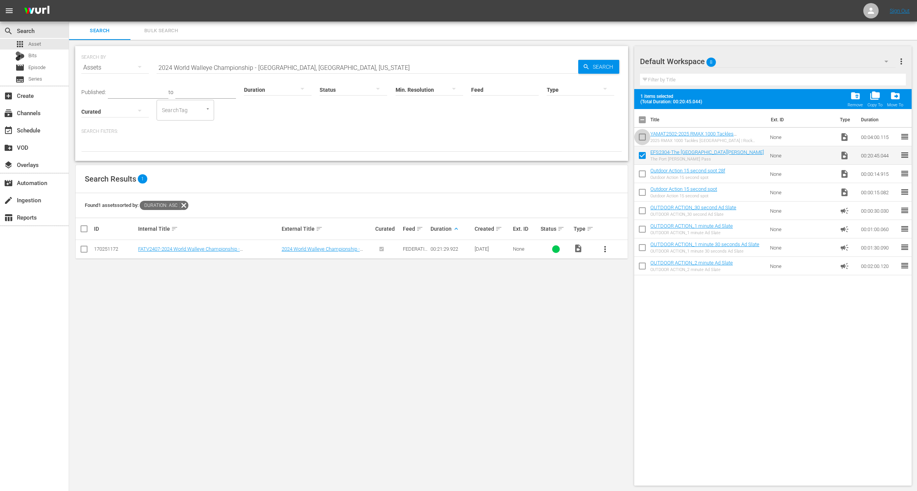
click at [642, 139] on input "checkbox" at bounding box center [642, 138] width 16 height 16
click at [855, 98] on span "folder_delete" at bounding box center [855, 96] width 10 height 10
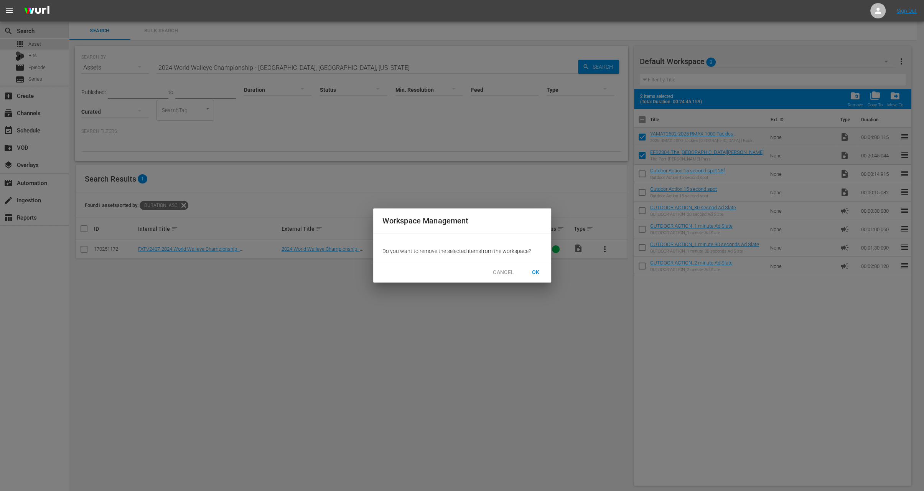
click at [543, 269] on button "OK" at bounding box center [536, 272] width 25 height 14
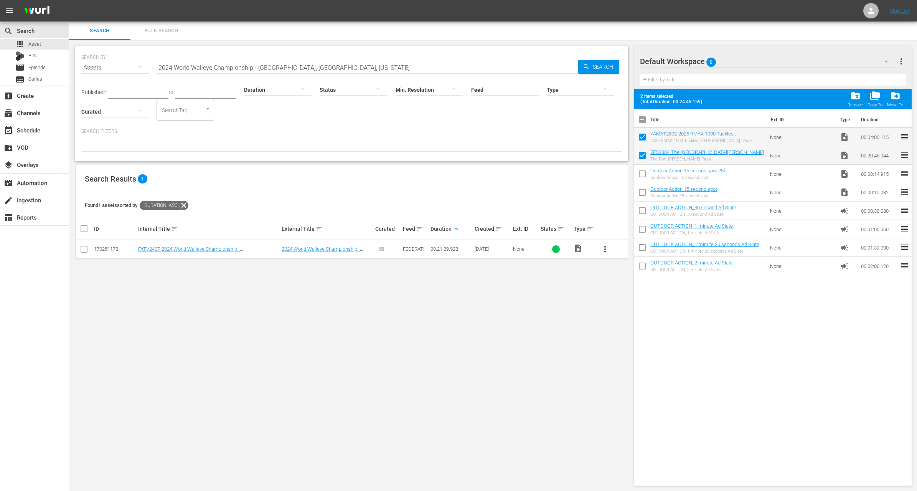
checkbox input "false"
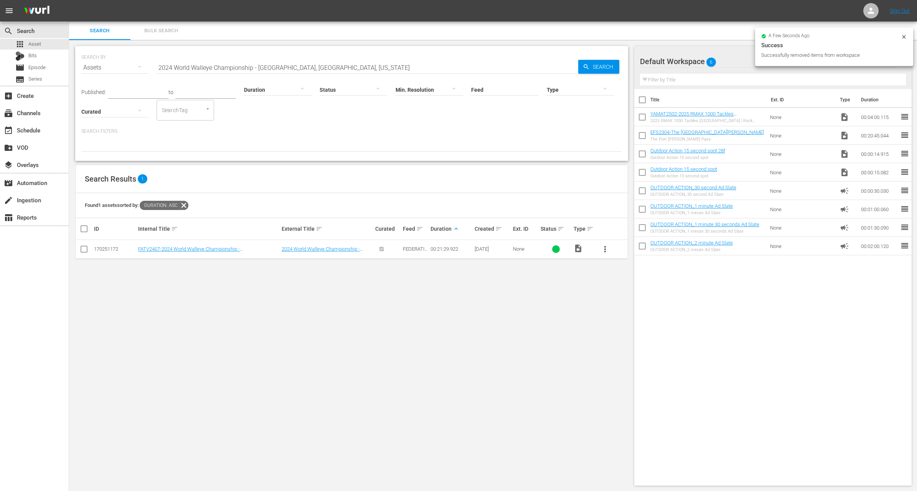
click at [607, 246] on span "more_vert" at bounding box center [604, 248] width 9 height 9
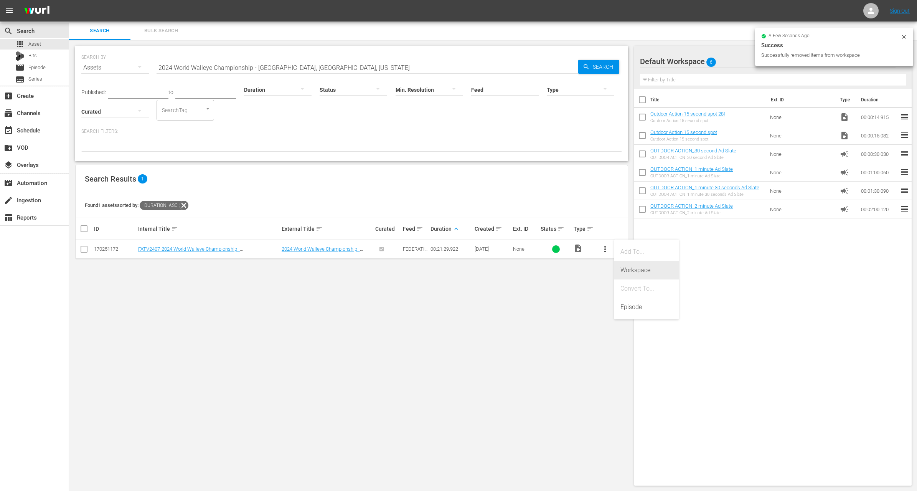
click at [629, 266] on div "Workspace" at bounding box center [646, 270] width 52 height 18
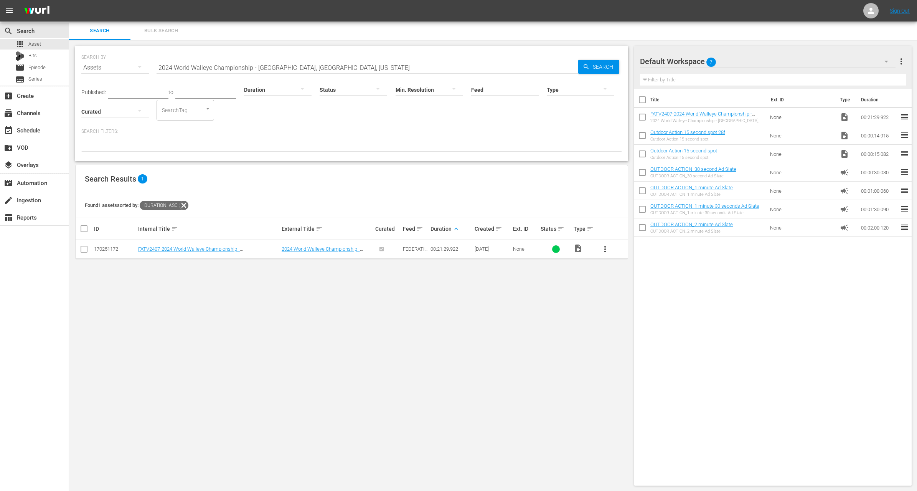
click at [228, 64] on input "2024 World Walleye Championship - Lake Huron, Alpena, Michigan" at bounding box center [368, 67] width 422 height 18
click at [310, 142] on div at bounding box center [351, 145] width 541 height 13
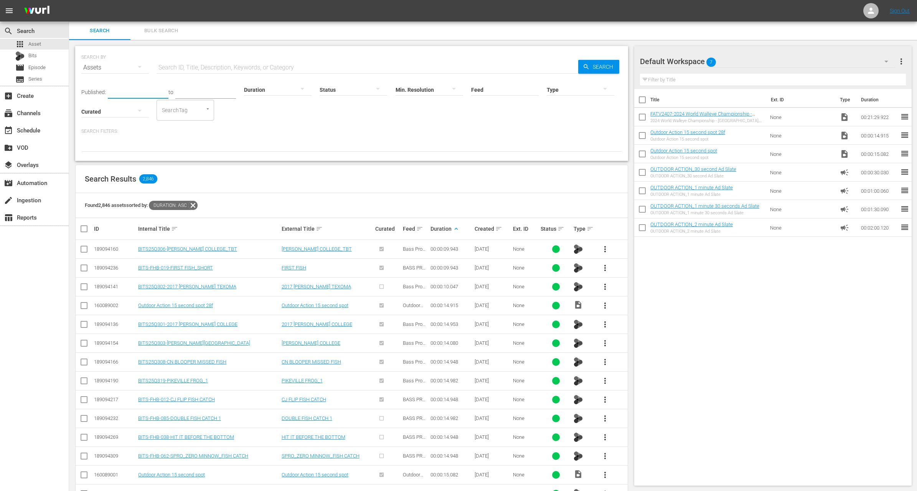
click at [122, 91] on input "text" at bounding box center [138, 93] width 61 height 12
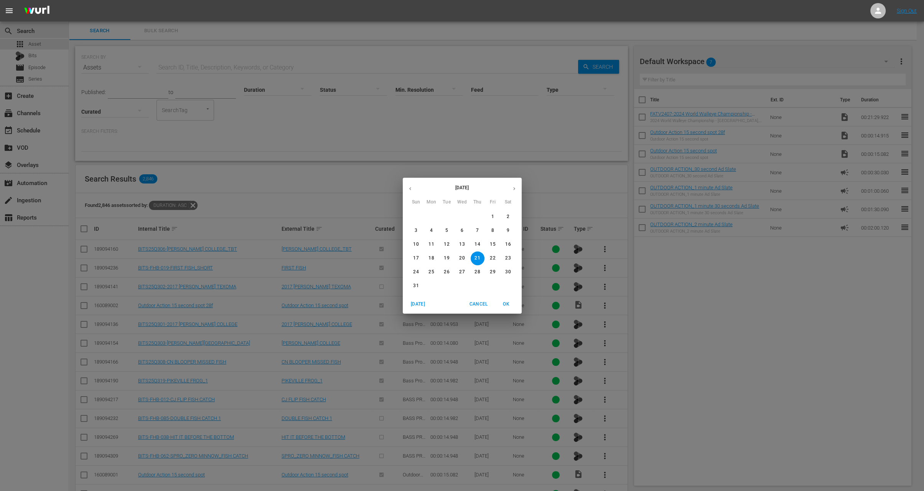
click at [410, 189] on icon "button" at bounding box center [410, 188] width 2 height 3
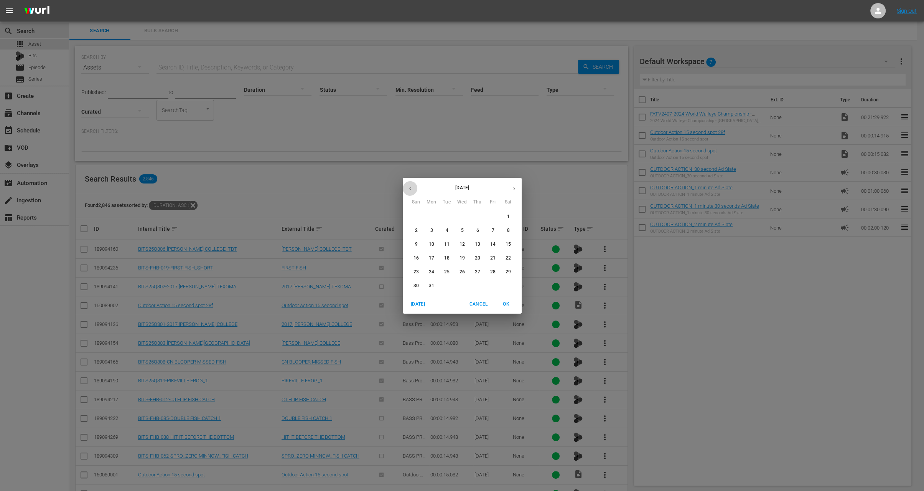
click at [410, 189] on icon "button" at bounding box center [410, 188] width 2 height 3
click at [414, 213] on span "1" at bounding box center [416, 216] width 14 height 7
type input "[DATE]"
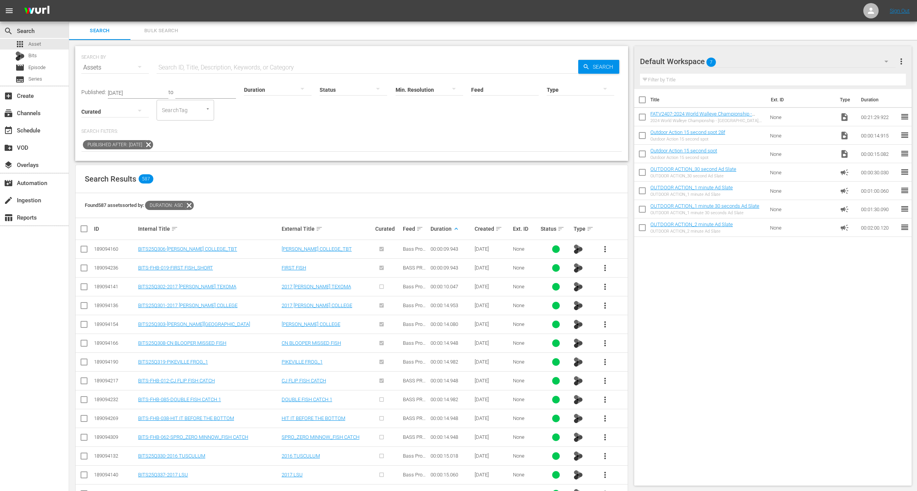
click at [273, 86] on div at bounding box center [278, 89] width 68 height 21
click at [266, 126] on div "3-4m" at bounding box center [269, 125] width 68 height 12
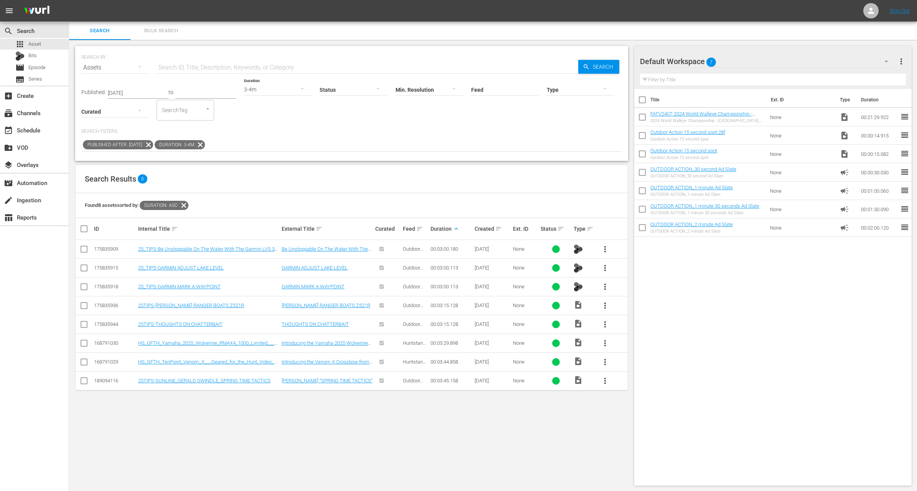
click at [604, 246] on span "more_vert" at bounding box center [604, 248] width 9 height 9
click at [623, 271] on div "Workspace" at bounding box center [646, 270] width 52 height 18
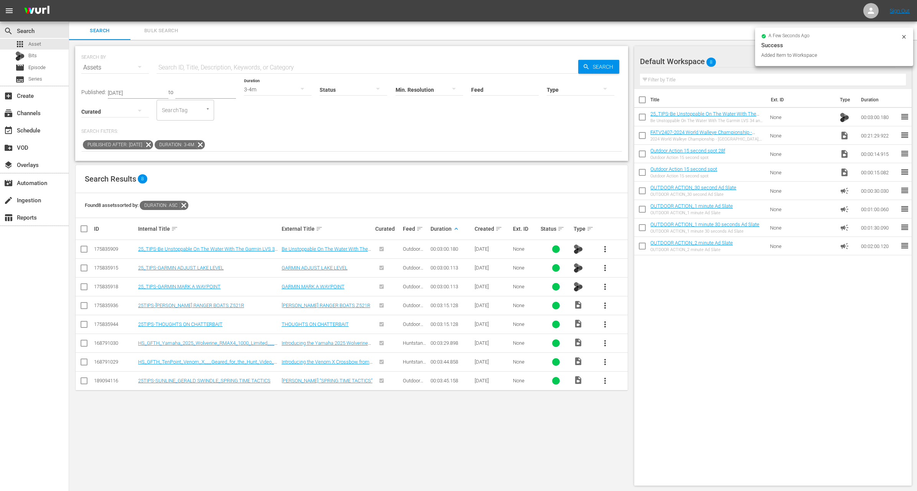
click at [640, 139] on input "checkbox" at bounding box center [642, 137] width 16 height 16
checkbox input "true"
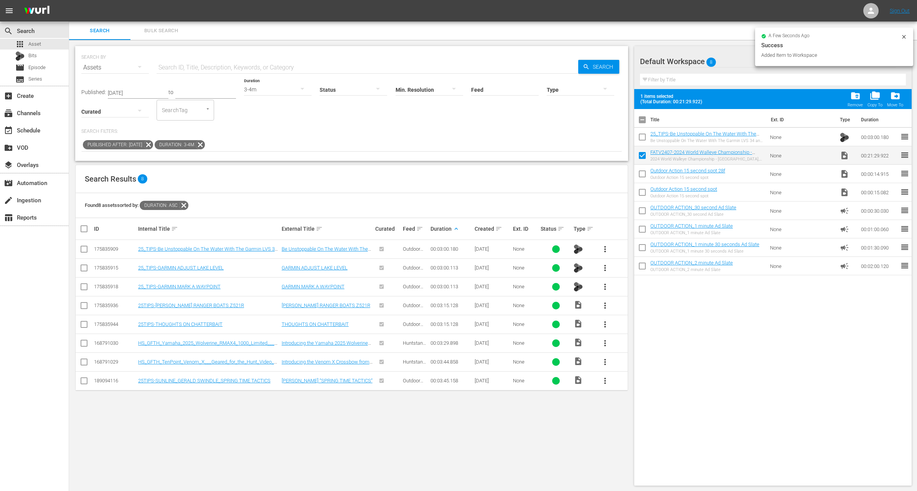
click at [640, 138] on input "checkbox" at bounding box center [642, 138] width 16 height 16
checkbox input "true"
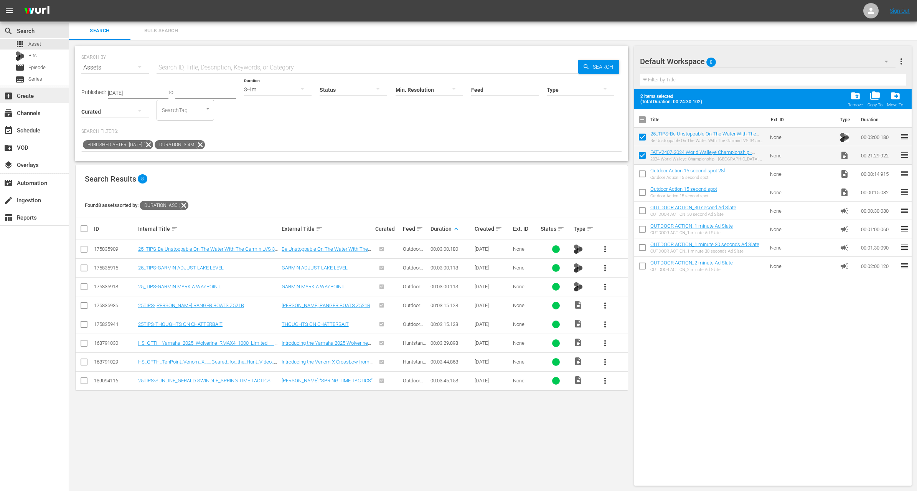
click at [18, 98] on div "add_box Create" at bounding box center [21, 94] width 43 height 7
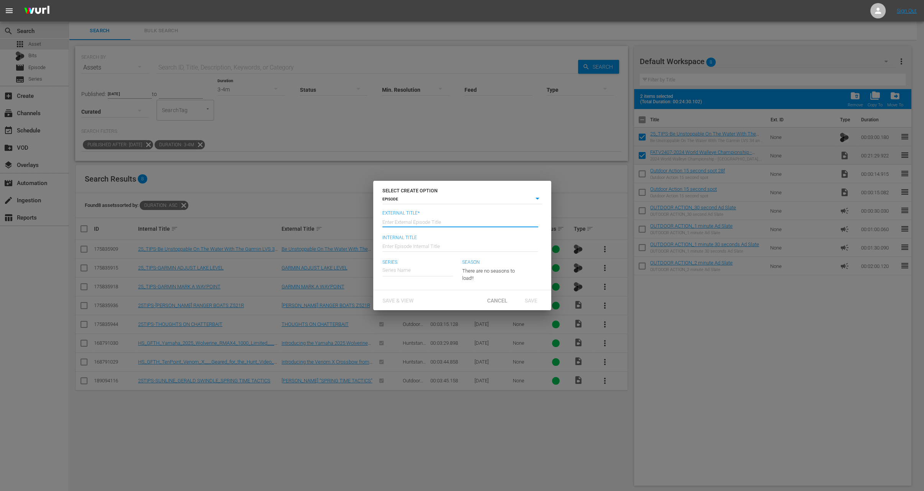
click at [453, 219] on input "text" at bounding box center [461, 221] width 156 height 18
paste input "2024 World Walleye Championship - Lake Huron, Alpena, Michigan"
type input "Federation Angler TV - 2024 World Walleye Championship - Lake Huron, Alpena, Mi…"
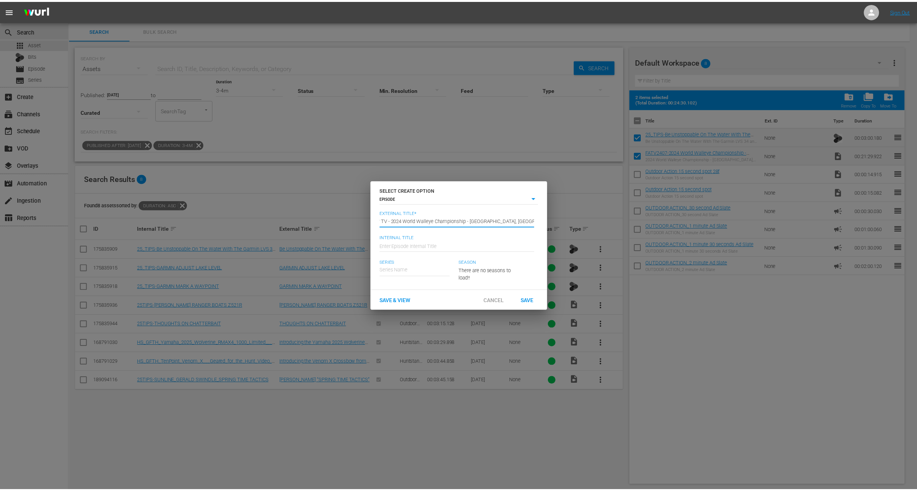
scroll to position [0, 0]
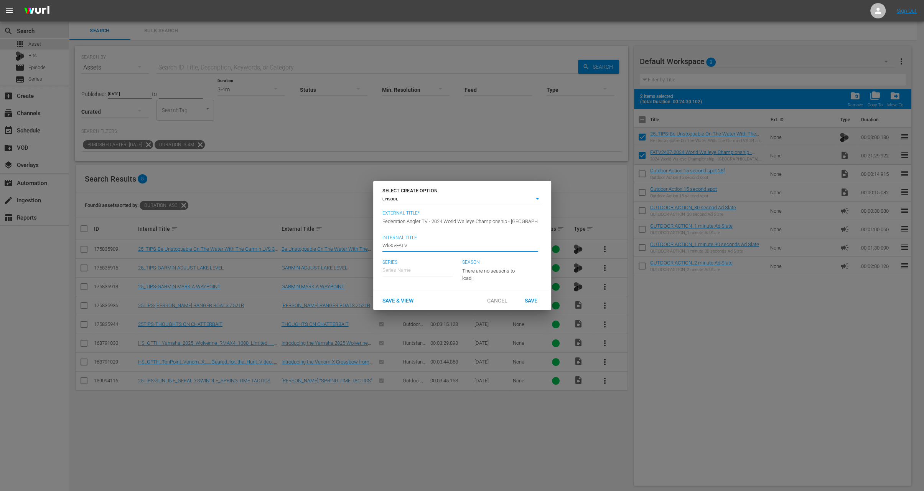
type input "Wk35-FATV"
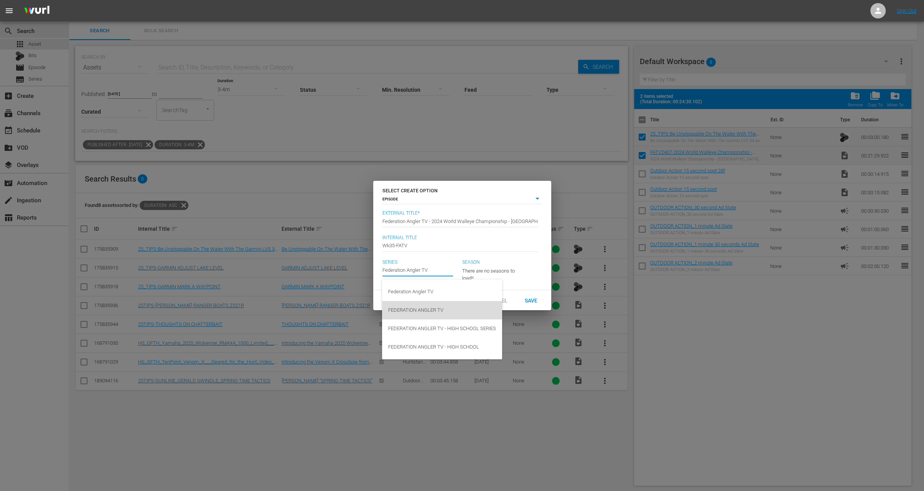
click at [432, 313] on div "FEDERATION ANGLER TV" at bounding box center [442, 310] width 108 height 18
type input "FEDERATION ANGLER TV"
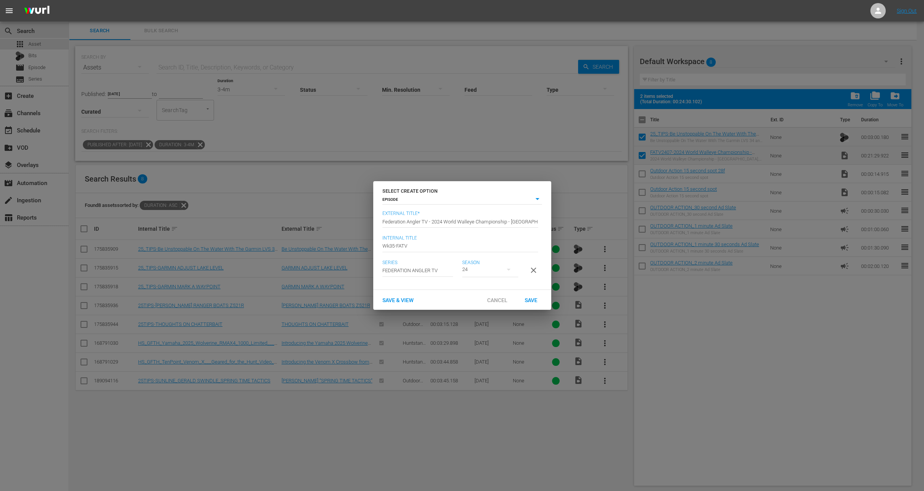
click at [495, 266] on div "24" at bounding box center [490, 269] width 56 height 21
click at [515, 280] on div "24 22 21 20" at bounding box center [462, 245] width 924 height 491
click at [536, 307] on div "Save" at bounding box center [532, 300] width 34 height 14
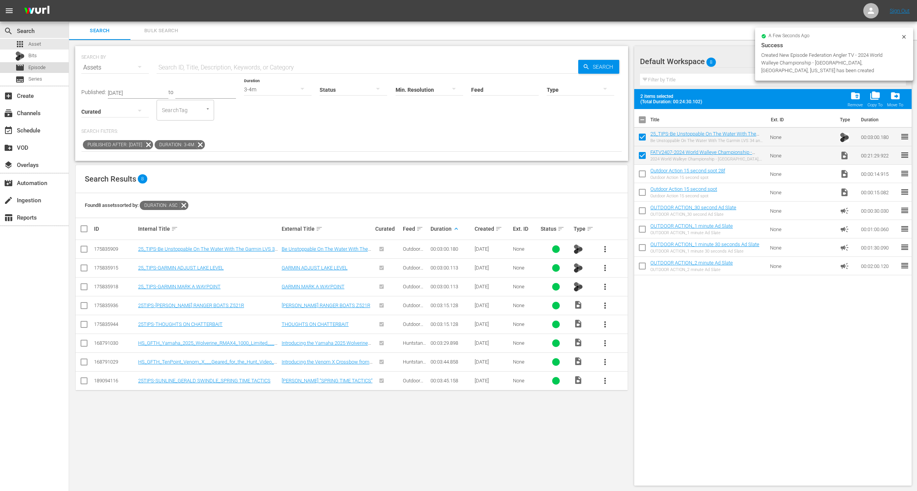
click at [45, 68] on span "Episode" at bounding box center [36, 68] width 17 height 8
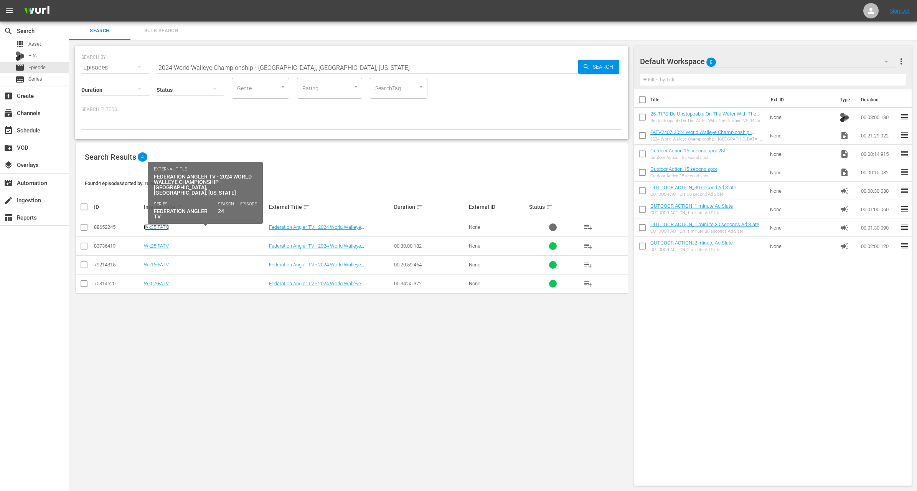
click at [157, 228] on link "Wk35-FATV" at bounding box center [156, 227] width 25 height 6
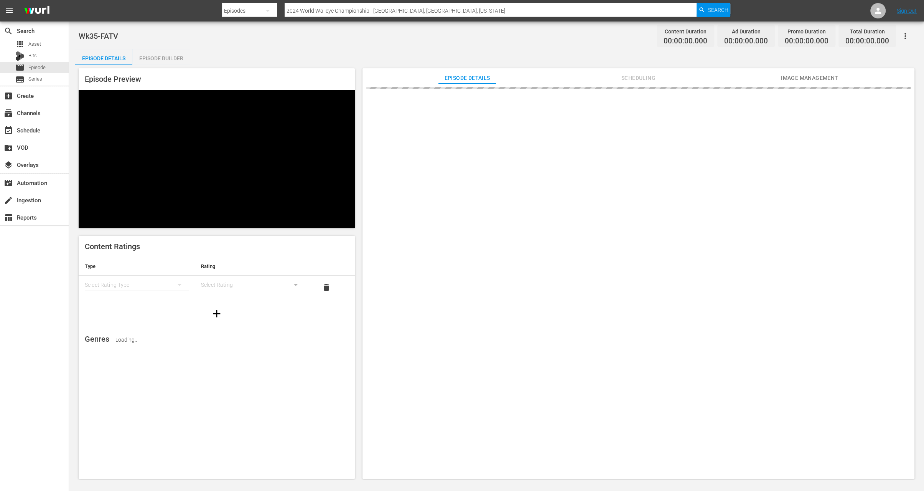
click at [165, 54] on div "Episode Builder" at bounding box center [161, 58] width 58 height 18
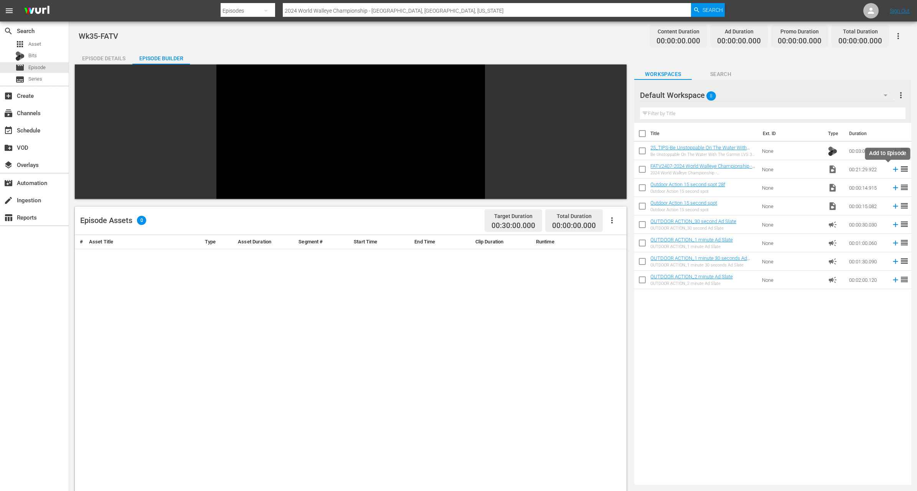
click at [891, 167] on icon at bounding box center [895, 169] width 8 height 8
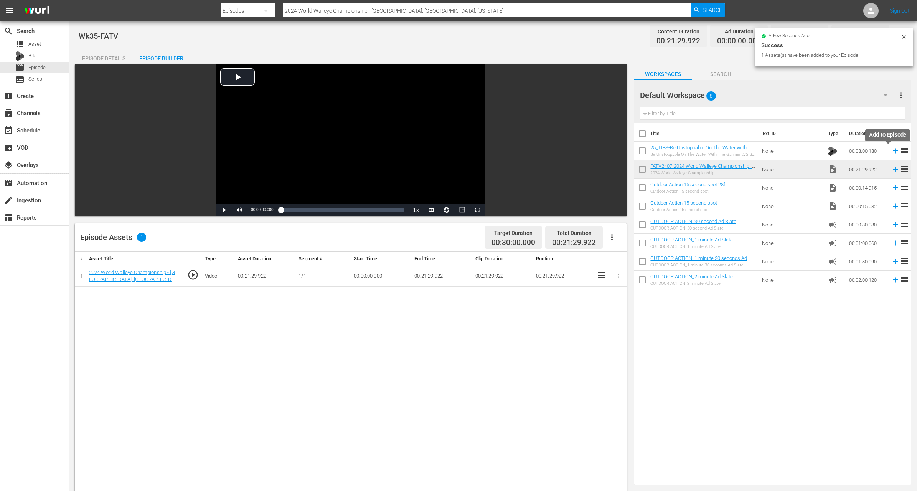
click at [893, 151] on icon at bounding box center [895, 150] width 5 height 5
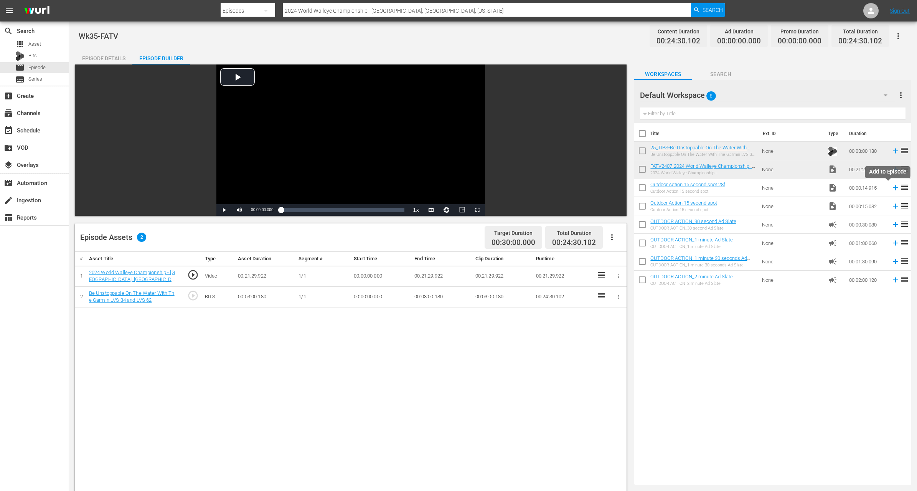
click at [891, 186] on icon at bounding box center [895, 187] width 8 height 8
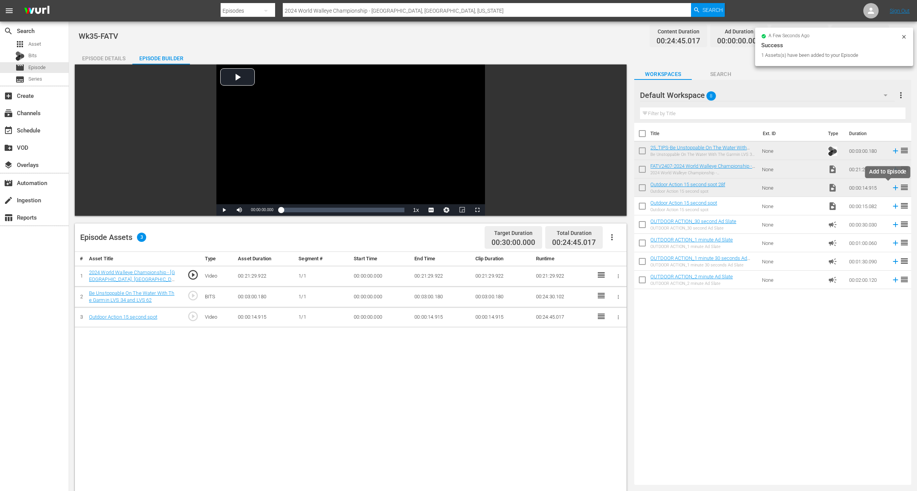
click at [893, 187] on icon at bounding box center [895, 187] width 5 height 5
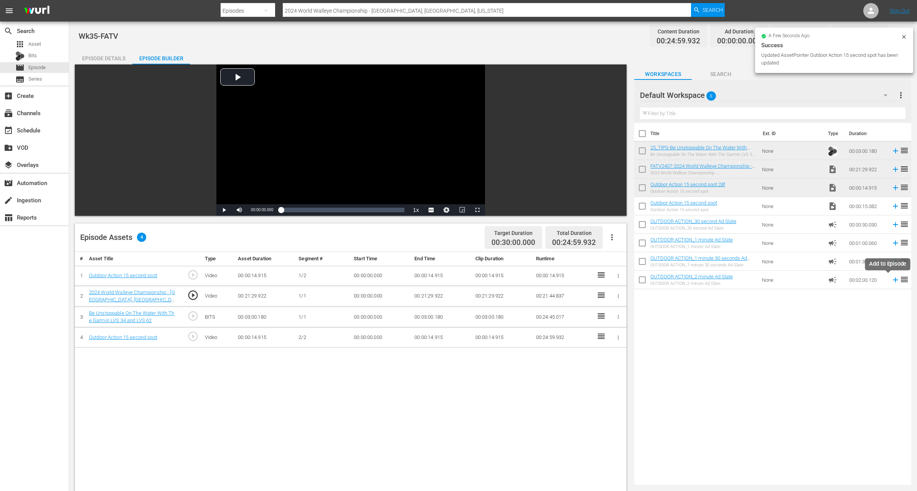
click at [893, 281] on icon at bounding box center [895, 279] width 5 height 5
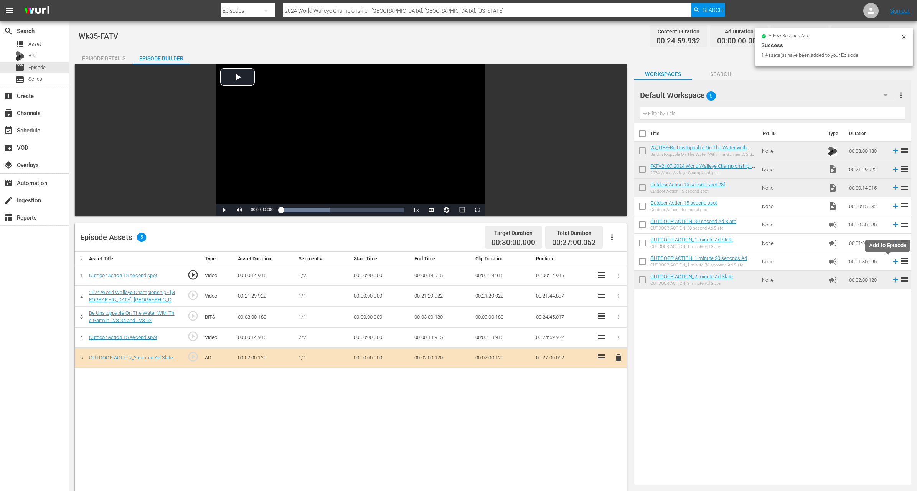
click at [891, 261] on icon at bounding box center [895, 261] width 8 height 8
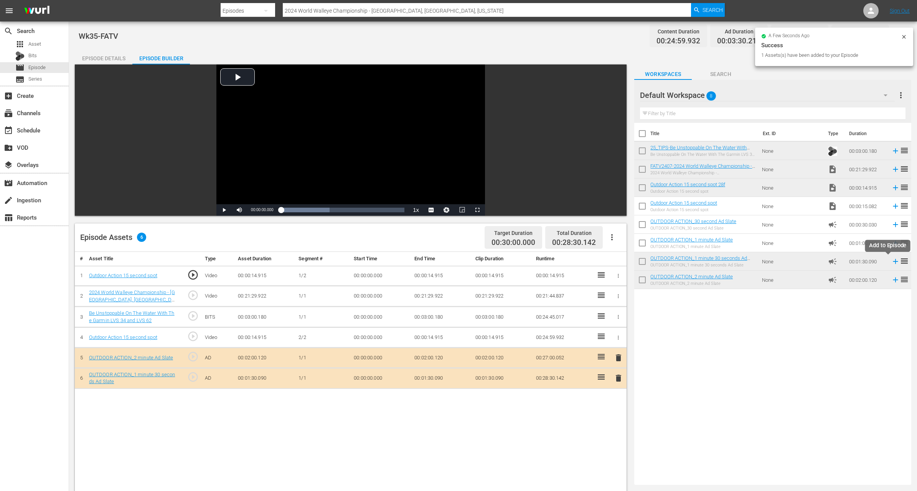
click at [891, 258] on icon at bounding box center [895, 261] width 8 height 8
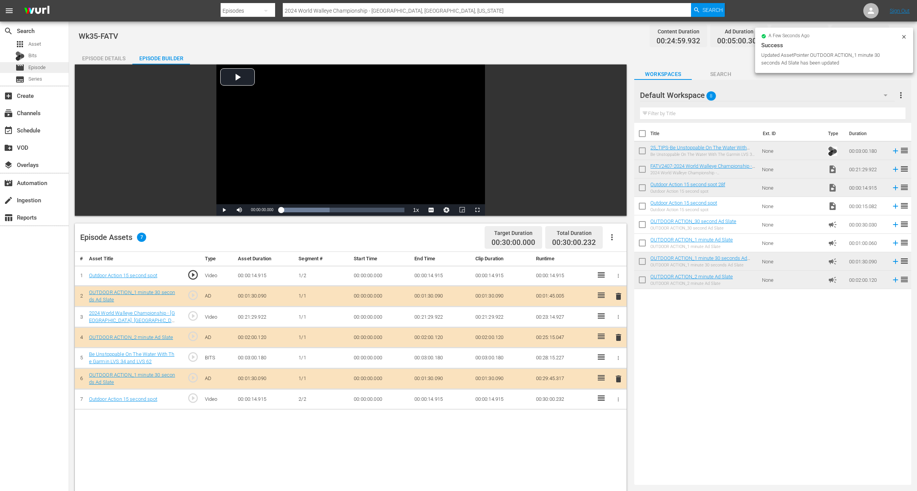
click at [41, 68] on span "Episode" at bounding box center [36, 68] width 17 height 8
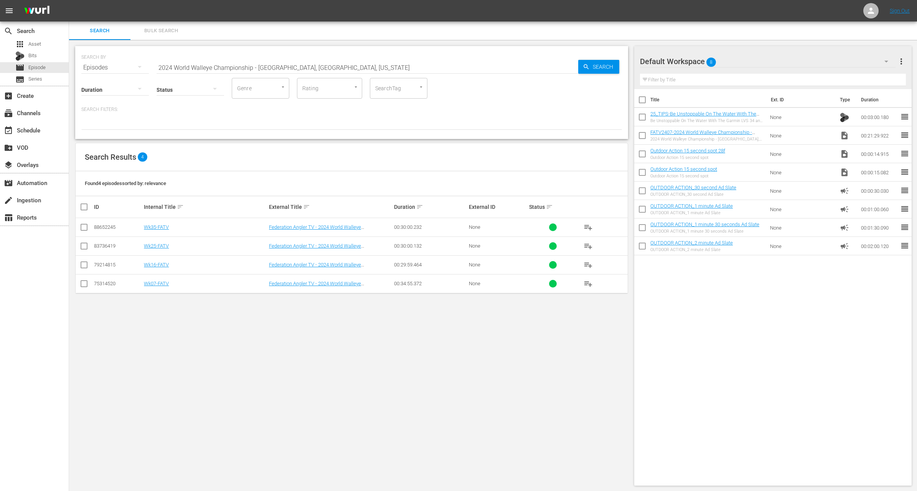
click at [186, 66] on input "2024 World Walleye Championship - Lake Huron, Alpena, Michigan" at bounding box center [368, 67] width 422 height 18
paste input "Nature Coast Catch"
type input "Nature Coast Catch"
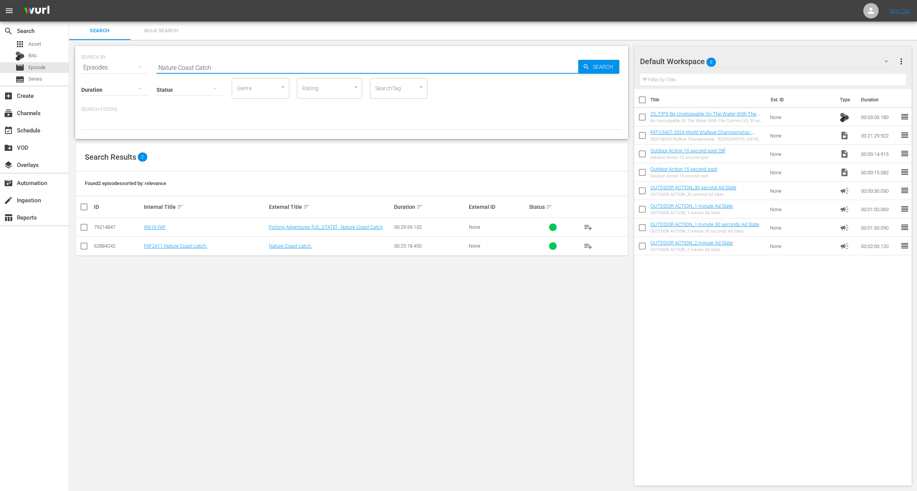
click at [638, 121] on input "checkbox" at bounding box center [642, 119] width 16 height 16
checkbox input "true"
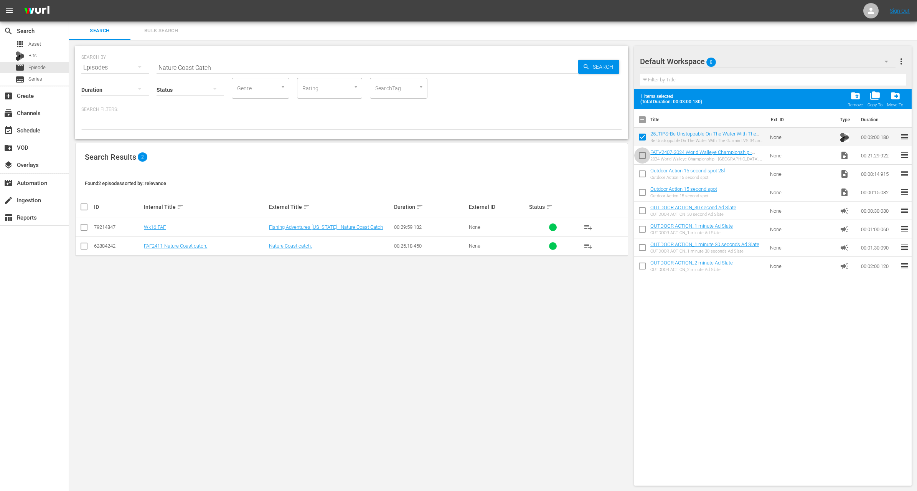
click at [640, 158] on input "checkbox" at bounding box center [642, 157] width 16 height 16
checkbox input "true"
click at [856, 96] on span "folder_delete" at bounding box center [855, 96] width 10 height 10
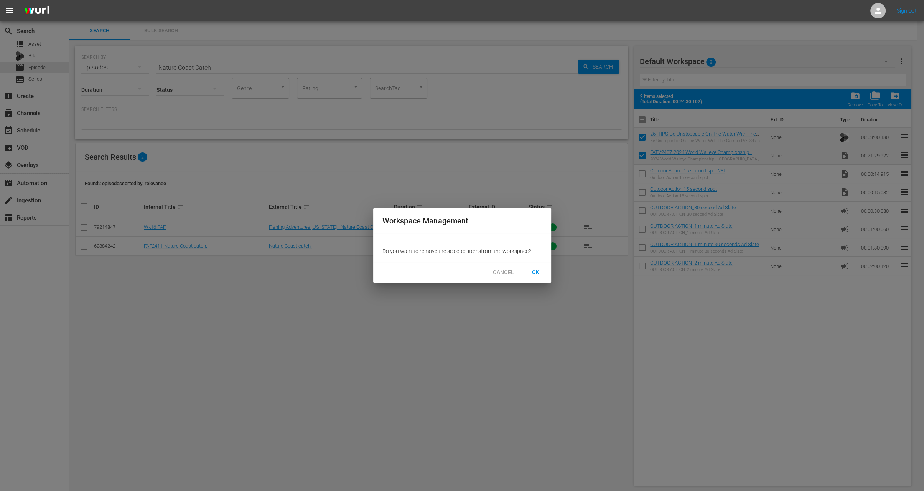
click at [538, 275] on span "OK" at bounding box center [536, 272] width 12 height 10
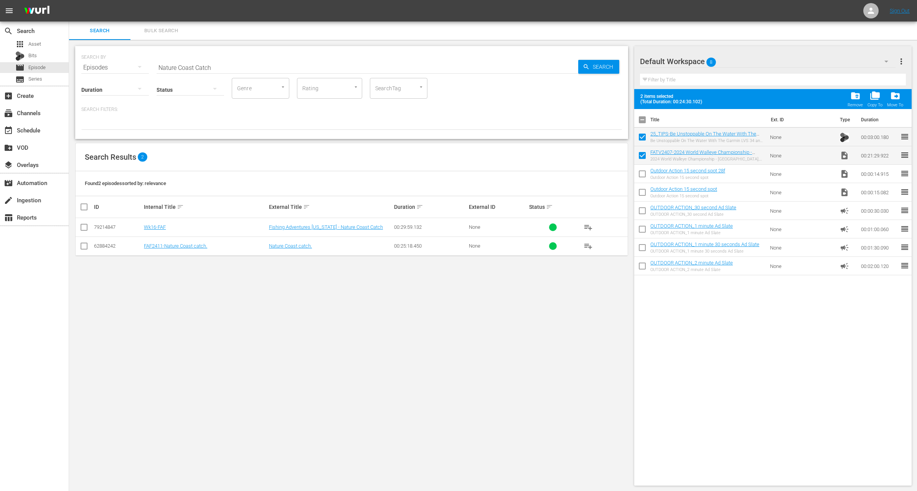
checkbox input "false"
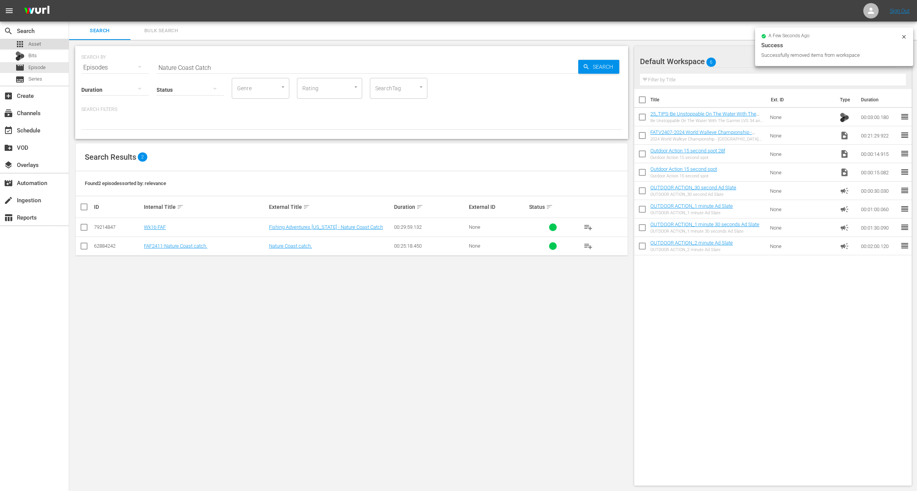
click at [42, 41] on div "apps Asset" at bounding box center [34, 44] width 69 height 11
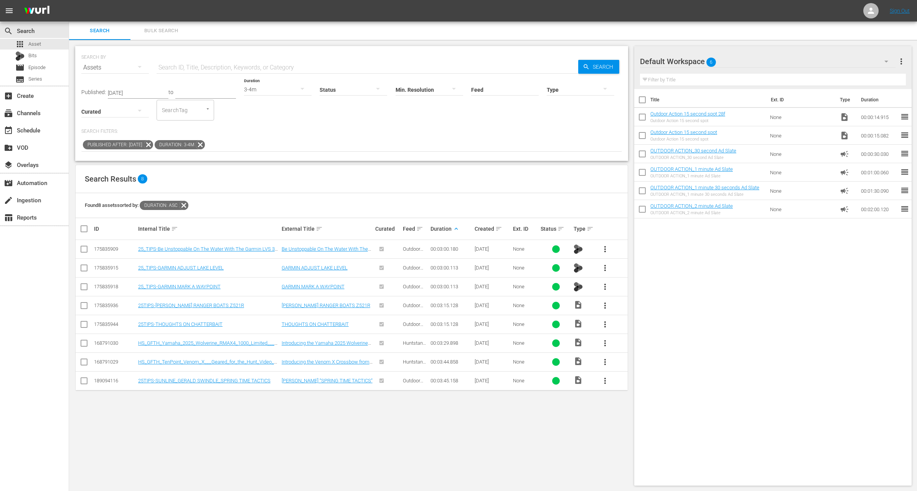
click at [205, 145] on icon at bounding box center [200, 145] width 10 height 10
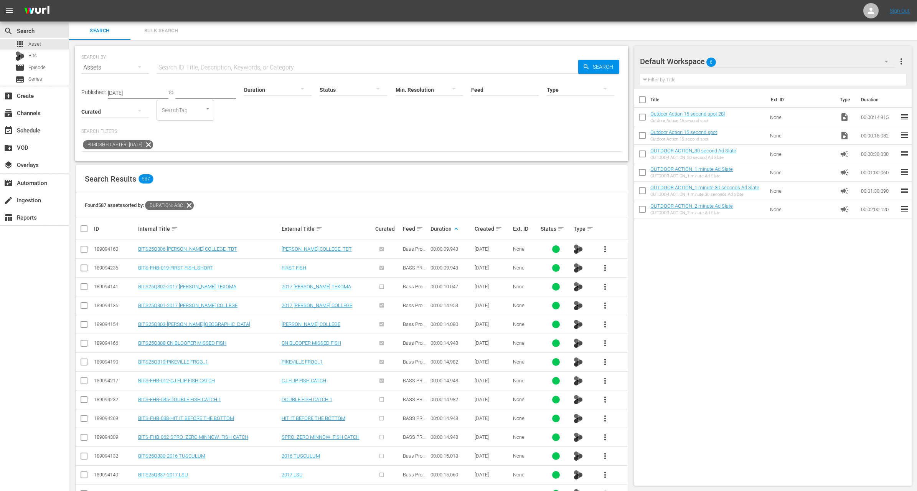
click at [215, 68] on input "text" at bounding box center [368, 67] width 422 height 18
paste input "Nature Coast Catch"
type input "Nature Coast Catch"
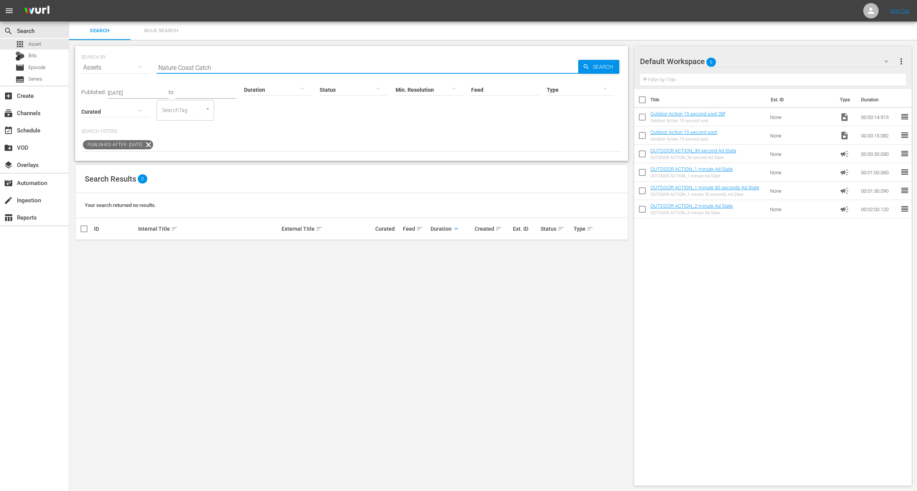
click at [153, 144] on icon at bounding box center [148, 145] width 10 height 10
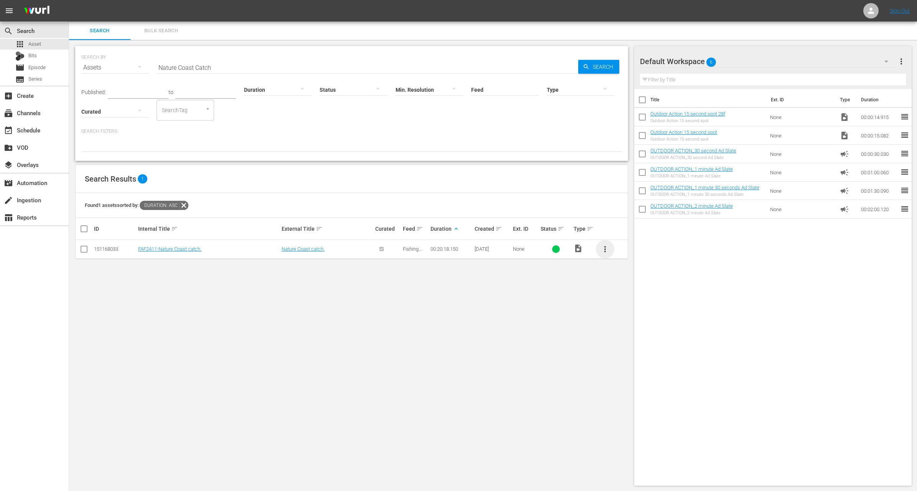
click at [609, 250] on span "more_vert" at bounding box center [604, 248] width 9 height 9
click at [628, 269] on div "Workspace" at bounding box center [646, 270] width 52 height 18
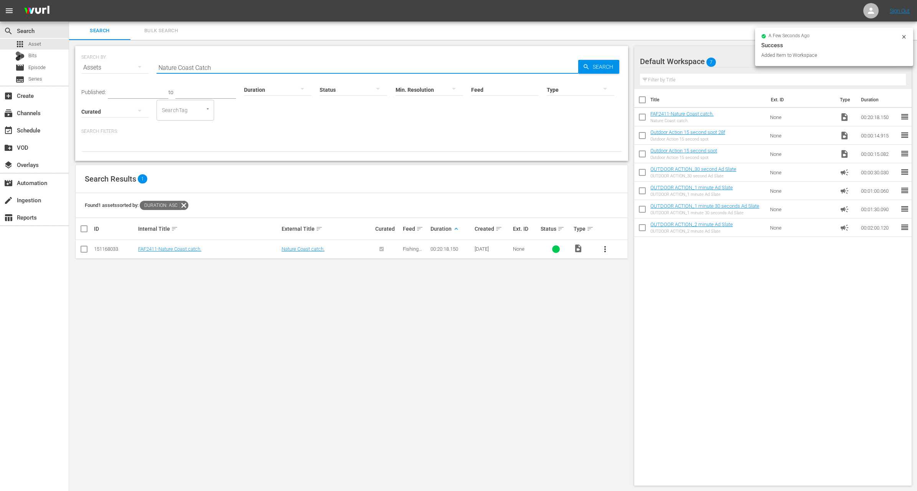
click at [295, 63] on input "Nature Coast Catch" at bounding box center [368, 67] width 422 height 18
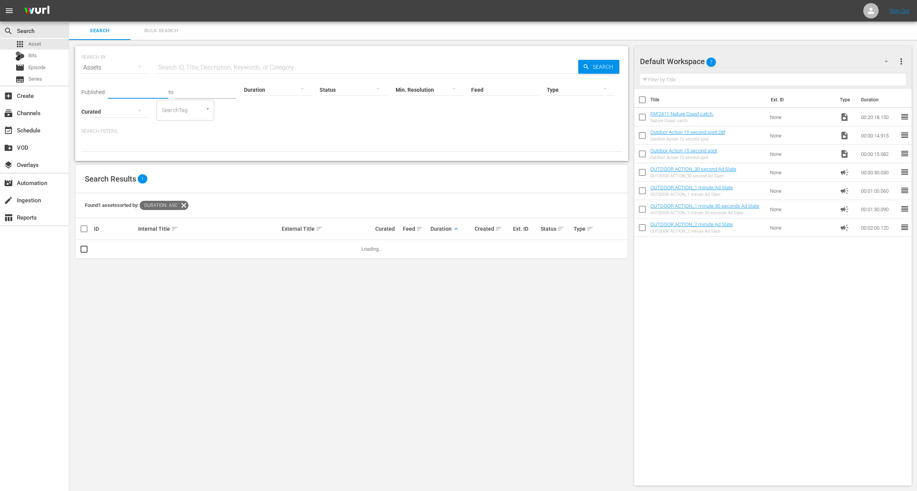
click at [148, 90] on input "text" at bounding box center [138, 93] width 61 height 12
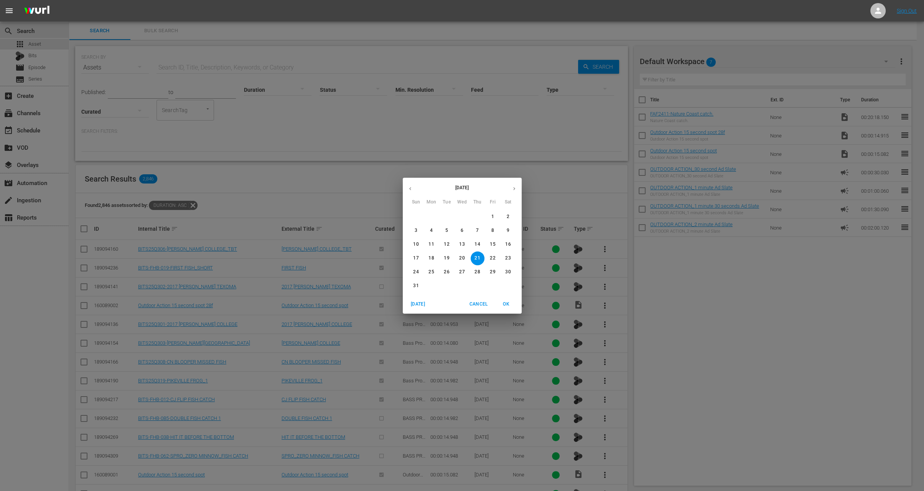
click at [412, 190] on icon "button" at bounding box center [410, 189] width 6 height 6
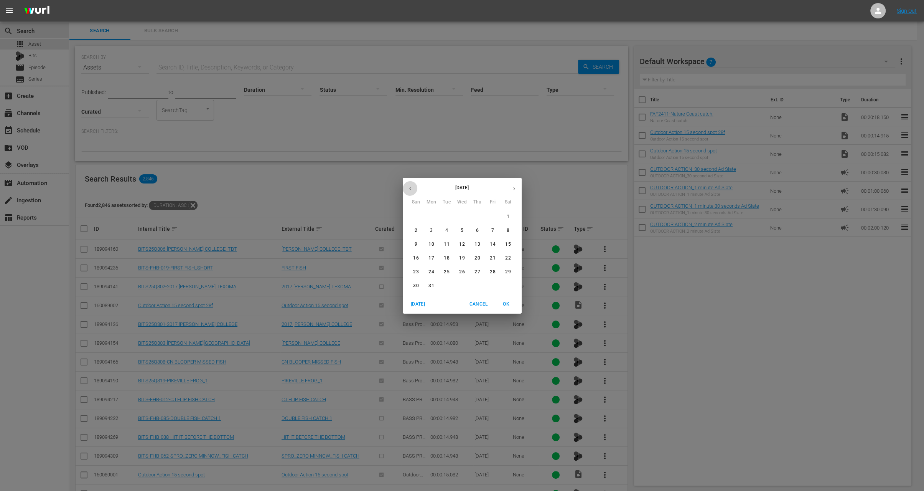
click at [412, 190] on icon "button" at bounding box center [410, 189] width 6 height 6
click at [418, 215] on span "1" at bounding box center [416, 216] width 14 height 7
type input "[DATE]"
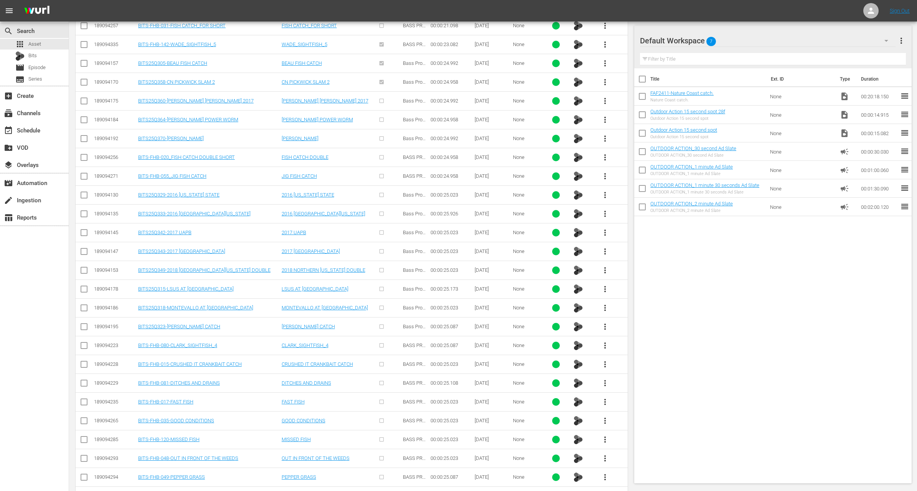
scroll to position [1273, 0]
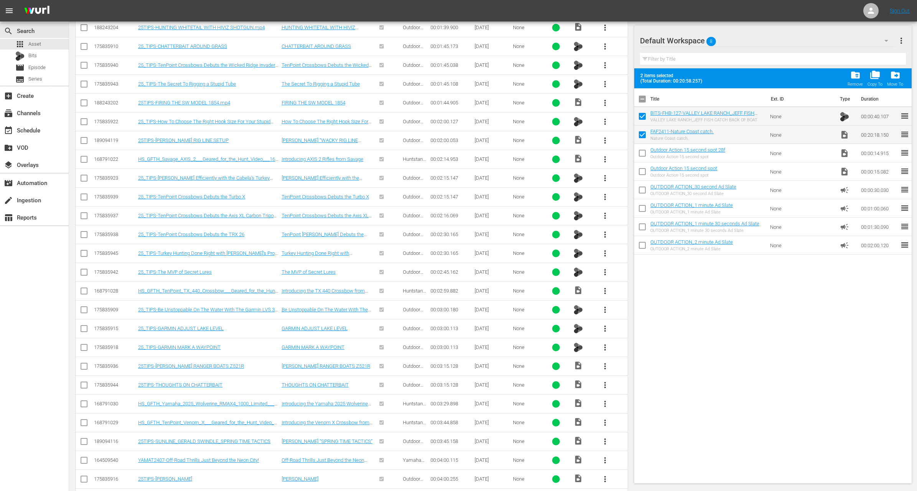
scroll to position [4570, 0]
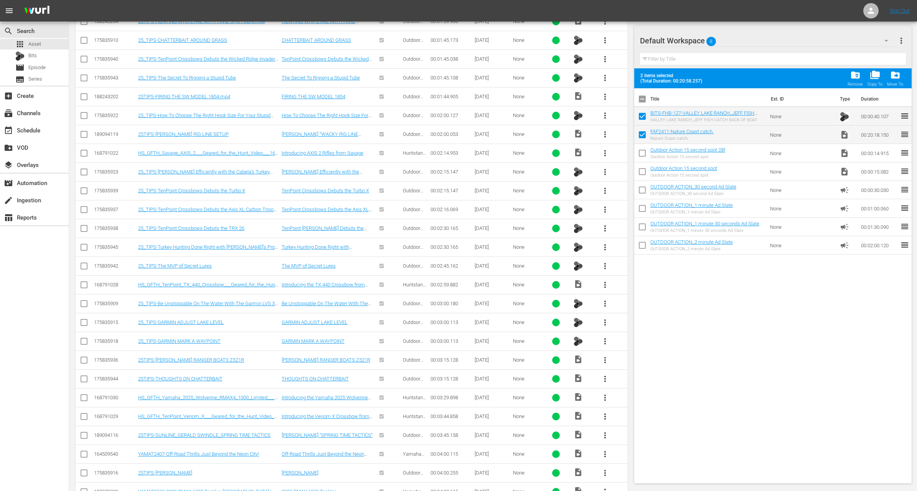
click at [606, 449] on span "more_vert" at bounding box center [604, 453] width 9 height 9
click at [634, 436] on div "Workspace" at bounding box center [646, 438] width 52 height 18
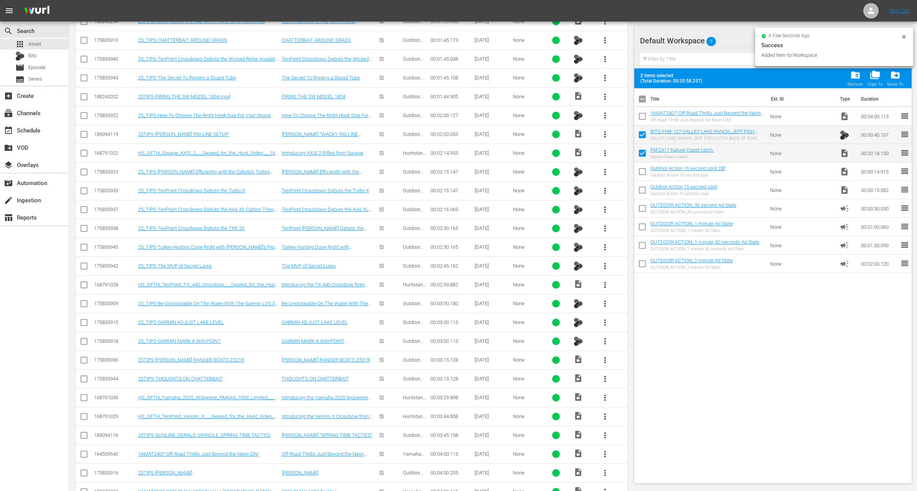
click at [641, 120] on input "checkbox" at bounding box center [642, 118] width 16 height 16
checkbox input "true"
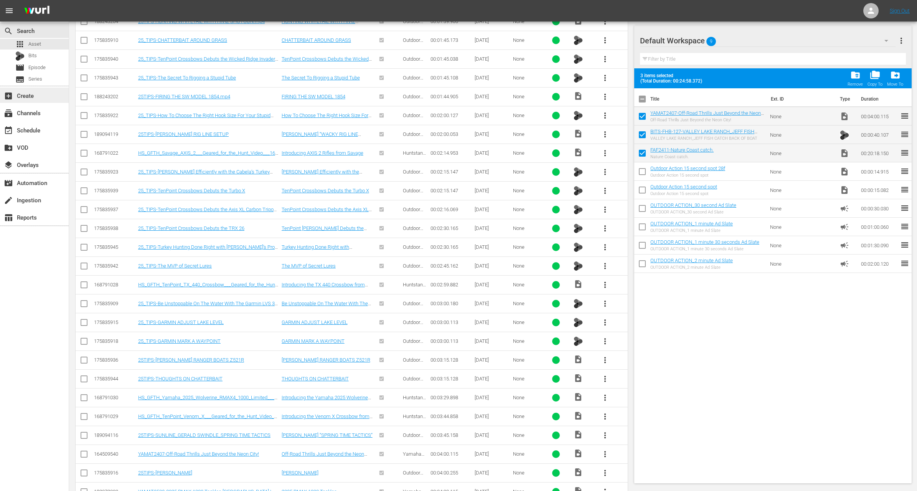
click at [25, 92] on div "add_box Create" at bounding box center [21, 94] width 43 height 7
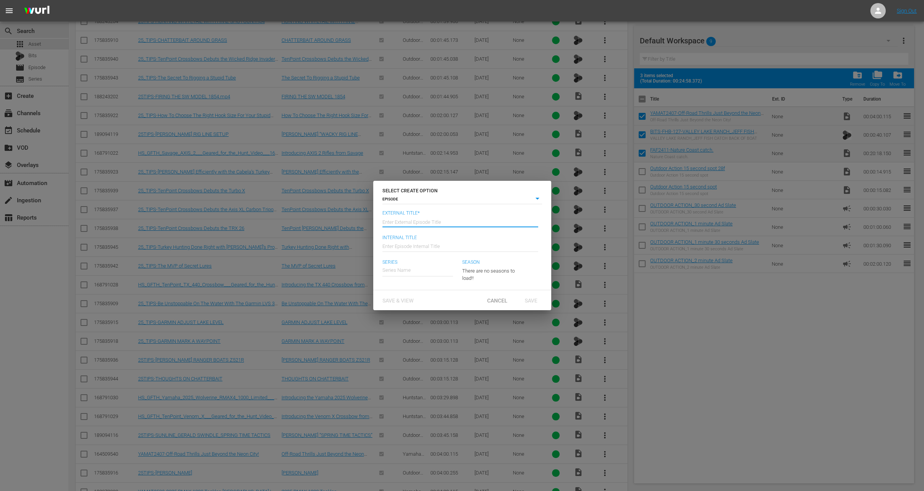
click at [417, 221] on input "text" at bounding box center [461, 221] width 156 height 18
paste input "Nature Coast Catch"
type input "Fishing Adventures Florida - Nature Coast Catch"
type input "Wk35-FAF"
click at [427, 307] on div "Fishing Adventures Florida" at bounding box center [422, 310] width 68 height 18
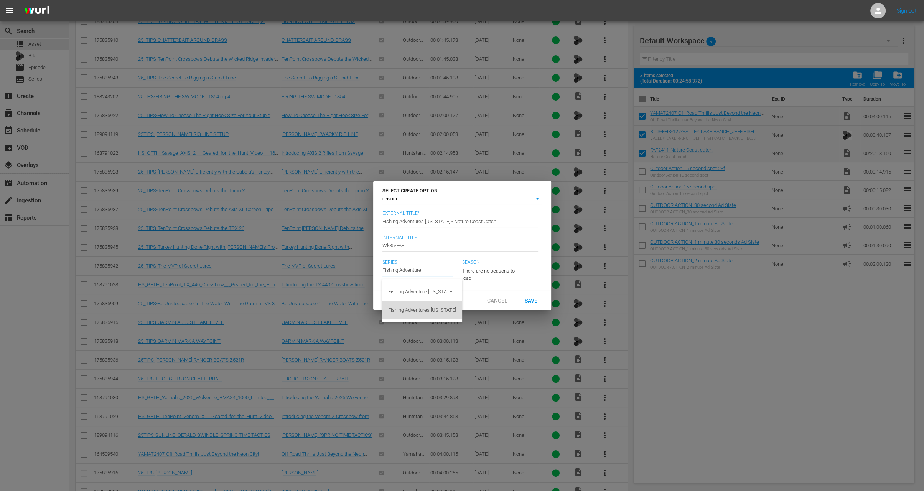
type input "Fishing Adventures Florida"
click at [533, 303] on span "Save" at bounding box center [531, 300] width 25 height 6
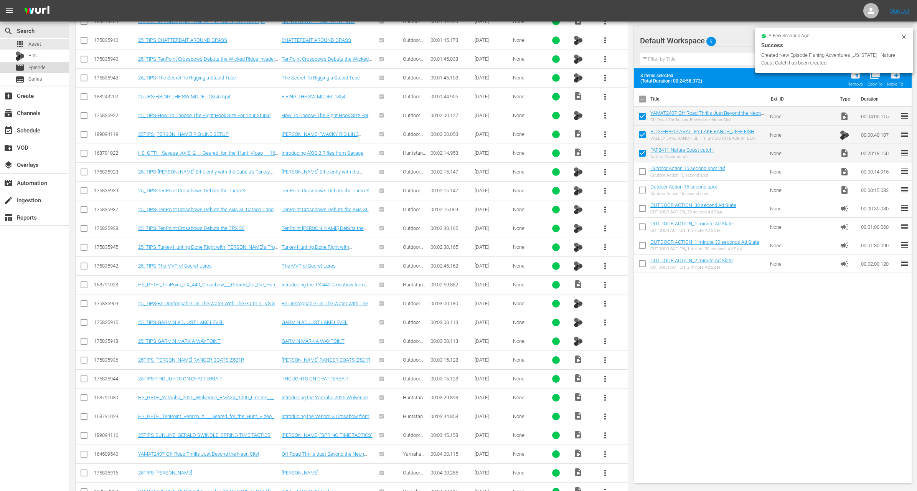
click at [37, 68] on span "Episode" at bounding box center [36, 68] width 17 height 8
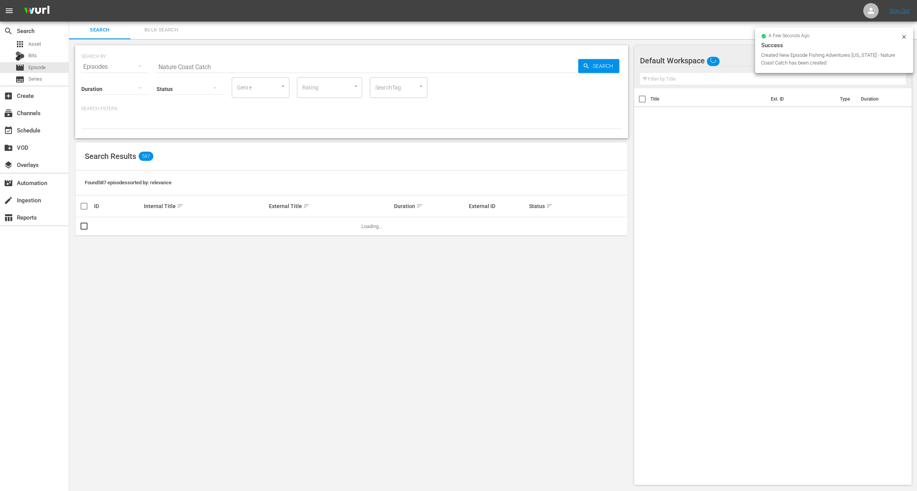
scroll to position [1, 0]
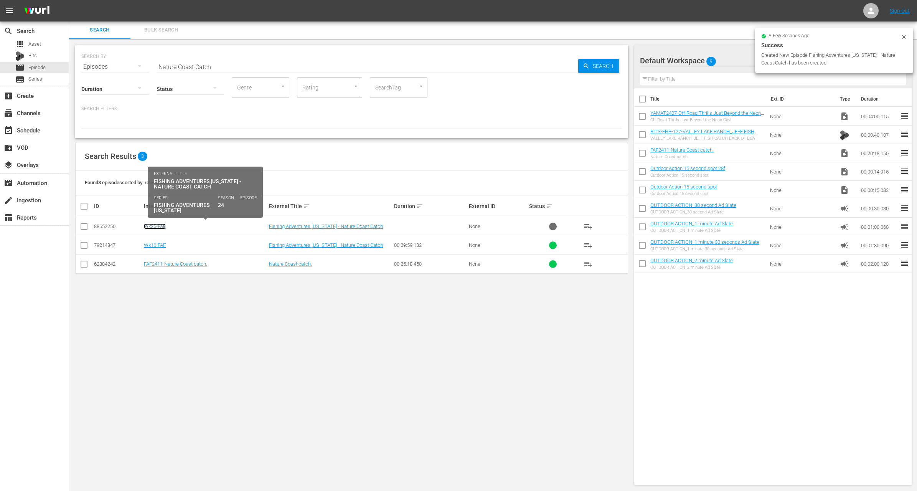
click at [163, 226] on link "Wk35-FAF" at bounding box center [155, 226] width 22 height 6
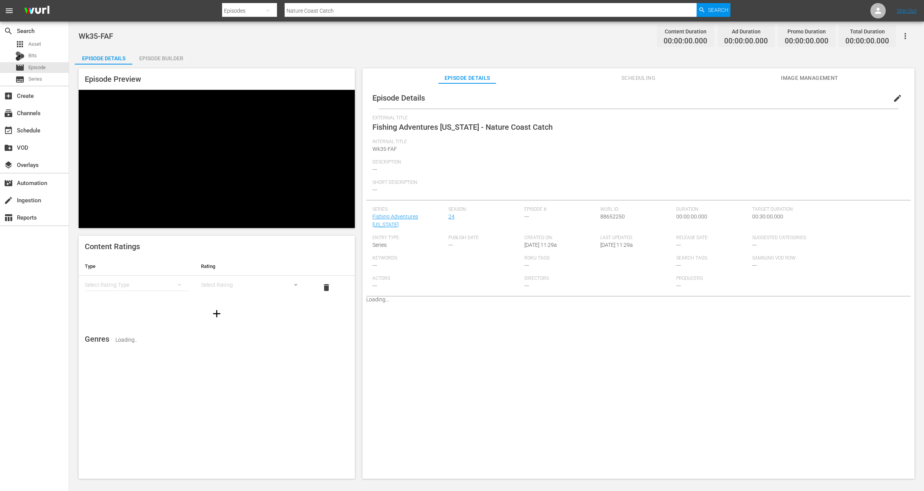
click at [174, 59] on div "Episode Builder" at bounding box center [161, 58] width 58 height 18
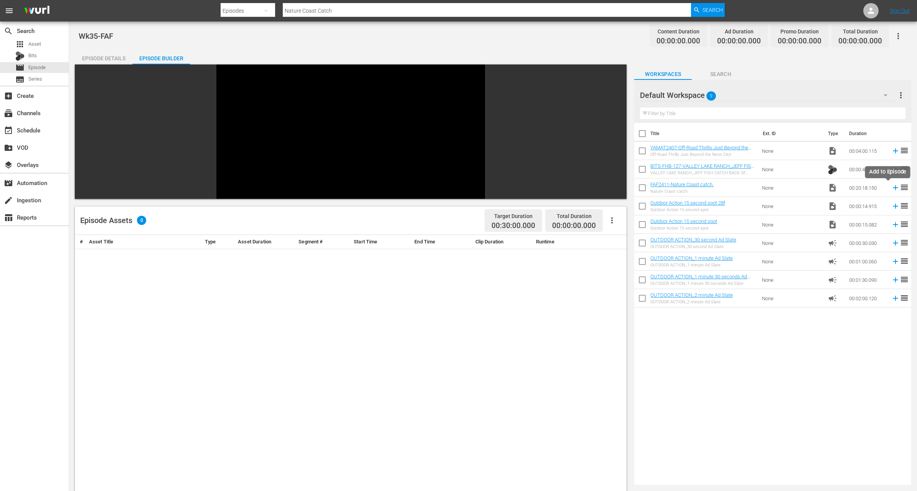
click at [891, 188] on icon at bounding box center [895, 187] width 8 height 8
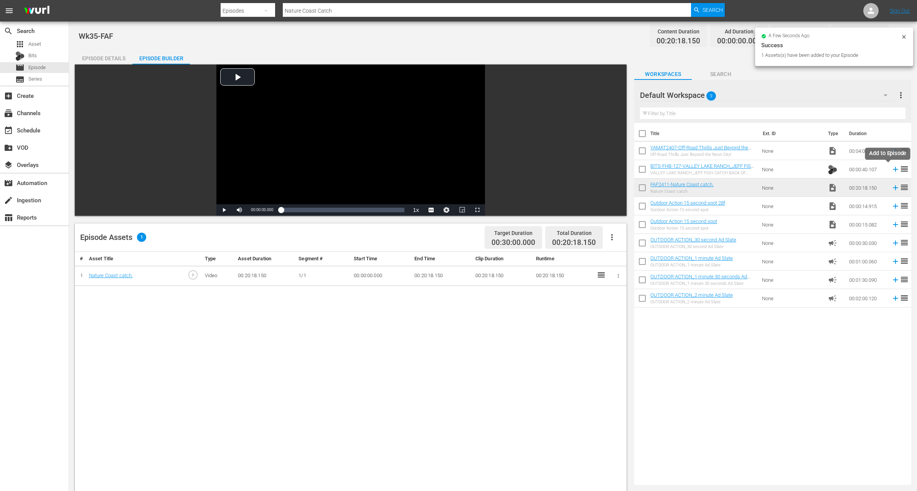
click at [893, 169] on icon at bounding box center [895, 169] width 5 height 5
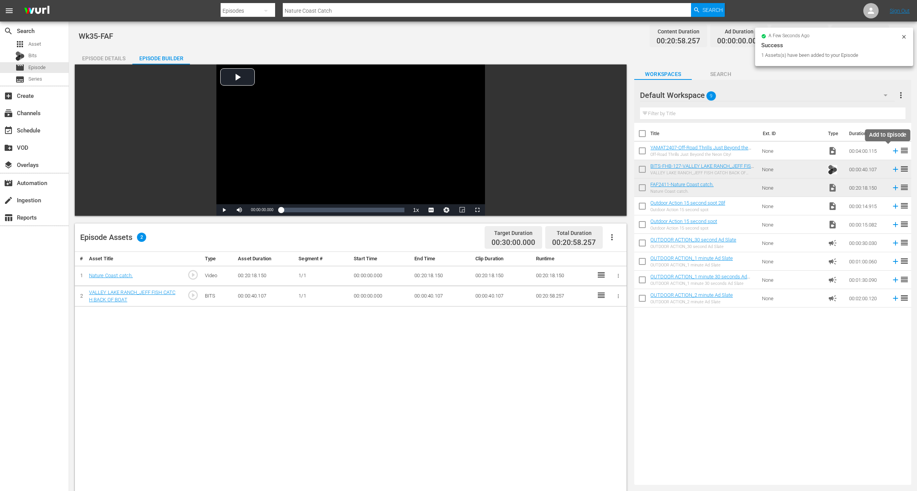
click at [891, 152] on icon at bounding box center [895, 151] width 8 height 8
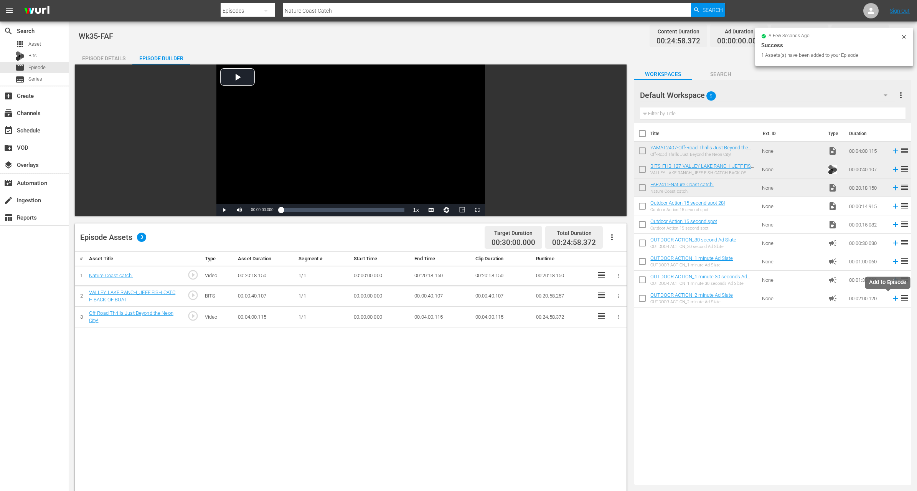
click at [893, 299] on icon at bounding box center [895, 298] width 5 height 5
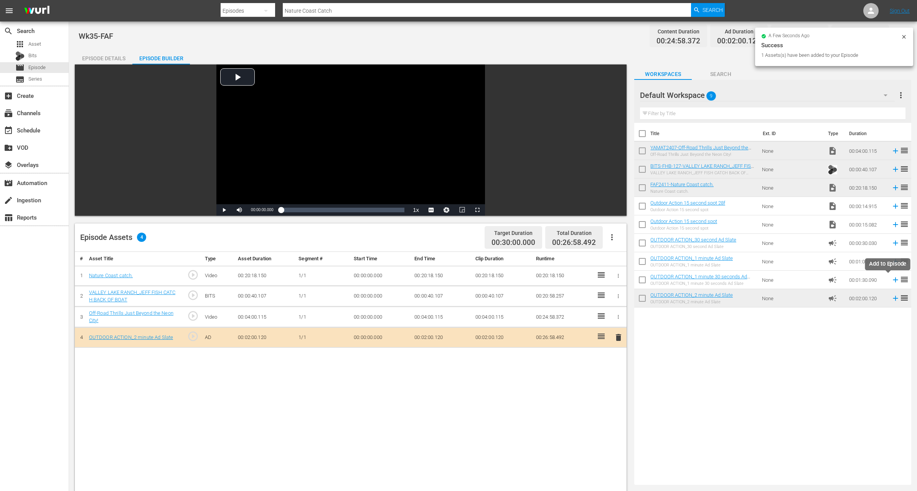
click at [893, 279] on icon at bounding box center [895, 279] width 5 height 5
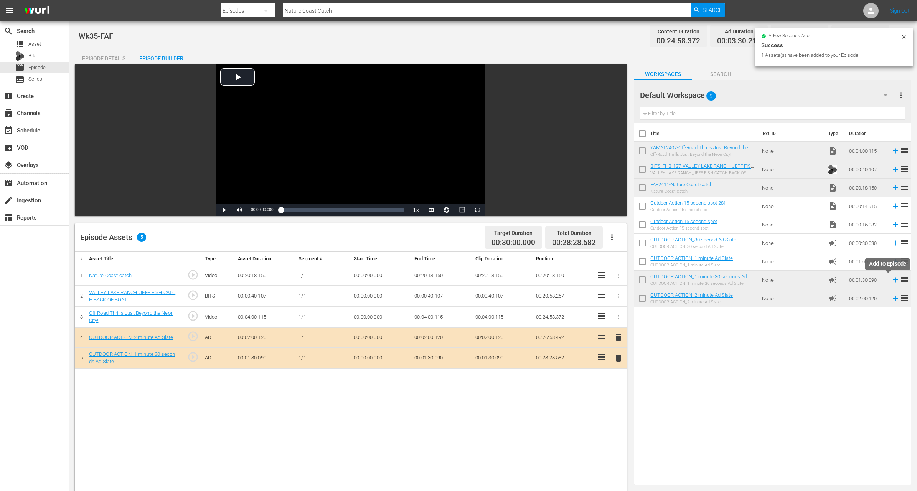
click at [893, 279] on icon at bounding box center [895, 279] width 5 height 5
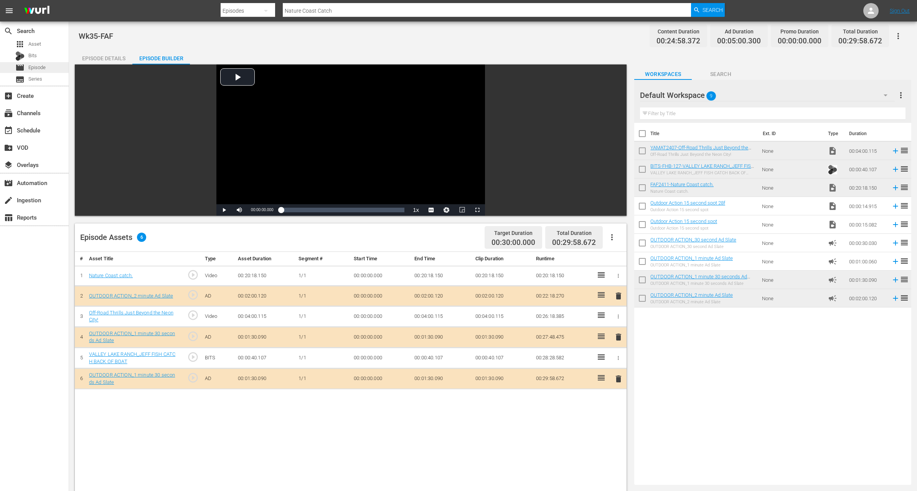
click at [39, 67] on span "Episode" at bounding box center [36, 68] width 17 height 8
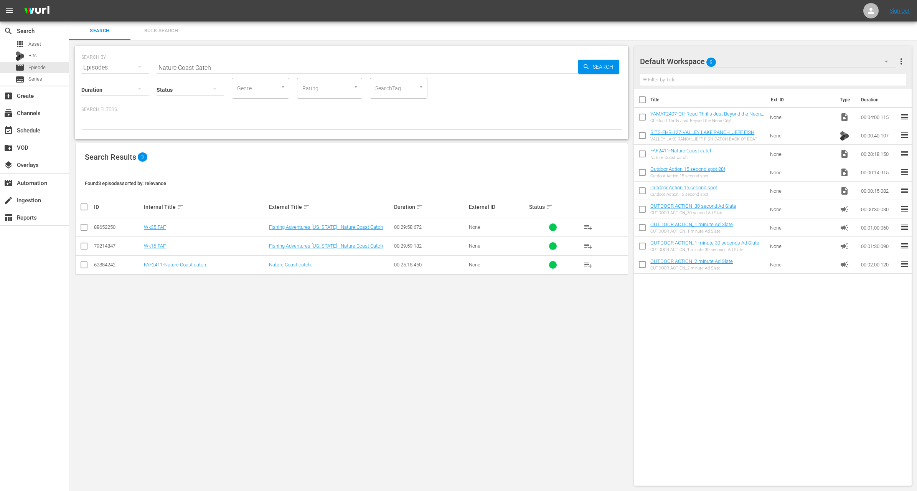
click at [208, 65] on input "Nature Coast Catch" at bounding box center [368, 67] width 422 height 18
paste input "Rain of Terror Part 1"
type input "Rain of Terror Part 1"
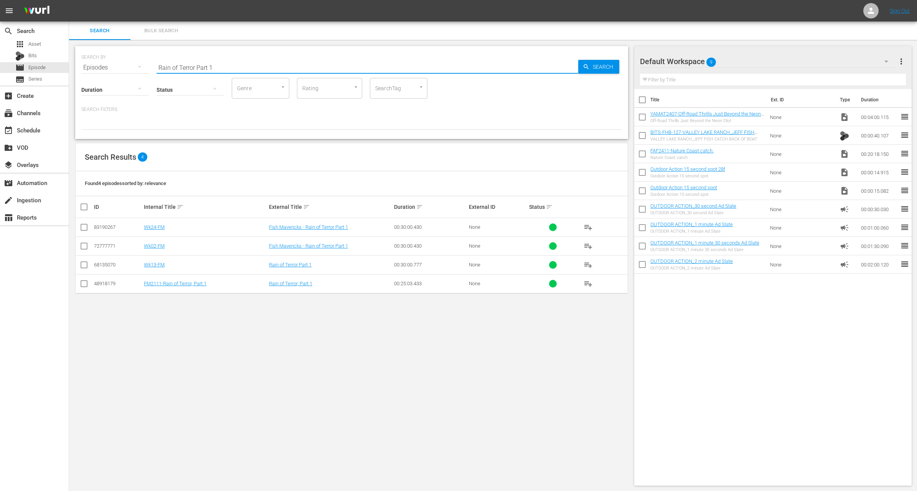
click at [642, 117] on input "checkbox" at bounding box center [642, 119] width 16 height 16
checkbox input "true"
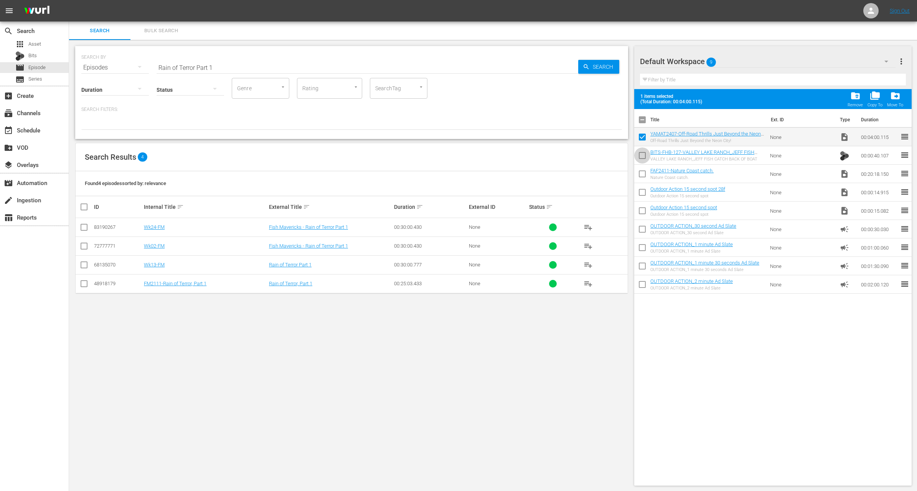
click at [643, 160] on input "checkbox" at bounding box center [642, 157] width 16 height 16
checkbox input "true"
click at [644, 174] on input "checkbox" at bounding box center [642, 175] width 16 height 16
checkbox input "true"
click at [854, 97] on span "folder_delete" at bounding box center [855, 96] width 10 height 10
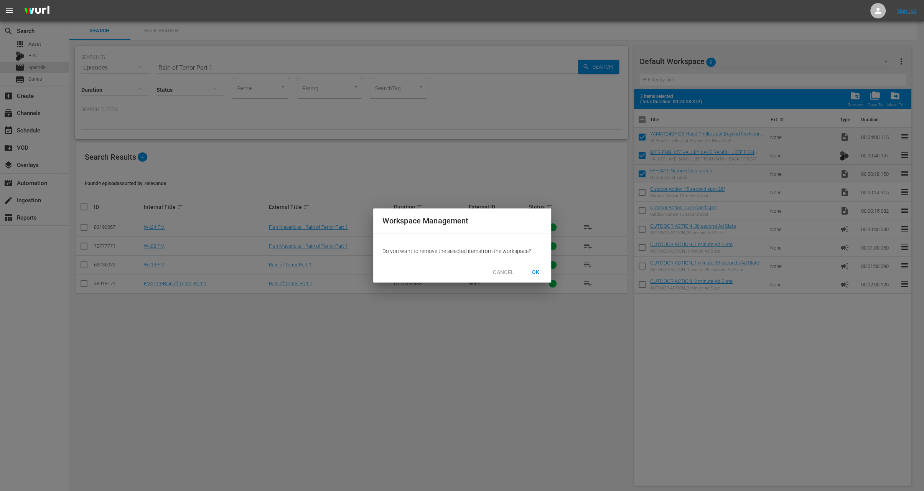
click at [531, 269] on span "OK" at bounding box center [536, 272] width 12 height 10
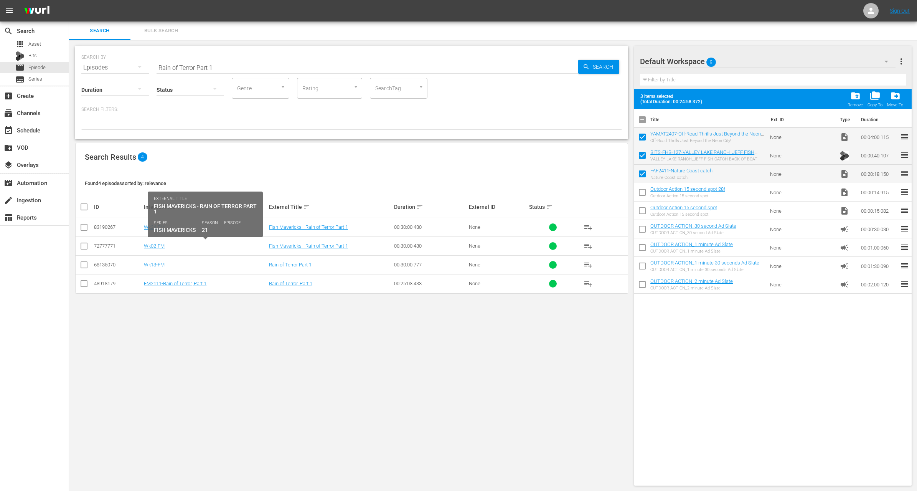
checkbox input "false"
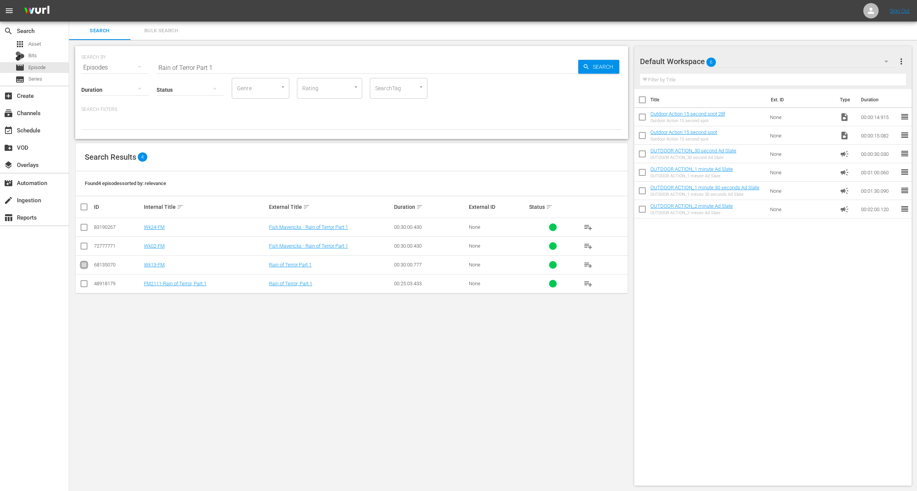
click at [80, 266] on input "checkbox" at bounding box center [83, 266] width 9 height 9
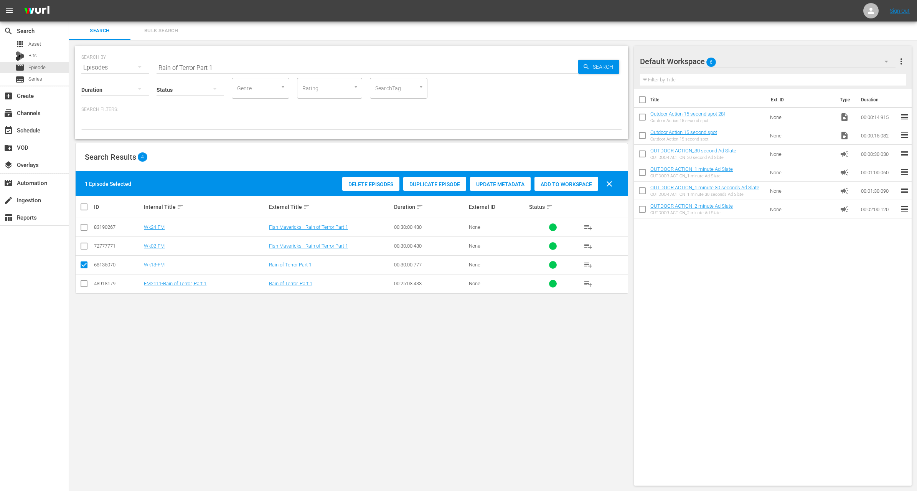
click at [429, 184] on span "Duplicate Episode" at bounding box center [434, 184] width 63 height 6
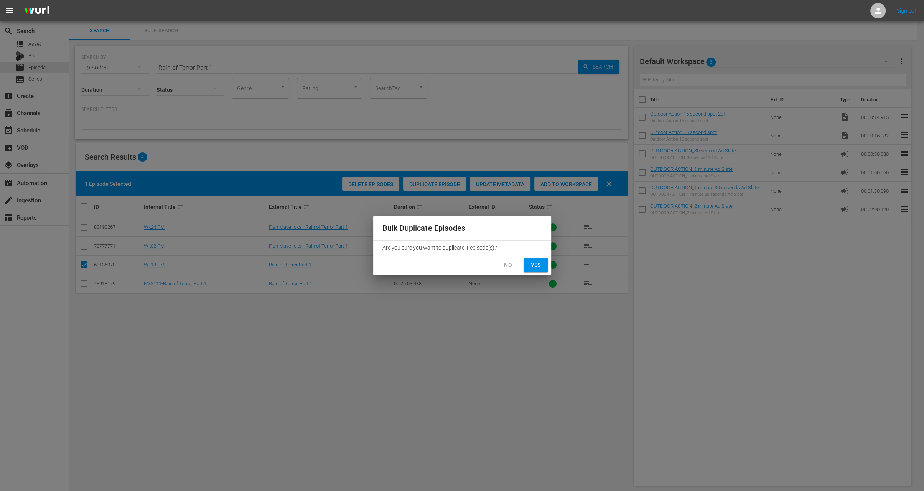
click at [535, 267] on span "Yes" at bounding box center [536, 265] width 12 height 10
checkbox input "false"
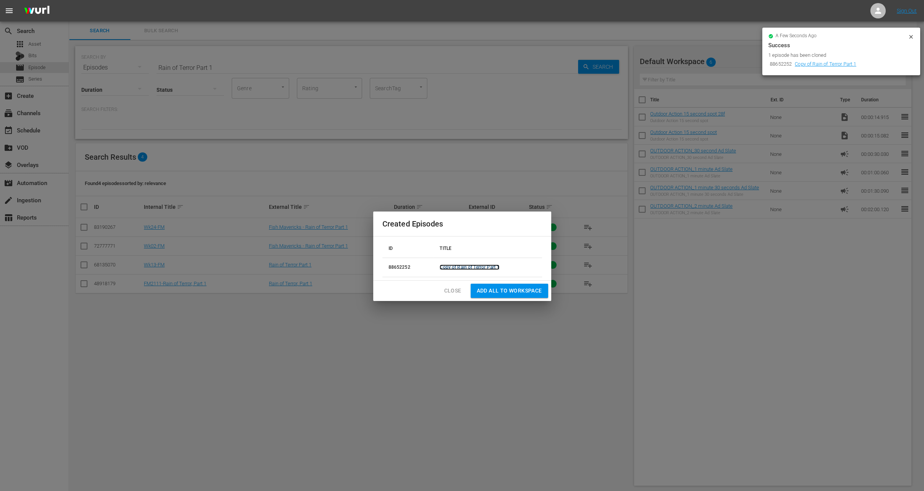
click at [462, 266] on link "Copy of Rain of Terror Part 1" at bounding box center [470, 266] width 60 height 5
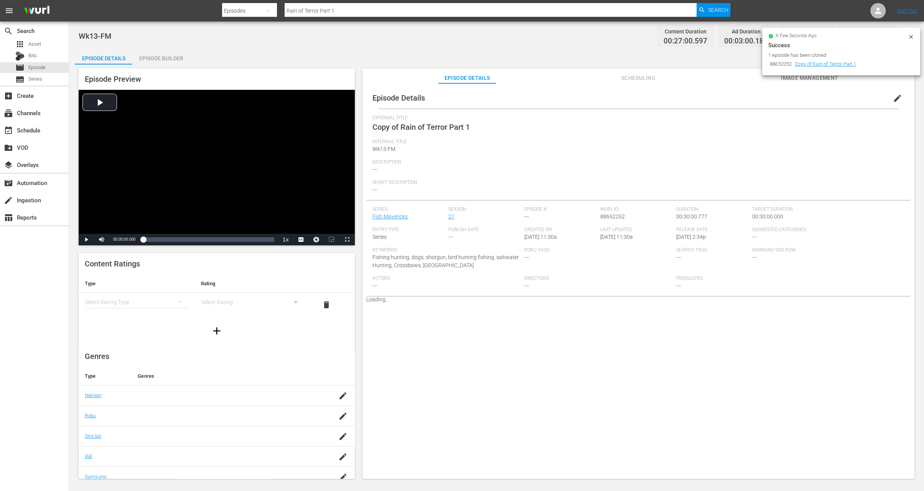
click at [893, 99] on span "edit" at bounding box center [897, 98] width 9 height 9
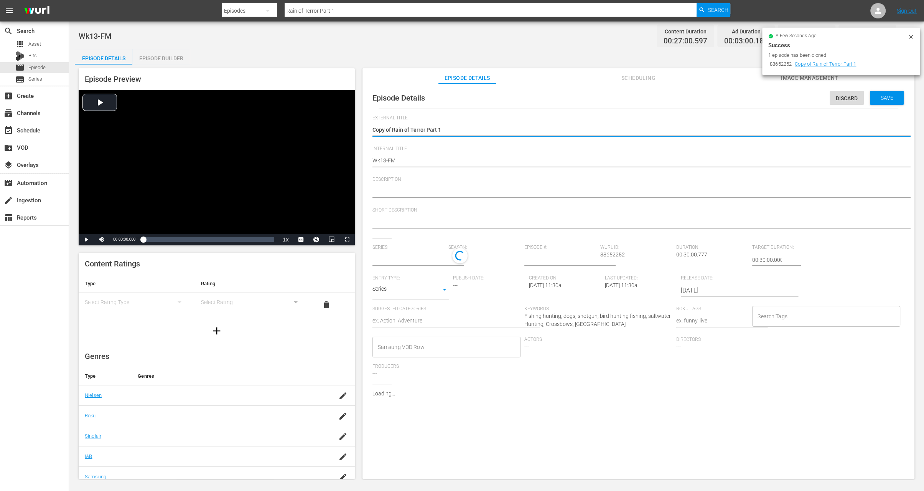
type input "Fish Mavericks"
click at [394, 129] on textarea "Copy of Rain of Terror Part 1" at bounding box center [637, 130] width 528 height 9
drag, startPoint x: 391, startPoint y: 129, endPoint x: 339, endPoint y: 114, distance: 54.7
click at [339, 114] on div "Episode Preview Video Player is loading. Play Video Play Mute Current Time 00:0…" at bounding box center [497, 274] width 844 height 420
type textarea "F Rain of Terror Part 1"
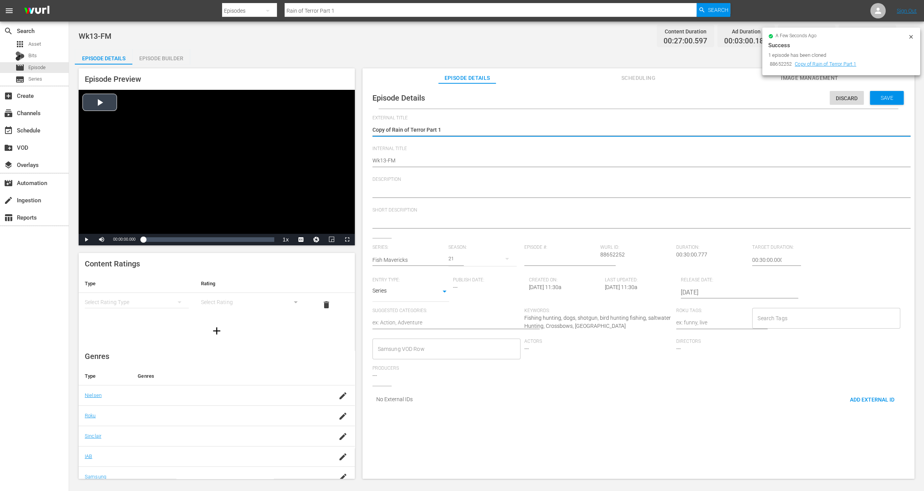
type textarea "F Rain of Terror Part 1"
type textarea "Fi Rain of Terror Part 1"
type textarea "Fis Rain of Terror Part 1"
type textarea "Fish Rain of Terror Part 1"
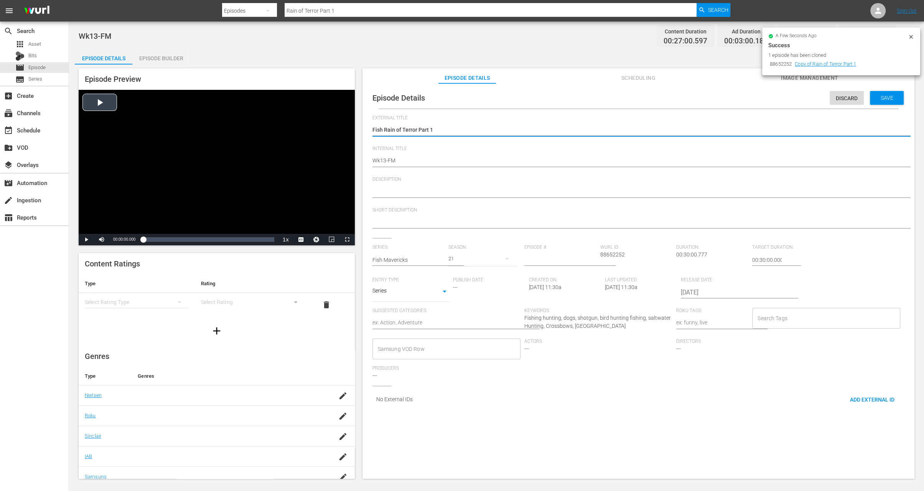
type textarea "Fish Rain of Terror Part 1"
type textarea "Fish M Rain of Terror Part 1"
type textarea "Fish Ma Rain of Terror Part 1"
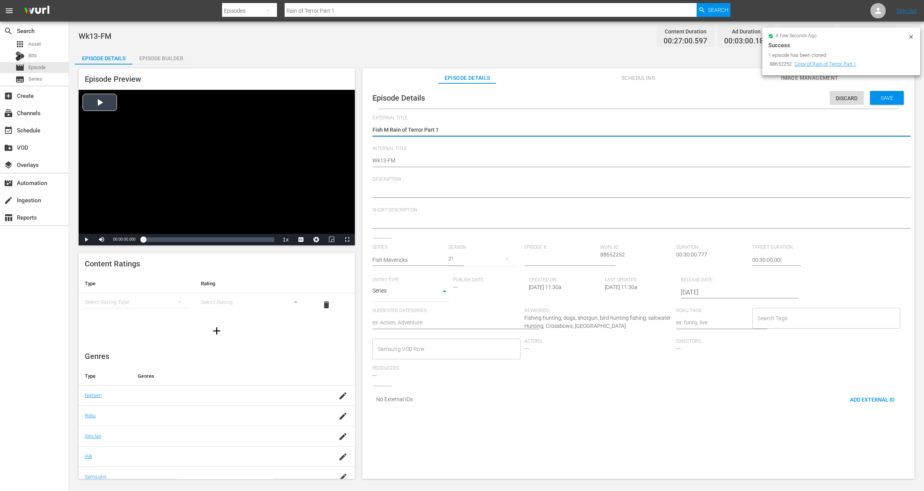
type textarea "Fish Ma Rain of Terror Part 1"
type textarea "Fish Mav Rain of Terror Part 1"
type textarea "Fish Mave Rain of Terror Part 1"
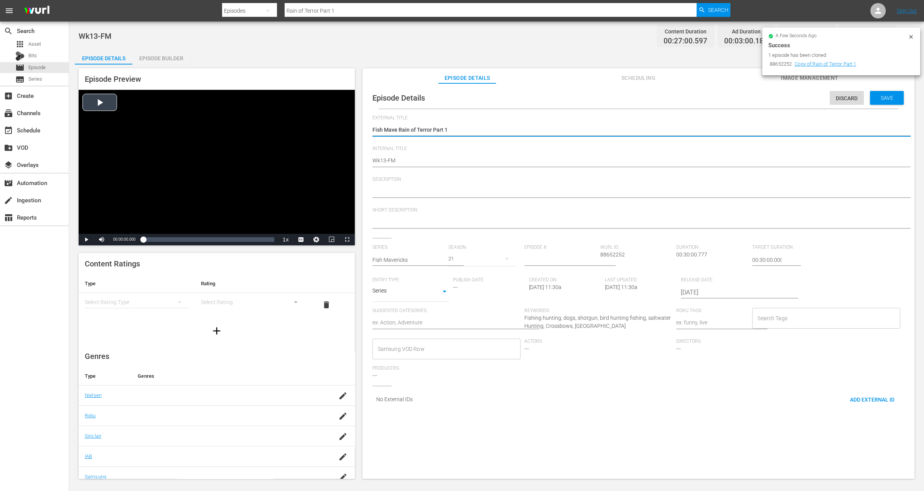
type textarea "Fish Maver Rain of Terror Part 1"
type textarea "Fish Maveri Rain of Terror Part 1"
type textarea "Fish Maveric Rain of Terror Part 1"
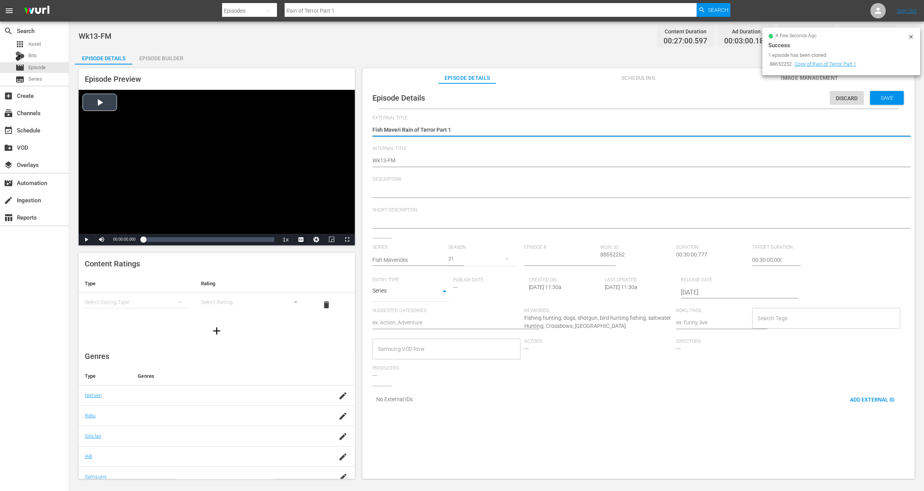
type textarea "Fish Maveric Rain of Terror Part 1"
type textarea "Fish Maverick Rain of Terror Part 1"
type textarea "Fish Mavericks Rain of Terror Part 1"
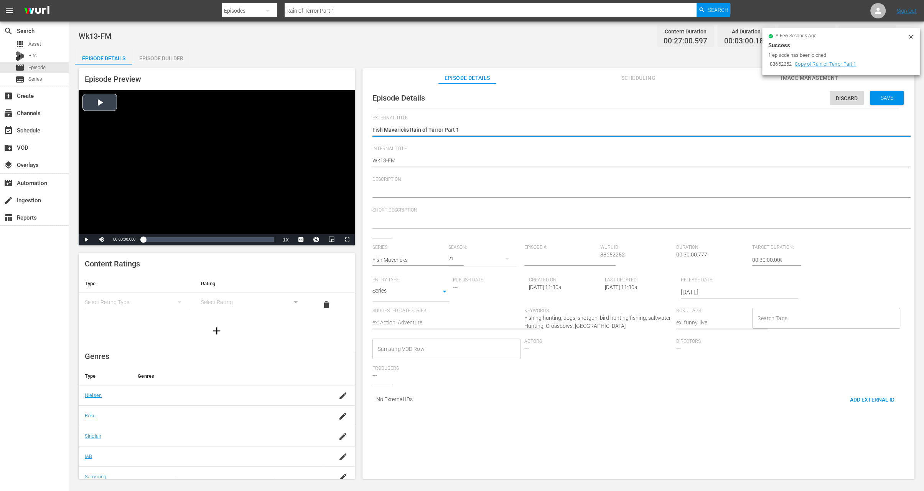
type textarea "Fish Mavericks Rain of Terror Part 1"
type textarea "Fish Mavericks - Rain of Terror Part 1"
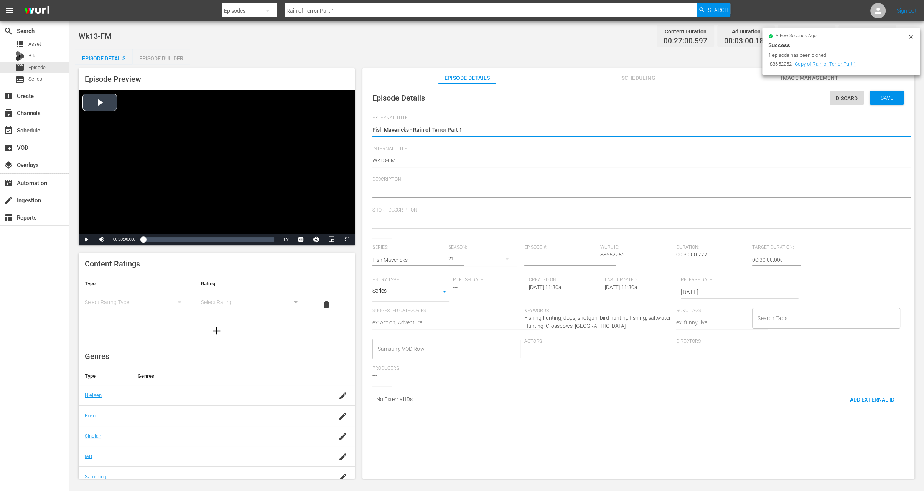
type textarea "Fish Mavericks - Rain of Terror Part 1"
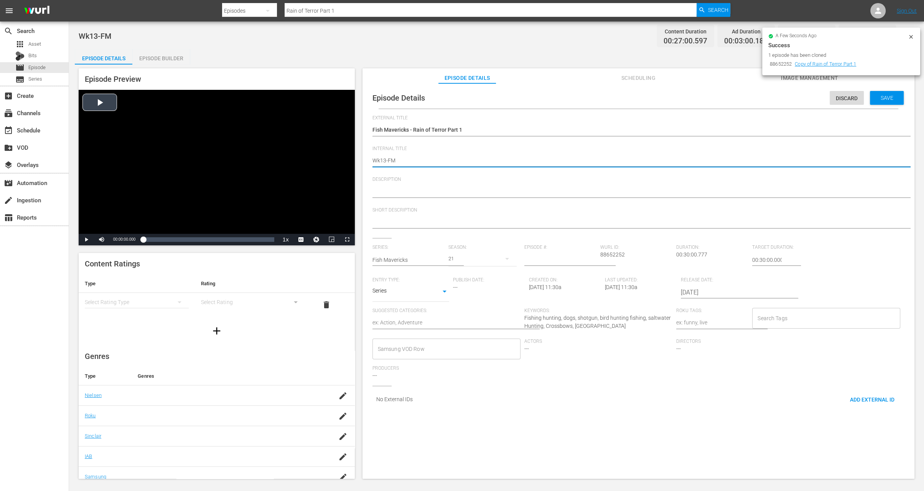
type textarea "Wk1-FM"
type textarea "Wk-FM"
type textarea "Wk3-FM"
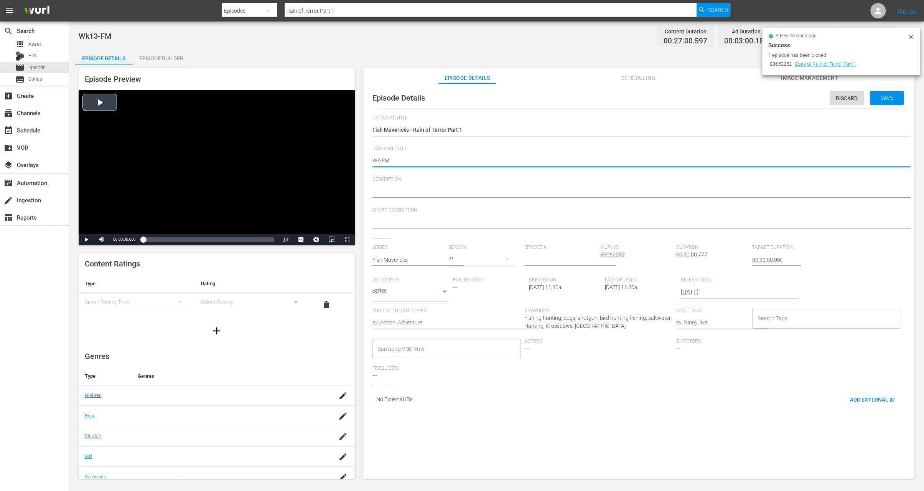
type textarea "Wk3-FM"
type textarea "Wk35-FM"
click at [887, 107] on div "Episode Details Discard Save" at bounding box center [638, 97] width 544 height 21
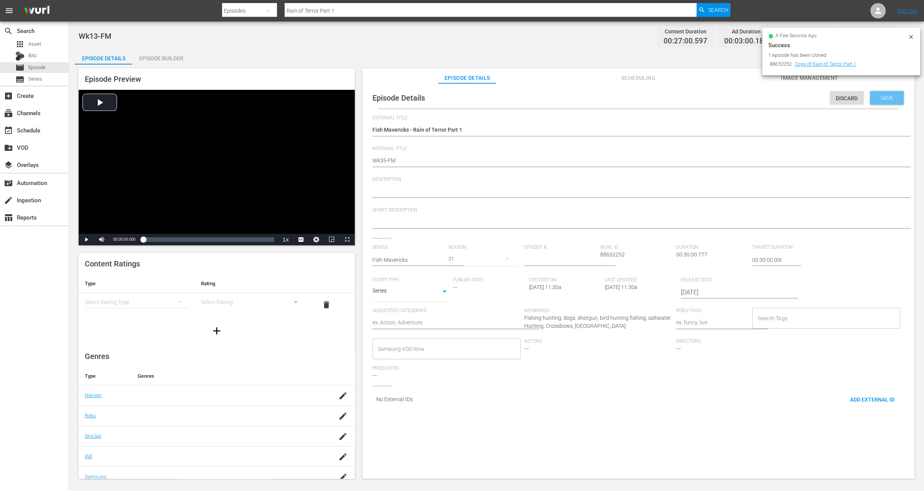
click at [885, 102] on div "Save" at bounding box center [887, 98] width 34 height 14
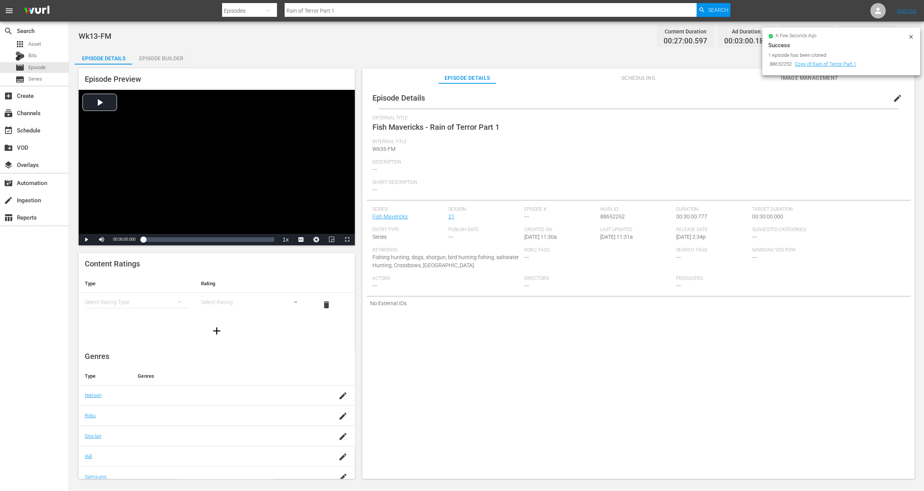
click at [45, 73] on div "apps Asset Bits movie Episode subtitles Series" at bounding box center [34, 62] width 69 height 46
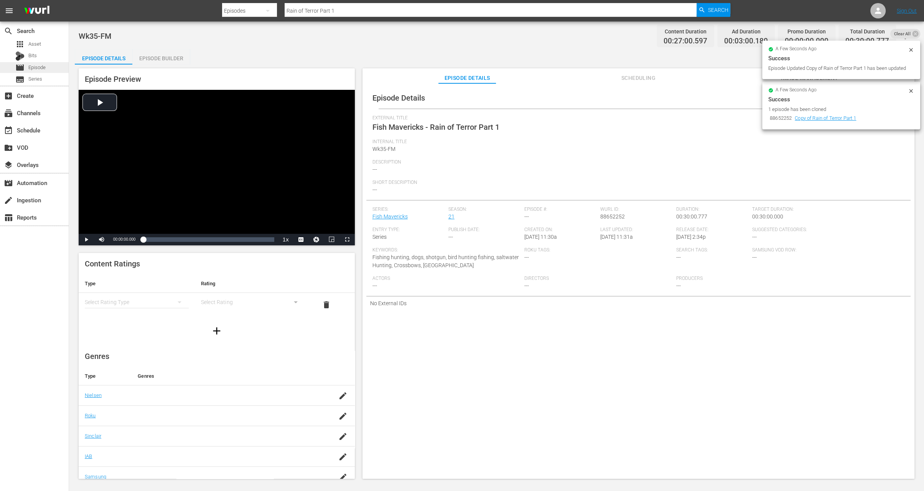
click at [41, 64] on span "Episode" at bounding box center [36, 68] width 17 height 8
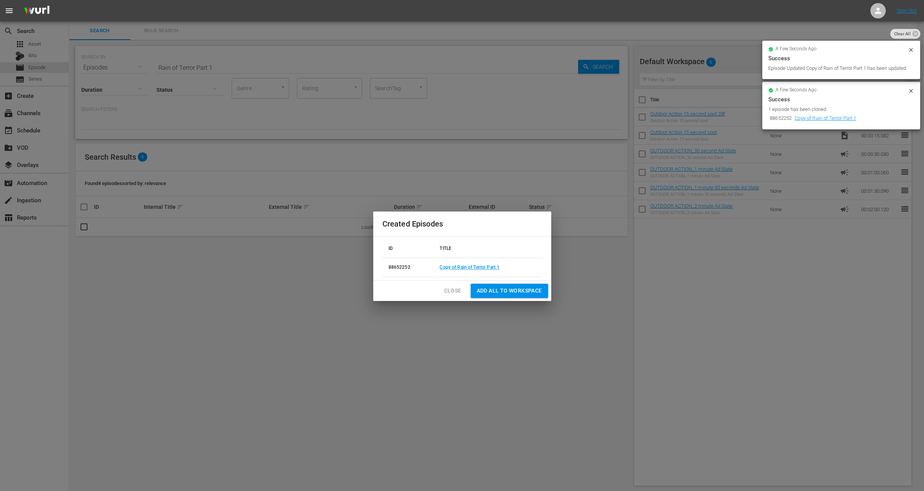
click at [453, 290] on span "Close" at bounding box center [452, 291] width 17 height 10
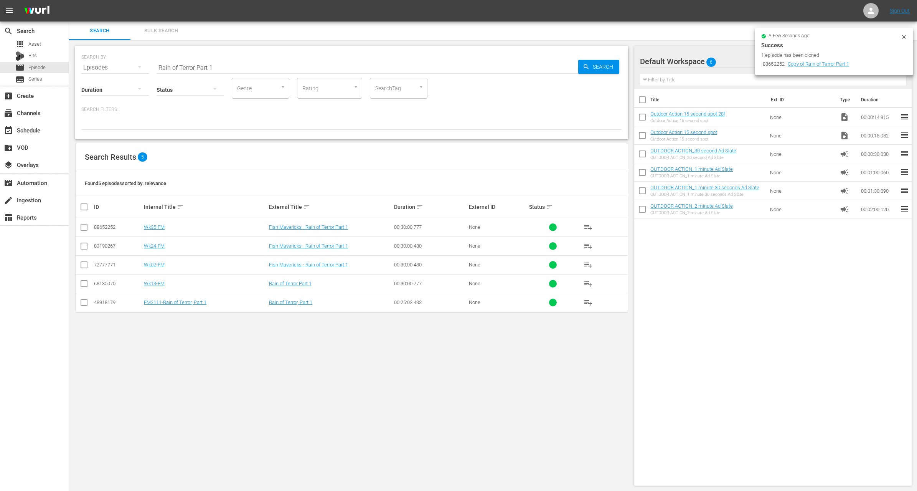
click at [251, 63] on input "Rain of Terror Part 1" at bounding box center [368, 67] width 422 height 18
paste input "Monroe Walleye"
type input "Monroe Walleye"
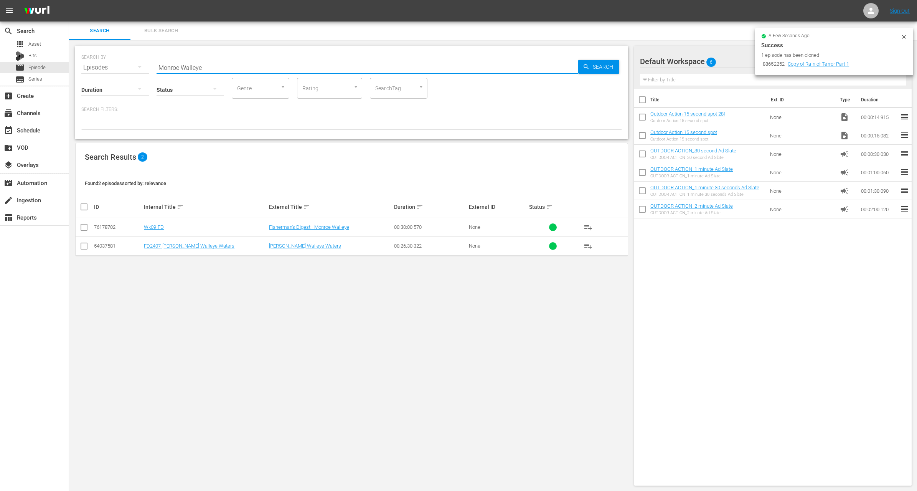
click at [79, 230] on td at bounding box center [84, 227] width 17 height 19
click at [84, 228] on input "checkbox" at bounding box center [83, 228] width 9 height 9
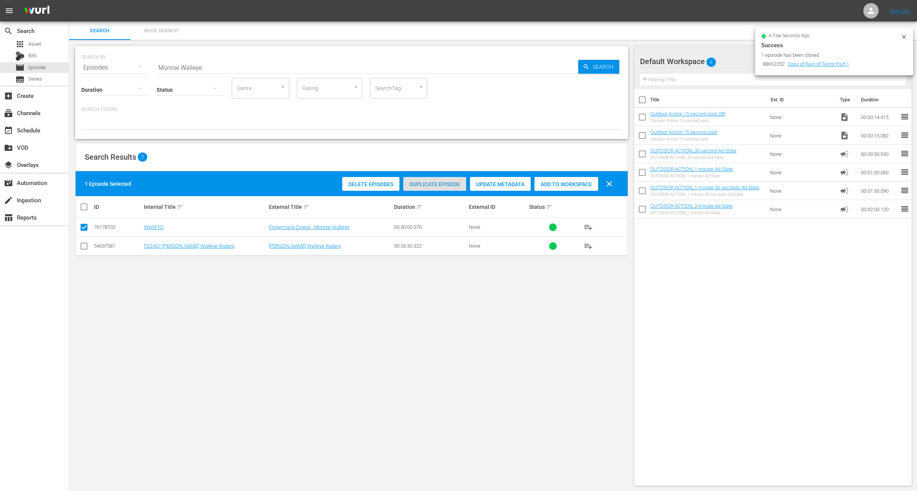
click at [446, 182] on span "Duplicate Episode" at bounding box center [434, 184] width 63 height 6
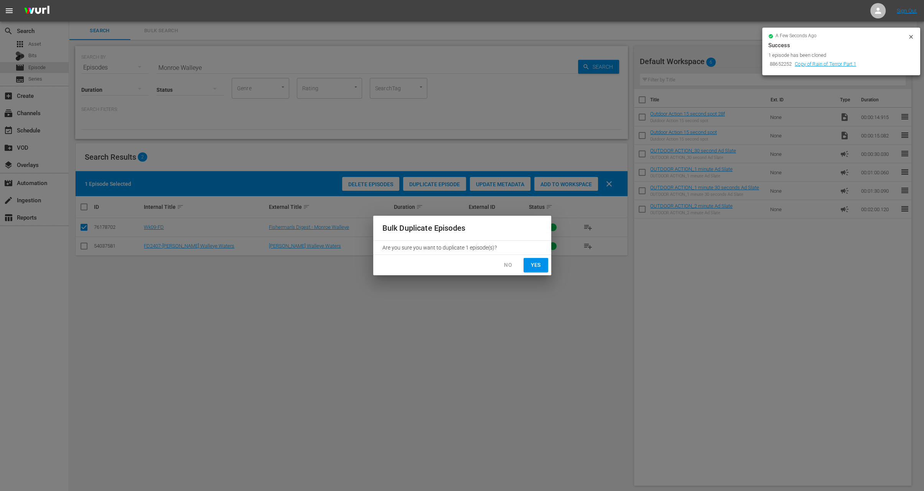
click at [541, 267] on span "Yes" at bounding box center [536, 265] width 12 height 10
checkbox input "false"
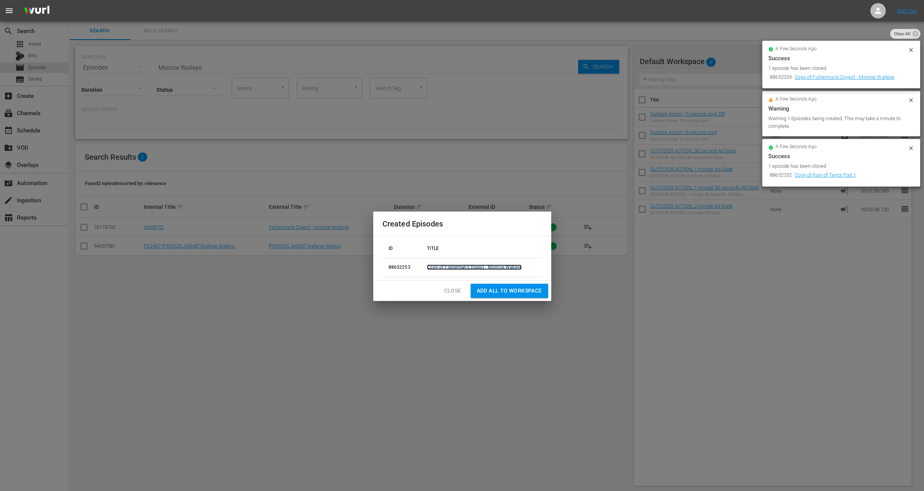
click at [435, 269] on link "Copy of Fisherman's Digest - Monroe Walleye" at bounding box center [474, 266] width 95 height 5
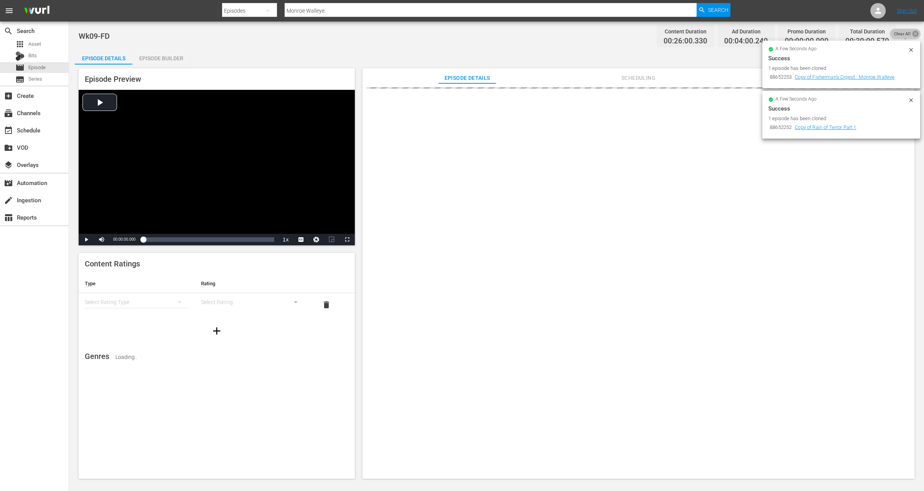
click at [912, 32] on icon at bounding box center [915, 33] width 7 height 7
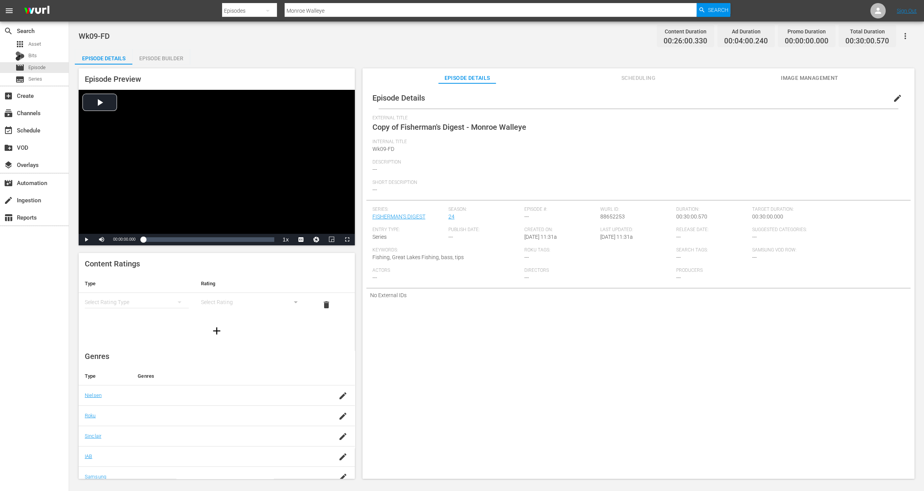
click at [894, 102] on span "edit" at bounding box center [897, 98] width 9 height 9
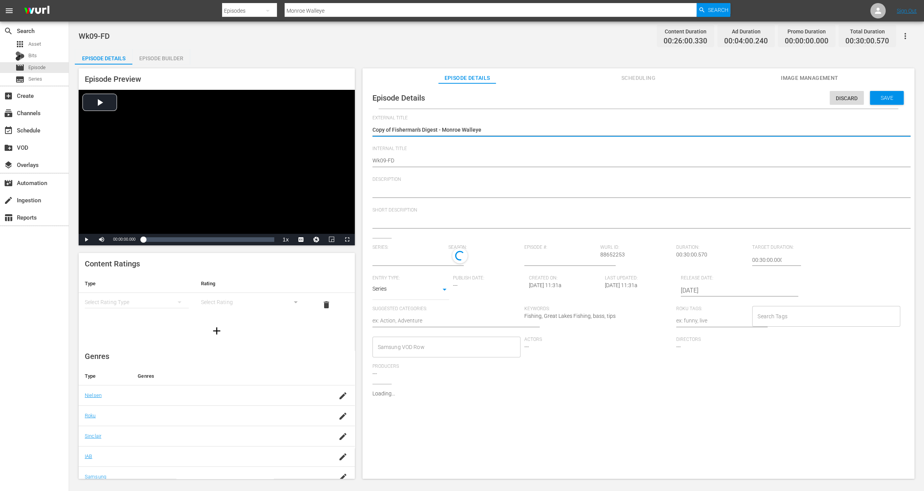
type input "FISHERMAN'S DIGEST"
click at [389, 131] on textarea "Copy of Fisherman's Digest - Monroe Walleye" at bounding box center [637, 130] width 528 height 9
type textarea "Copy ofFisherman's Digest - Monroe Walleye"
type textarea "Copy oFisherman's Digest - Monroe Walleye"
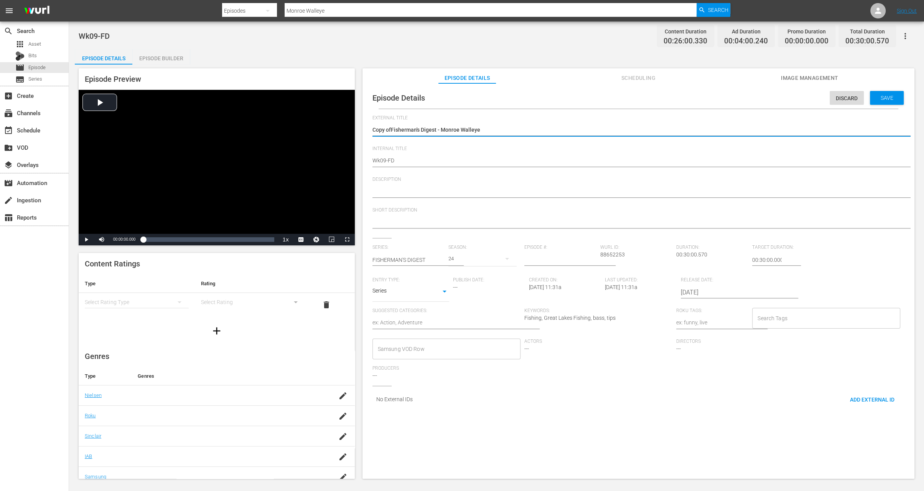
type textarea "Copy oFisherman's Digest - Monroe Walleye"
type textarea "Copy Fisherman's Digest - Monroe Walleye"
type textarea "CopyFisherman's Digest - Monroe Walleye"
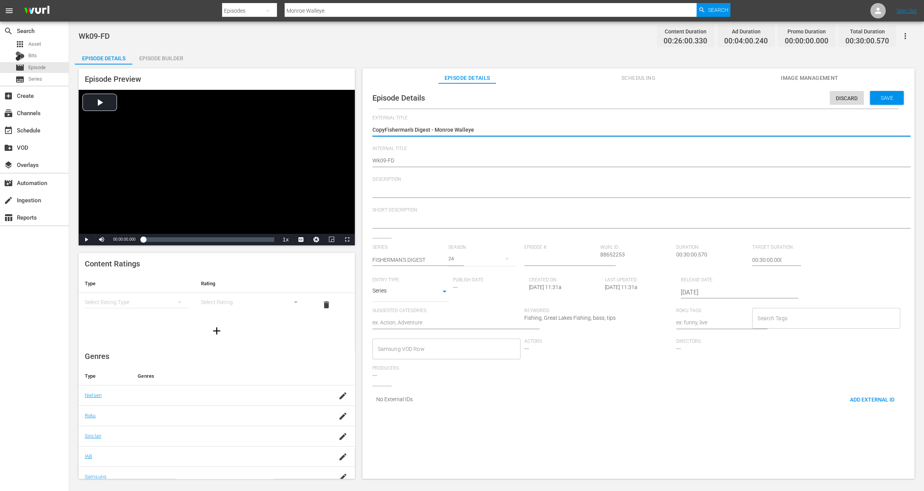
type textarea "CopFisherman's Digest - Monroe Walleye"
type textarea "CoFisherman's Digest - Monroe Walleye"
type textarea "CFisherman's Digest - Monroe Walleye"
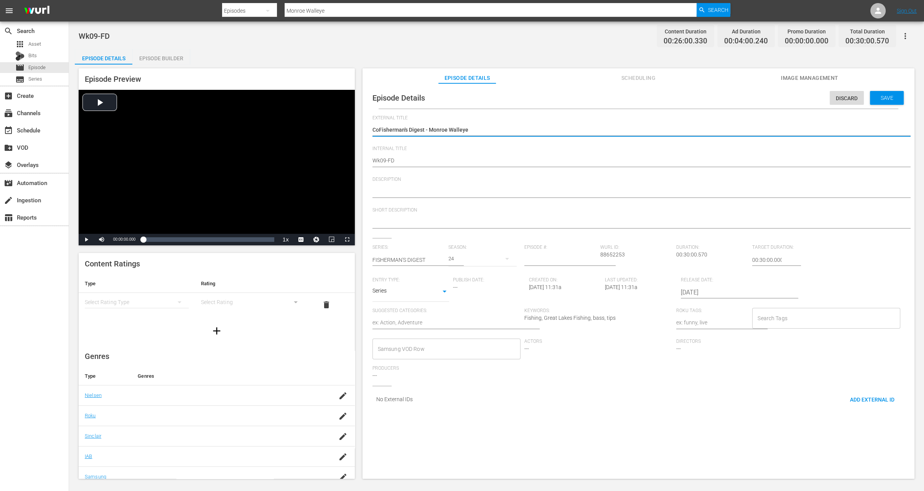
type textarea "CFisherman's Digest - Monroe Walleye"
type textarea "Fisherman's Digest - Monroe Walleye"
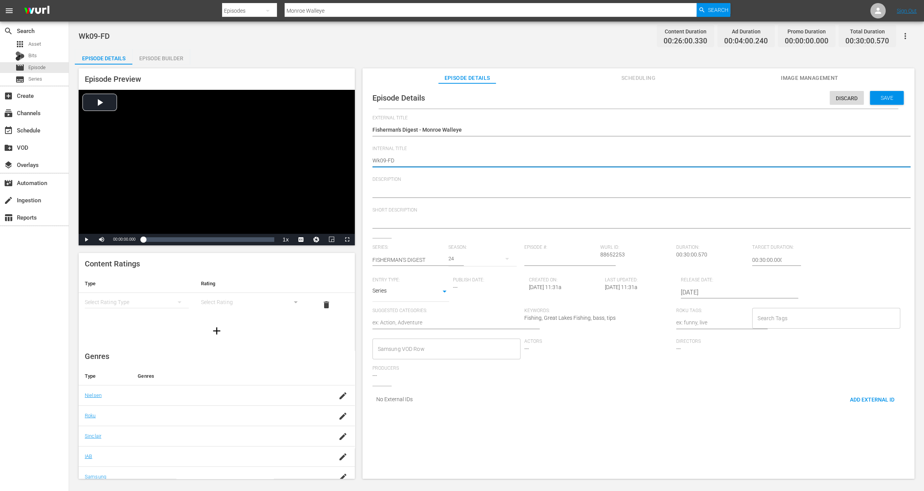
type textarea "Wk0-FD"
type textarea "Wk-FD"
type textarea "Wk3-FD"
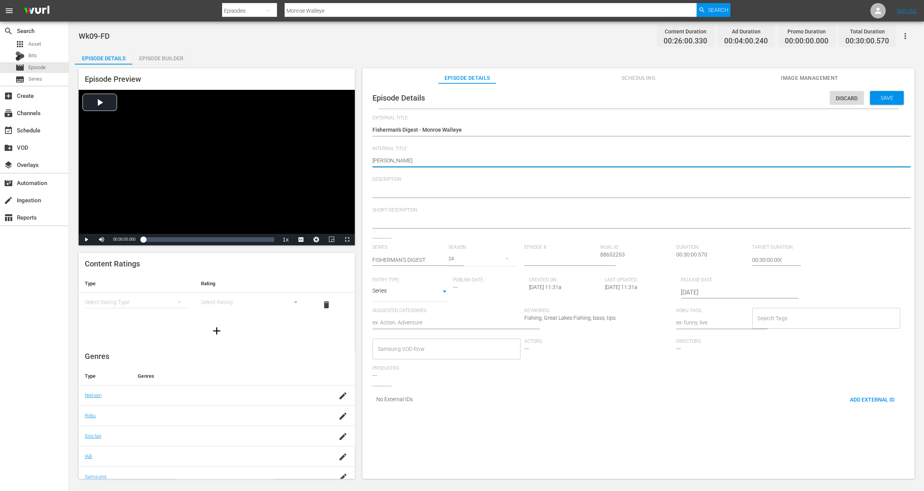
type textarea "Wk3-FD"
type textarea "Wk35-FD"
click at [884, 98] on span "Save" at bounding box center [887, 98] width 25 height 6
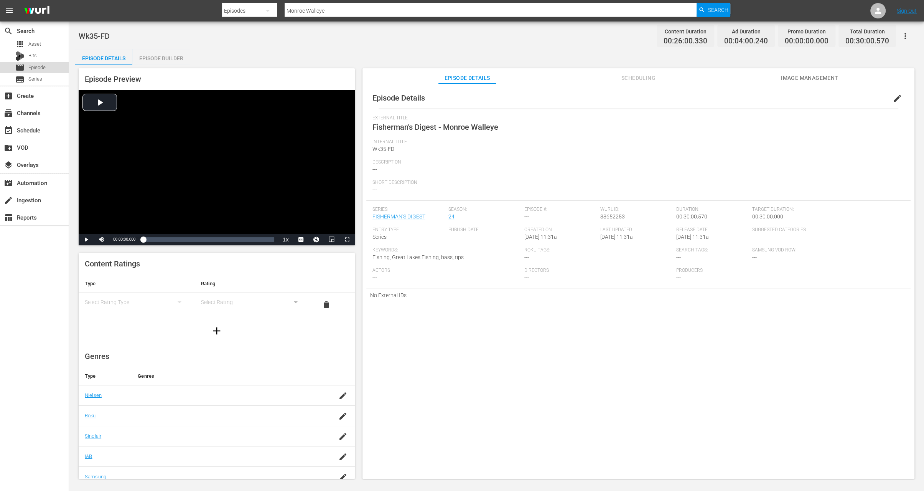
click at [46, 65] on span "Episode" at bounding box center [36, 68] width 17 height 8
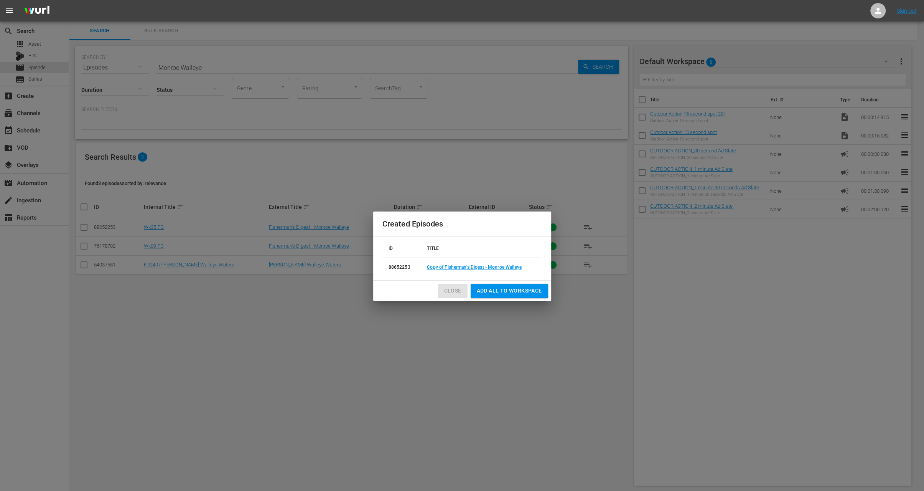
click at [454, 291] on span "Close" at bounding box center [452, 291] width 17 height 10
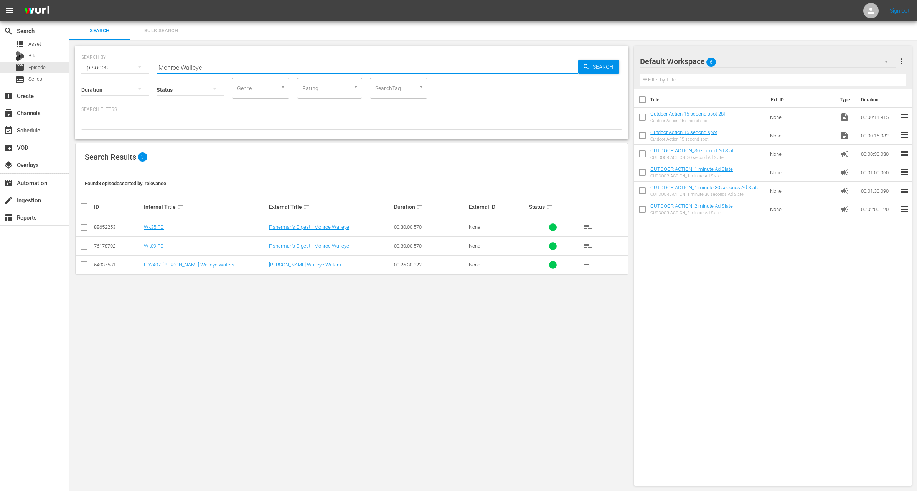
click at [187, 67] on input "Monroe Walleye" at bounding box center [368, 67] width 422 height 18
paste input "Crappie Fishing"
type input "Crappie Fishing"
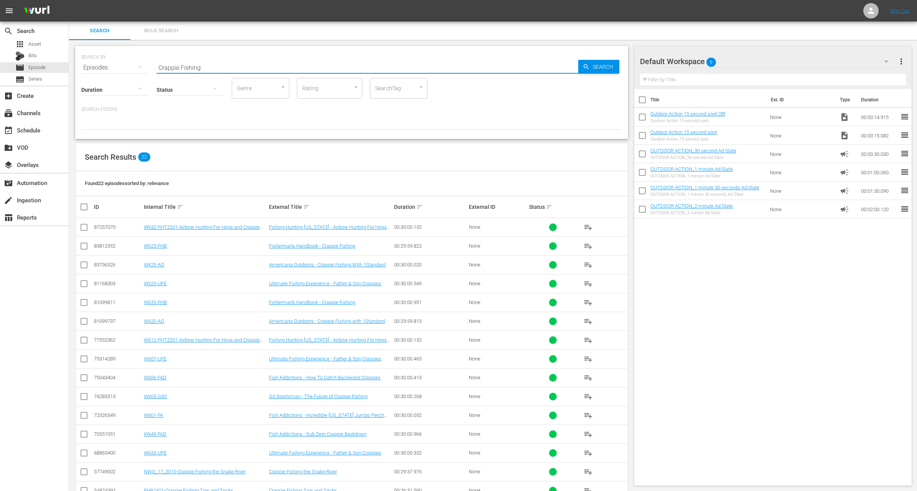
click at [375, 120] on div at bounding box center [351, 123] width 541 height 13
